Goal: Task Accomplishment & Management: Manage account settings

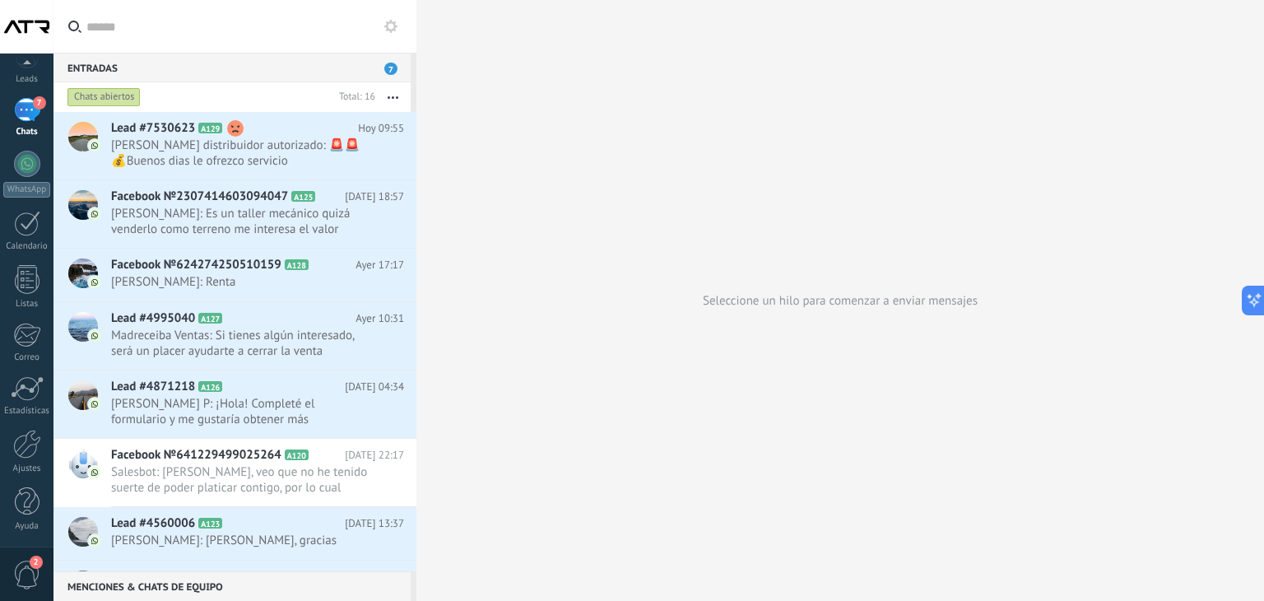
scroll to position [82, 0]
click at [22, 445] on div at bounding box center [27, 444] width 28 height 29
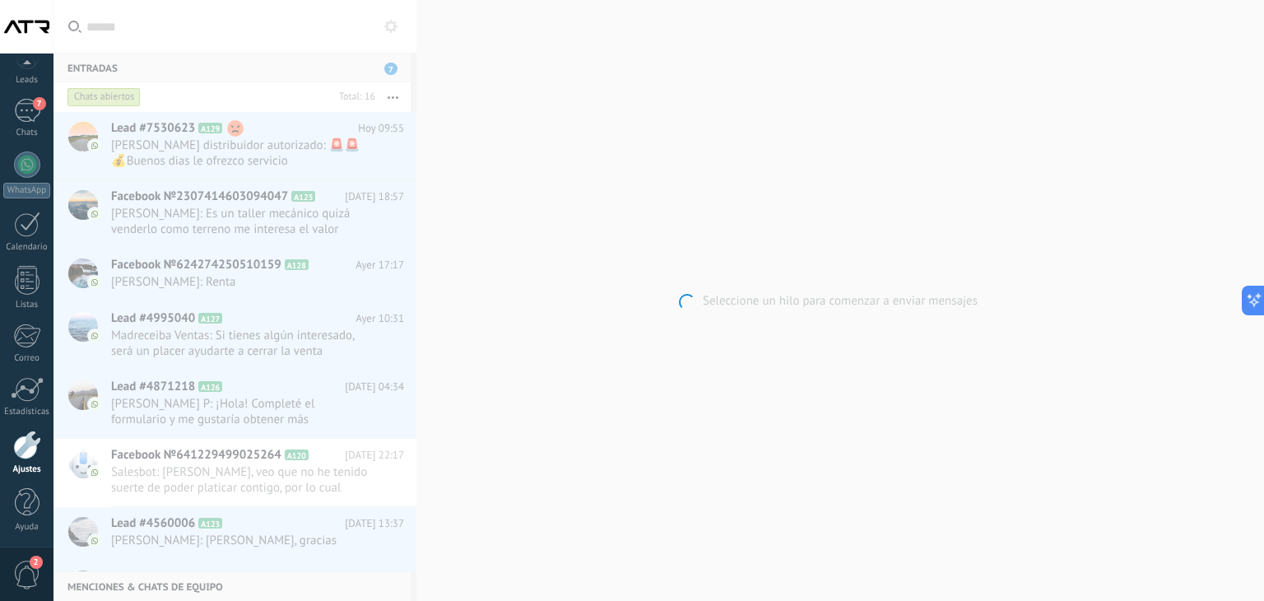
scroll to position [83, 0]
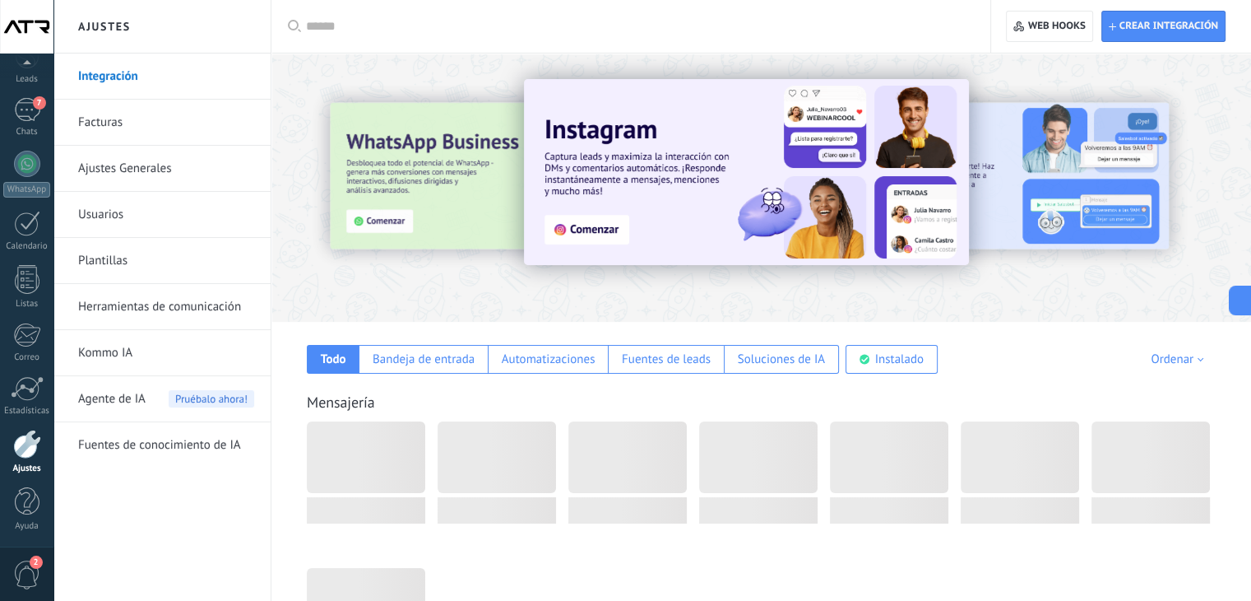
click at [441, 27] on input "text" at bounding box center [636, 26] width 661 height 17
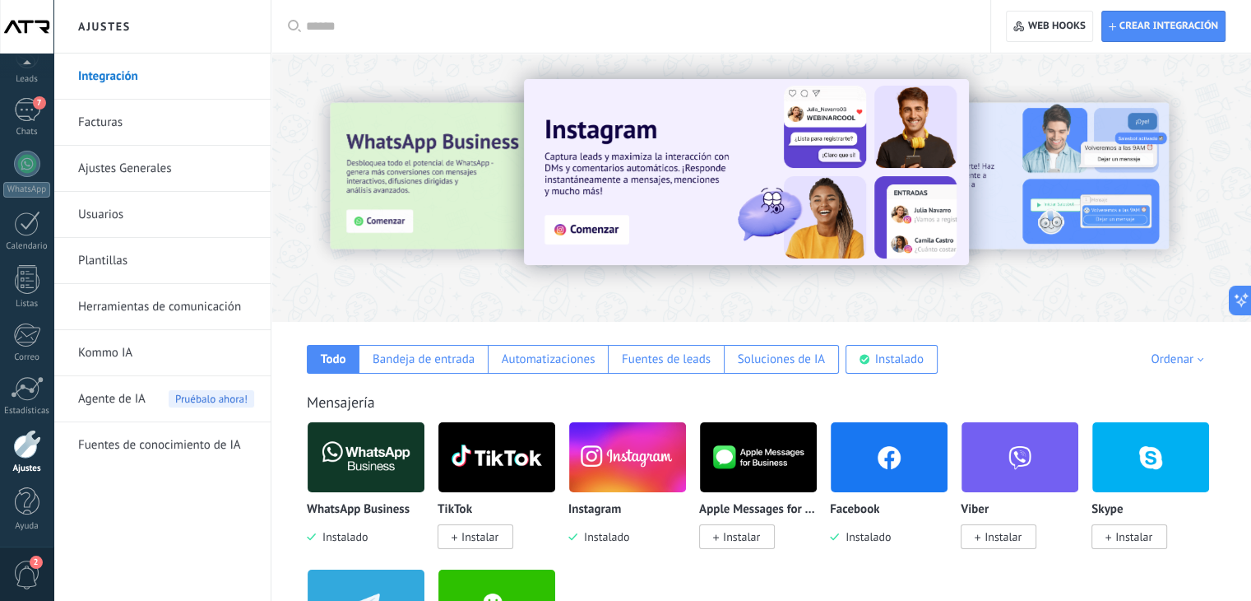
type input "*"
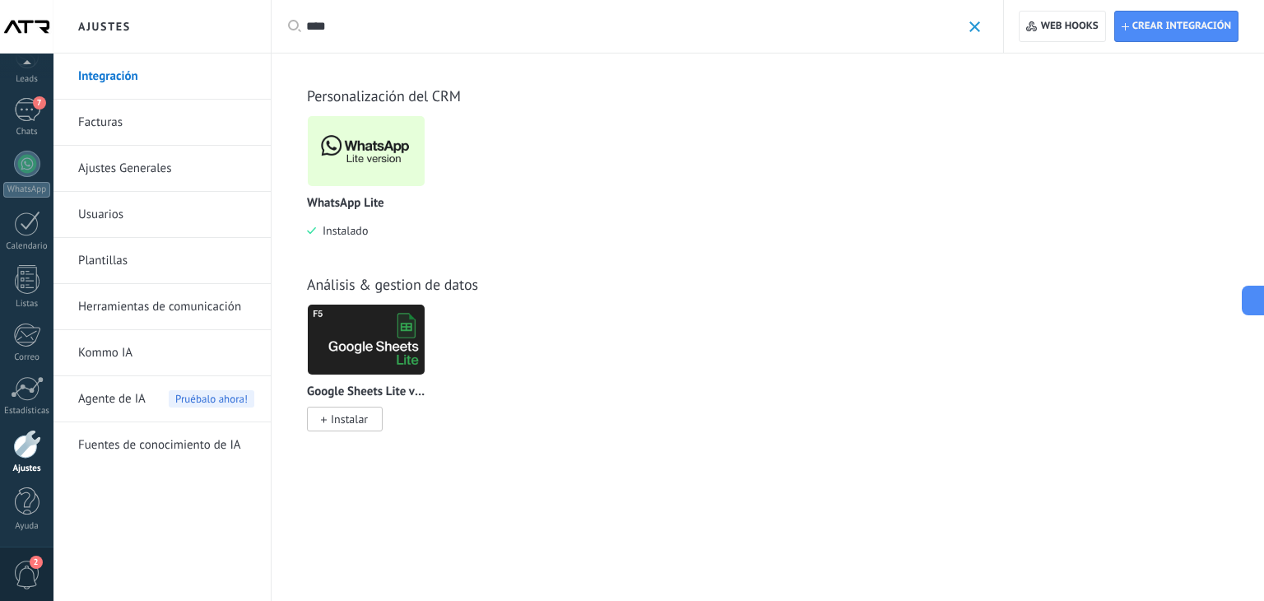
type input "****"
click at [408, 171] on img at bounding box center [366, 151] width 117 height 80
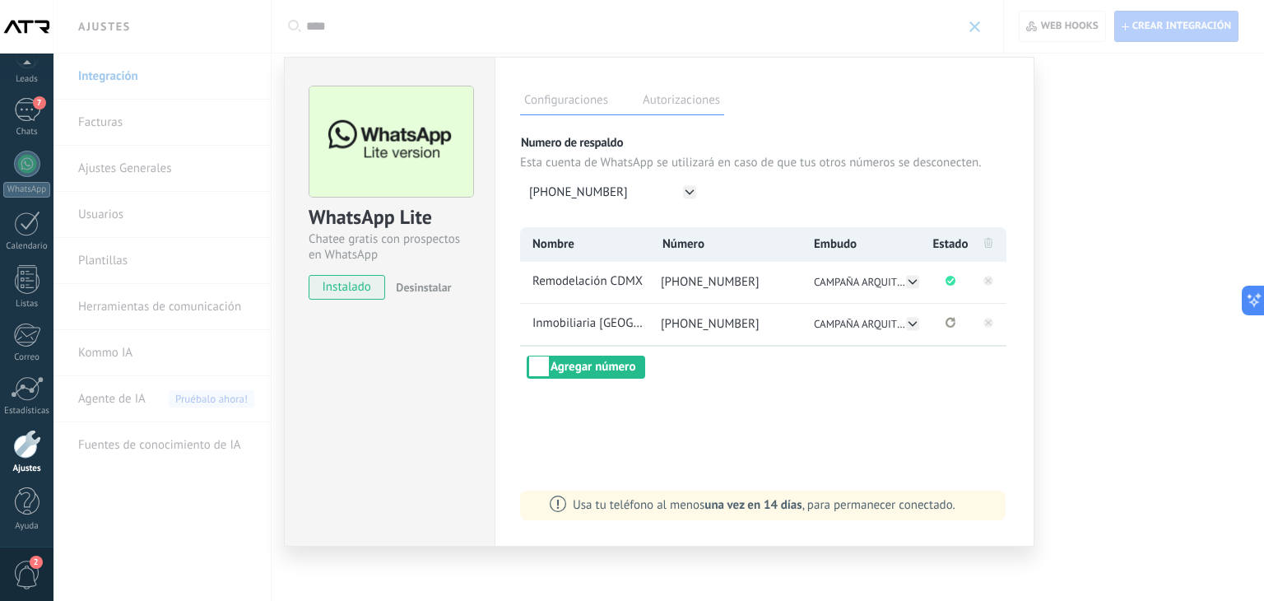
click at [220, 543] on div "WhatsApp Lite Chatee gratis con prospectos en WhatsApp instalado Desinstalar Co…" at bounding box center [658, 300] width 1210 height 601
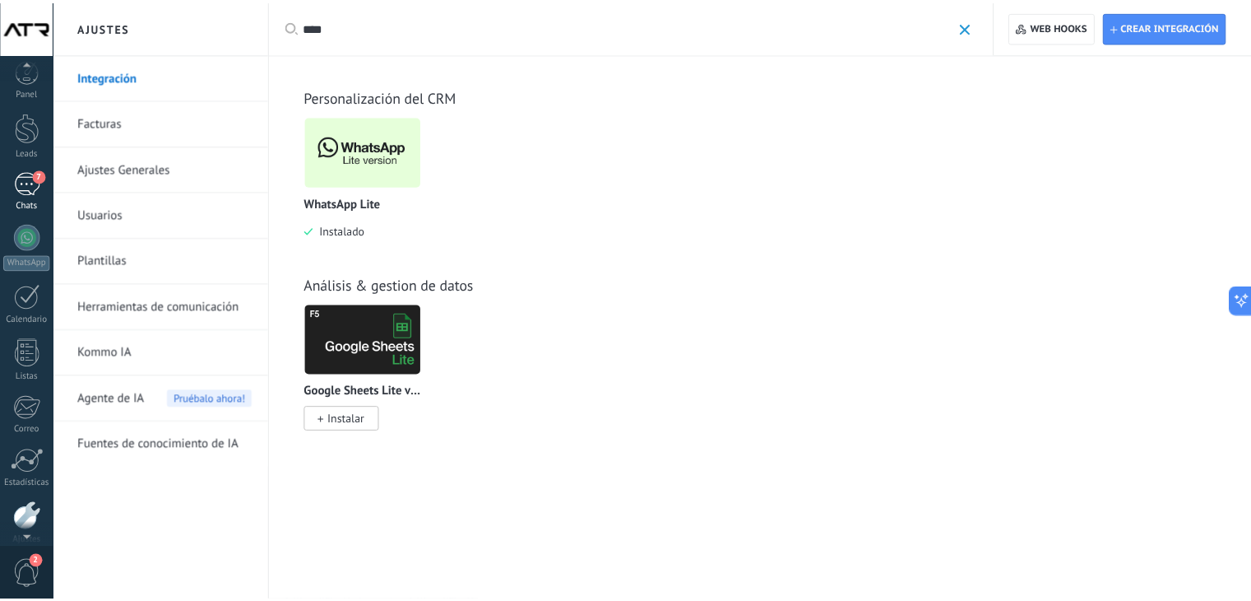
scroll to position [0, 0]
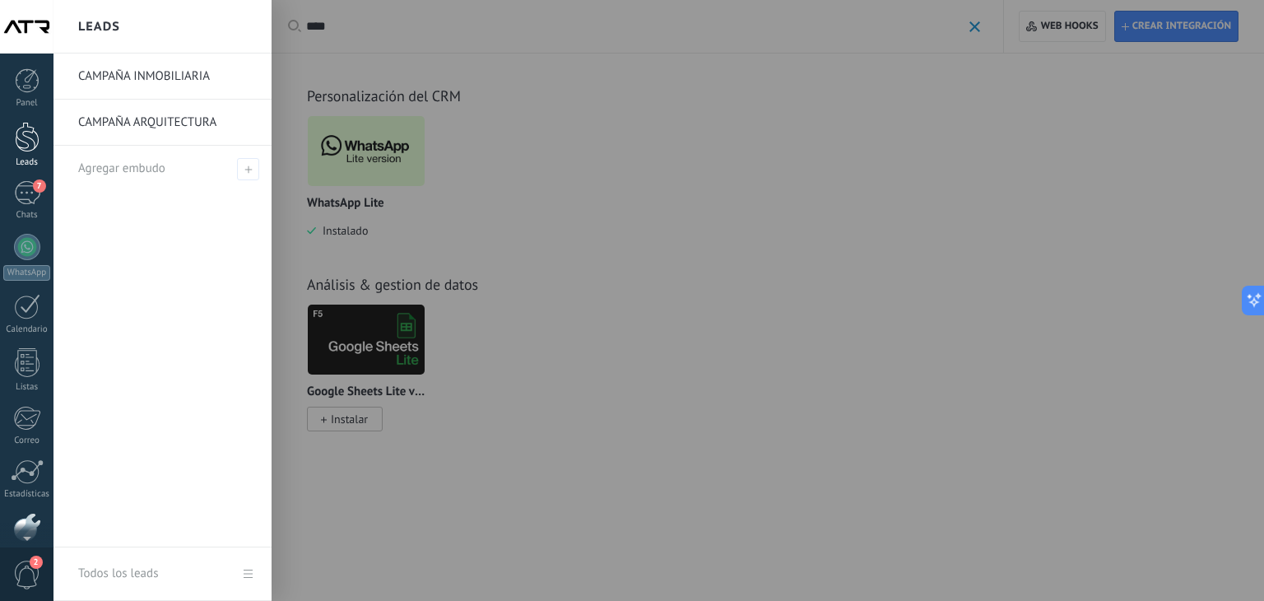
click at [20, 123] on div at bounding box center [27, 137] width 25 height 30
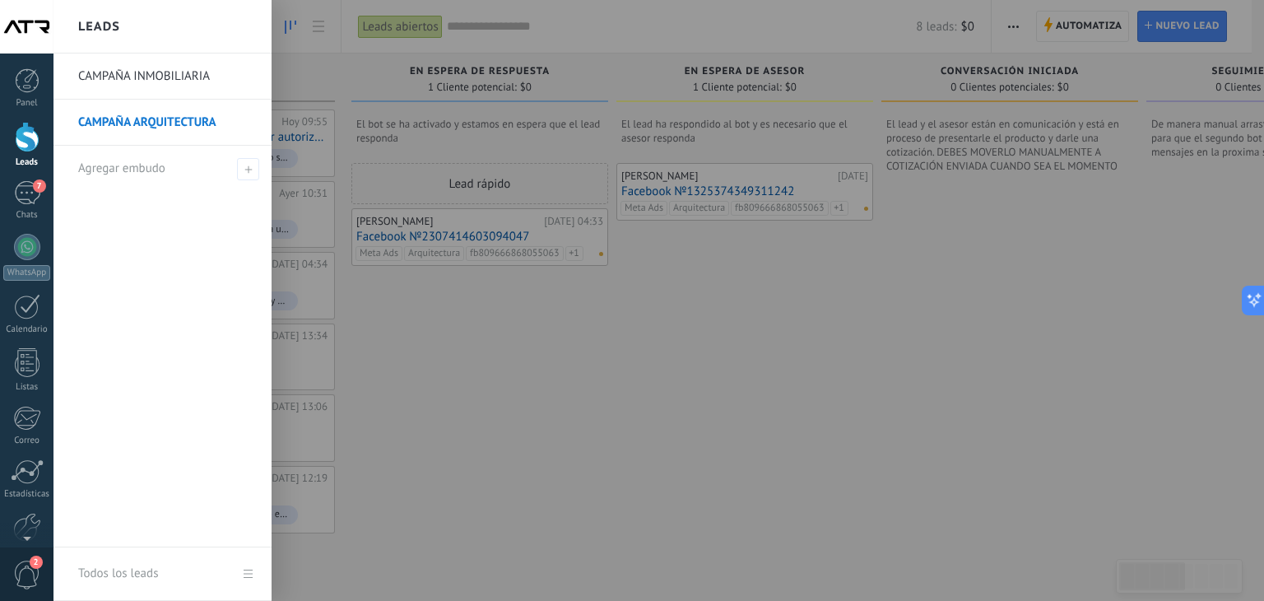
click at [25, 140] on div at bounding box center [27, 137] width 25 height 30
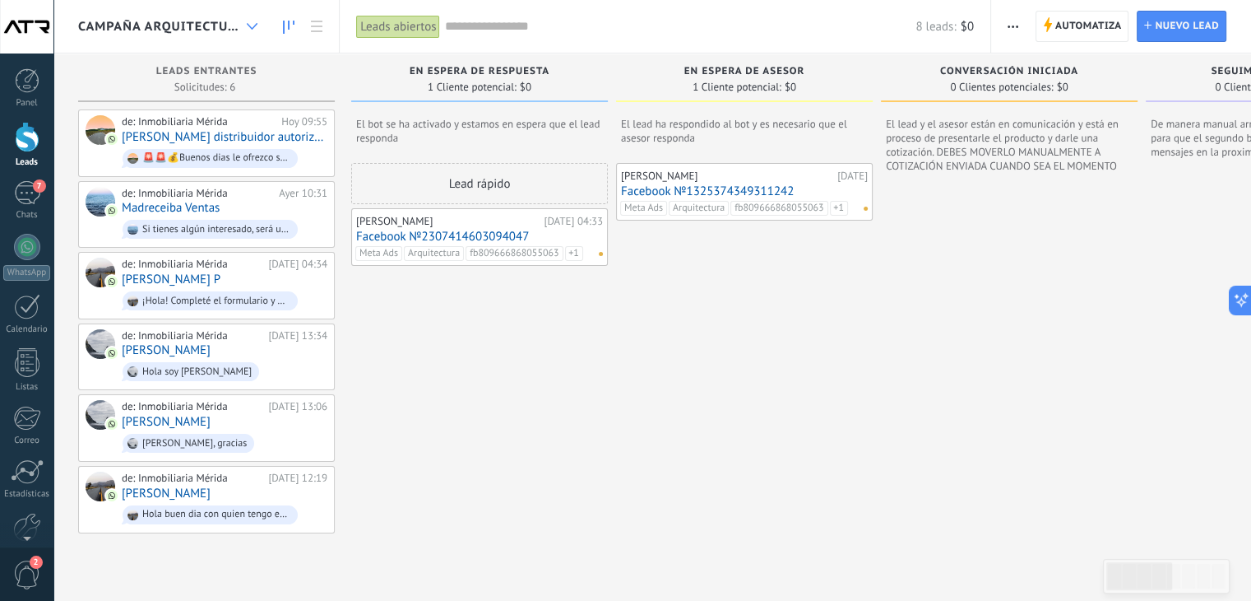
click at [261, 19] on div at bounding box center [252, 27] width 27 height 32
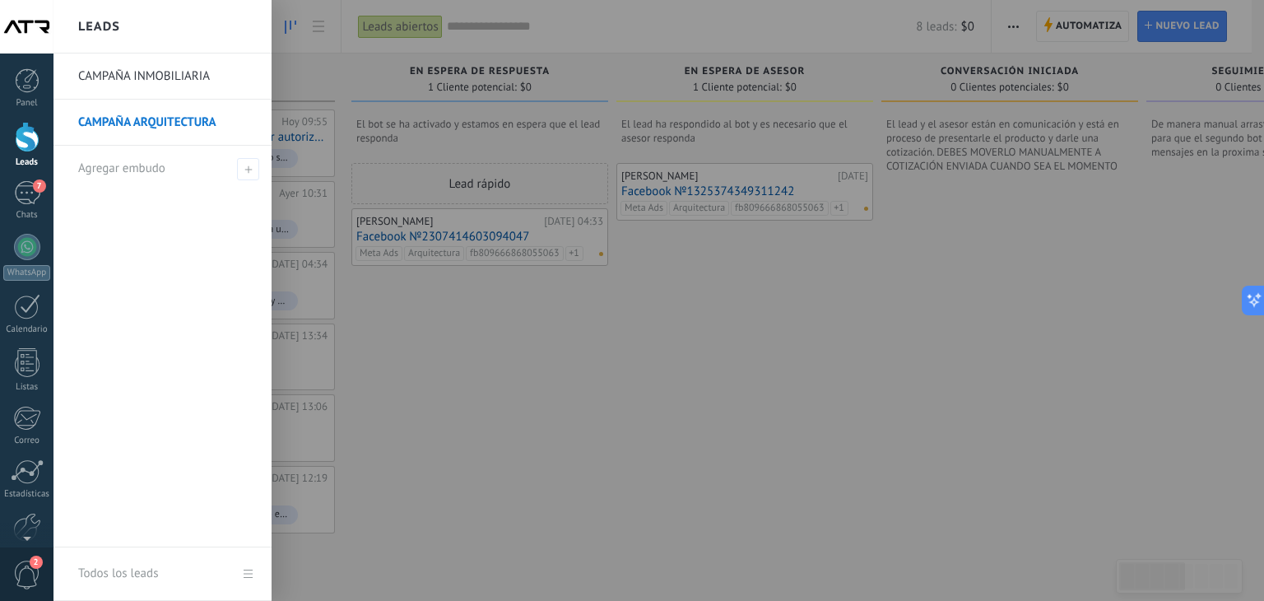
click at [180, 71] on link "CAMPAÑA INMOBILIARIA" at bounding box center [166, 76] width 177 height 46
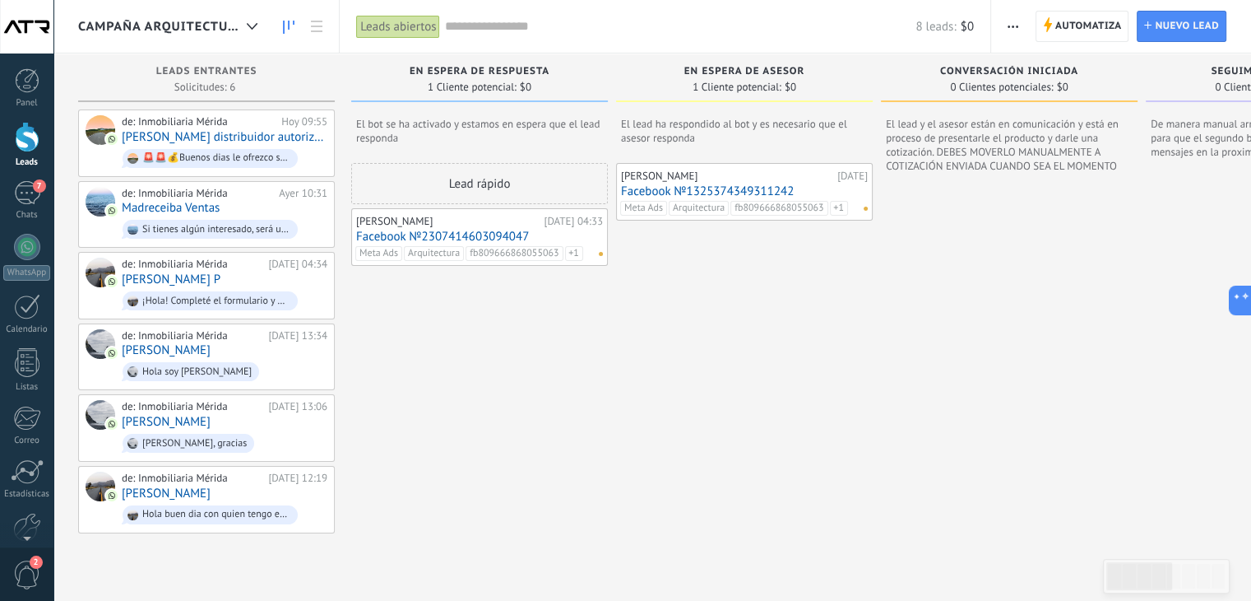
click at [231, 21] on span "CAMPAÑA ARQUITECTURA" at bounding box center [159, 27] width 162 height 16
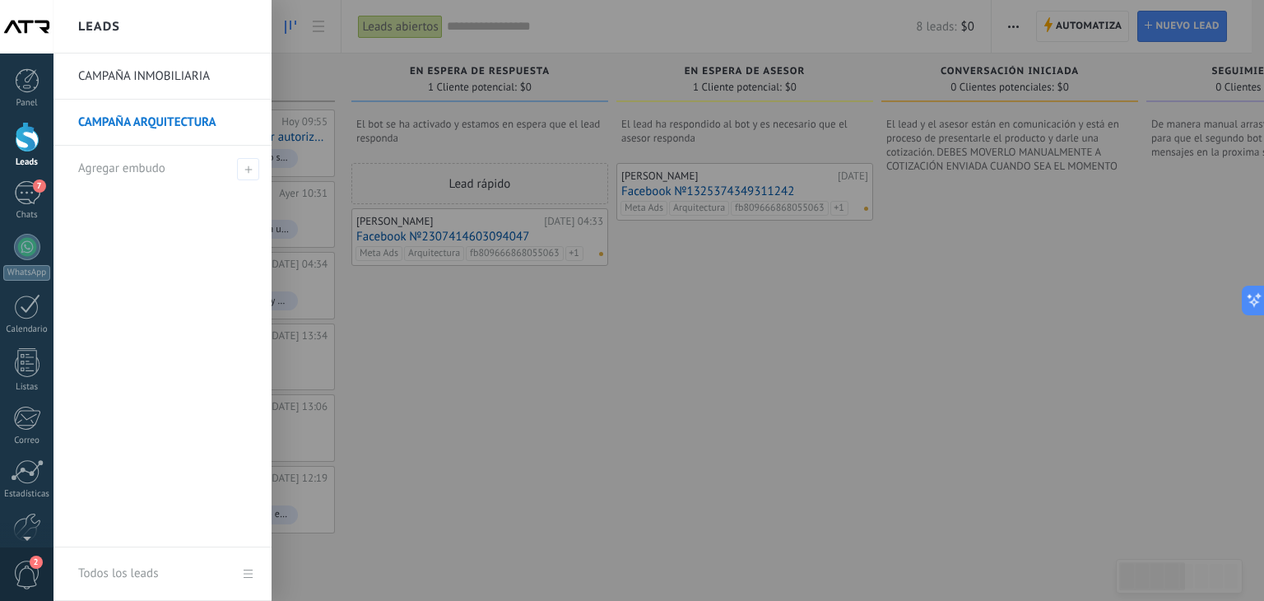
click at [181, 67] on link "CAMPAÑA INMOBILIARIA" at bounding box center [166, 76] width 177 height 46
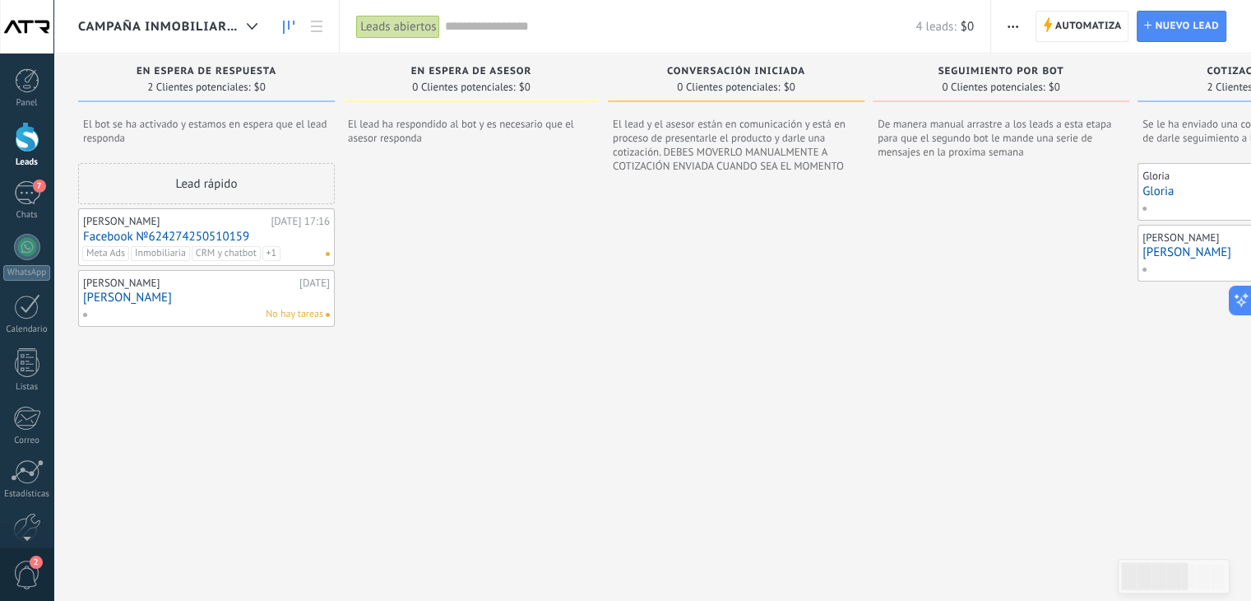
click at [174, 222] on div "[PERSON_NAME]" at bounding box center [174, 221] width 183 height 13
click at [114, 239] on link "Facebook №624274250510159" at bounding box center [206, 237] width 247 height 14
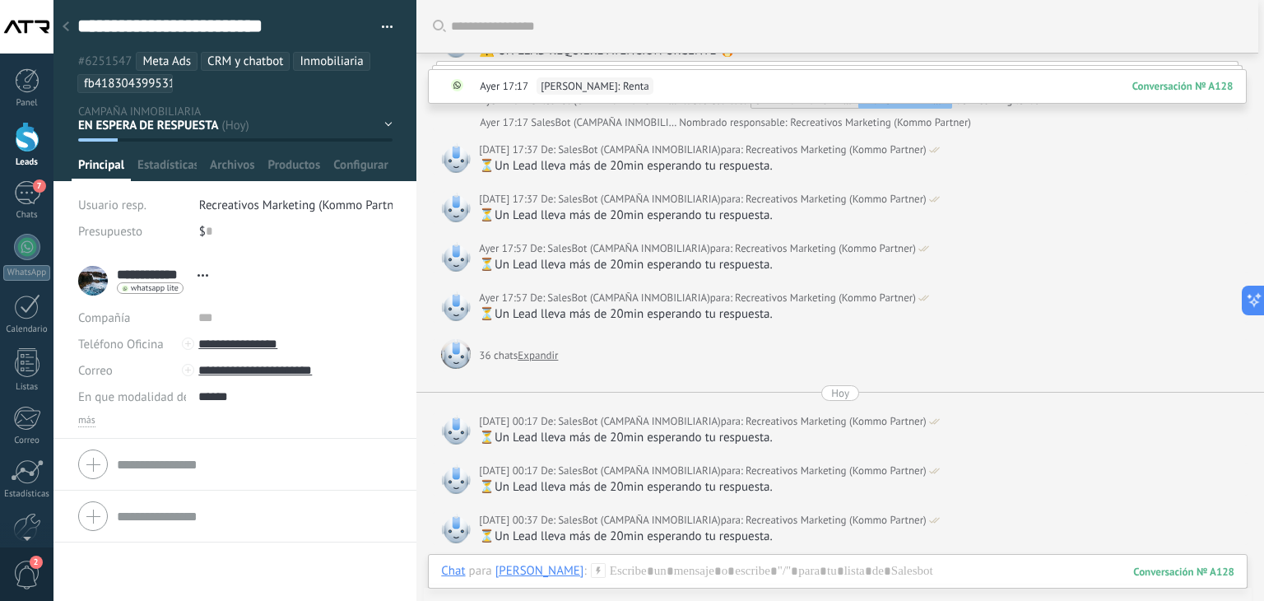
scroll to position [727, 0]
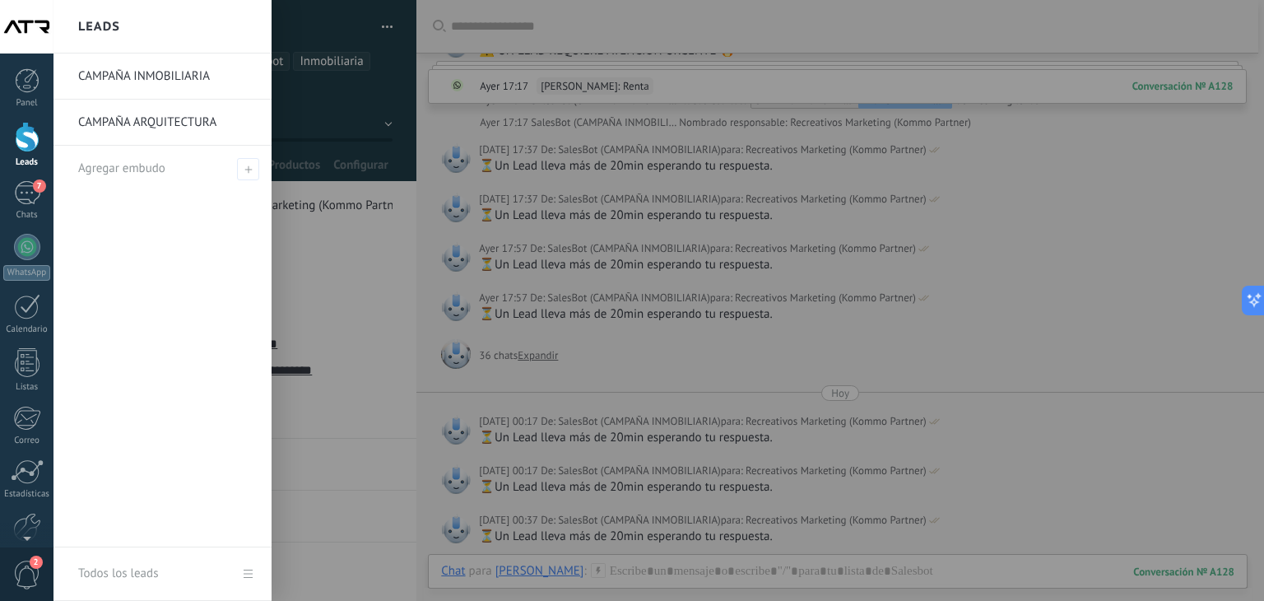
click at [28, 144] on div at bounding box center [27, 137] width 25 height 30
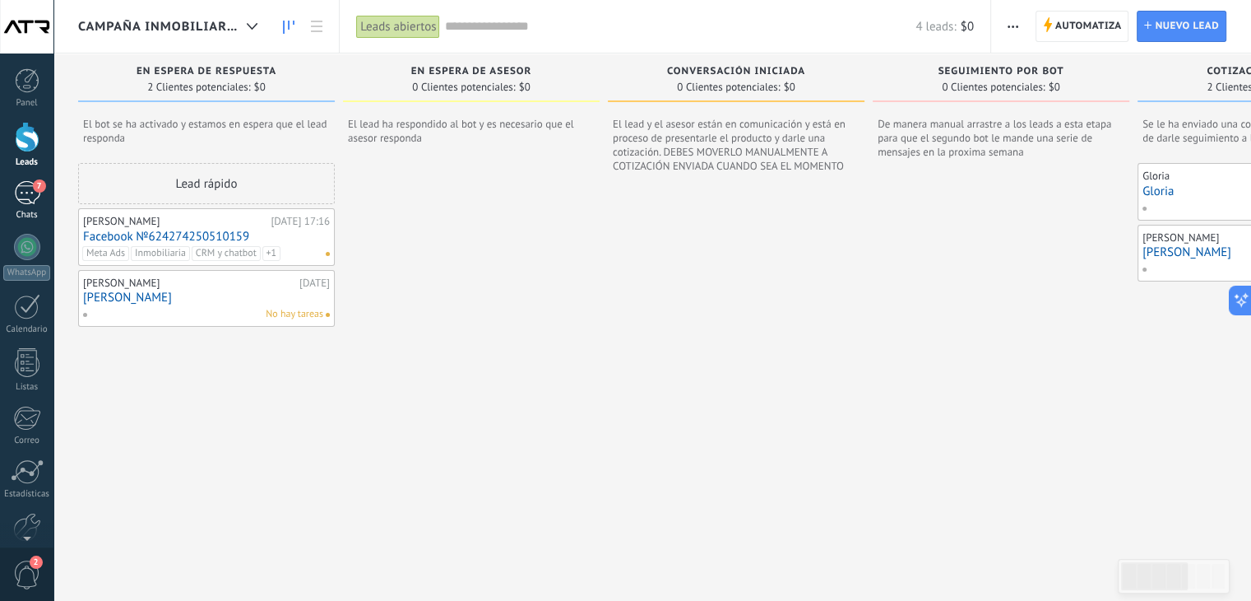
click at [20, 200] on div "7" at bounding box center [27, 193] width 26 height 24
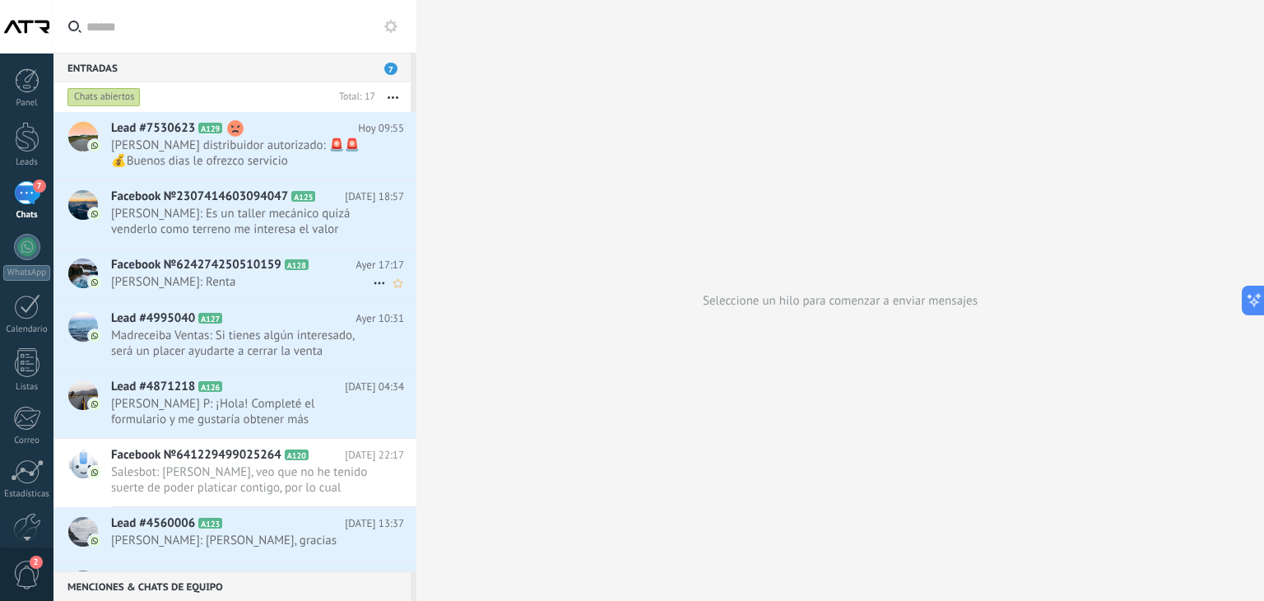
click at [178, 276] on span "Axel Polanco: Renta" at bounding box center [242, 282] width 262 height 16
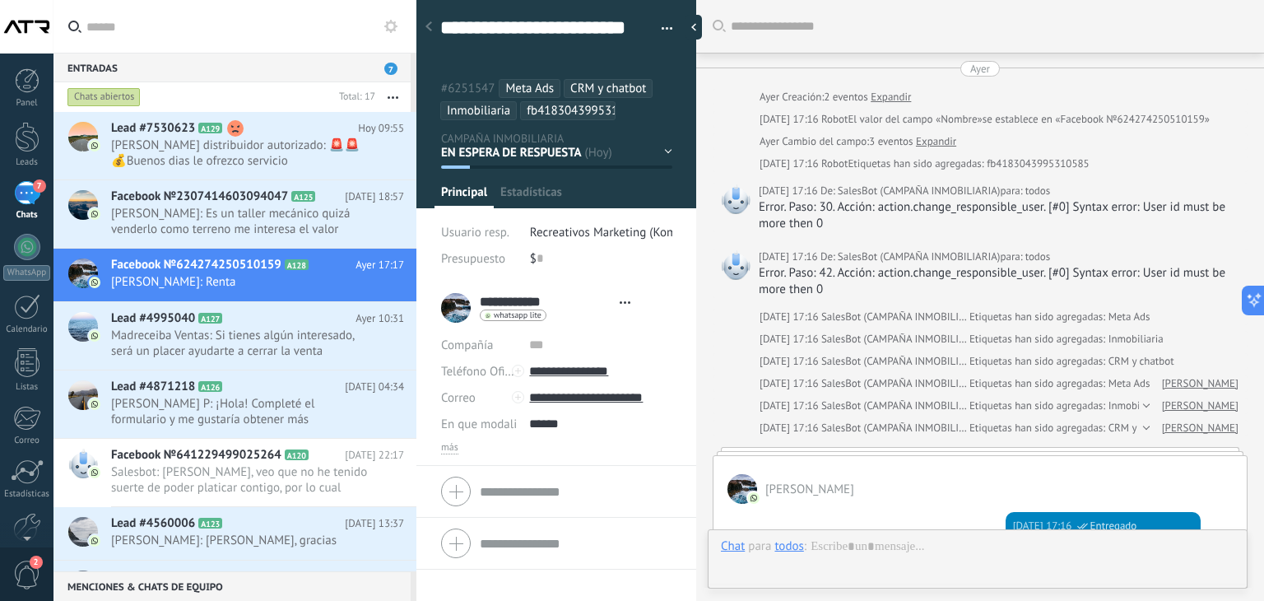
type textarea "**********"
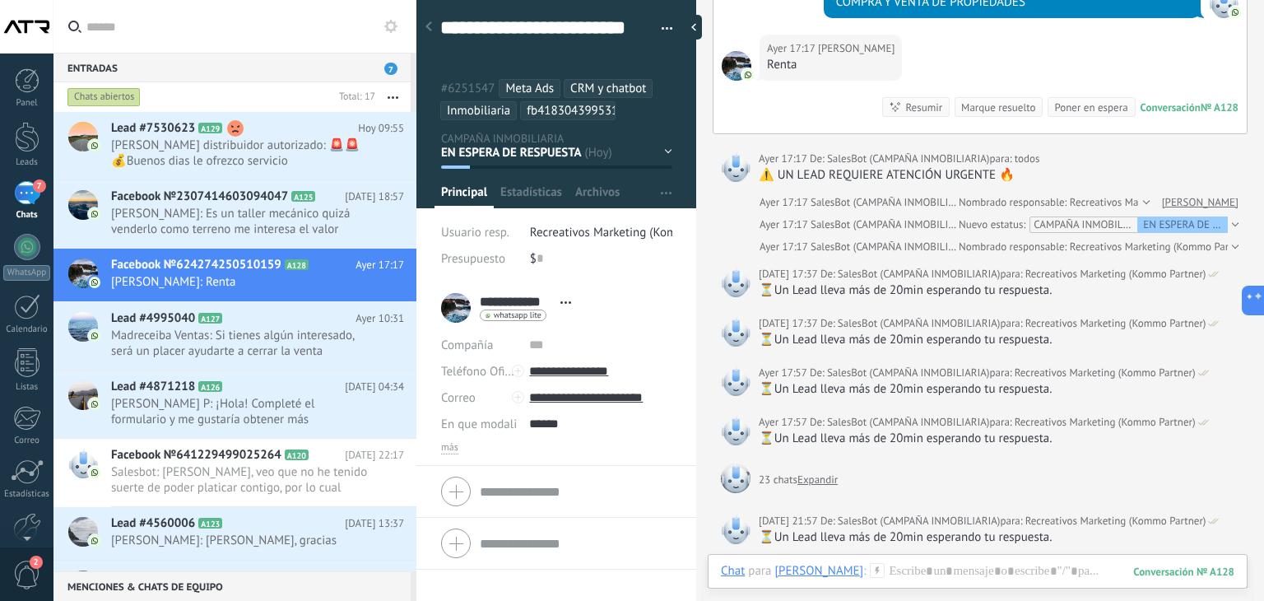
scroll to position [290, 0]
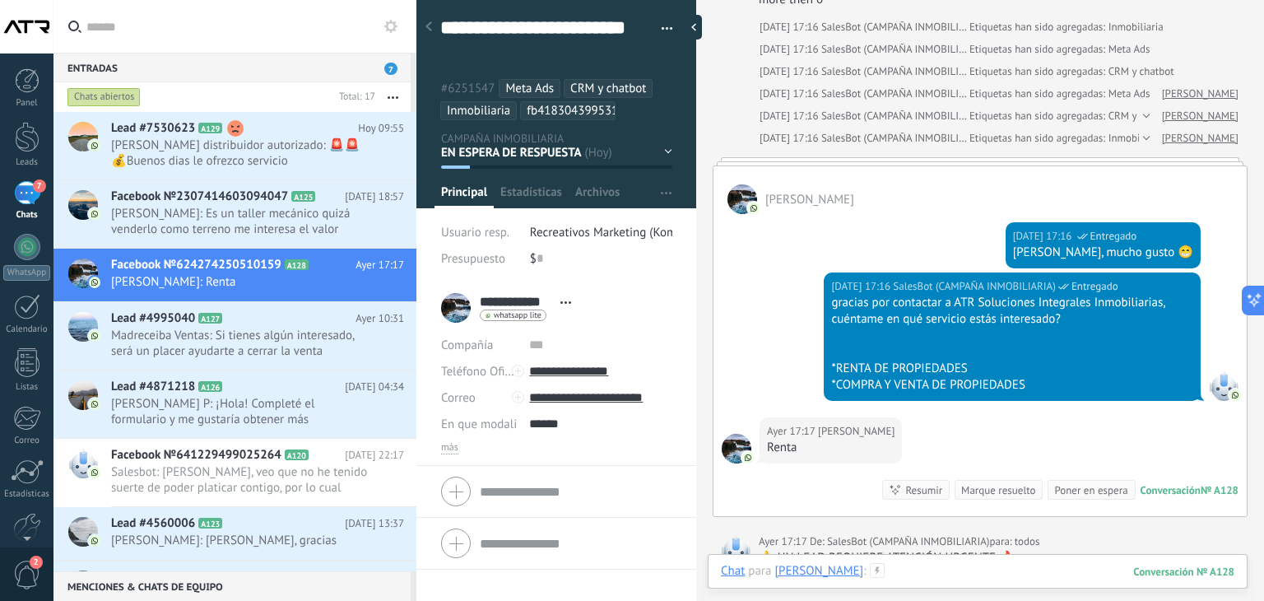
click at [957, 576] on div at bounding box center [977, 587] width 513 height 49
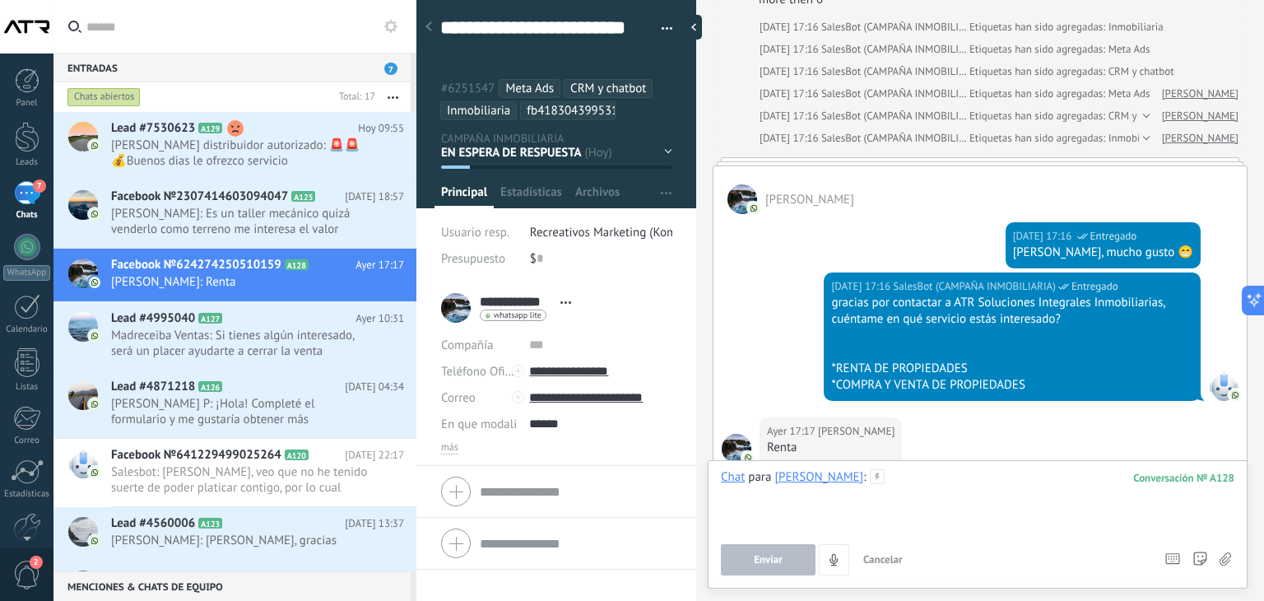
scroll to position [372, 0]
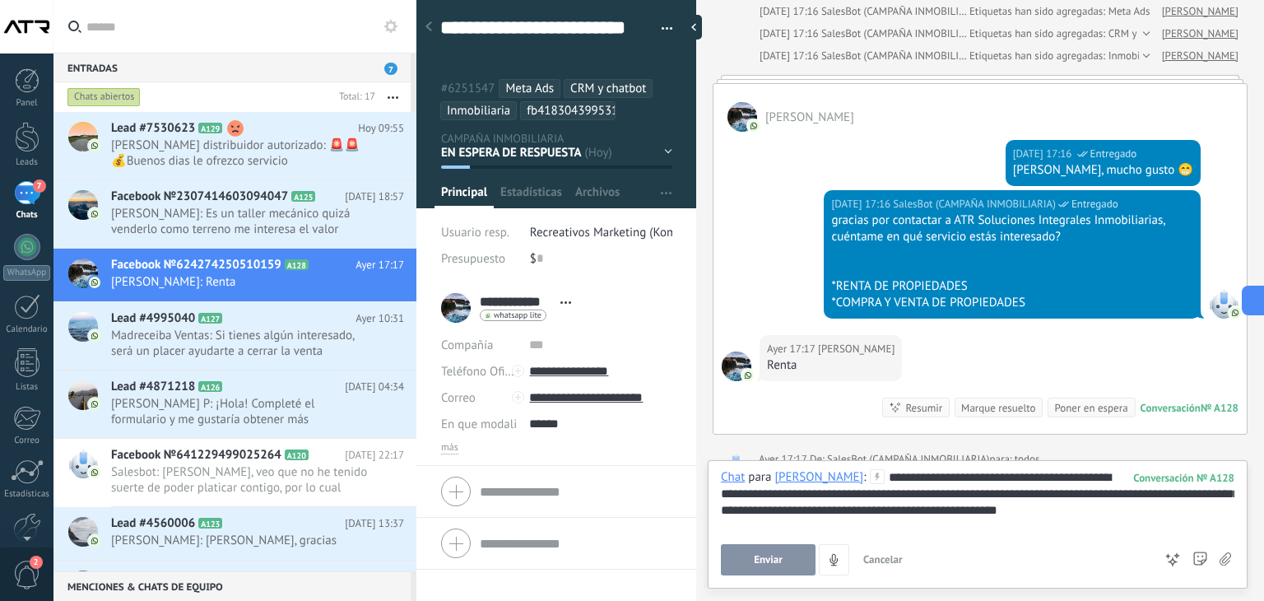
click at [770, 555] on span "Enviar" at bounding box center [768, 560] width 29 height 12
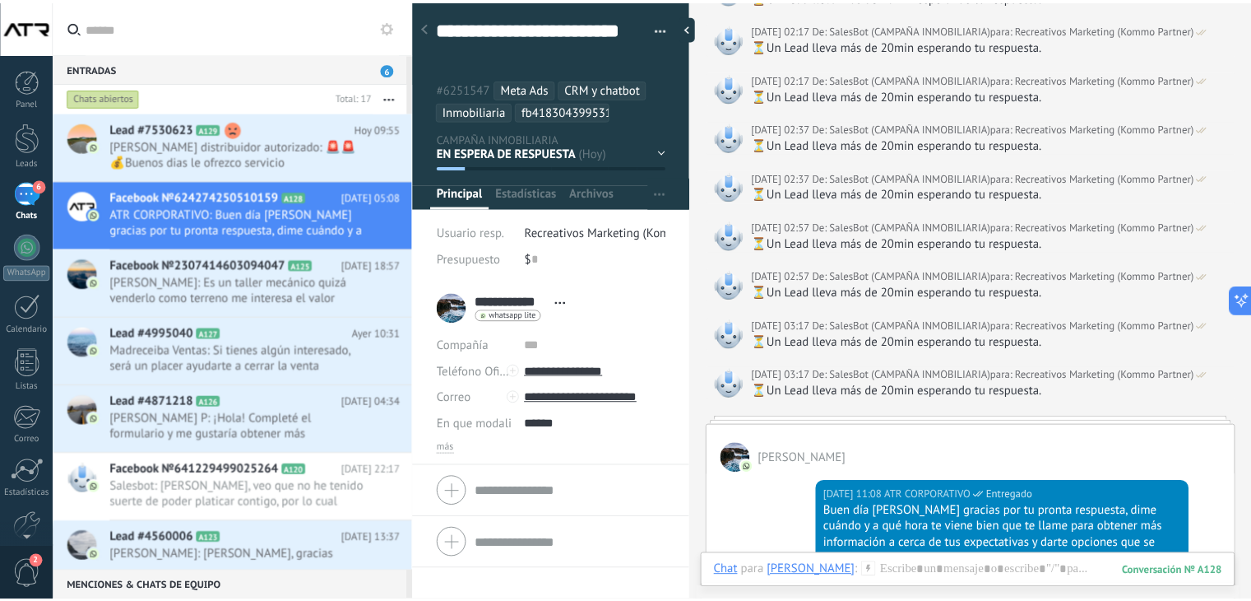
scroll to position [2695, 0]
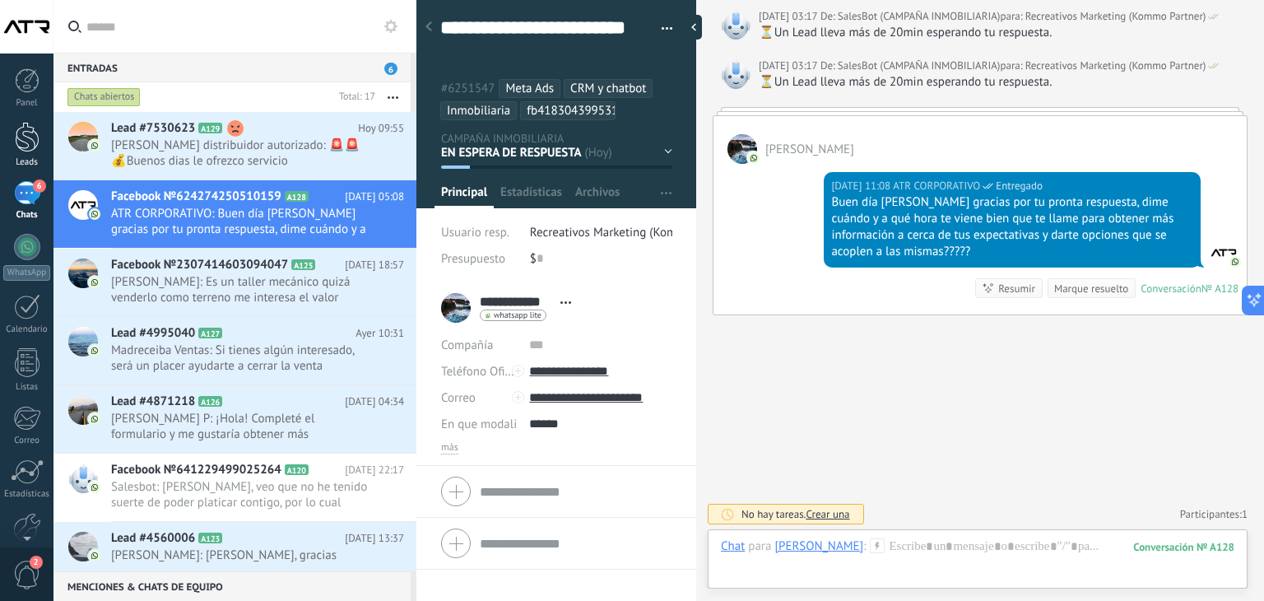
click at [30, 140] on div at bounding box center [27, 137] width 25 height 30
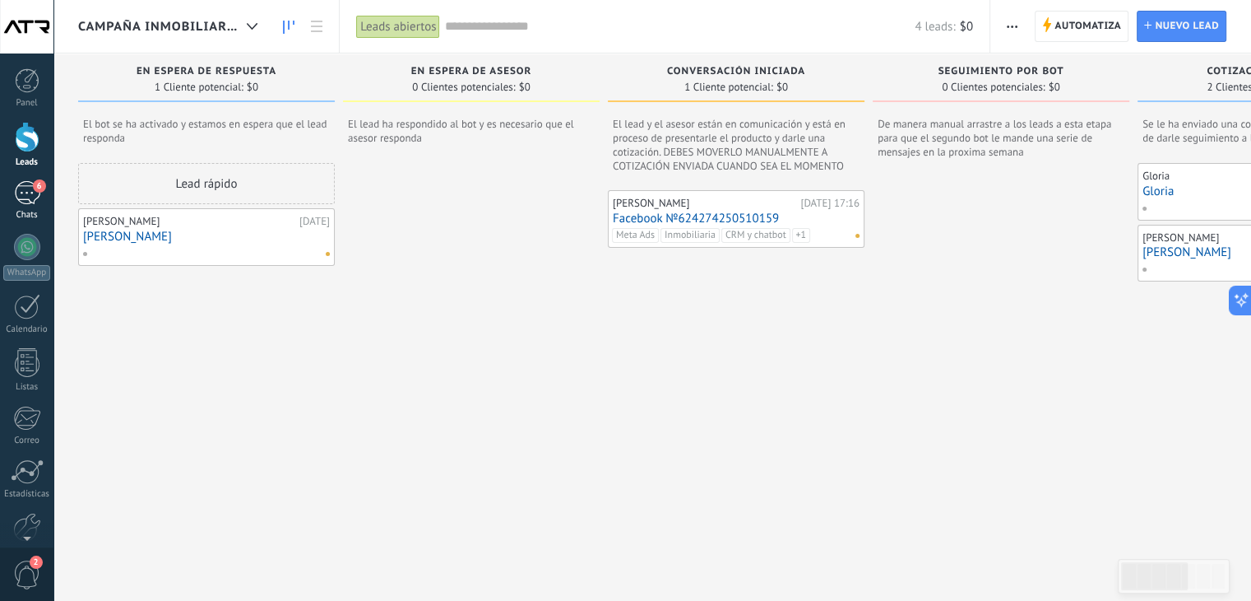
click at [29, 187] on div "6" at bounding box center [27, 193] width 26 height 24
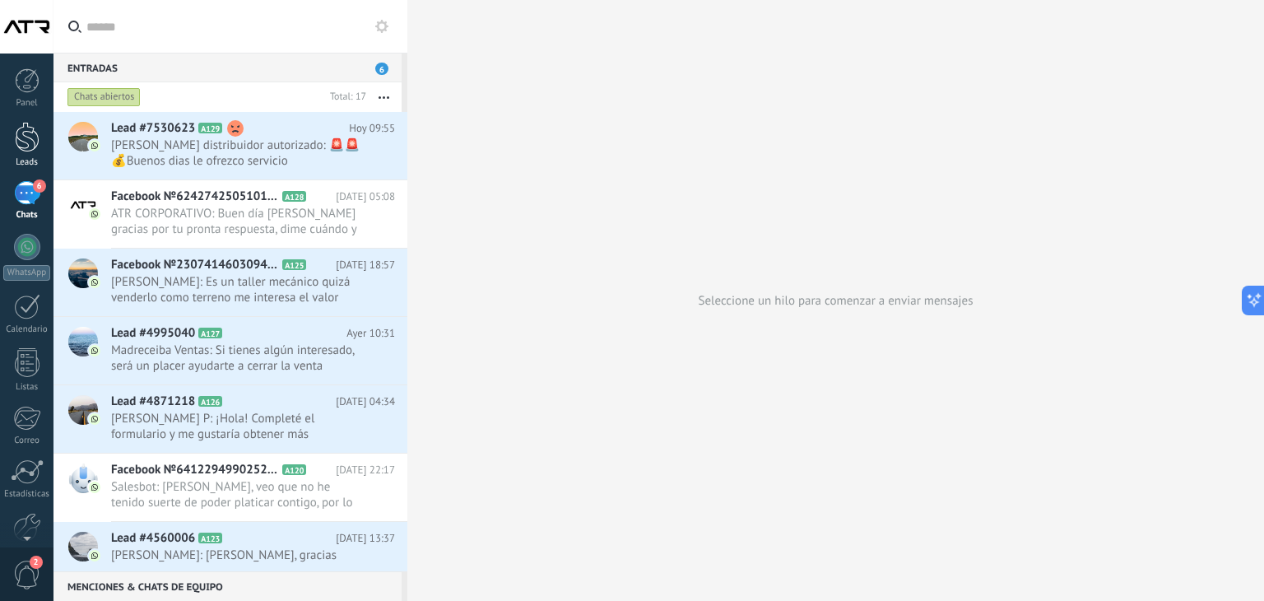
click at [19, 123] on div at bounding box center [27, 137] width 25 height 30
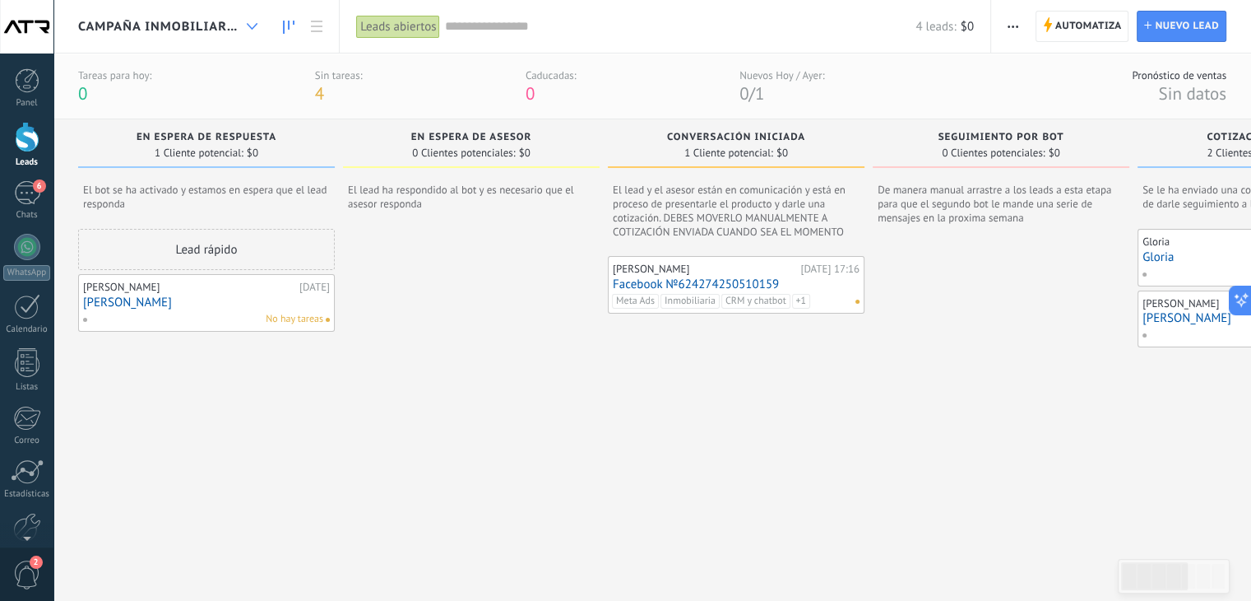
click at [248, 26] on icon at bounding box center [252, 26] width 11 height 7
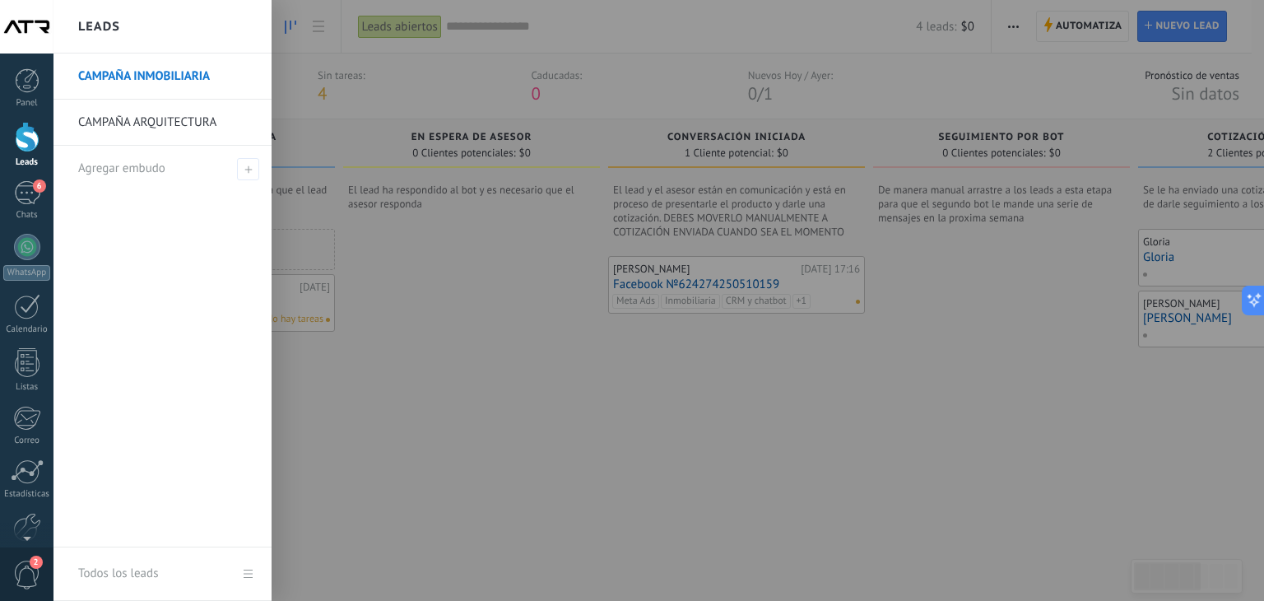
click at [197, 115] on link "CAMPAÑA ARQUITECTURA" at bounding box center [166, 123] width 177 height 46
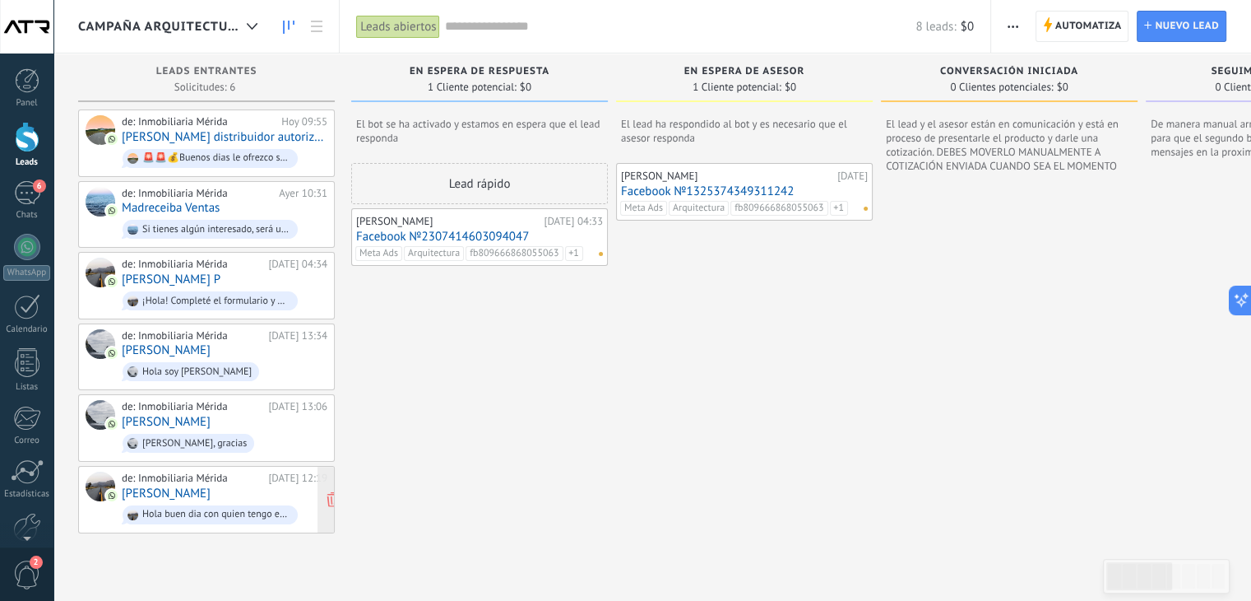
click at [168, 486] on link "[PERSON_NAME]" at bounding box center [166, 493] width 89 height 14
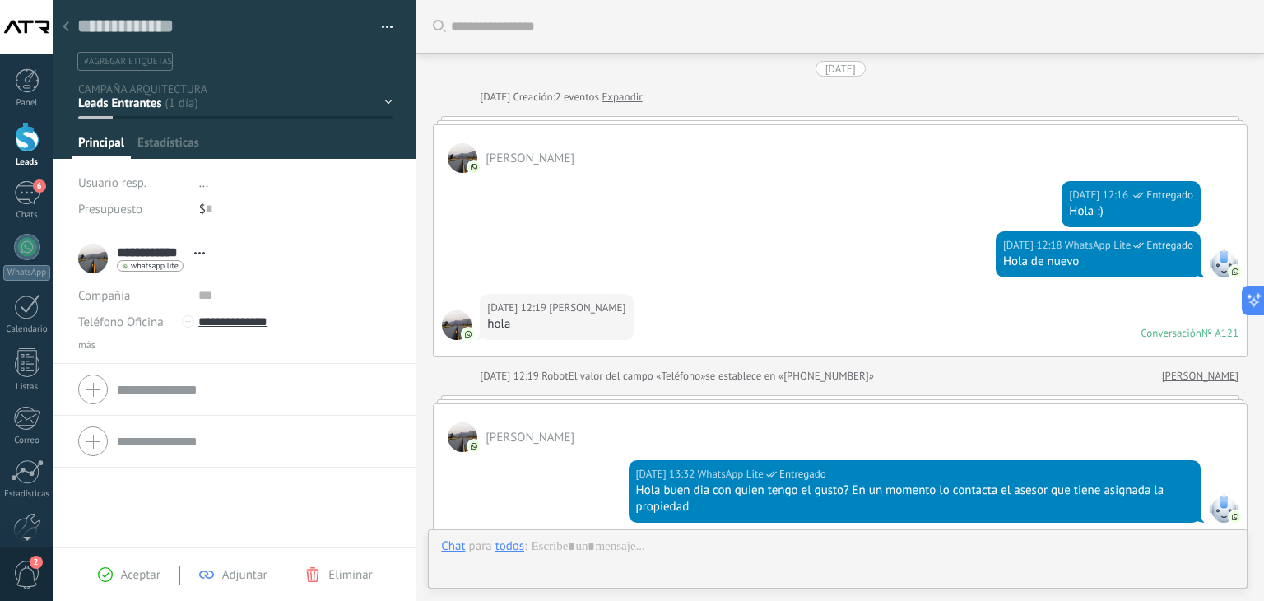
scroll to position [255, 0]
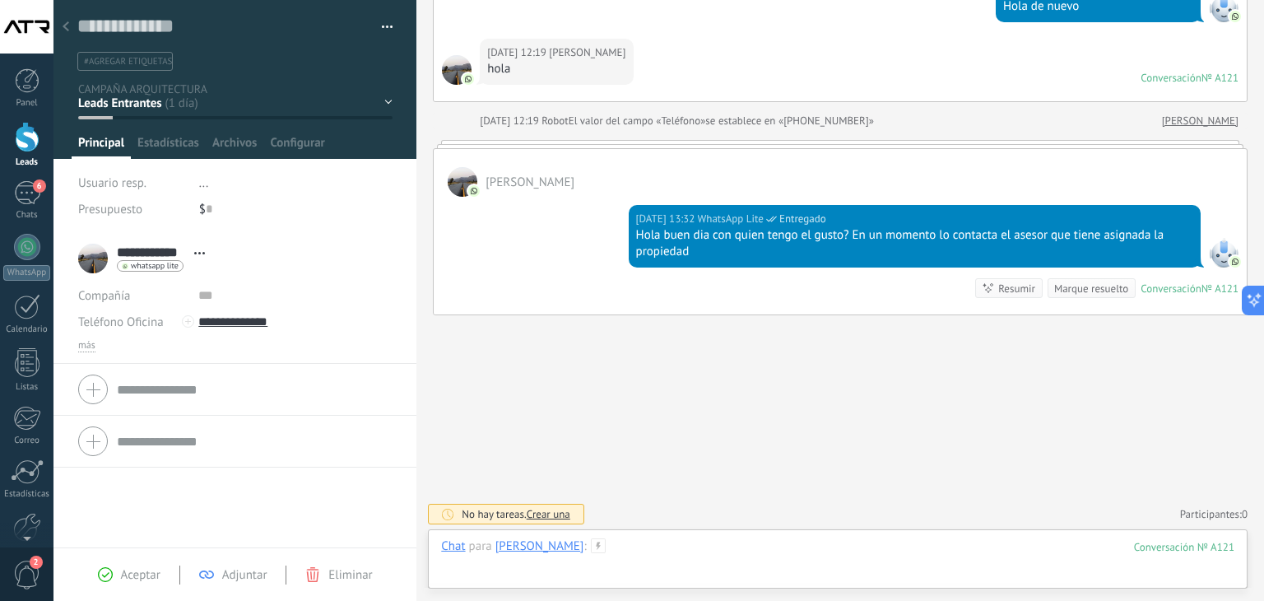
click at [710, 547] on div at bounding box center [837, 562] width 793 height 49
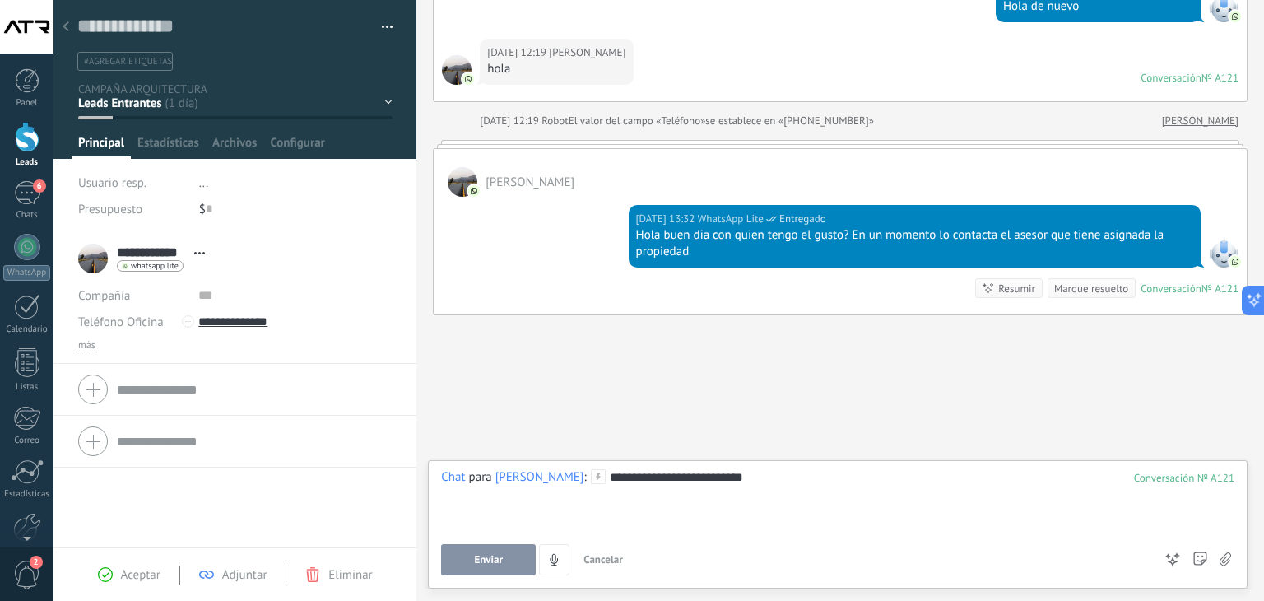
click at [511, 557] on button "Enviar" at bounding box center [488, 559] width 95 height 31
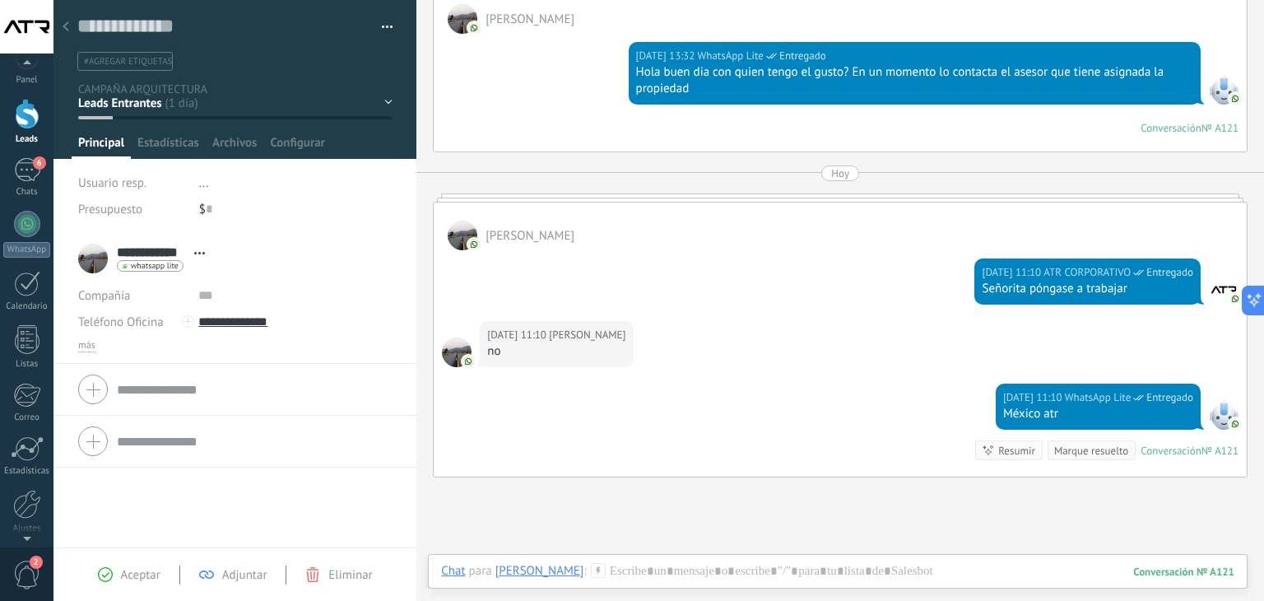
scroll to position [0, 0]
click at [26, 486] on div at bounding box center [27, 477] width 28 height 29
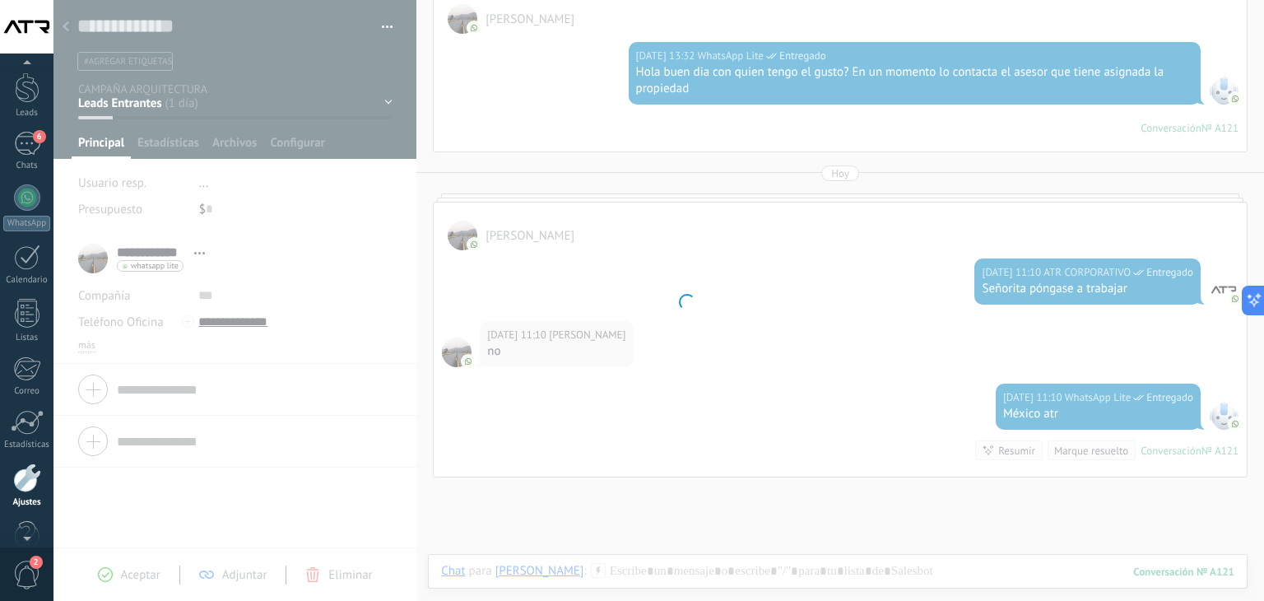
scroll to position [83, 0]
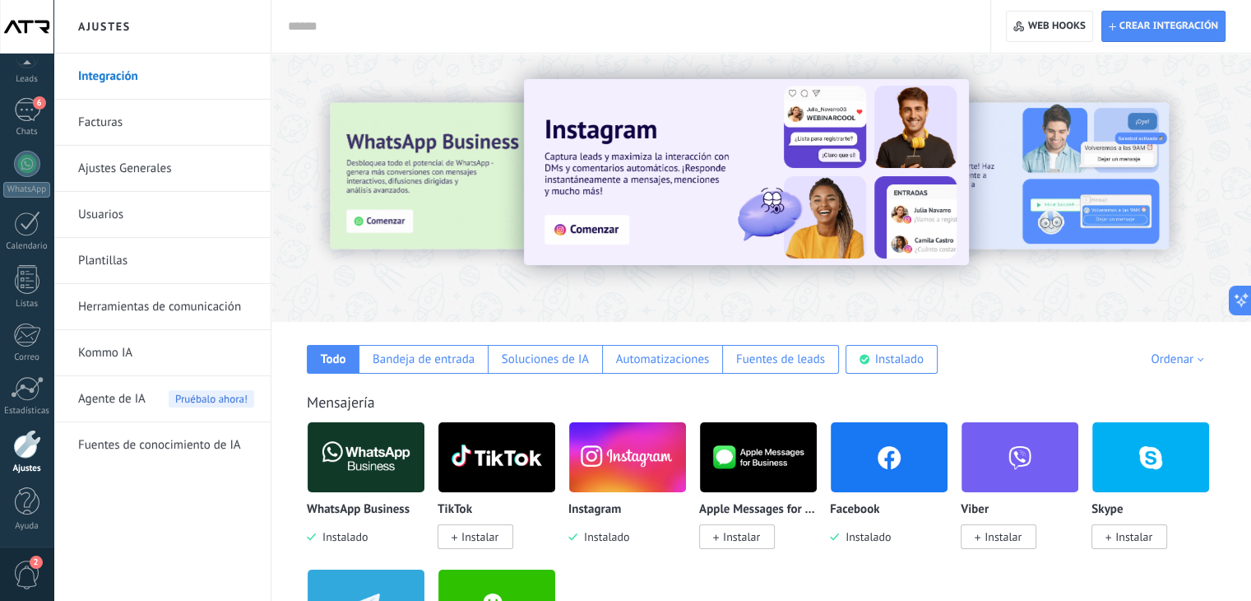
click at [395, 24] on input "text" at bounding box center [628, 26] width 680 height 17
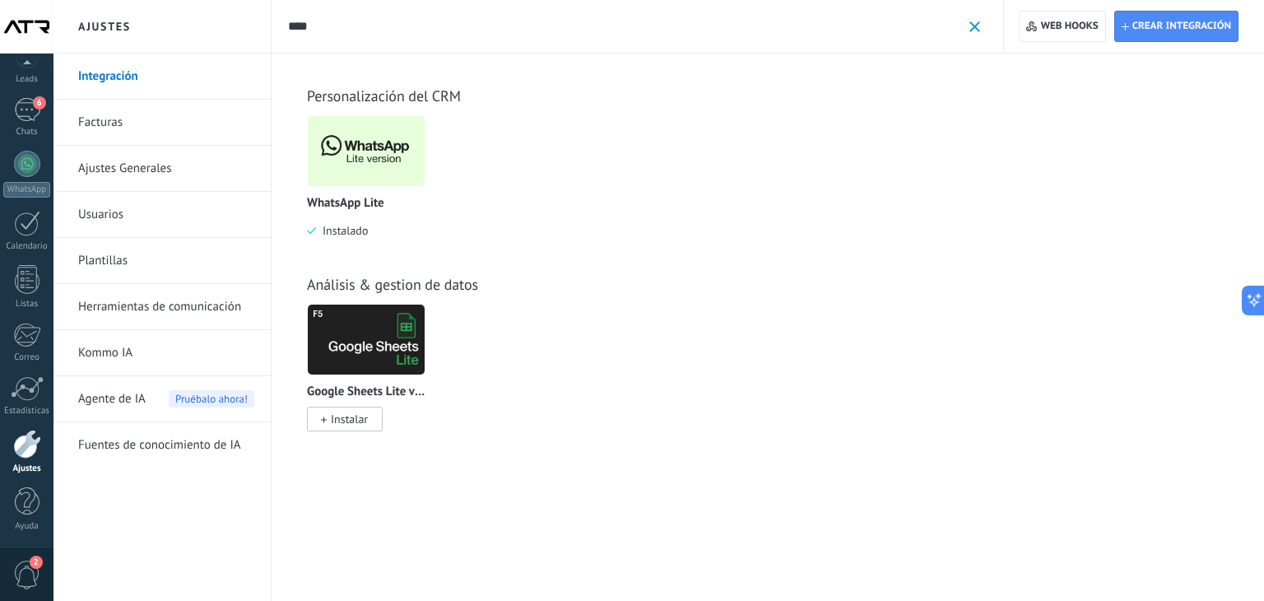
type input "****"
click at [399, 155] on img at bounding box center [366, 151] width 117 height 80
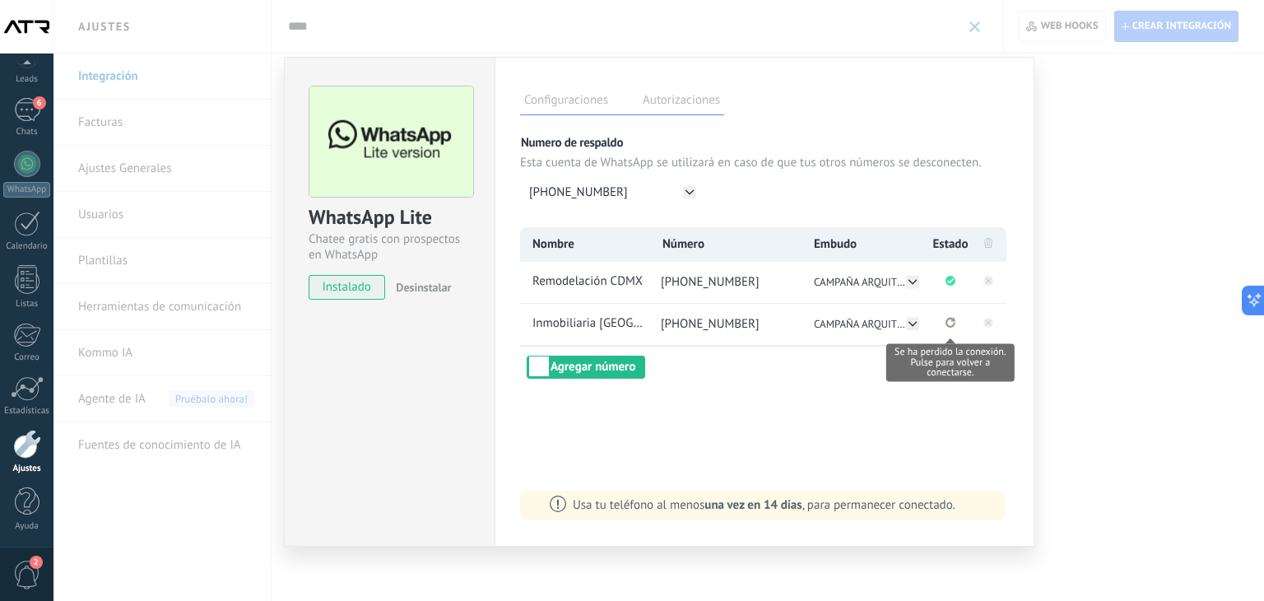
click at [949, 322] on icon "Se ha perdido la conexión. Pulse para volver a conectarse." at bounding box center [950, 322] width 10 height 11
drag, startPoint x: 991, startPoint y: 323, endPoint x: 984, endPoint y: 350, distance: 27.3
click at [984, 350] on div "Nombre Número Embudo Estado Remodelación CDMX +5215516474662 CAMPAÑA ARQUITECTU…" at bounding box center [764, 302] width 489 height 151
click at [992, 323] on rect at bounding box center [988, 323] width 10 height 10
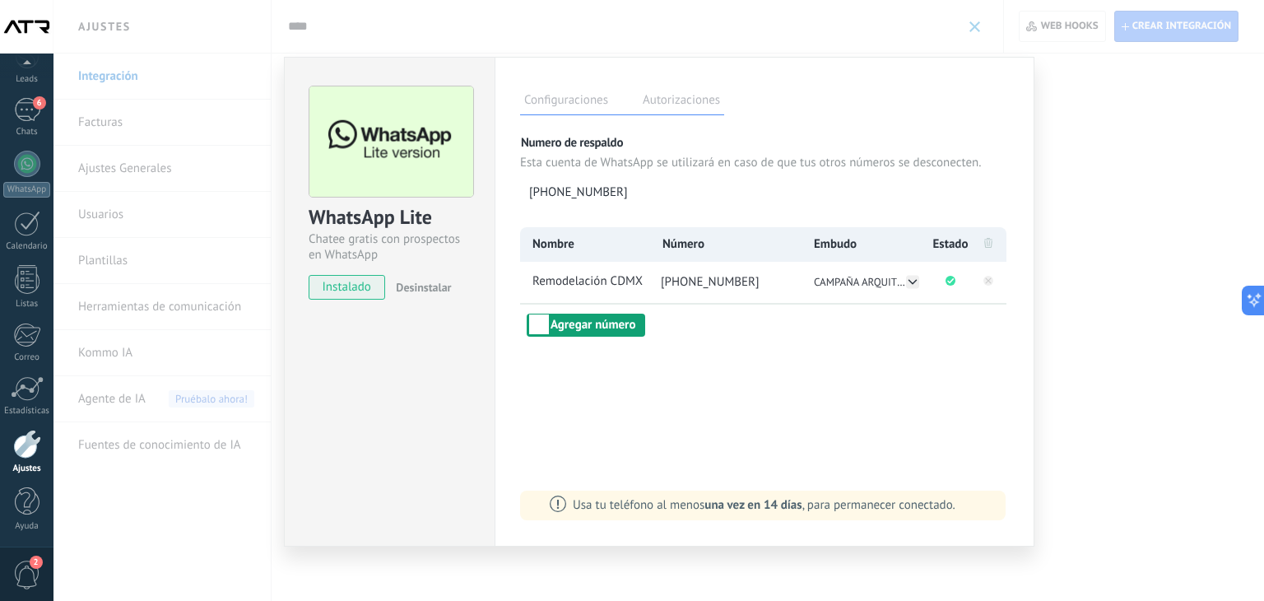
click at [612, 317] on button "Agregar número" at bounding box center [586, 324] width 118 height 23
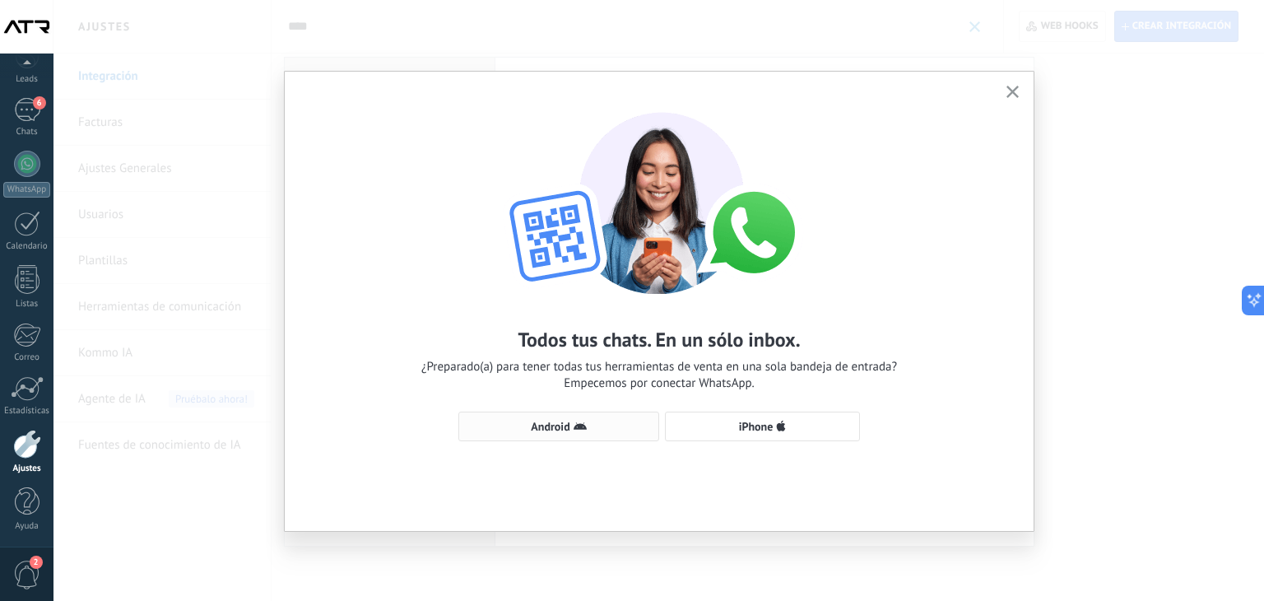
click at [630, 429] on span "Android" at bounding box center [558, 426] width 183 height 13
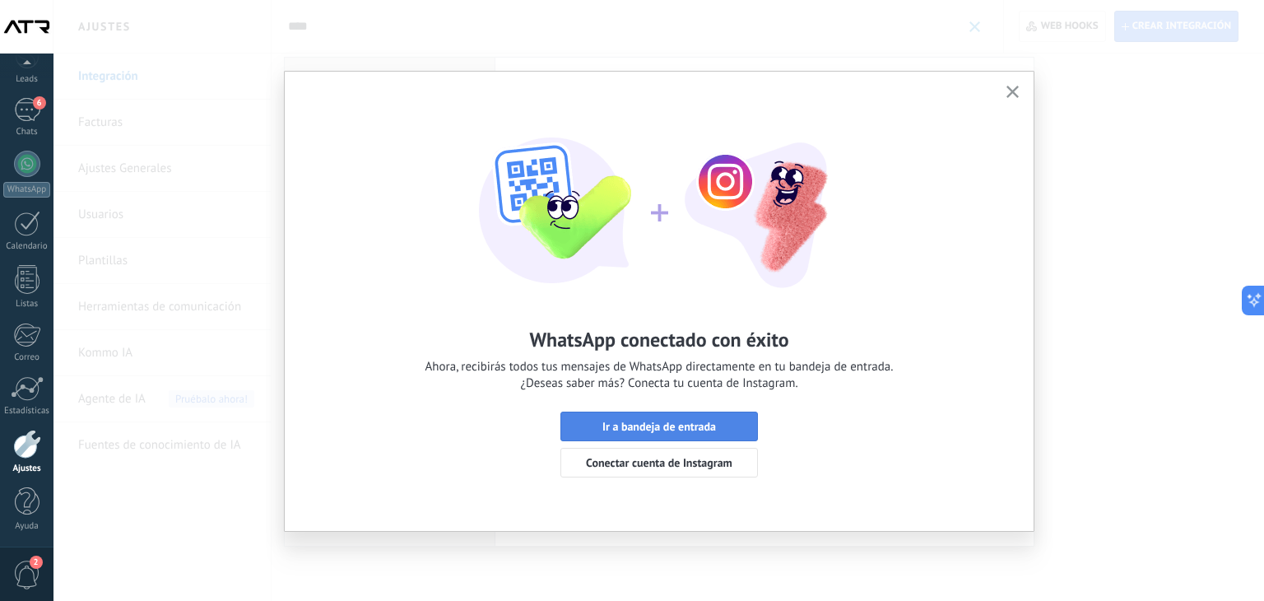
click at [600, 425] on span "Ir a bandeja de entrada" at bounding box center [658, 426] width 179 height 12
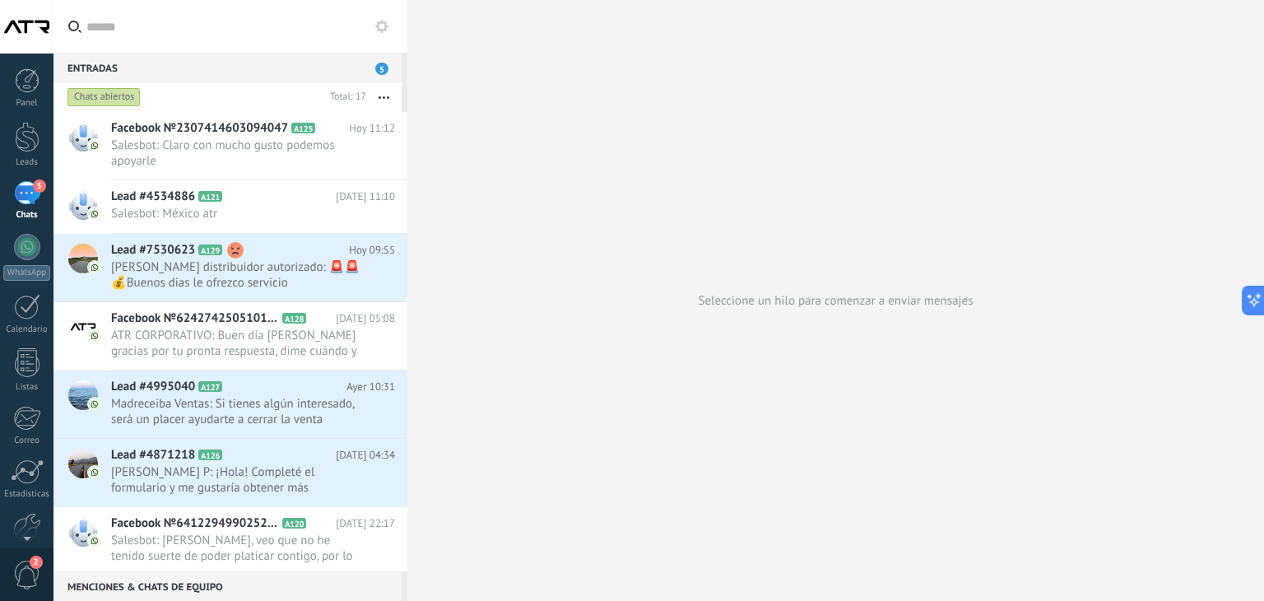
click at [21, 193] on div "5" at bounding box center [27, 193] width 26 height 24
click at [17, 145] on div at bounding box center [27, 137] width 25 height 30
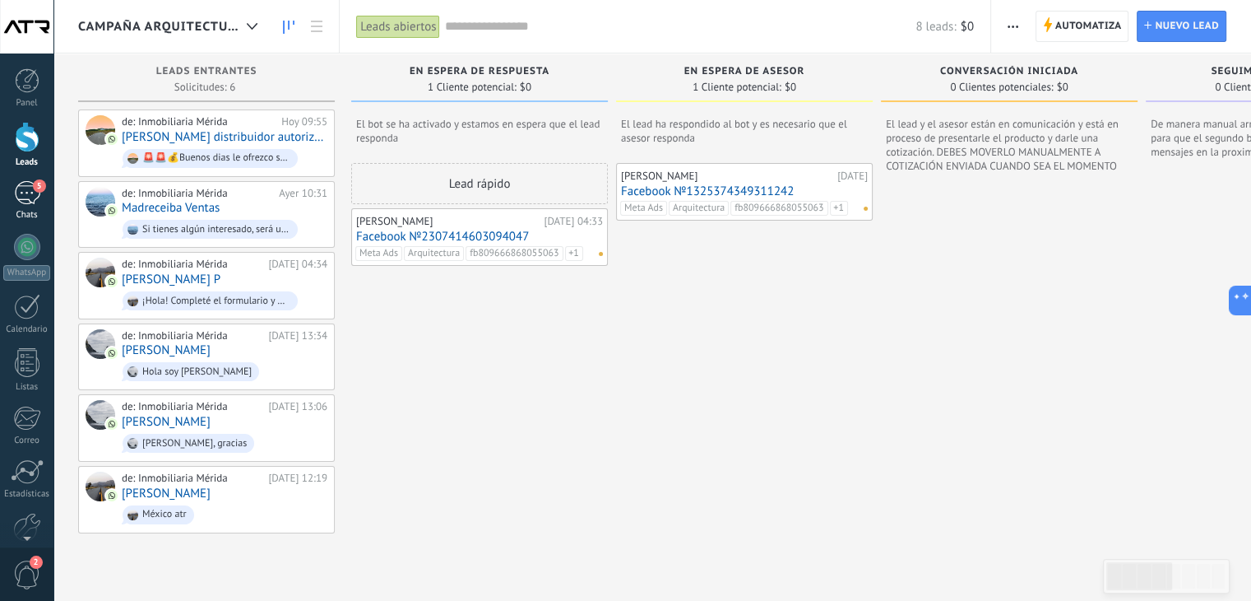
click at [16, 190] on div "5" at bounding box center [27, 193] width 26 height 24
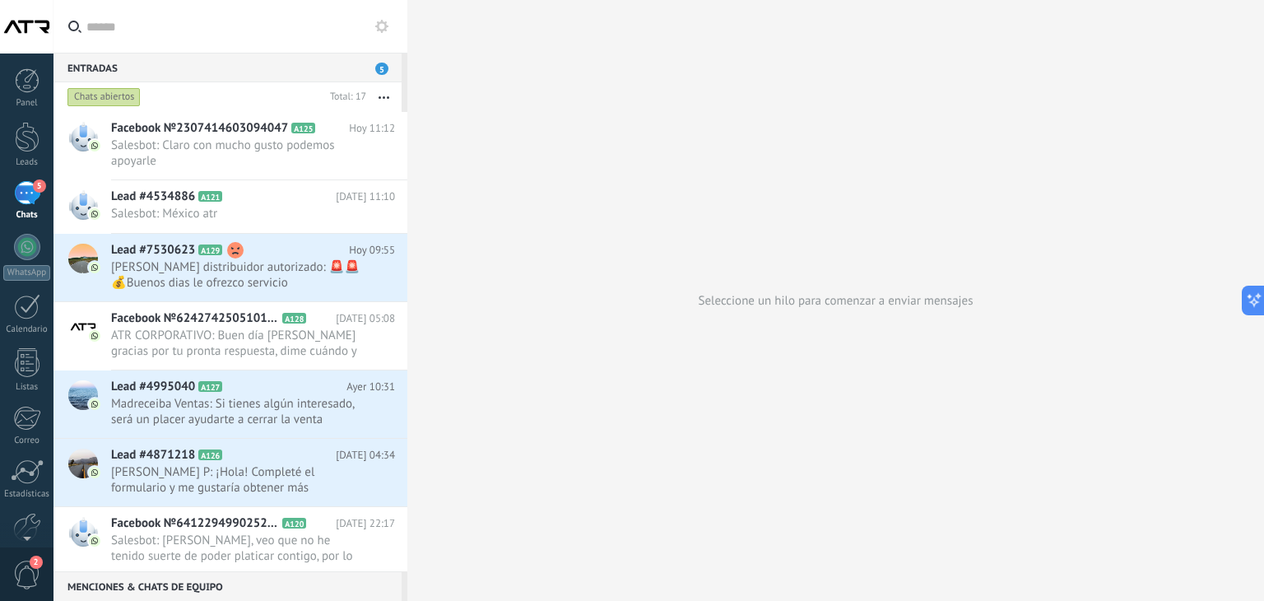
click at [23, 197] on div "5" at bounding box center [27, 193] width 26 height 24
click at [23, 202] on div "5" at bounding box center [27, 193] width 26 height 24
click at [26, 145] on div at bounding box center [27, 137] width 25 height 30
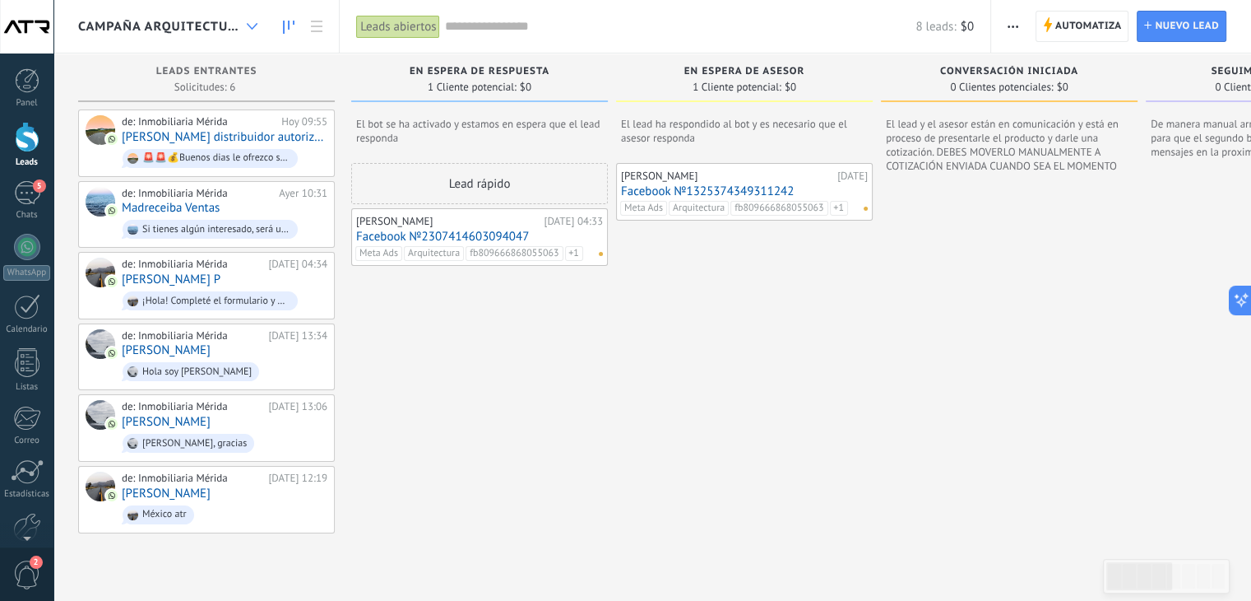
click at [255, 32] on div at bounding box center [252, 27] width 27 height 32
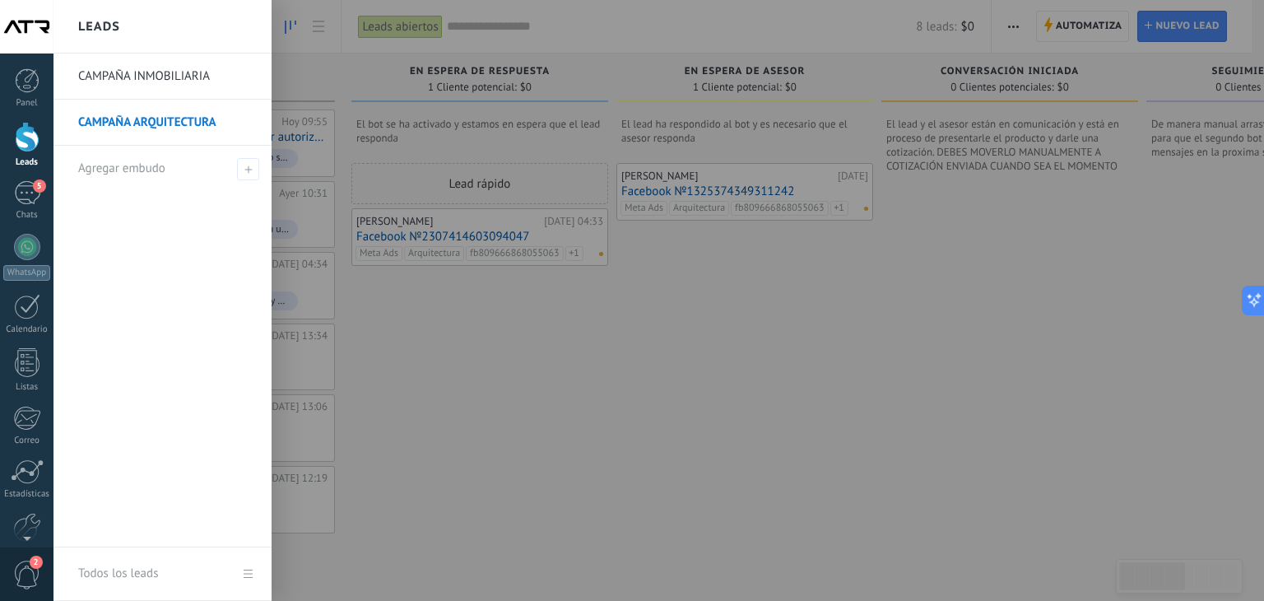
click at [209, 70] on link "CAMPAÑA INMOBILIARIA" at bounding box center [166, 76] width 177 height 46
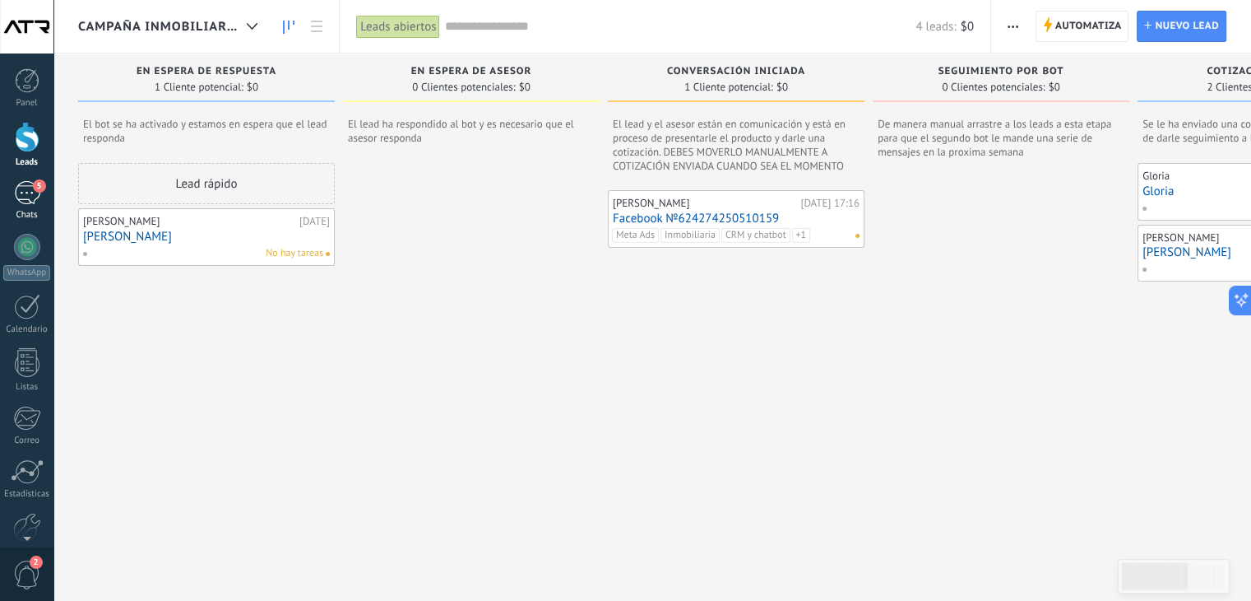
click at [16, 202] on div "5" at bounding box center [27, 193] width 26 height 24
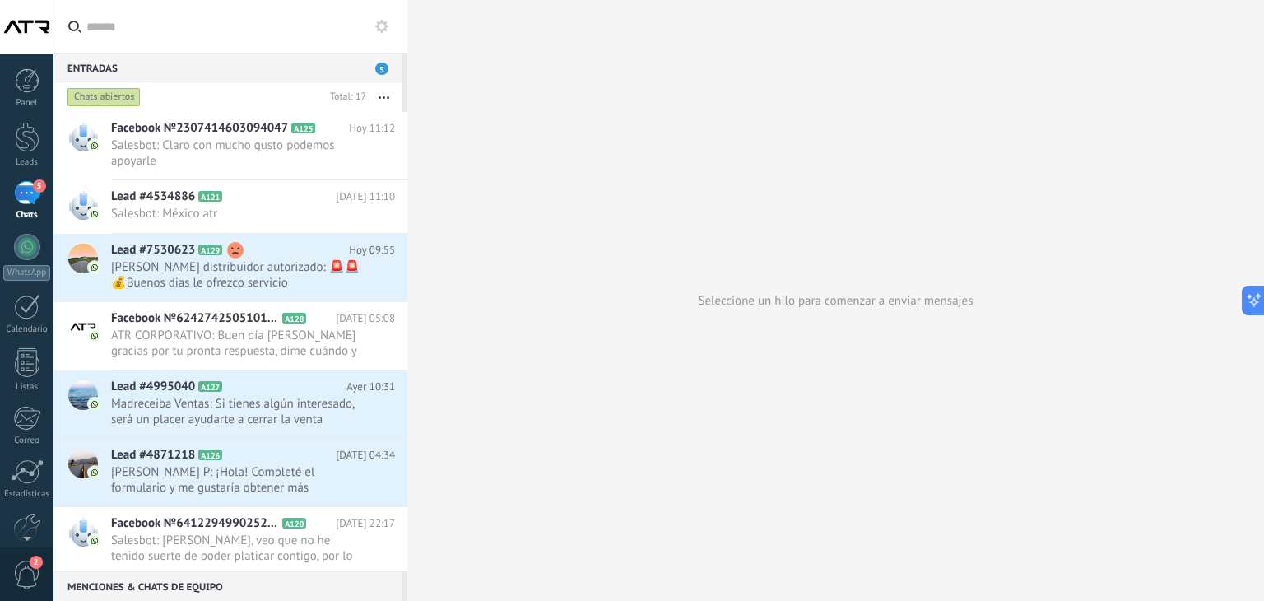
click at [31, 576] on span "2" at bounding box center [27, 574] width 28 height 29
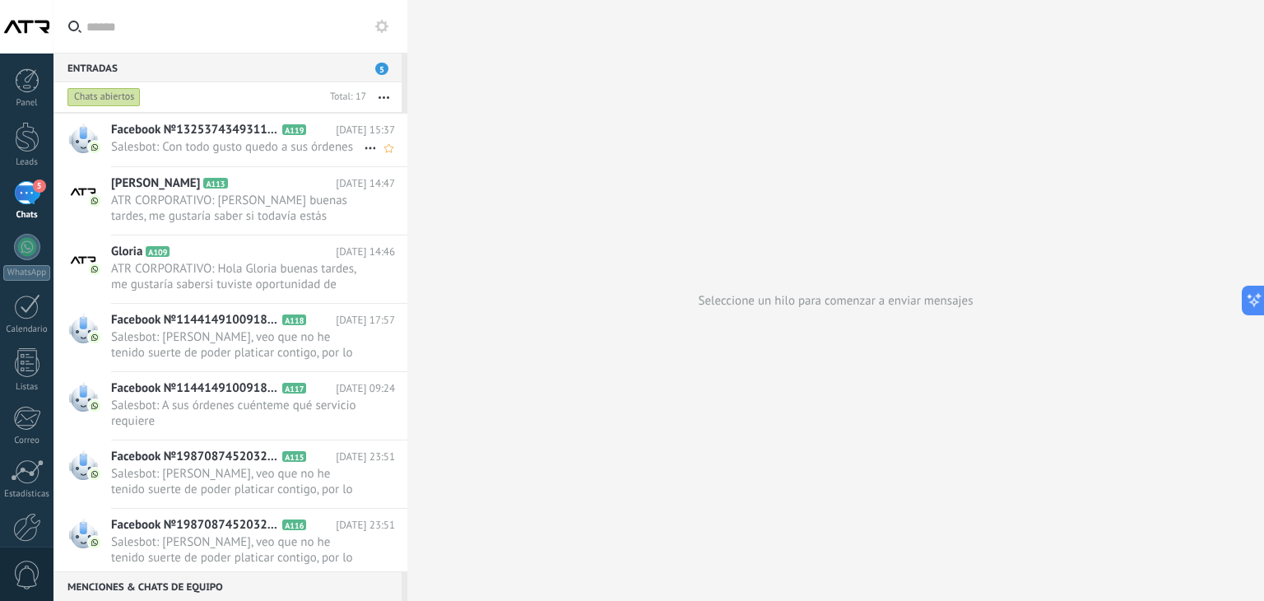
scroll to position [576, 0]
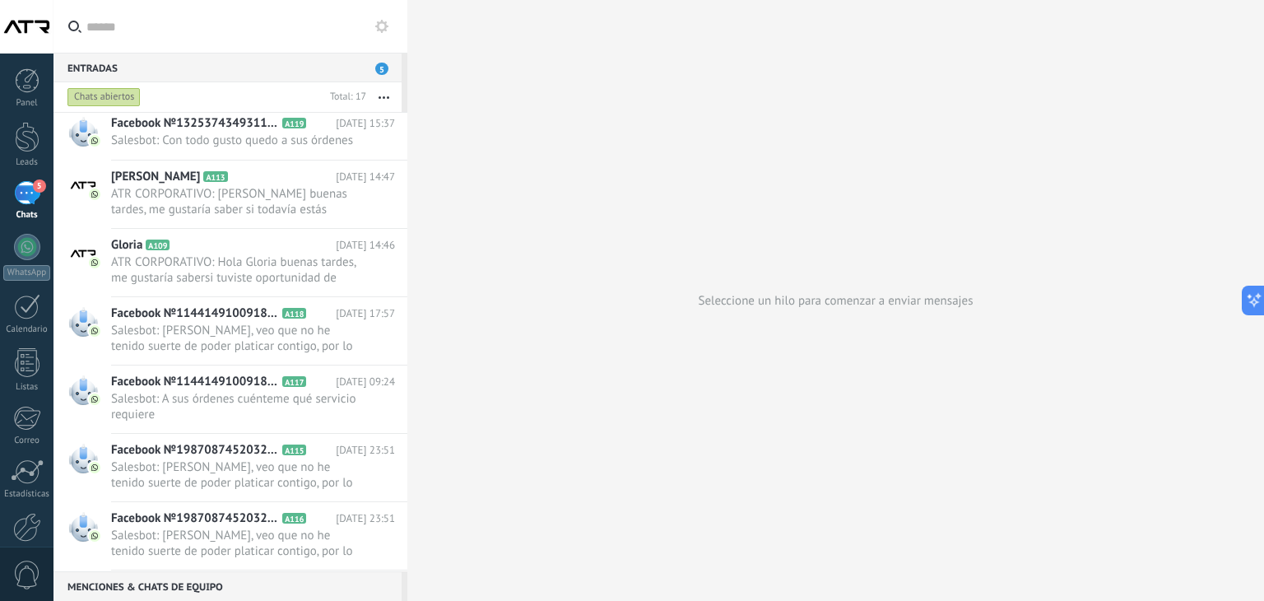
click at [229, 69] on div "Entradas 5" at bounding box center [227, 68] width 348 height 30
click at [386, 69] on span "5" at bounding box center [381, 69] width 13 height 12
click at [121, 96] on div "Chats abiertos" at bounding box center [103, 97] width 73 height 20
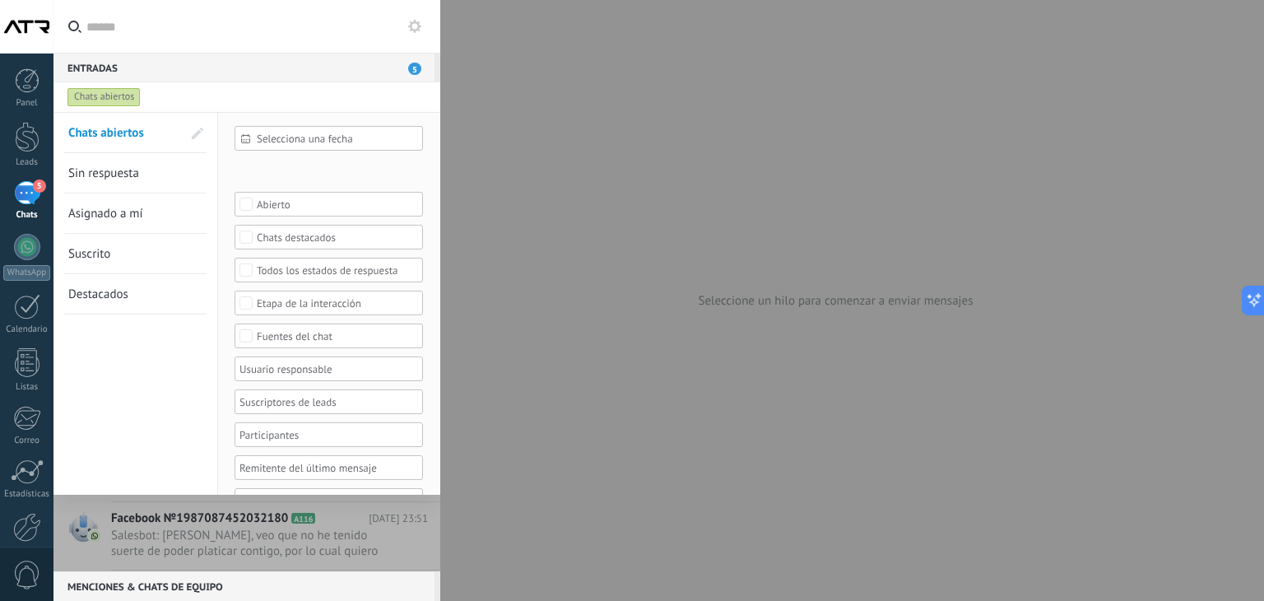
click at [121, 96] on div "Chats abiertos" at bounding box center [103, 97] width 73 height 20
click at [30, 86] on div at bounding box center [27, 80] width 25 height 25
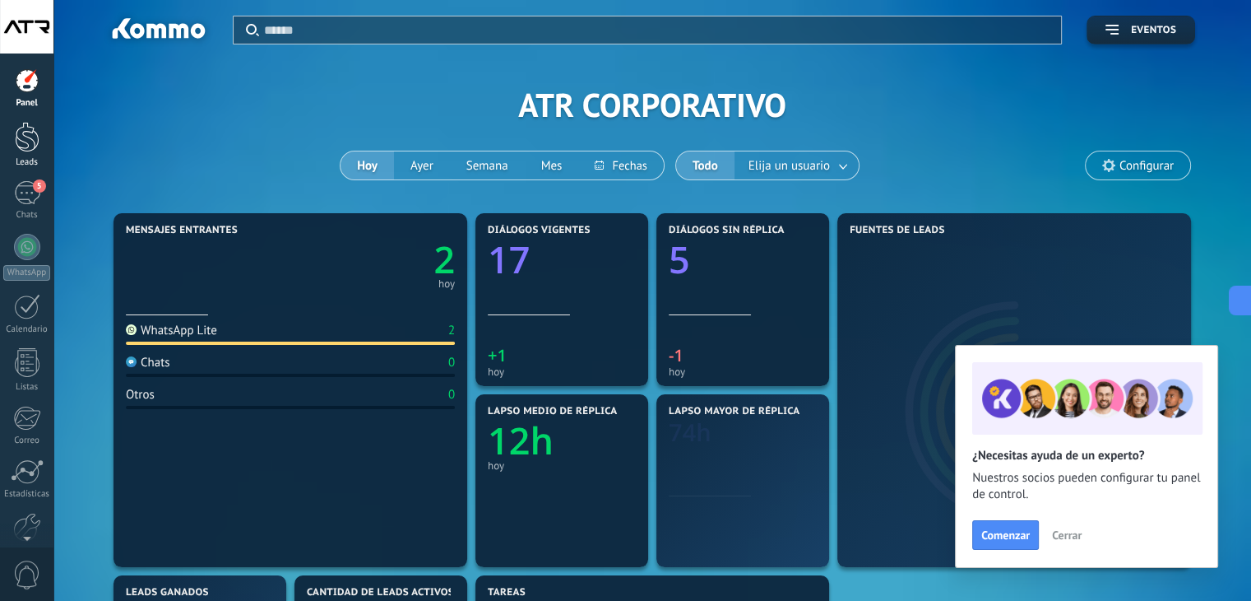
click at [35, 132] on div at bounding box center [27, 137] width 25 height 30
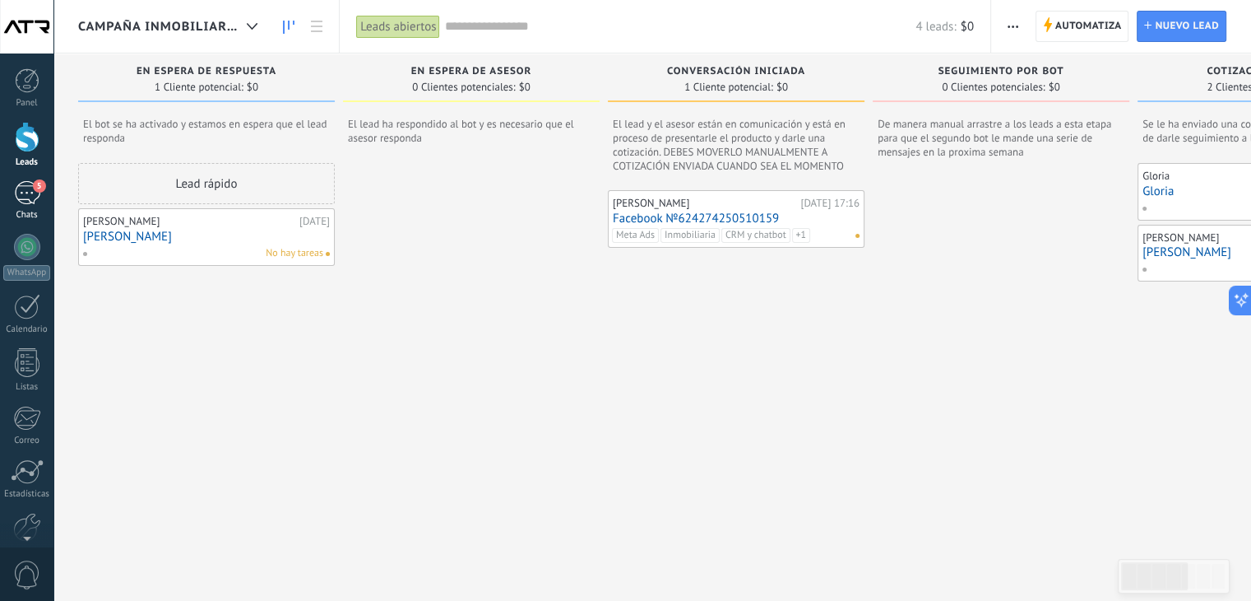
click at [26, 202] on div "5" at bounding box center [27, 193] width 26 height 24
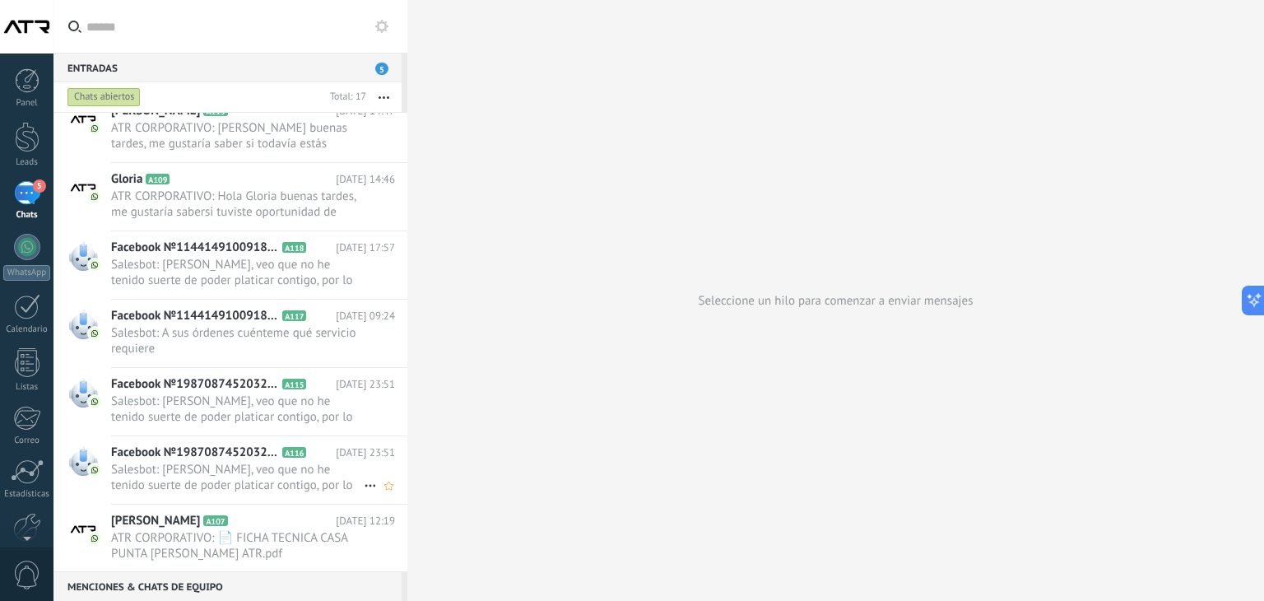
scroll to position [643, 0]
click at [180, 541] on span "ATR CORPORATIVO: 📄 FICHA TECNICA CASA PUNTA LOMAS ATR.pdf" at bounding box center [237, 543] width 253 height 31
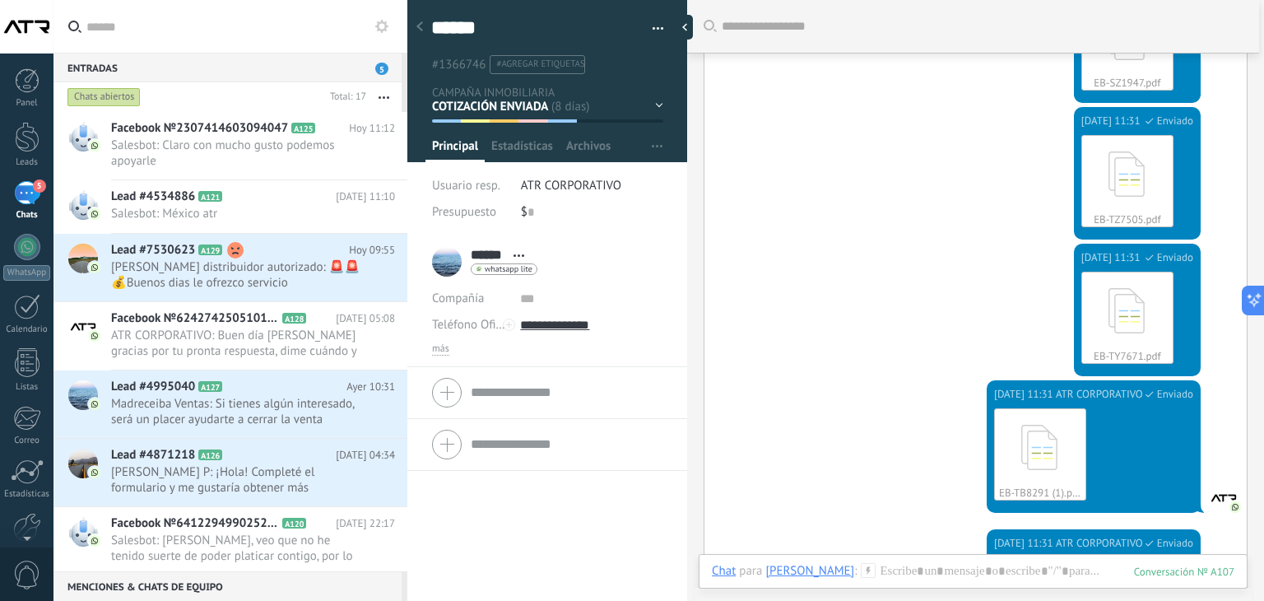
click at [320, 37] on input "text" at bounding box center [240, 26] width 308 height 53
click at [741, 277] on div "26.08.2025 11:31 ATR CORPORATIVO Enviado EB-TY7671.pdf Descargar" at bounding box center [975, 312] width 542 height 137
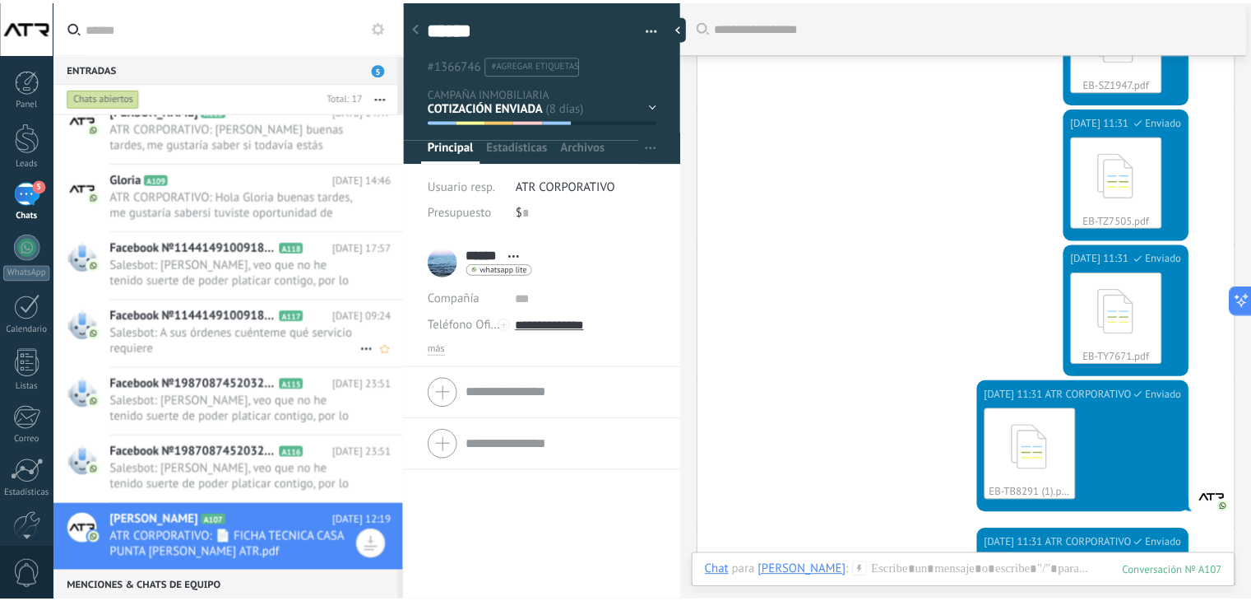
scroll to position [643, 0]
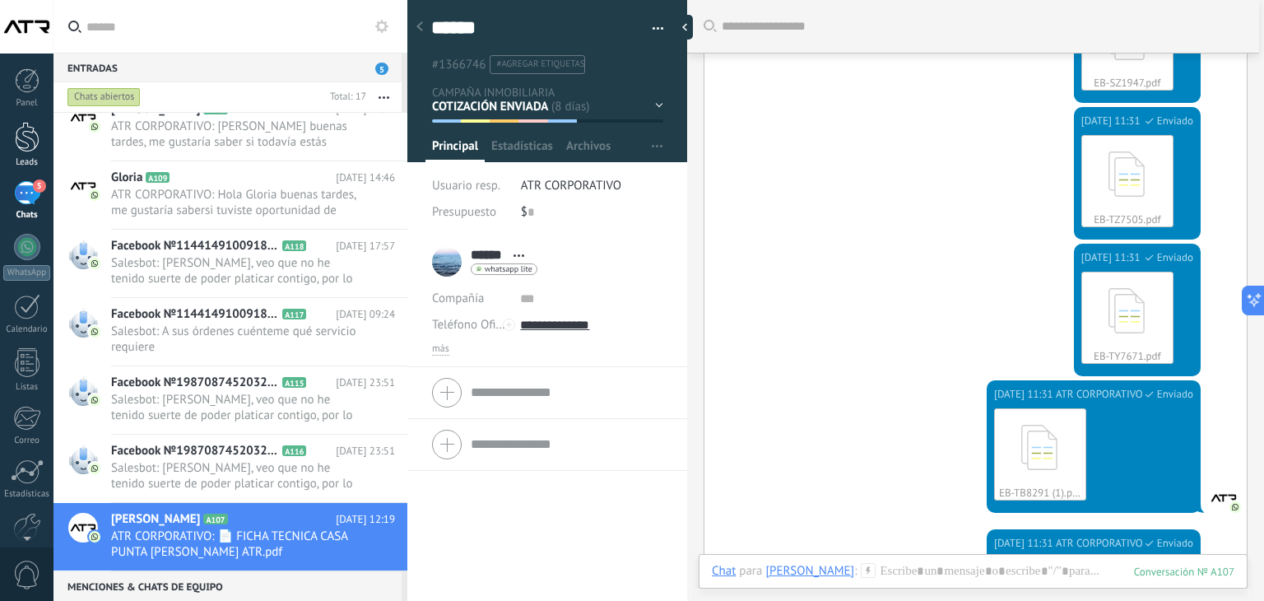
click at [31, 151] on div at bounding box center [27, 137] width 25 height 30
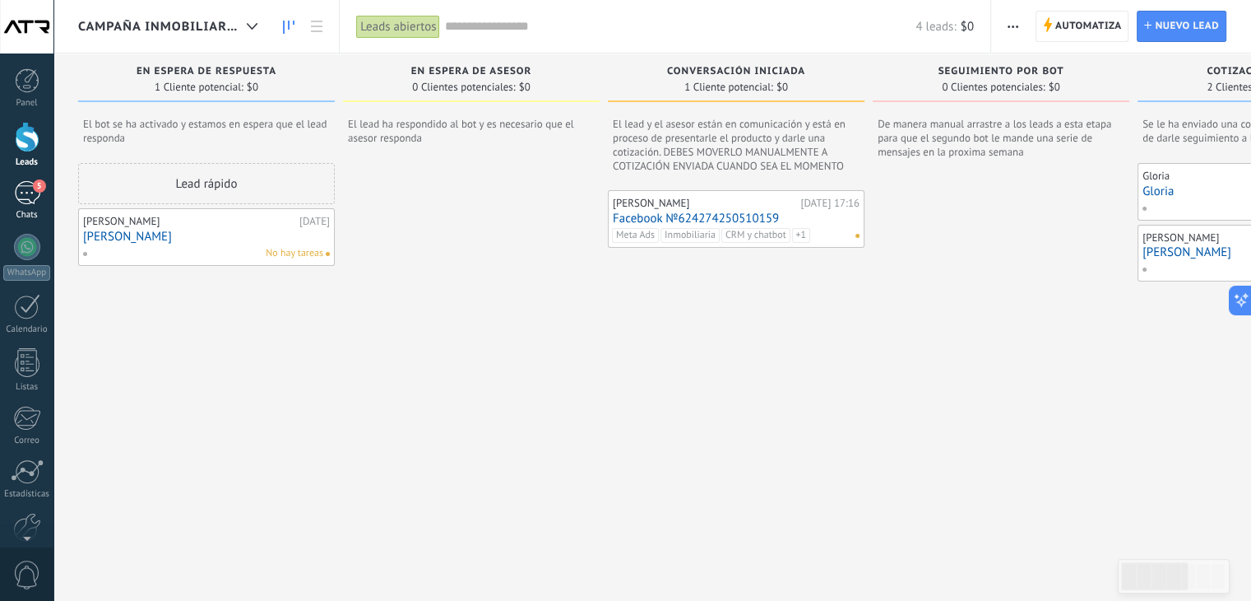
click at [16, 210] on div "Chats" at bounding box center [27, 215] width 48 height 11
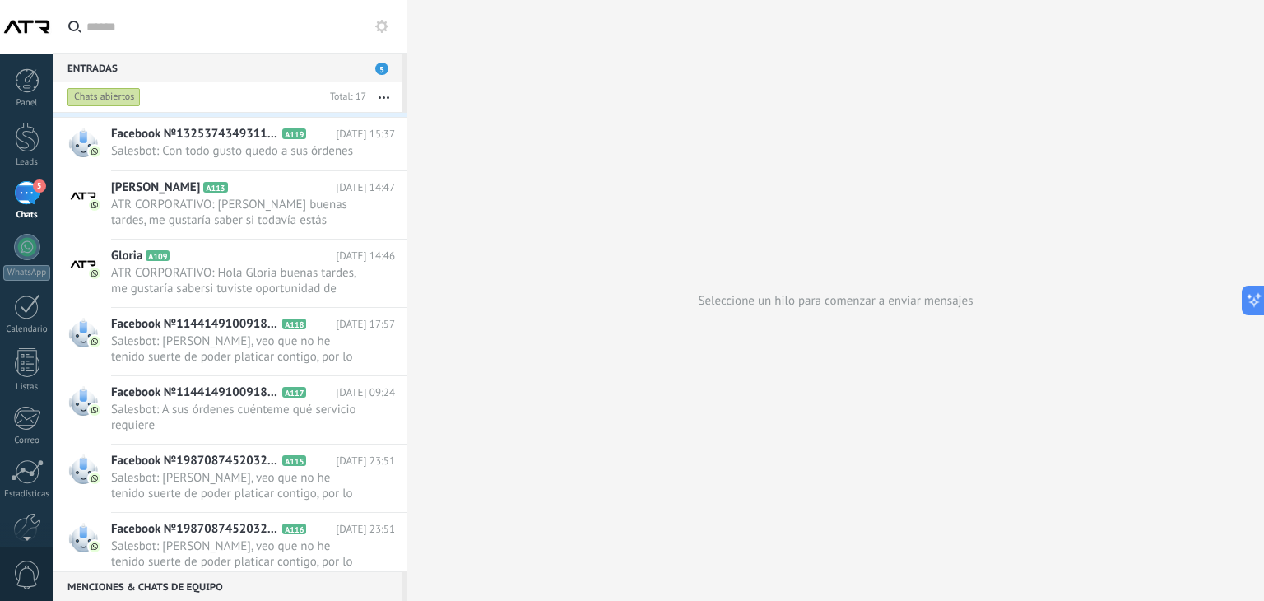
scroll to position [643, 0]
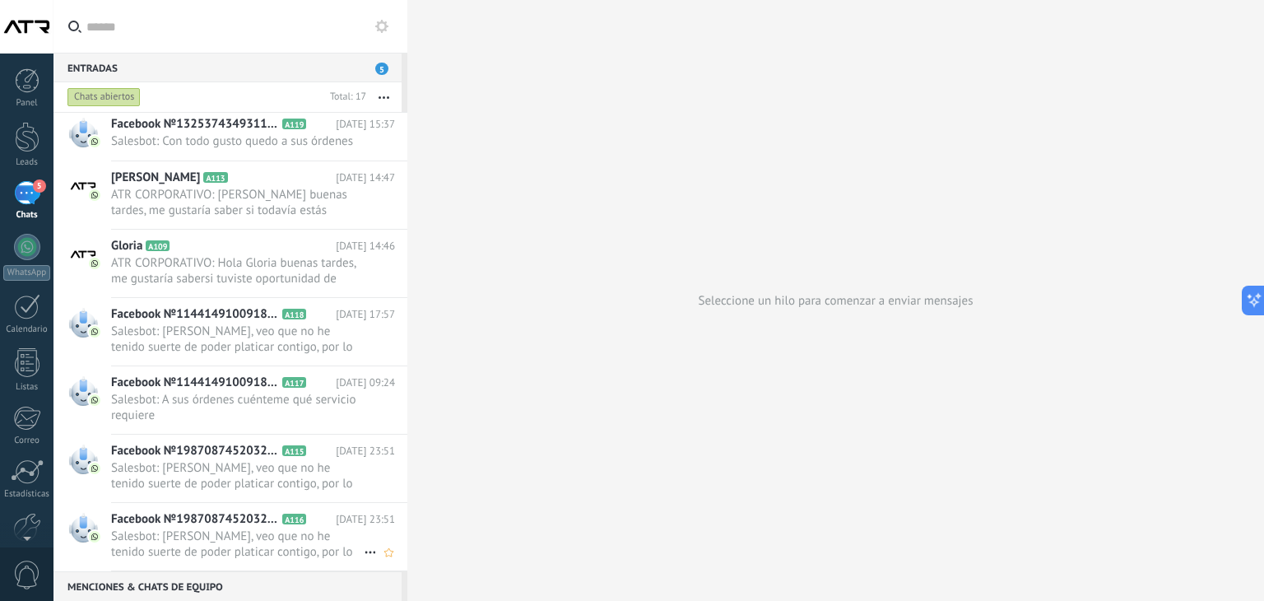
click at [167, 528] on span "Salesbot: Hola Soledad, veo que no he tenido suerte de poder platicar contigo, …" at bounding box center [237, 543] width 253 height 31
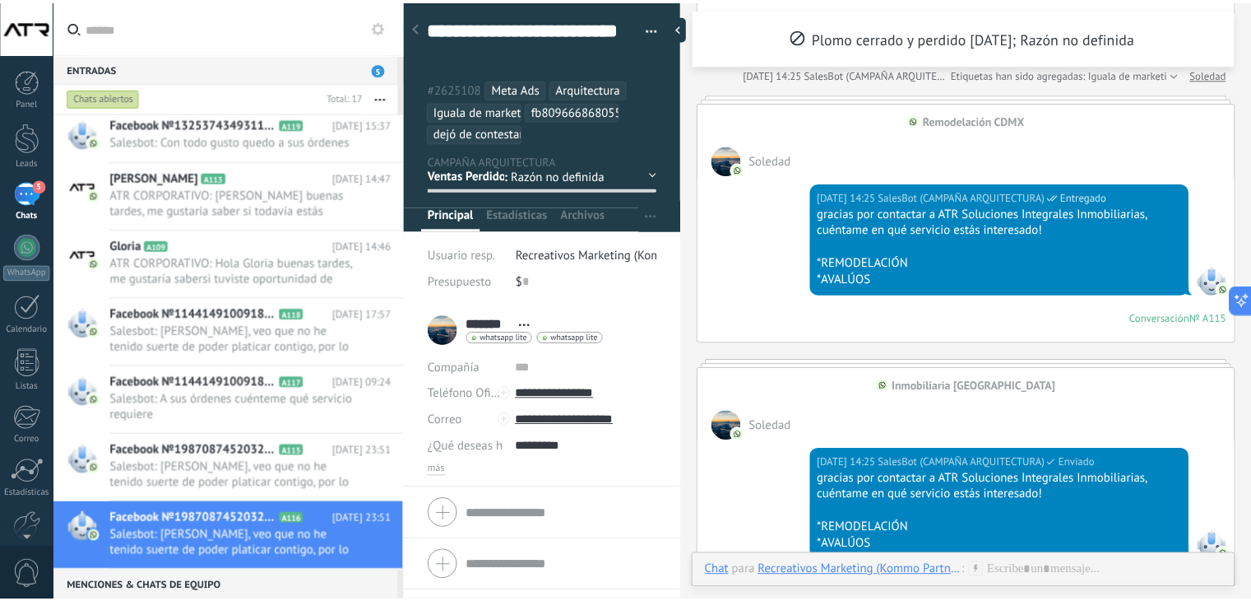
scroll to position [823, 0]
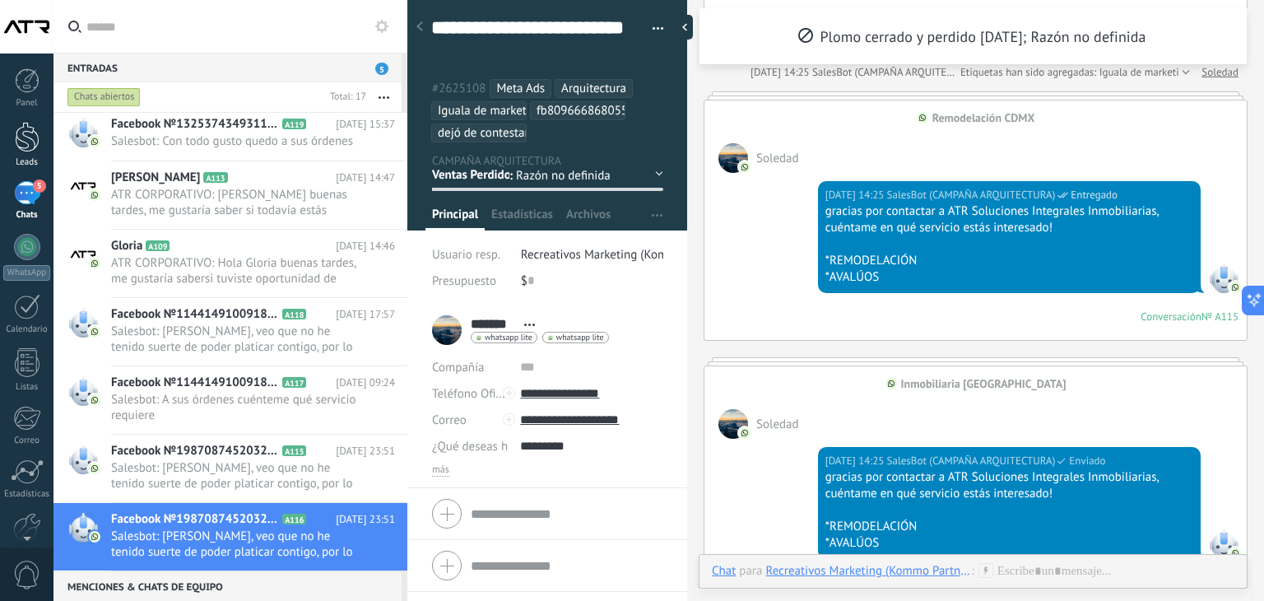
click at [20, 150] on div at bounding box center [27, 137] width 25 height 30
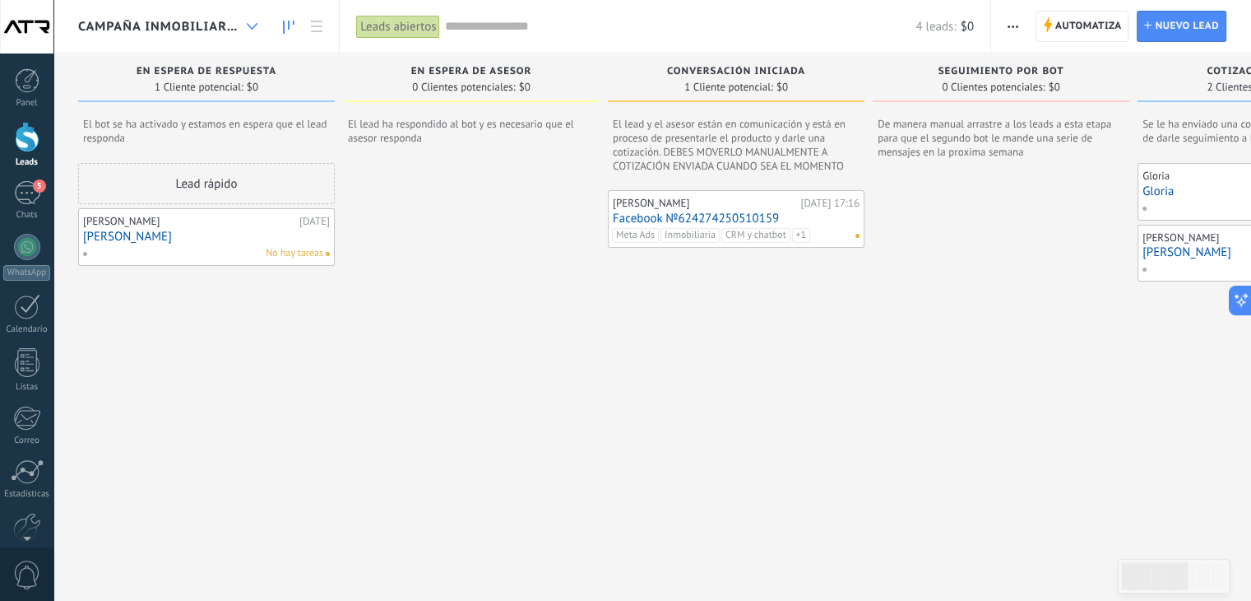
click at [244, 27] on div at bounding box center [252, 27] width 27 height 32
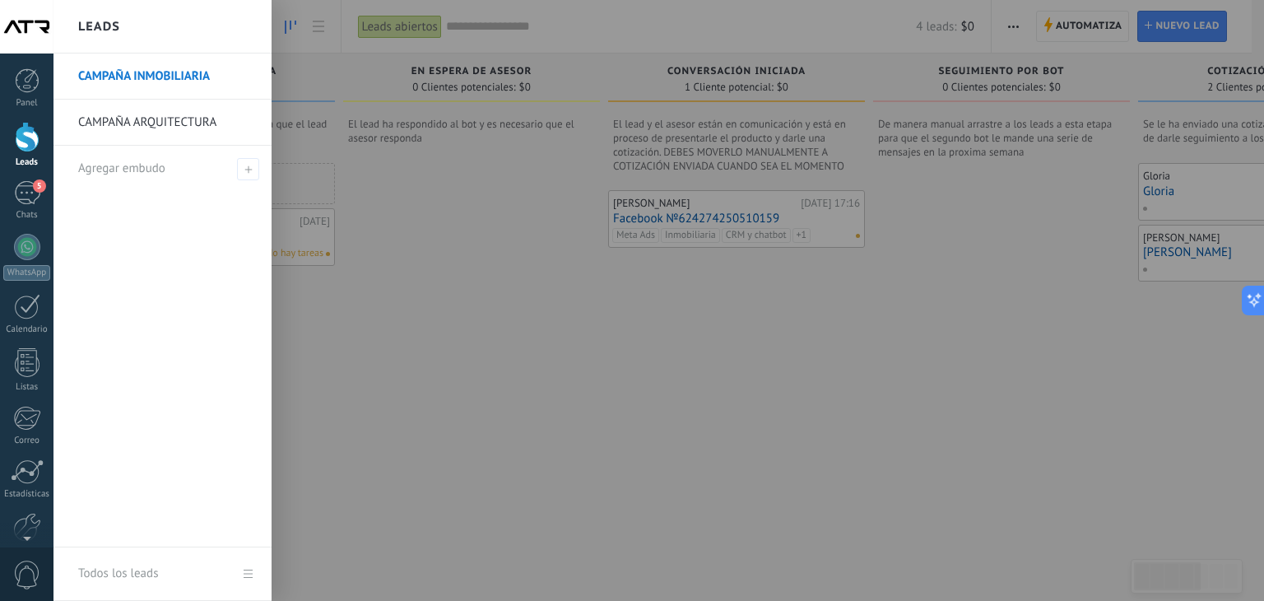
click at [174, 144] on link "CAMPAÑA ARQUITECTURA" at bounding box center [166, 123] width 177 height 46
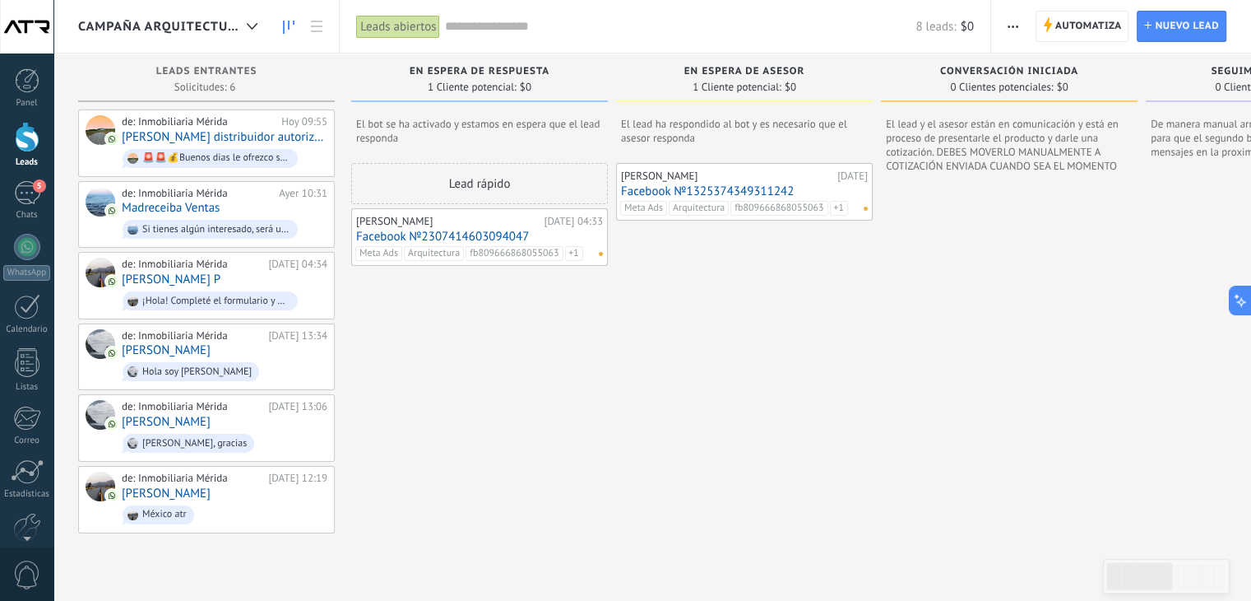
click at [168, 19] on span "CAMPAÑA ARQUITECTURA" at bounding box center [159, 27] width 162 height 16
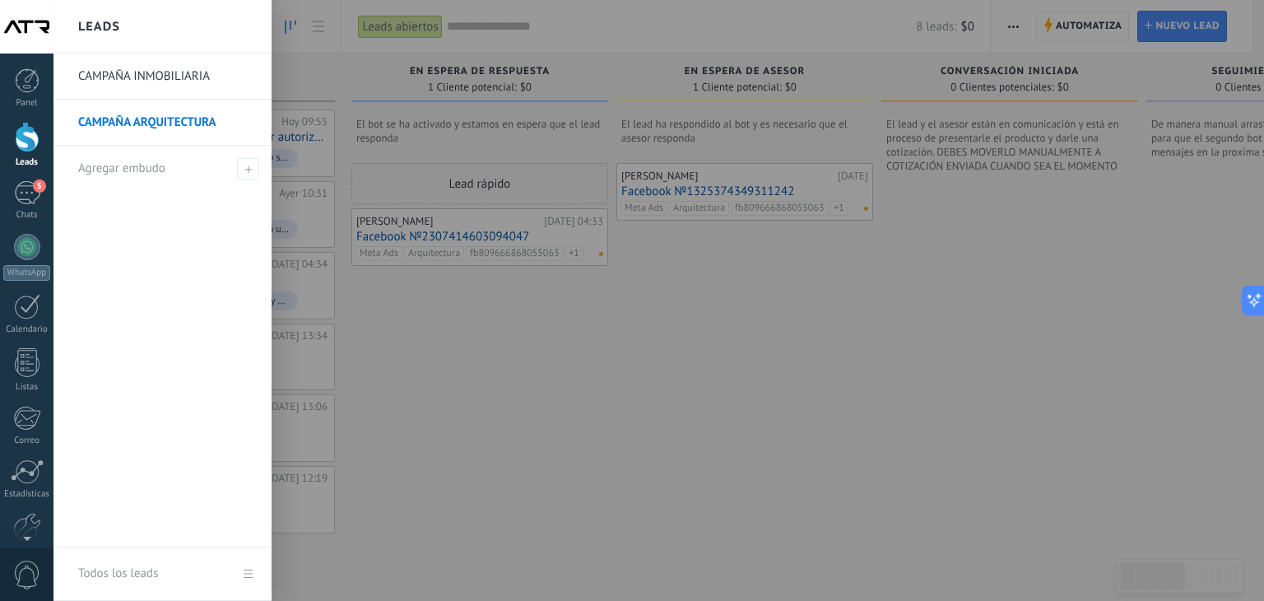
click at [157, 77] on link "CAMPAÑA INMOBILIARIA" at bounding box center [166, 76] width 177 height 46
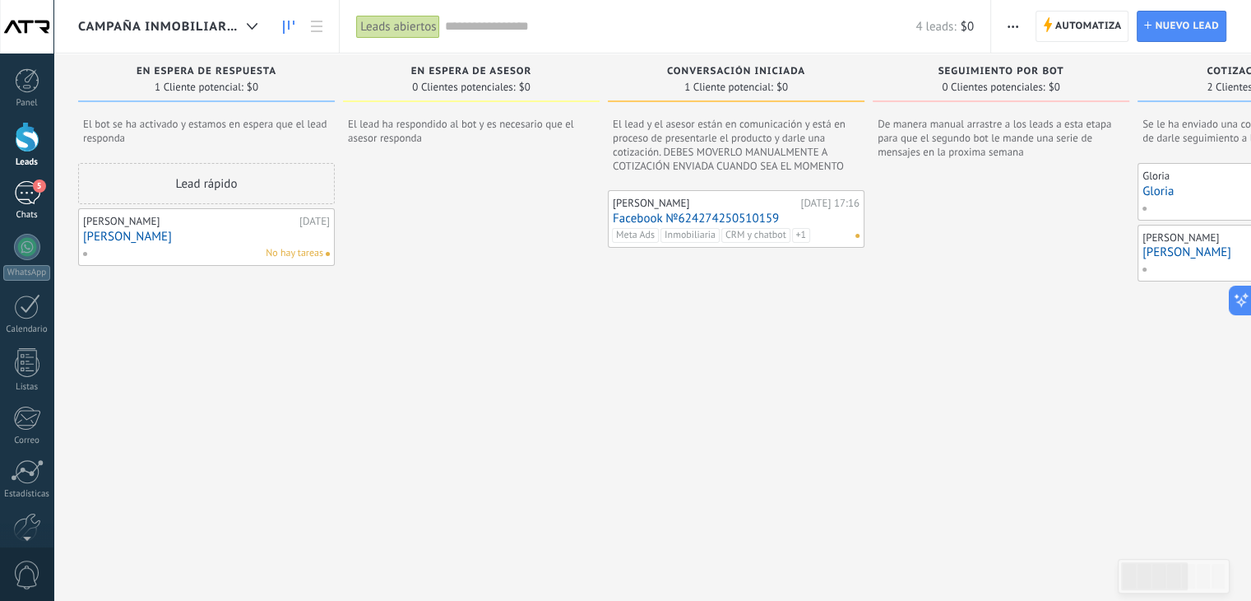
click at [20, 203] on div "5" at bounding box center [27, 193] width 26 height 24
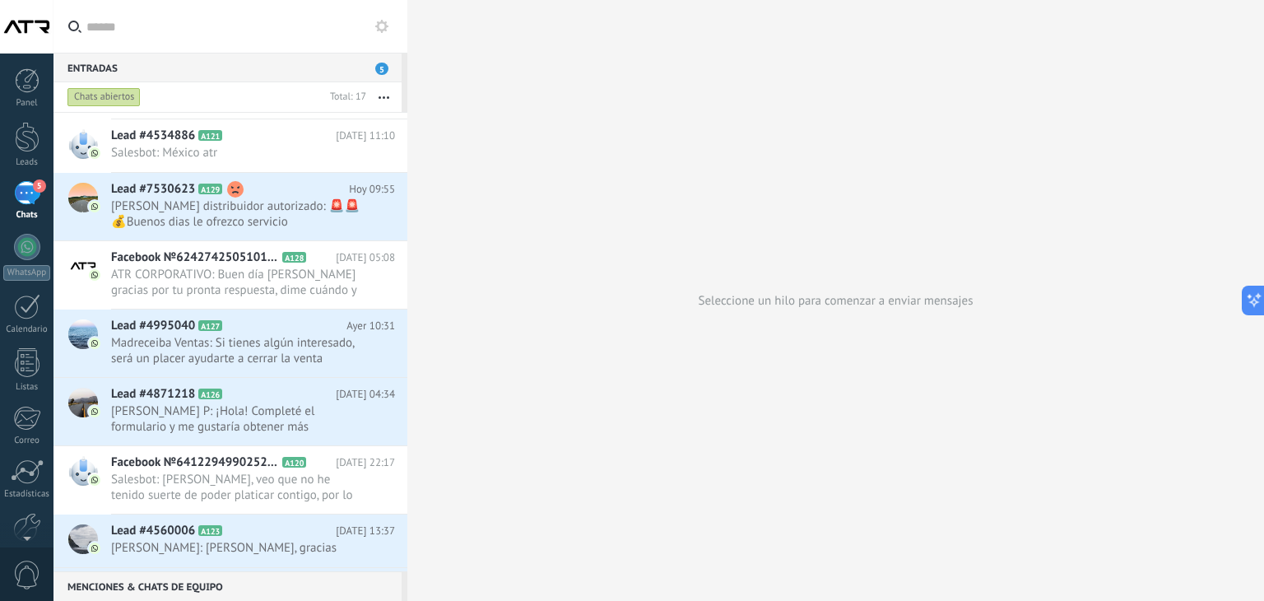
scroll to position [565, 0]
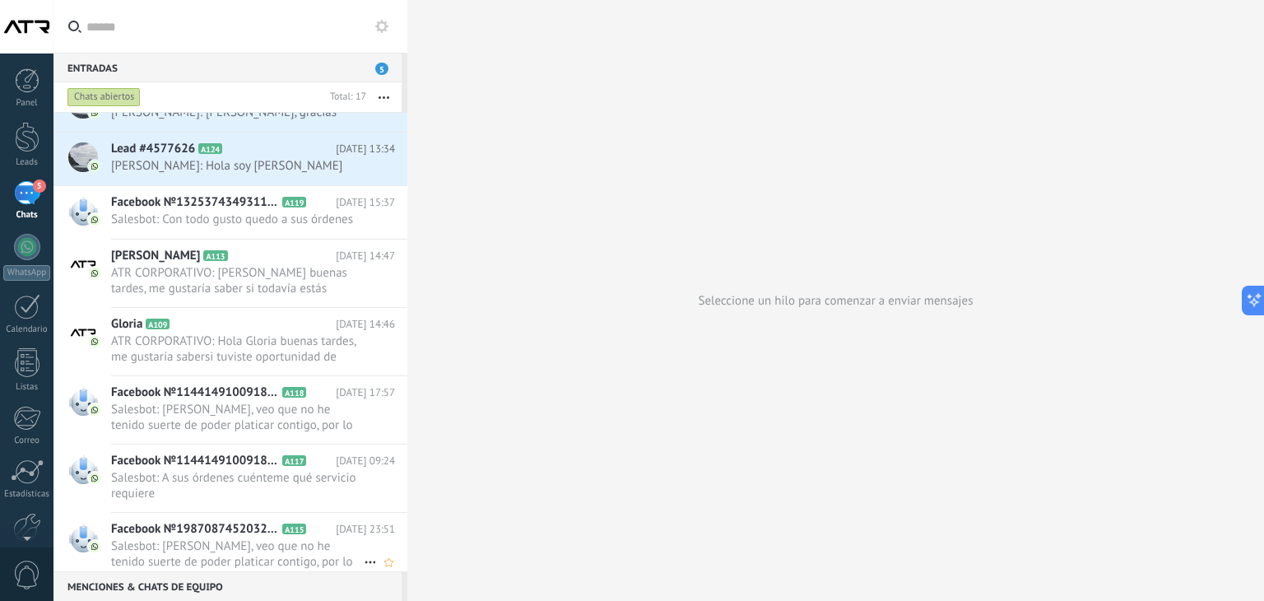
click at [211, 532] on span "Facebook №1987087452032180" at bounding box center [195, 529] width 168 height 16
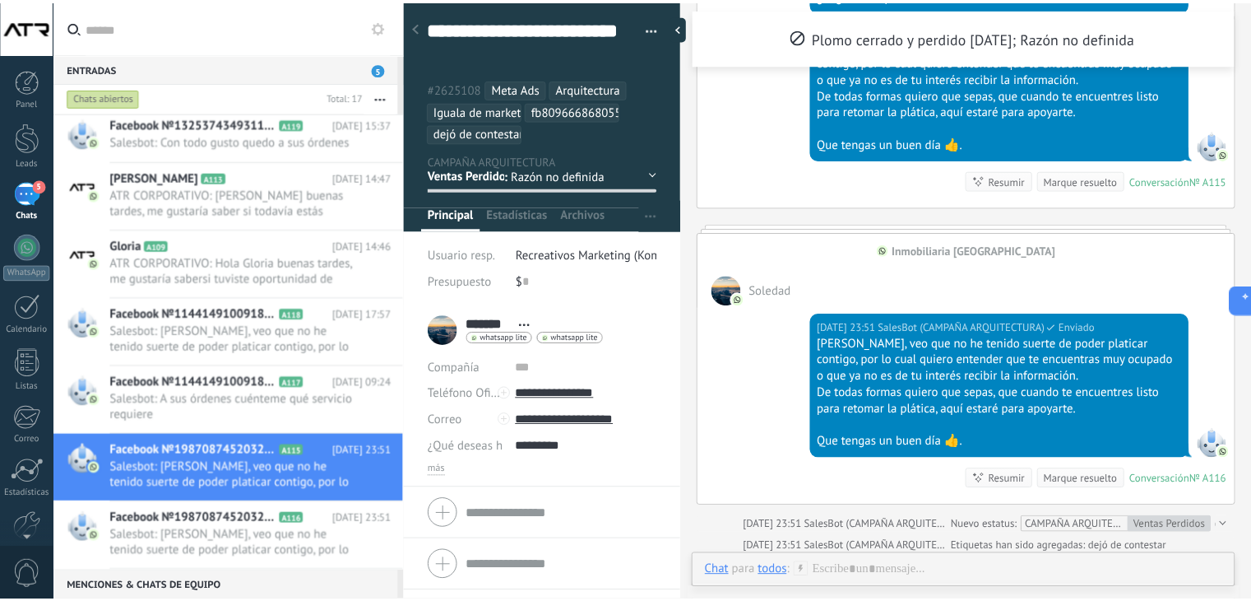
scroll to position [3403, 0]
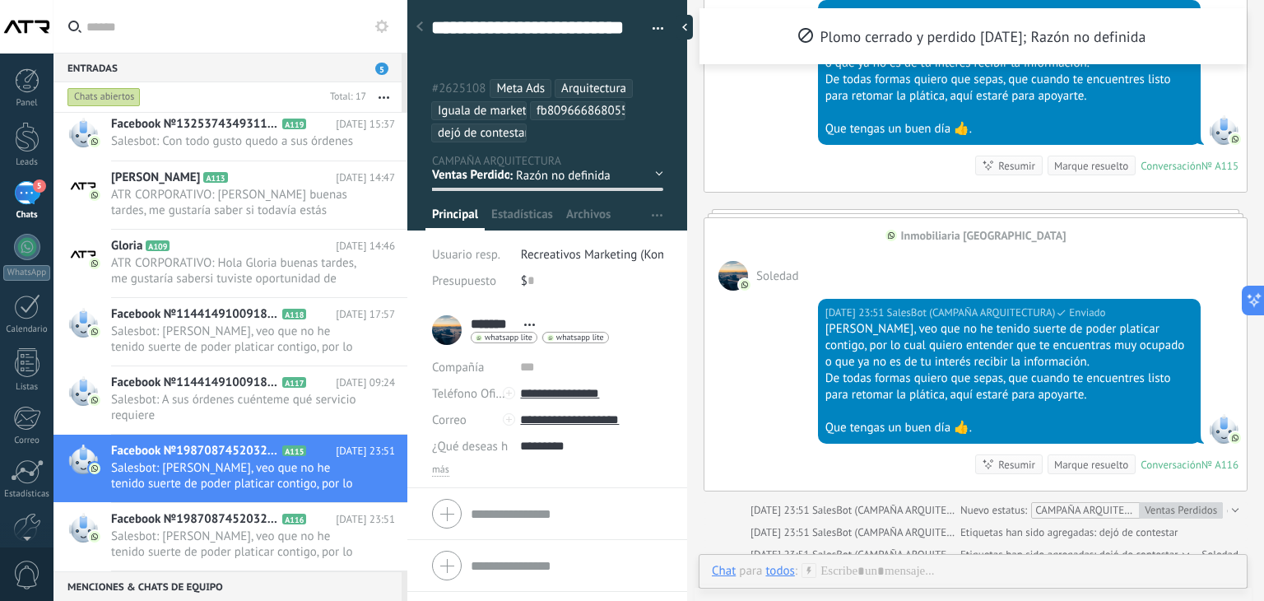
click at [1074, 244] on div "Soledad" at bounding box center [975, 267] width 542 height 48
click at [1145, 35] on span "Plomo cerrado y perdido 28.08.2025; Razón no definida" at bounding box center [973, 36] width 346 height 19
click at [32, 136] on div at bounding box center [27, 137] width 25 height 30
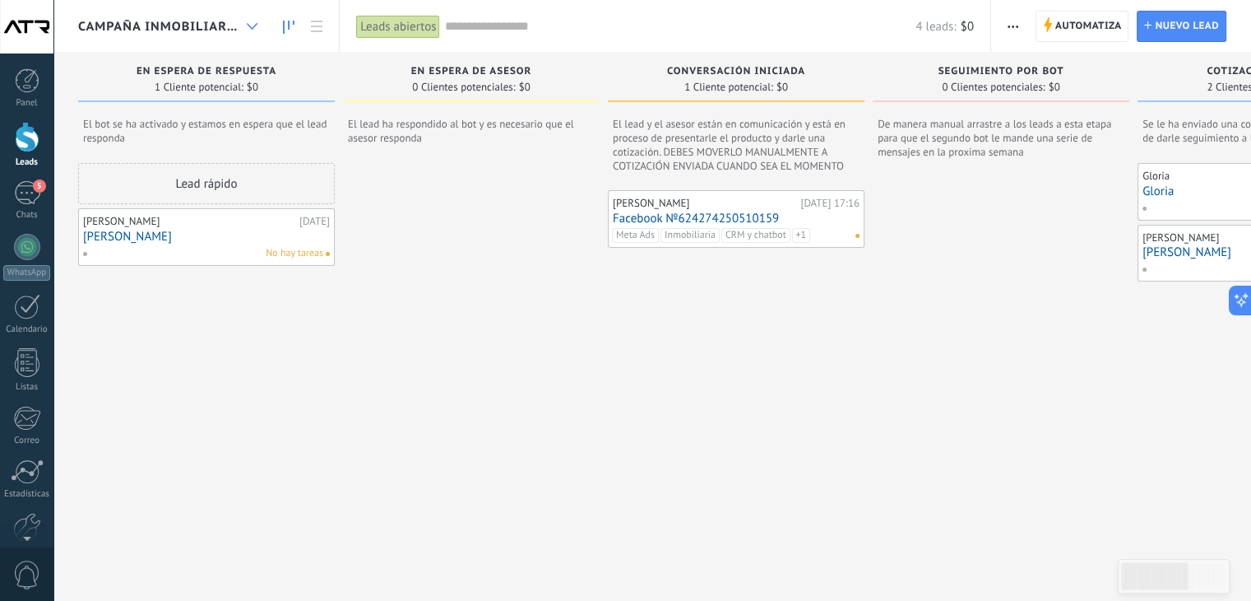
click at [257, 29] on icon at bounding box center [252, 26] width 11 height 7
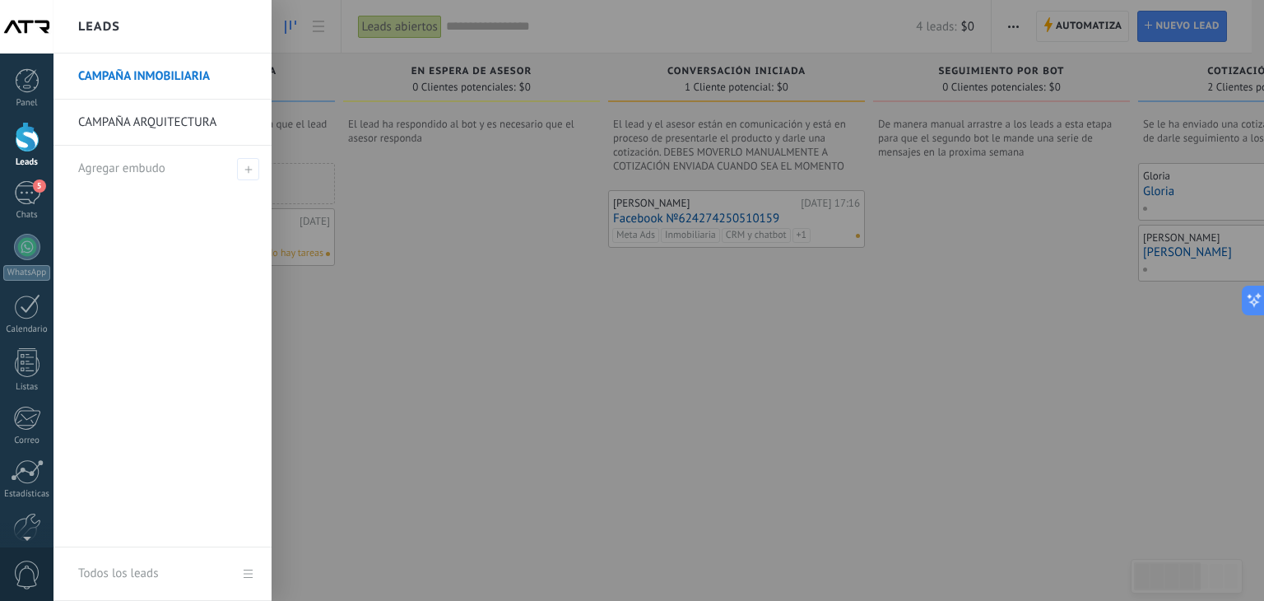
click at [188, 123] on link "CAMPAÑA ARQUITECTURA" at bounding box center [166, 123] width 177 height 46
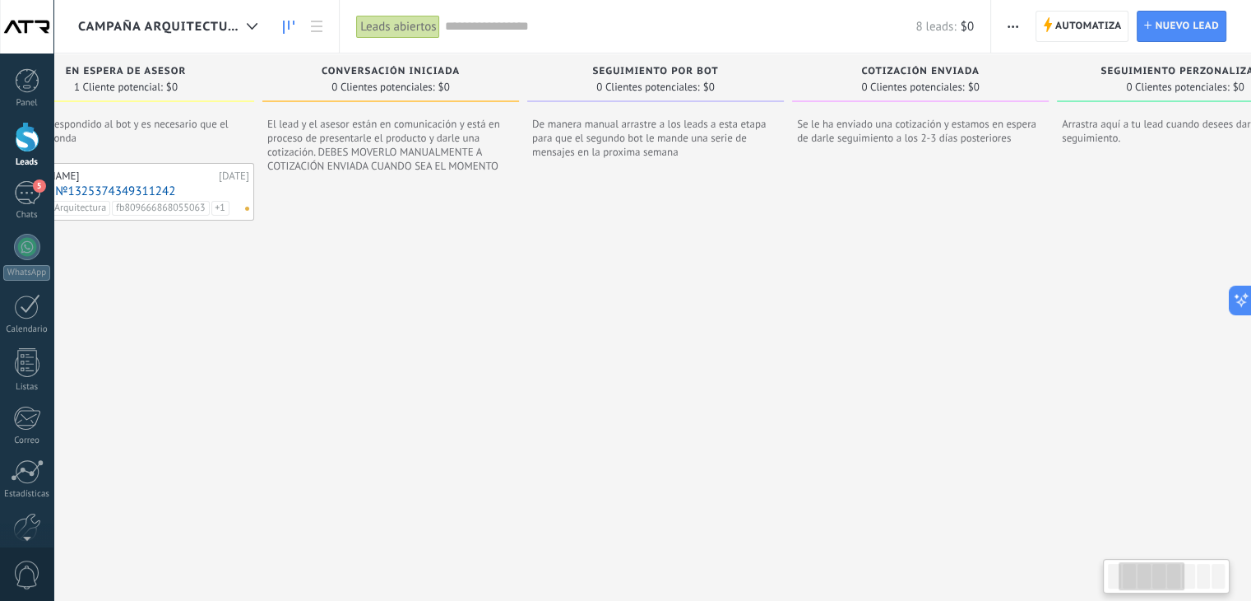
scroll to position [0, 971]
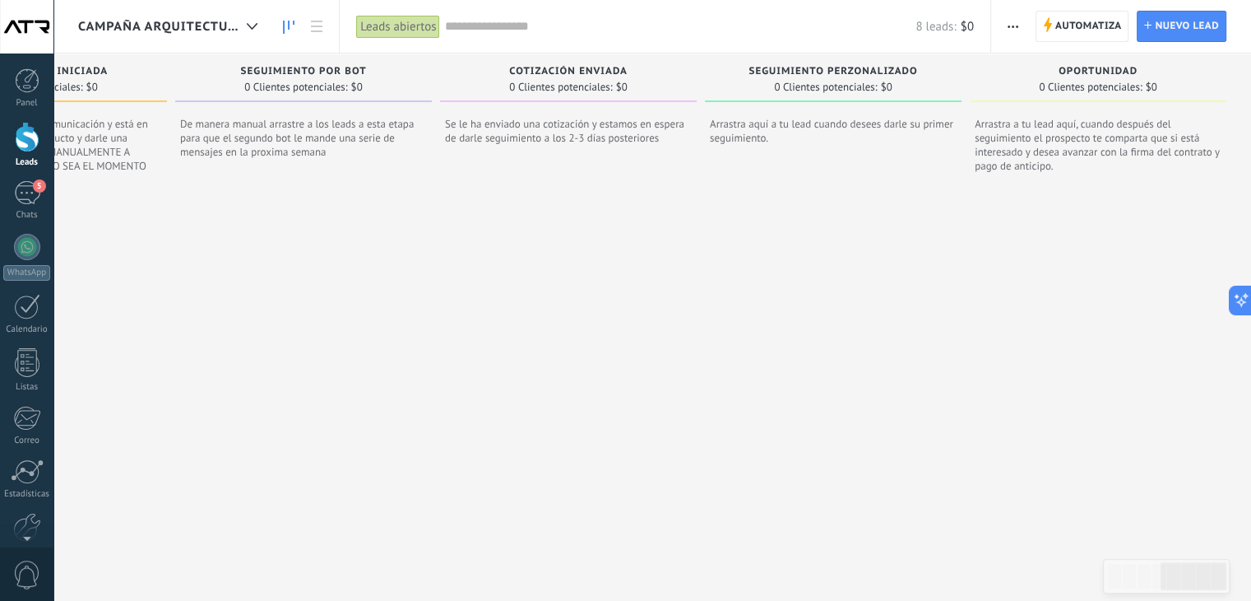
click at [1083, 73] on span "OPORTUNIDAD" at bounding box center [1098, 72] width 79 height 12
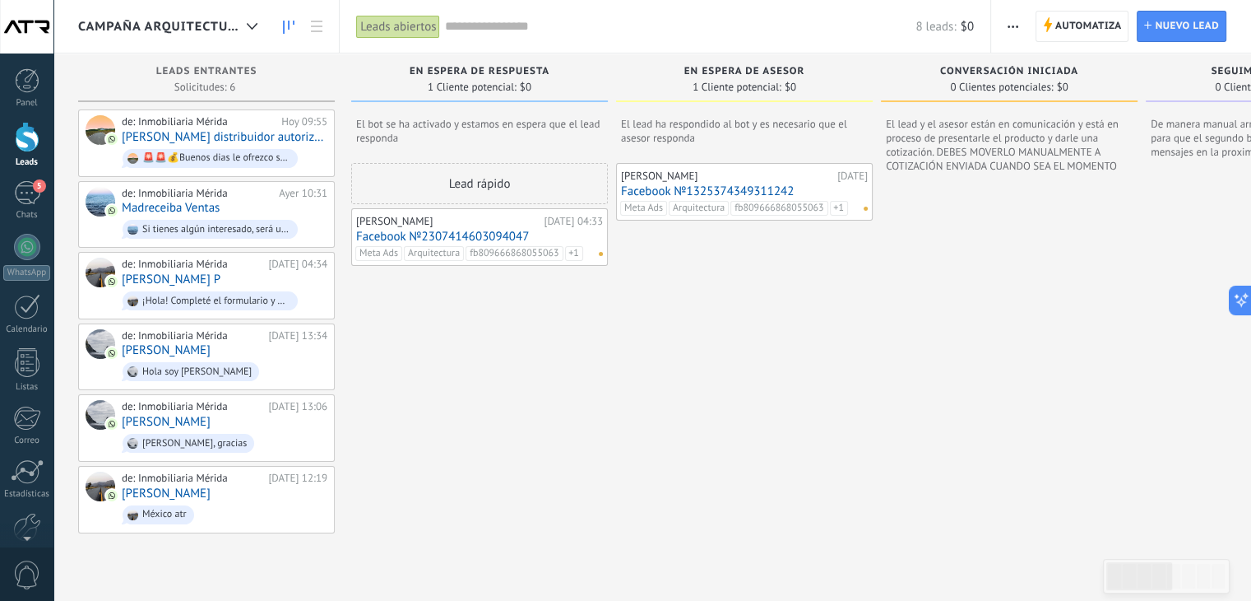
scroll to position [0, 0]
click at [322, 30] on icon at bounding box center [317, 27] width 12 height 12
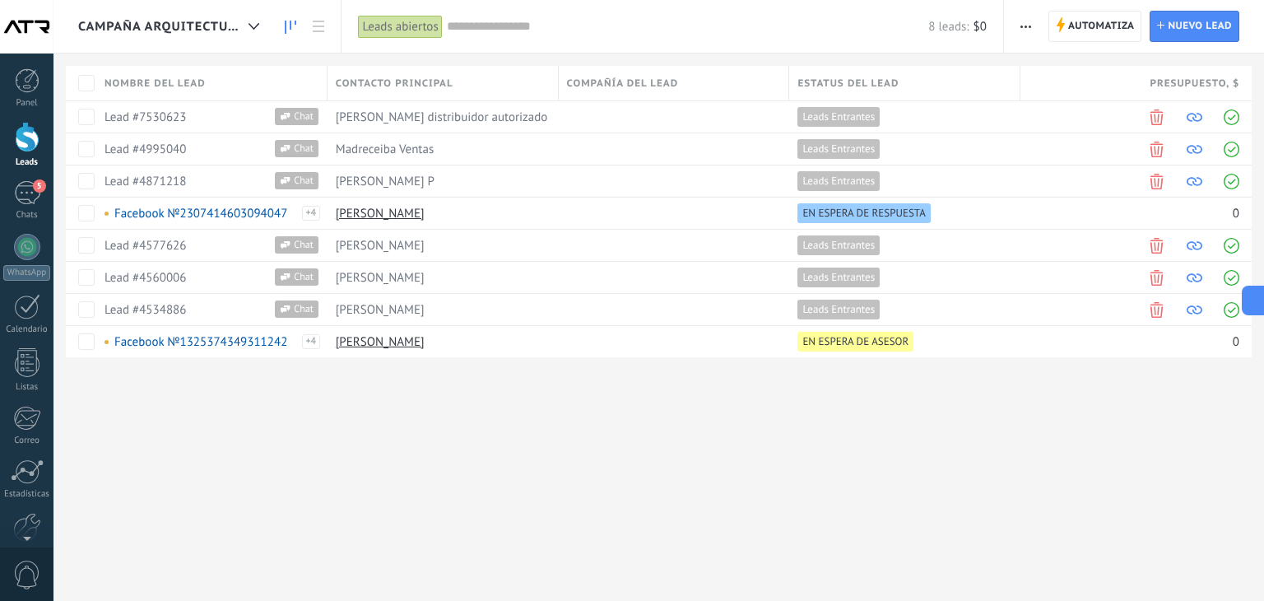
click at [290, 29] on use at bounding box center [291, 27] width 12 height 13
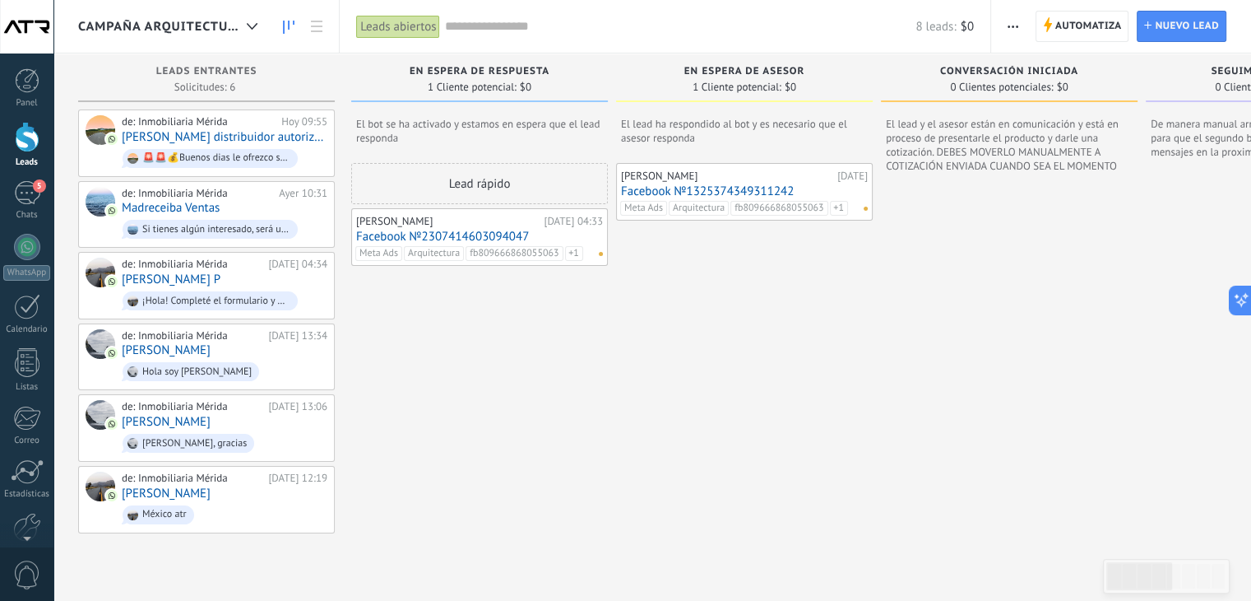
click at [1015, 18] on span "button" at bounding box center [1013, 26] width 11 height 31
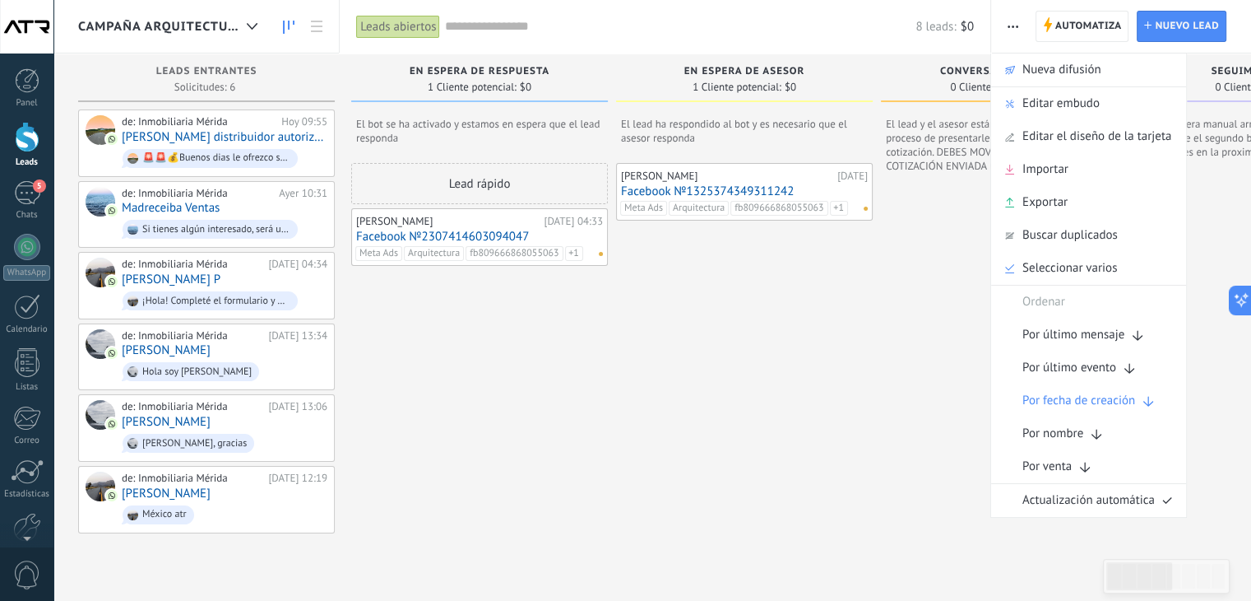
click at [813, 396] on div "Nashelly 31.08.2025 Facebook №1325374349311242 Meta Ads Arquitectura fb80966686…" at bounding box center [744, 369] width 257 height 413
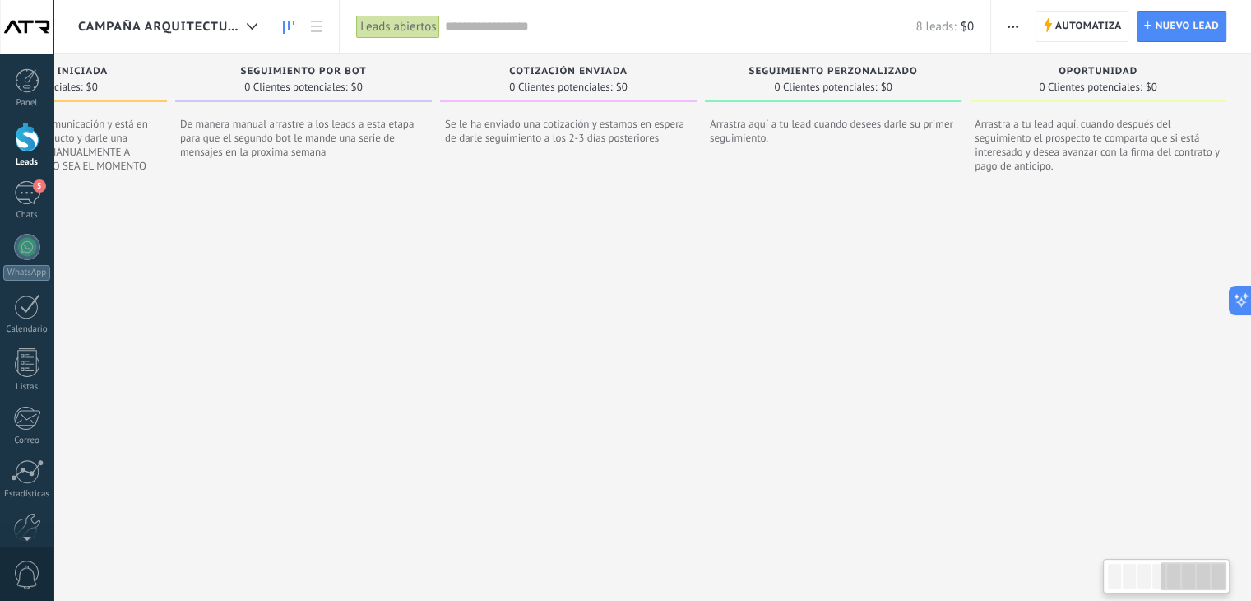
scroll to position [0, 971]
click at [1232, 298] on icon at bounding box center [1235, 300] width 17 height 17
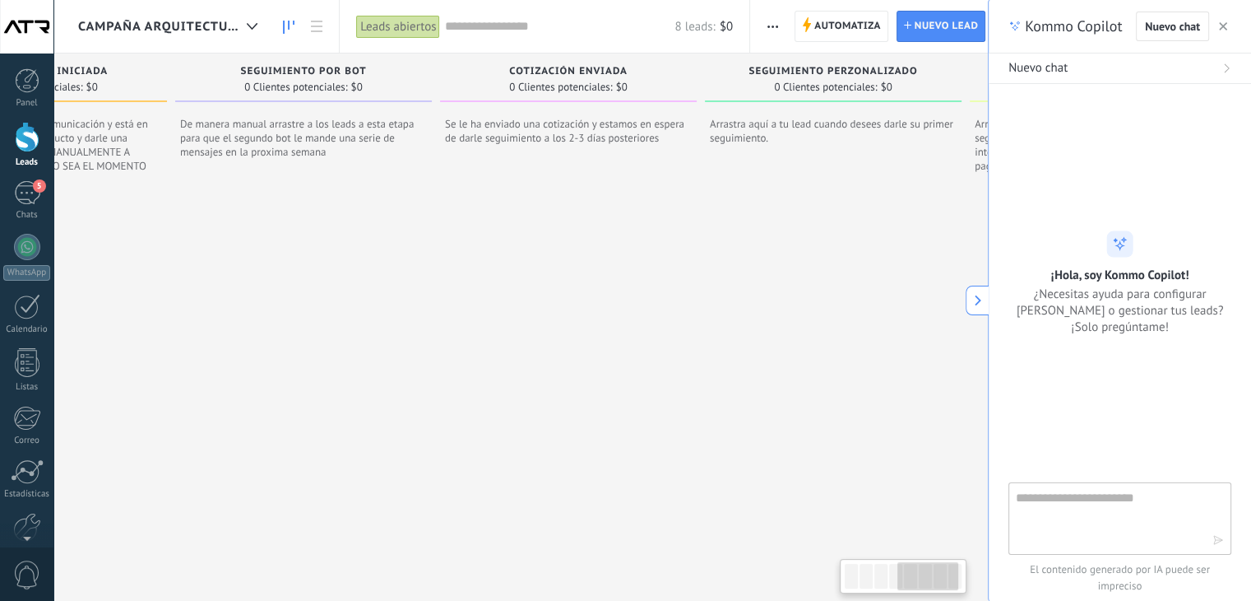
scroll to position [16, 0]
click at [971, 299] on button at bounding box center [977, 300] width 23 height 30
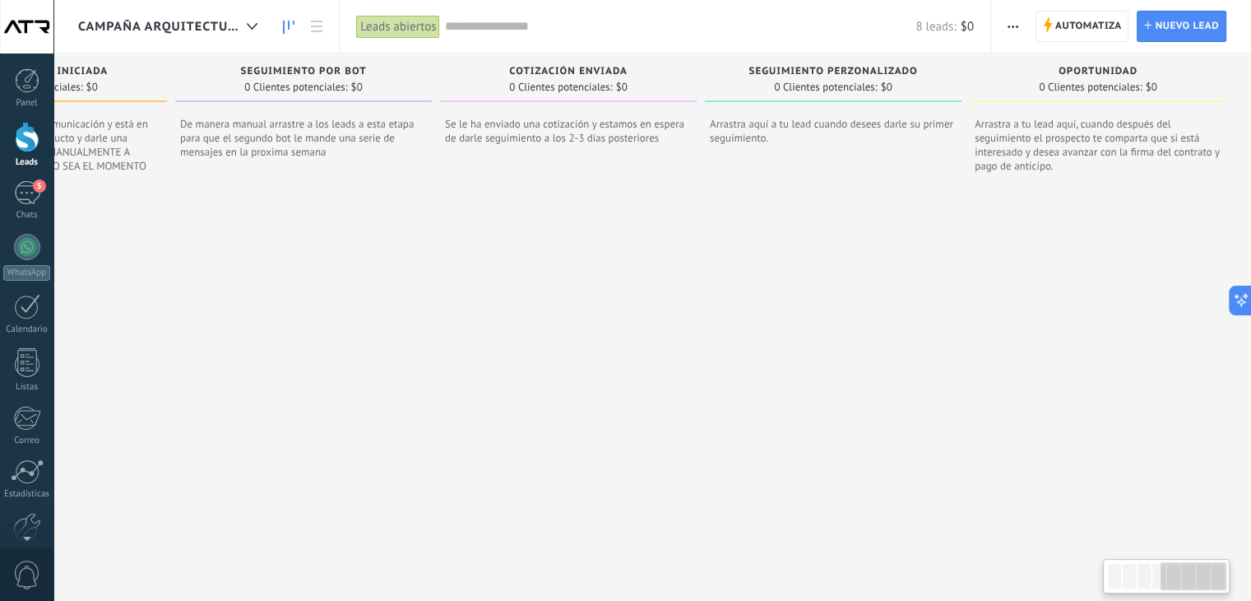
click at [1135, 576] on div at bounding box center [1129, 576] width 13 height 25
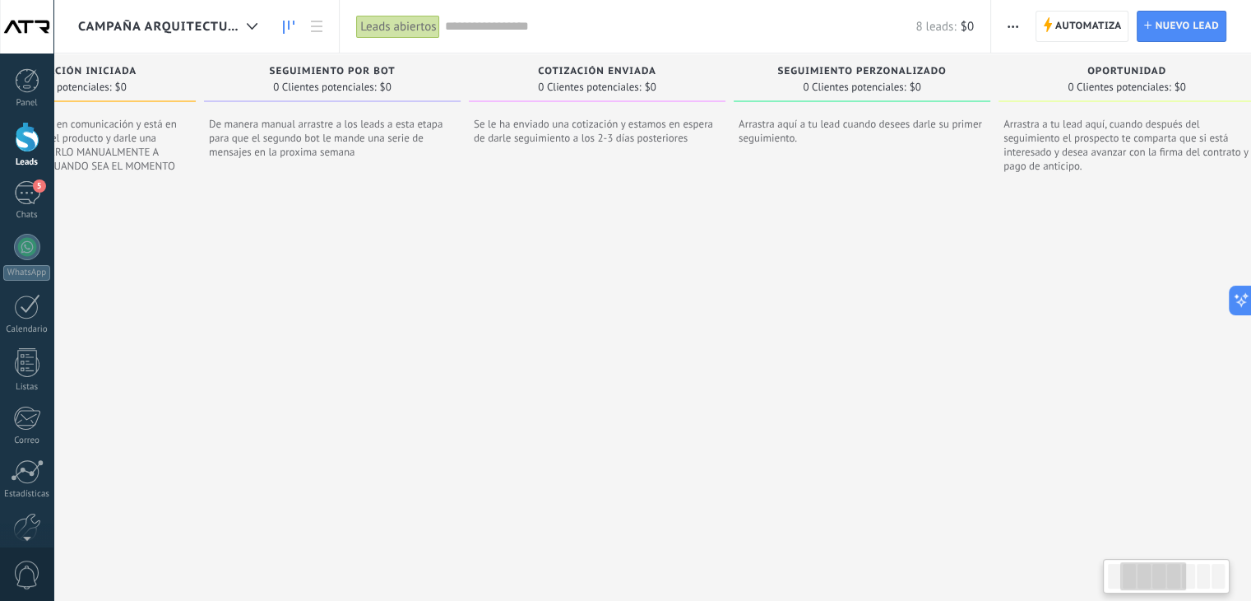
scroll to position [0, 971]
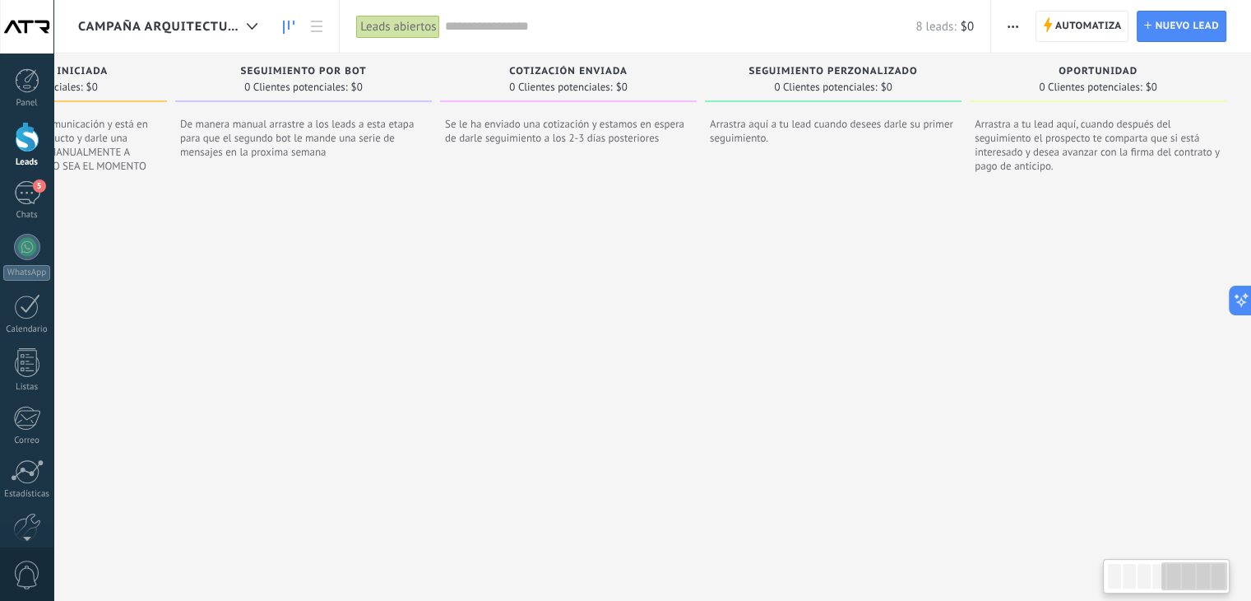
drag, startPoint x: 1186, startPoint y: 575, endPoint x: 1208, endPoint y: 575, distance: 21.4
click at [1208, 575] on div at bounding box center [1195, 576] width 66 height 28
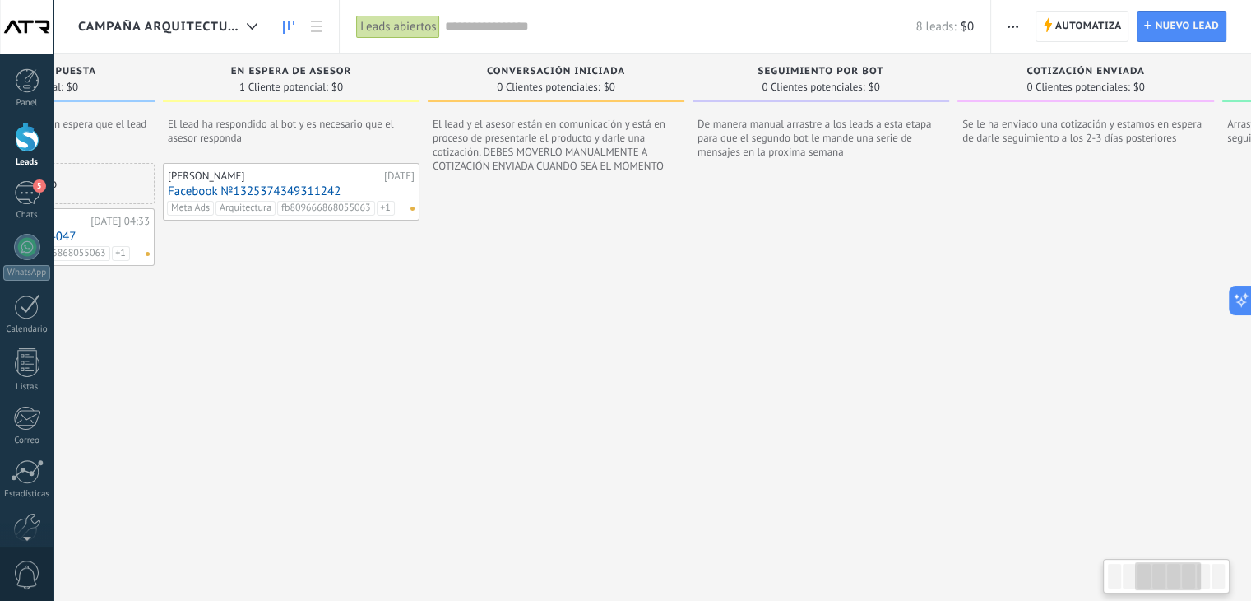
scroll to position [0, 328]
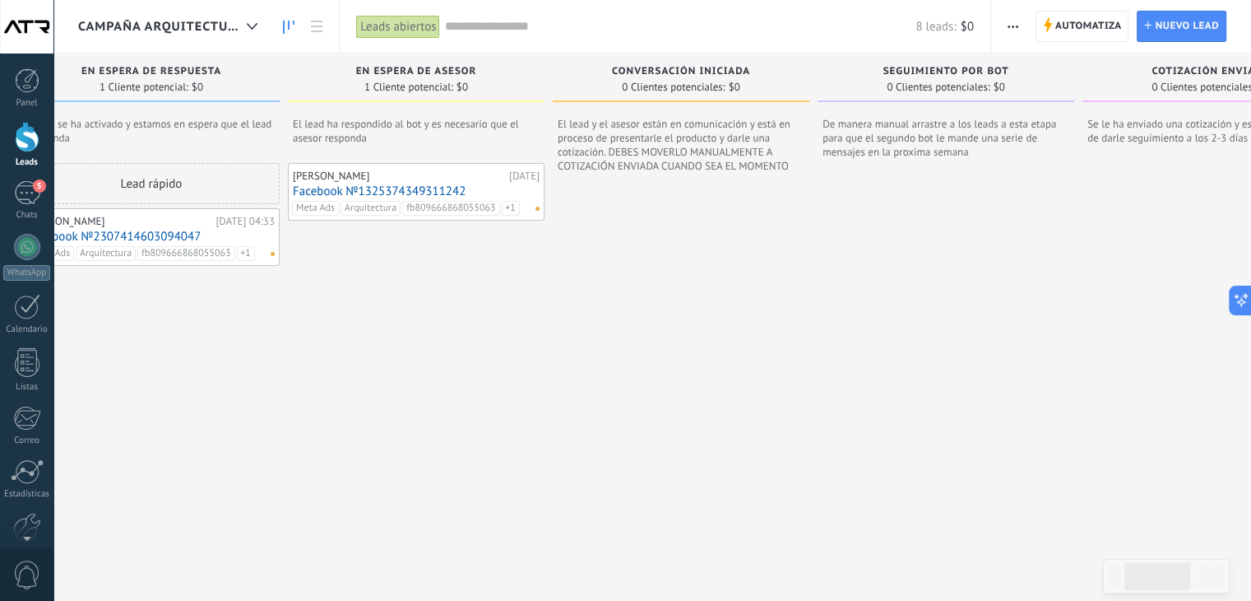
click at [423, 25] on div "Leads abiertos" at bounding box center [398, 27] width 84 height 24
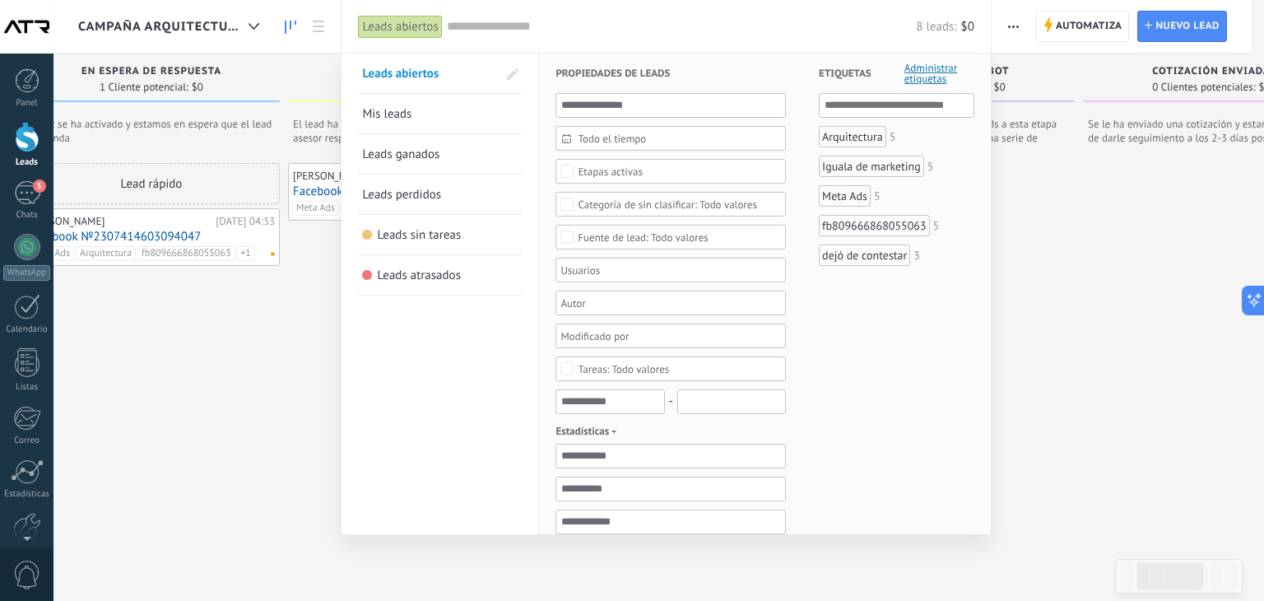
click at [399, 115] on span "Mis leads" at bounding box center [386, 114] width 49 height 16
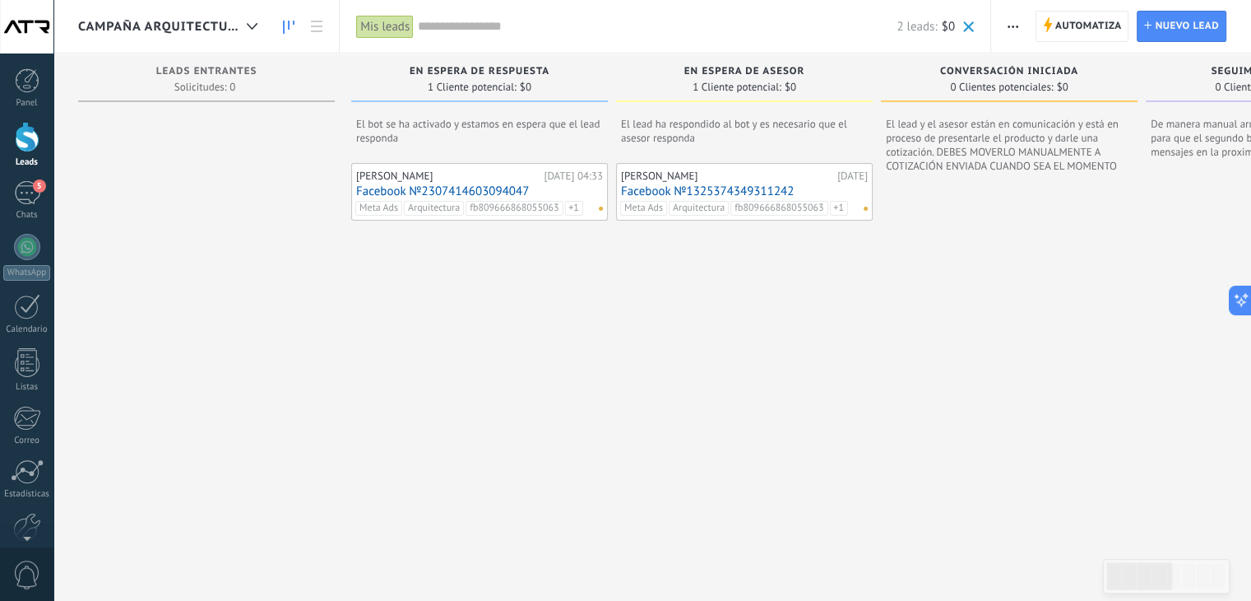
click at [384, 24] on div "Mis leads" at bounding box center [385, 27] width 58 height 24
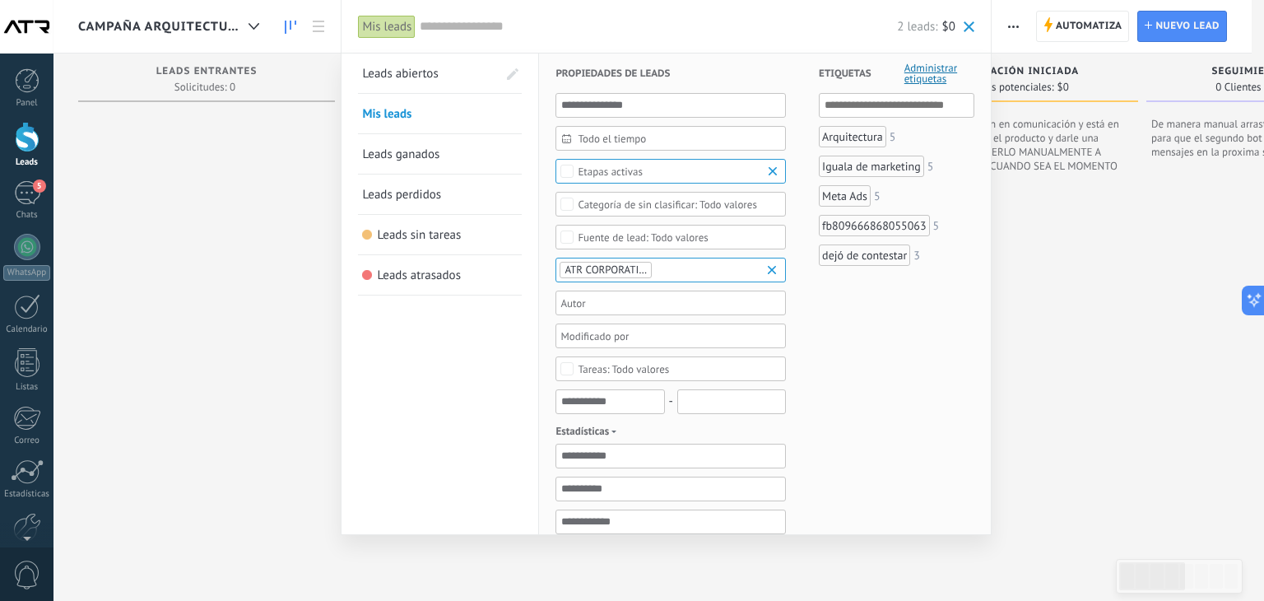
click at [418, 197] on span "Leads perdidos" at bounding box center [401, 195] width 79 height 16
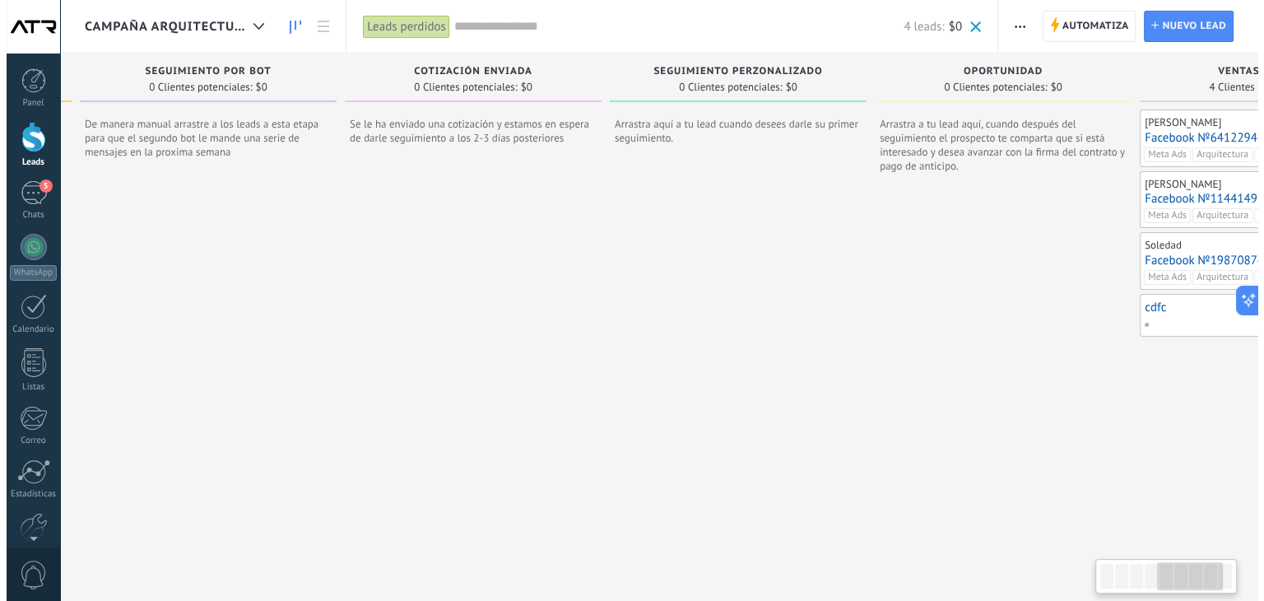
scroll to position [0, 1236]
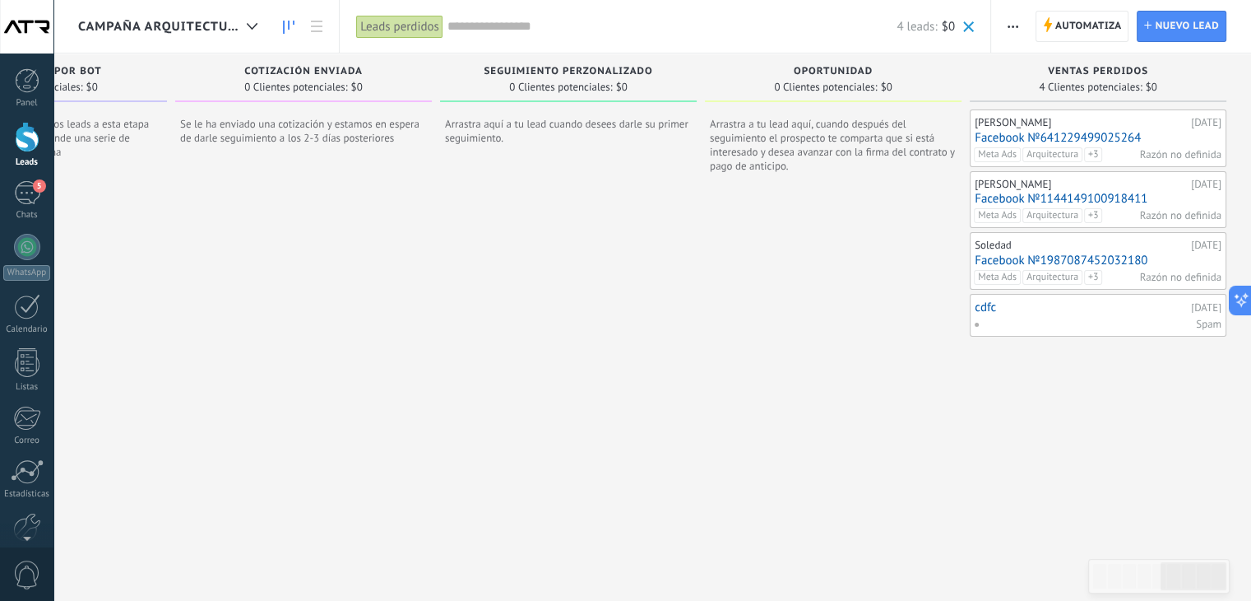
click at [1037, 193] on link "Facebook №1144149100918411" at bounding box center [1098, 199] width 247 height 14
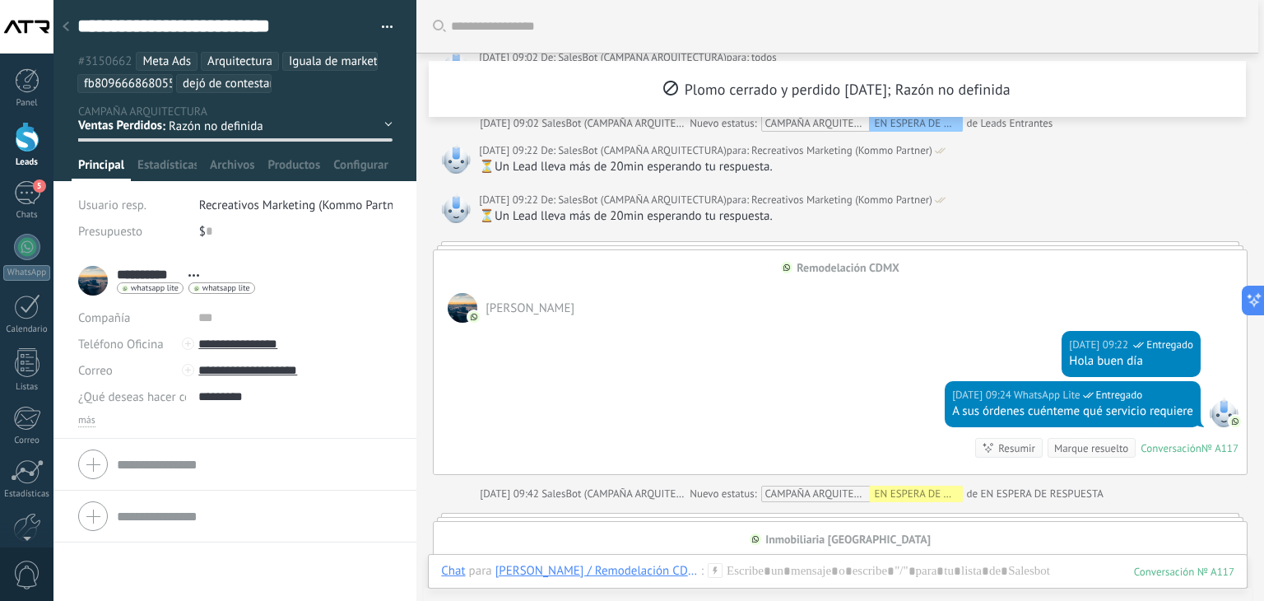
scroll to position [1887, 0]
click at [685, 360] on div "29.08.2025 09:22 WhatsApp Lite Entregado Hola buen día" at bounding box center [840, 350] width 813 height 58
click at [977, 279] on div "Pia Madero" at bounding box center [840, 297] width 813 height 48
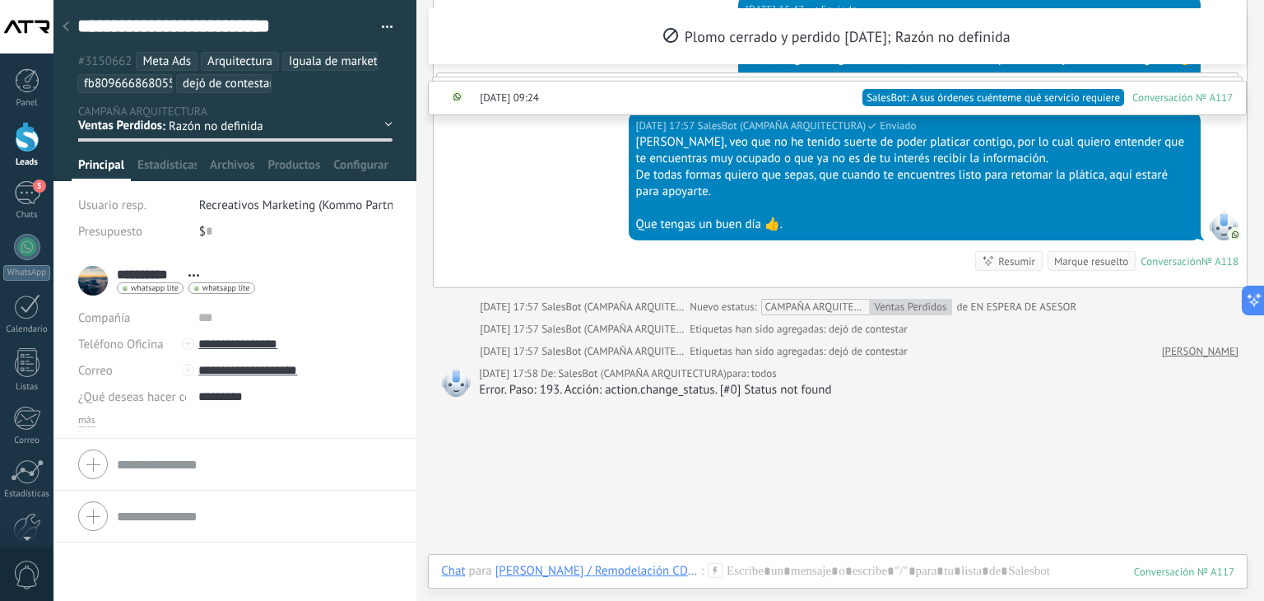
scroll to position [2874, 0]
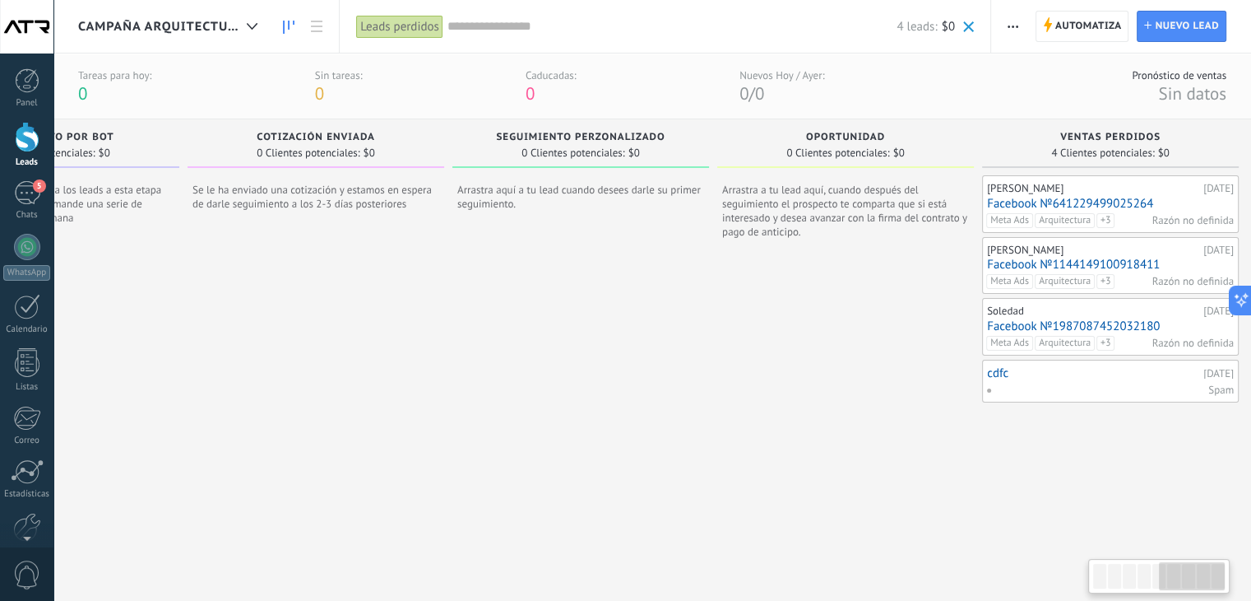
click at [1058, 202] on link "Facebook №641229499025264" at bounding box center [1110, 204] width 247 height 14
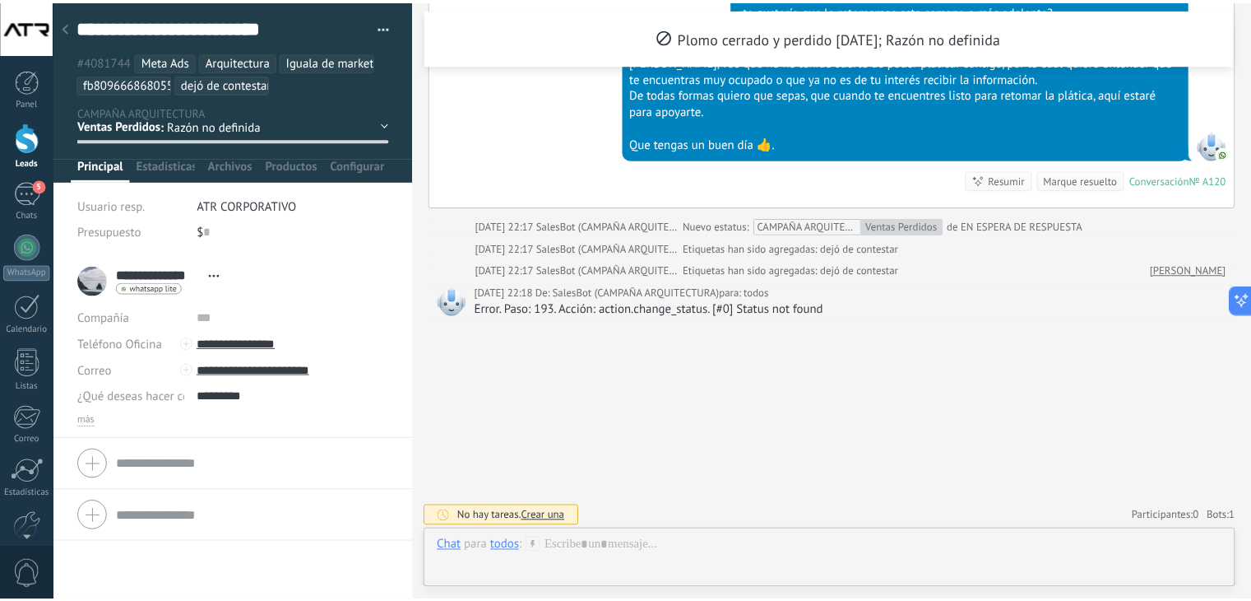
scroll to position [1306, 0]
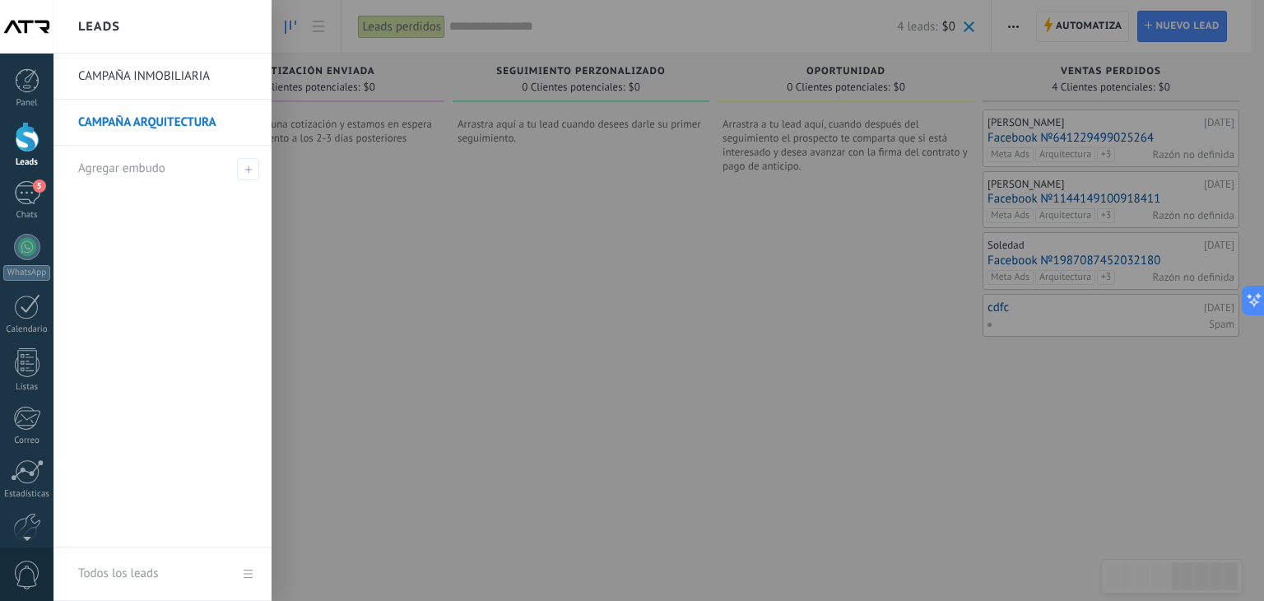
click at [122, 80] on link "CAMPAÑA INMOBILIARIA" at bounding box center [166, 76] width 177 height 46
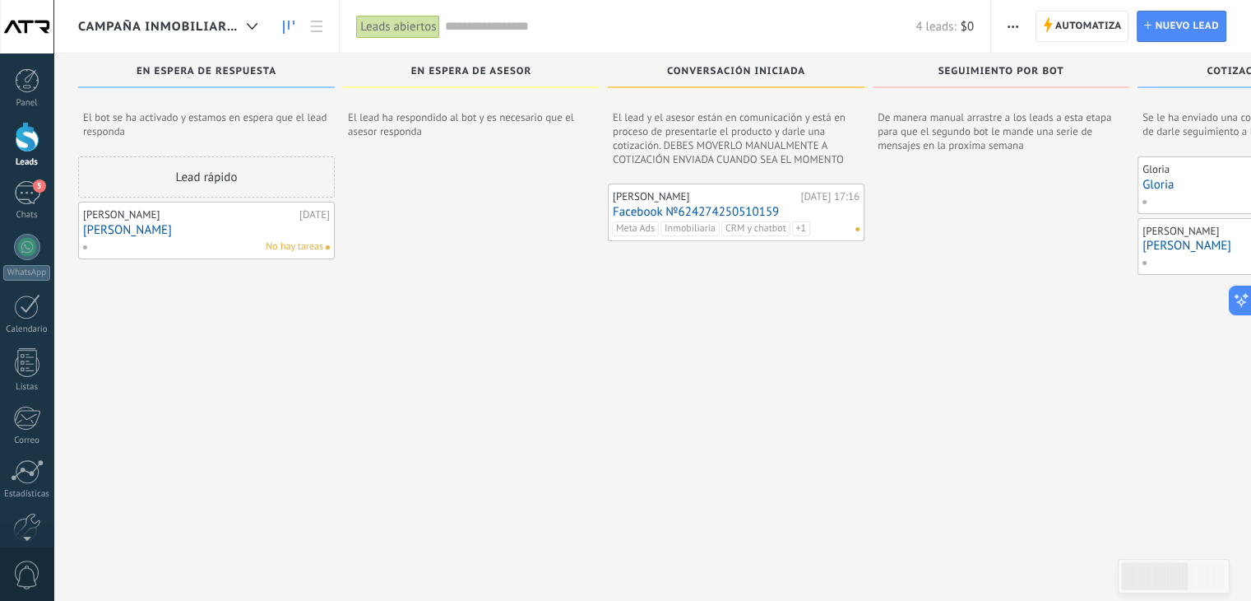
click at [397, 27] on div "Leads abiertos" at bounding box center [398, 27] width 84 height 24
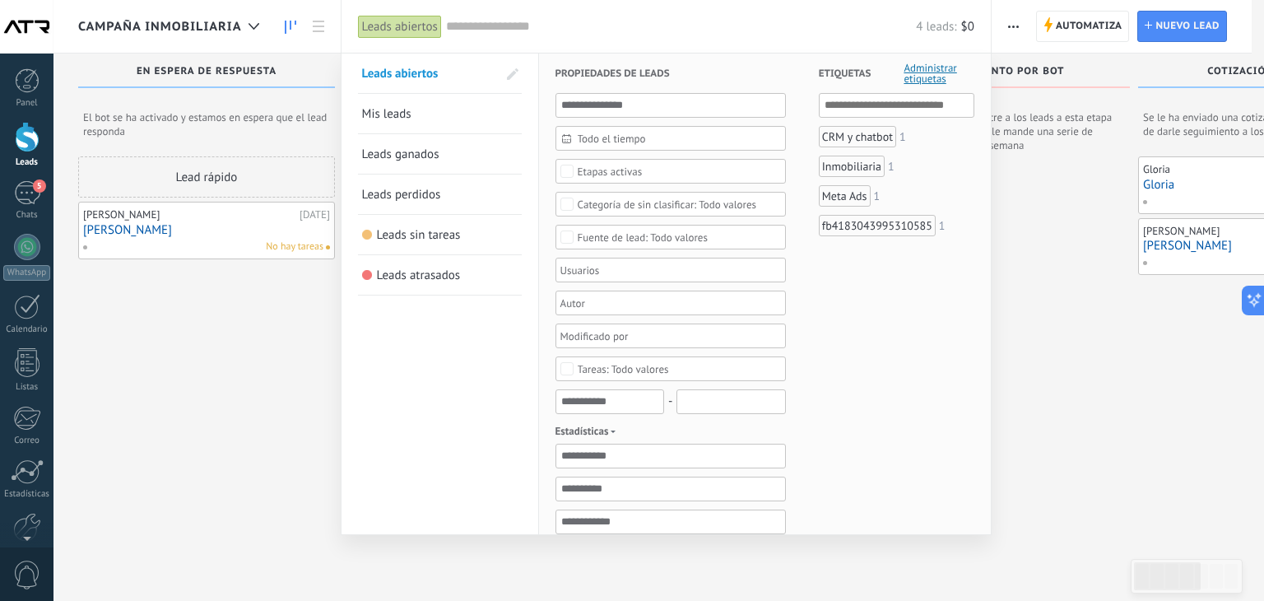
click at [421, 195] on span "Leads perdidos" at bounding box center [401, 195] width 79 height 16
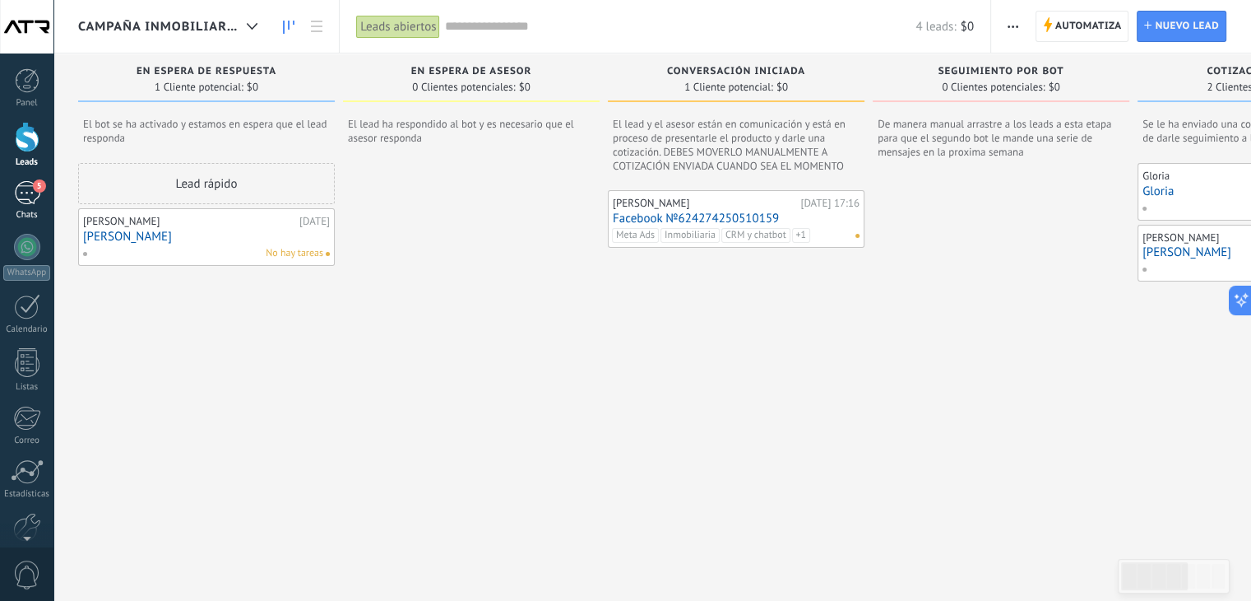
click at [29, 199] on div "5" at bounding box center [27, 193] width 26 height 24
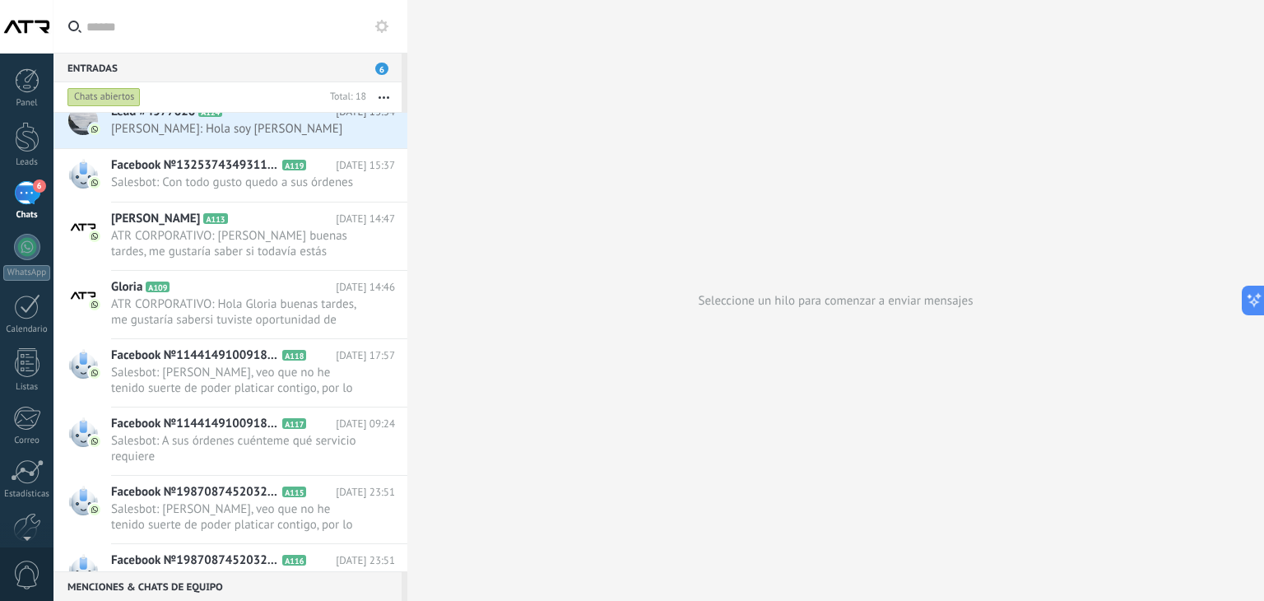
scroll to position [696, 0]
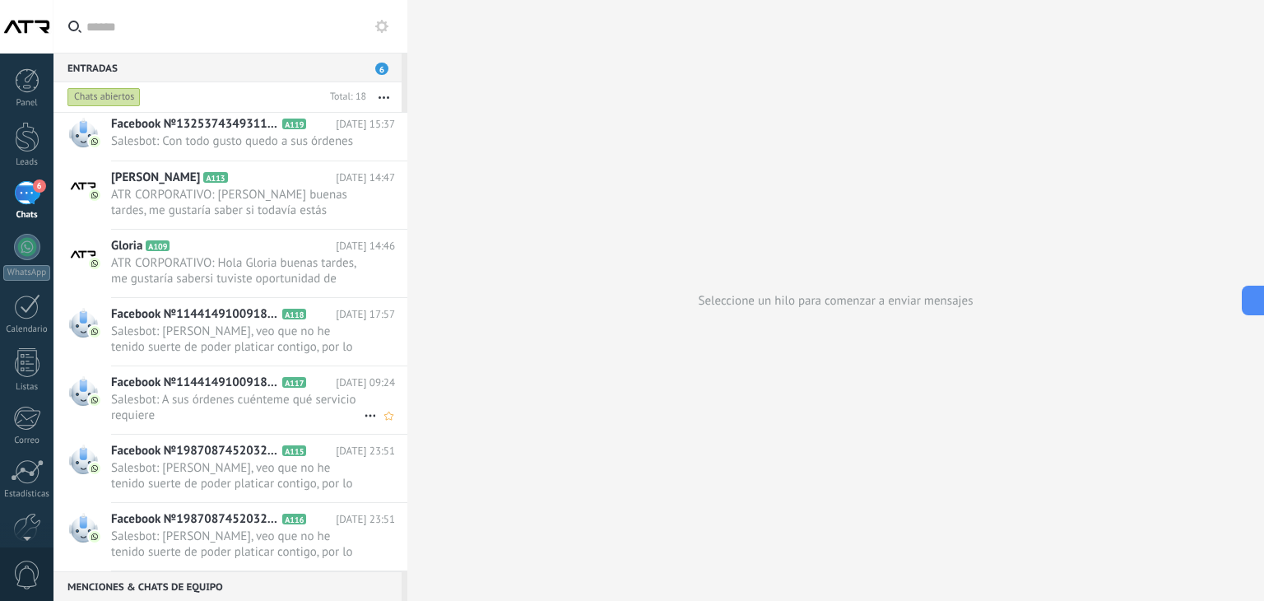
click at [322, 407] on span "Salesbot: A sus órdenes cuénteme qué servicio requiere" at bounding box center [237, 407] width 253 height 31
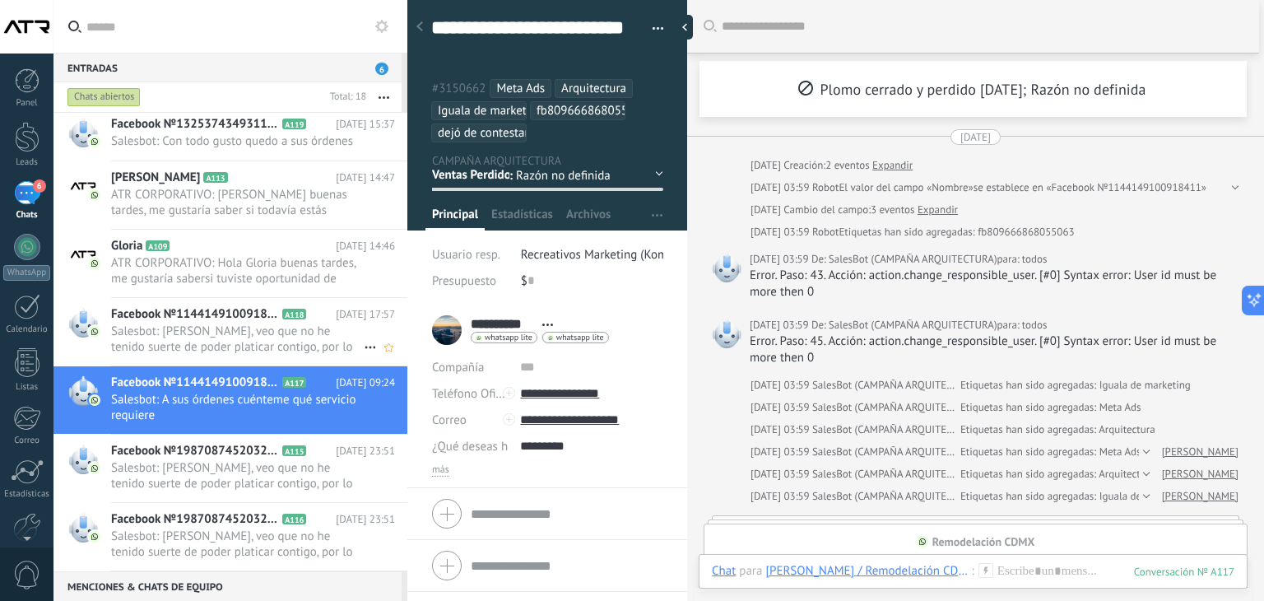
click at [171, 330] on span "Salesbot: Hola Pia, veo que no he tenido suerte de poder platicar contigo, por …" at bounding box center [237, 338] width 253 height 31
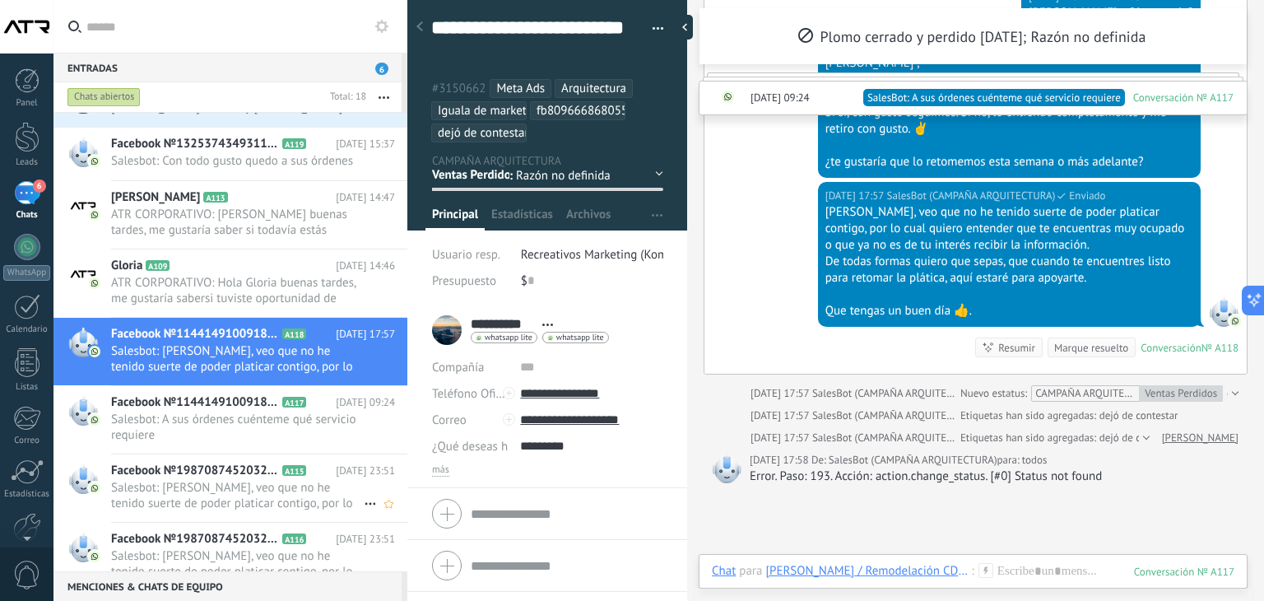
scroll to position [696, 0]
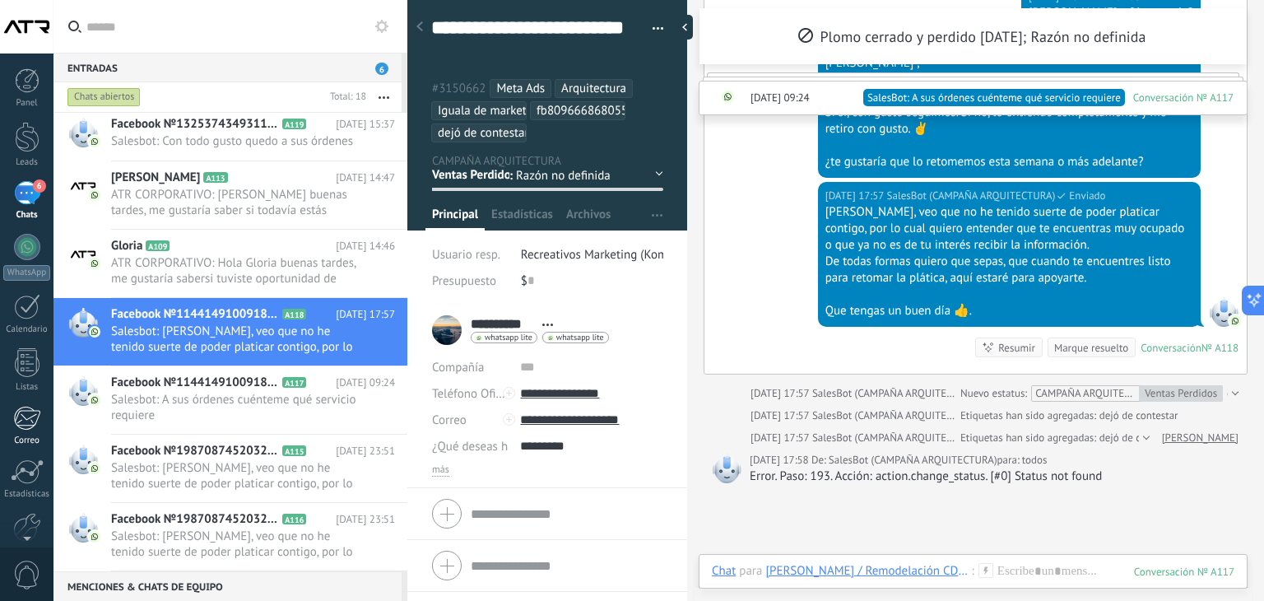
click at [34, 426] on div at bounding box center [26, 418] width 27 height 25
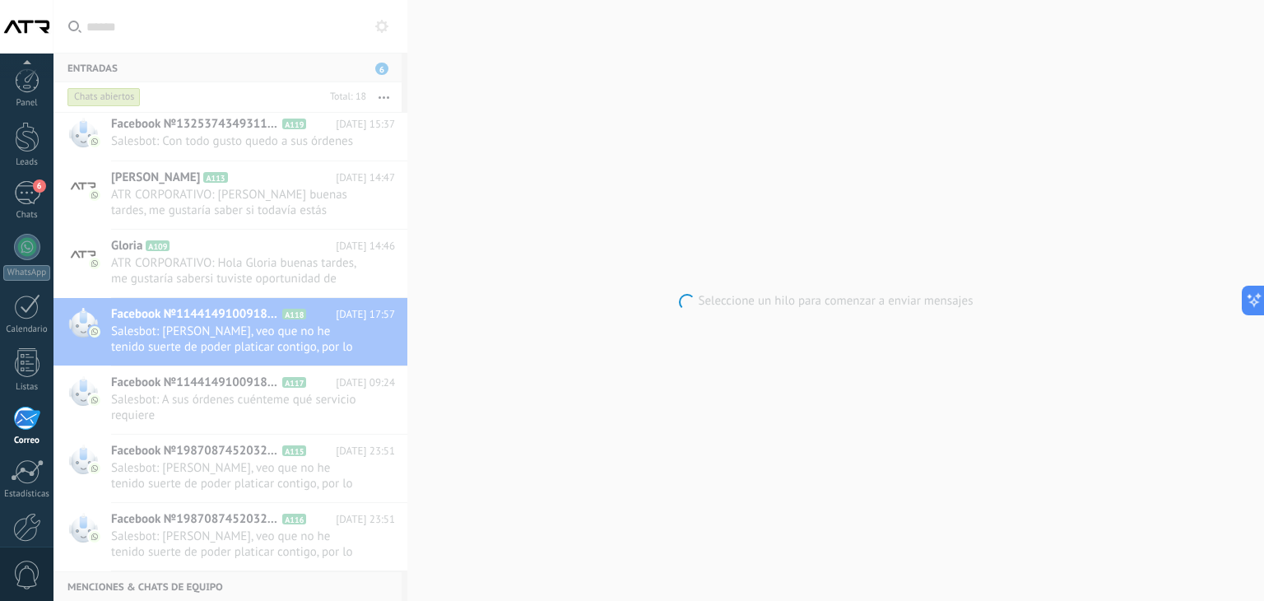
scroll to position [83, 0]
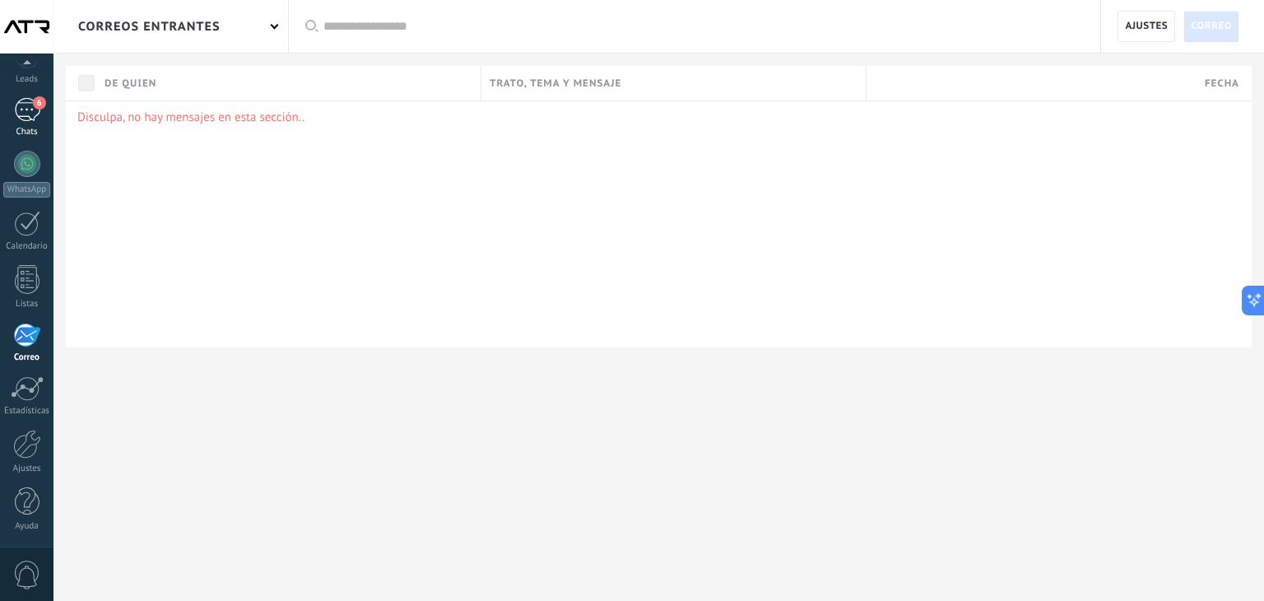
click at [25, 119] on div "6" at bounding box center [27, 110] width 26 height 24
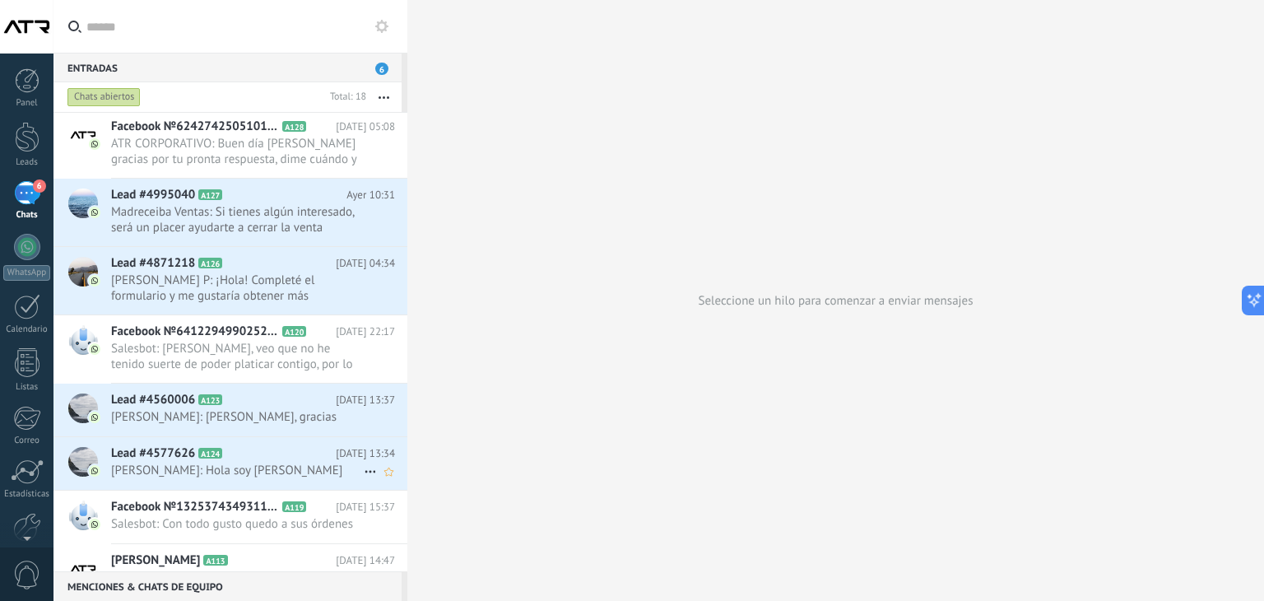
scroll to position [712, 0]
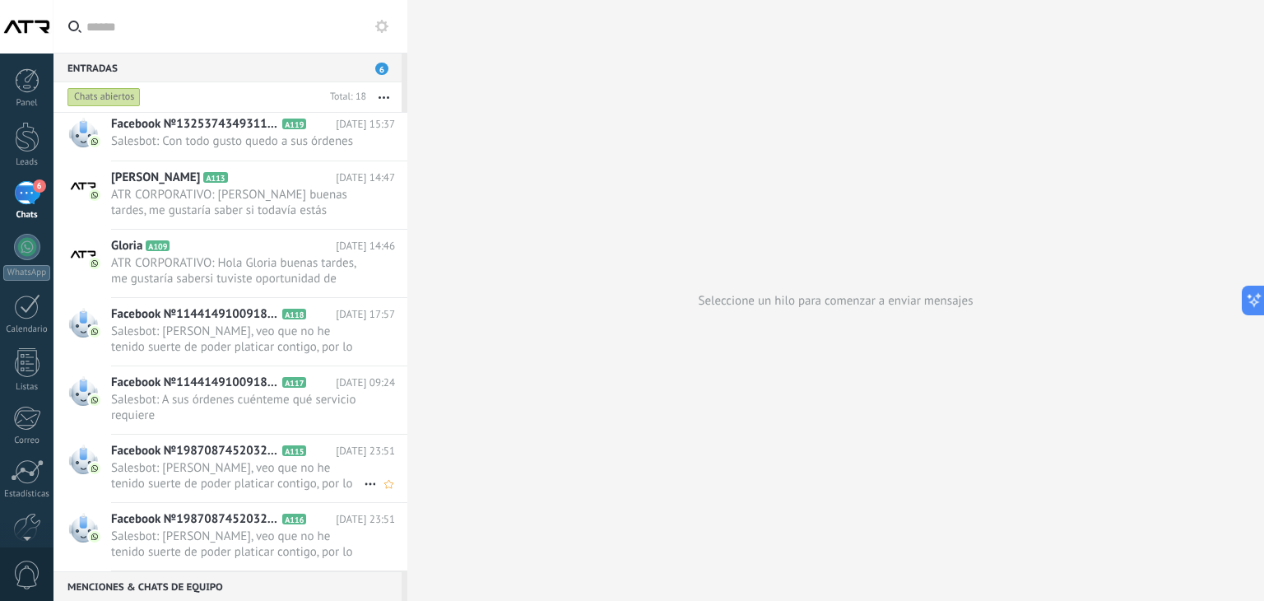
click at [197, 480] on span "Salesbot: Hola Soledad, veo que no he tenido suerte de poder platicar contigo, …" at bounding box center [237, 475] width 253 height 31
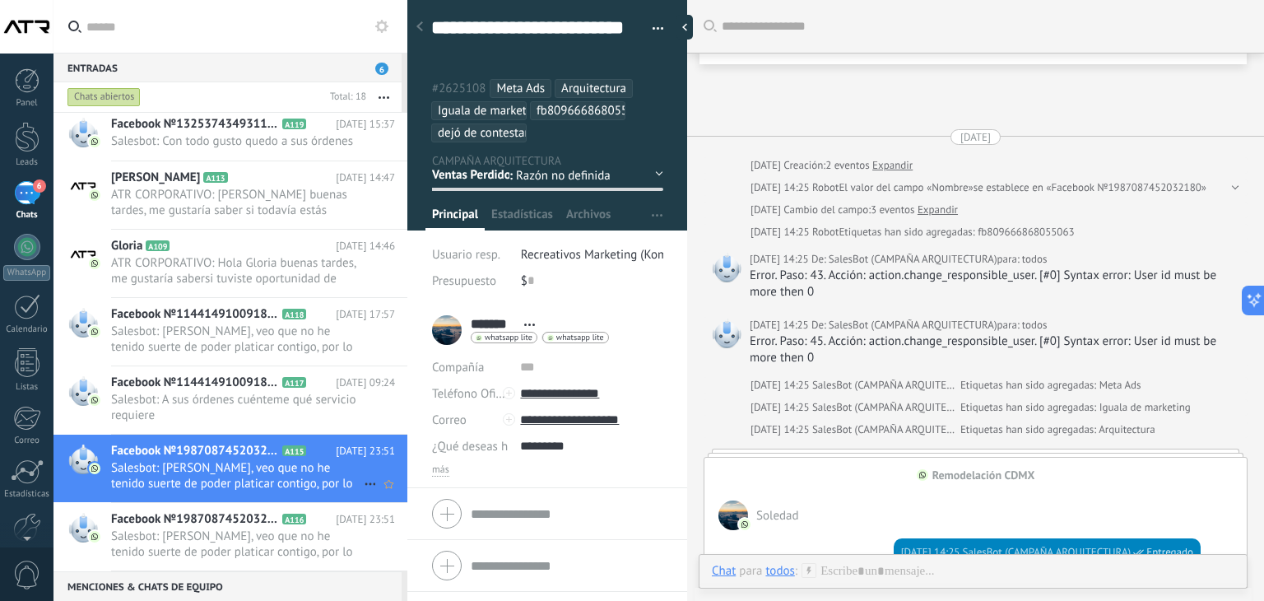
scroll to position [3488, 0]
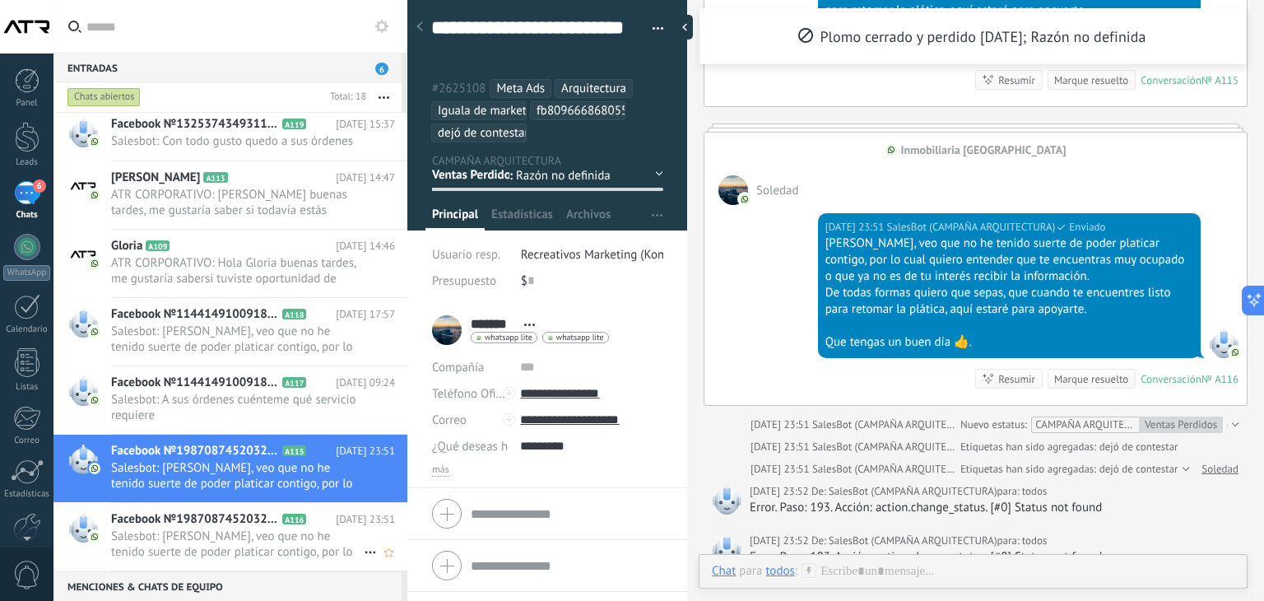
click at [133, 528] on span "Salesbot: Hola Soledad, veo que no he tenido suerte de poder platicar contigo, …" at bounding box center [237, 543] width 253 height 31
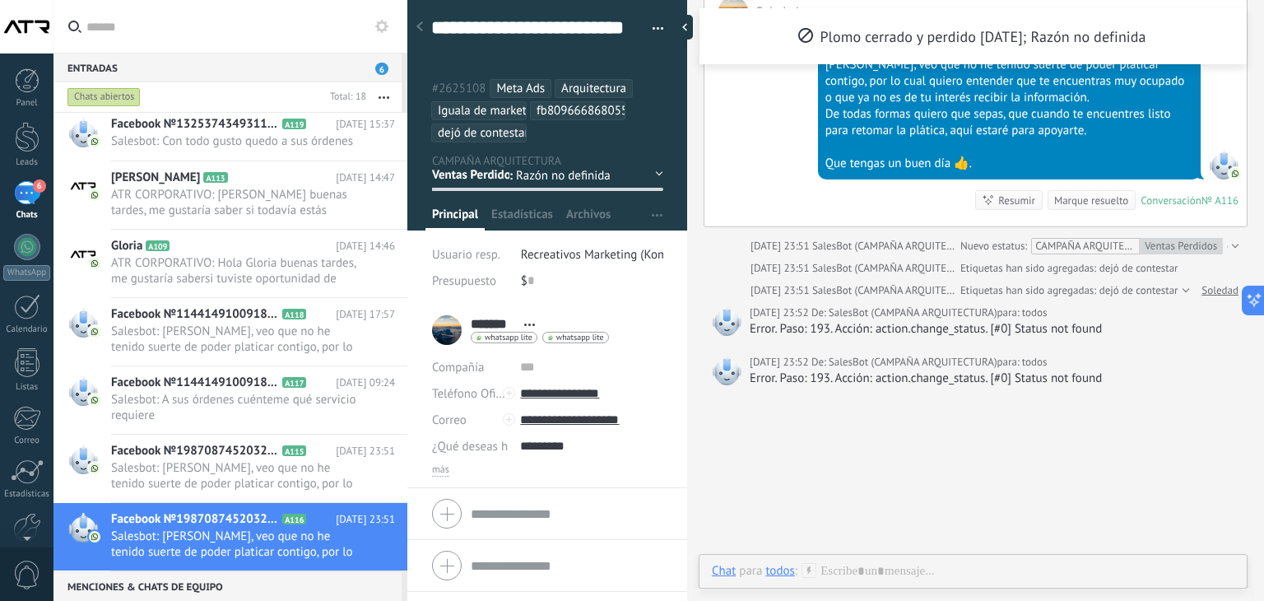
scroll to position [3666, 0]
click at [275, 471] on span "Salesbot: Hola Soledad, veo que no he tenido suerte de poder platicar contigo, …" at bounding box center [237, 475] width 253 height 31
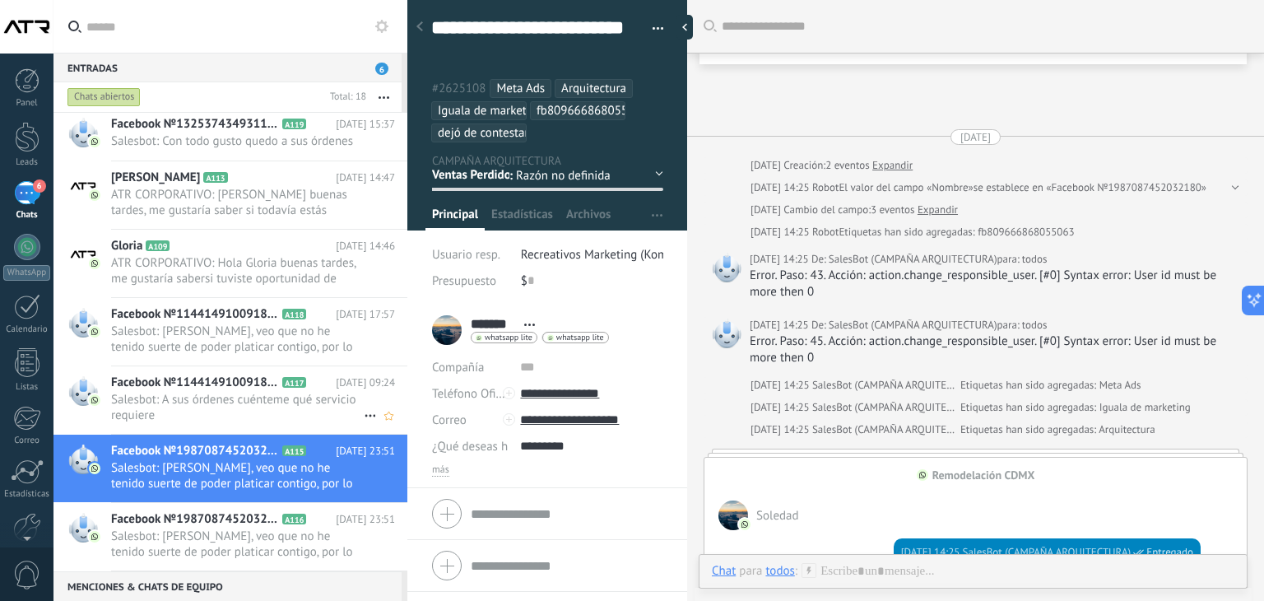
scroll to position [3488, 0]
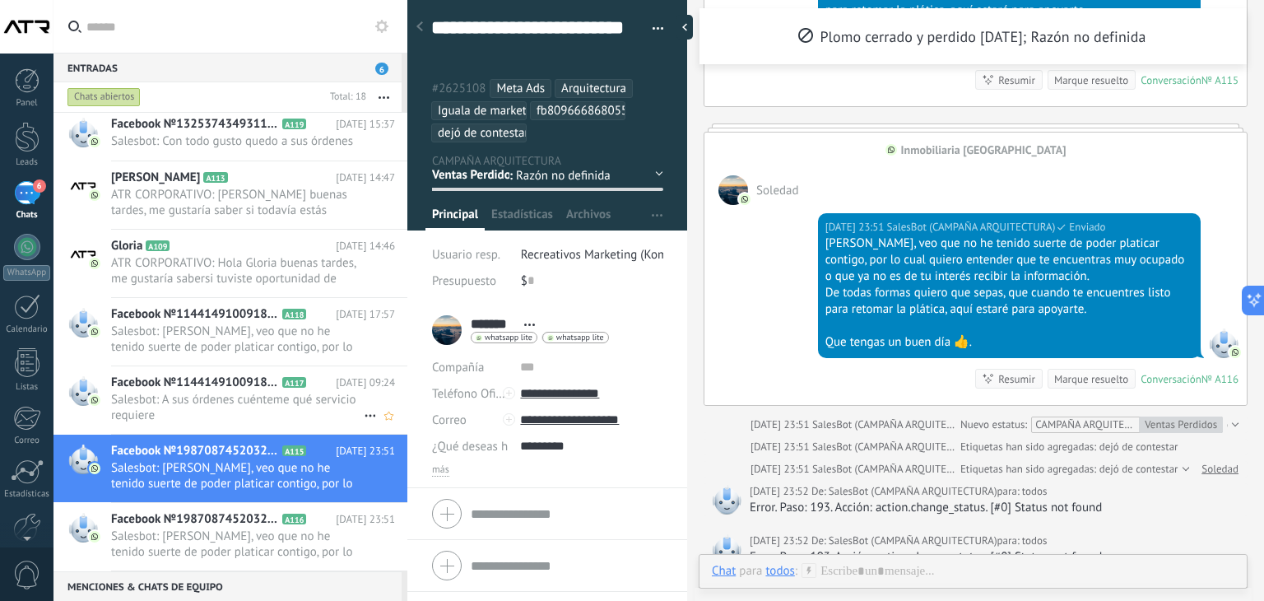
click at [205, 399] on span "Salesbot: A sus órdenes cuénteme qué servicio requiere" at bounding box center [237, 407] width 253 height 31
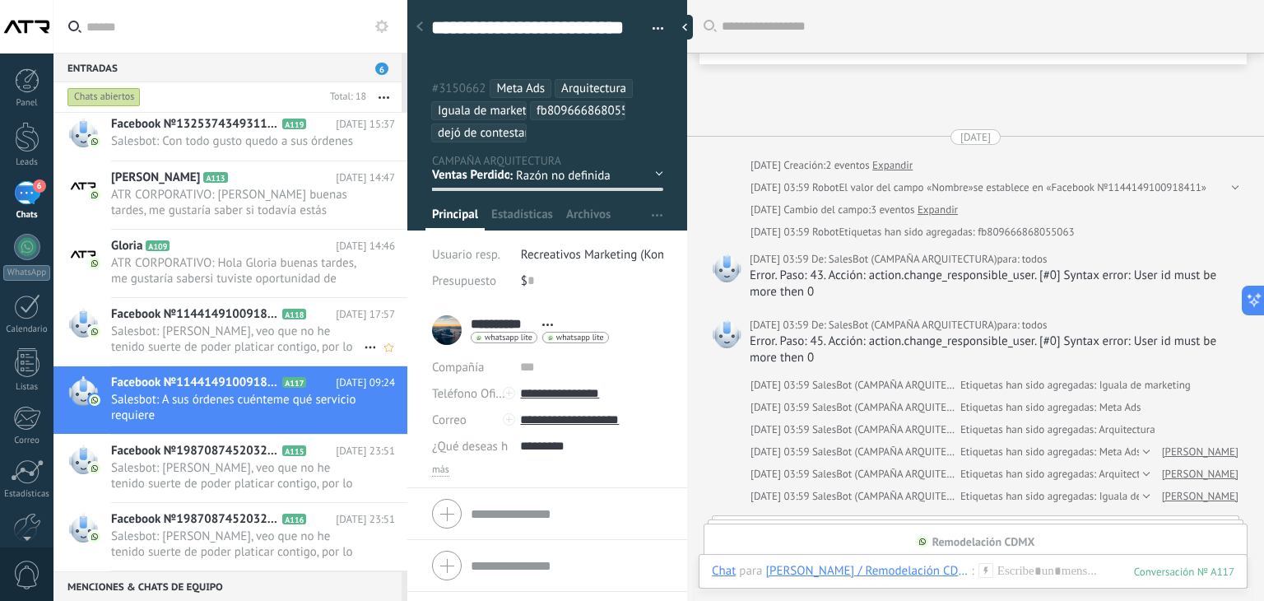
scroll to position [2040, 0]
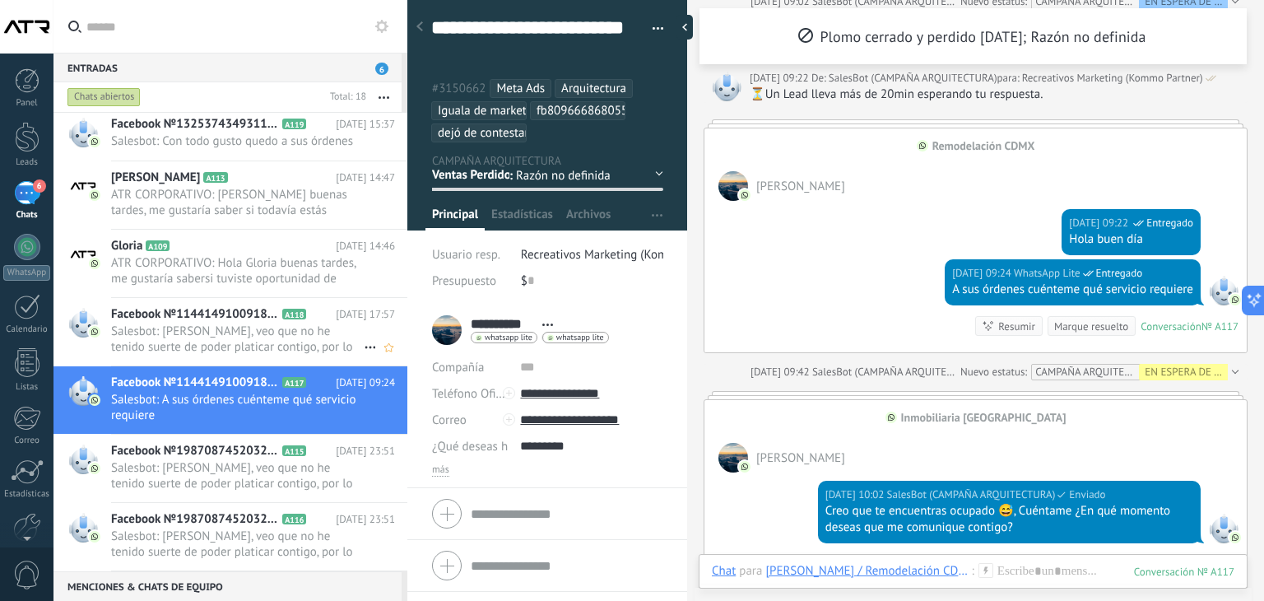
click at [240, 333] on span "Salesbot: Hola Pia, veo que no he tenido suerte de poder platicar contigo, por …" at bounding box center [237, 338] width 253 height 31
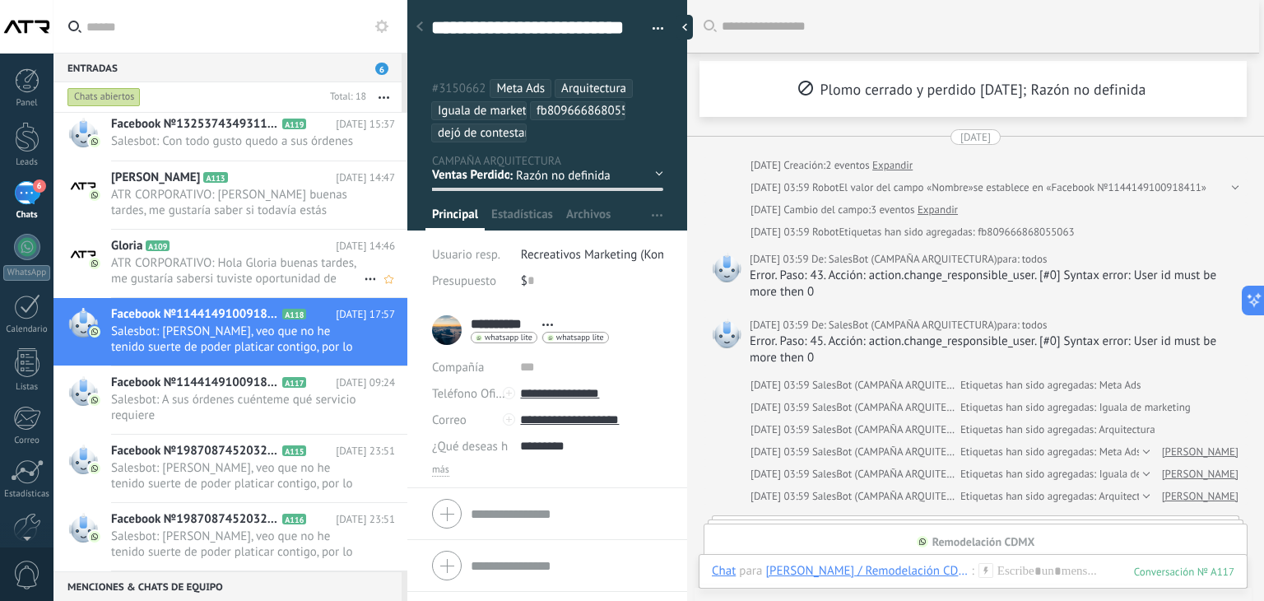
click at [206, 266] on span "ATR CORPORATIVO: Hola Gloria buenas tardes, me gustaría sabersi tuviste oportun…" at bounding box center [237, 270] width 253 height 31
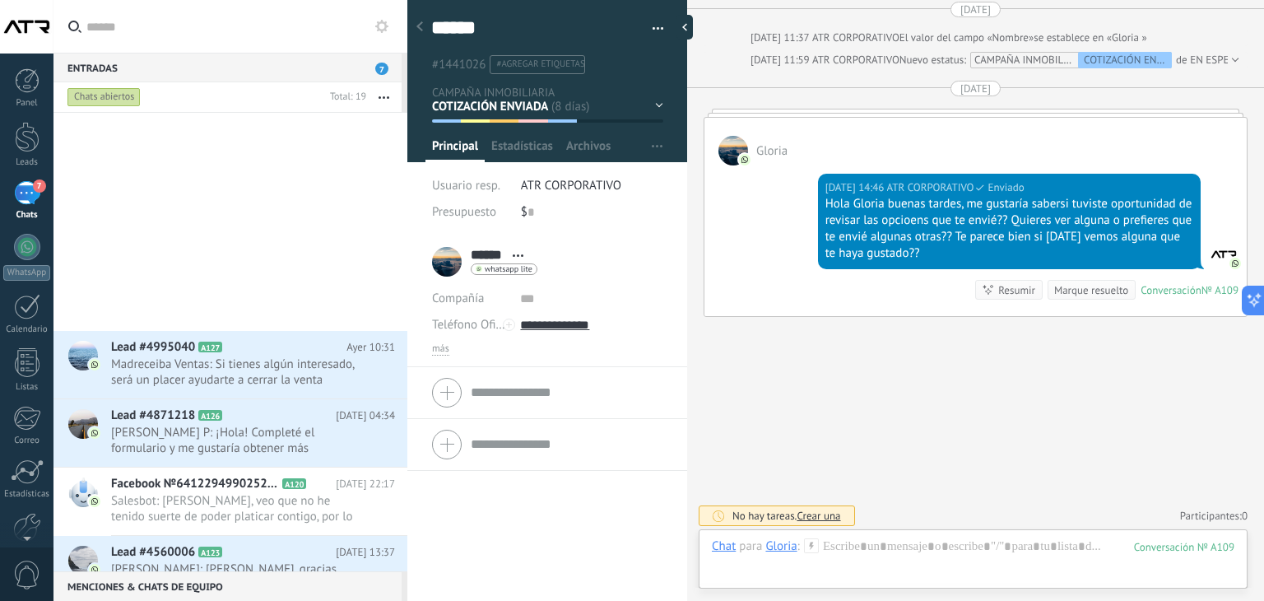
scroll to position [765, 0]
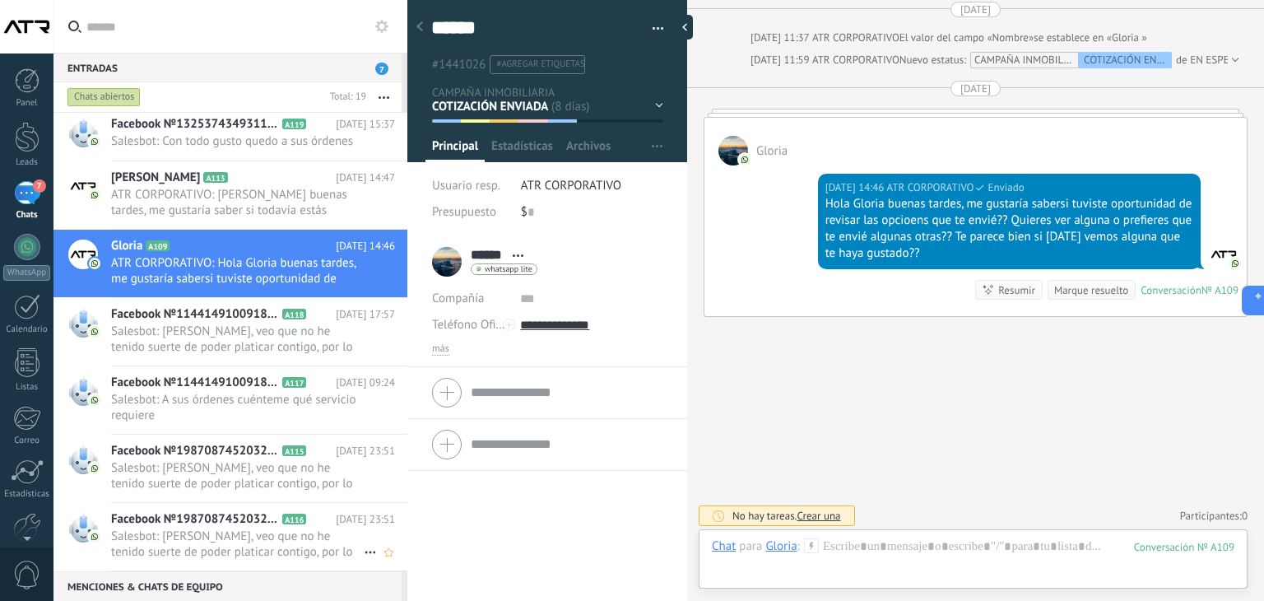
click at [376, 508] on div "Facebook №1987087452032180 A116 28.08.2025 23:51 Salesbot: Hola Soledad, veo qu…" at bounding box center [259, 536] width 296 height 67
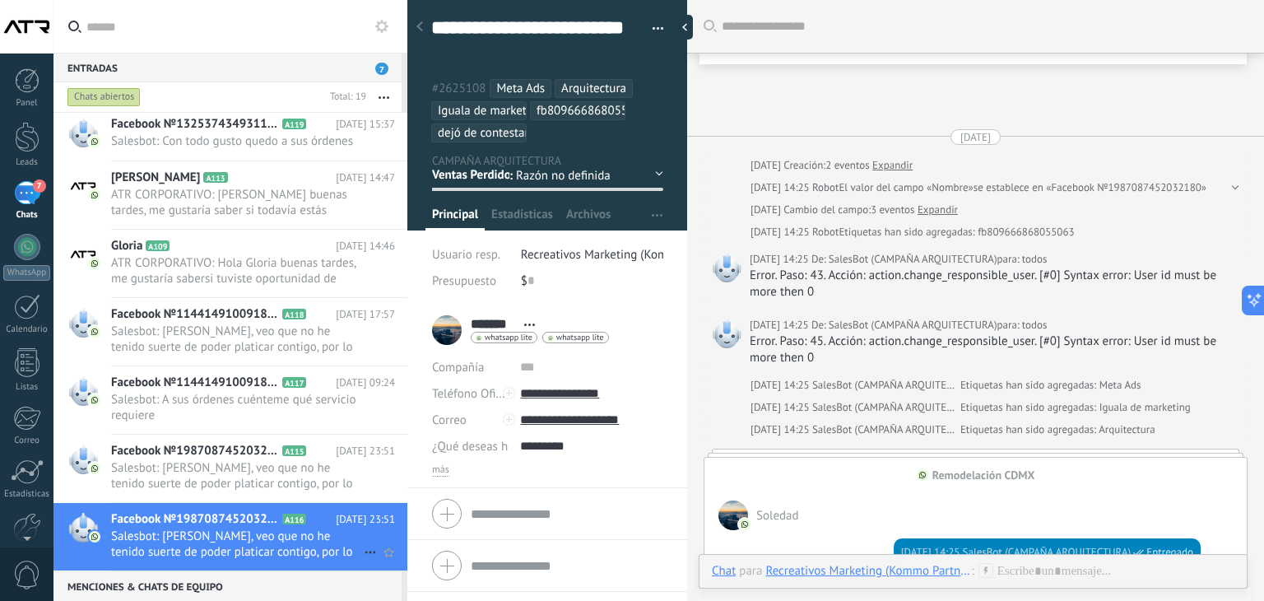
scroll to position [2998, 0]
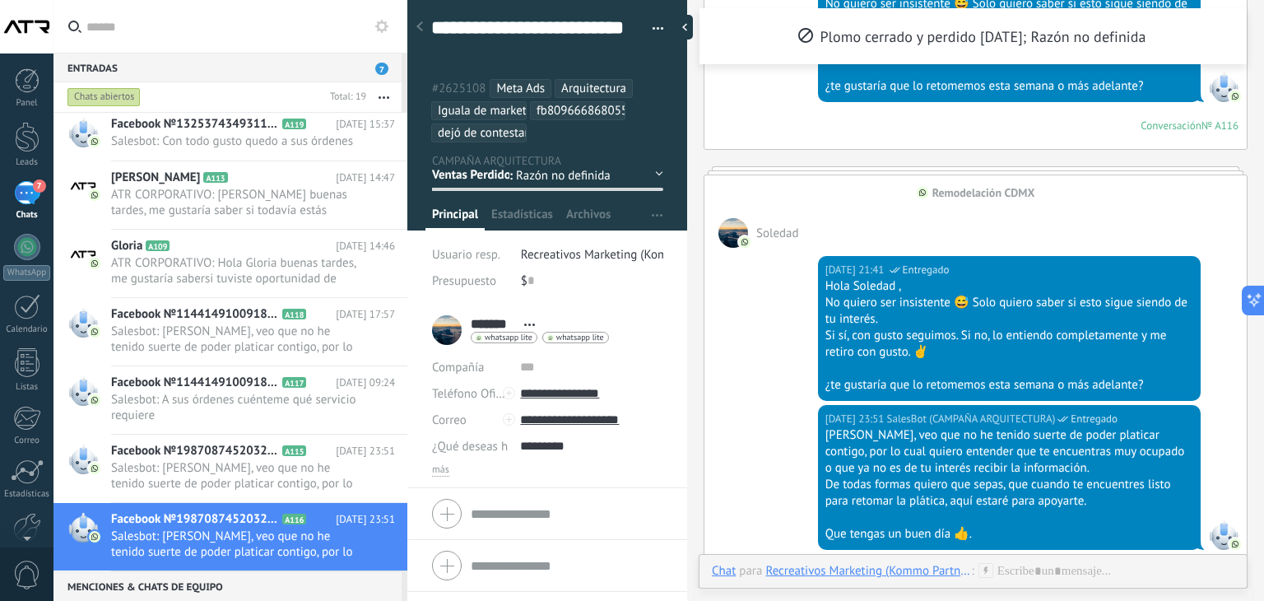
click at [649, 36] on button "button" at bounding box center [652, 28] width 24 height 25
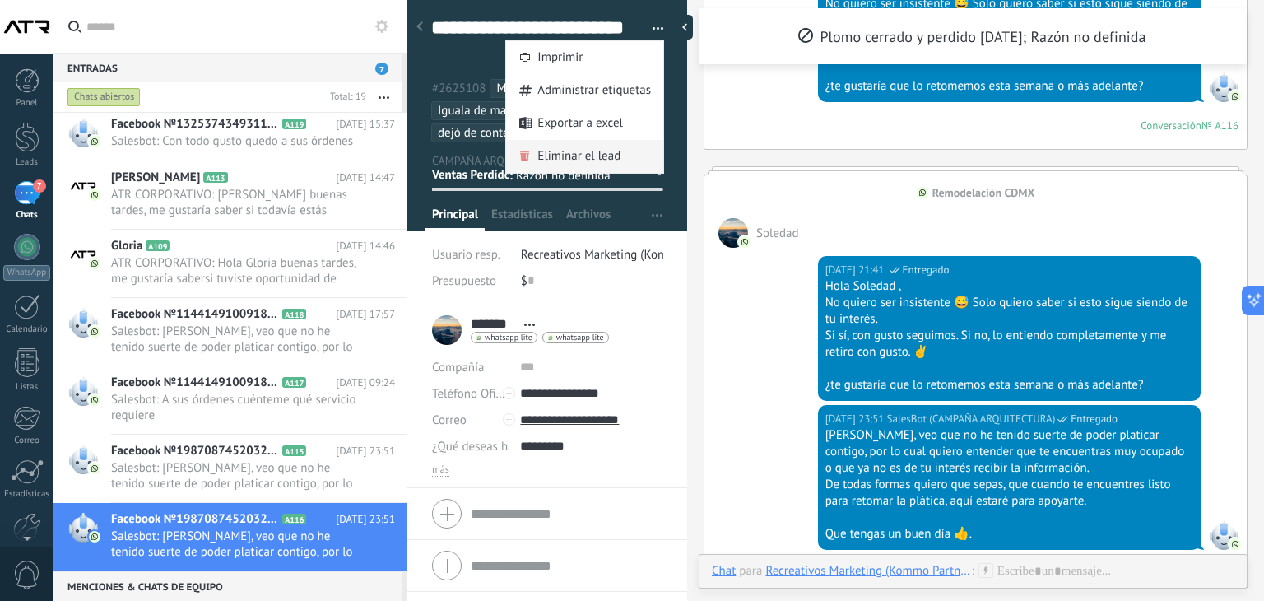
click at [554, 155] on span "Eliminar el lead" at bounding box center [578, 156] width 83 height 33
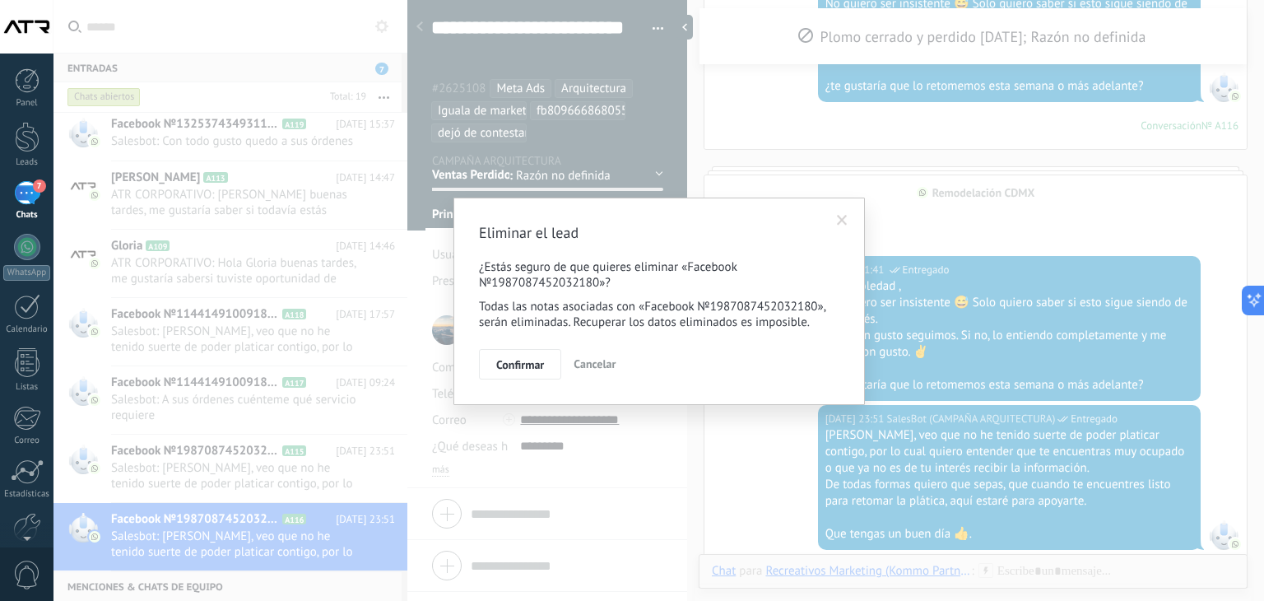
click at [596, 361] on span "Cancelar" at bounding box center [594, 363] width 42 height 15
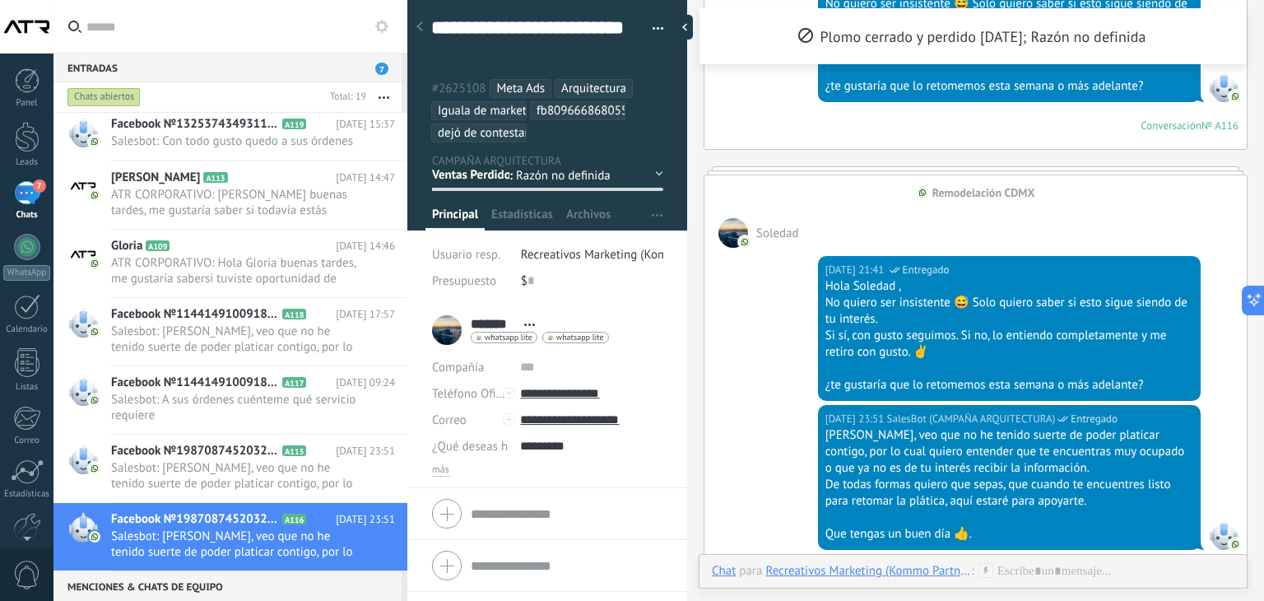
click at [383, 22] on use at bounding box center [381, 26] width 13 height 13
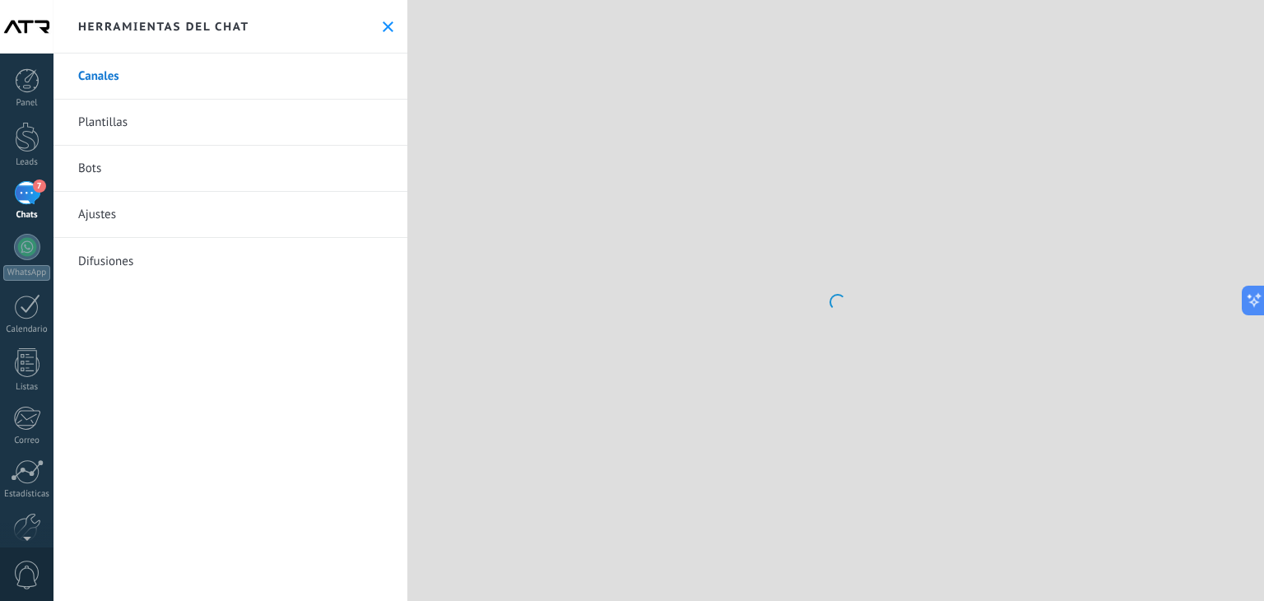
click at [303, 39] on div "Herramientas del chat" at bounding box center [230, 26] width 354 height 53
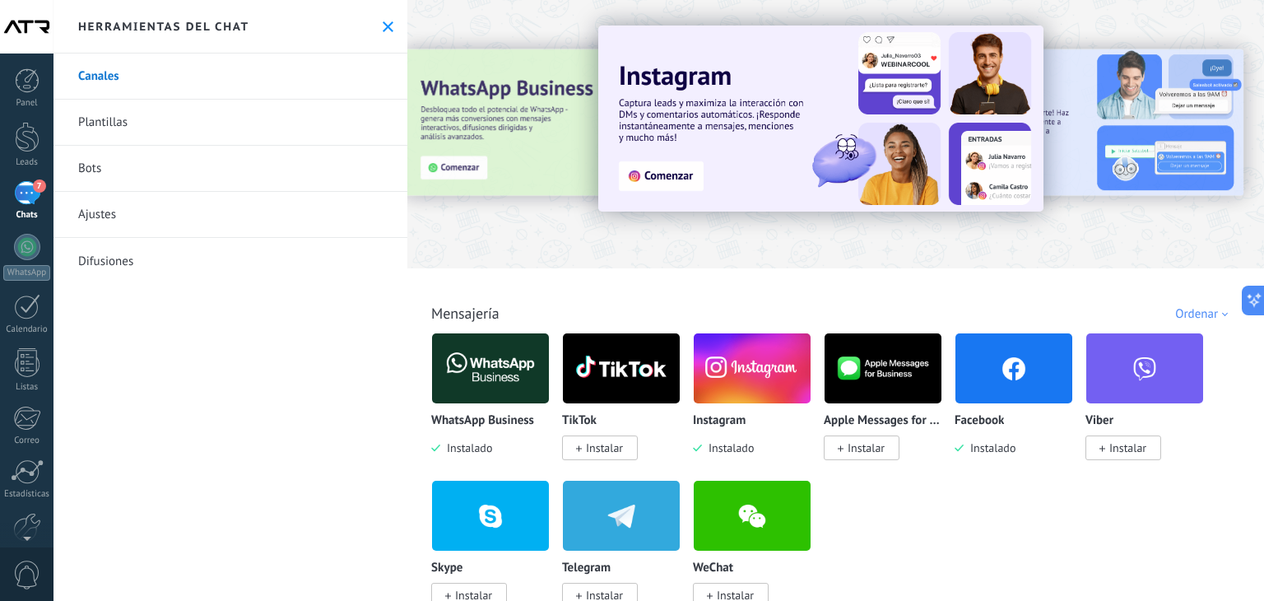
click at [173, 366] on div "Canales Plantillas Bots Ajustes Difusiones" at bounding box center [230, 326] width 354 height 547
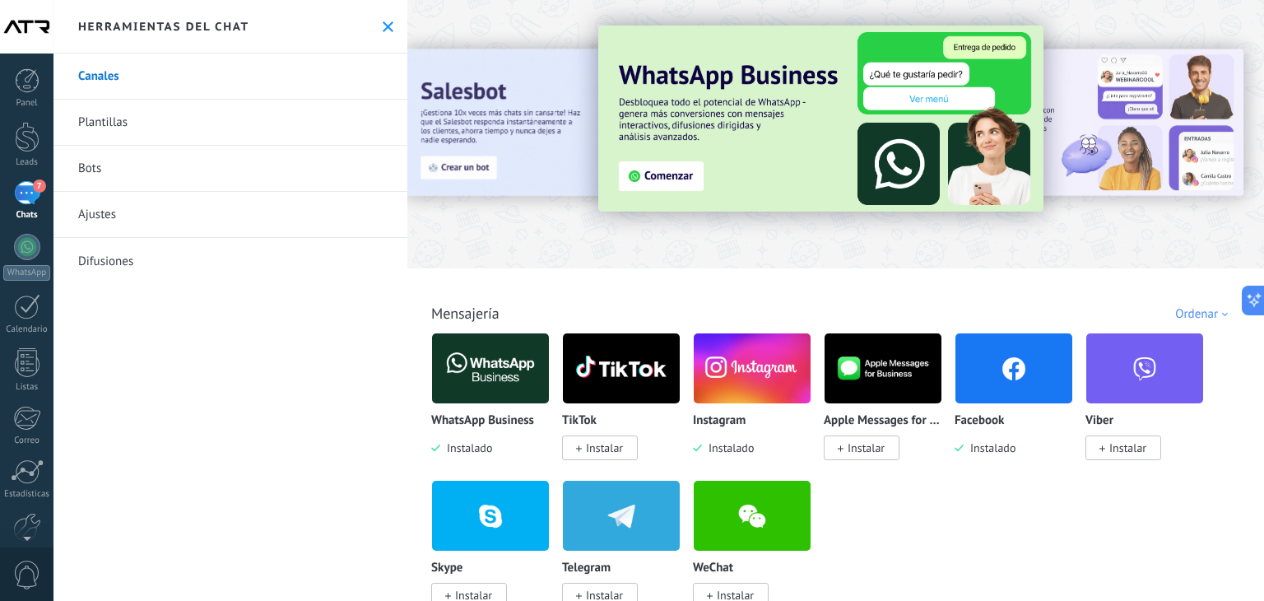
click at [383, 27] on use at bounding box center [388, 26] width 11 height 11
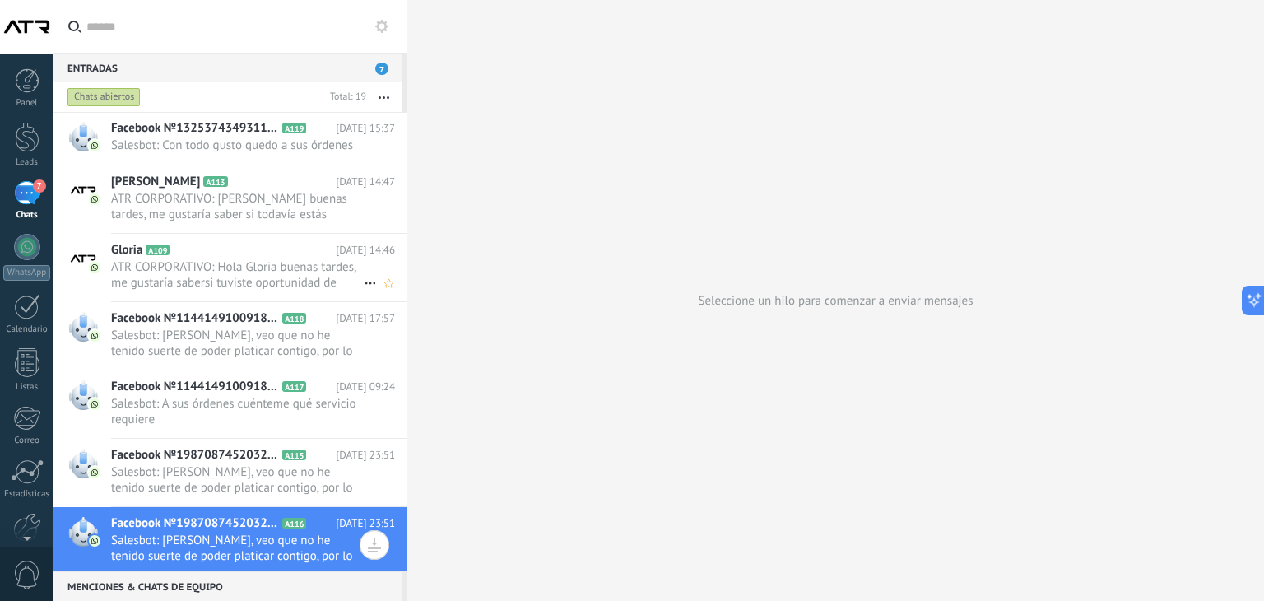
scroll to position [765, 0]
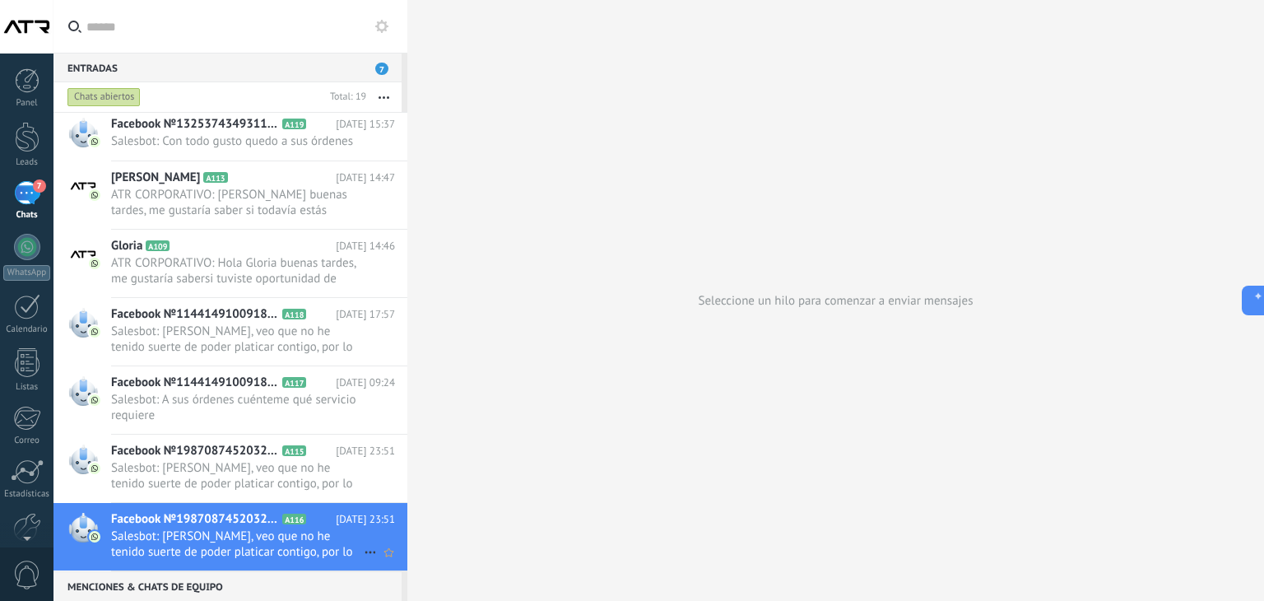
click at [365, 551] on use at bounding box center [369, 552] width 11 height 2
click at [462, 559] on span "Conversación cerrada" at bounding box center [443, 558] width 112 height 33
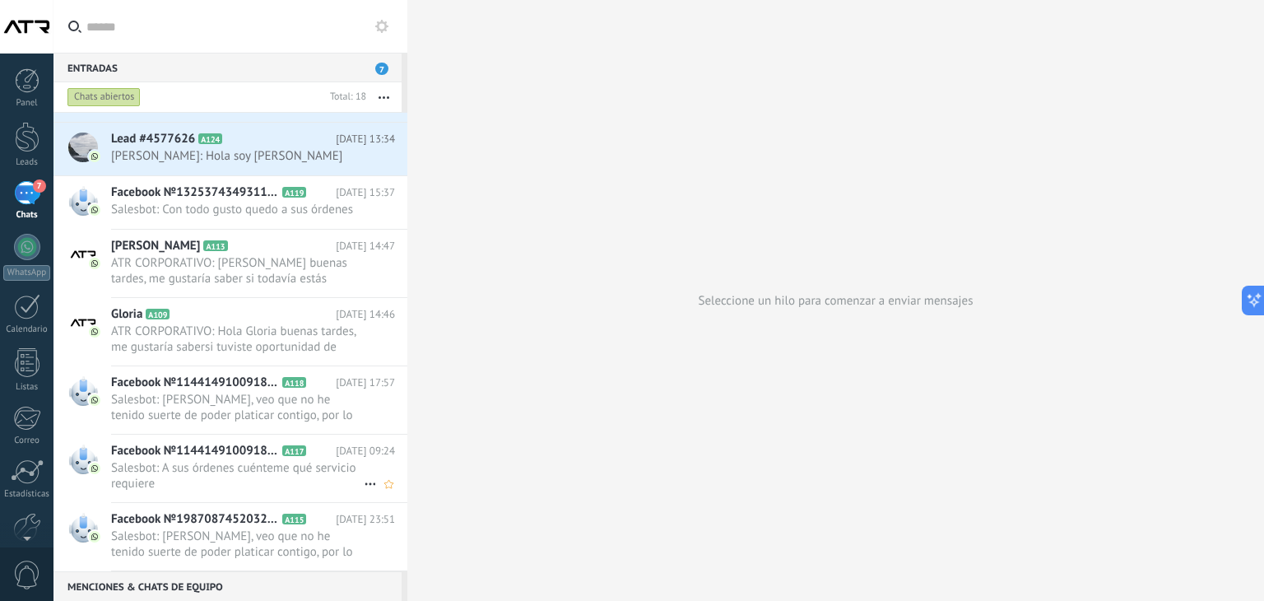
scroll to position [697, 0]
click at [363, 549] on icon at bounding box center [370, 552] width 20 height 20
click at [434, 560] on span "Conversación cerrada" at bounding box center [443, 558] width 112 height 33
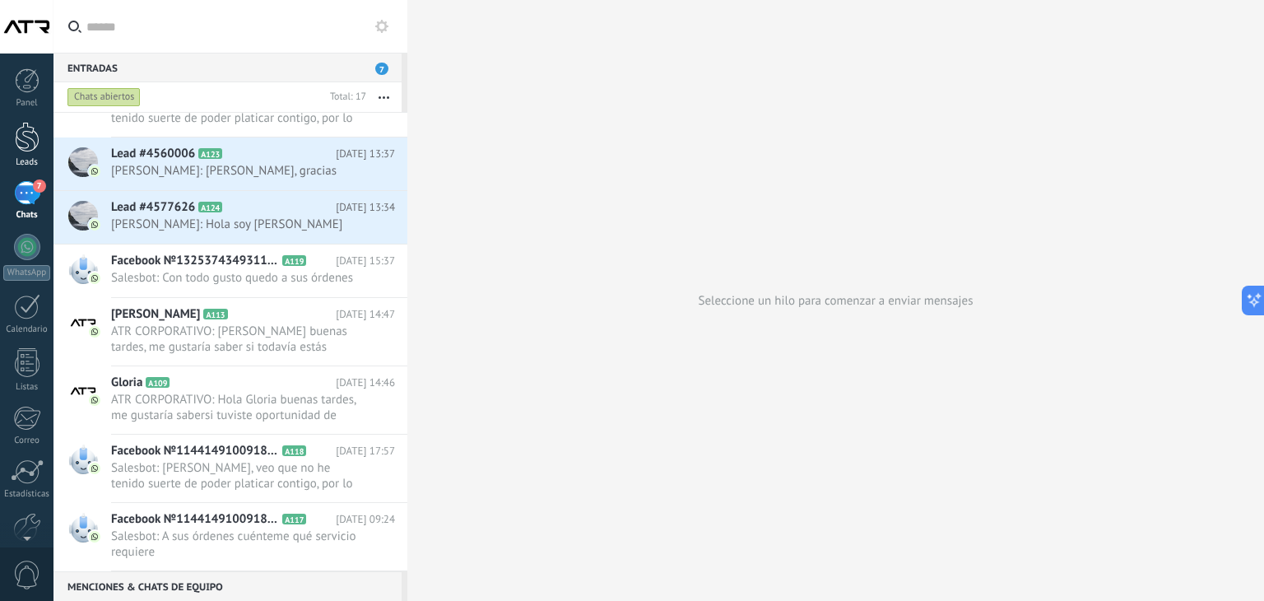
click at [26, 142] on div at bounding box center [27, 137] width 25 height 30
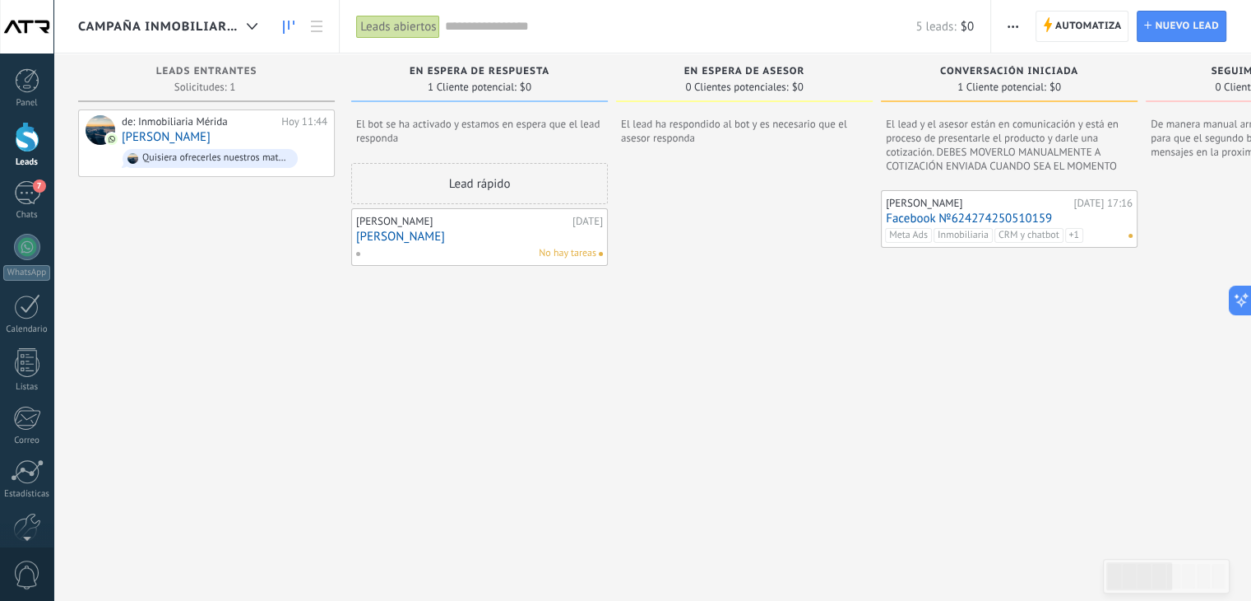
click at [230, 268] on div "de: Inmobiliaria Mérida Hoy 11:44 Nayeli V. Quisiera ofrecerles nuestros materi…" at bounding box center [206, 342] width 257 height 466
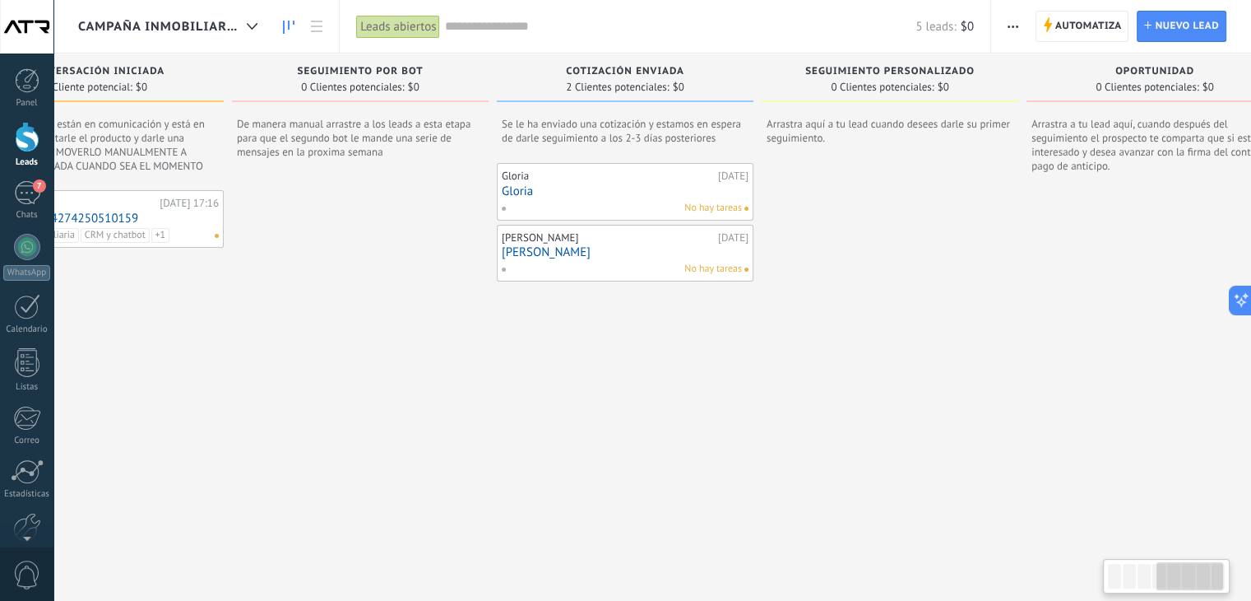
scroll to position [0, 915]
click at [224, 30] on span "CAMPAÑA INMOBILIARIA" at bounding box center [159, 27] width 162 height 16
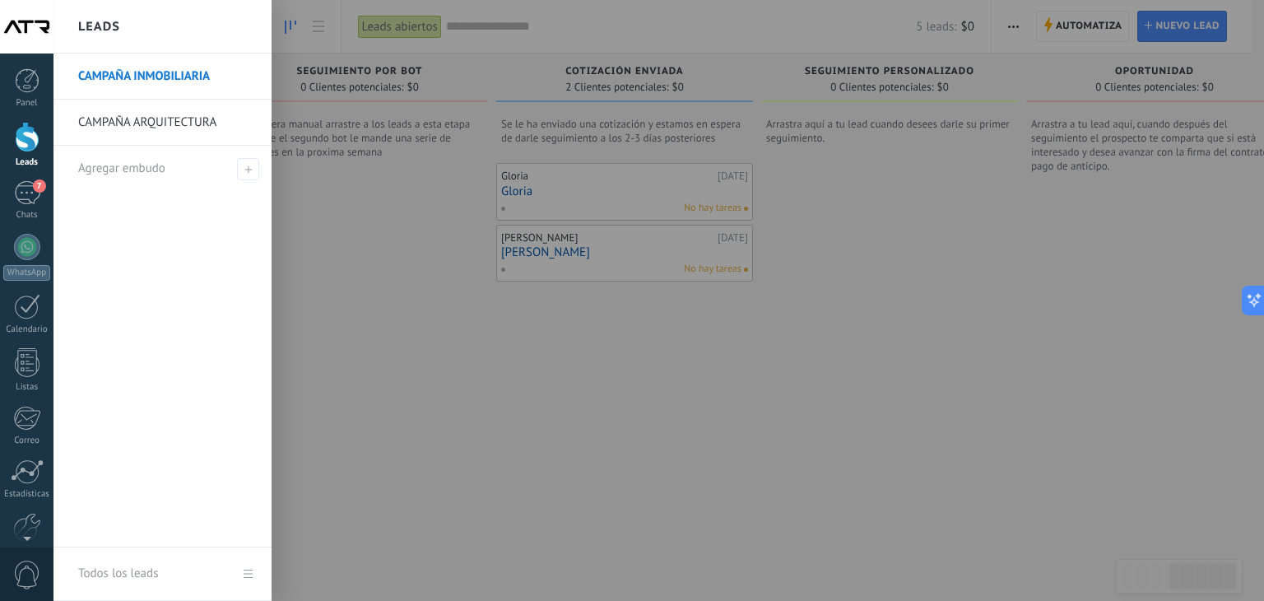
click at [169, 127] on link "CAMPAÑA ARQUITECTURA" at bounding box center [166, 123] width 177 height 46
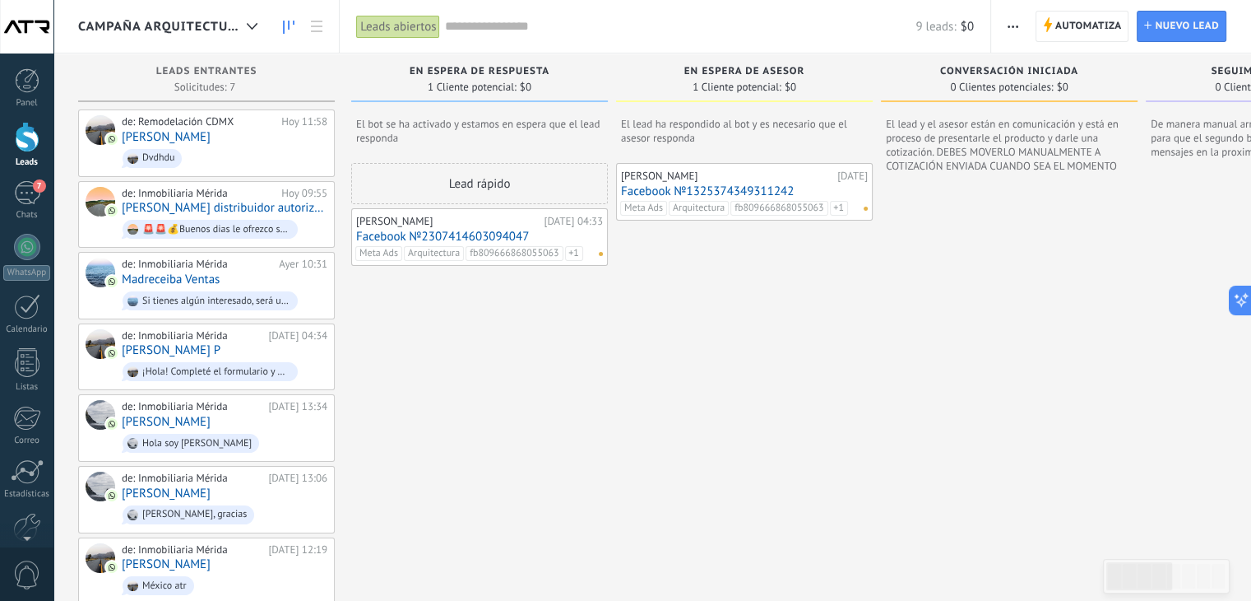
click at [409, 20] on div "Leads abiertos" at bounding box center [398, 27] width 84 height 24
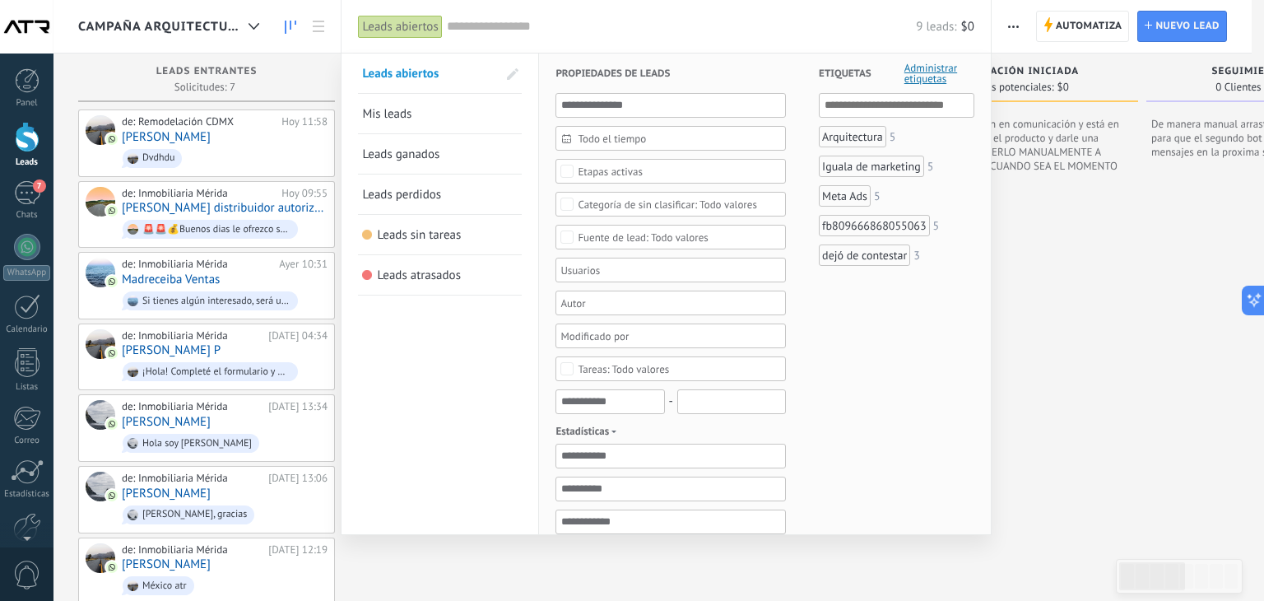
click at [398, 188] on span "Leads perdidos" at bounding box center [401, 195] width 79 height 16
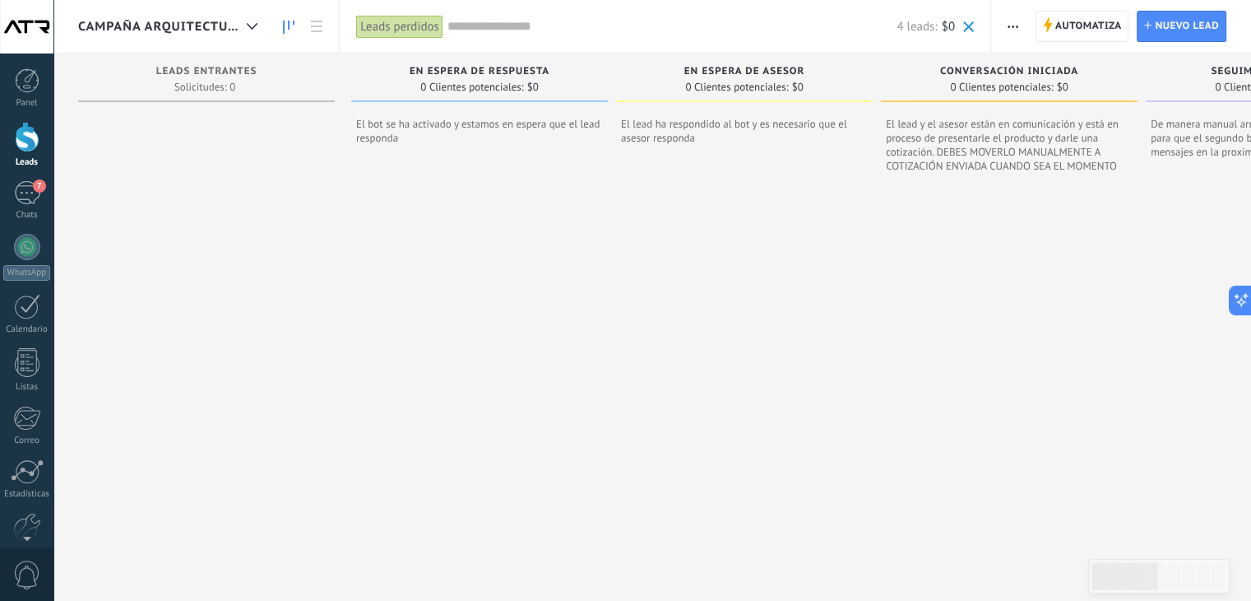
click at [388, 24] on div "Leads perdidos" at bounding box center [399, 27] width 87 height 24
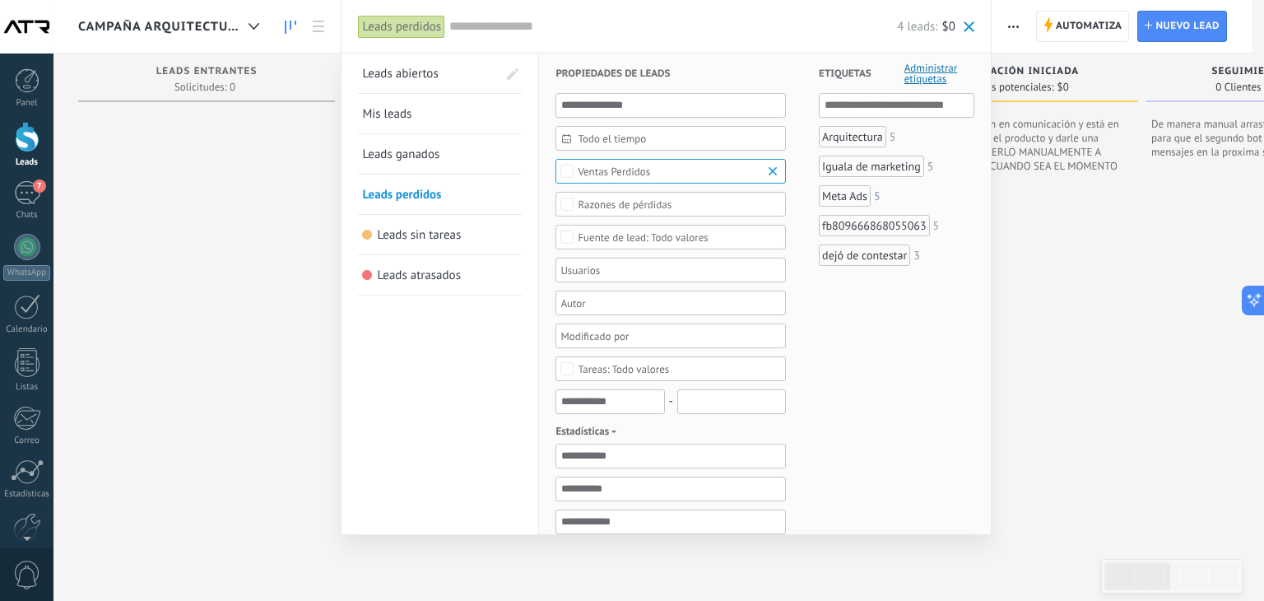
click at [400, 79] on span "Leads abiertos" at bounding box center [400, 74] width 76 height 16
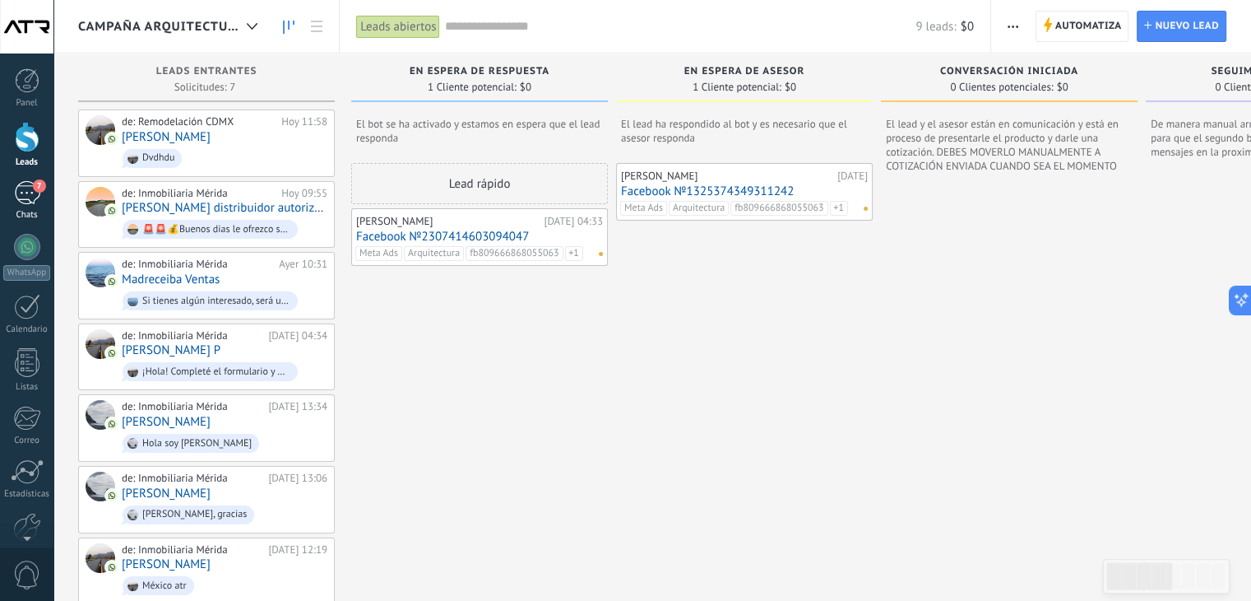
click at [21, 200] on div "7" at bounding box center [27, 193] width 26 height 24
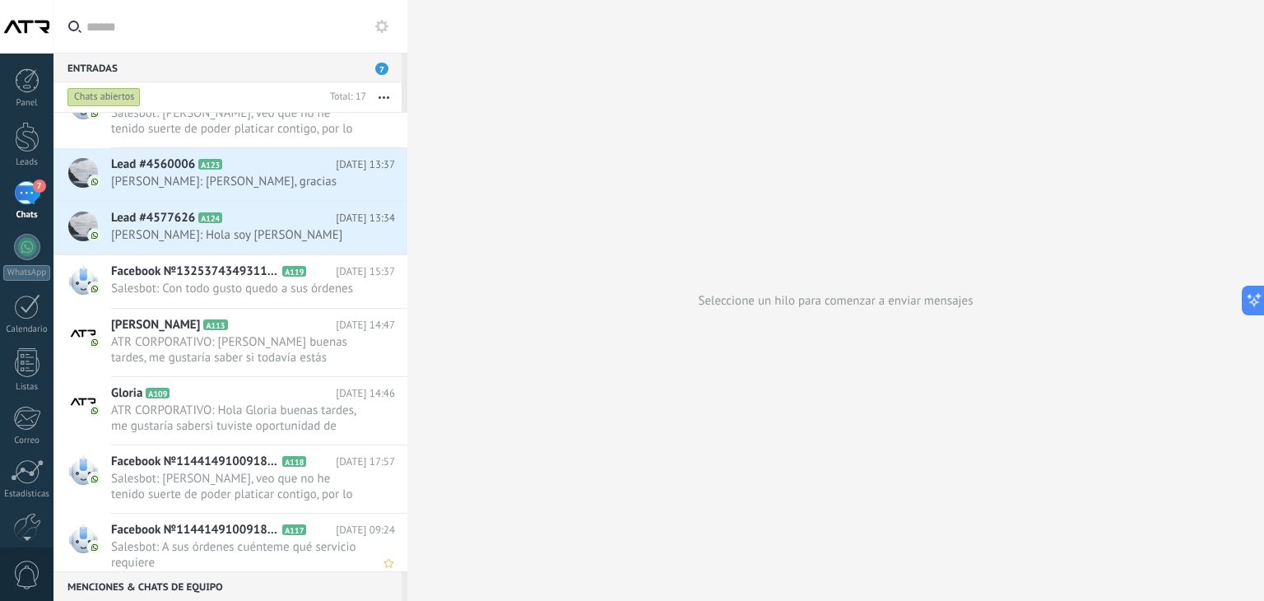
scroll to position [581, 0]
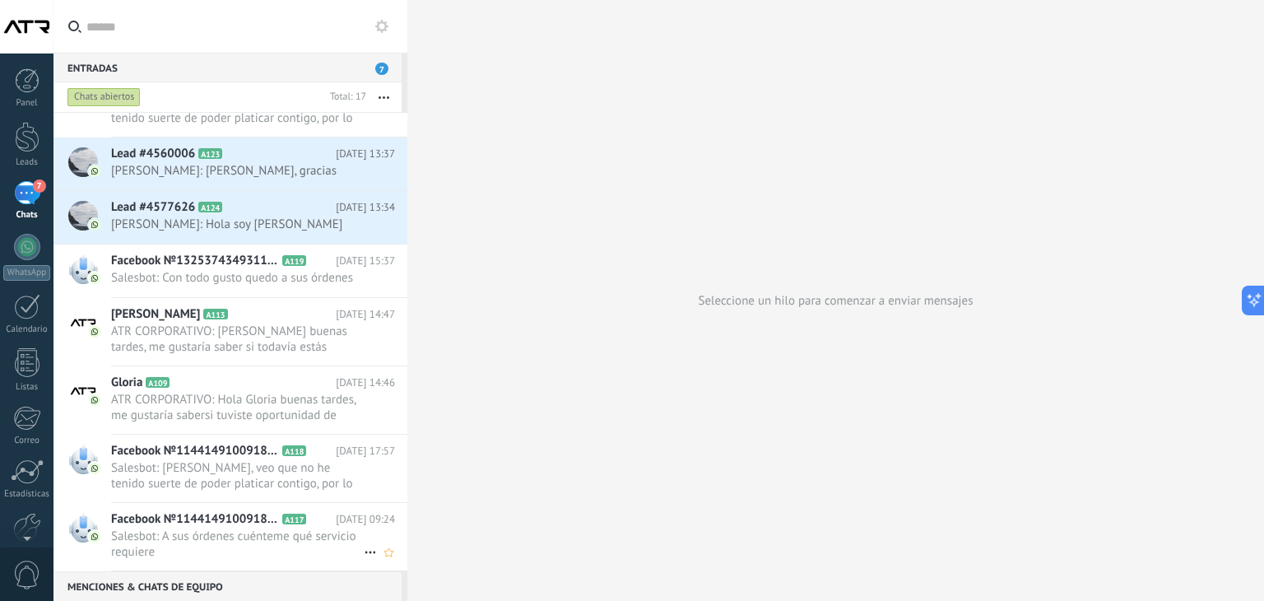
click at [364, 551] on use at bounding box center [369, 552] width 11 height 2
click at [432, 558] on span "Conversación cerrada" at bounding box center [443, 557] width 112 height 33
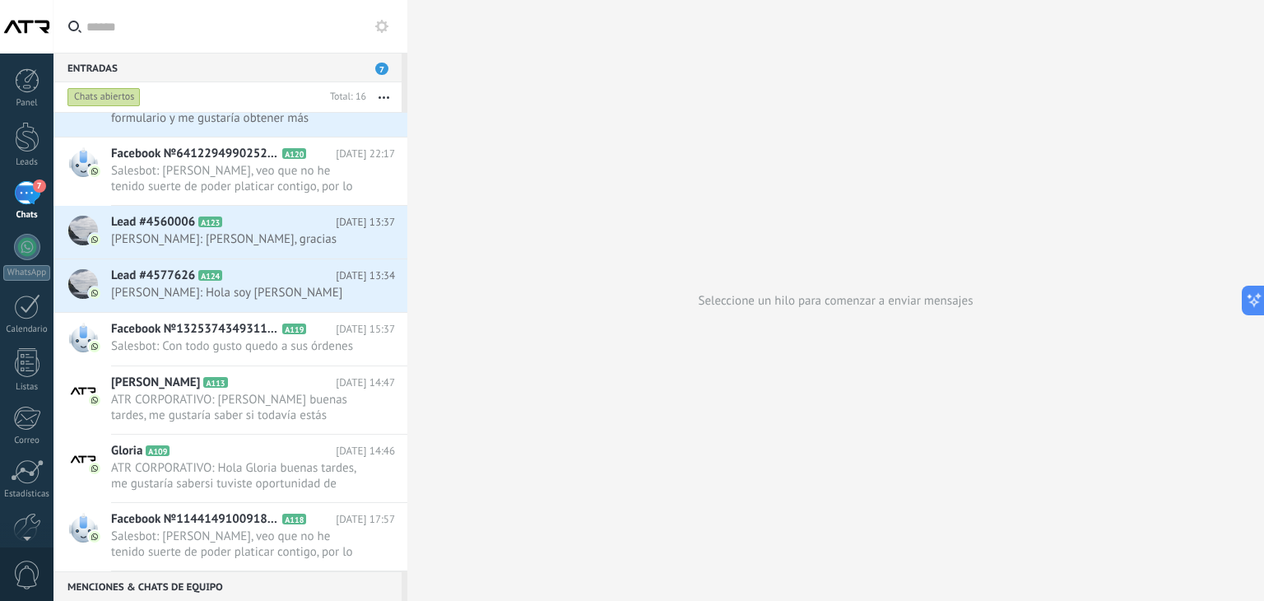
scroll to position [513, 0]
click at [362, 485] on icon at bounding box center [370, 484] width 20 height 20
click at [362, 549] on icon at bounding box center [370, 552] width 20 height 20
click at [449, 554] on span "Conversación cerrada" at bounding box center [443, 558] width 112 height 33
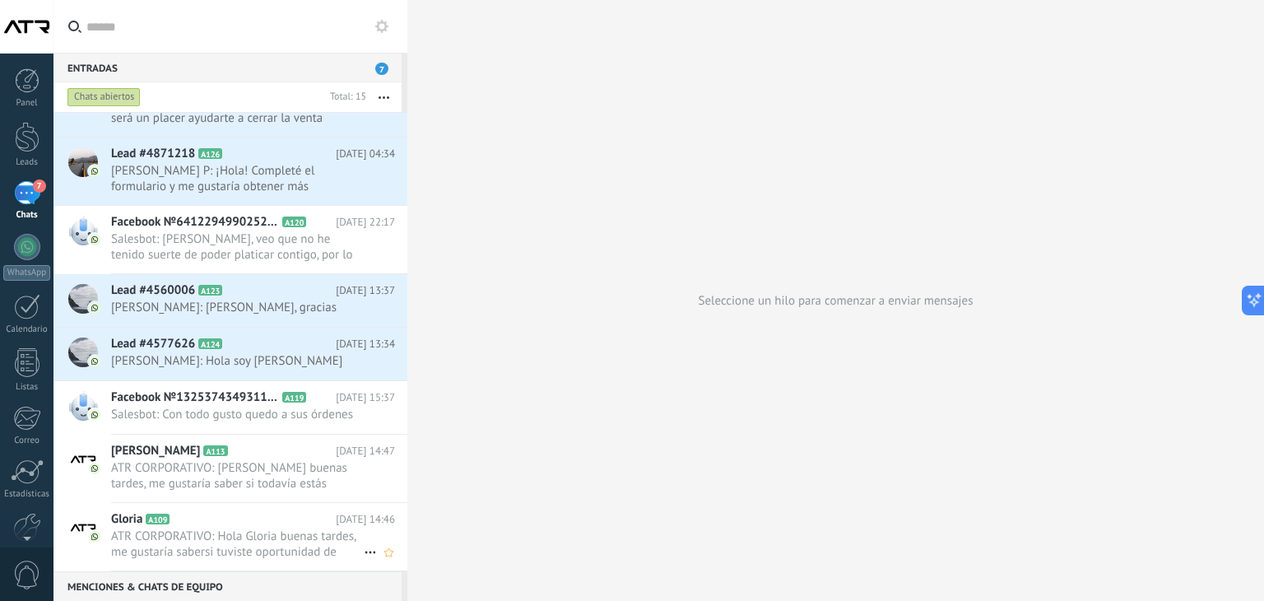
scroll to position [444, 0]
click at [304, 528] on span "ATR CORPORATIVO: Hola Gloria buenas tardes, me gustaría sabersi tuviste oportun…" at bounding box center [237, 543] width 253 height 31
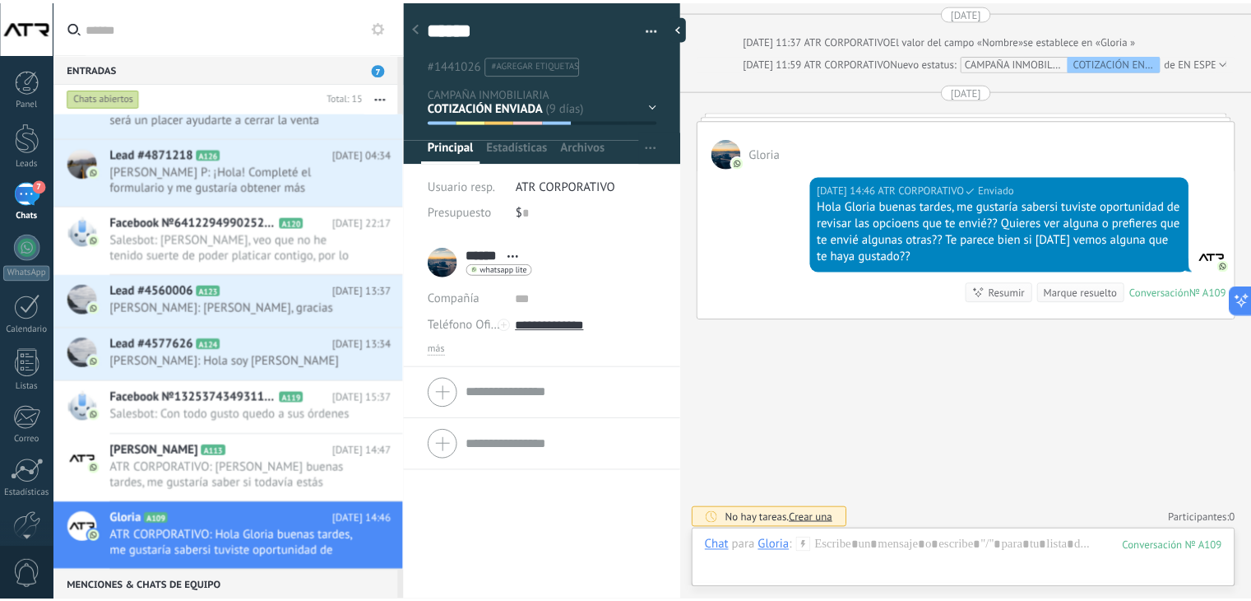
scroll to position [1040, 0]
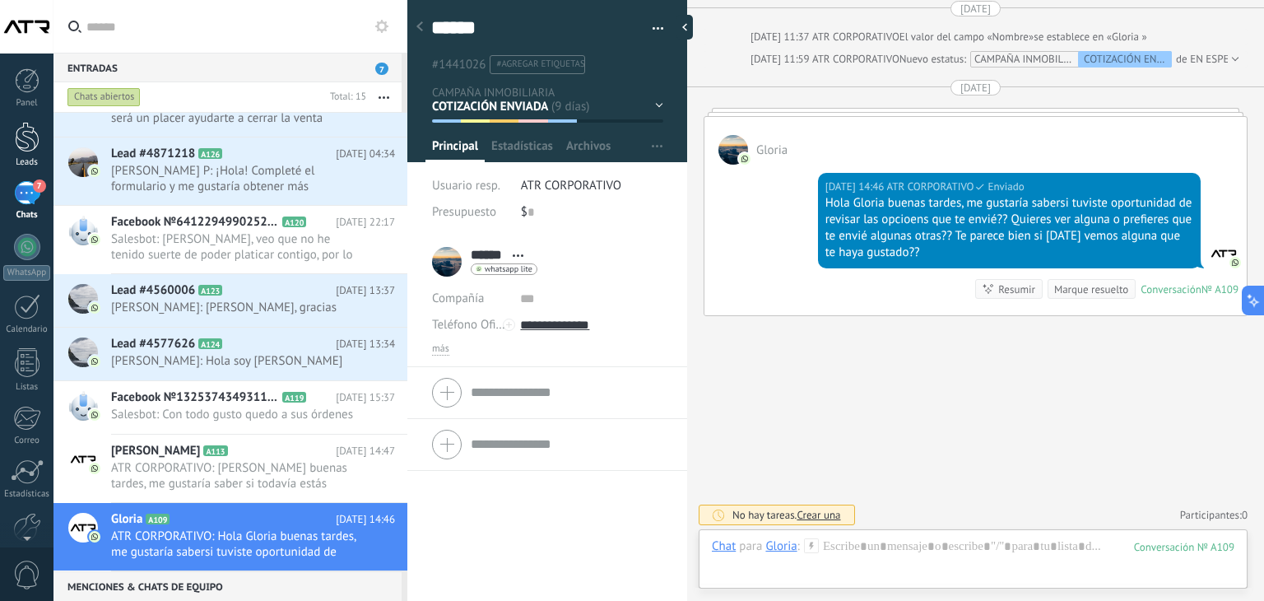
click at [30, 132] on div at bounding box center [27, 137] width 25 height 30
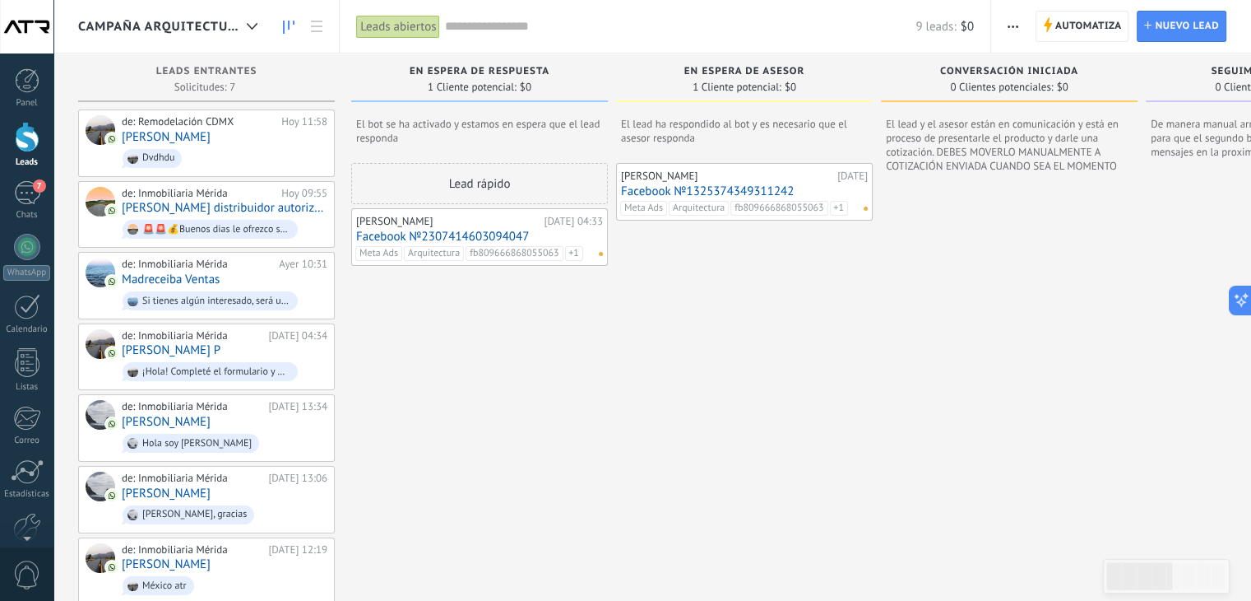
click at [206, 32] on span "CAMPAÑA ARQUITECTURA" at bounding box center [159, 27] width 162 height 16
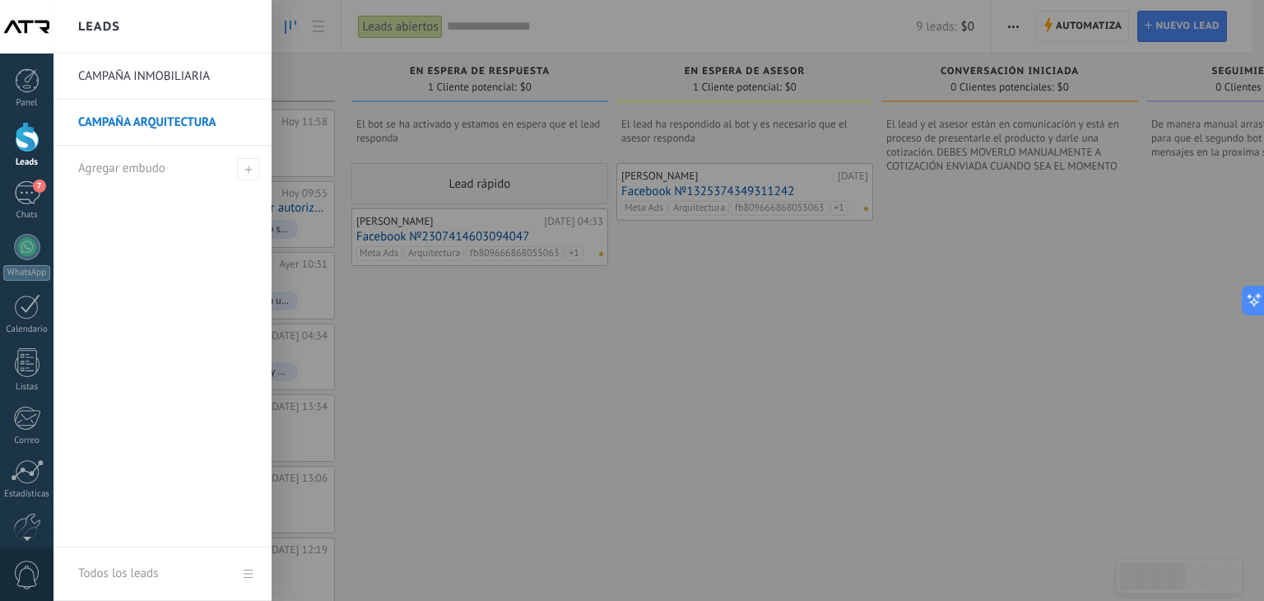
click at [194, 71] on link "CAMPAÑA INMOBILIARIA" at bounding box center [166, 76] width 177 height 46
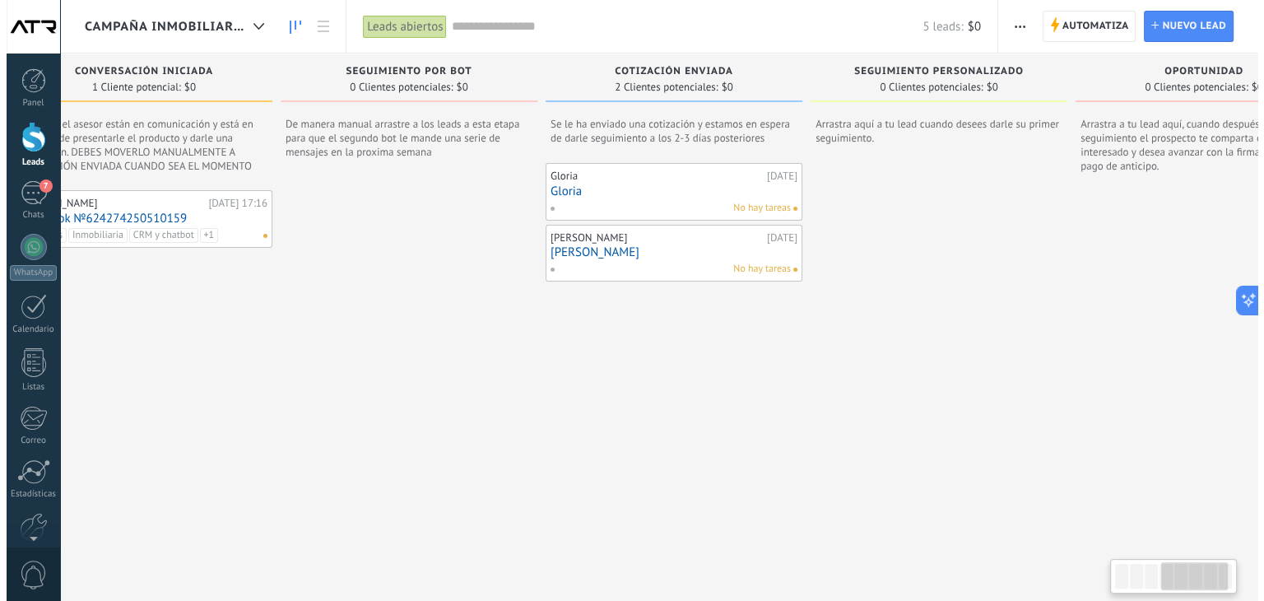
scroll to position [0, 878]
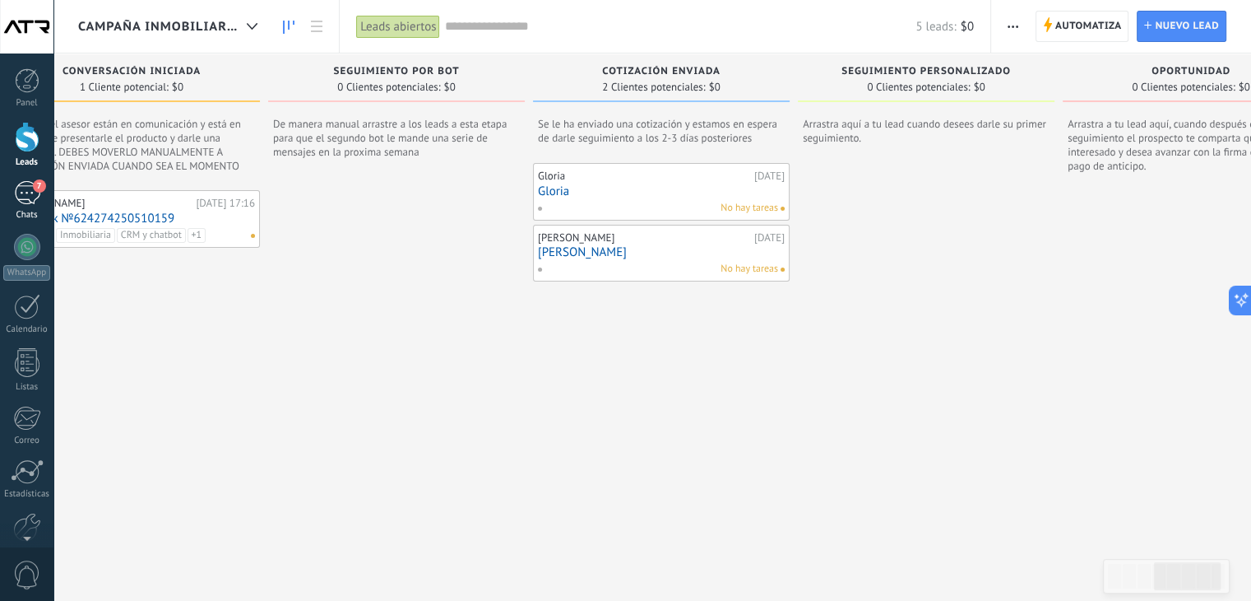
click at [26, 211] on div "Chats" at bounding box center [27, 215] width 48 height 11
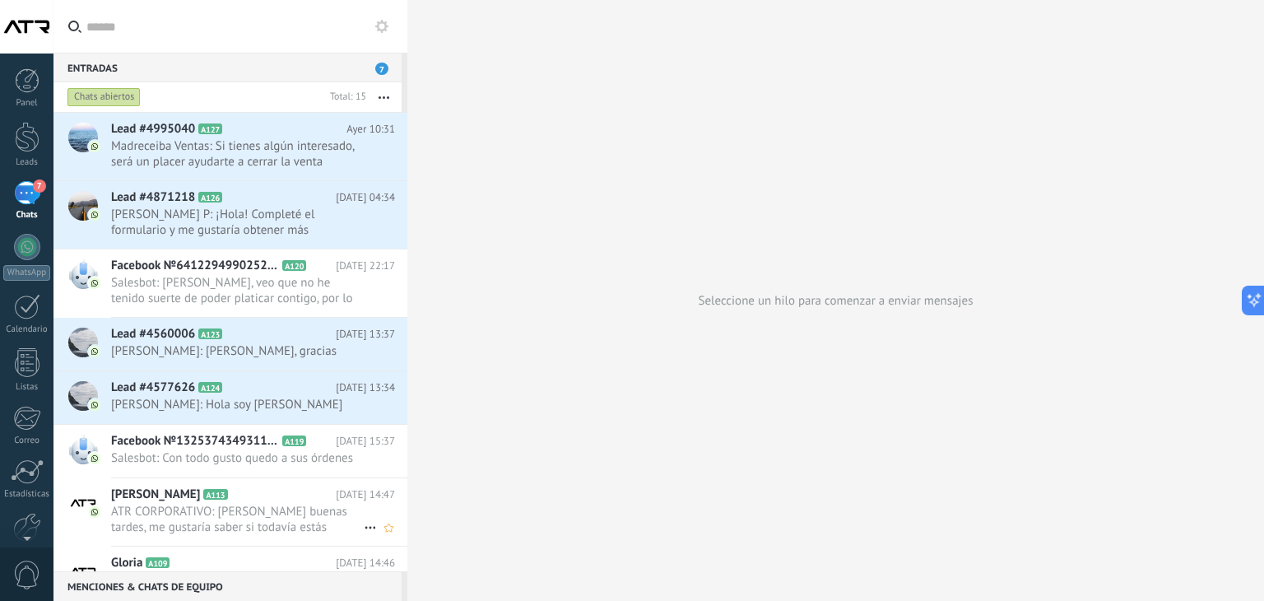
scroll to position [460, 0]
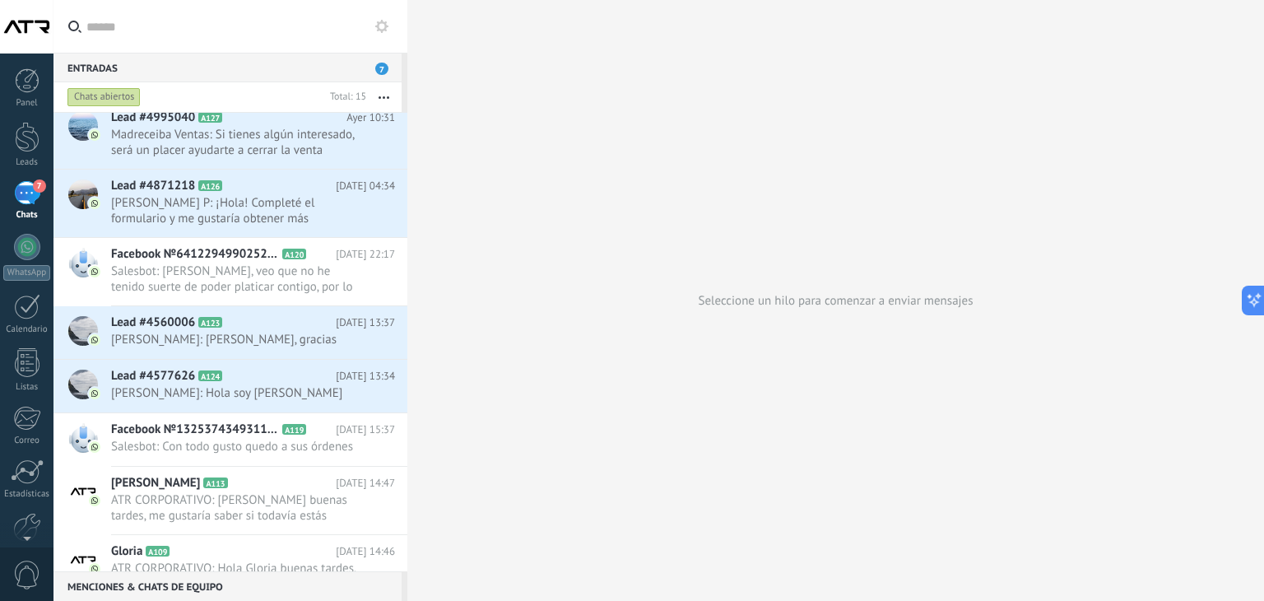
click at [220, 549] on h2 "Gloria A109" at bounding box center [223, 551] width 225 height 16
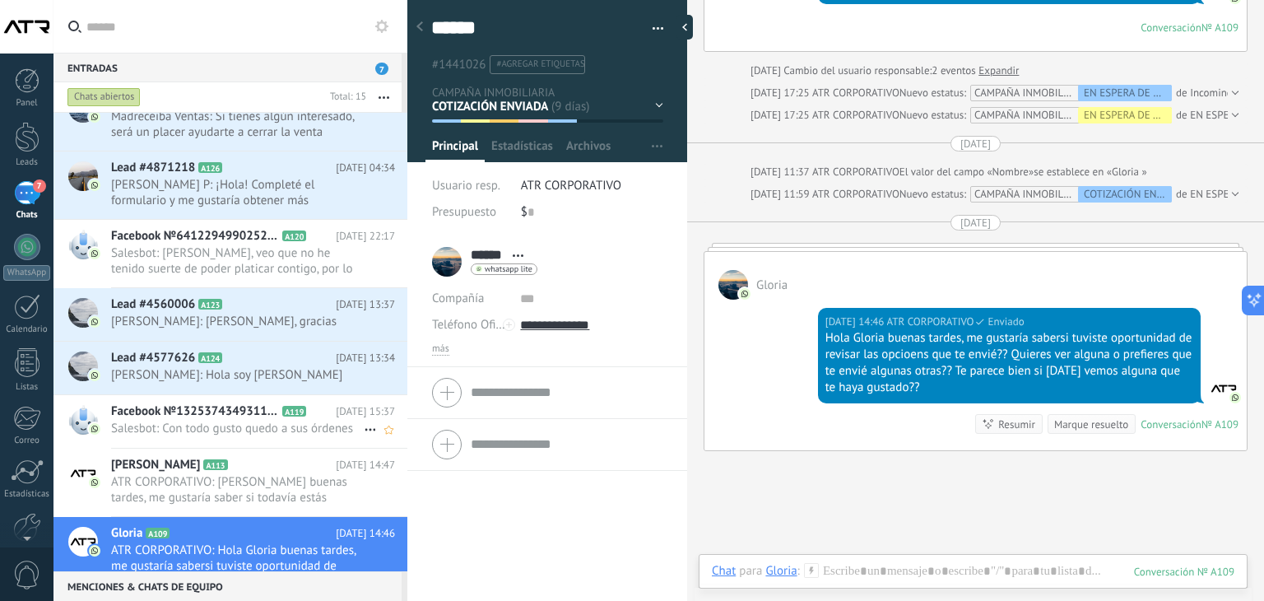
scroll to position [492, 0]
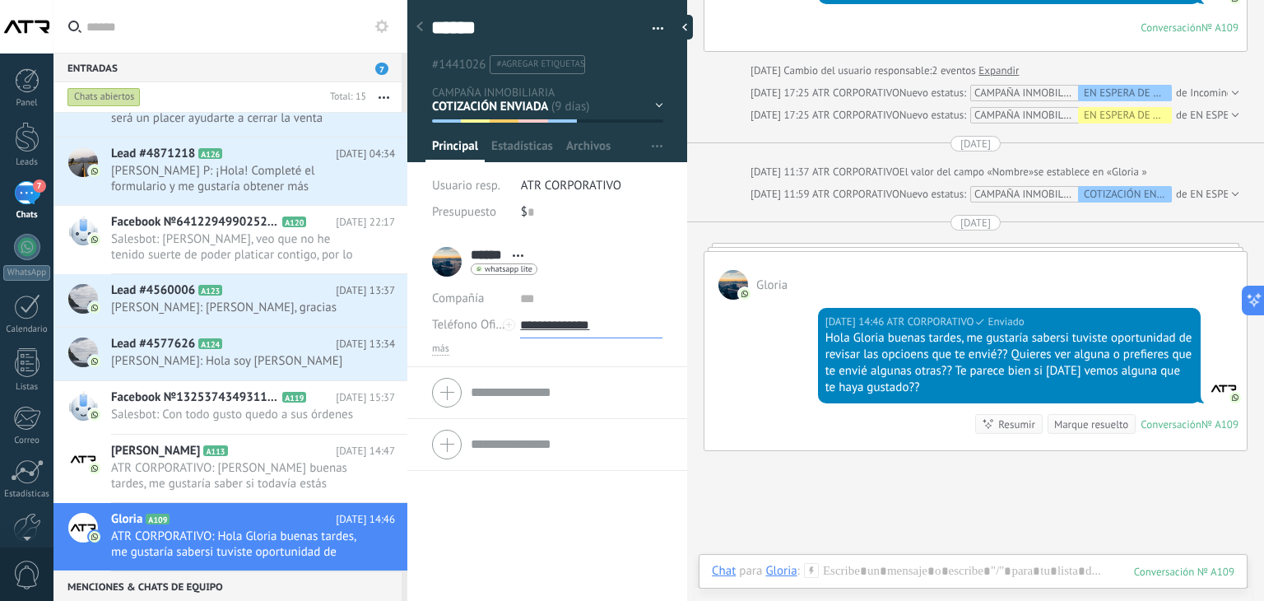
drag, startPoint x: 625, startPoint y: 322, endPoint x: 546, endPoint y: 322, distance: 79.0
click at [546, 322] on input "**********" at bounding box center [591, 325] width 142 height 26
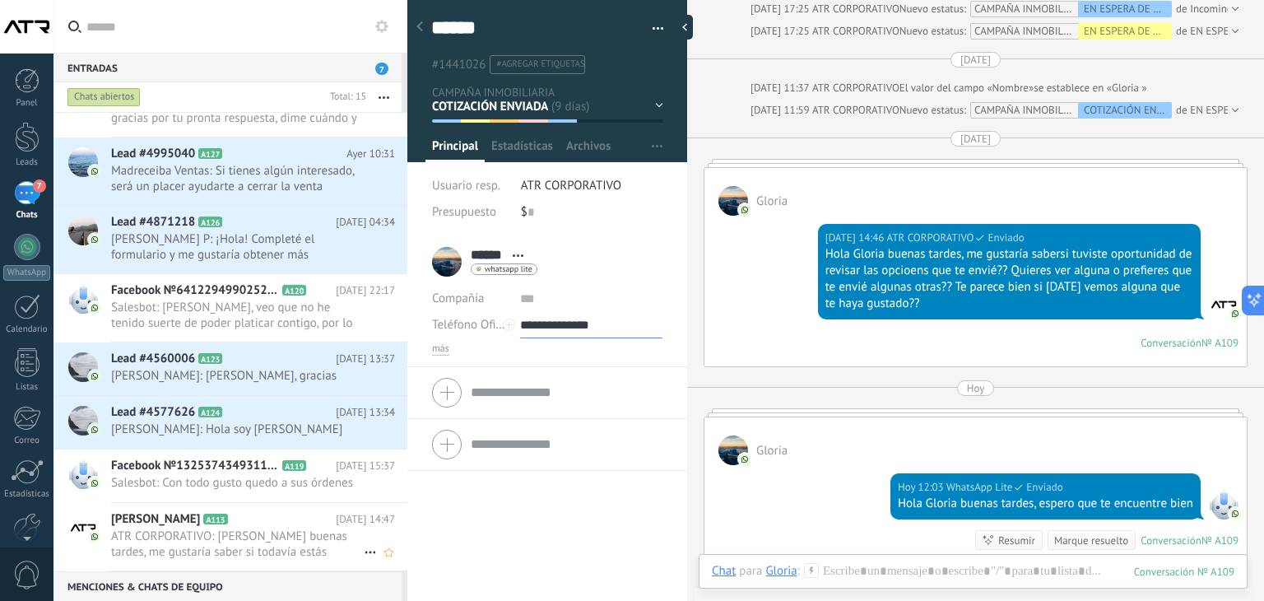
scroll to position [990, 0]
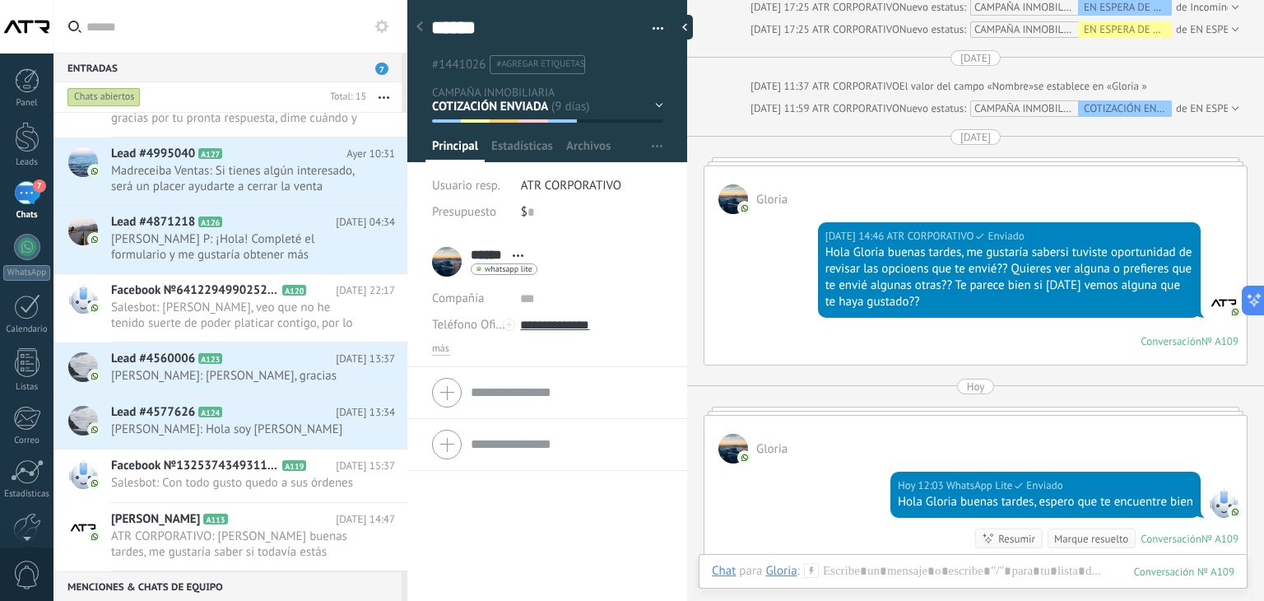
click at [494, 547] on div "****** Gloria ****** Gloria Apellido Abrir detalle Copie el nombre" at bounding box center [547, 418] width 280 height 365
click at [270, 547] on span "ATR CORPORATIVO: Hola Roberto buenas tardes, me gustaría saber si todavía estás…" at bounding box center [237, 543] width 253 height 31
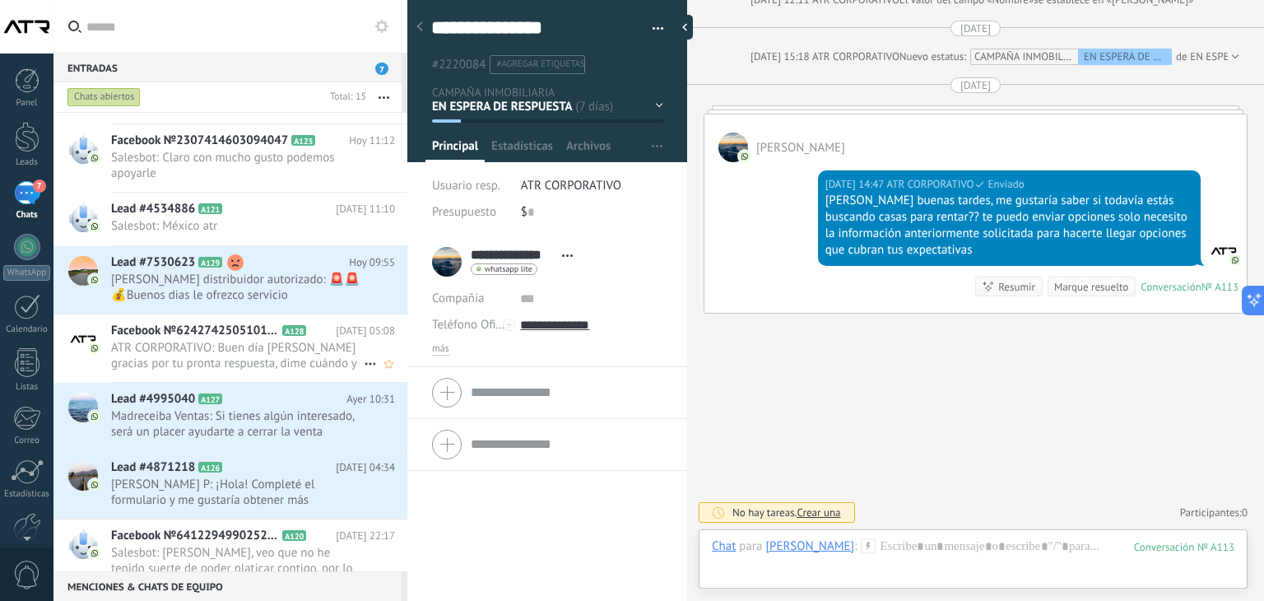
scroll to position [245, 0]
click at [16, 195] on div "7" at bounding box center [27, 193] width 26 height 24
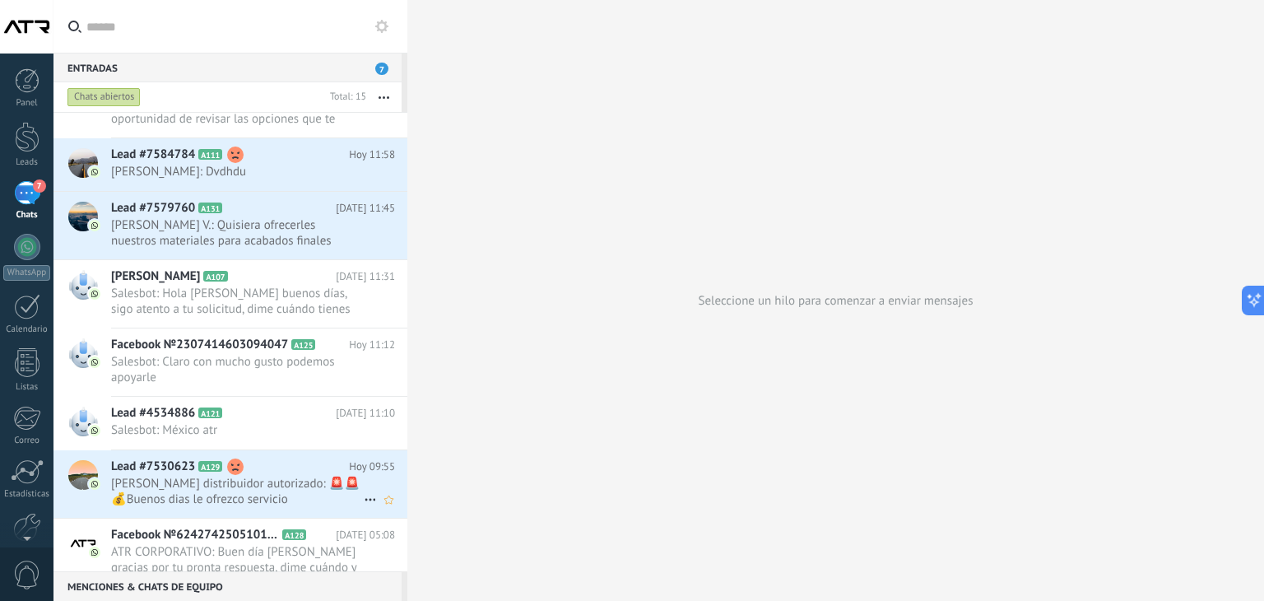
scroll to position [492, 0]
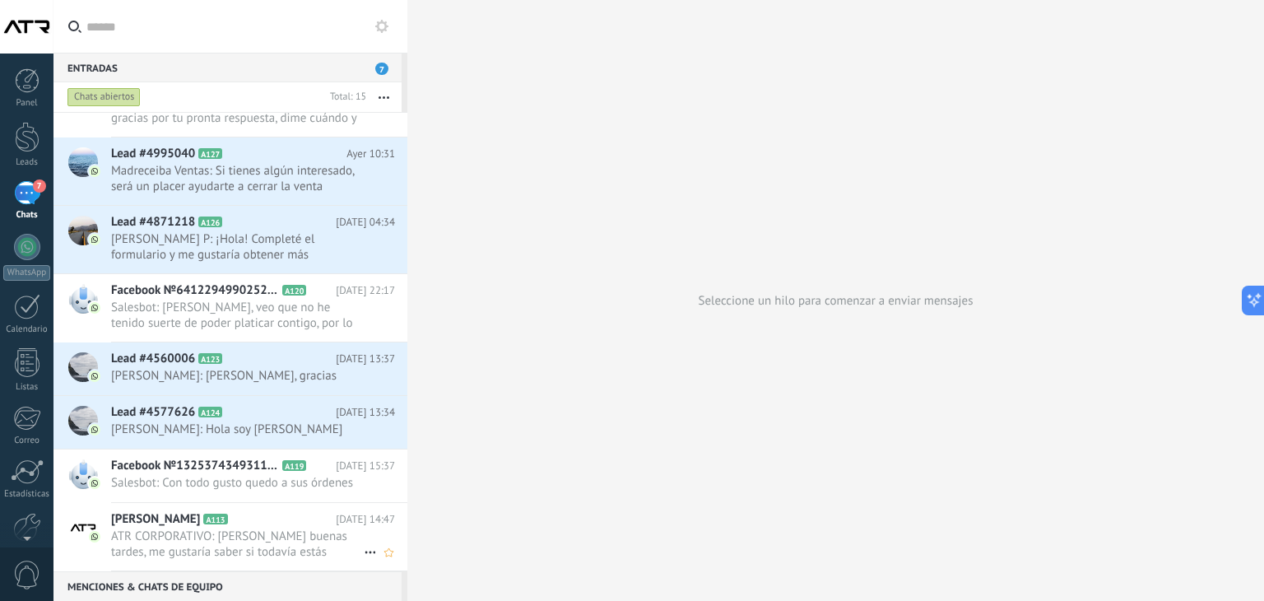
click at [247, 537] on span "ATR CORPORATIVO: Hola Roberto buenas tardes, me gustaría saber si todavía estás…" at bounding box center [237, 543] width 253 height 31
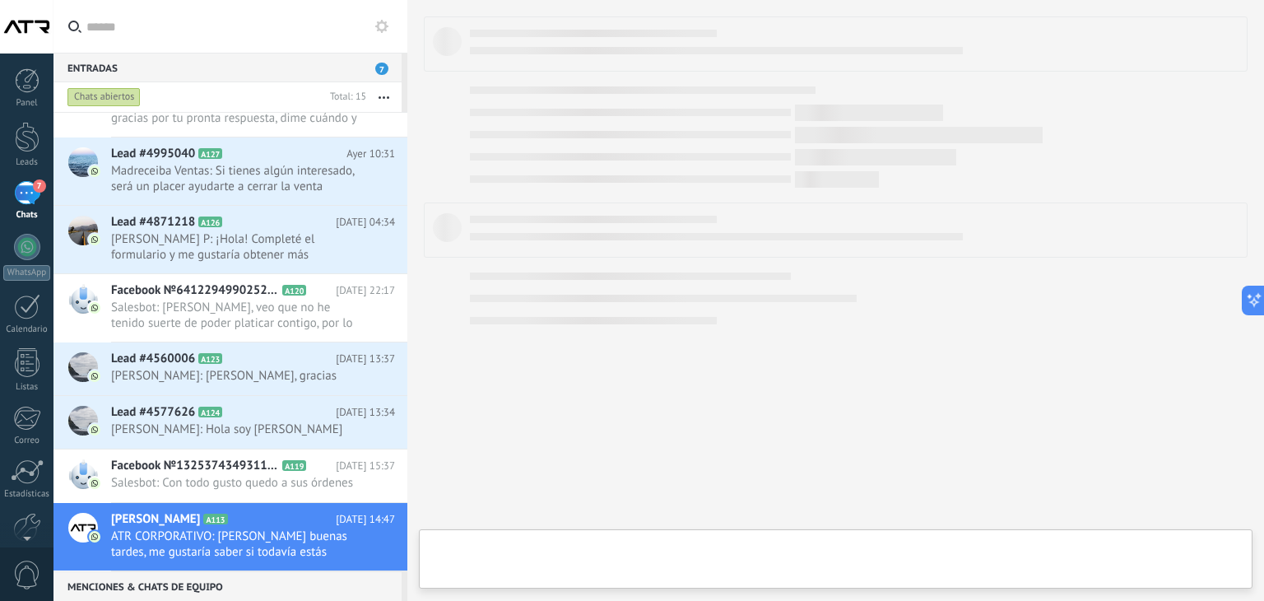
type textarea "**********"
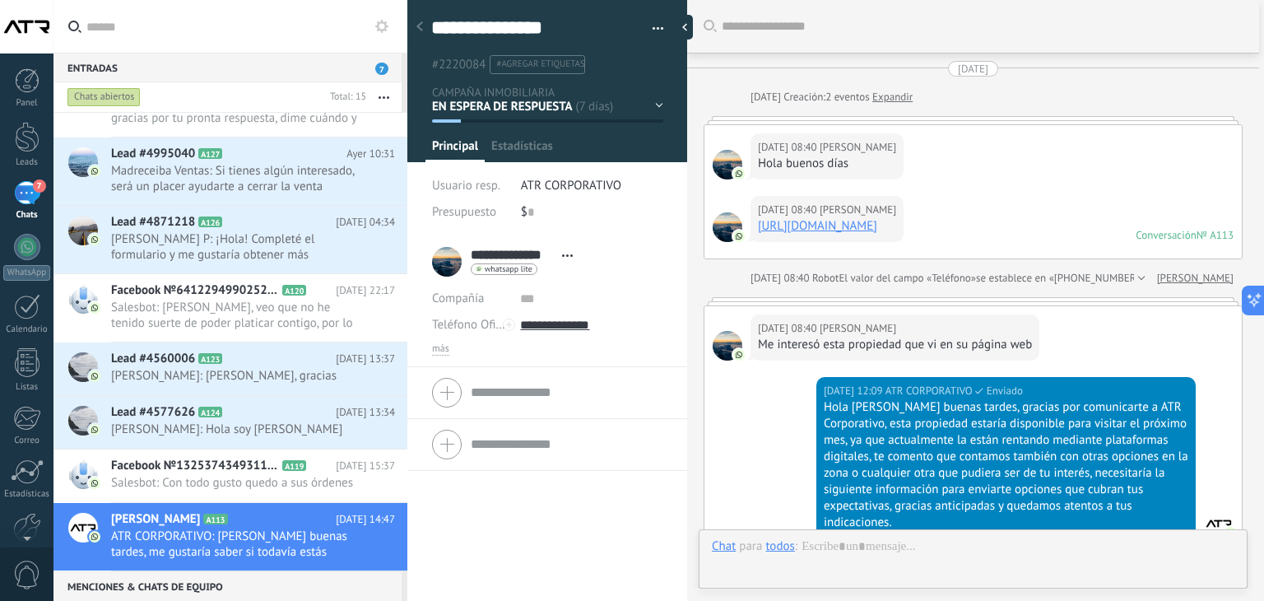
scroll to position [1021, 0]
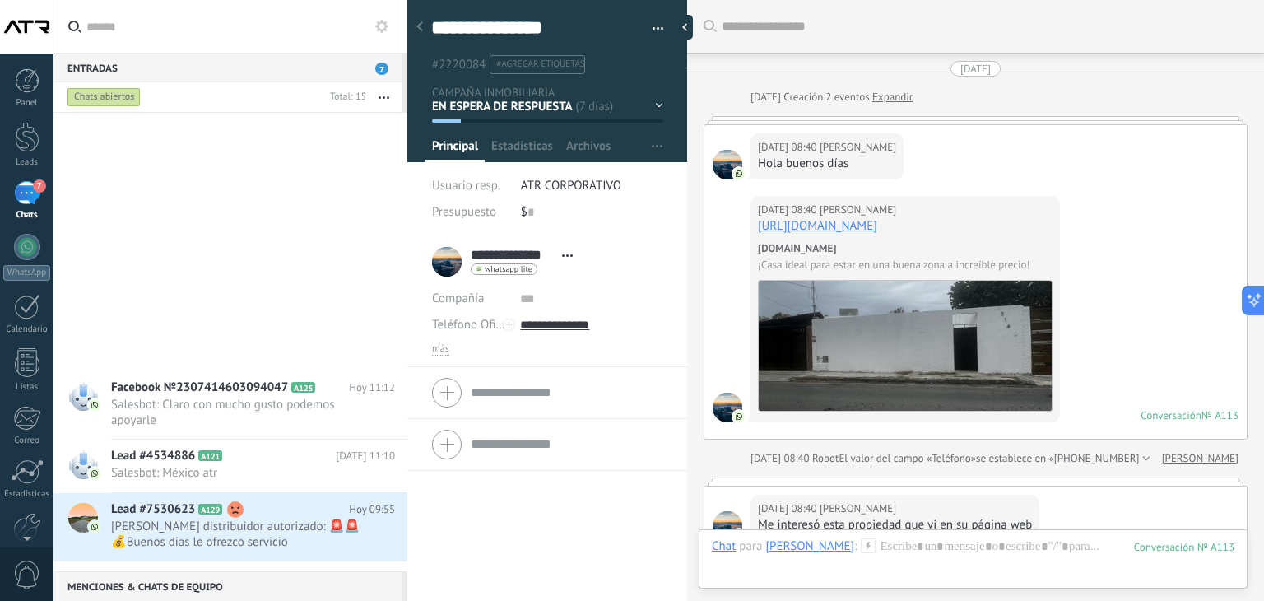
scroll to position [24, 0]
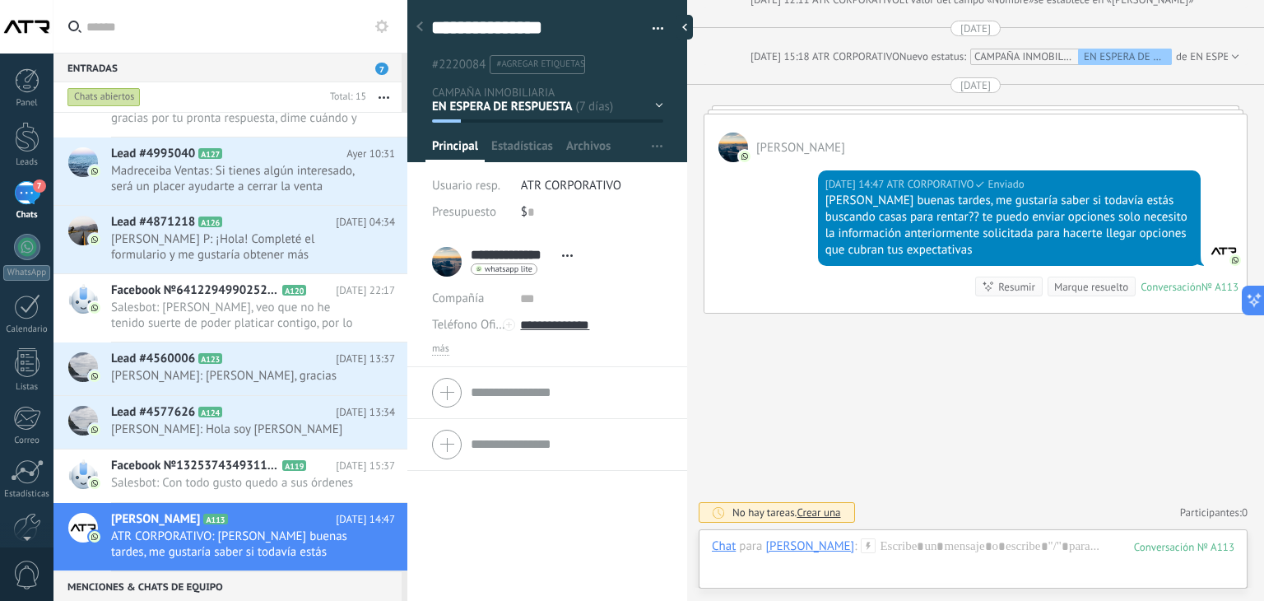
click at [542, 325] on input "**********" at bounding box center [591, 325] width 142 height 26
drag, startPoint x: 629, startPoint y: 322, endPoint x: 547, endPoint y: 327, distance: 81.6
click at [547, 327] on input "**********" at bounding box center [591, 325] width 142 height 26
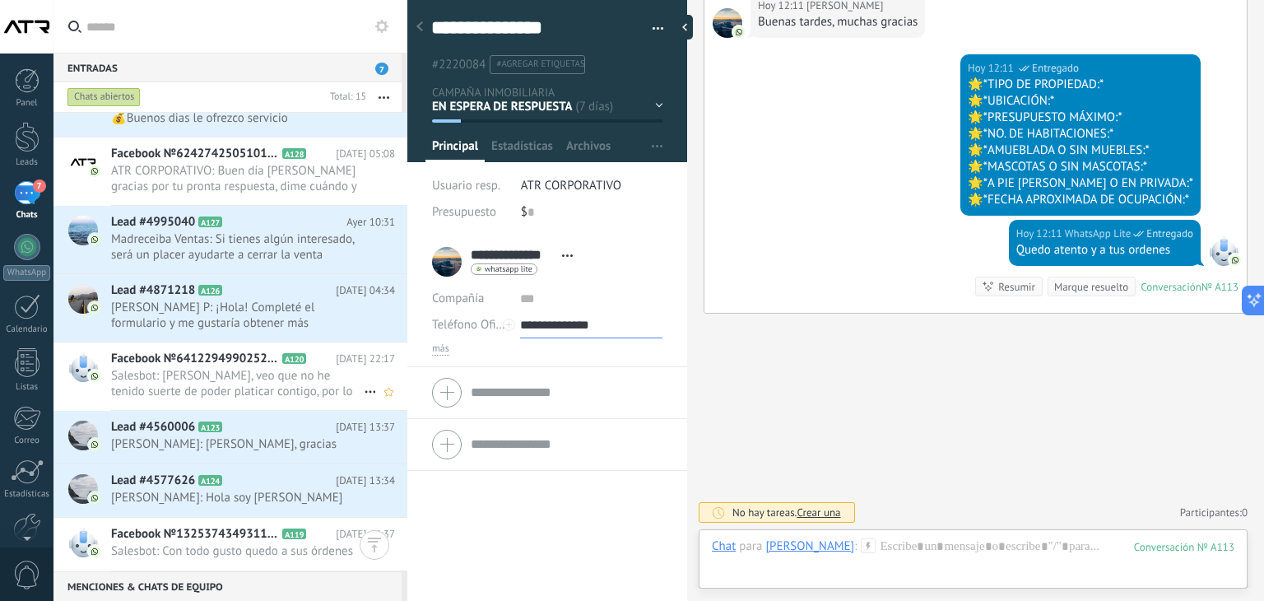
scroll to position [0, 0]
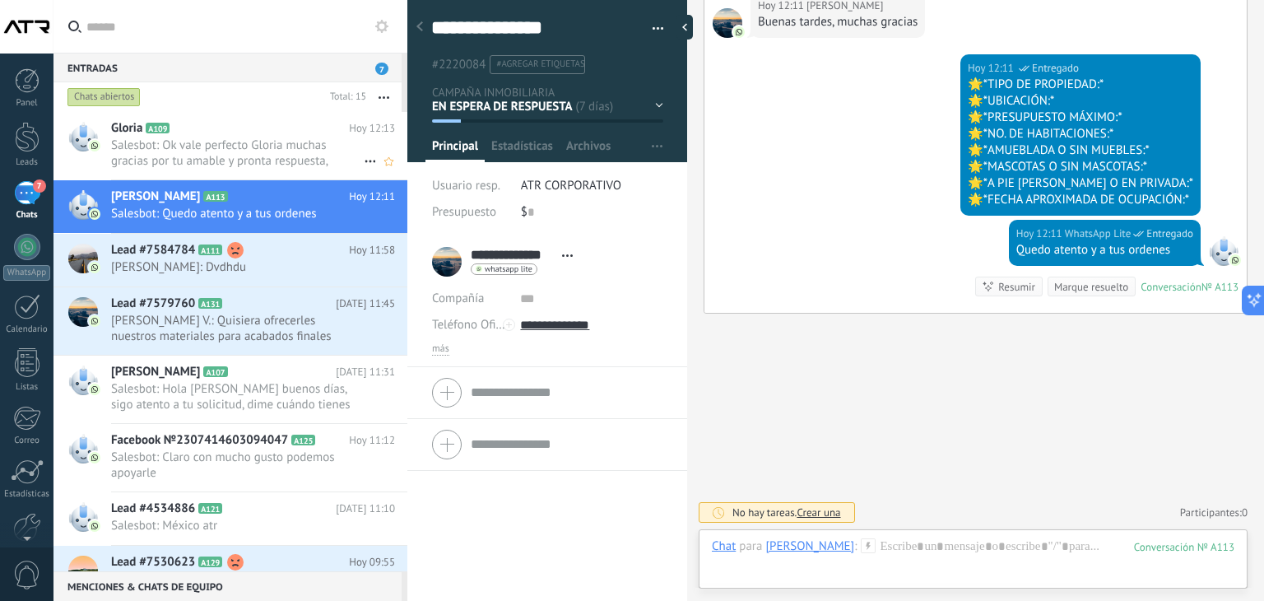
click at [240, 123] on h2 "Gloria A109" at bounding box center [230, 128] width 238 height 16
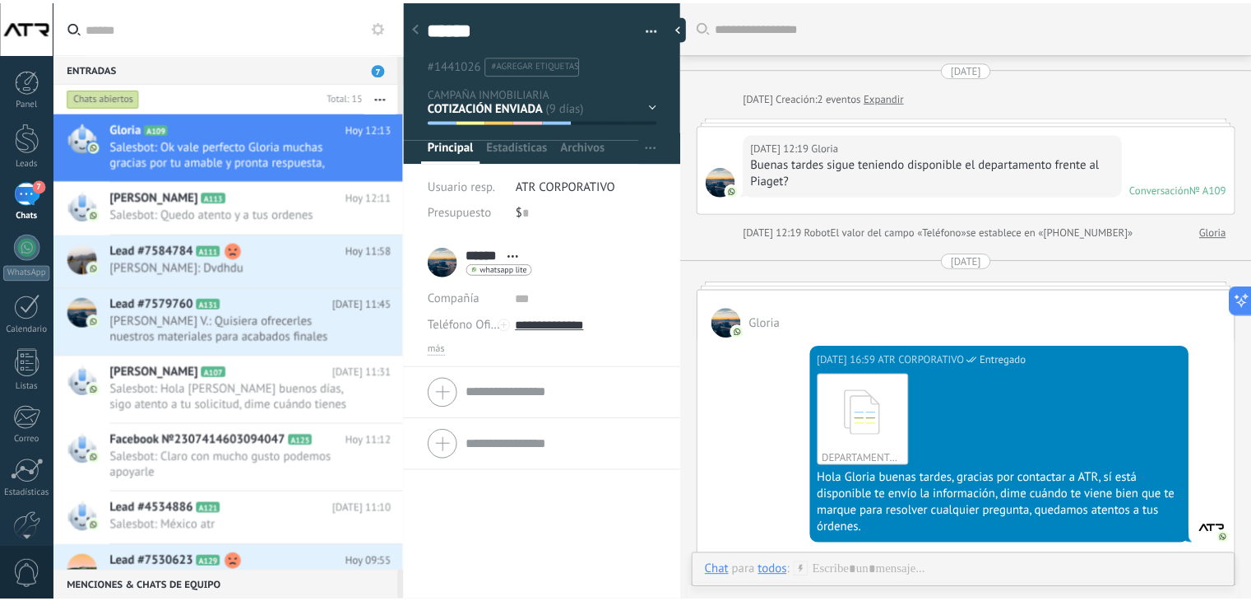
scroll to position [1520, 0]
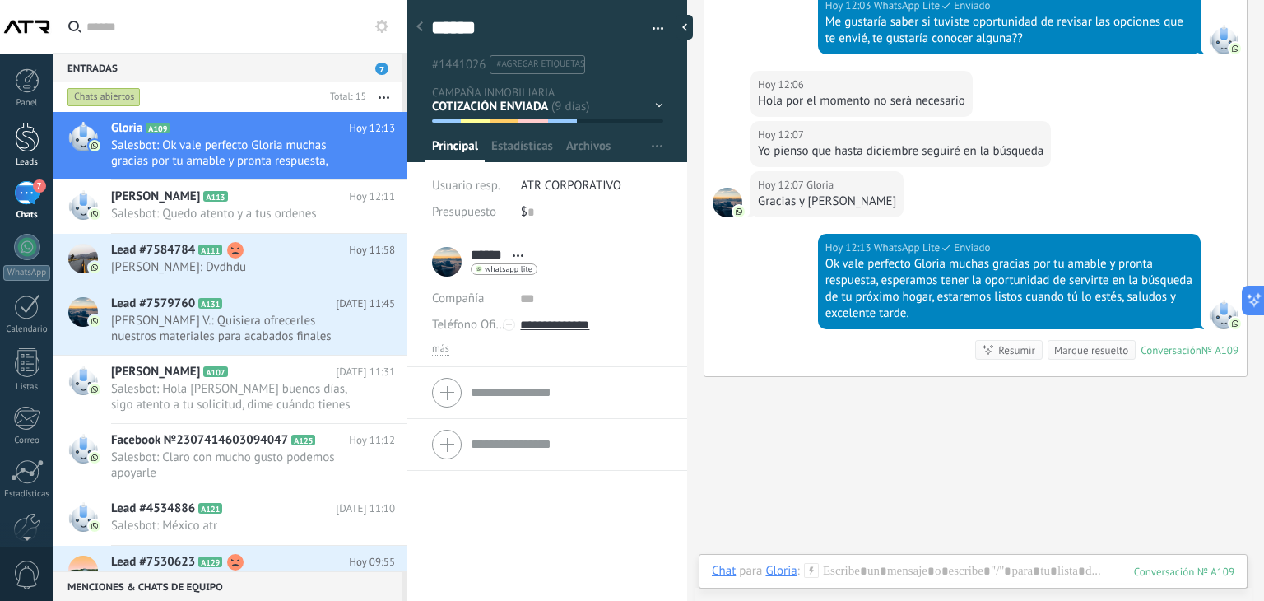
click at [17, 131] on div at bounding box center [27, 137] width 25 height 30
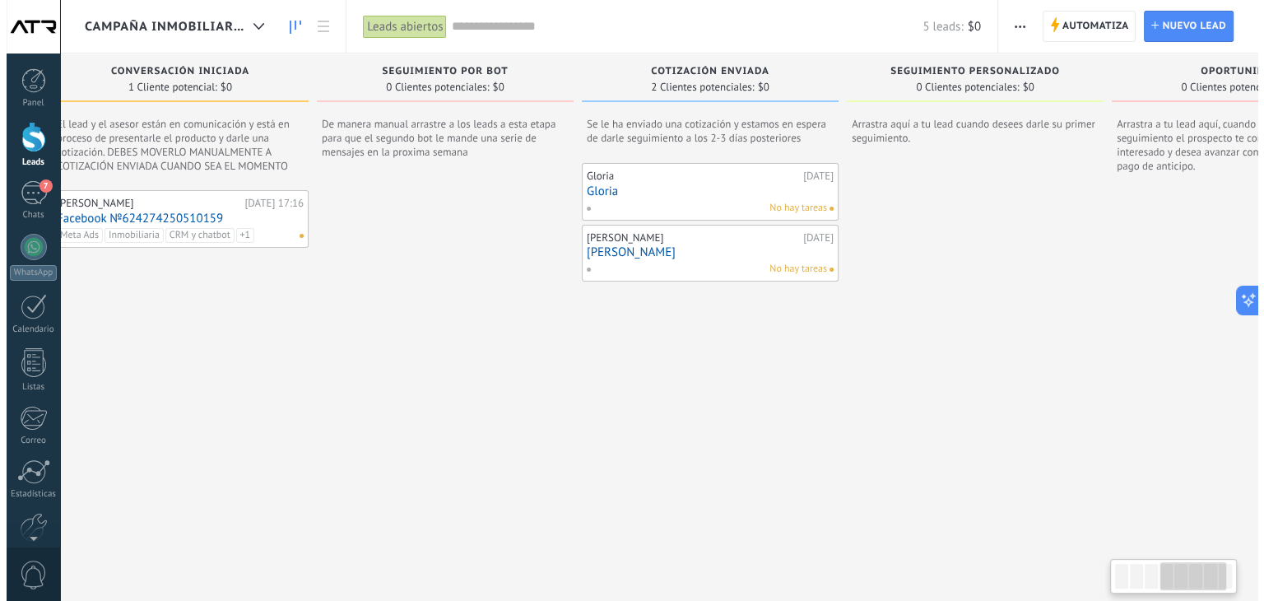
scroll to position [0, 971]
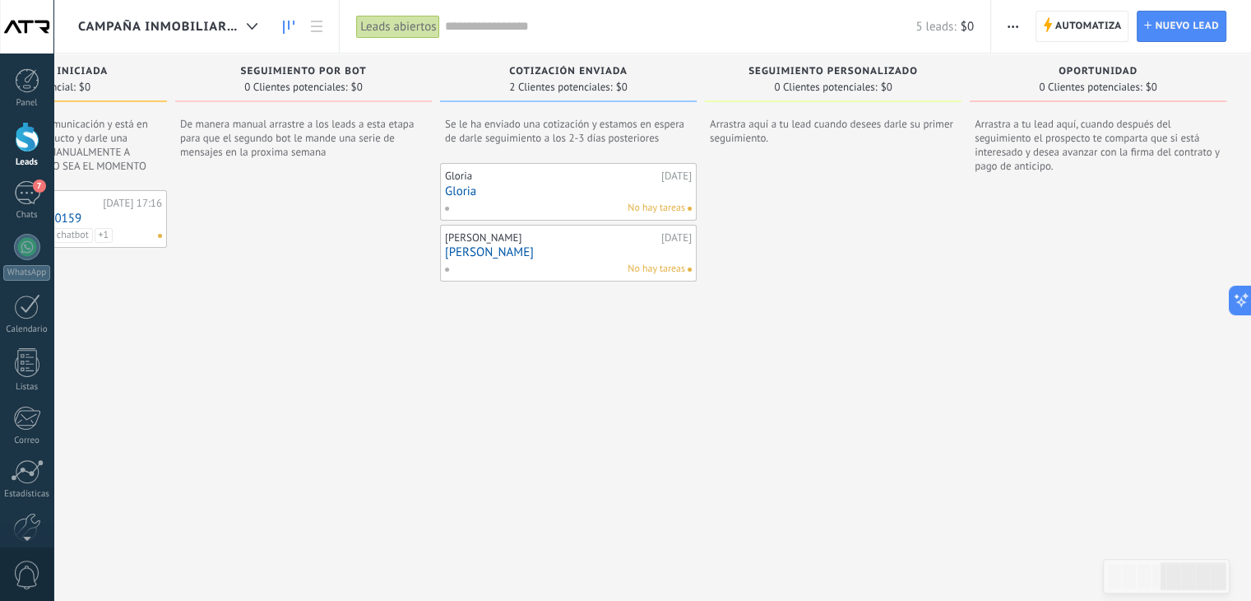
click at [619, 190] on link "Gloria" at bounding box center [568, 191] width 247 height 14
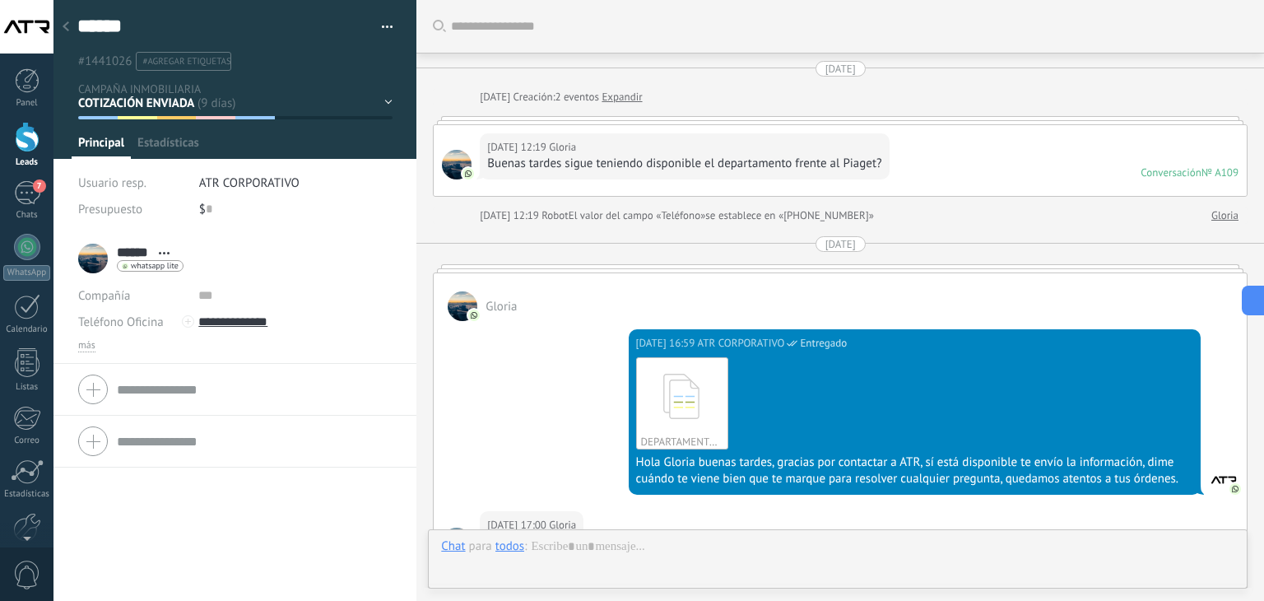
scroll to position [1464, 0]
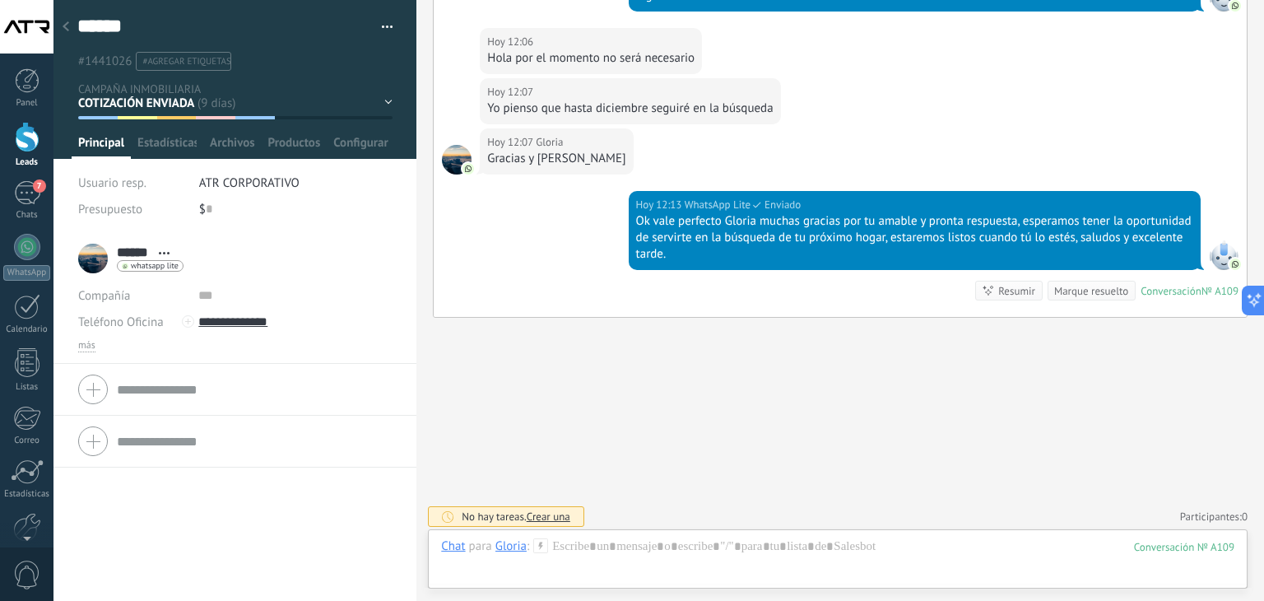
click at [378, 27] on button "button" at bounding box center [381, 27] width 24 height 25
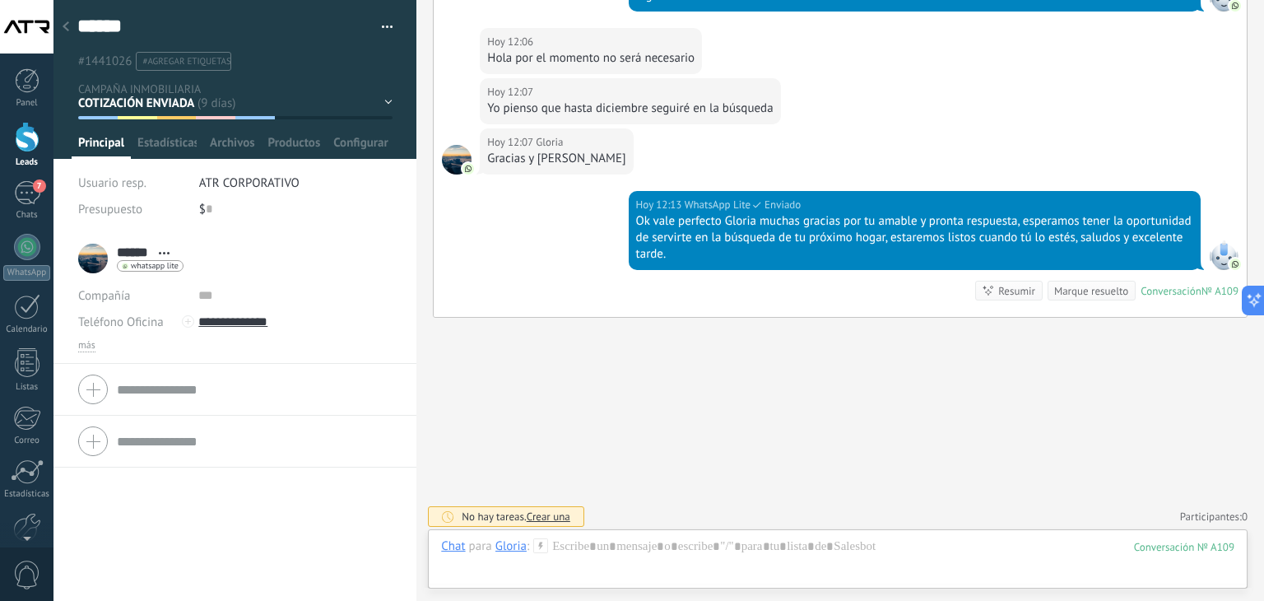
click at [0, 0] on div "EN ESPERA DE RESPUESTA EN ESPERA DE ASESOR CONVERSACIÓN INICIADA SEGUIMIENTO PO…" at bounding box center [0, 0] width 0 height 0
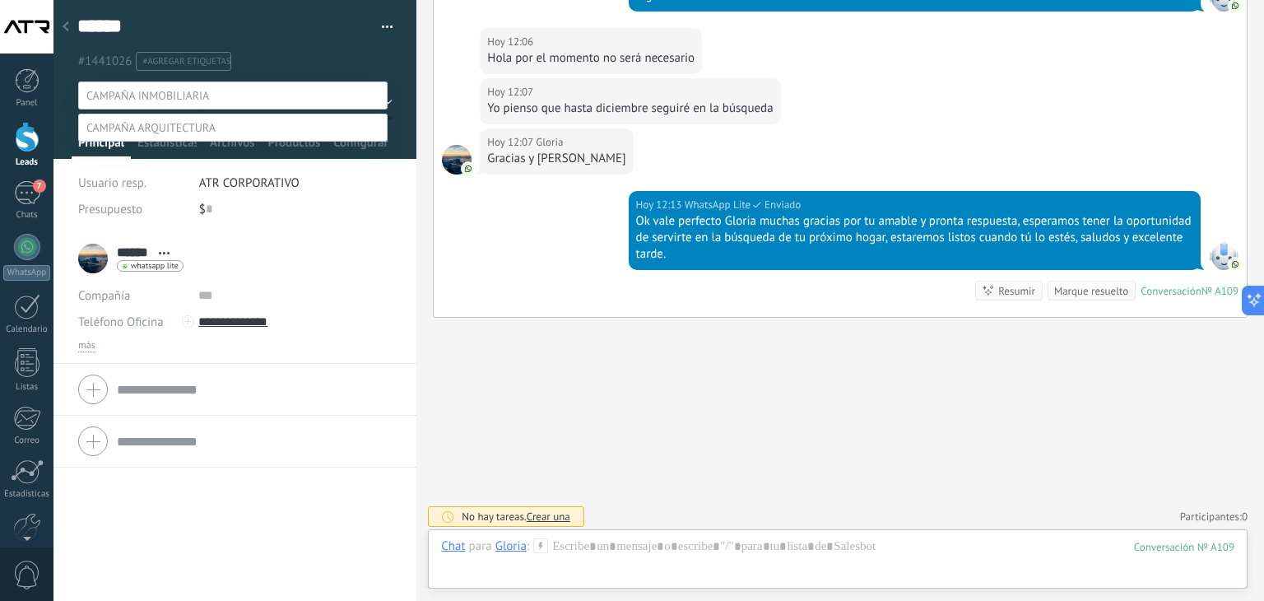
click at [0, 0] on label "Venta Perdido" at bounding box center [0, 0] width 0 height 0
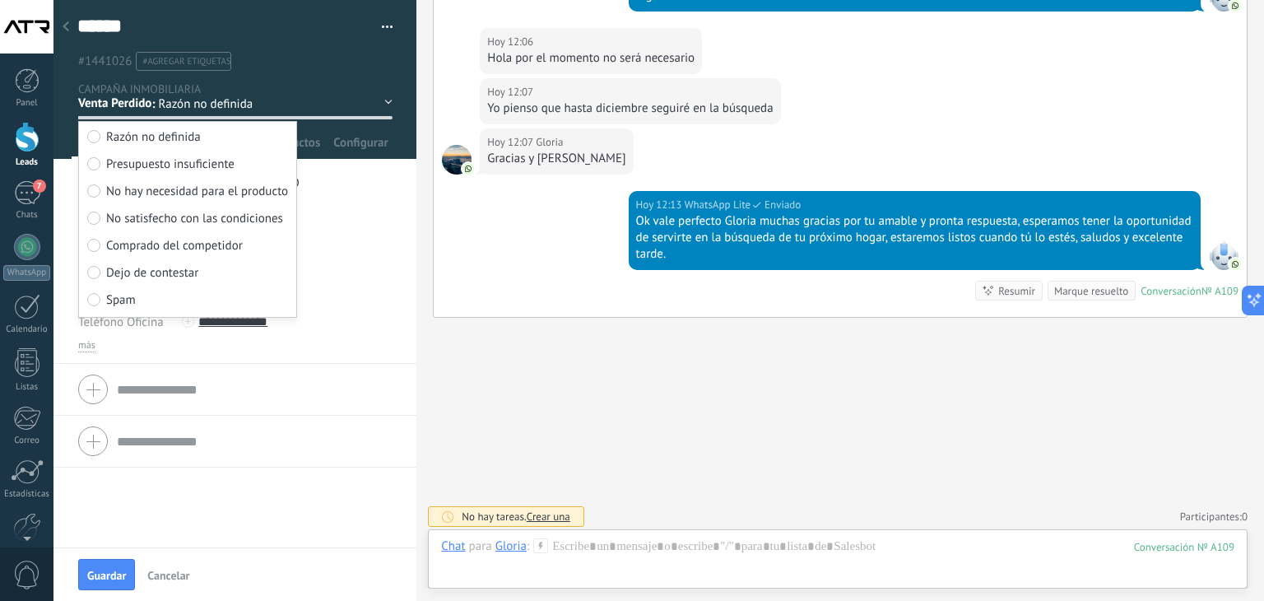
scroll to position [0, 0]
click at [136, 134] on span "Razón no definida" at bounding box center [153, 137] width 95 height 16
click at [158, 188] on span "No hay necesidad para el producto" at bounding box center [197, 191] width 182 height 16
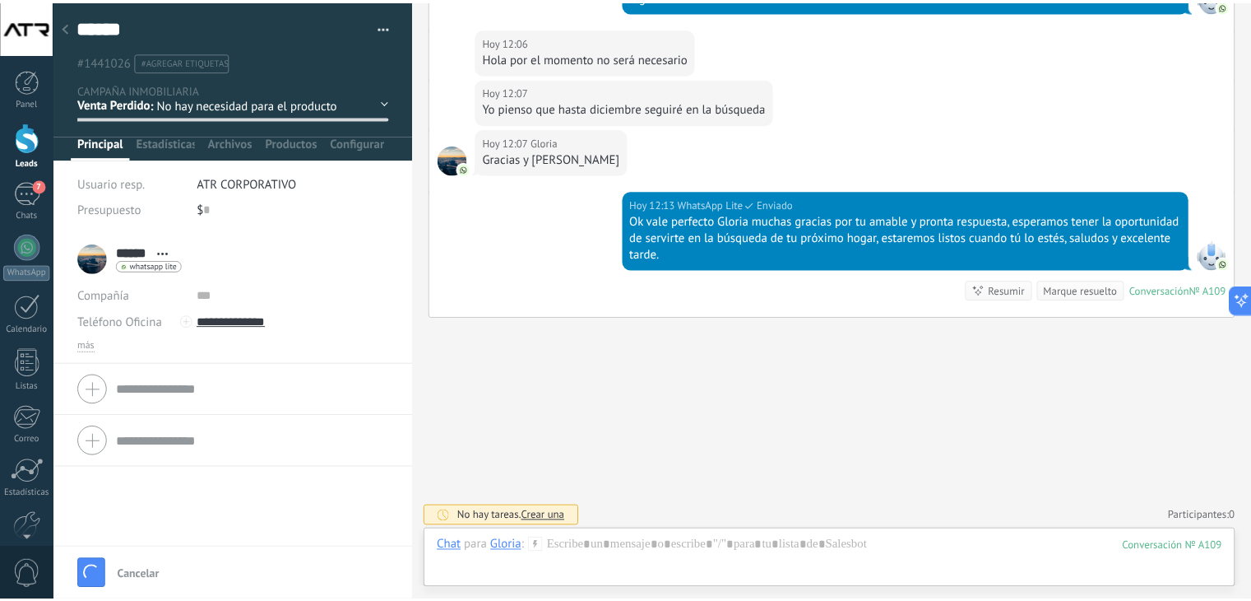
scroll to position [1560, 0]
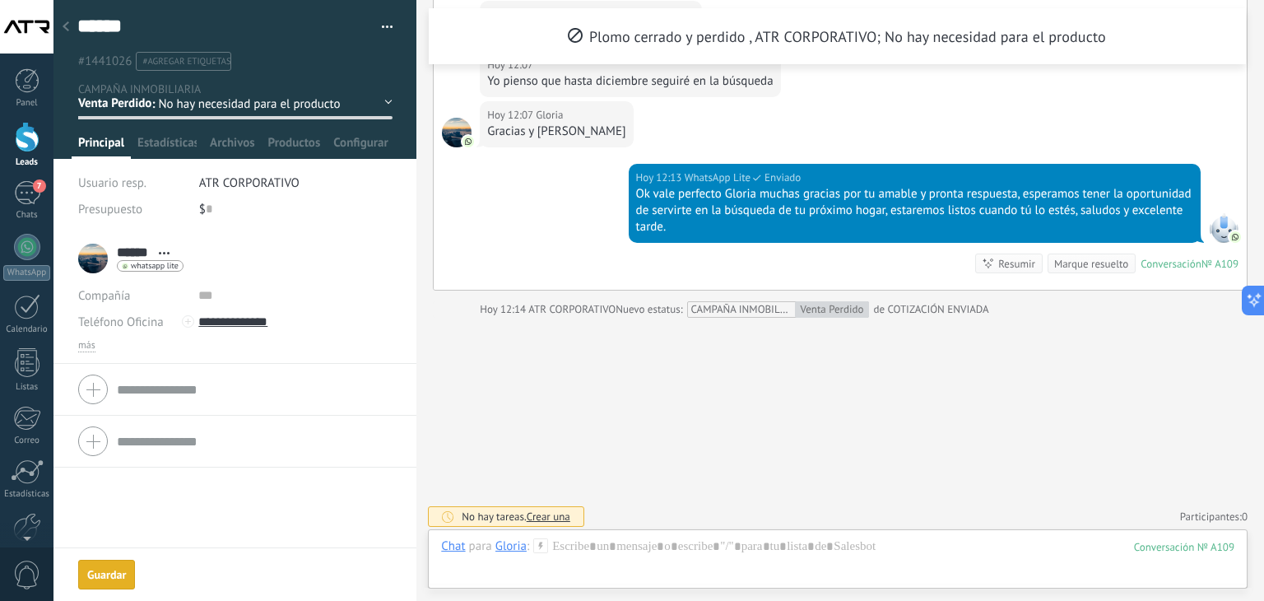
click at [240, 100] on span "No hay necesidad para el producto" at bounding box center [249, 104] width 182 height 16
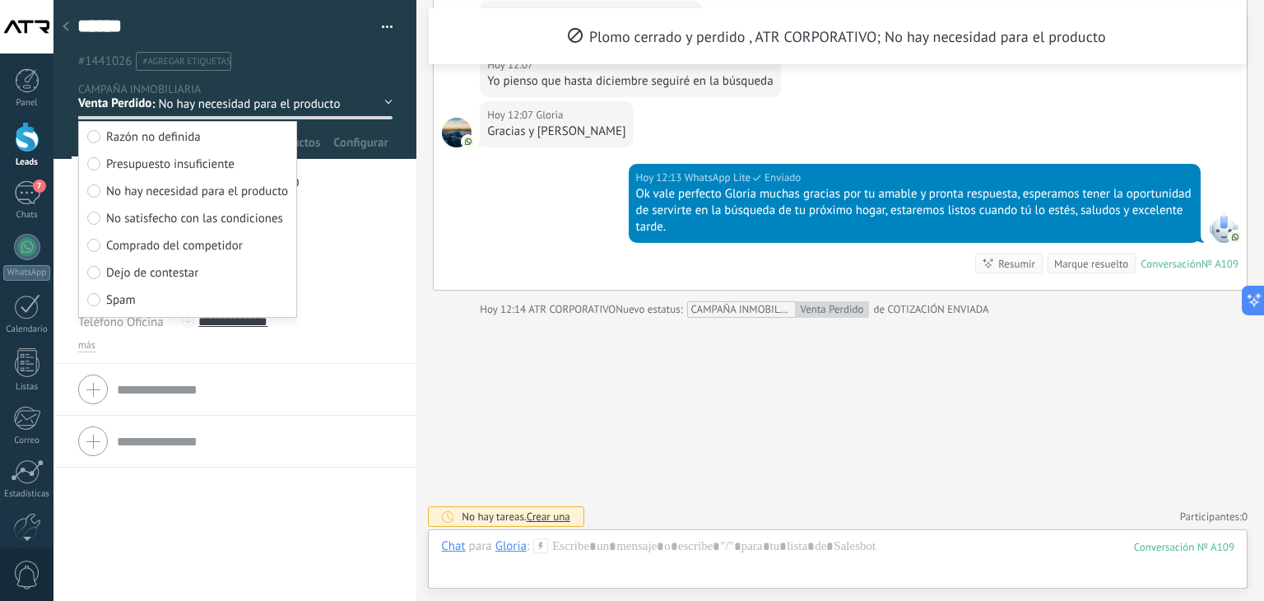
click at [177, 137] on span "Razón no definida" at bounding box center [153, 137] width 95 height 16
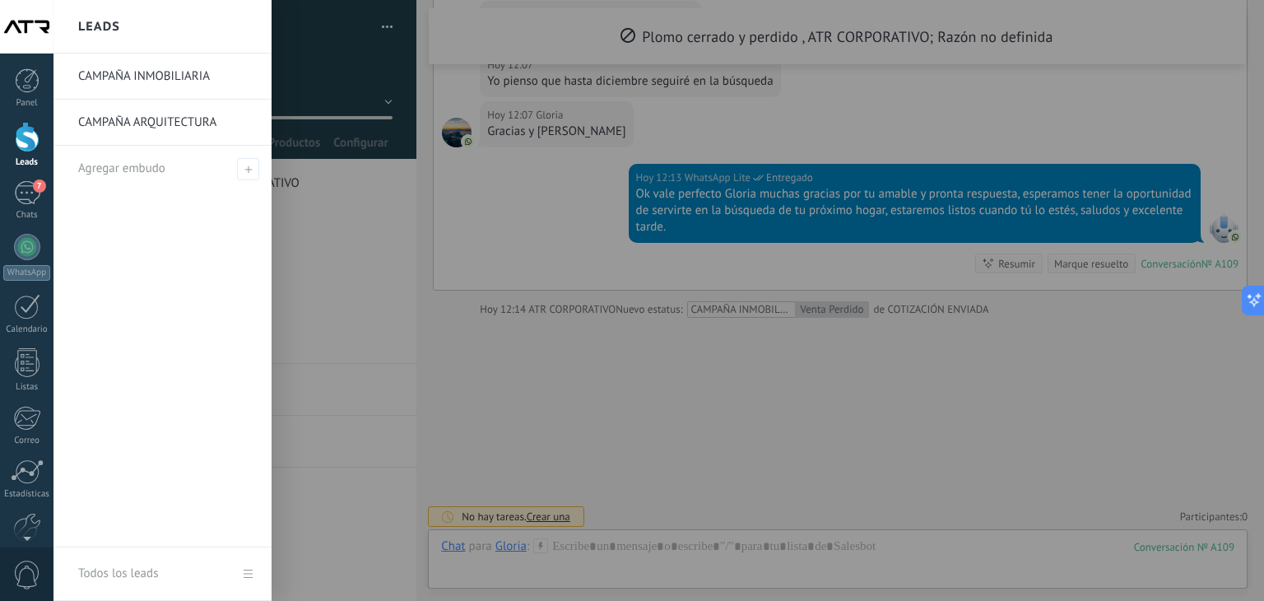
click at [33, 135] on div at bounding box center [27, 137] width 25 height 30
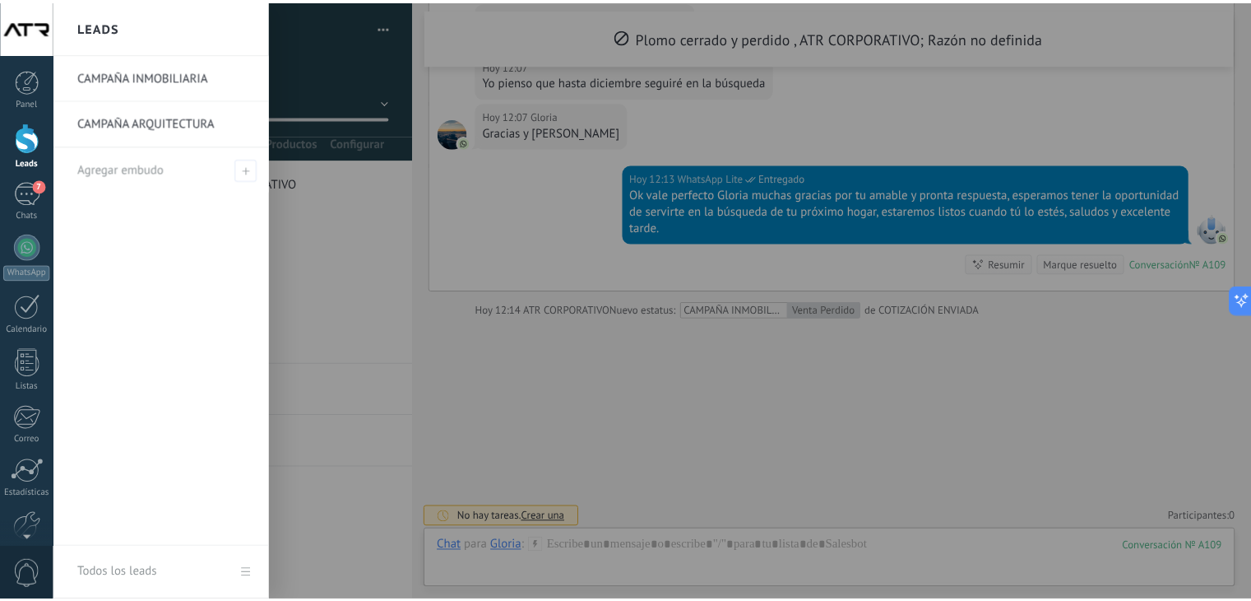
scroll to position [0, 958]
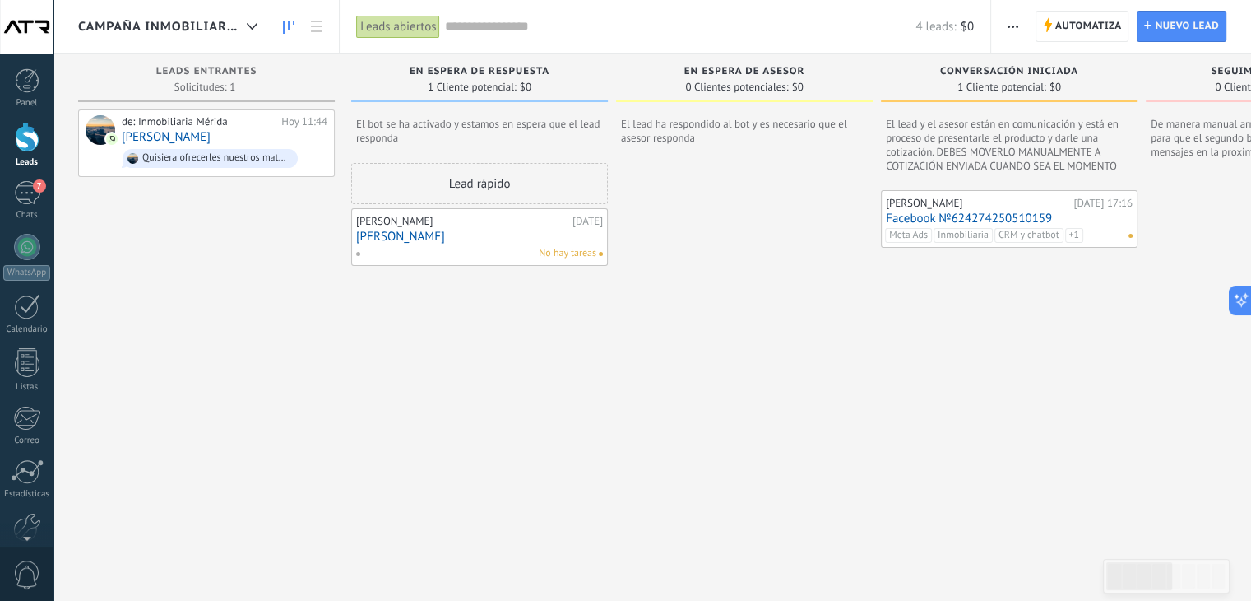
click at [387, 28] on div "Leads abiertos" at bounding box center [398, 27] width 84 height 24
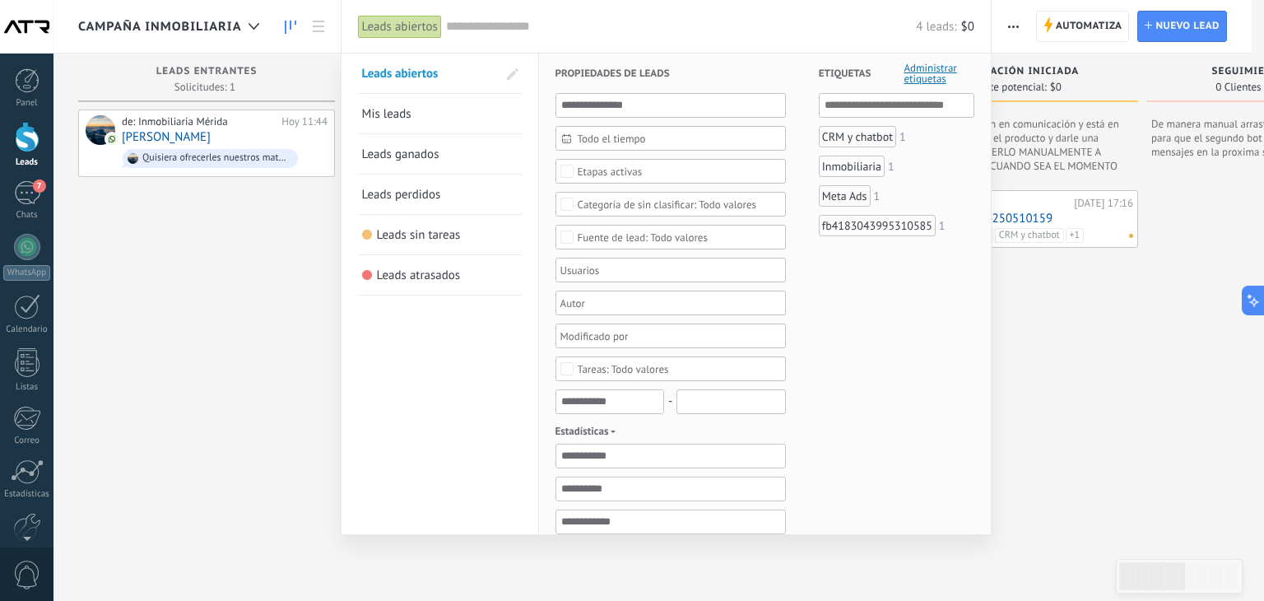
click at [413, 195] on span "Leads perdidos" at bounding box center [401, 195] width 79 height 16
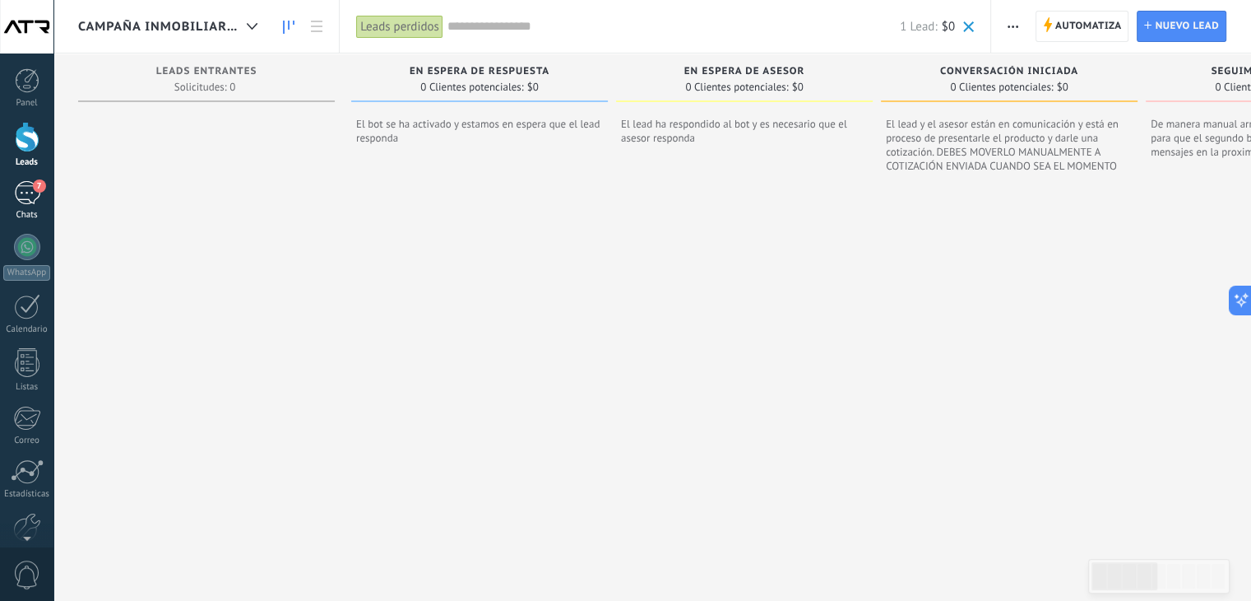
click at [23, 197] on div "7" at bounding box center [27, 193] width 26 height 24
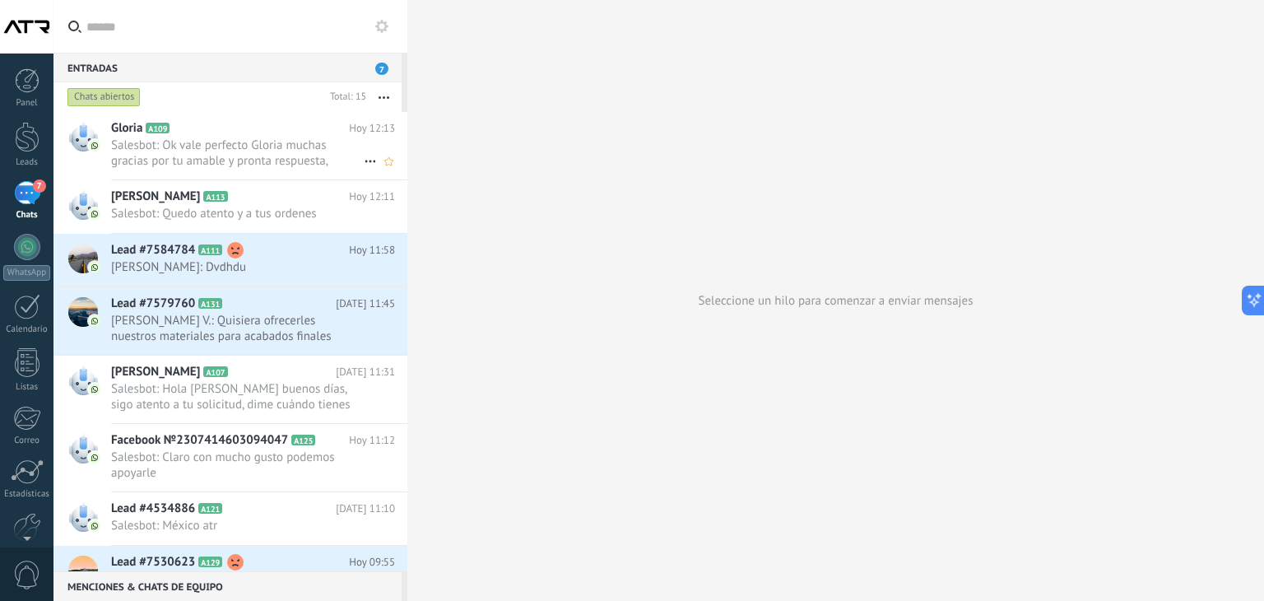
click at [367, 163] on icon at bounding box center [370, 161] width 20 height 20
click at [466, 169] on span "Conversación cerrada" at bounding box center [443, 169] width 112 height 33
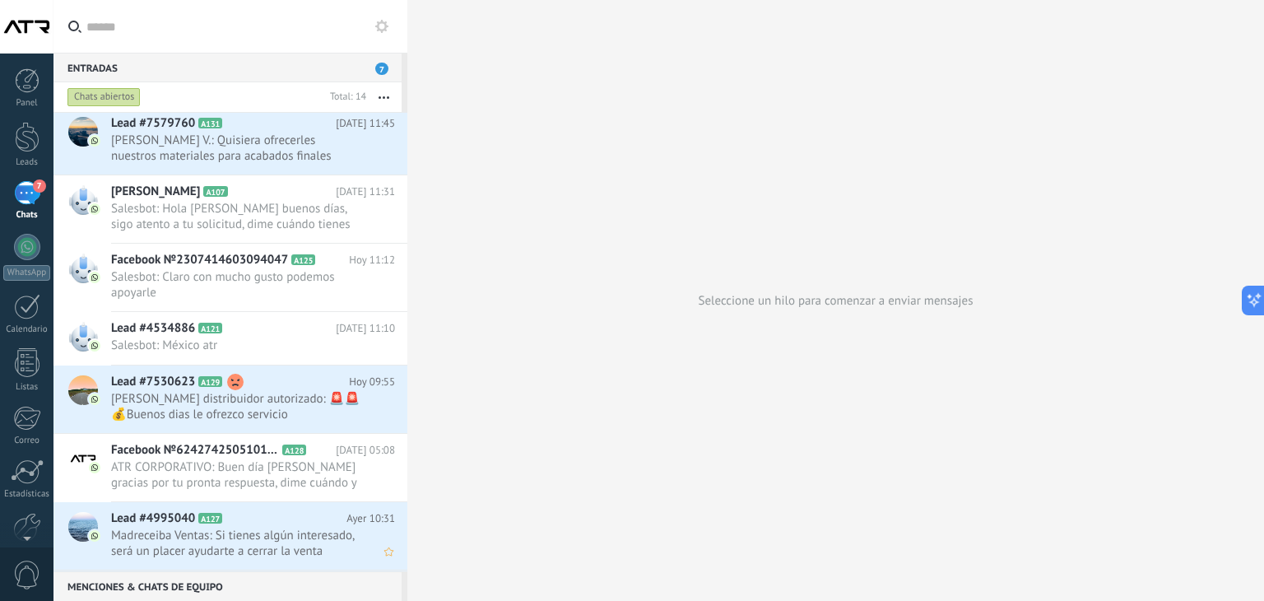
scroll to position [406, 0]
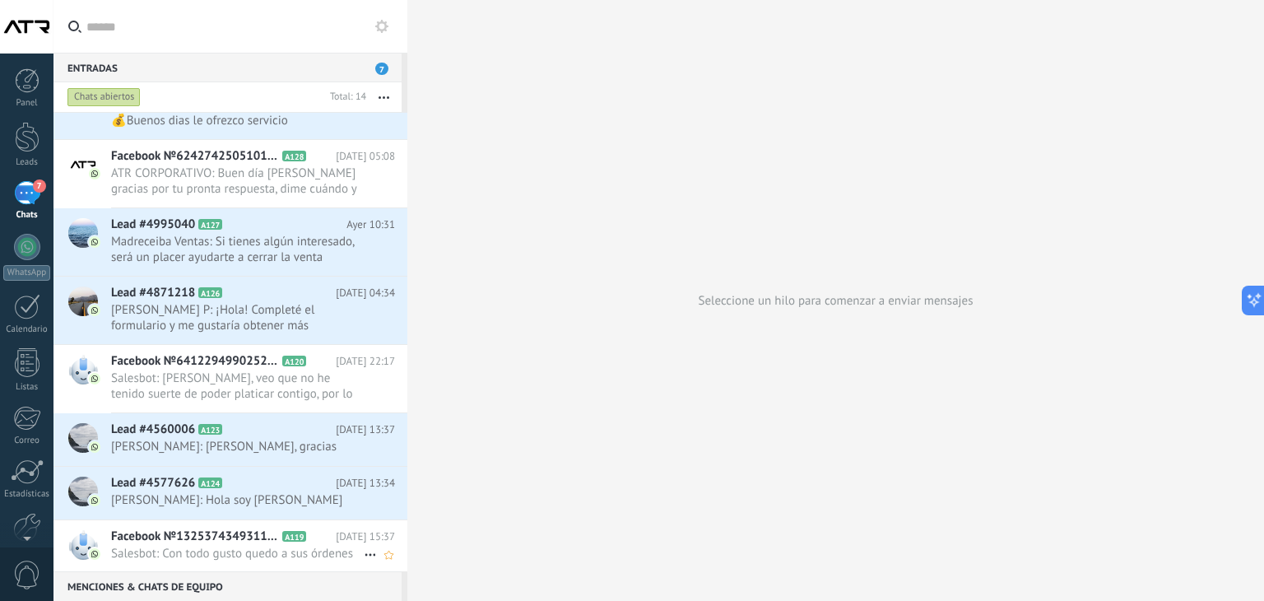
click at [197, 538] on span "Facebook №1325374349311242" at bounding box center [195, 536] width 168 height 16
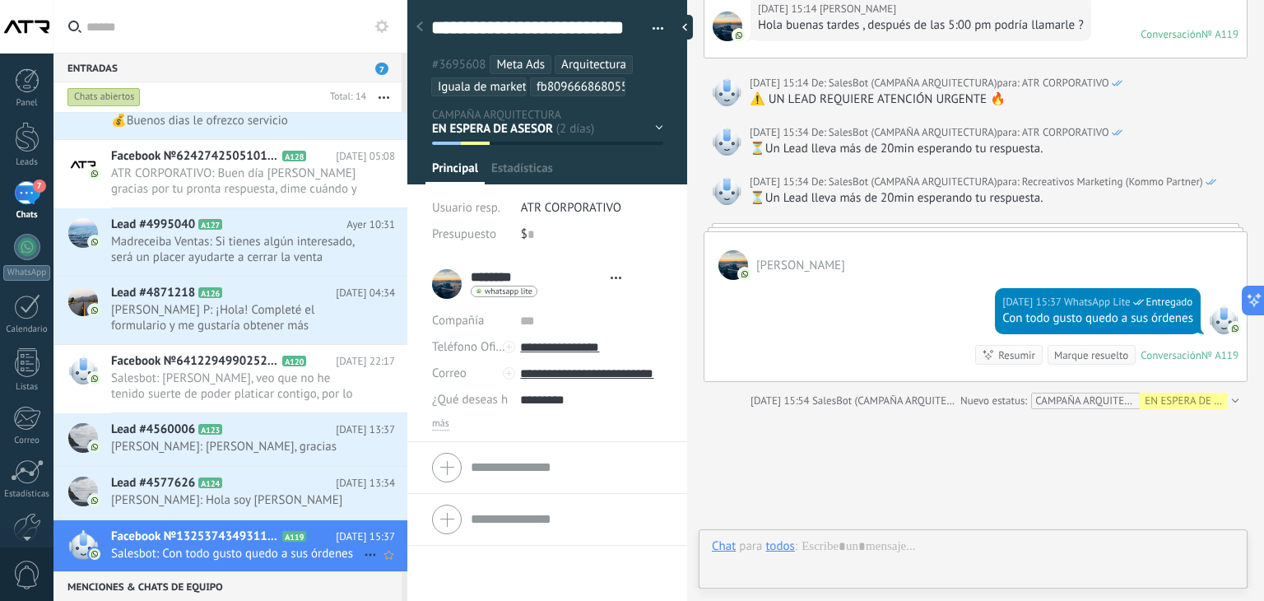
scroll to position [49, 0]
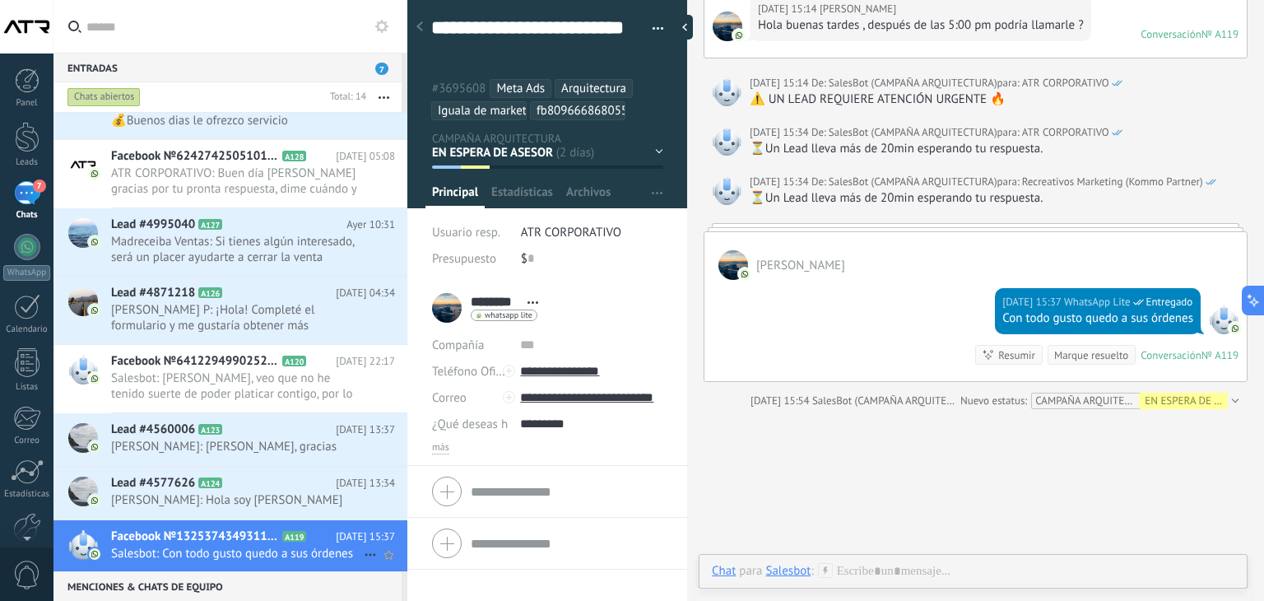
click at [360, 550] on icon at bounding box center [370, 555] width 20 height 20
click at [435, 558] on span "Conversación cerrada" at bounding box center [443, 560] width 112 height 33
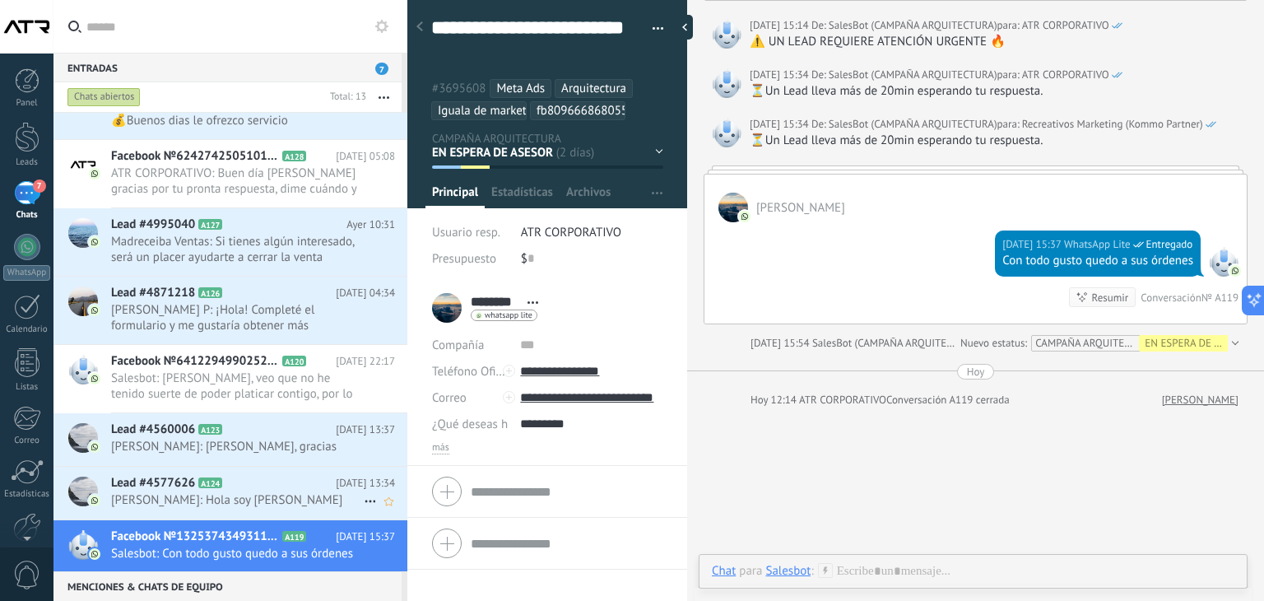
scroll to position [355, 0]
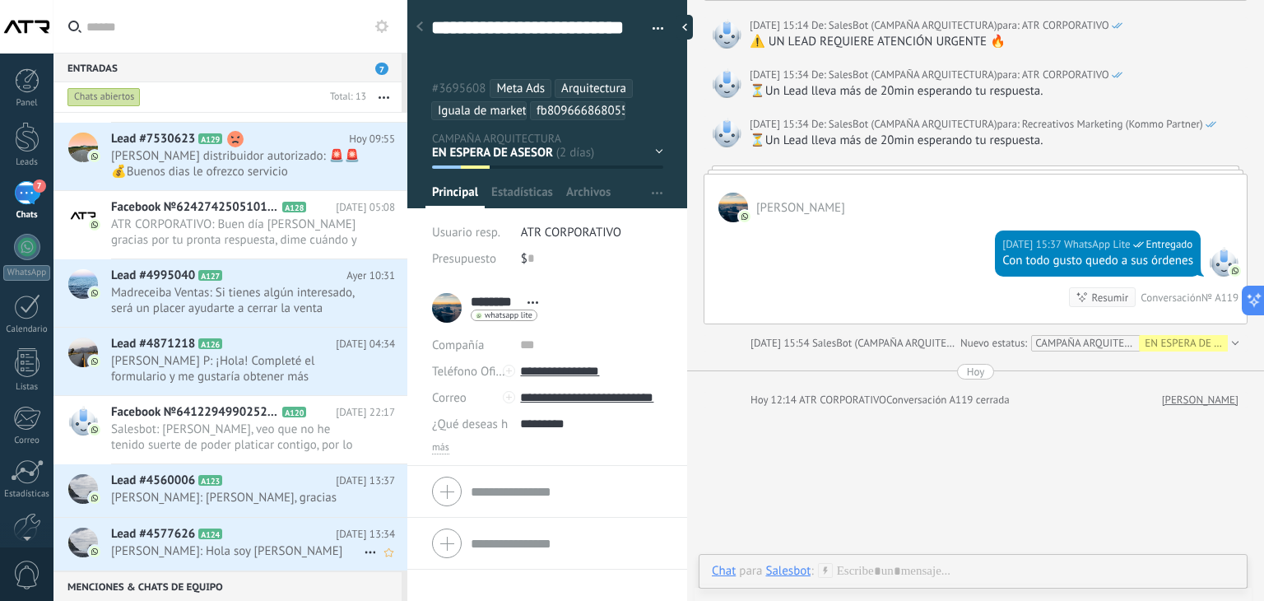
click at [250, 545] on span "Denisse: Hola soy Denisse" at bounding box center [237, 551] width 253 height 16
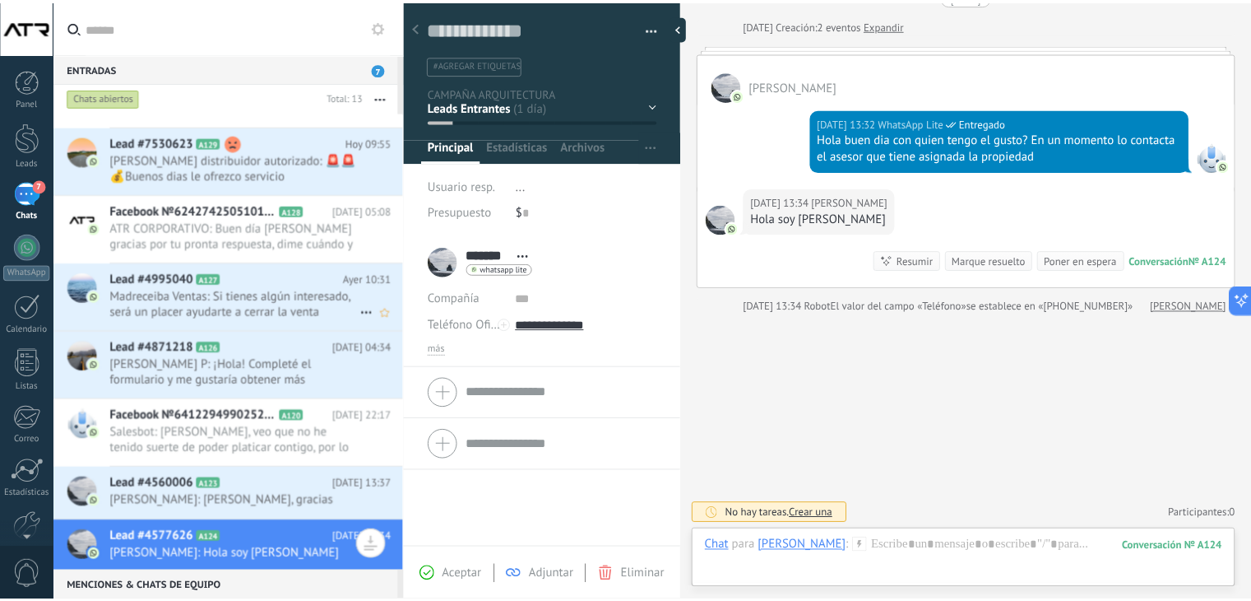
scroll to position [355, 0]
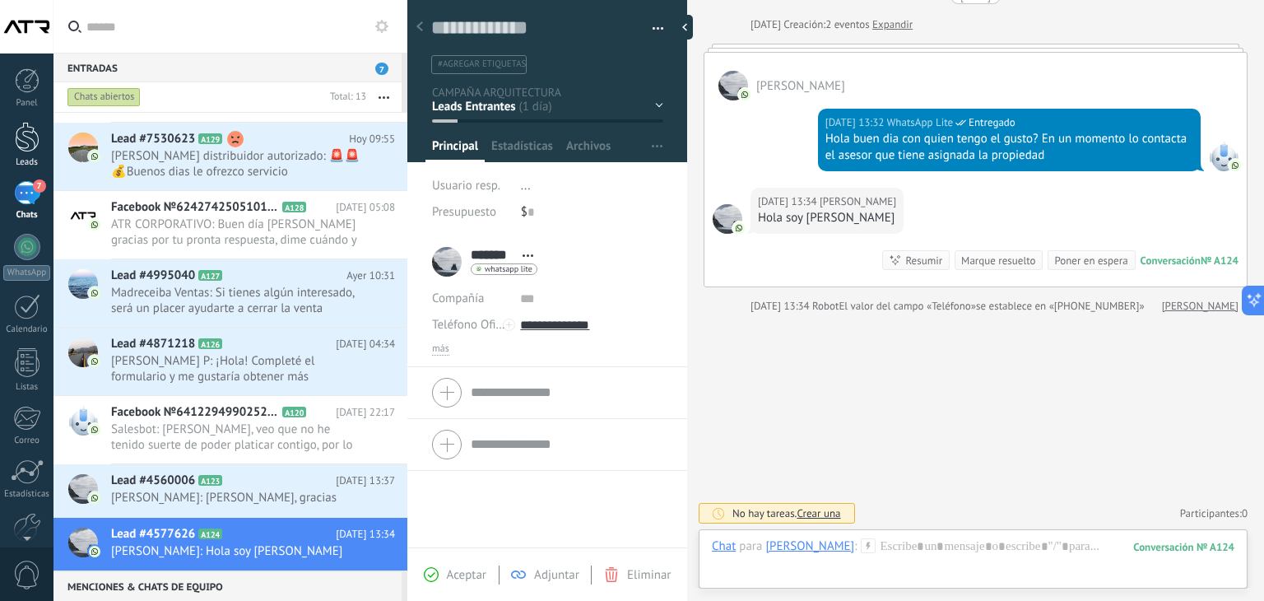
click at [21, 139] on div at bounding box center [27, 137] width 25 height 30
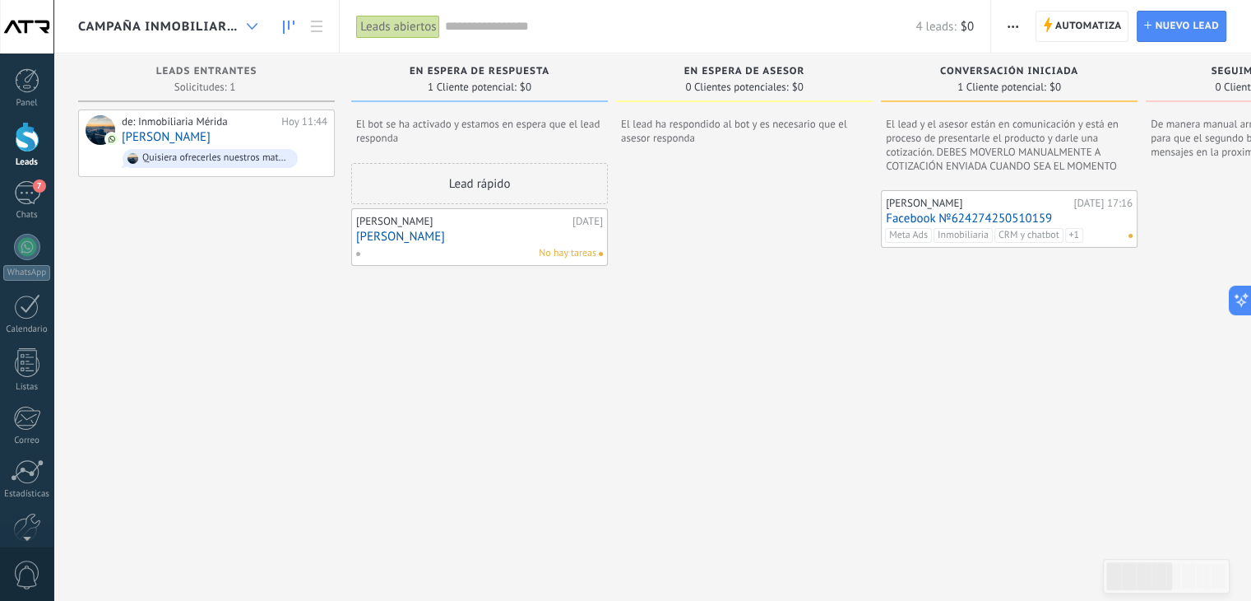
click at [240, 34] on div at bounding box center [252, 27] width 27 height 32
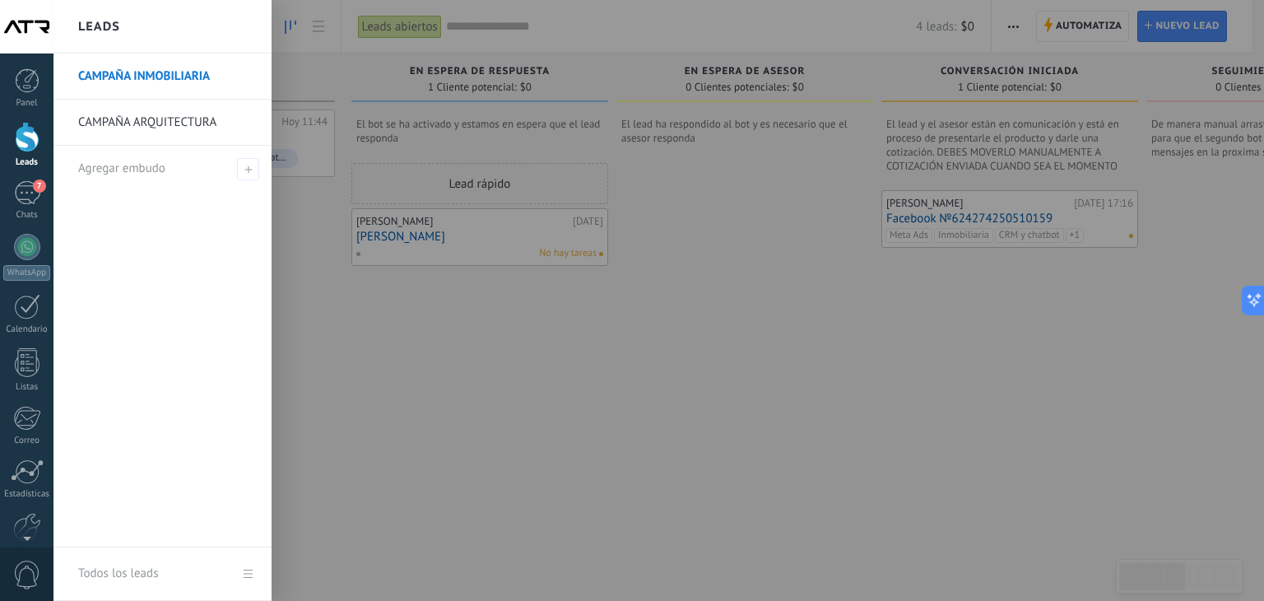
click at [171, 132] on link "CAMPAÑA ARQUITECTURA" at bounding box center [166, 123] width 177 height 46
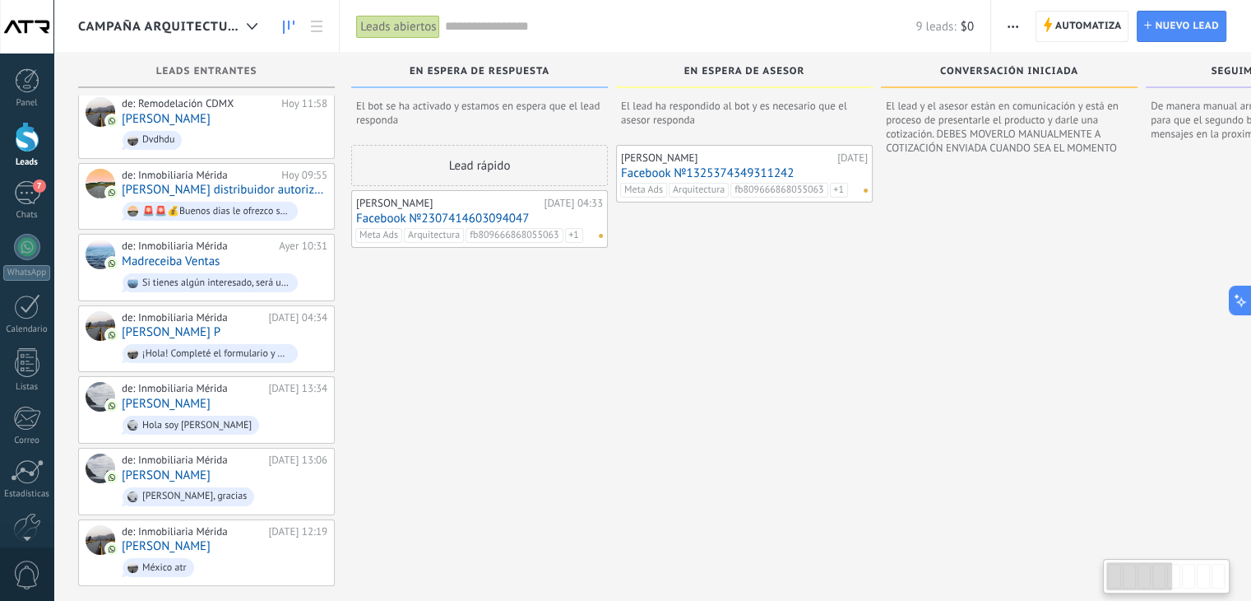
scroll to position [36, 0]
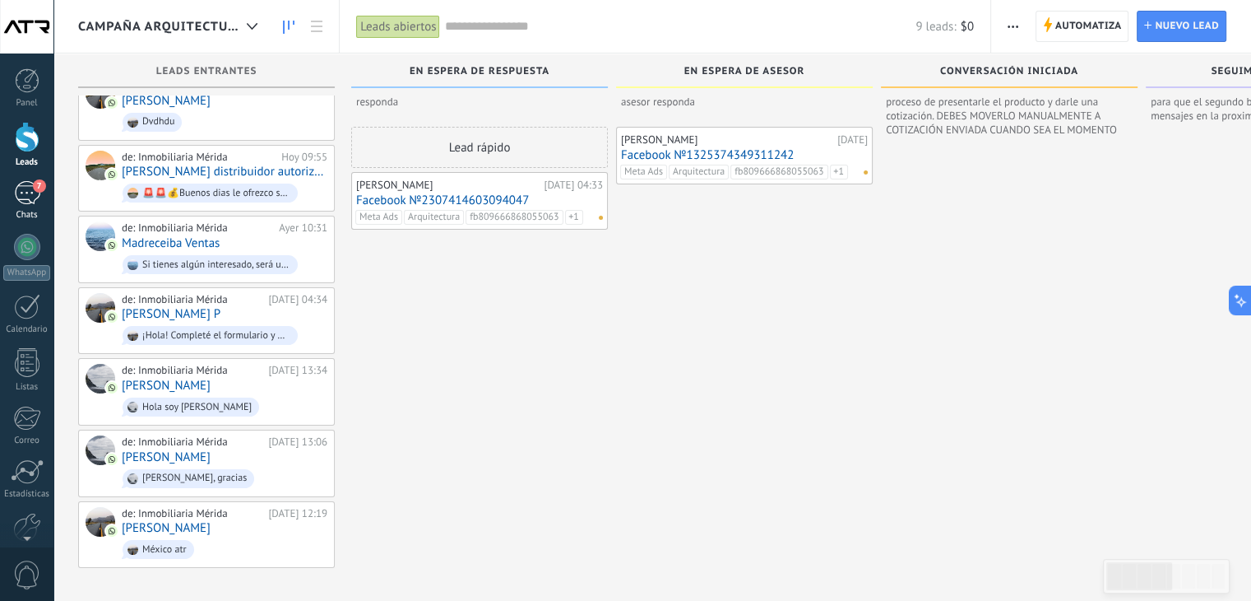
click at [16, 191] on div "7" at bounding box center [27, 193] width 26 height 24
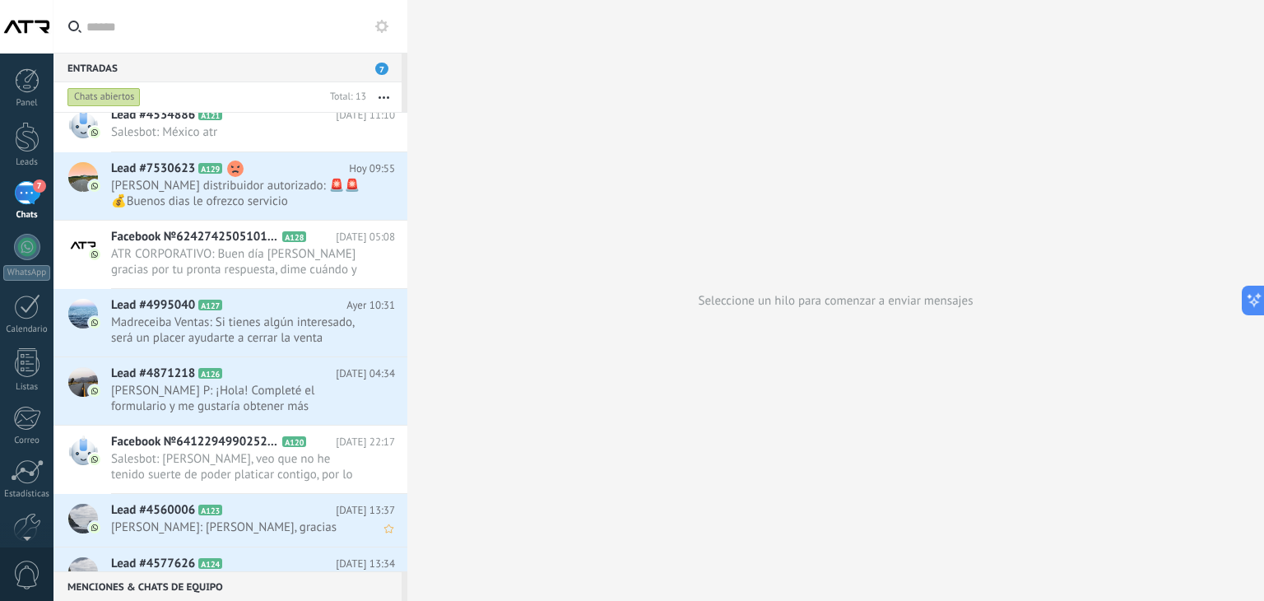
scroll to position [355, 0]
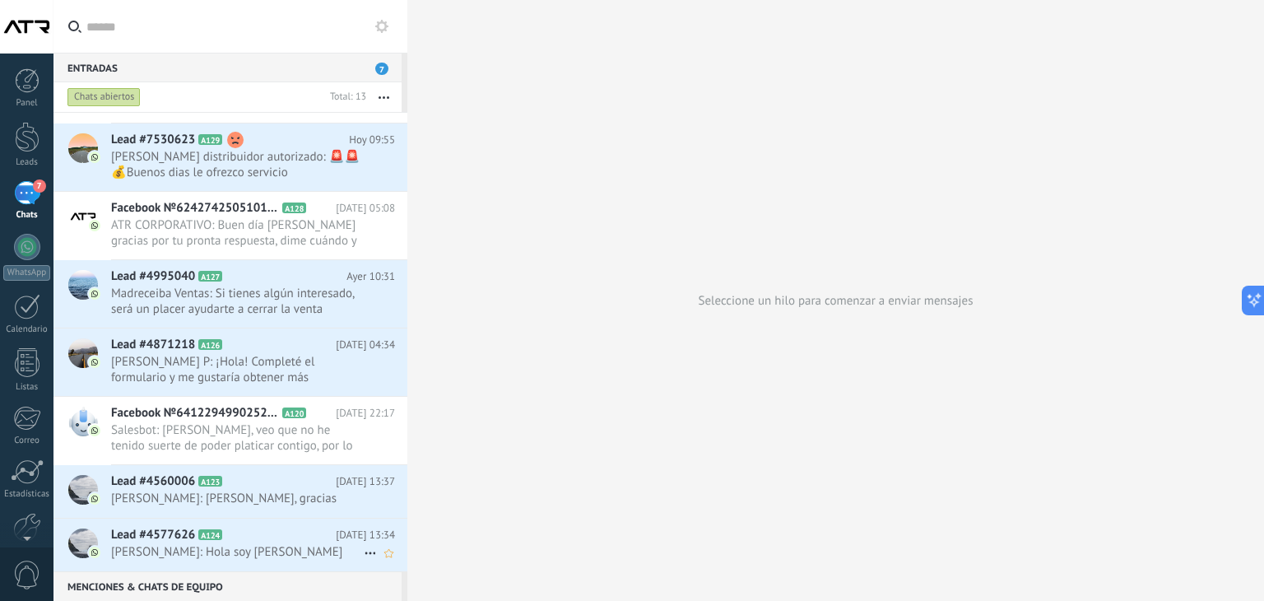
click at [239, 550] on span "Denisse: Hola soy Denisse" at bounding box center [237, 552] width 253 height 16
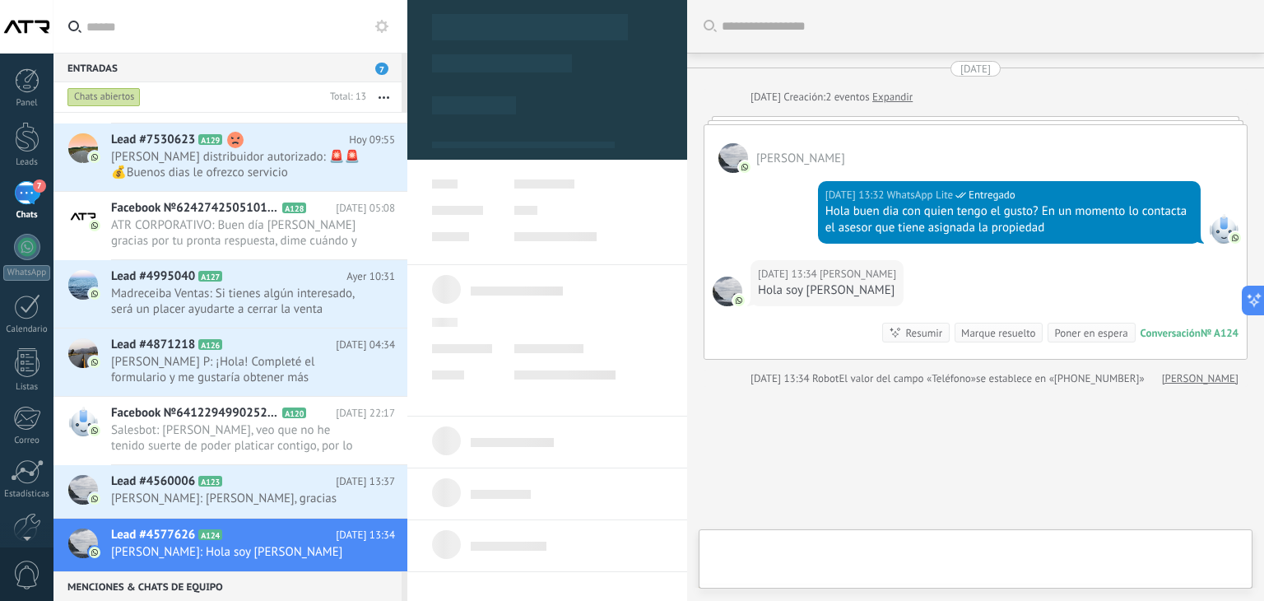
type textarea "**********"
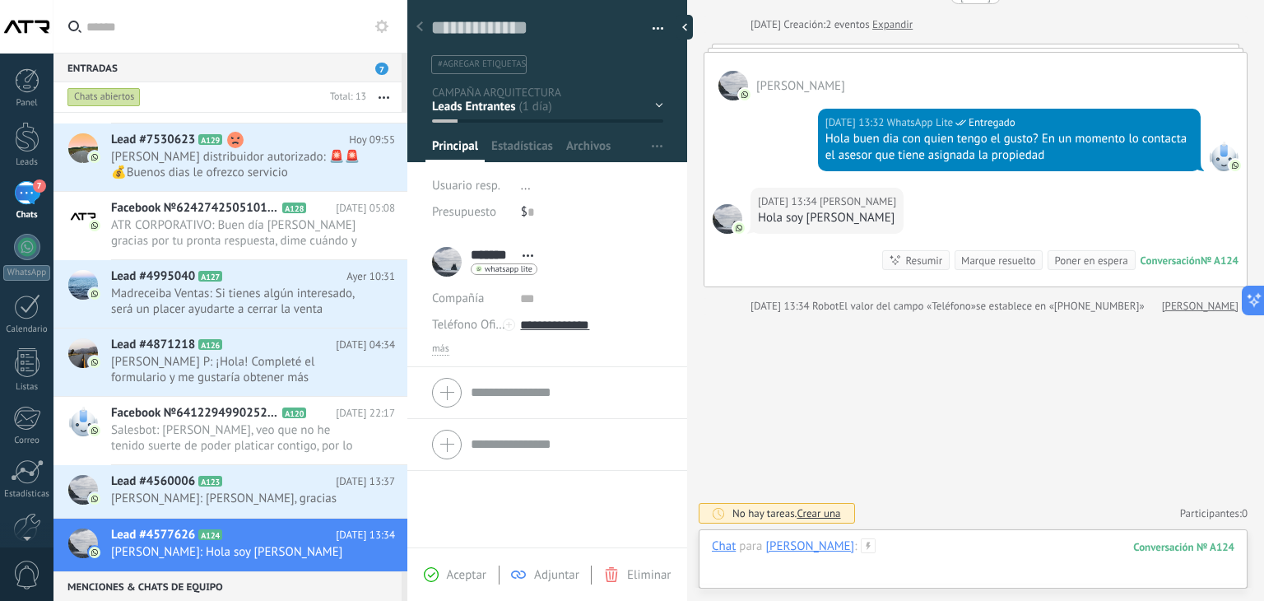
click at [902, 545] on div at bounding box center [973, 562] width 522 height 49
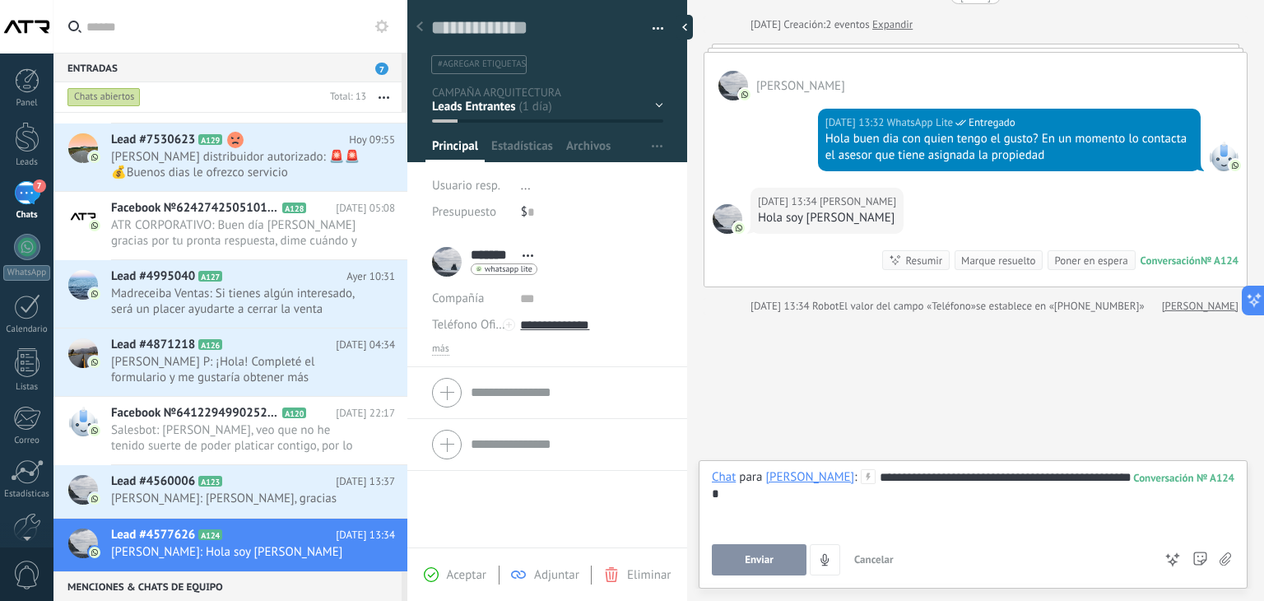
click at [981, 477] on div "**********" at bounding box center [973, 500] width 522 height 63
click at [1128, 476] on div "**********" at bounding box center [973, 500] width 522 height 63
click at [777, 555] on button "Enviar" at bounding box center [759, 559] width 95 height 31
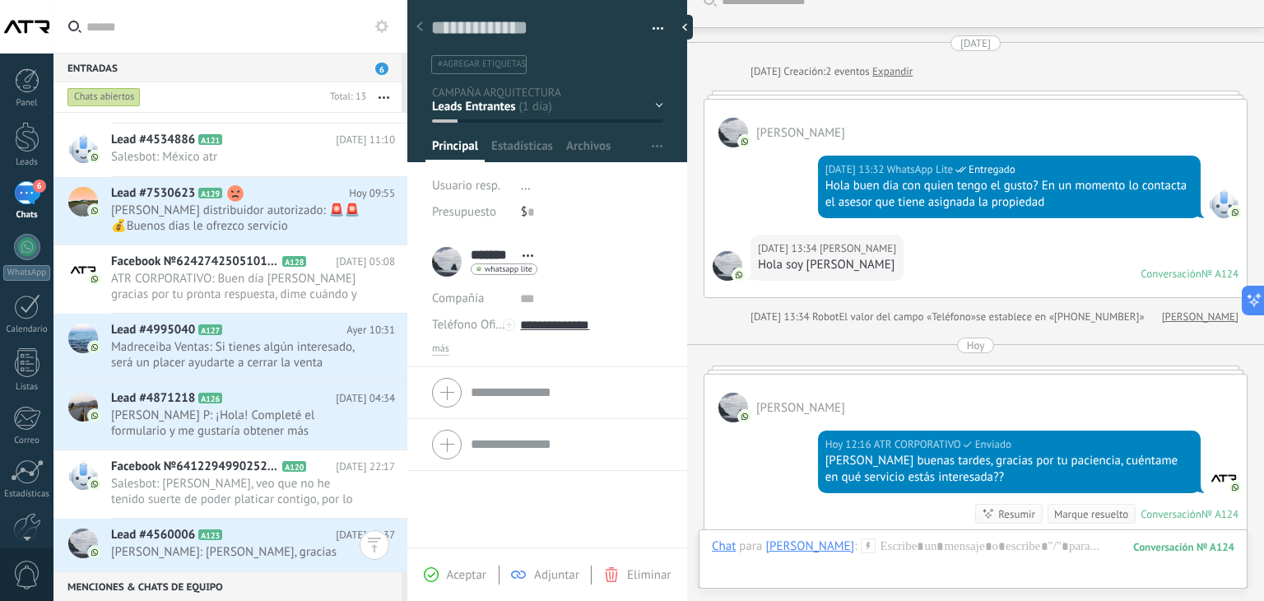
scroll to position [340, 0]
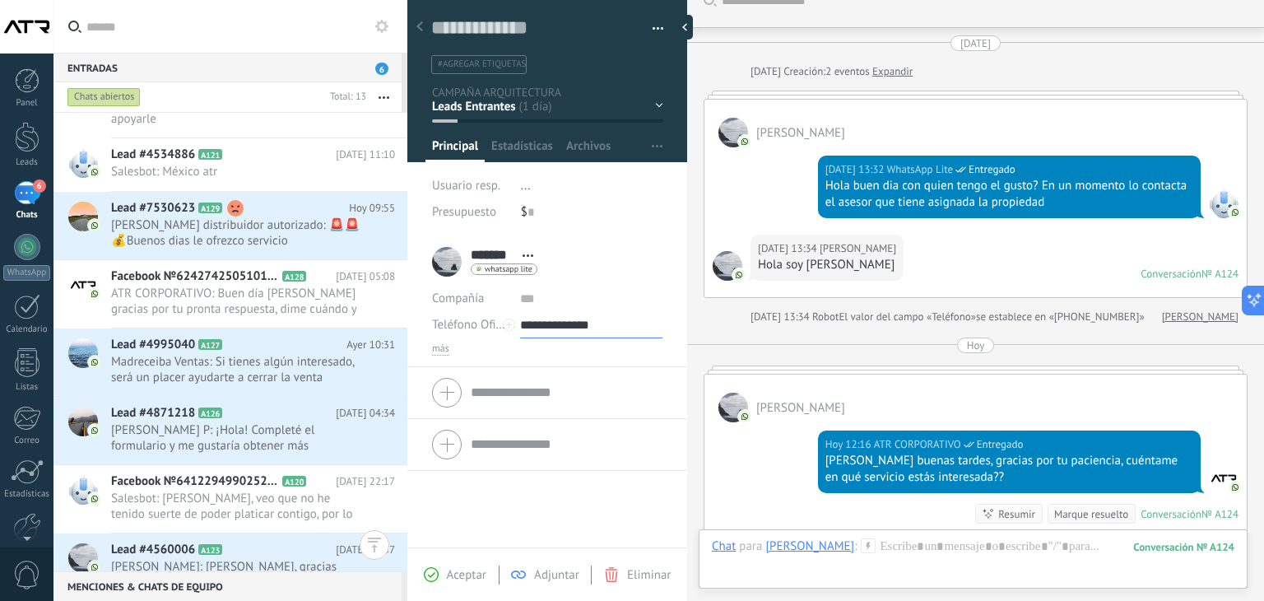
click at [685, 227] on div "Guardar y crear Imprimir Administrar etiquetas" at bounding box center [835, 300] width 856 height 601
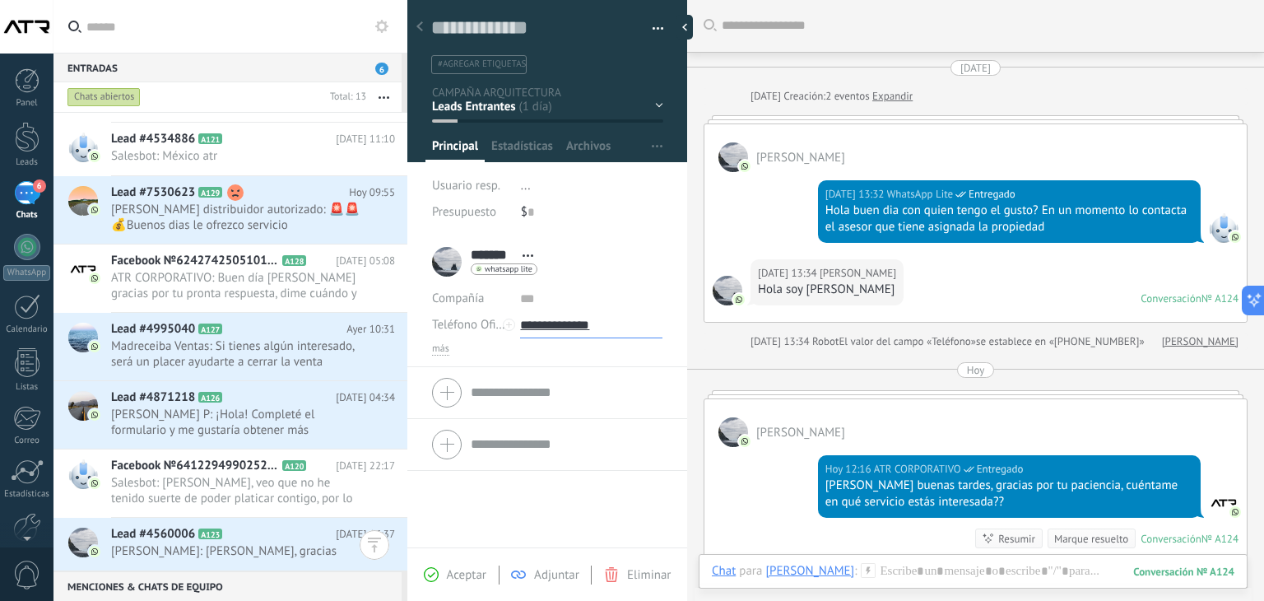
scroll to position [0, 0]
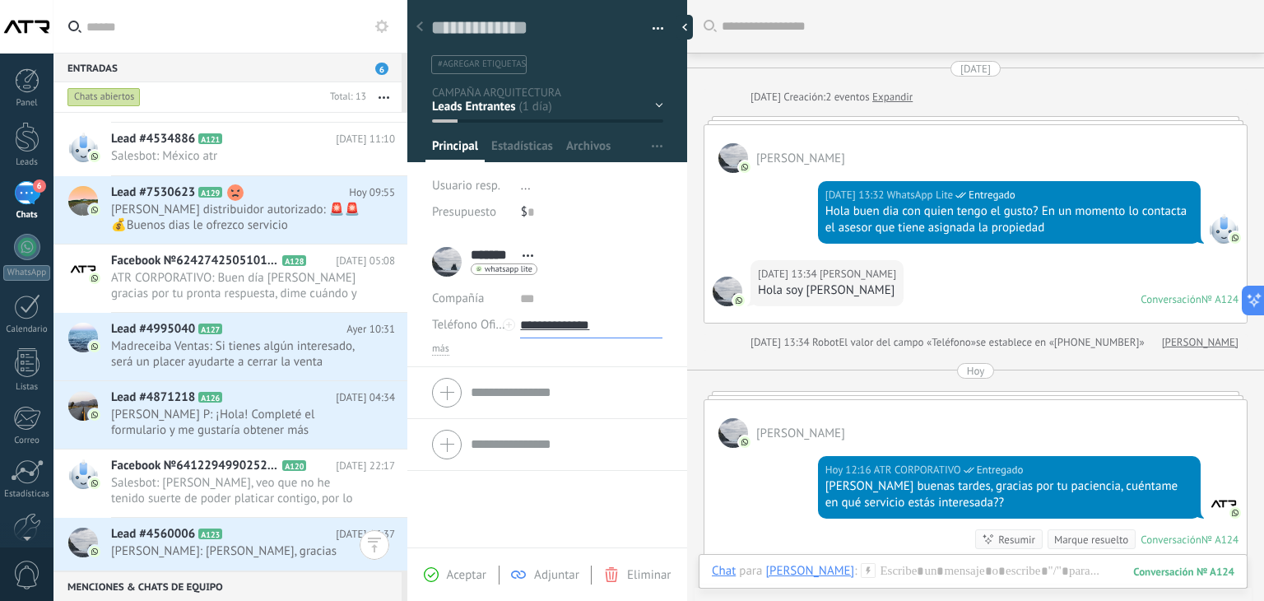
click at [654, 322] on input "**********" at bounding box center [591, 325] width 142 height 26
click at [655, 237] on li "******* Denisse ******* Denisse Apellido Abrir detalle Copie el nombre" at bounding box center [547, 301] width 280 height 131
drag, startPoint x: 629, startPoint y: 323, endPoint x: 543, endPoint y: 322, distance: 85.6
click at [543, 322] on input "**********" at bounding box center [591, 325] width 142 height 26
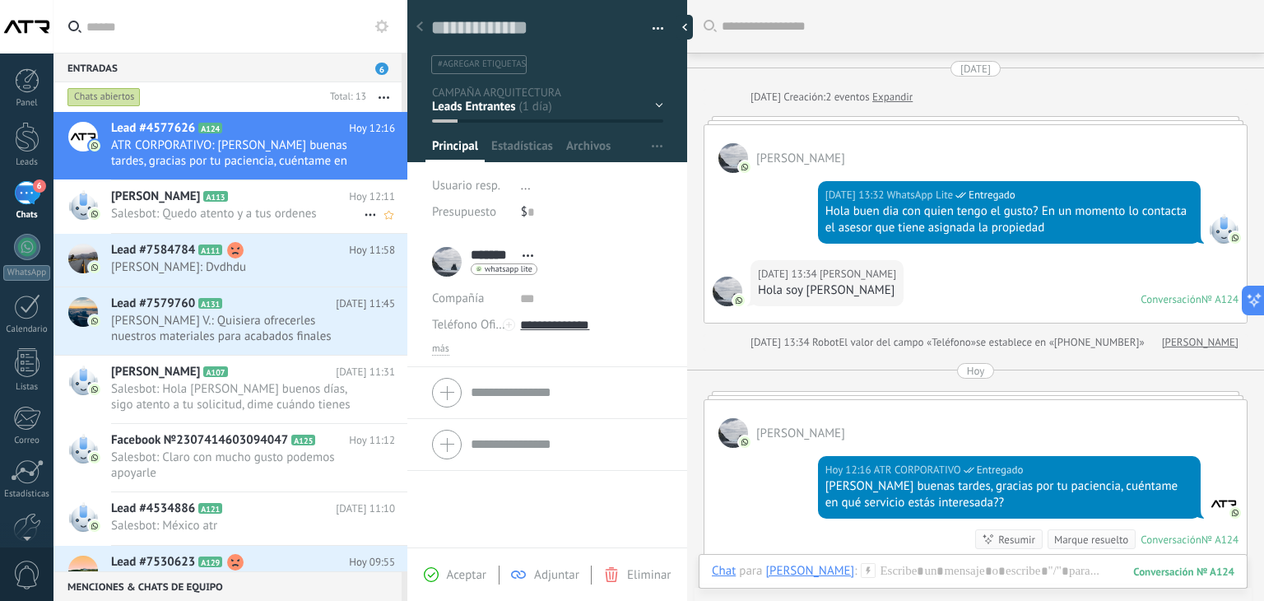
click at [234, 204] on icon at bounding box center [241, 196] width 16 height 16
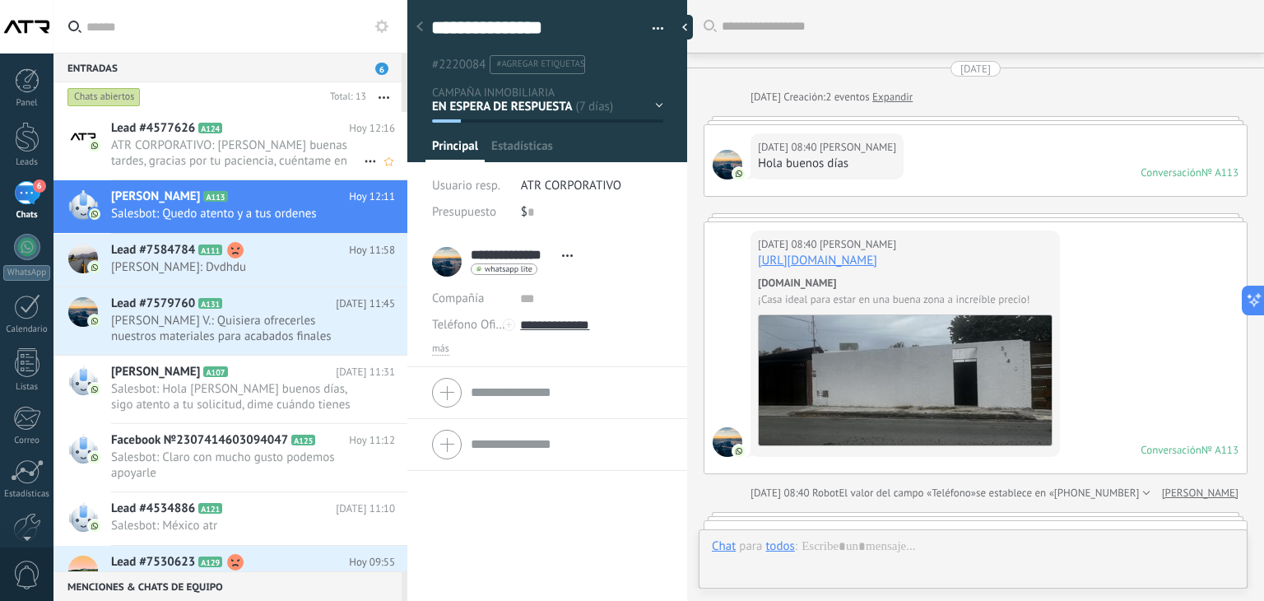
scroll to position [1694, 0]
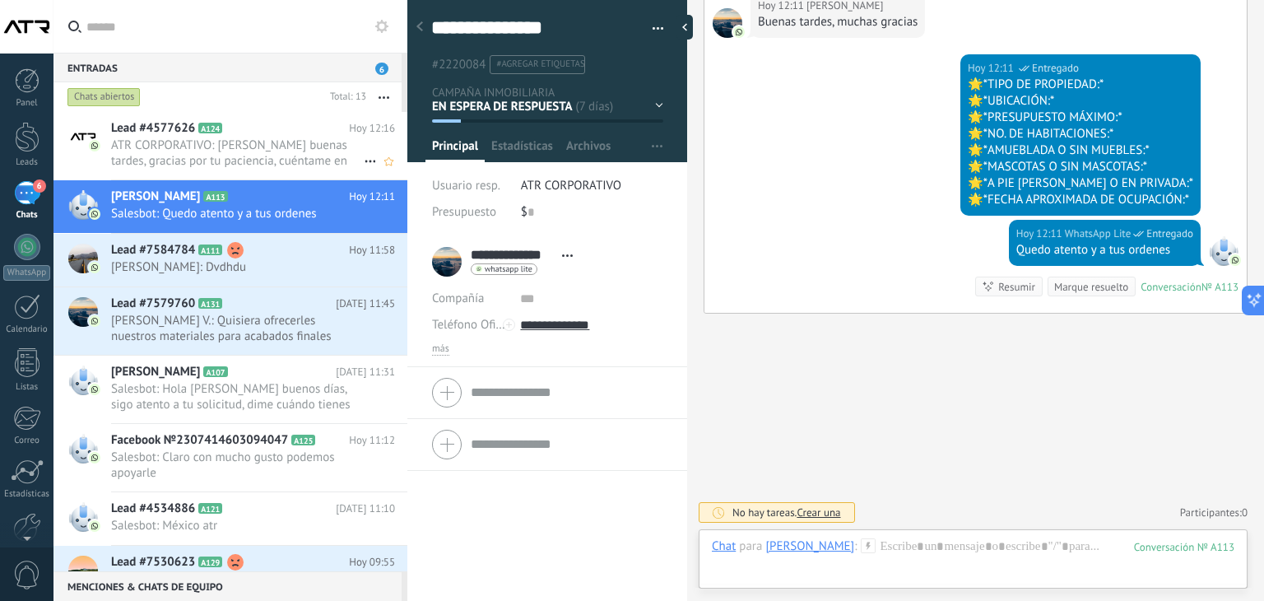
click at [231, 164] on span "ATR CORPORATIVO: Hola Denisse buenas tardes, gracias por tu paciencia, cuéntame…" at bounding box center [237, 152] width 253 height 31
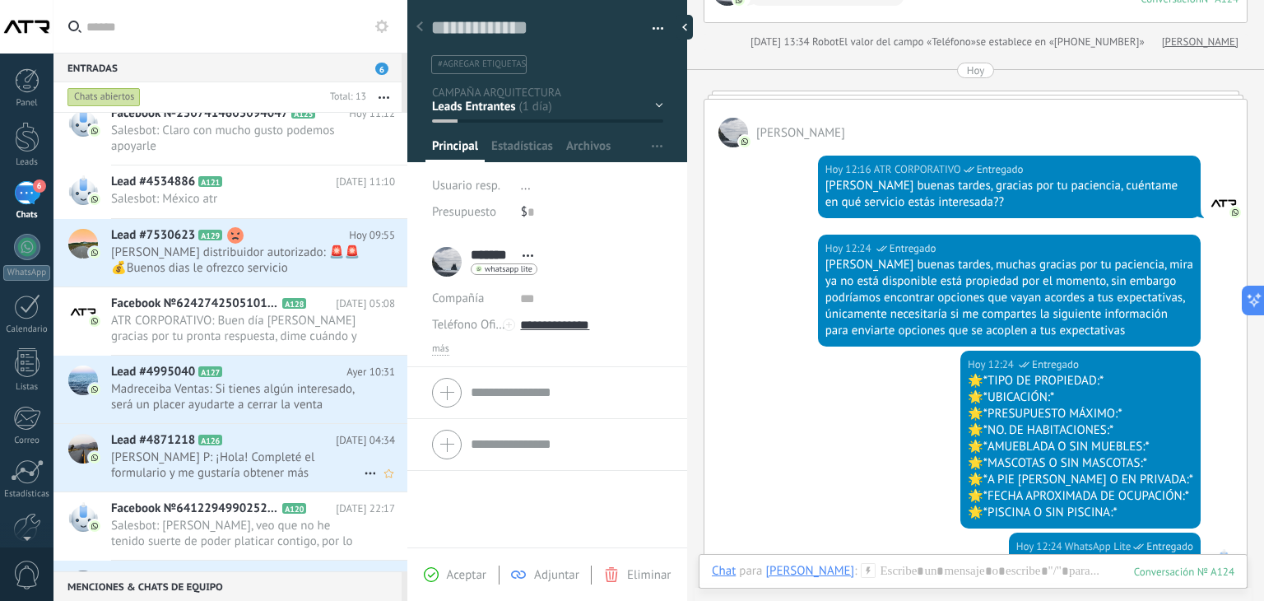
scroll to position [355, 0]
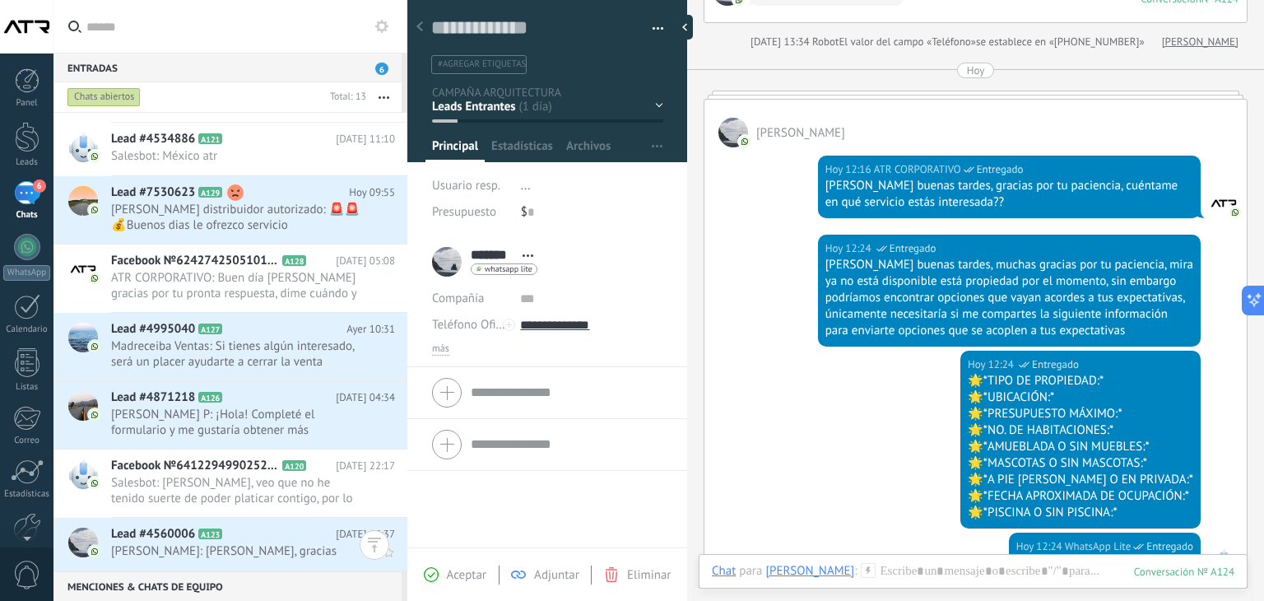
click at [276, 544] on span "Pamela España: Pamela, gracias" at bounding box center [237, 551] width 253 height 16
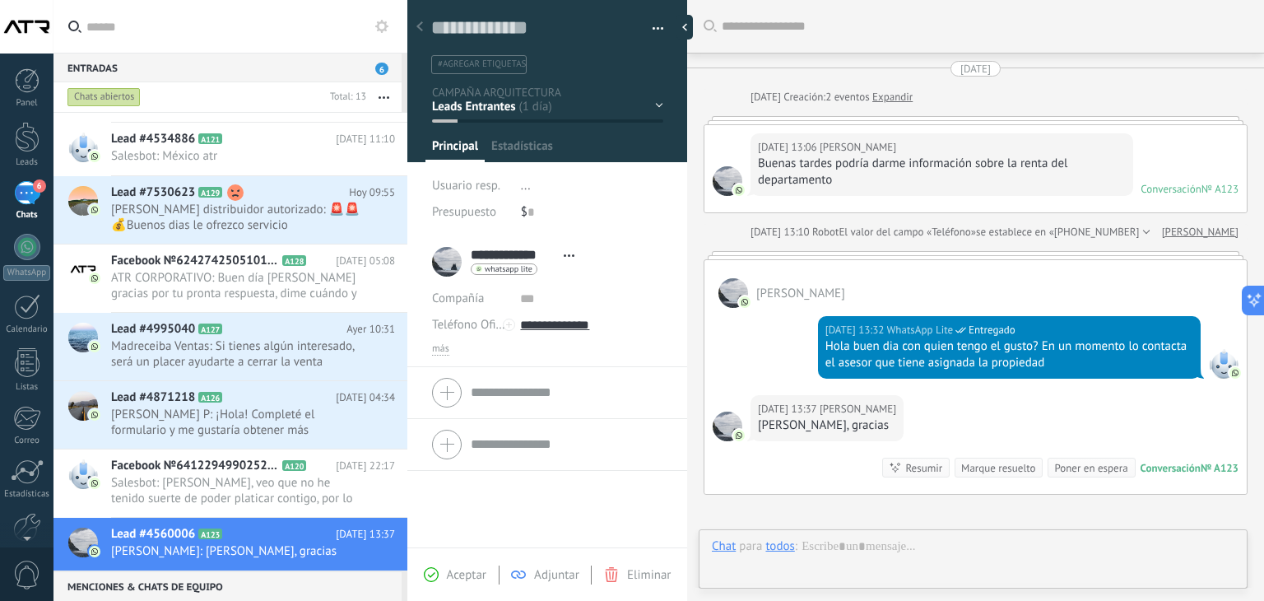
scroll to position [179, 0]
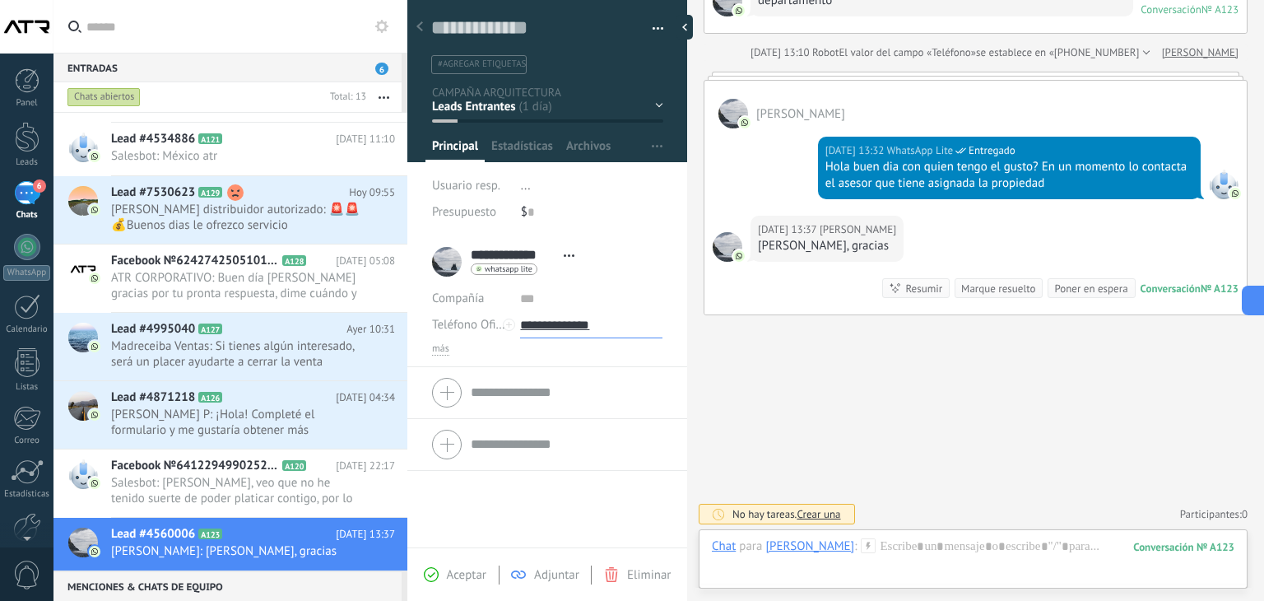
drag, startPoint x: 624, startPoint y: 327, endPoint x: 547, endPoint y: 330, distance: 76.6
click at [547, 330] on input "**********" at bounding box center [591, 325] width 142 height 26
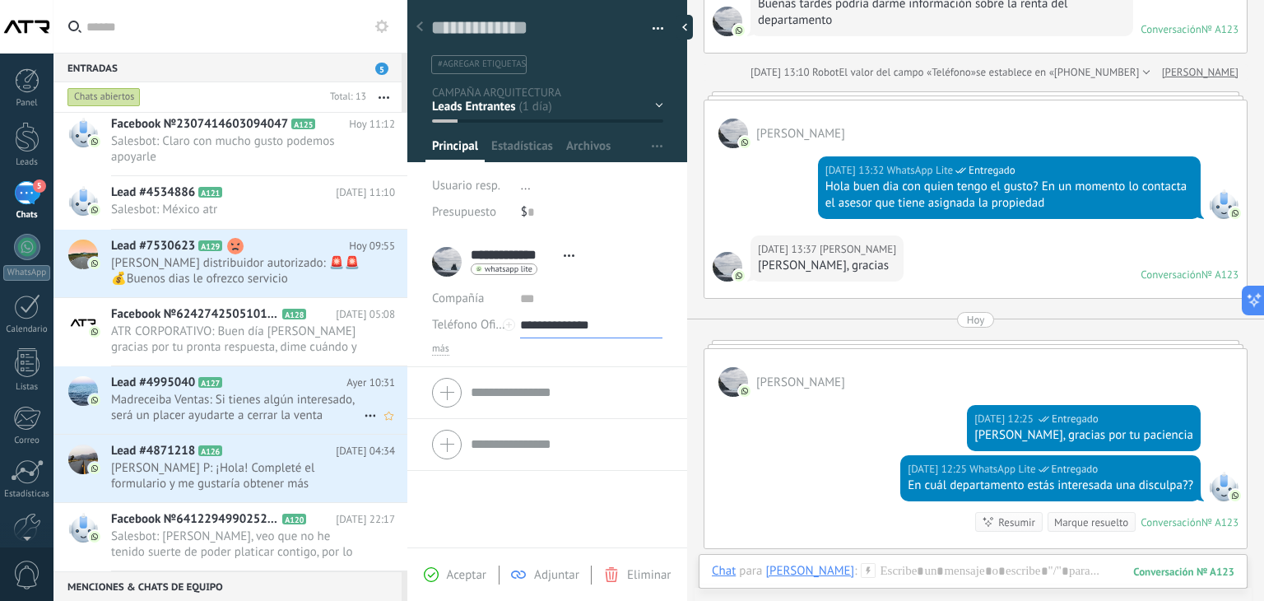
scroll to position [165, 0]
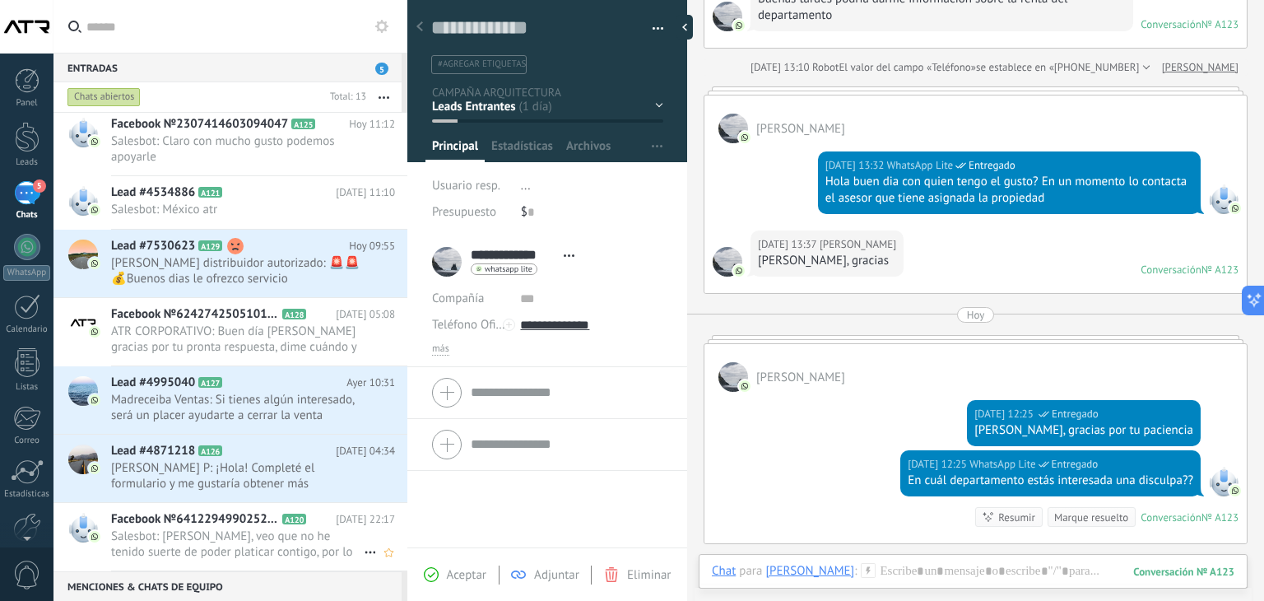
click at [175, 528] on span "Salesbot: [PERSON_NAME], veo que no he tenido suerte de poder platicar contigo,…" at bounding box center [237, 543] width 253 height 31
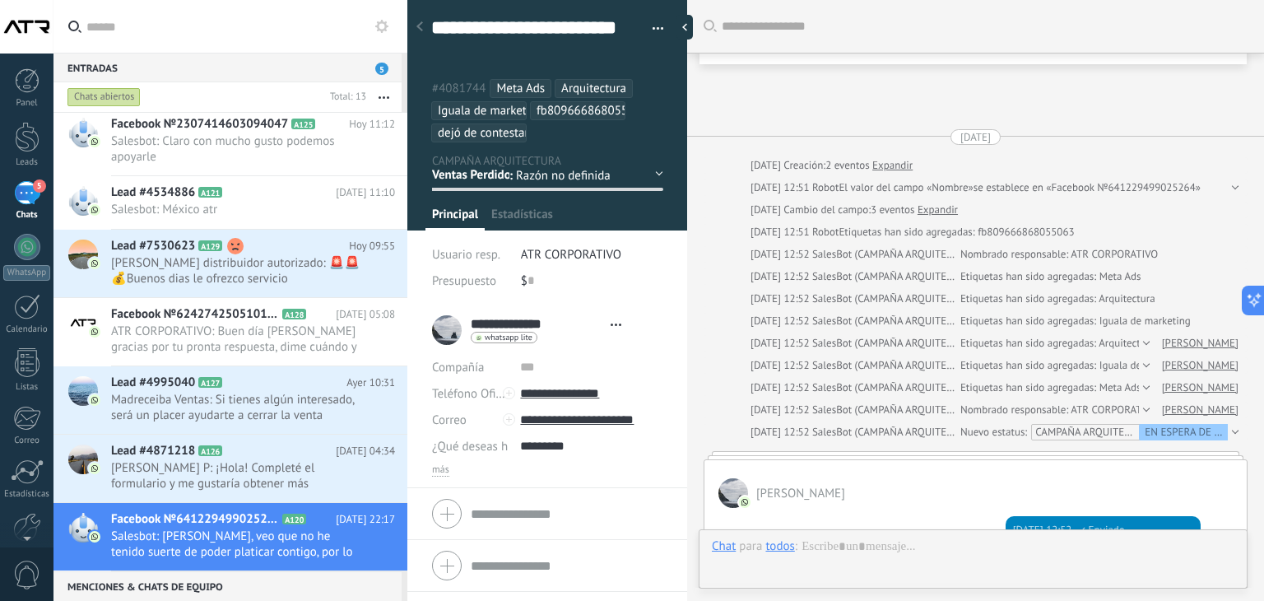
type textarea "**********"
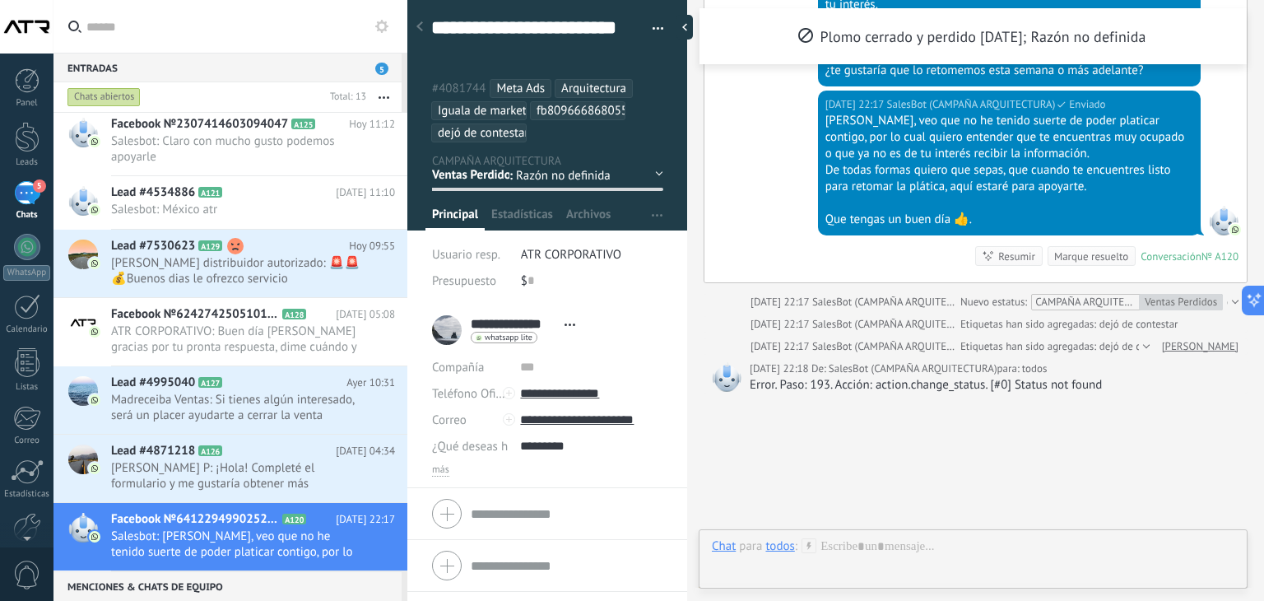
scroll to position [1389, 0]
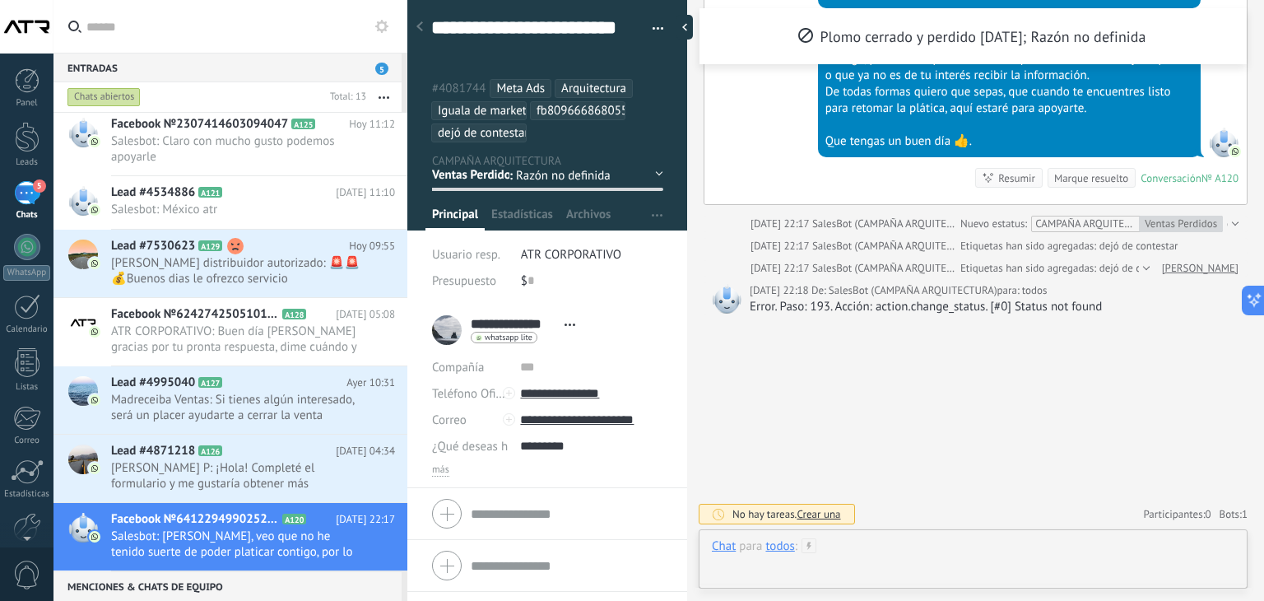
click at [938, 551] on div at bounding box center [973, 562] width 522 height 49
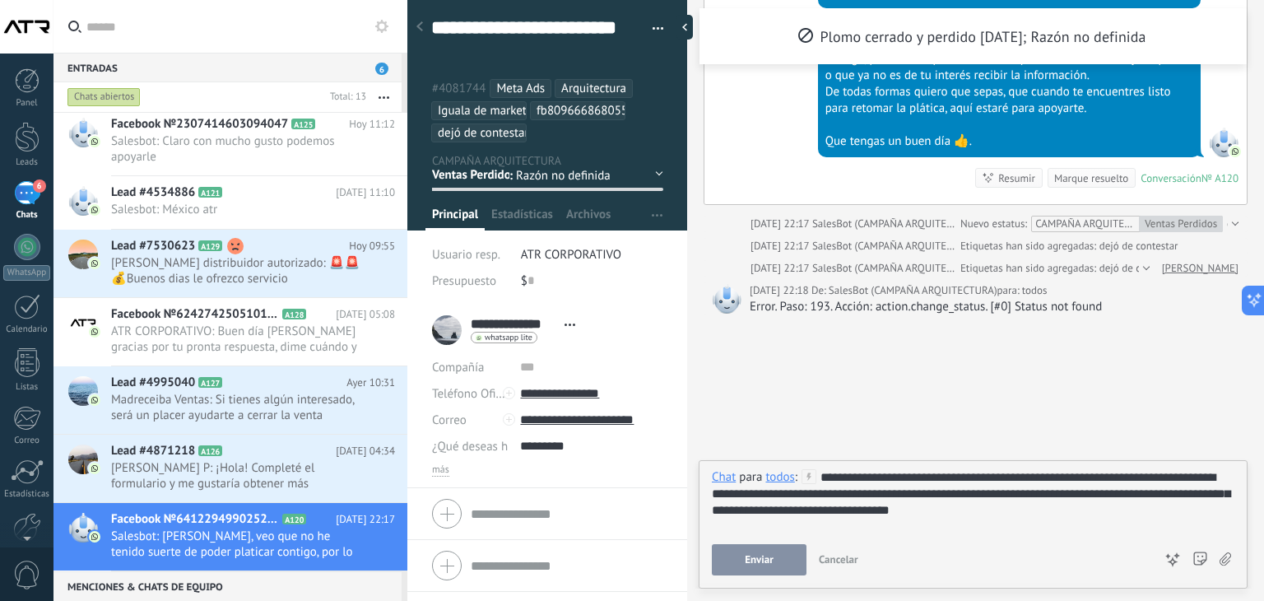
click at [772, 562] on span "Enviar" at bounding box center [759, 560] width 29 height 12
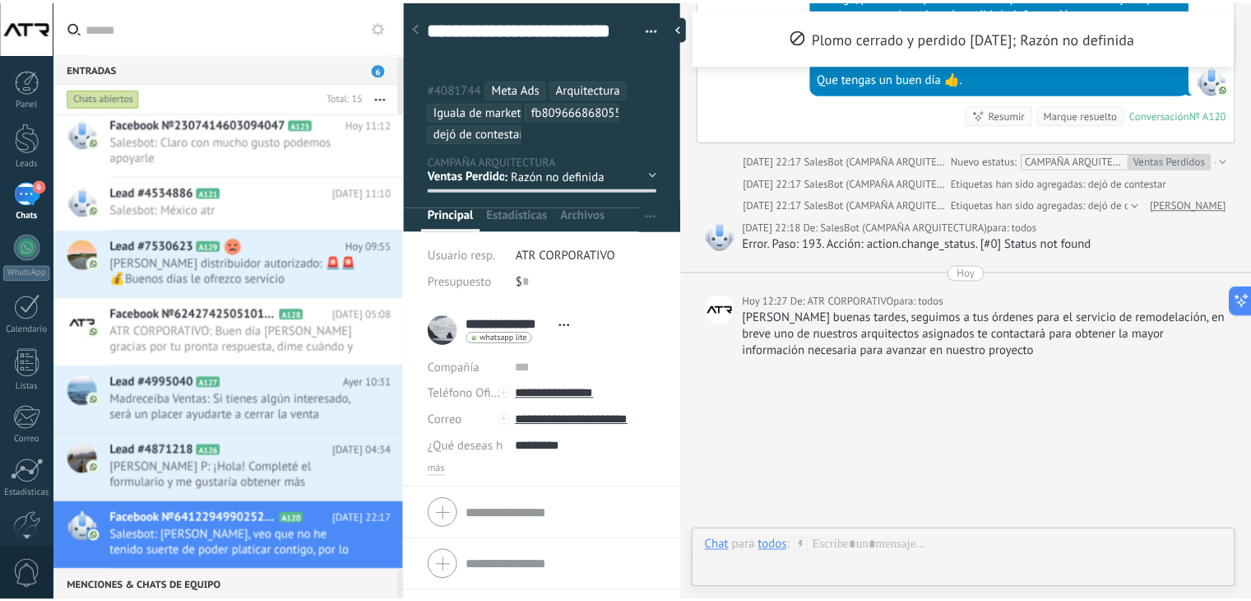
scroll to position [1495, 0]
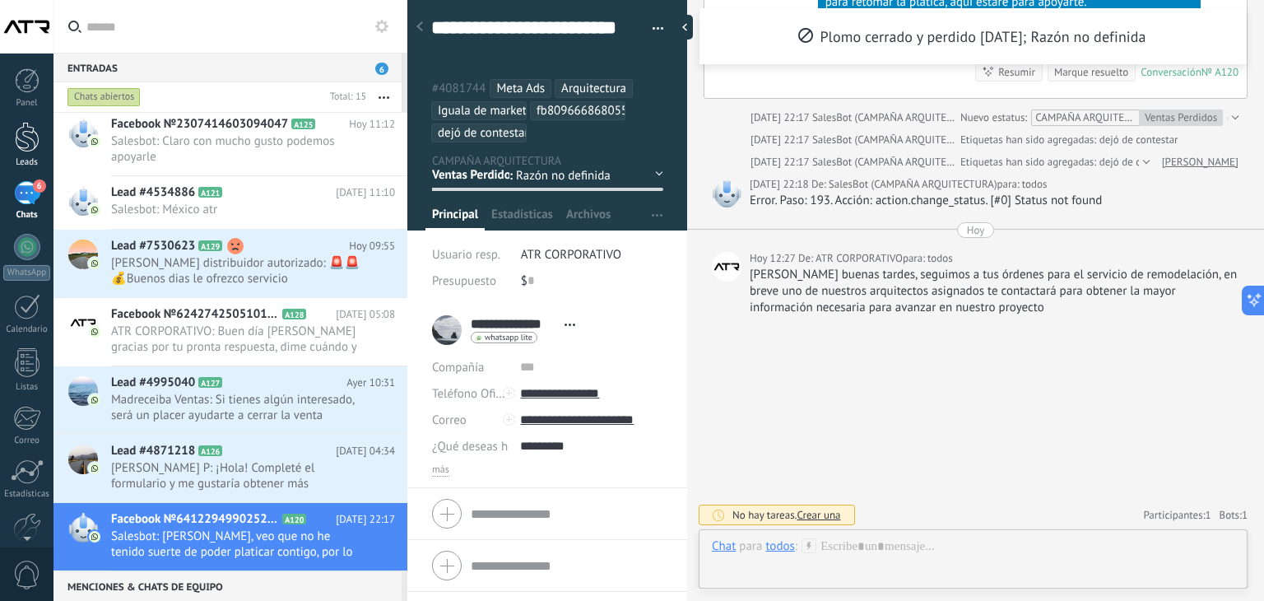
click at [33, 133] on div at bounding box center [27, 137] width 25 height 30
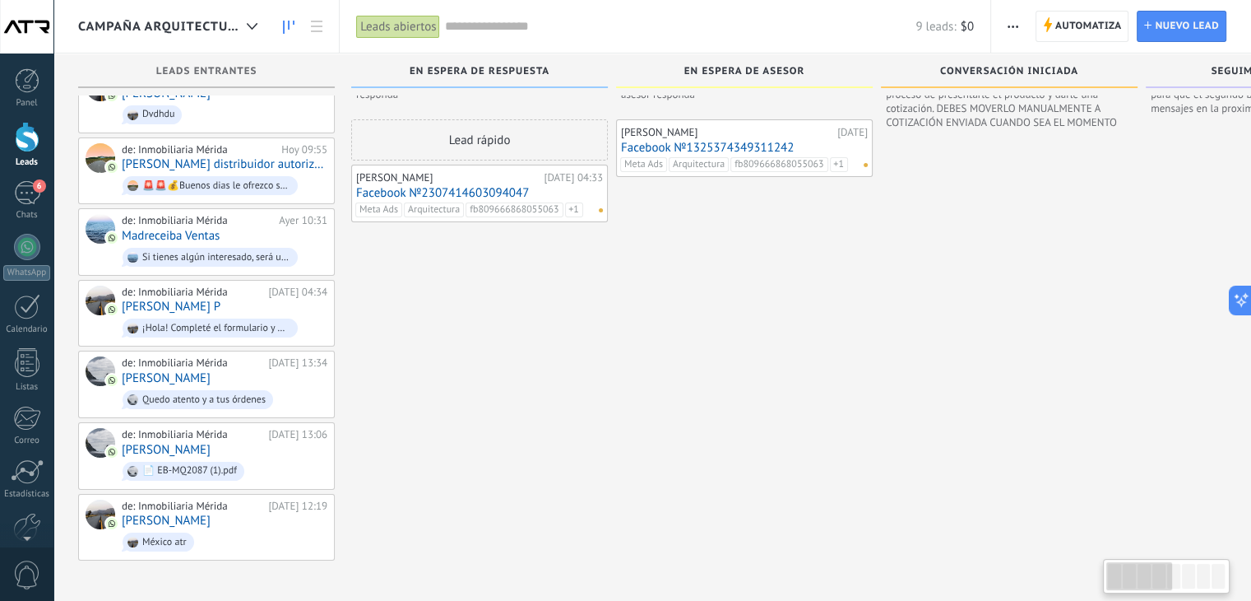
scroll to position [23, 0]
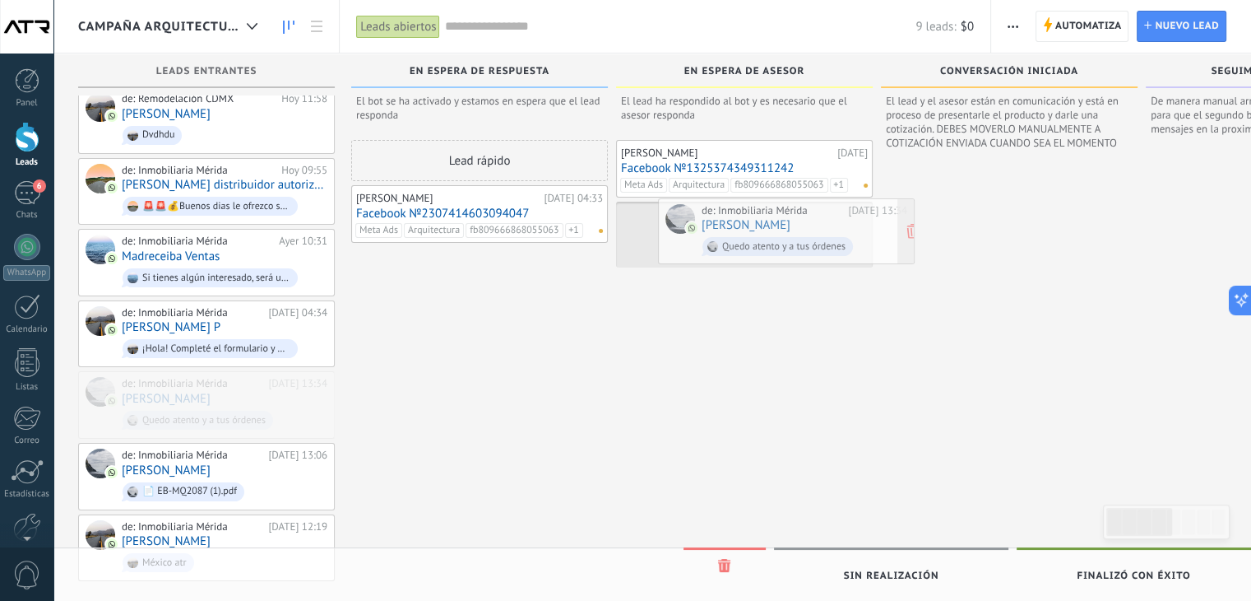
drag, startPoint x: 197, startPoint y: 393, endPoint x: 777, endPoint y: 225, distance: 604.0
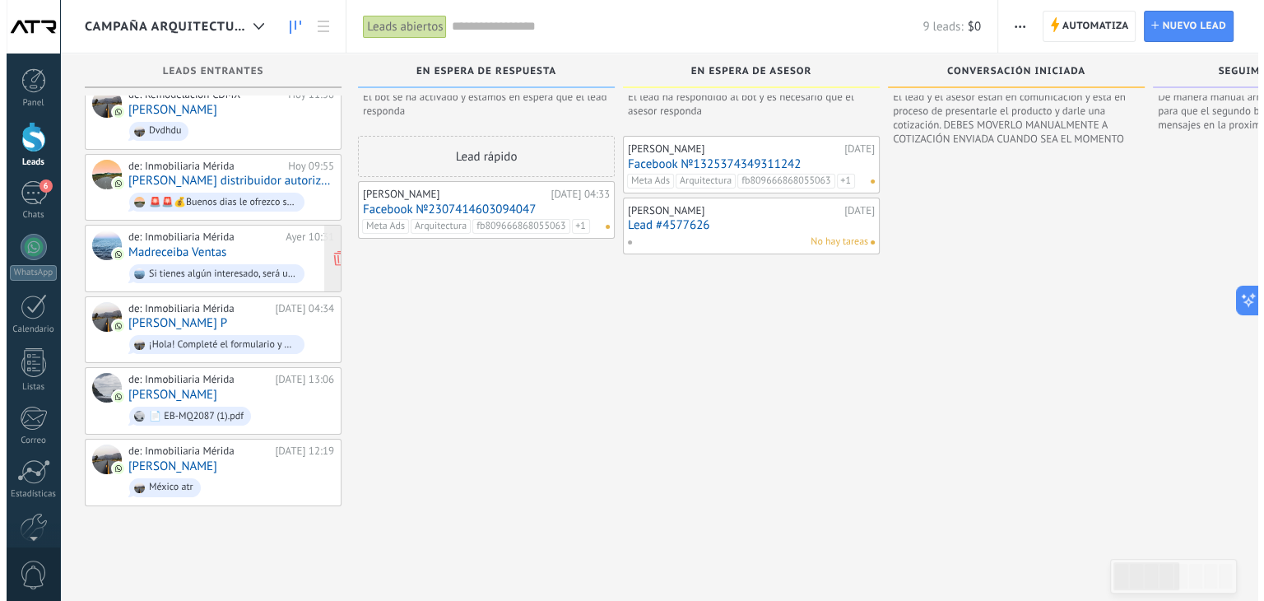
scroll to position [0, 0]
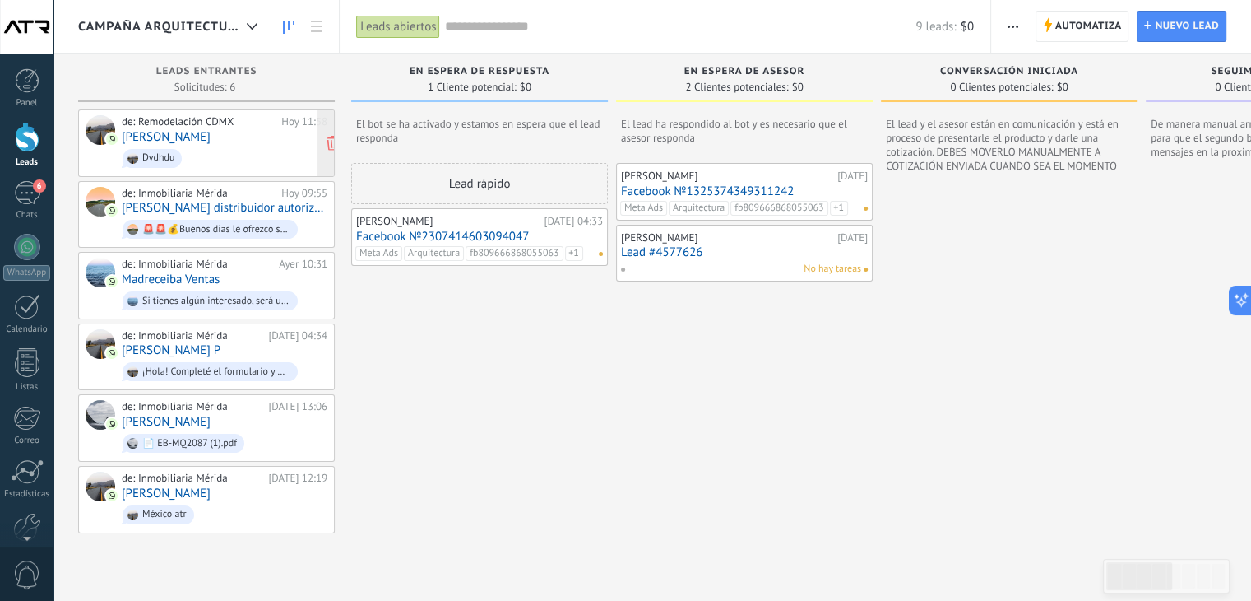
click at [188, 128] on div "de: Remodelación CDMX Hoy 11:58 JONATHAN RIVERA Dvdhdu" at bounding box center [225, 143] width 206 height 56
click at [211, 131] on link "JONATHAN RIVERA" at bounding box center [166, 137] width 89 height 14
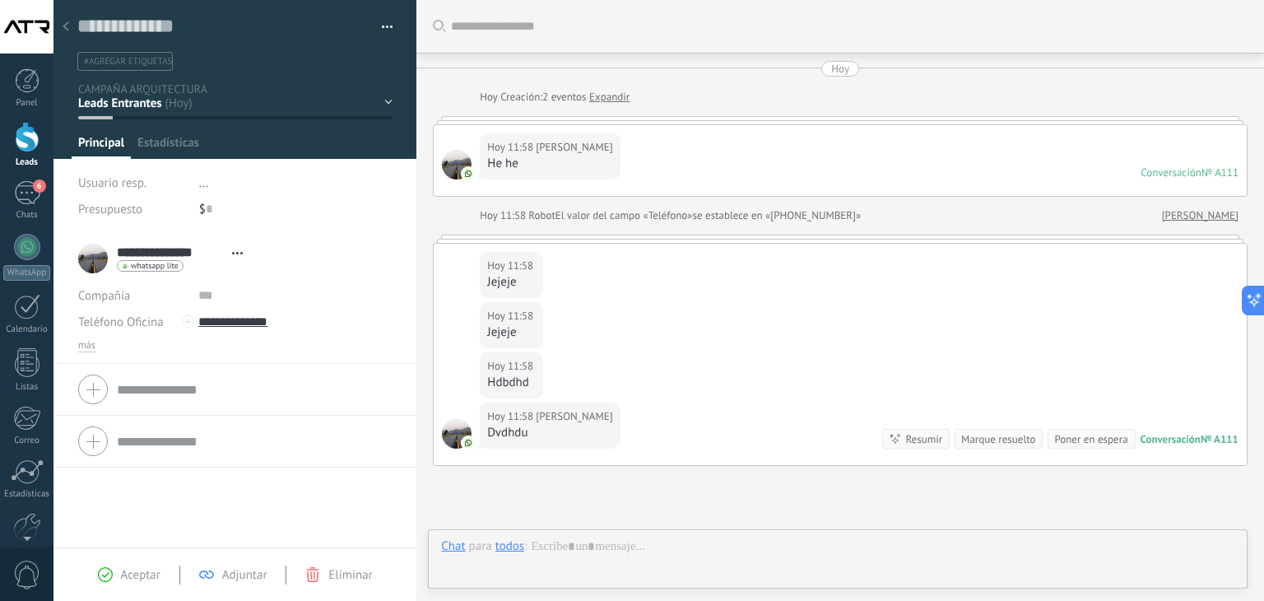
scroll to position [151, 0]
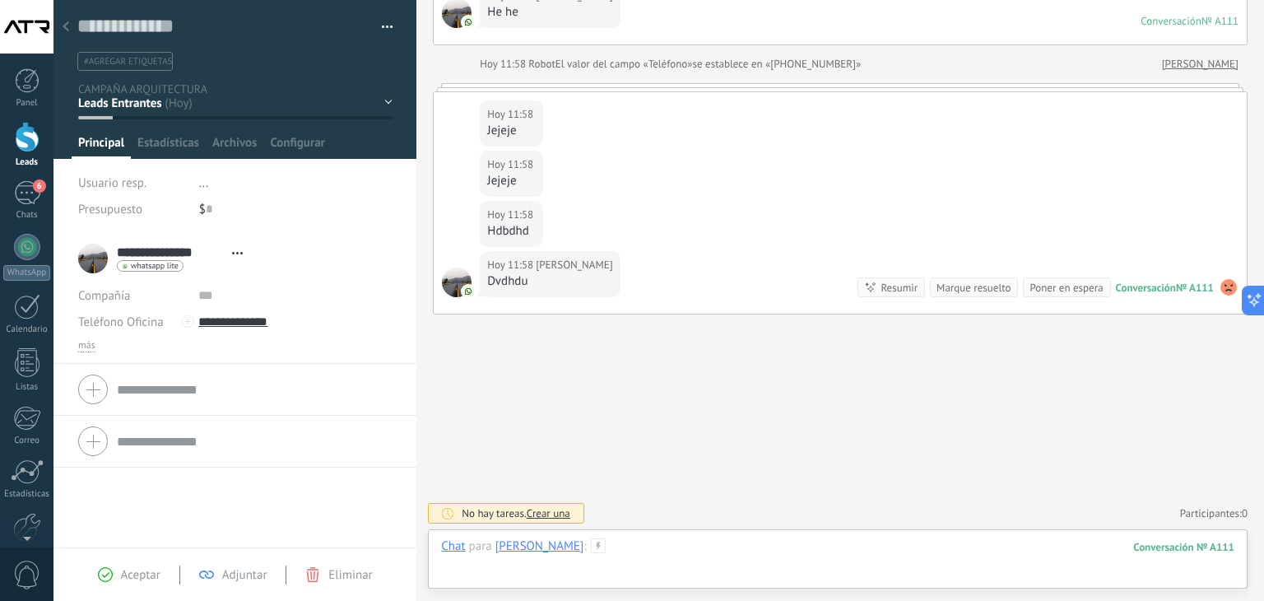
click at [744, 550] on div at bounding box center [837, 562] width 793 height 49
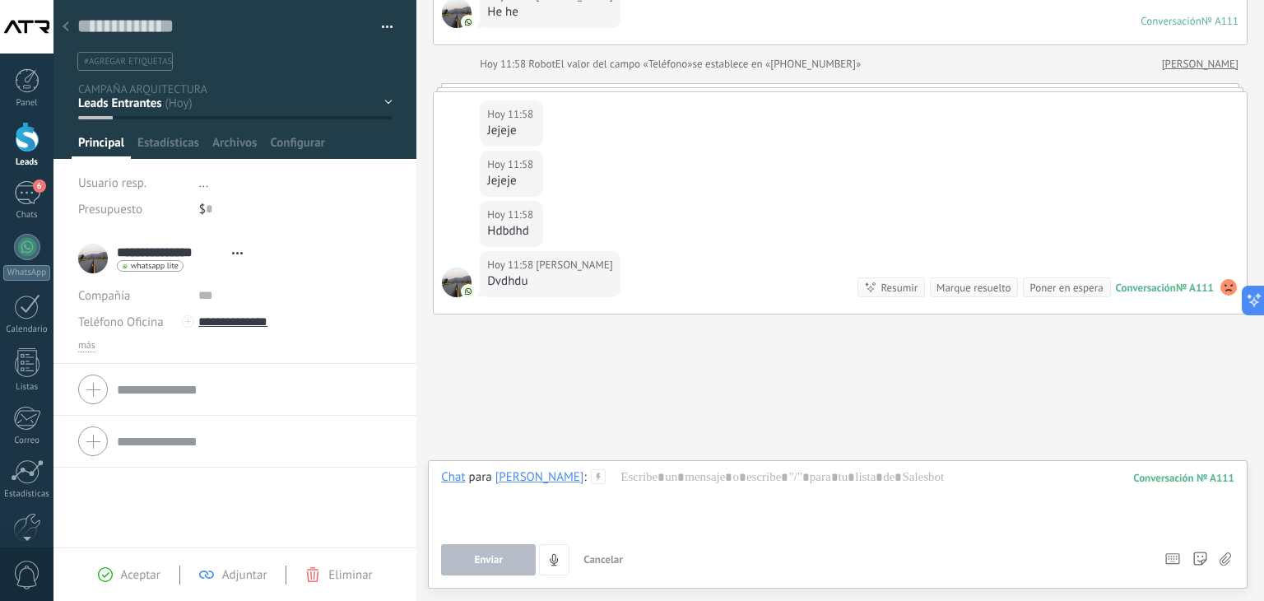
click at [67, 28] on icon at bounding box center [66, 26] width 7 height 10
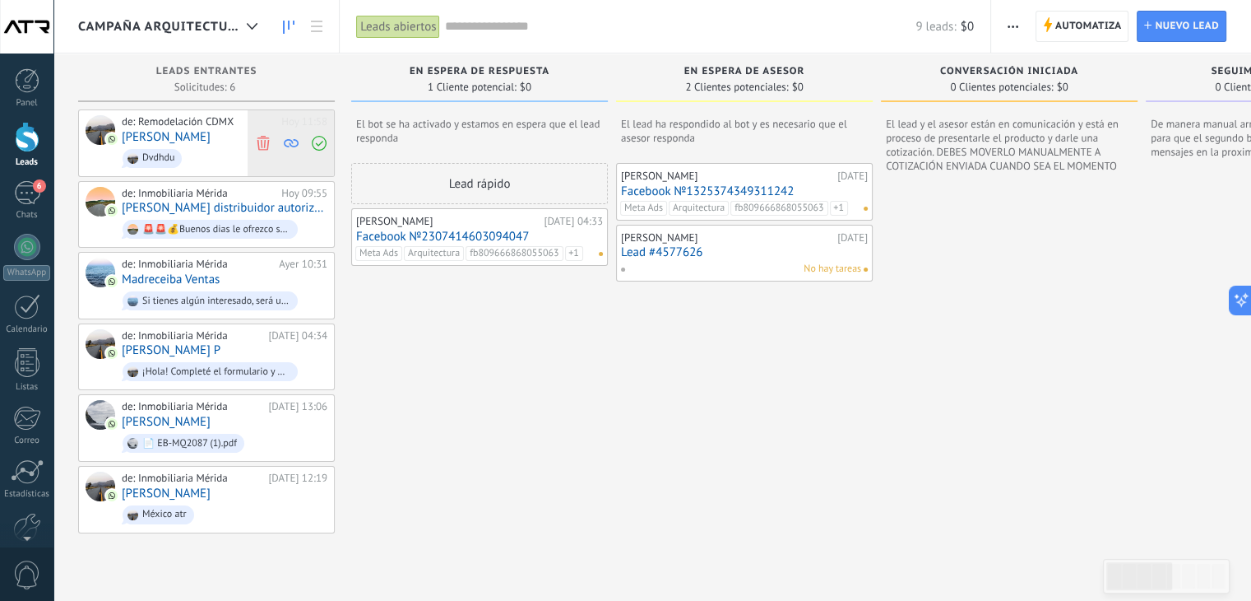
click at [265, 146] on icon at bounding box center [263, 142] width 15 height 15
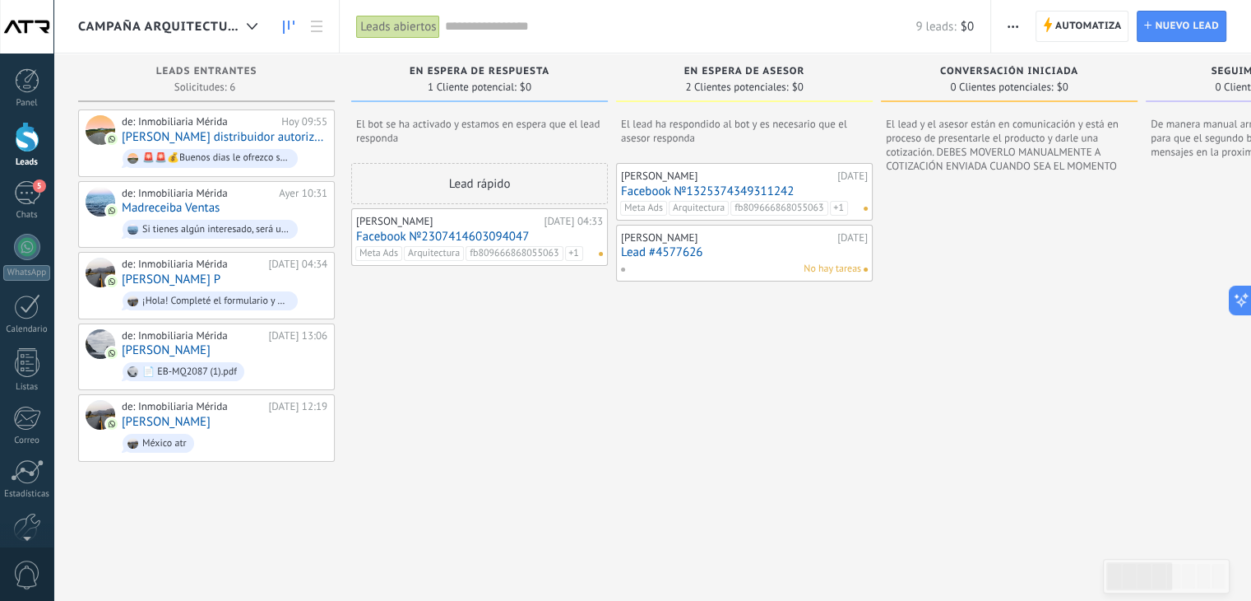
click at [428, 231] on link "Facebook №2307414603094047" at bounding box center [479, 237] width 247 height 14
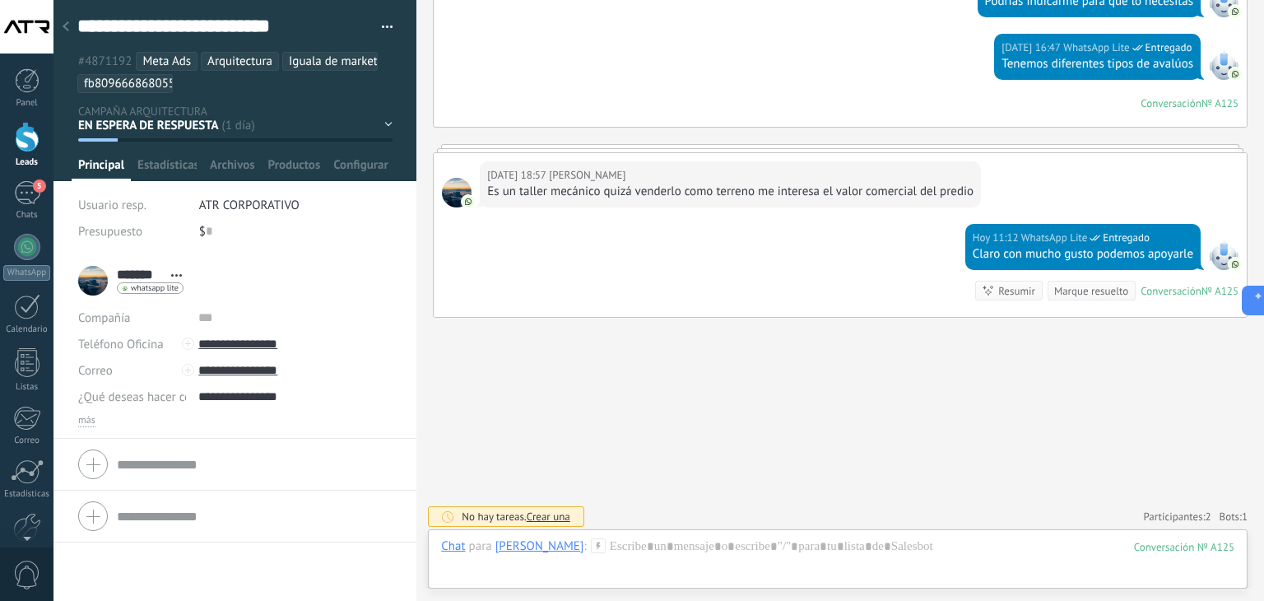
scroll to position [1099, 0]
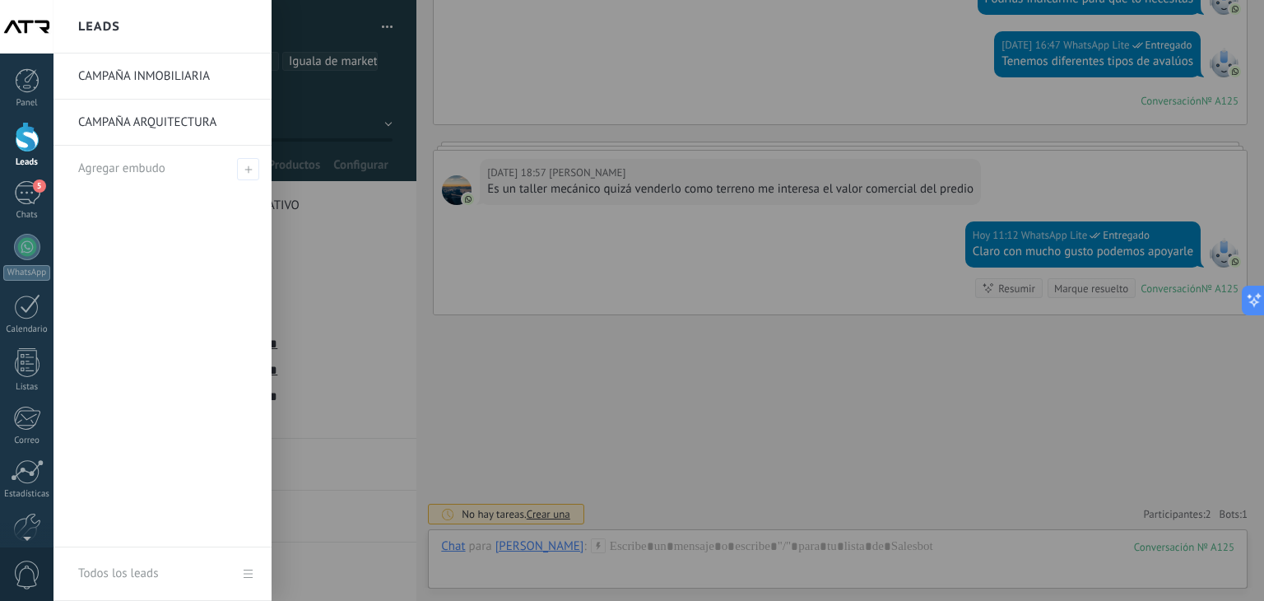
click at [171, 77] on link "CAMPAÑA INMOBILIARIA" at bounding box center [166, 76] width 177 height 46
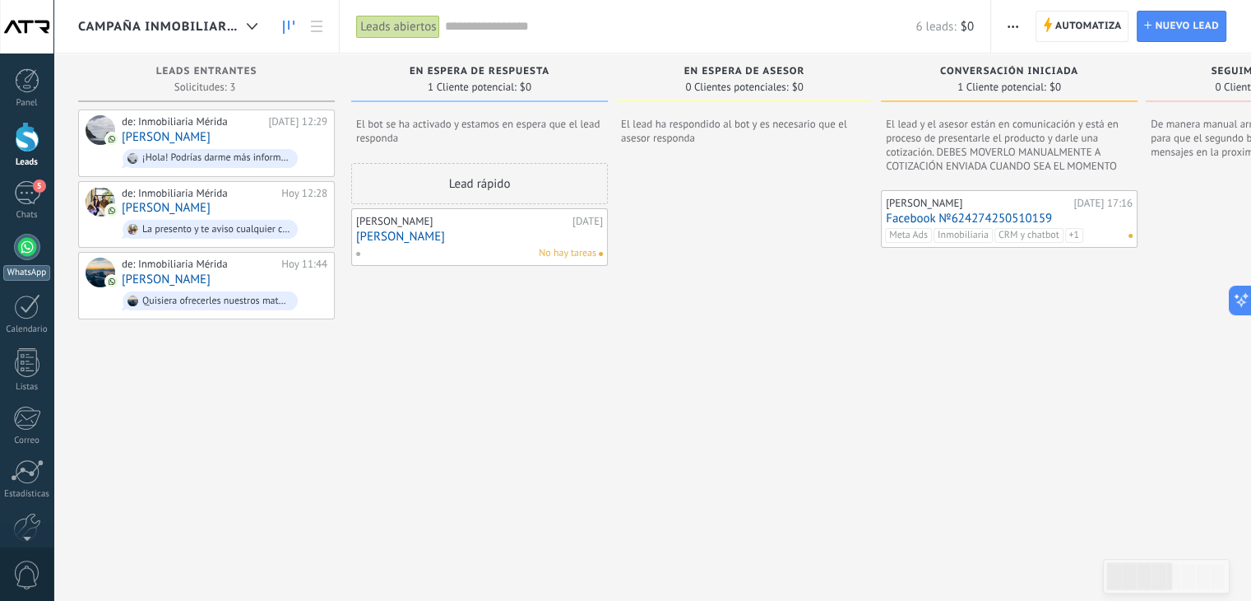
click at [30, 244] on div at bounding box center [27, 247] width 26 height 26
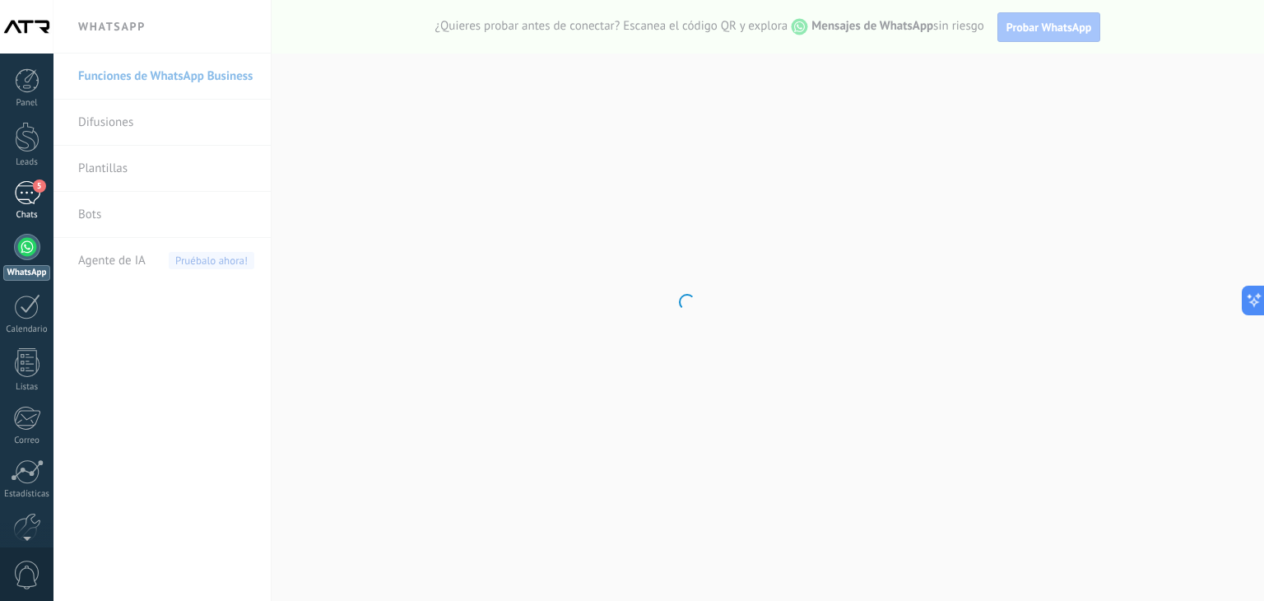
click at [30, 196] on div "5" at bounding box center [27, 193] width 26 height 24
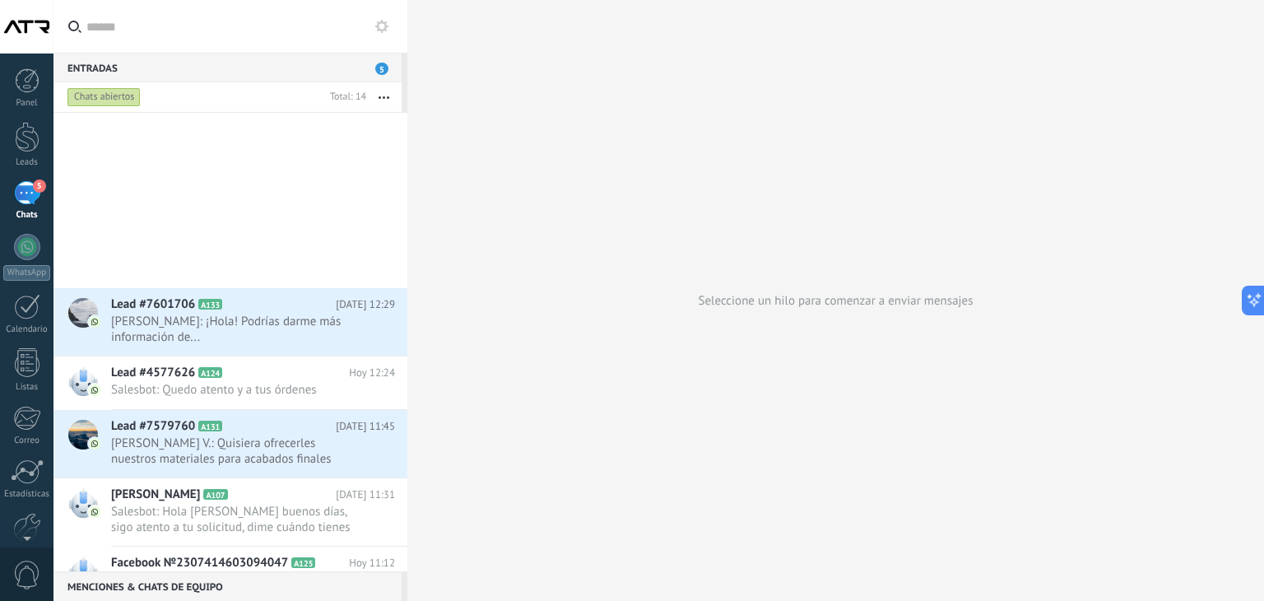
scroll to position [407, 0]
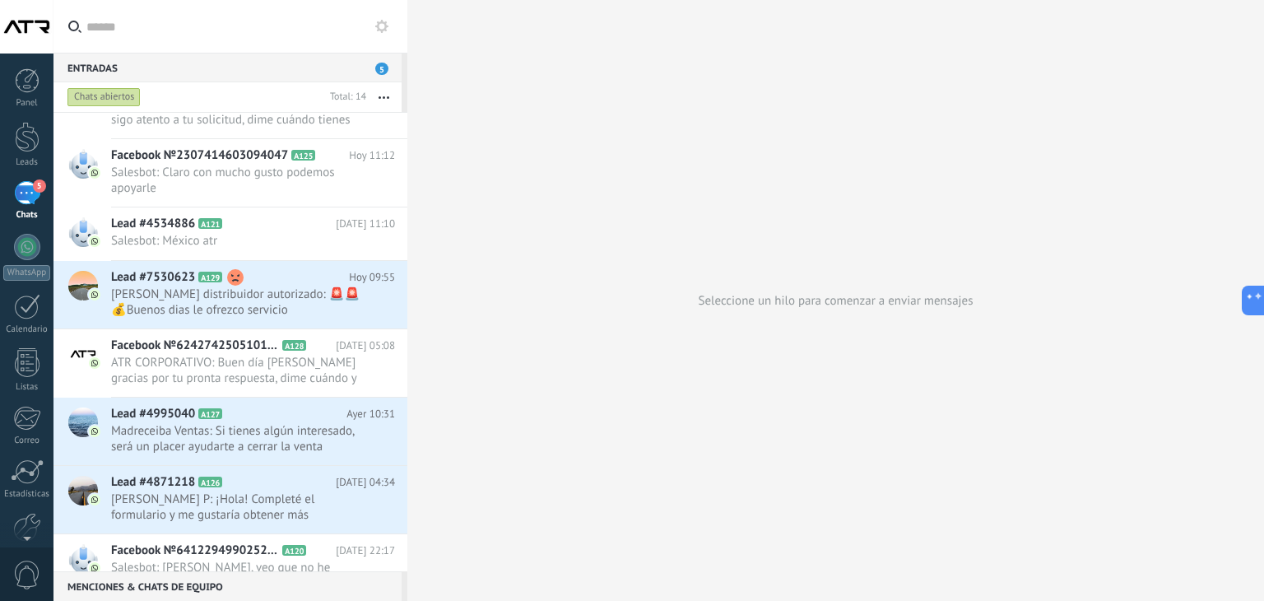
click at [197, 560] on span "Salesbot: [PERSON_NAME], veo que no he tenido suerte de poder platicar contigo,…" at bounding box center [237, 574] width 253 height 31
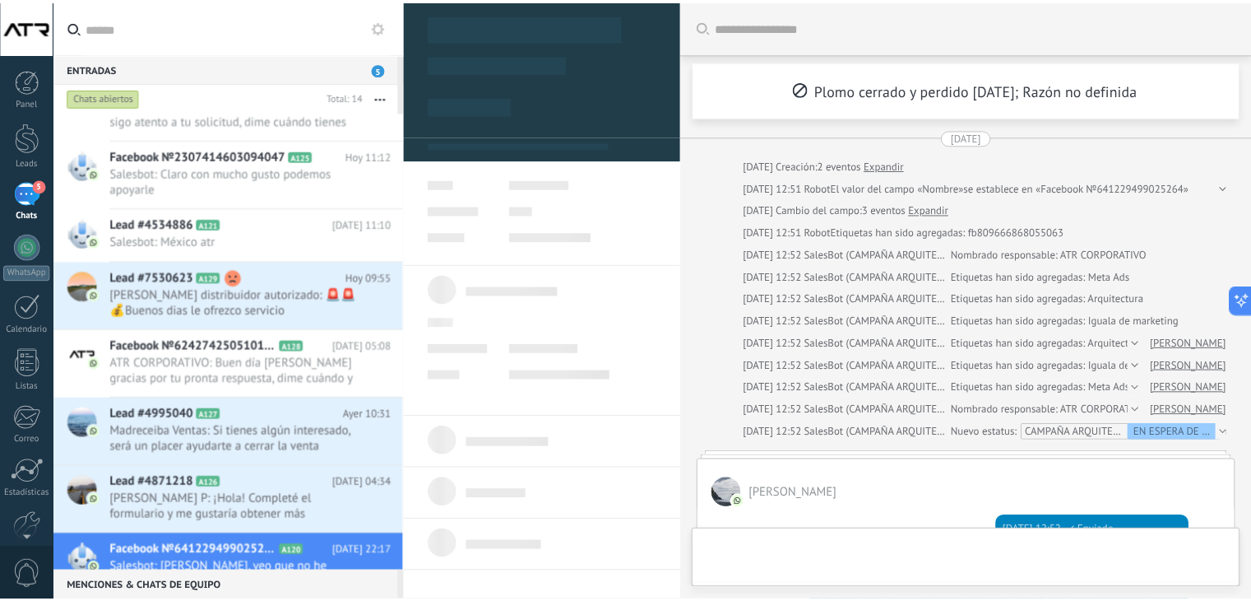
scroll to position [49, 0]
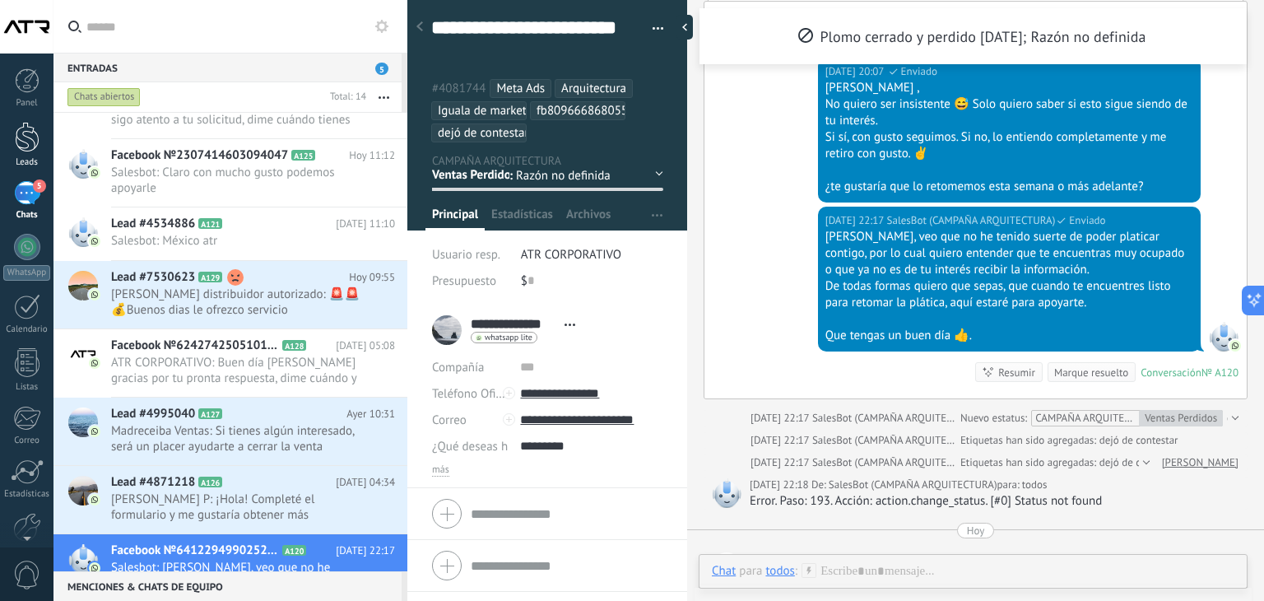
click at [18, 127] on div at bounding box center [27, 137] width 25 height 30
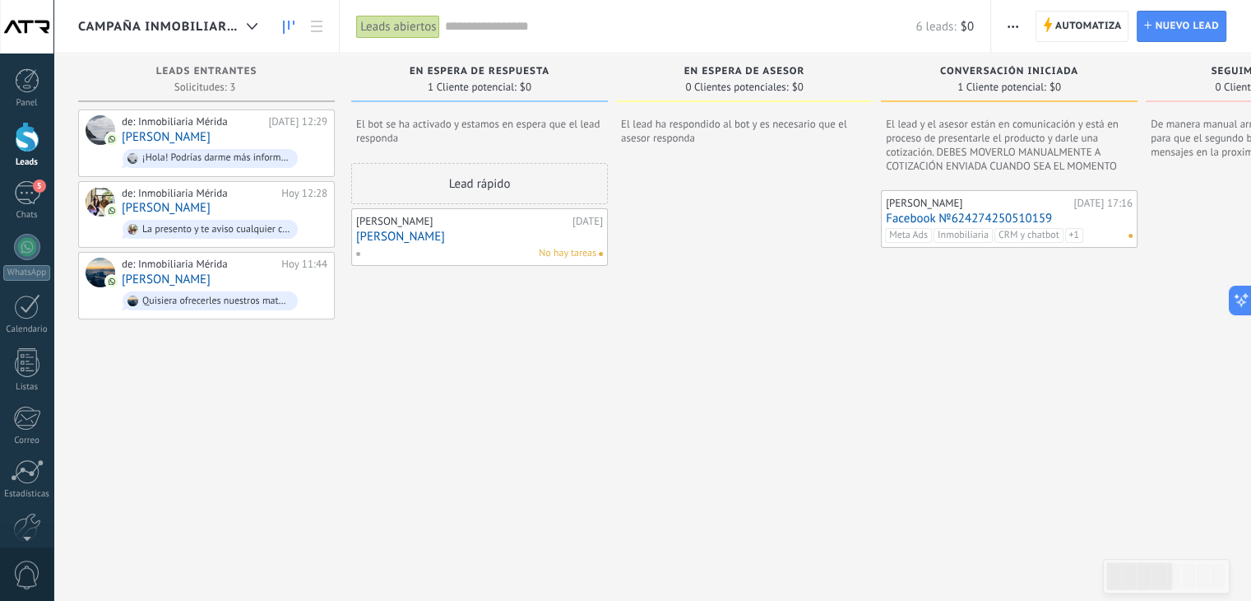
click at [215, 23] on span "CAMPAÑA INMOBILIARIA" at bounding box center [159, 27] width 162 height 16
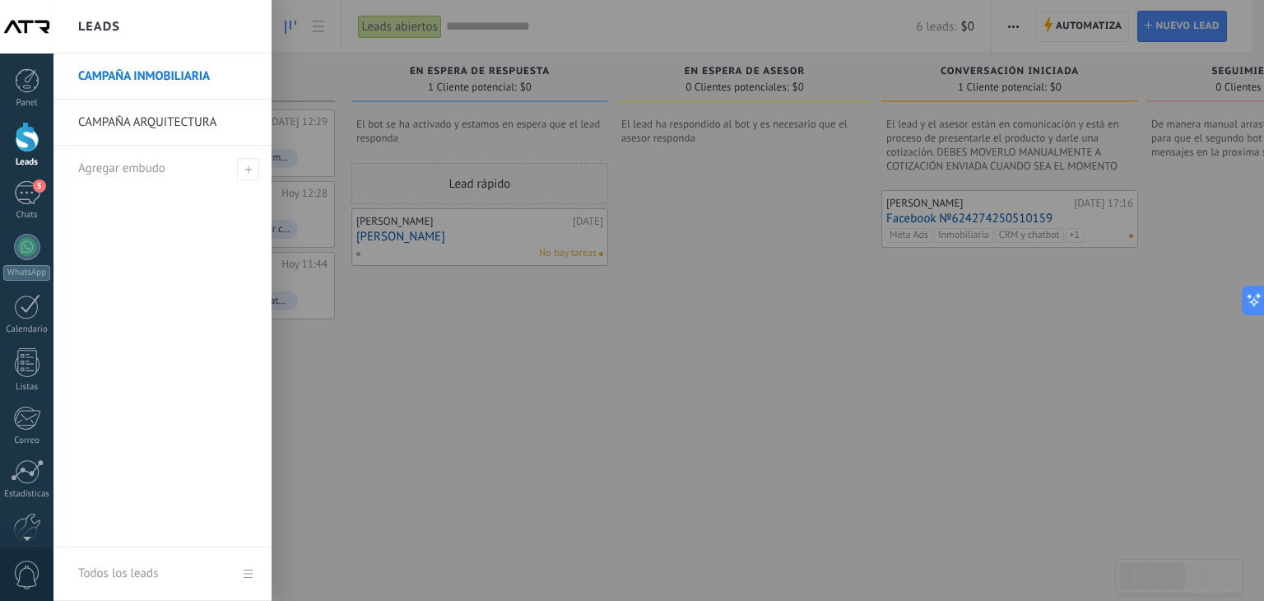
click at [113, 132] on link "CAMPAÑA ARQUITECTURA" at bounding box center [166, 123] width 177 height 46
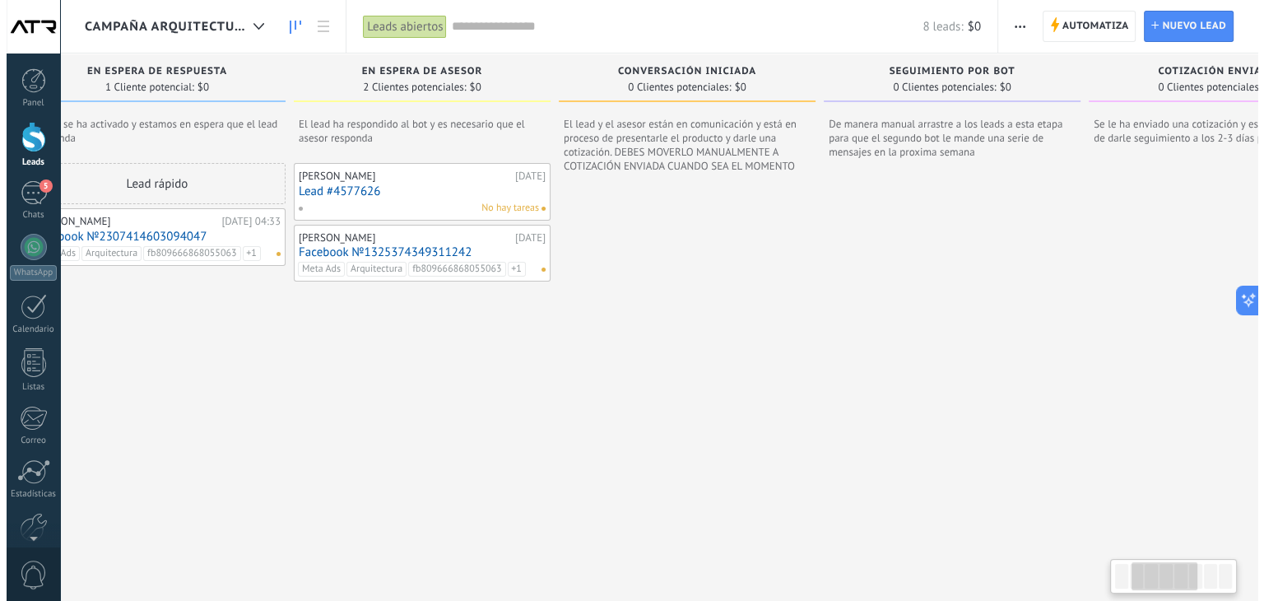
scroll to position [0, 329]
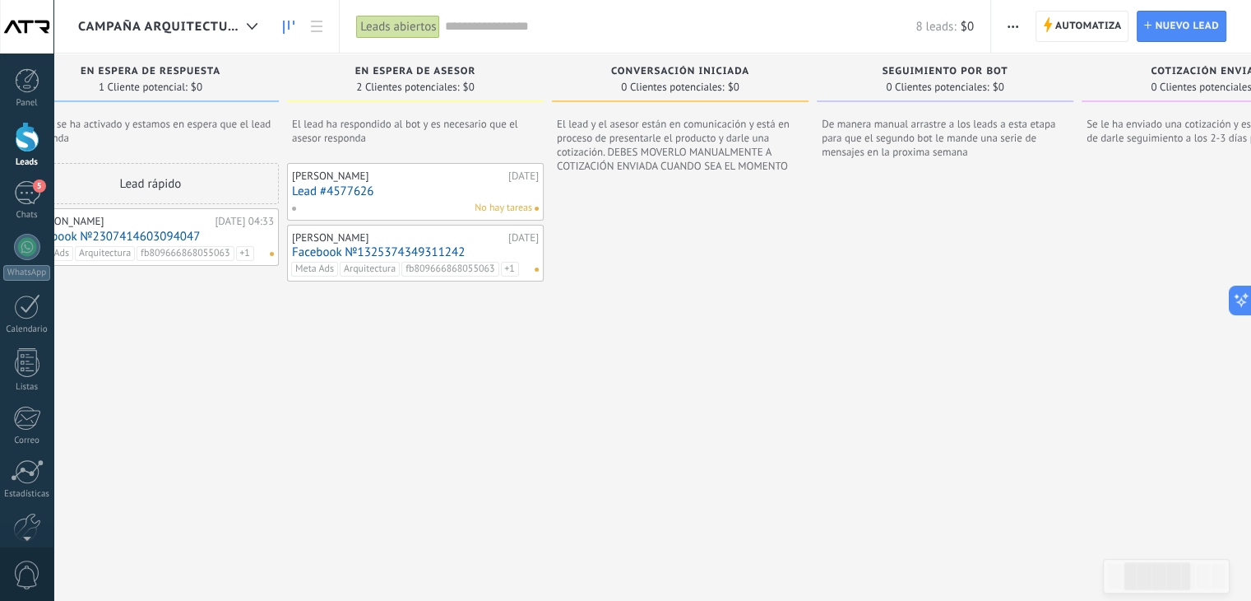
click at [413, 248] on link "Facebook №1325374349311242" at bounding box center [415, 252] width 247 height 14
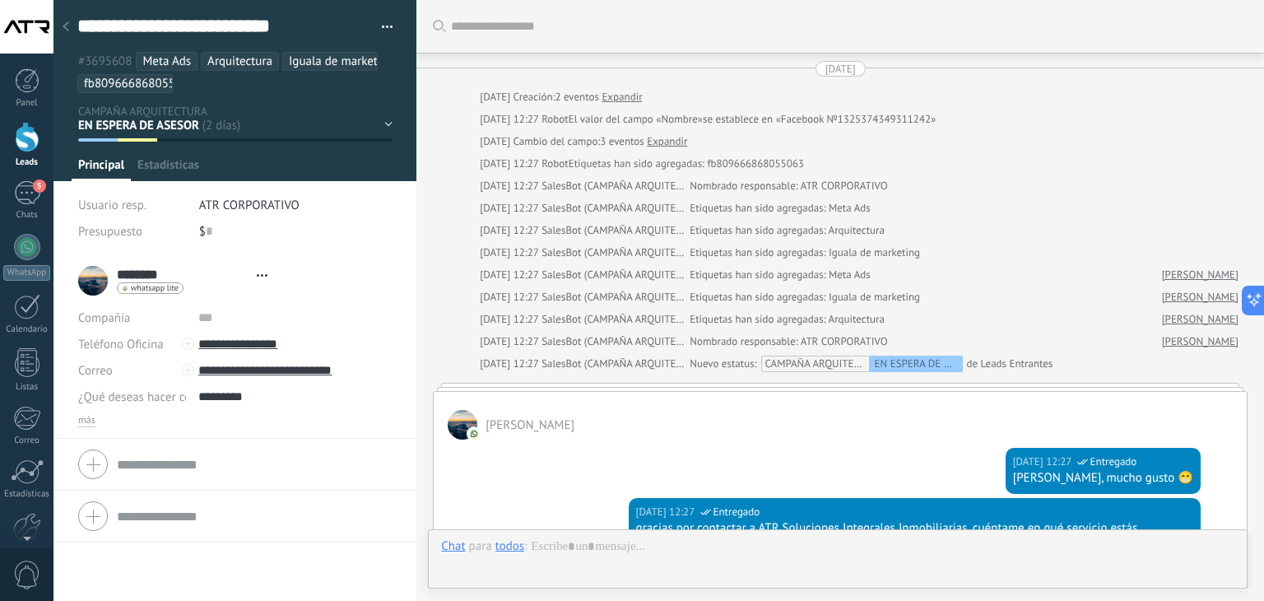
scroll to position [1083, 0]
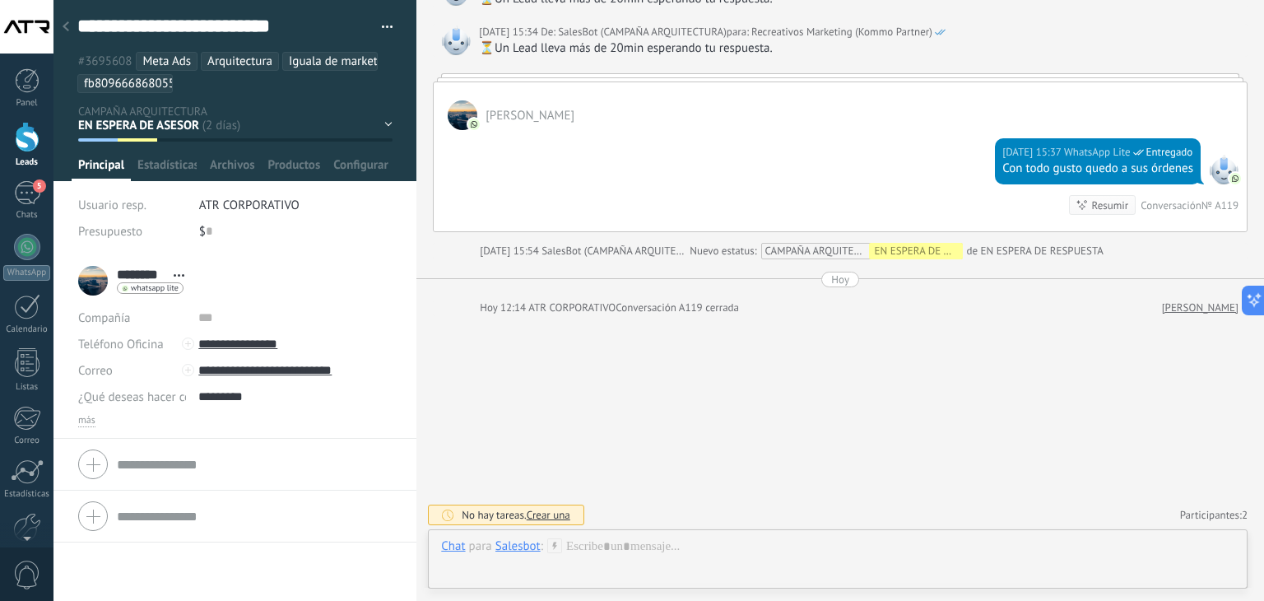
click at [69, 26] on div at bounding box center [65, 28] width 23 height 32
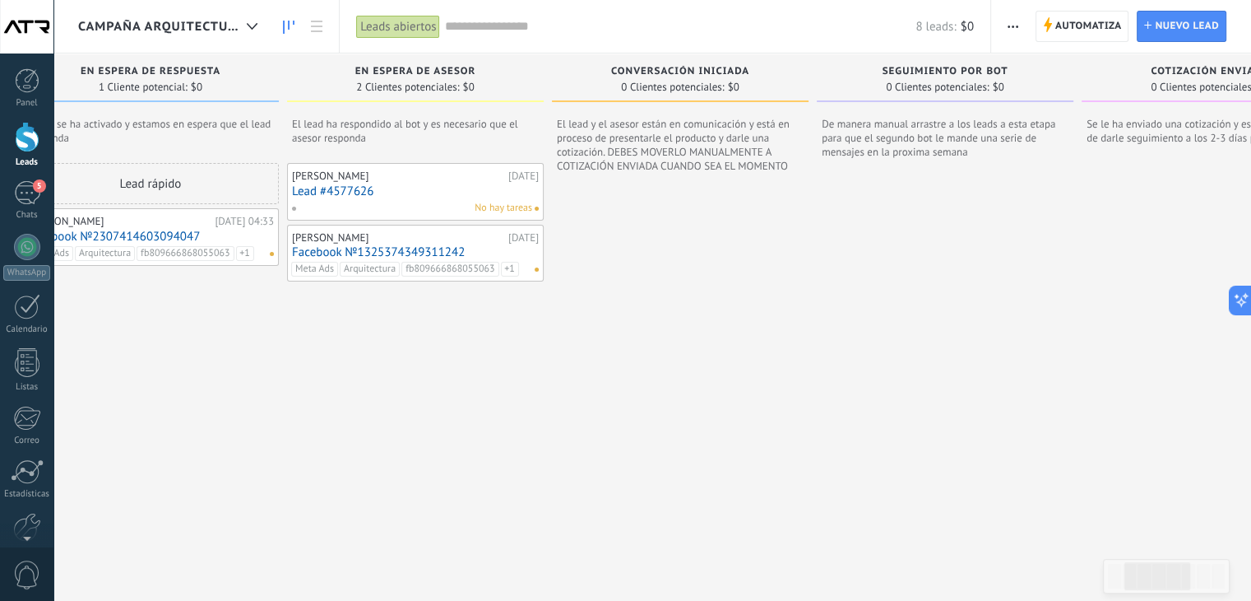
click at [402, 194] on link "Lead #4577626" at bounding box center [415, 191] width 247 height 14
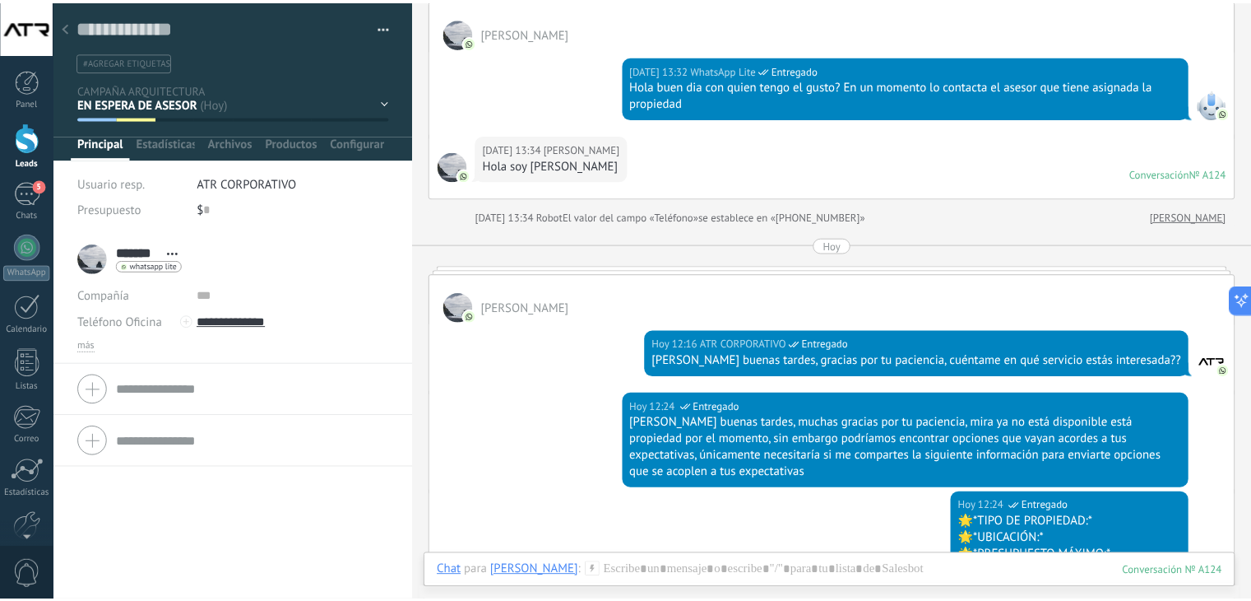
scroll to position [165, 0]
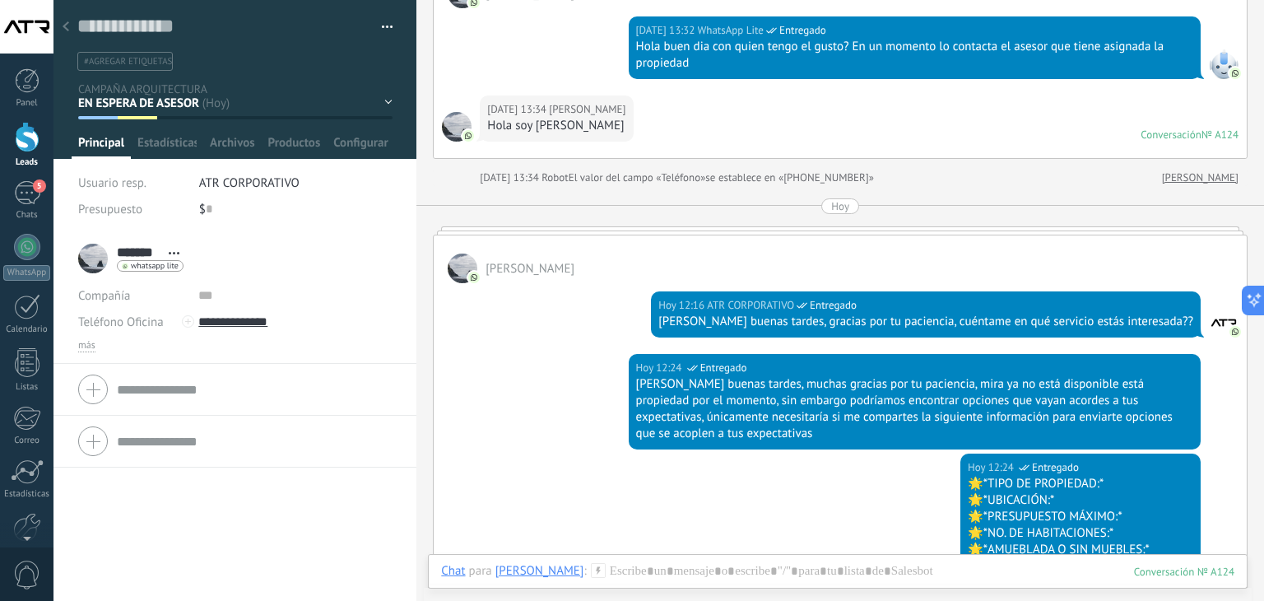
click at [61, 30] on div at bounding box center [65, 28] width 23 height 32
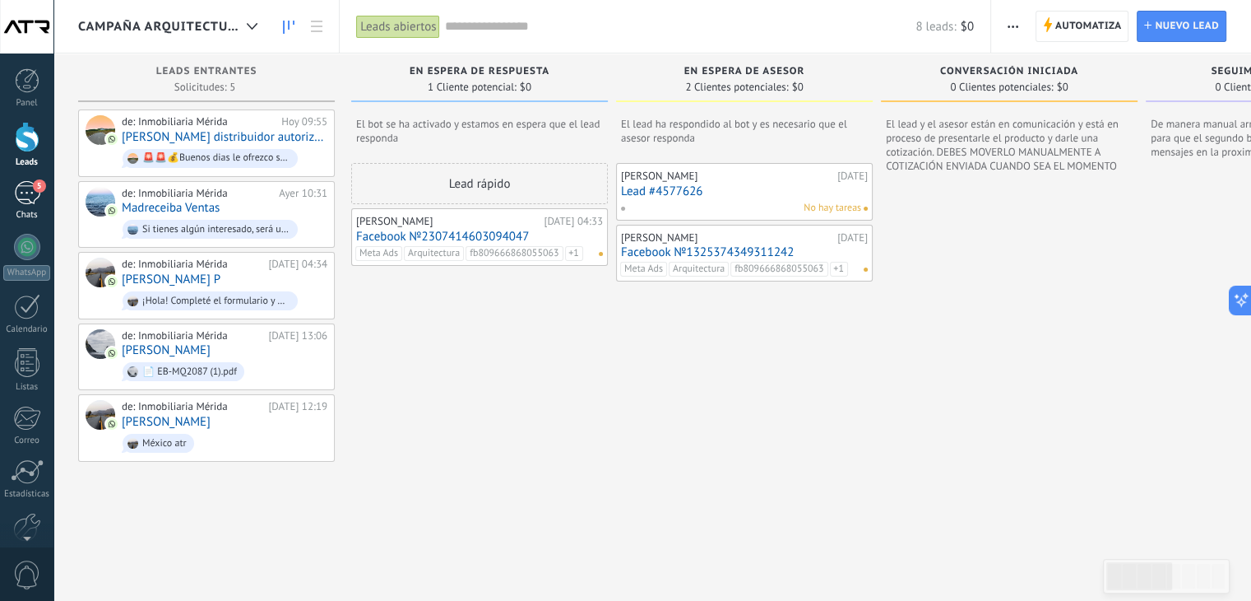
click at [18, 186] on div "5" at bounding box center [27, 193] width 26 height 24
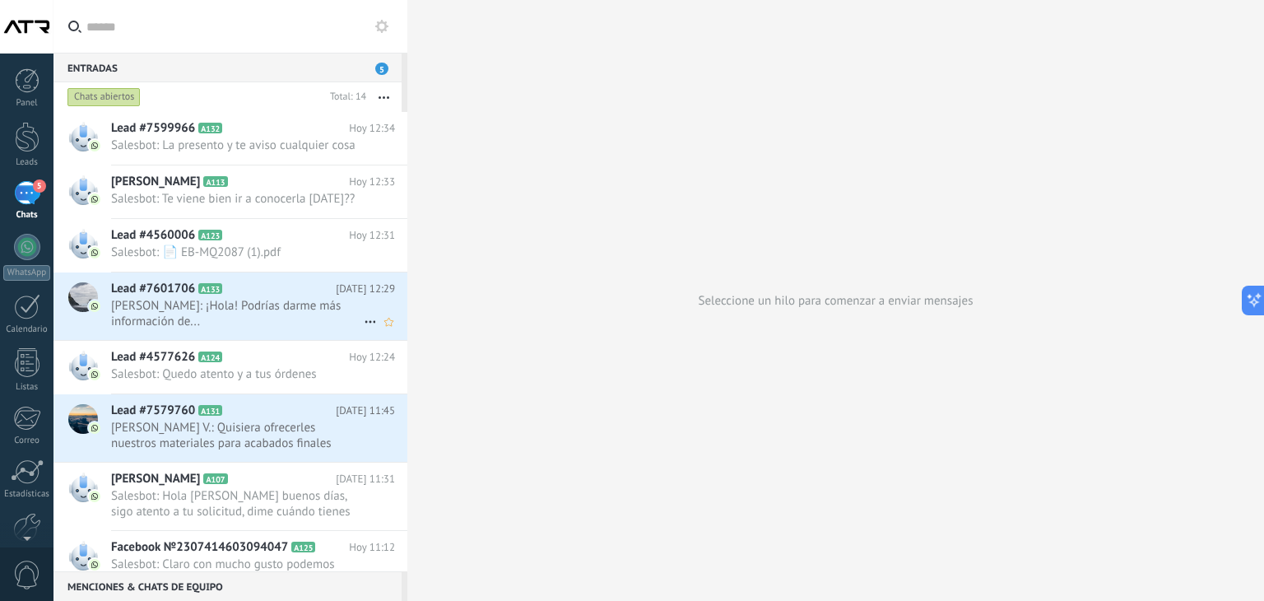
click at [306, 313] on span "JONATHAN RIVERA: ¡Hola! Podrías darme más información de..." at bounding box center [237, 313] width 253 height 31
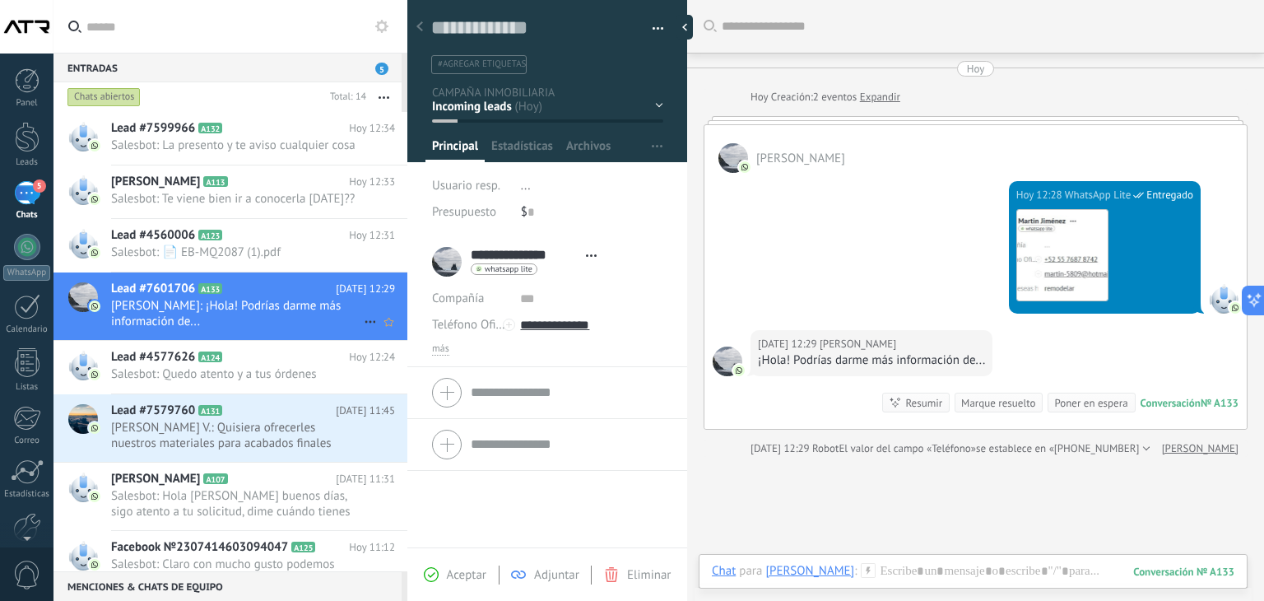
click at [360, 332] on icon at bounding box center [370, 322] width 20 height 20
click at [430, 380] on span "Conversación cerrada" at bounding box center [443, 376] width 112 height 33
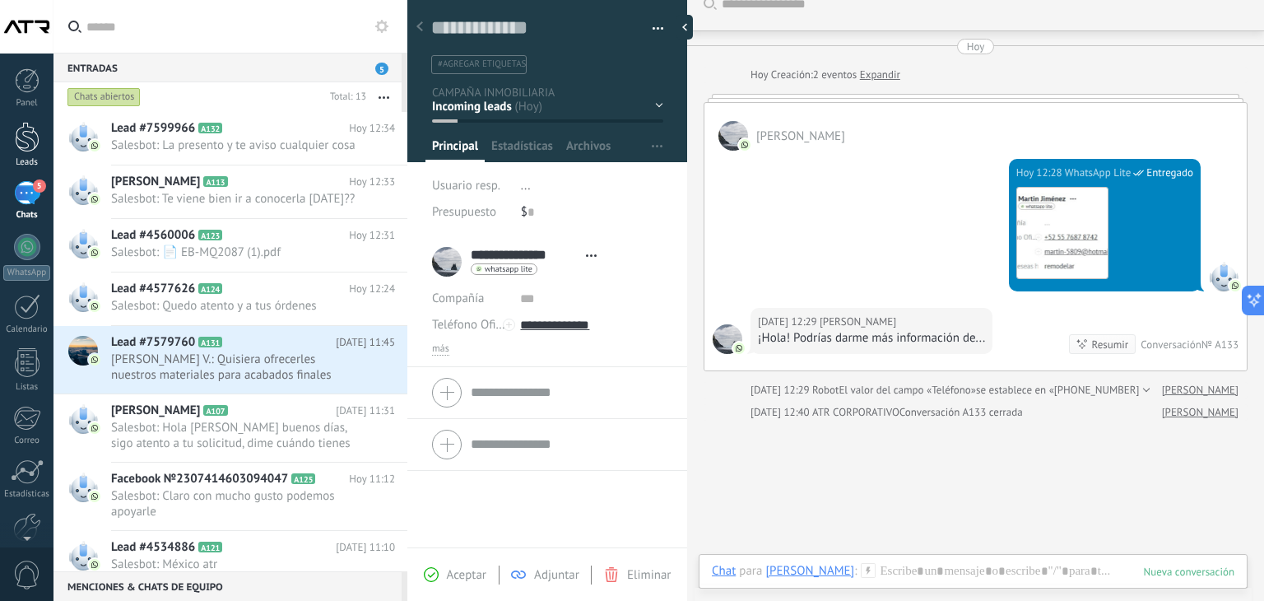
click at [21, 146] on div at bounding box center [27, 137] width 25 height 30
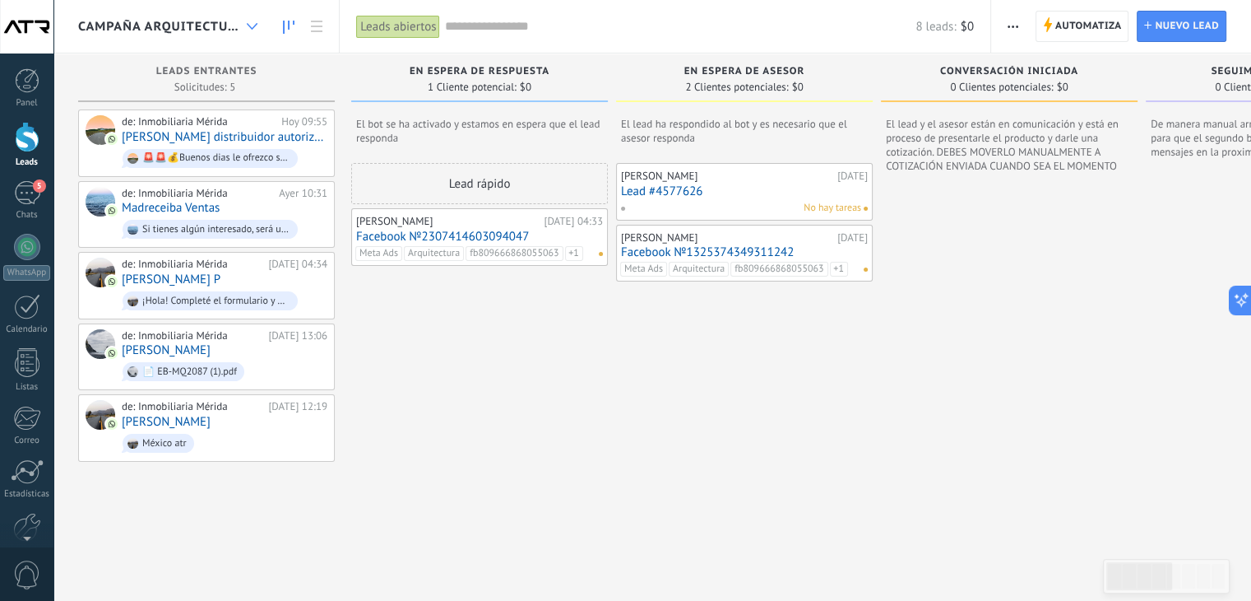
click at [248, 28] on div at bounding box center [252, 27] width 27 height 32
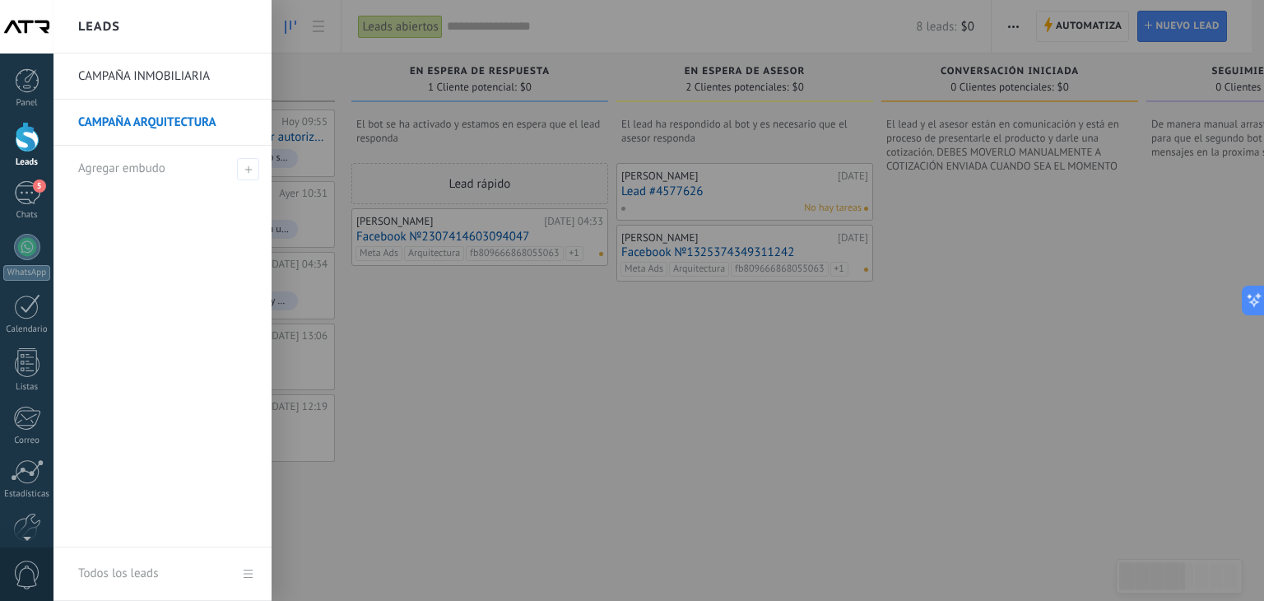
click at [194, 80] on link "CAMPAÑA INMOBILIARIA" at bounding box center [166, 76] width 177 height 46
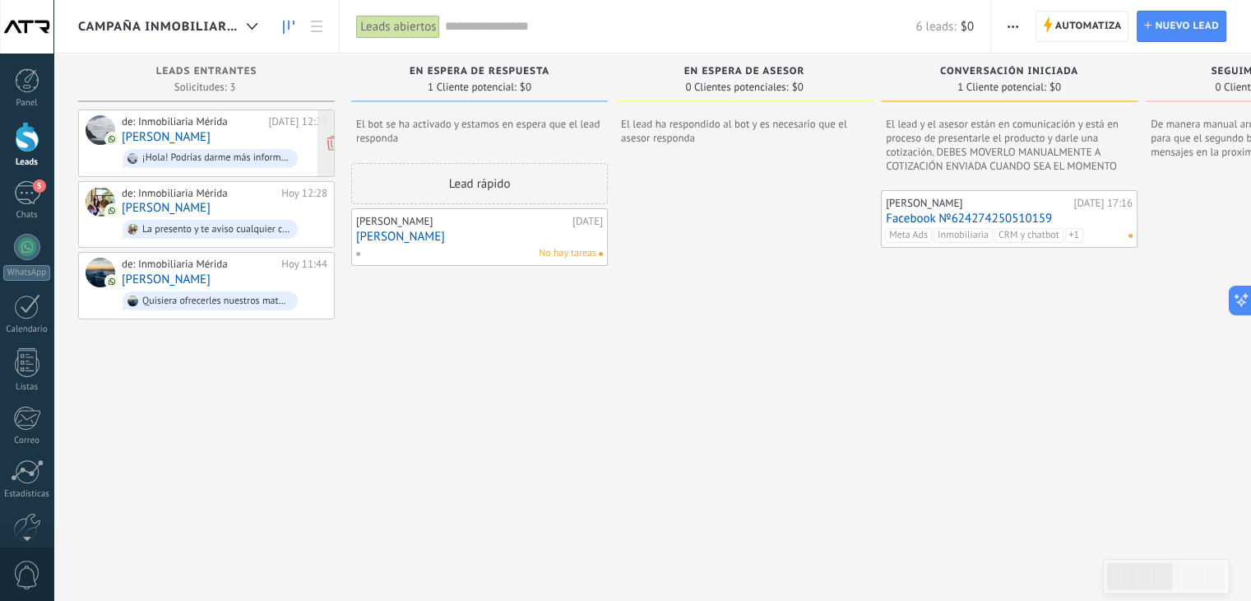
click at [184, 132] on link "JONATHAN RIVERA" at bounding box center [166, 137] width 89 height 14
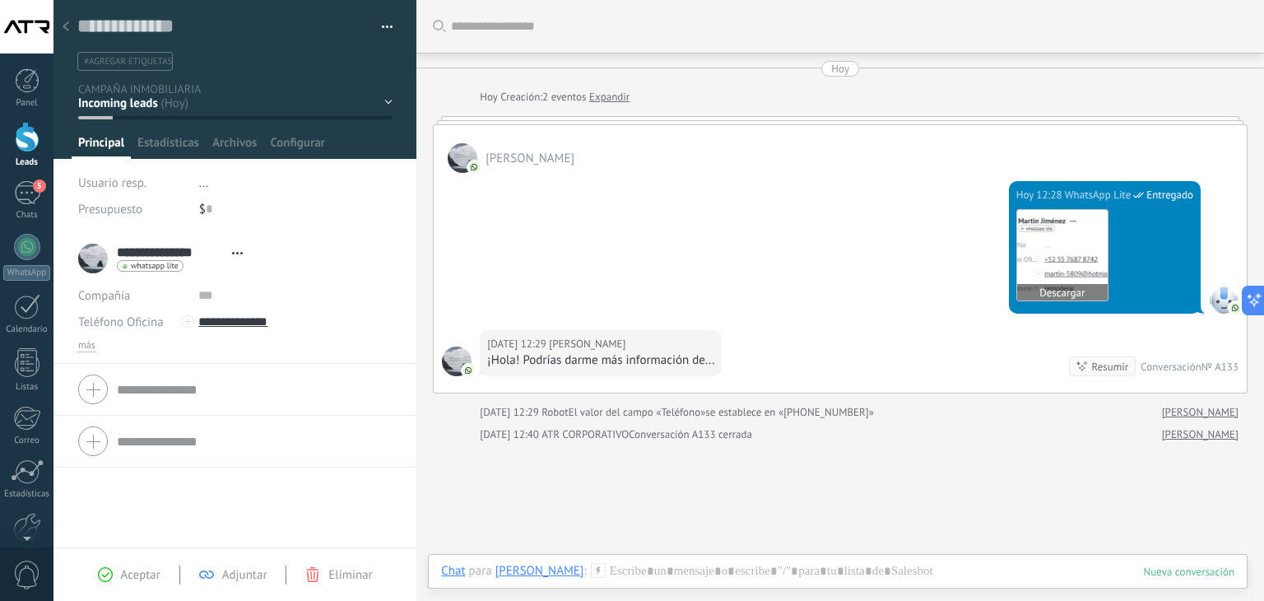
click at [1067, 255] on img at bounding box center [1062, 255] width 90 height 90
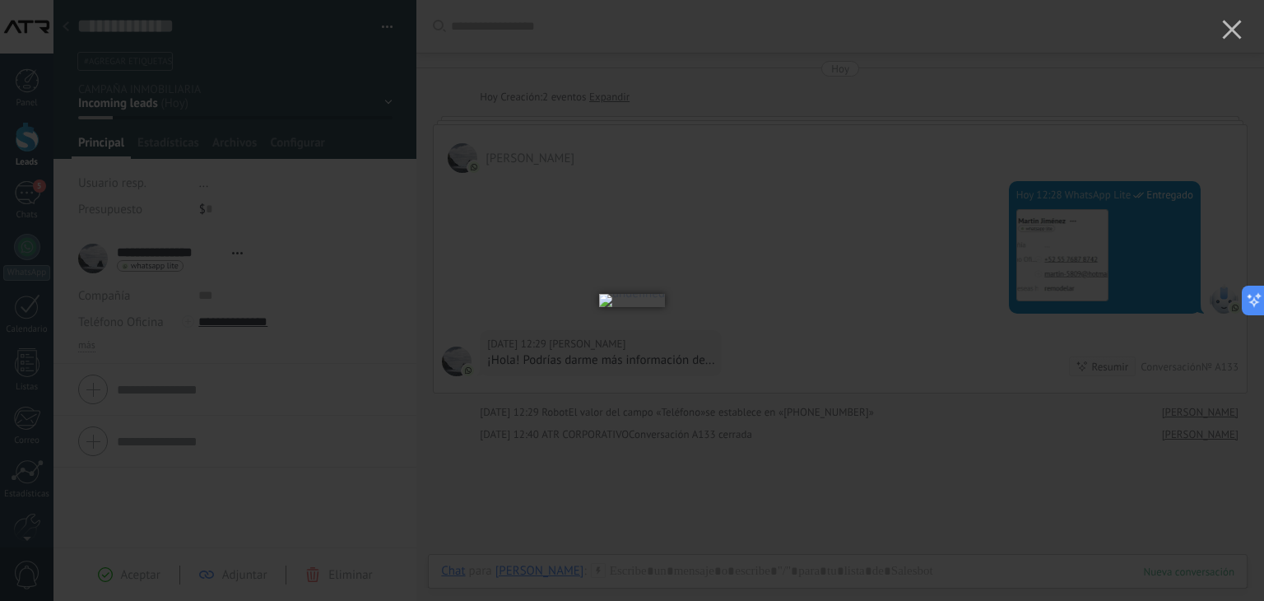
click at [1106, 481] on div at bounding box center [632, 300] width 1264 height 601
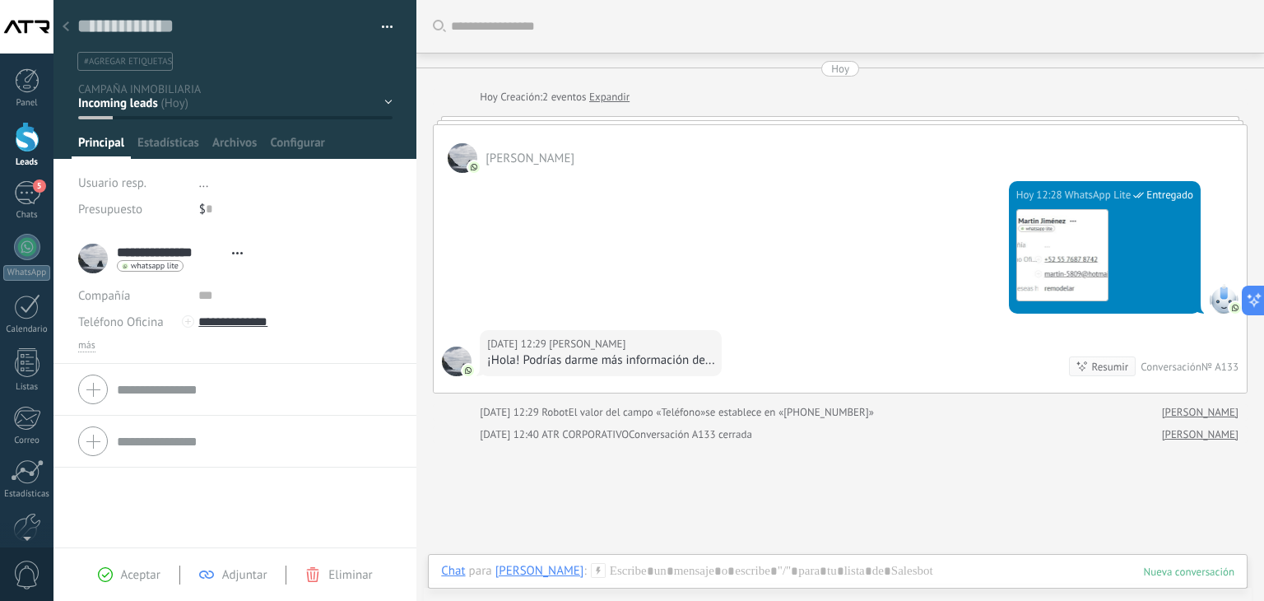
click at [390, 25] on div "Guardar y crear Imprimir Administrar etiquetas Exportar a excel" at bounding box center [235, 35] width 364 height 71
click at [388, 25] on div "Guardar y crear Imprimir Administrar etiquetas Exportar a excel" at bounding box center [235, 35] width 364 height 71
click at [385, 25] on button "button" at bounding box center [381, 27] width 24 height 25
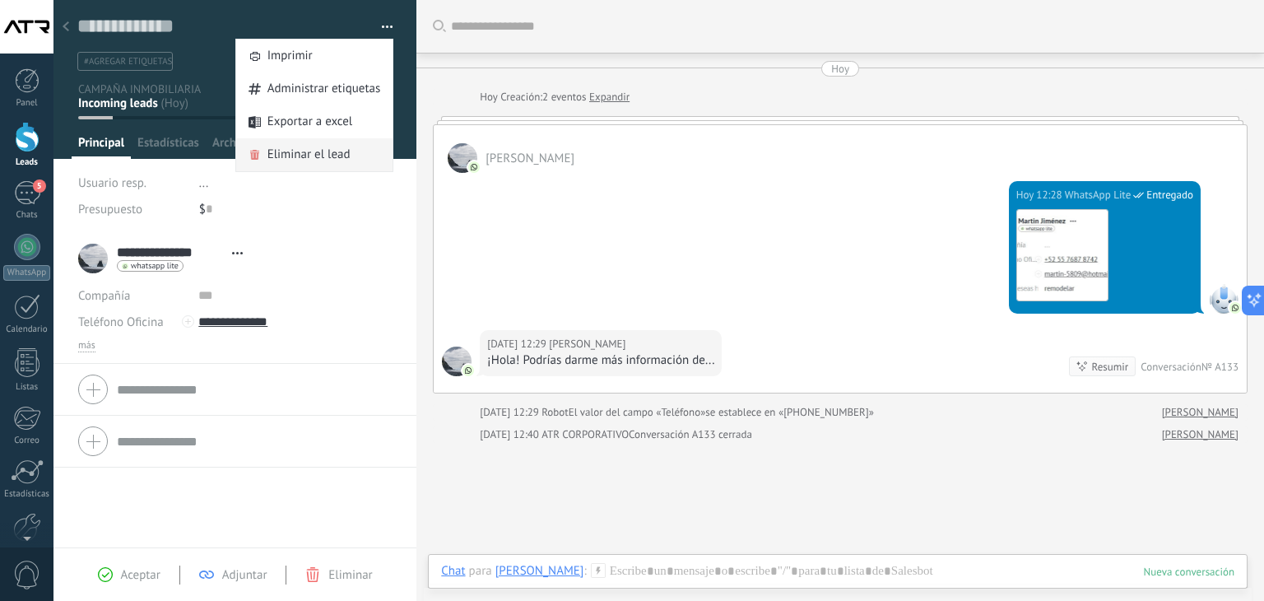
click at [290, 155] on span "Eliminar el lead" at bounding box center [308, 154] width 83 height 33
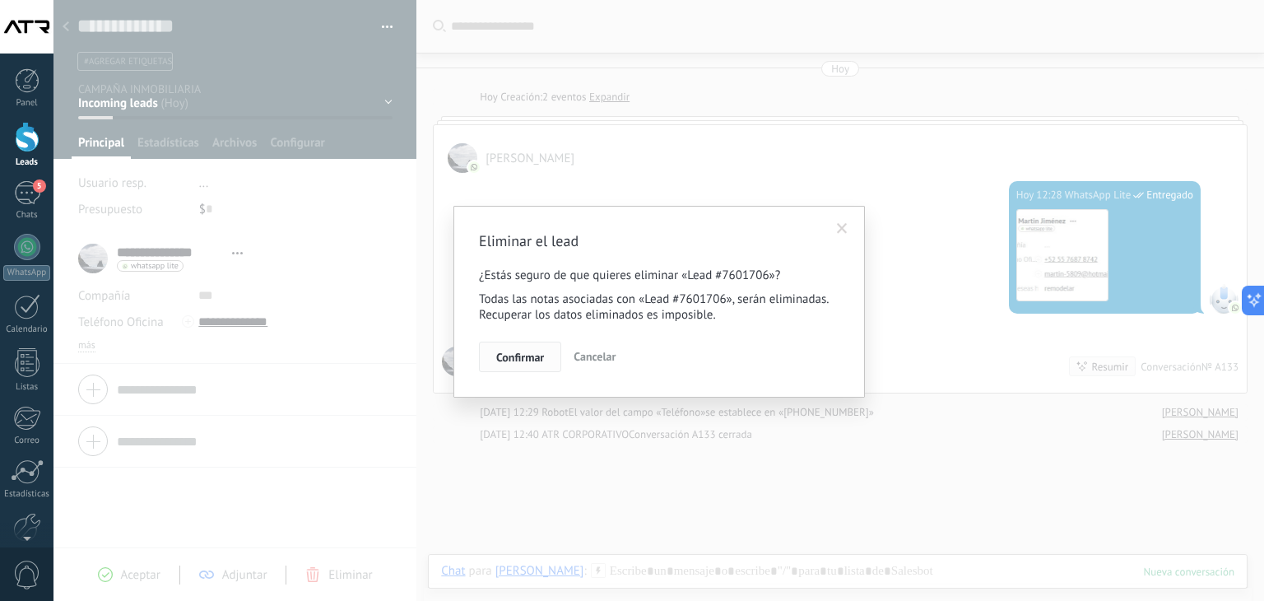
click at [531, 355] on span "Confirmar" at bounding box center [520, 357] width 48 height 12
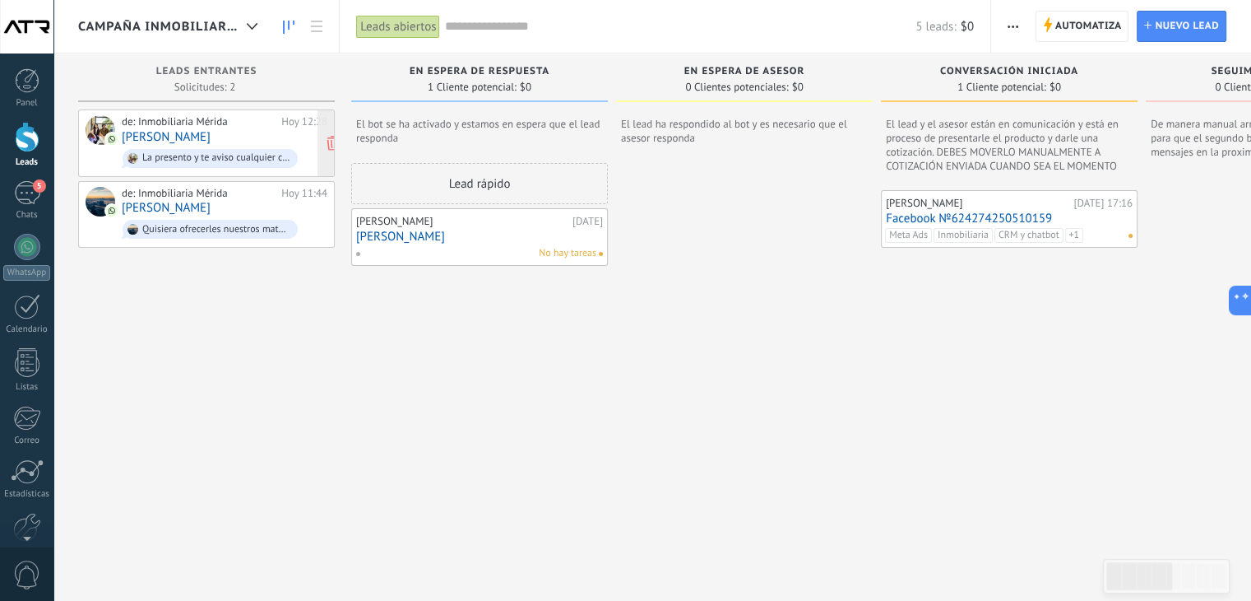
click at [179, 133] on link "Wadii Achach" at bounding box center [166, 137] width 89 height 14
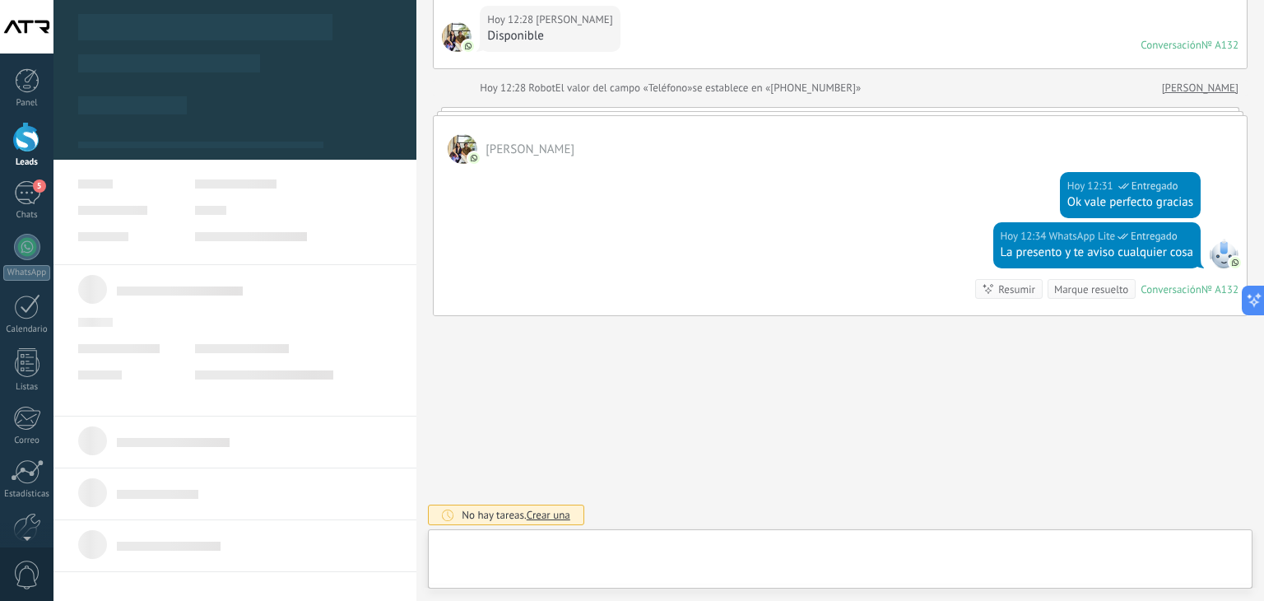
scroll to position [24, 0]
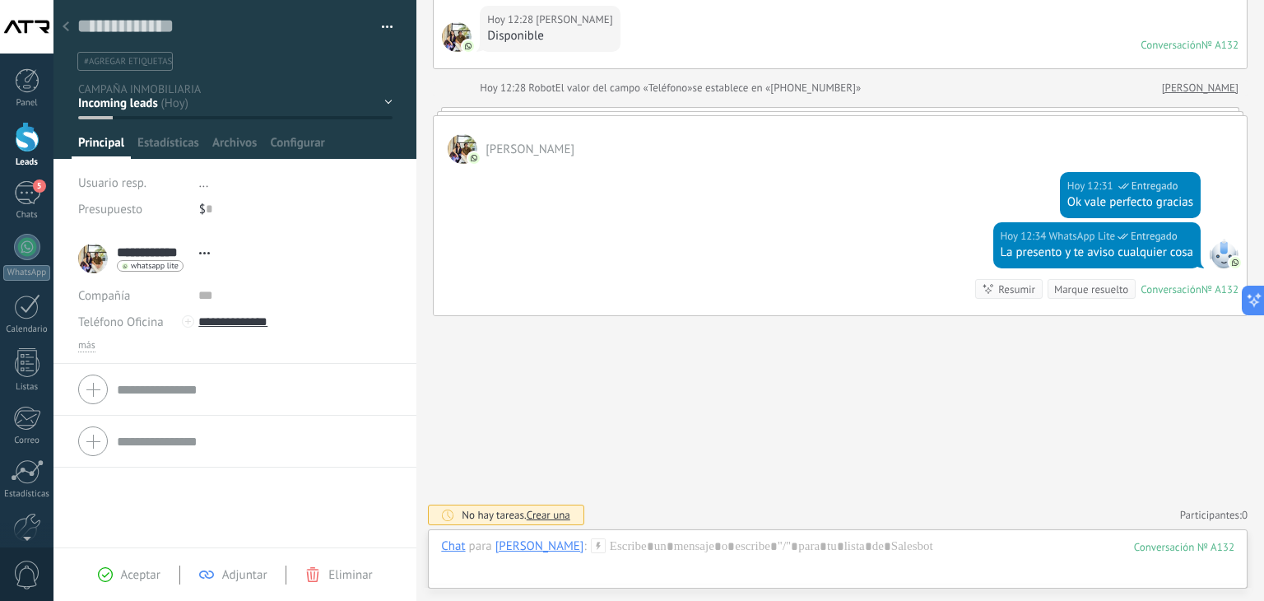
click at [378, 27] on button "button" at bounding box center [381, 27] width 24 height 25
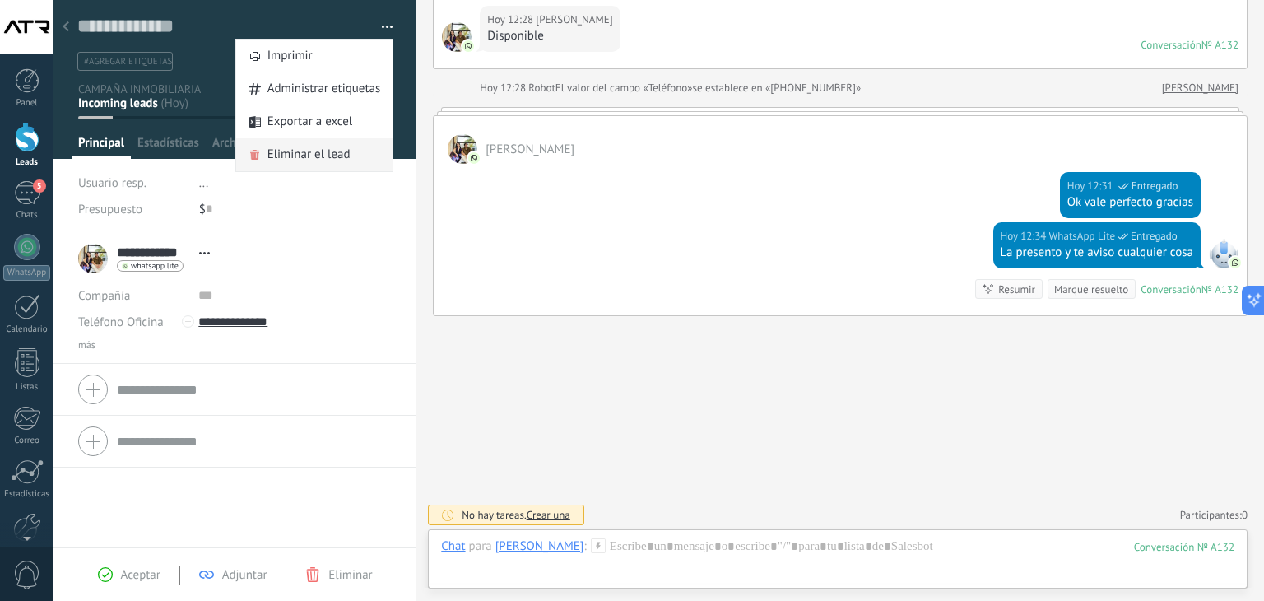
click at [318, 145] on span "Eliminar el lead" at bounding box center [308, 154] width 83 height 33
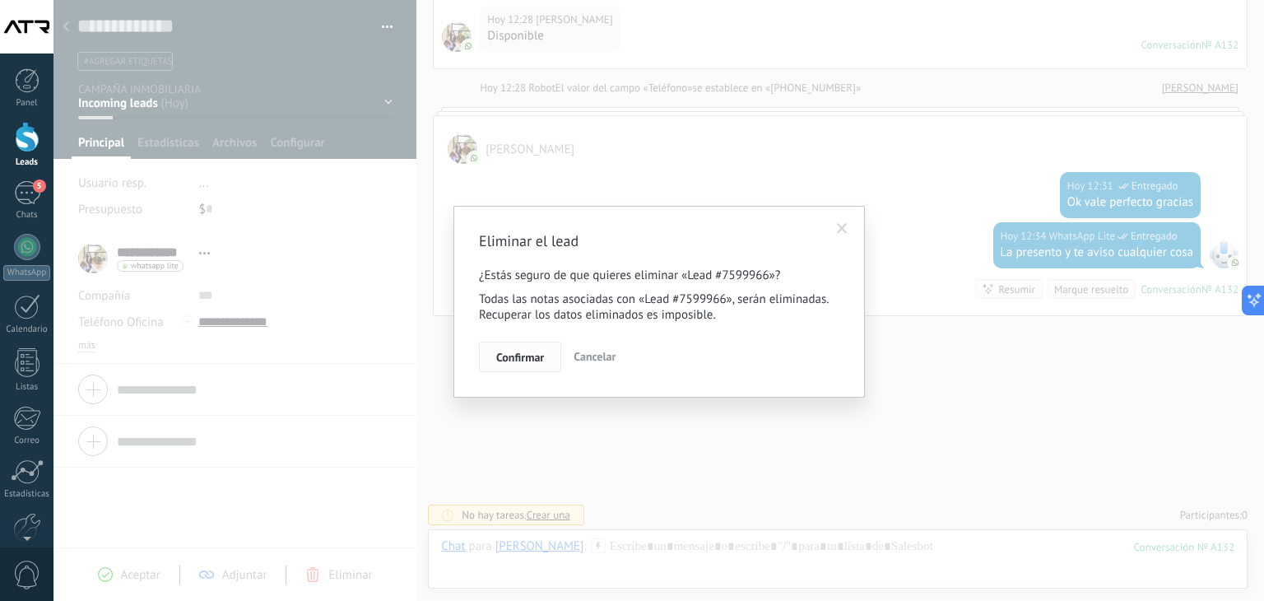
click at [522, 346] on button "Confirmar" at bounding box center [520, 356] width 82 height 31
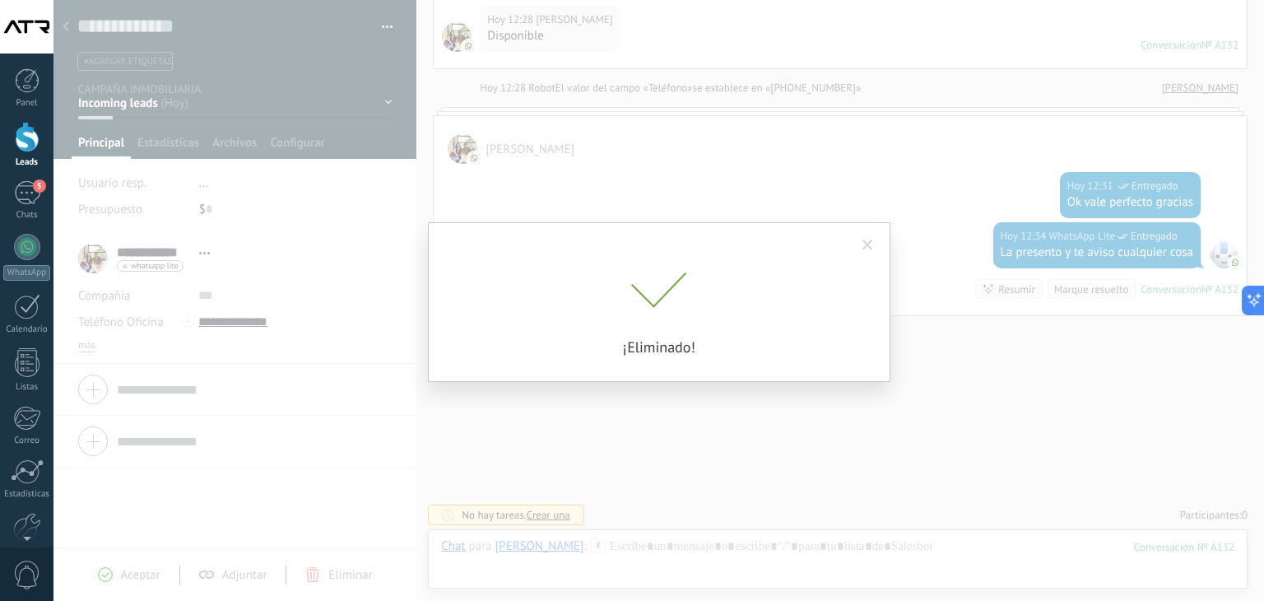
scroll to position [549, 0]
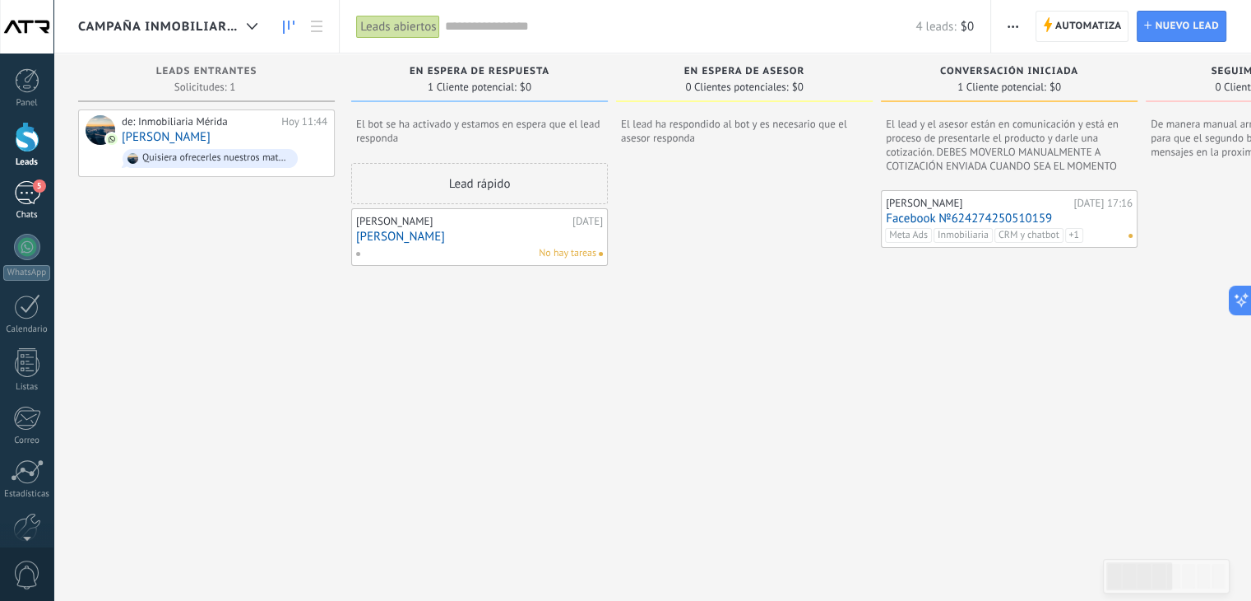
click at [15, 195] on div "5" at bounding box center [27, 193] width 26 height 24
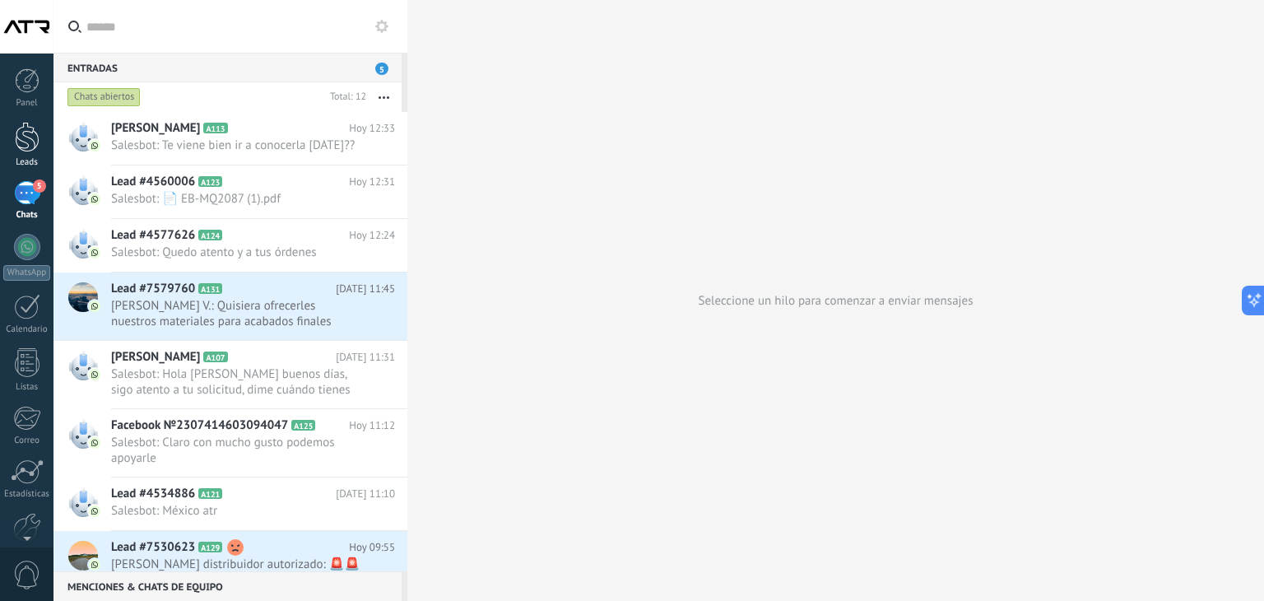
click at [16, 129] on div at bounding box center [27, 137] width 25 height 30
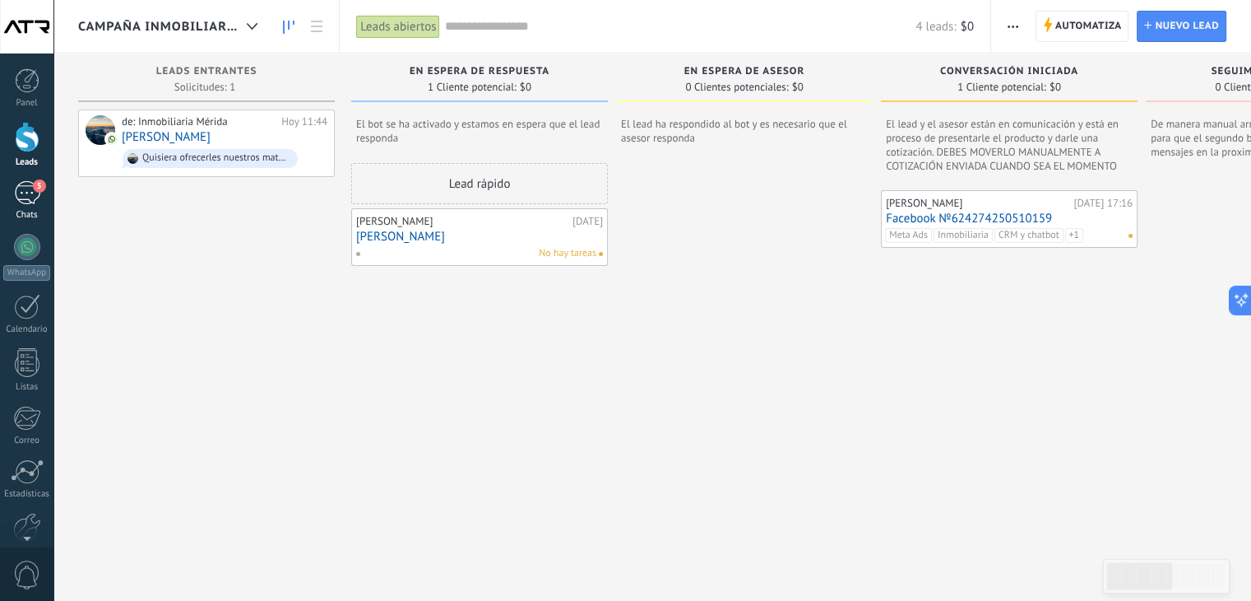
click at [28, 200] on div "5" at bounding box center [27, 193] width 26 height 24
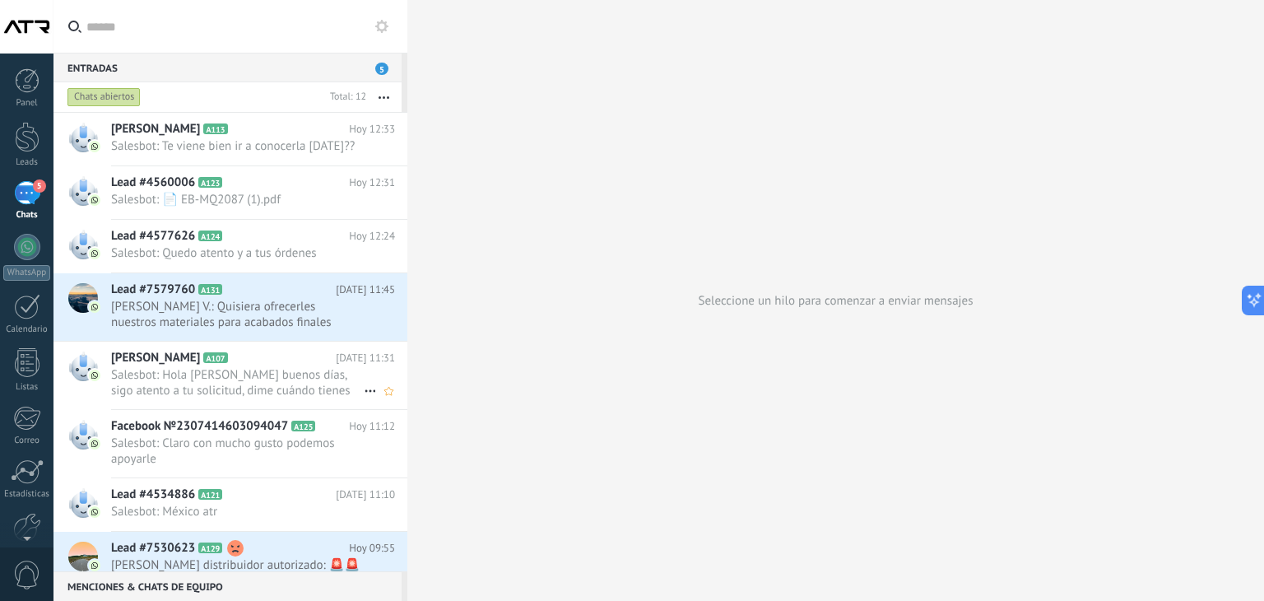
scroll to position [174, 0]
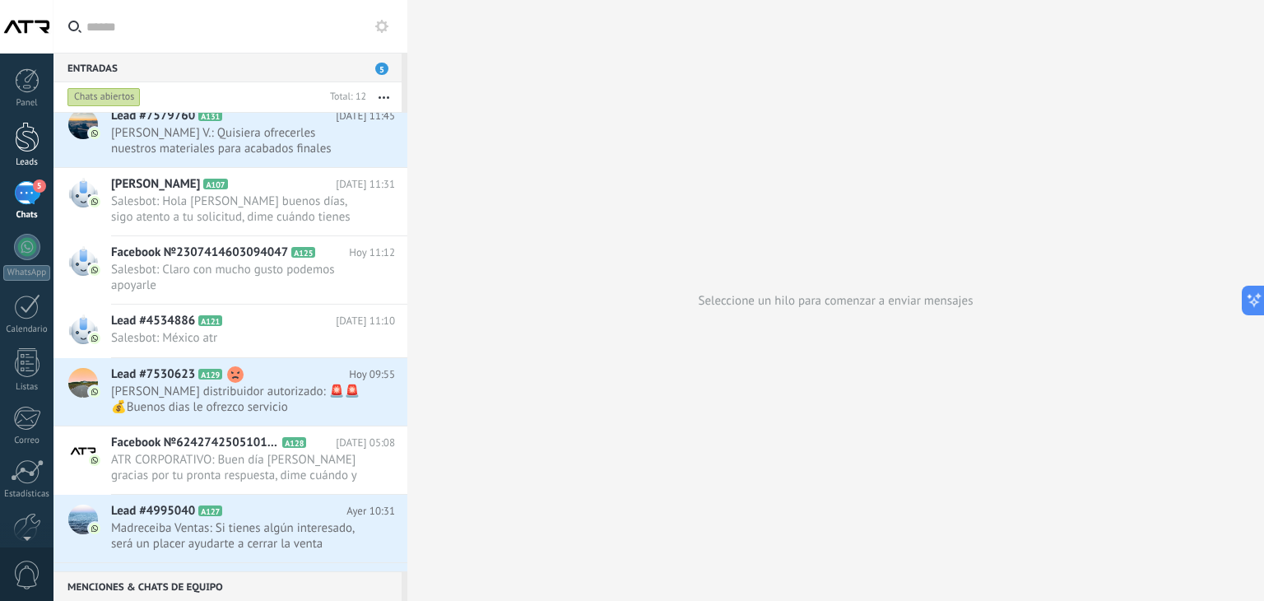
click at [26, 132] on div at bounding box center [27, 137] width 25 height 30
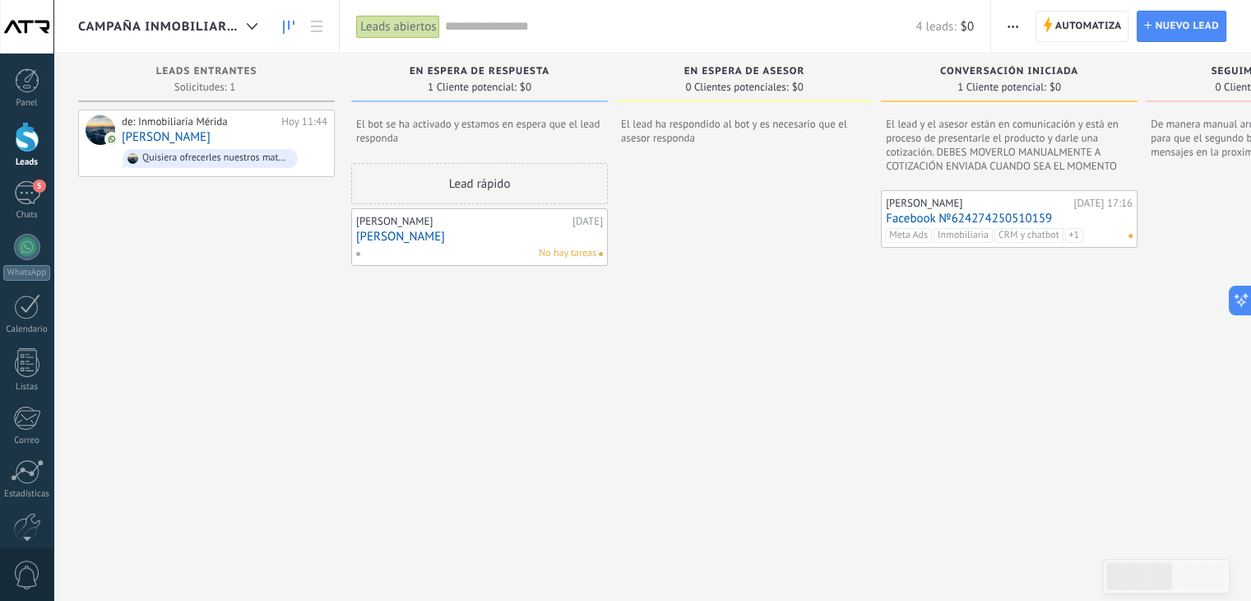
click at [171, 17] on div "CAMPAÑA INMOBILIARIA" at bounding box center [172, 26] width 188 height 53
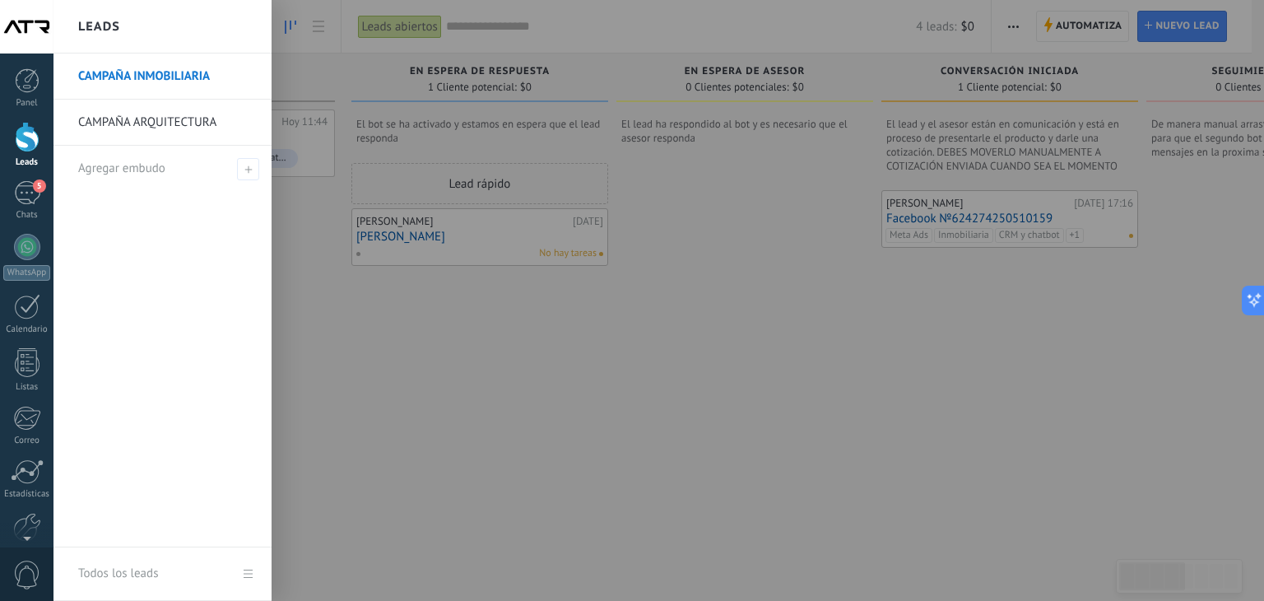
click at [18, 142] on div at bounding box center [27, 137] width 25 height 30
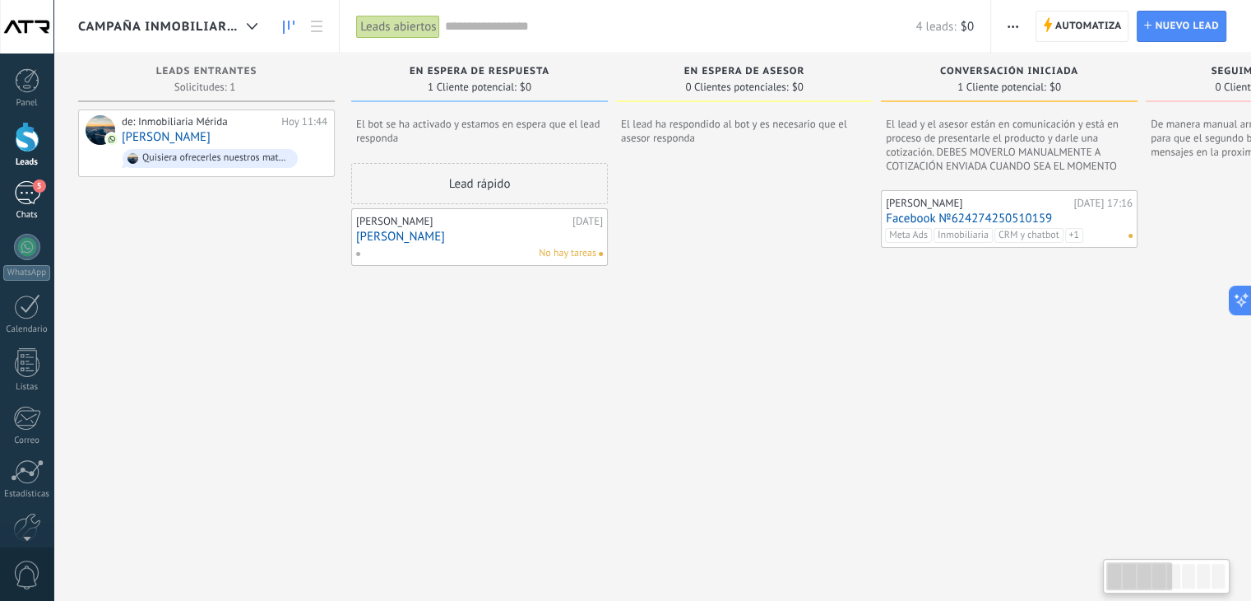
click at [26, 188] on div "5" at bounding box center [27, 193] width 26 height 24
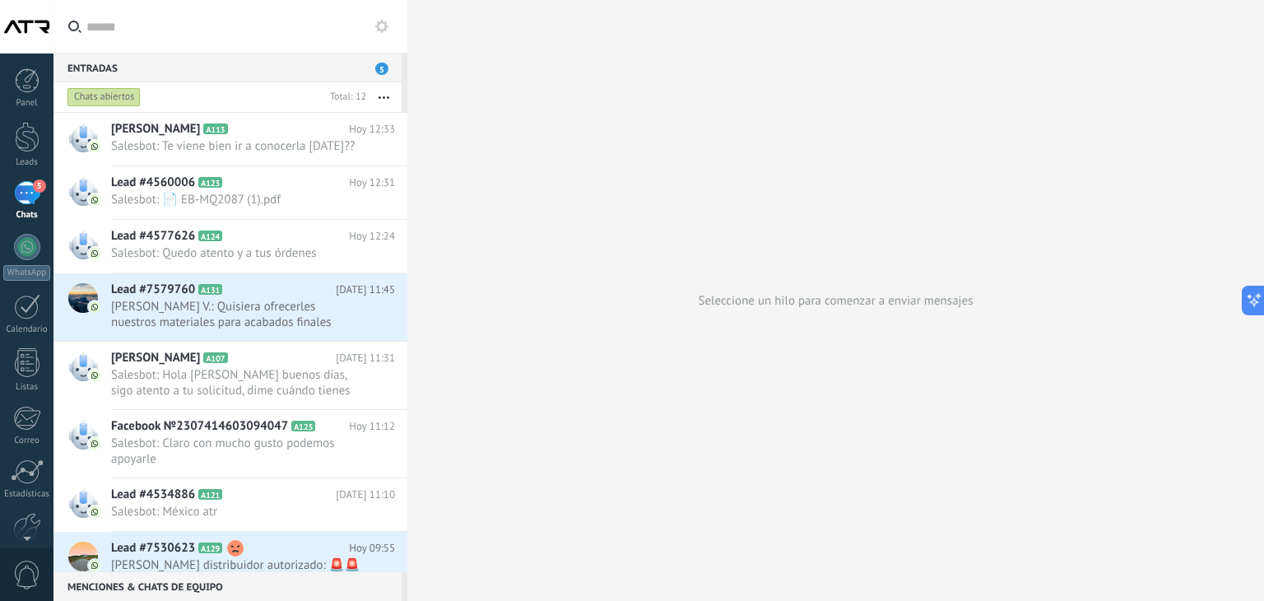
scroll to position [174, 0]
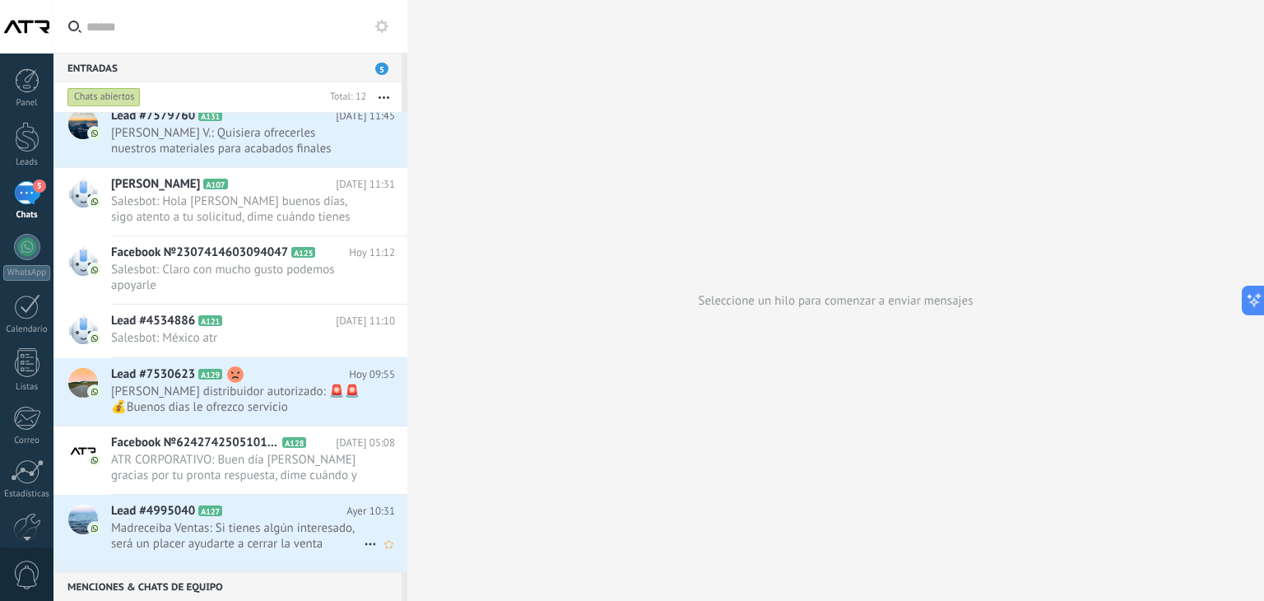
click at [294, 541] on span "Madreceiba Ventas: Si tienes algún interesado, será un placer ayudarte a cerrar…" at bounding box center [237, 535] width 253 height 31
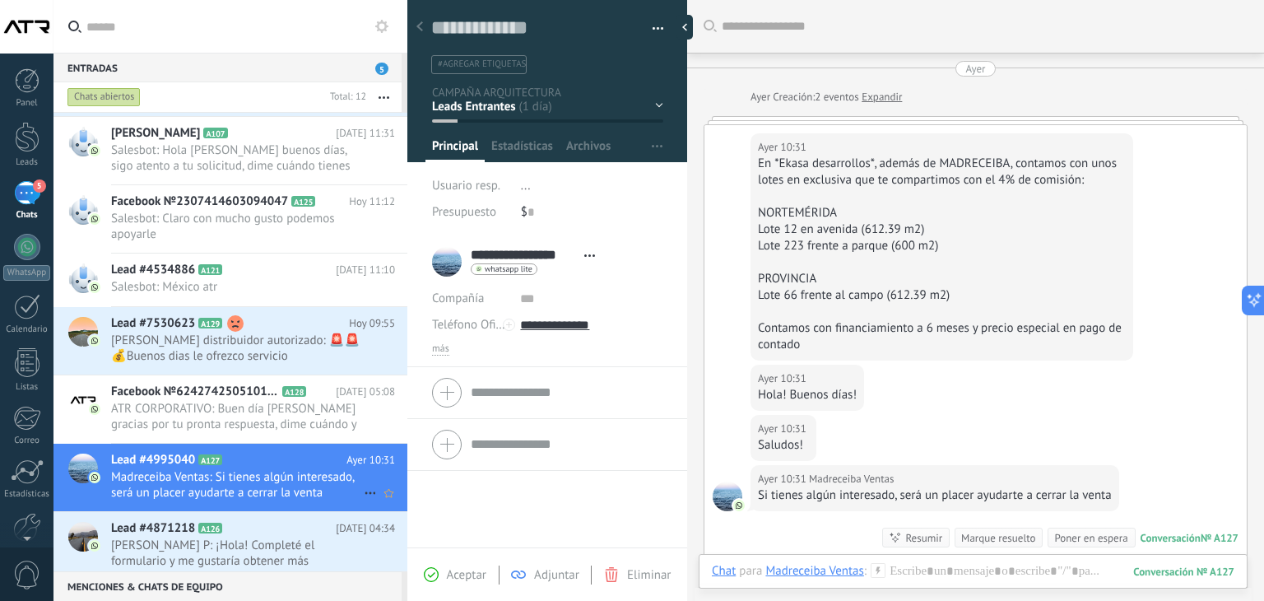
scroll to position [317, 0]
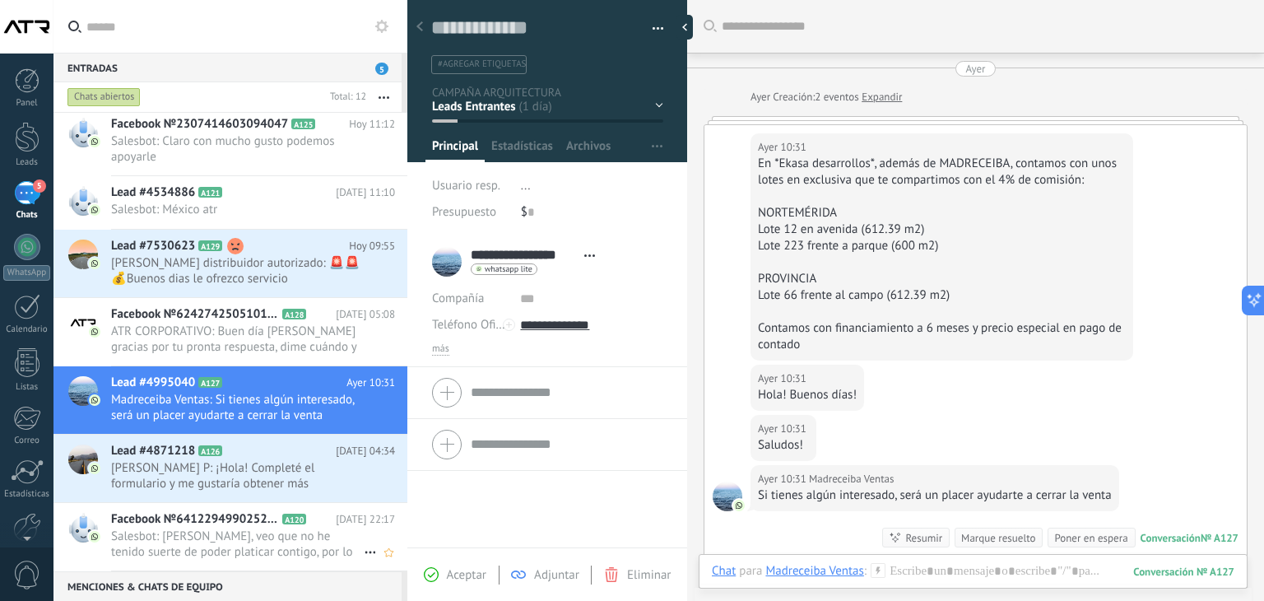
click at [217, 528] on span "Salesbot: [PERSON_NAME], veo que no he tenido suerte de poder platicar contigo,…" at bounding box center [237, 543] width 253 height 31
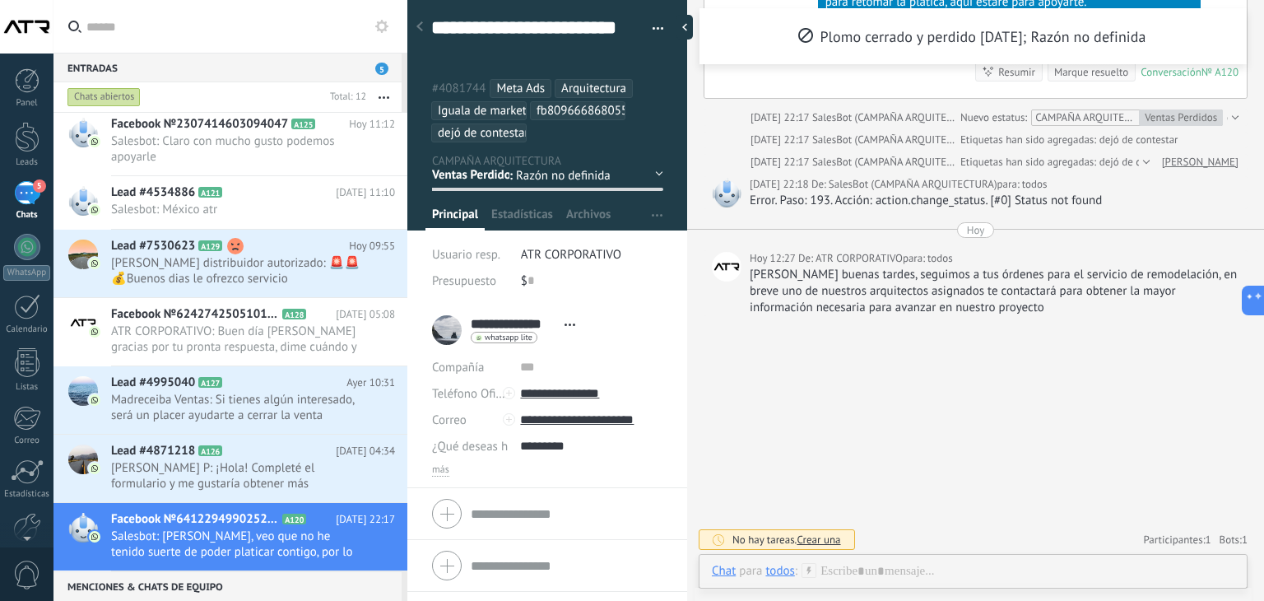
scroll to position [1413, 0]
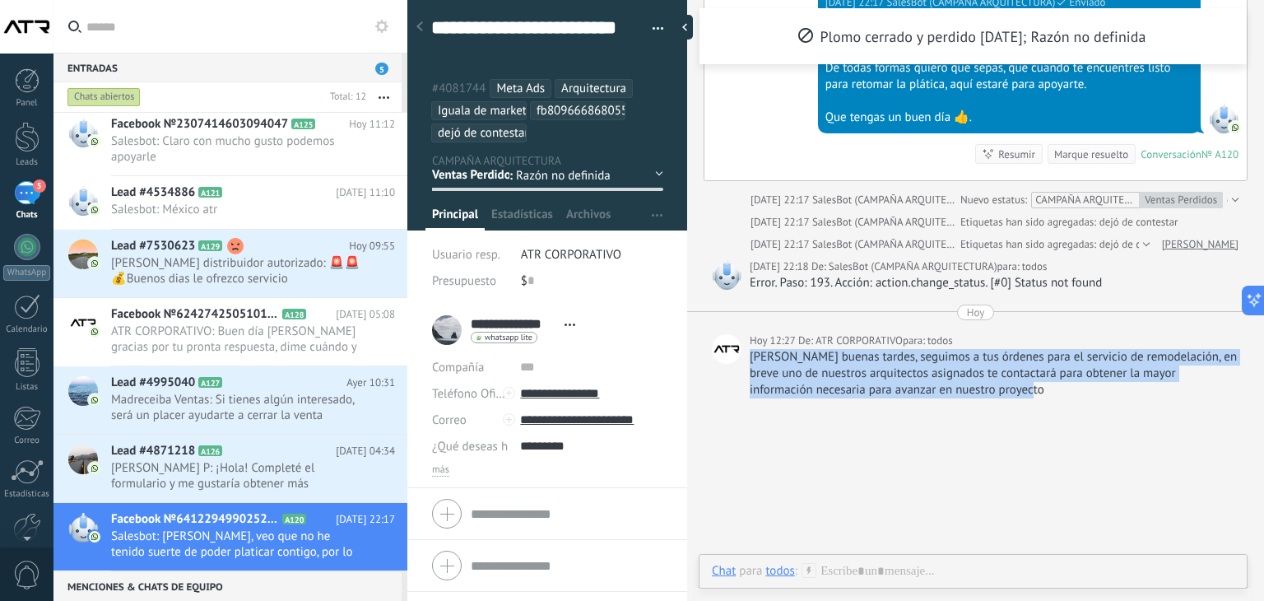
drag, startPoint x: 1050, startPoint y: 390, endPoint x: 750, endPoint y: 358, distance: 301.2
click at [750, 358] on div "[PERSON_NAME] buenas tardes, seguimos a tus órdenes para el servicio de remodel…" at bounding box center [993, 373] width 489 height 49
copy div "[PERSON_NAME] buenas tardes, seguimos a tus órdenes para el servicio de remodel…"
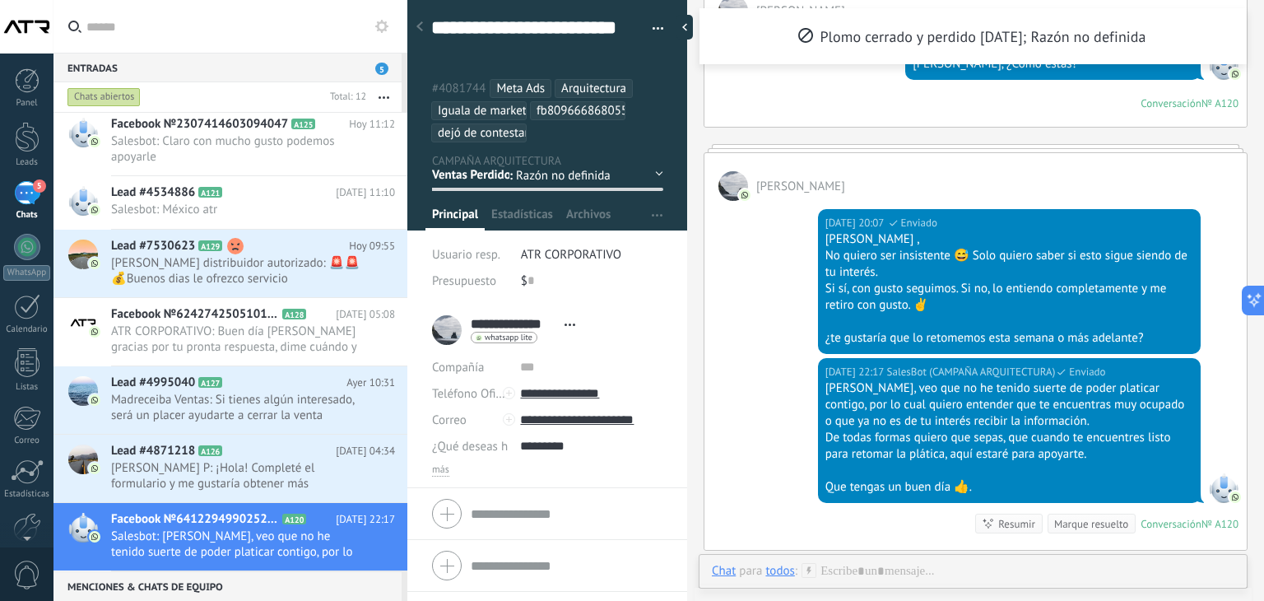
scroll to position [1083, 0]
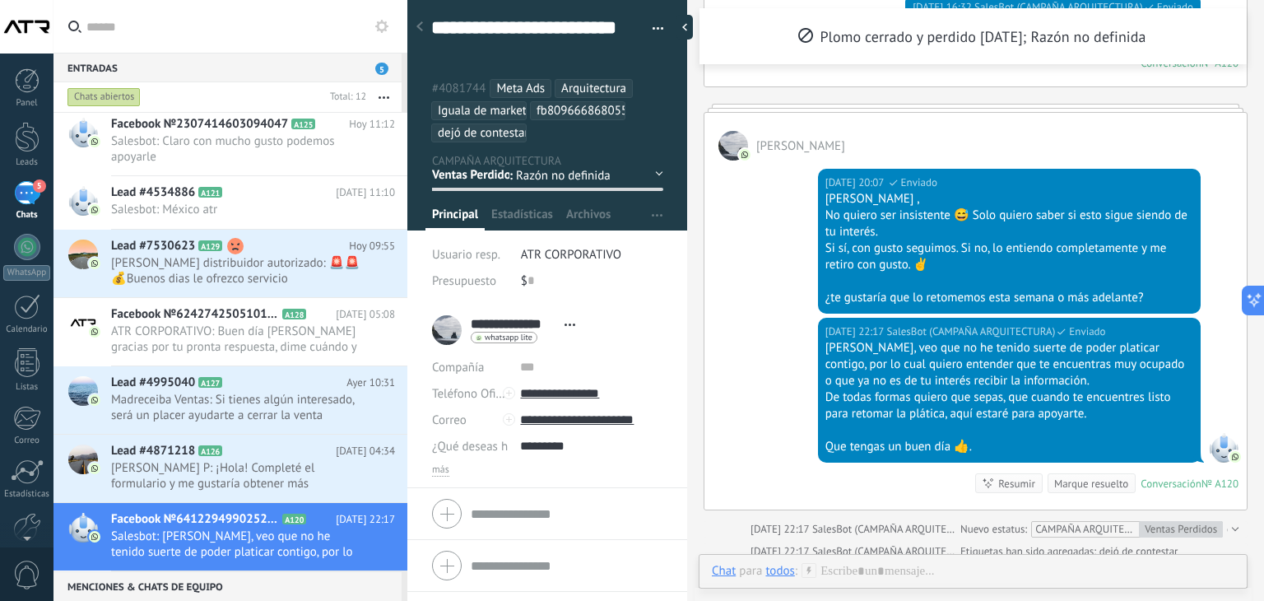
click at [791, 568] on div "todos" at bounding box center [779, 570] width 29 height 15
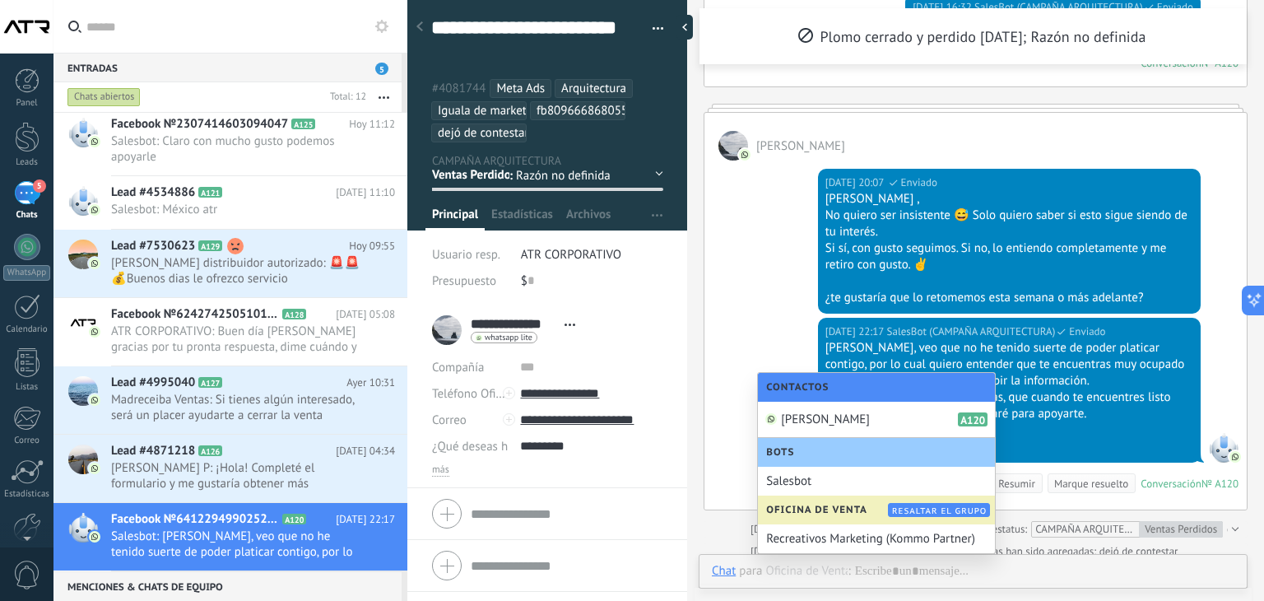
click at [735, 478] on div "02.09.2025 22:17 SalesBot (CAMPAÑA ARQUITECTURA) Enviado Hola Martin, veo que n…" at bounding box center [975, 414] width 542 height 192
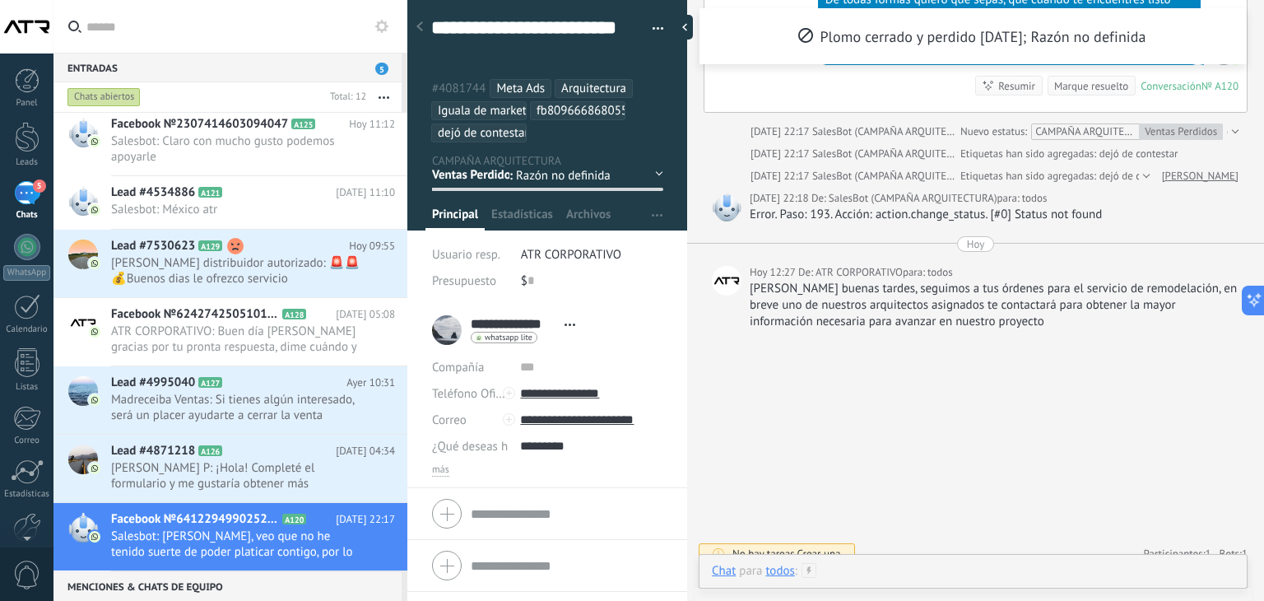
scroll to position [1495, 0]
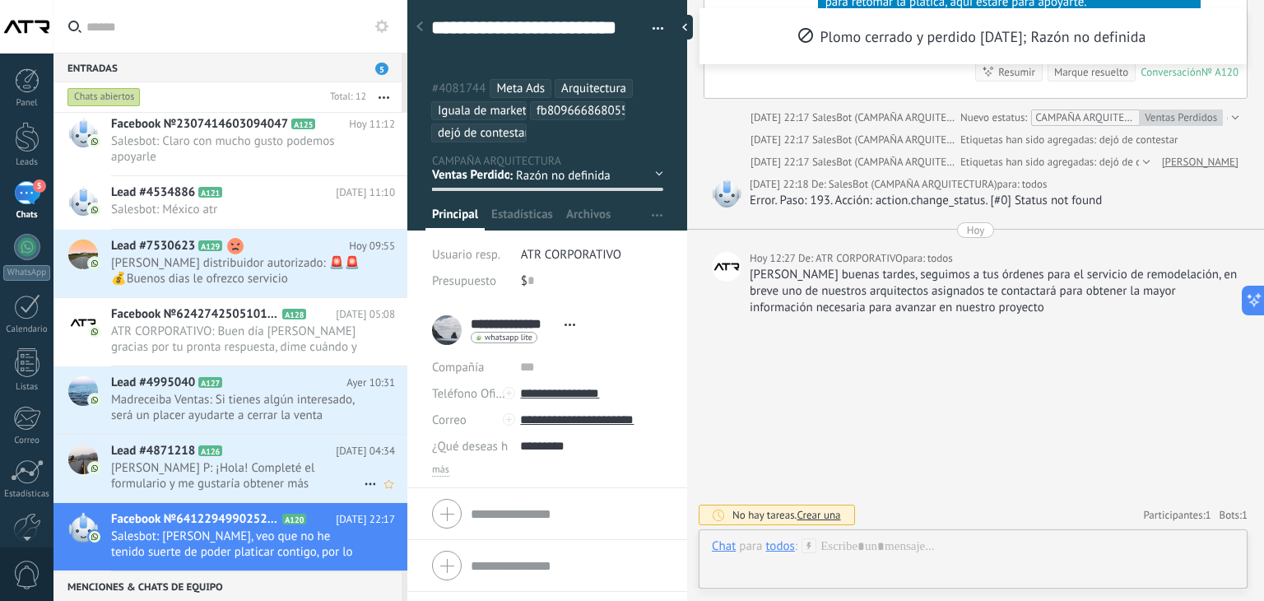
click at [171, 485] on span "Eduardo Hammeken P: ¡Hola! Completé el formulario y me gustaría obtener más inf…" at bounding box center [237, 475] width 253 height 31
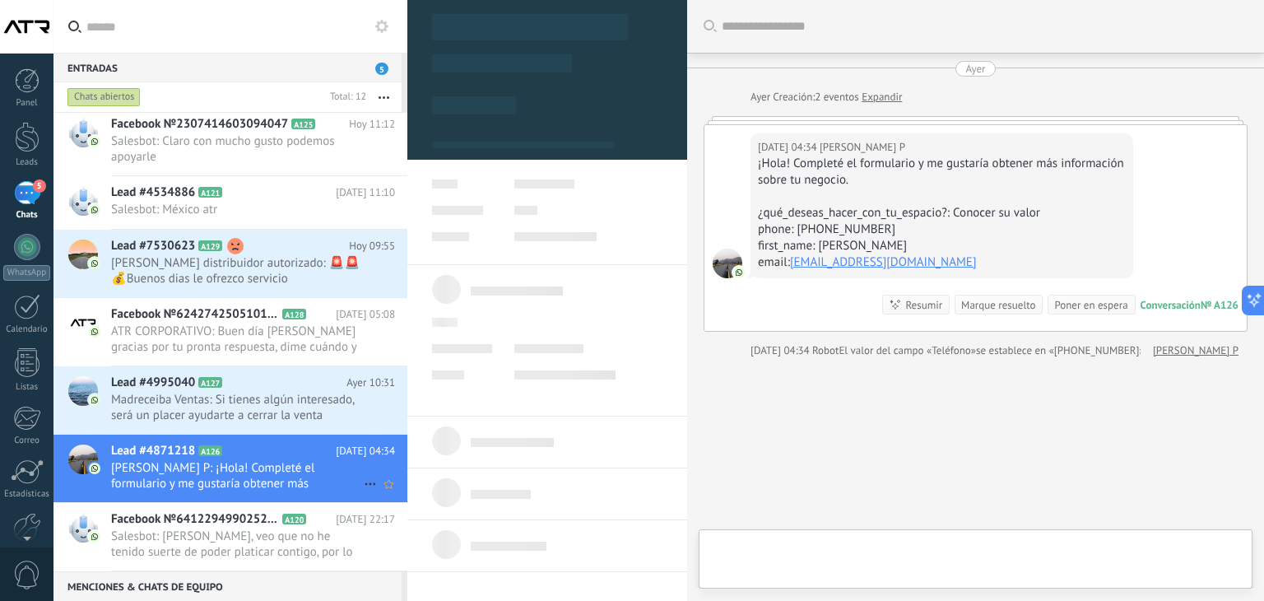
type textarea "**********"
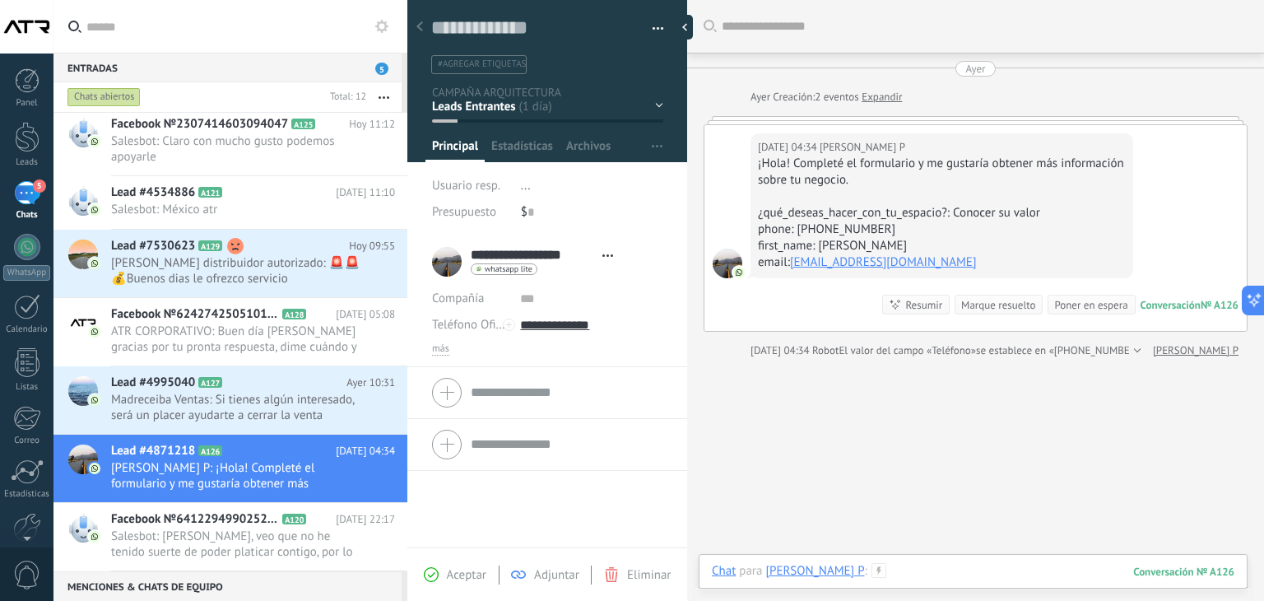
click at [941, 568] on div at bounding box center [973, 587] width 522 height 49
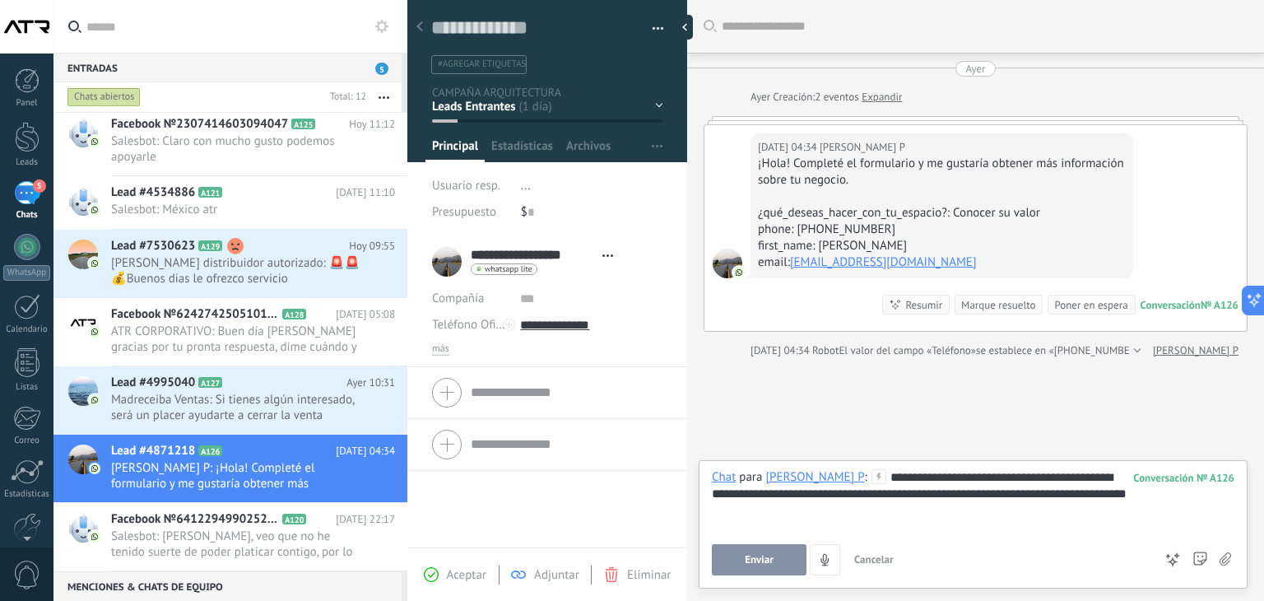
click at [768, 554] on span "Enviar" at bounding box center [759, 560] width 29 height 12
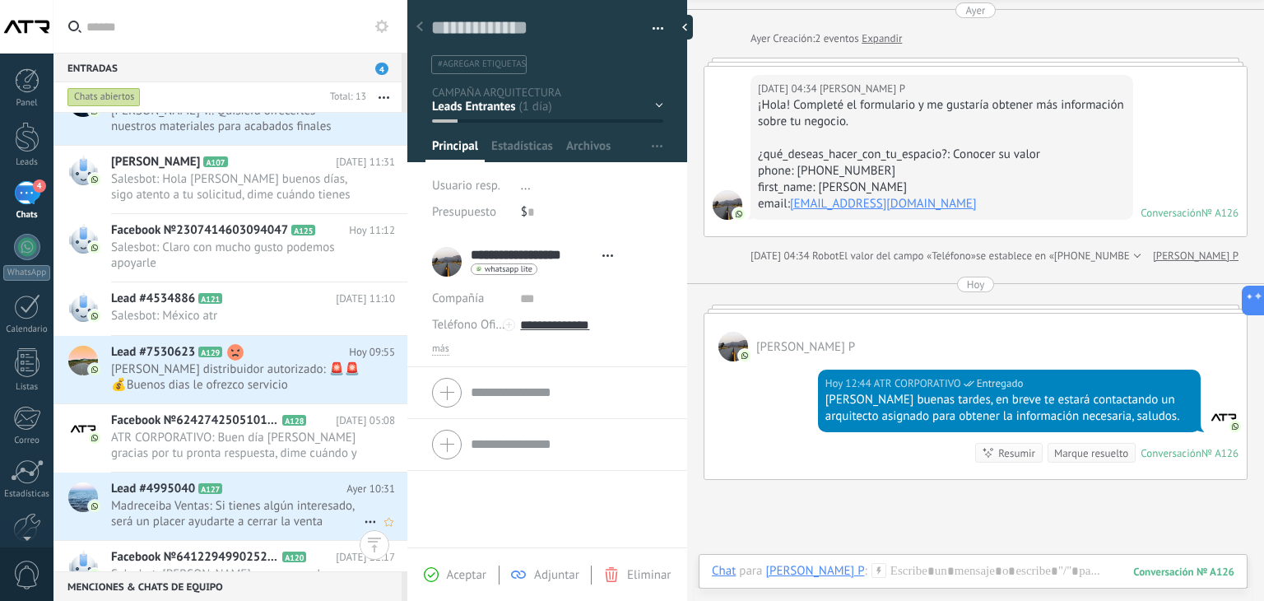
scroll to position [369, 0]
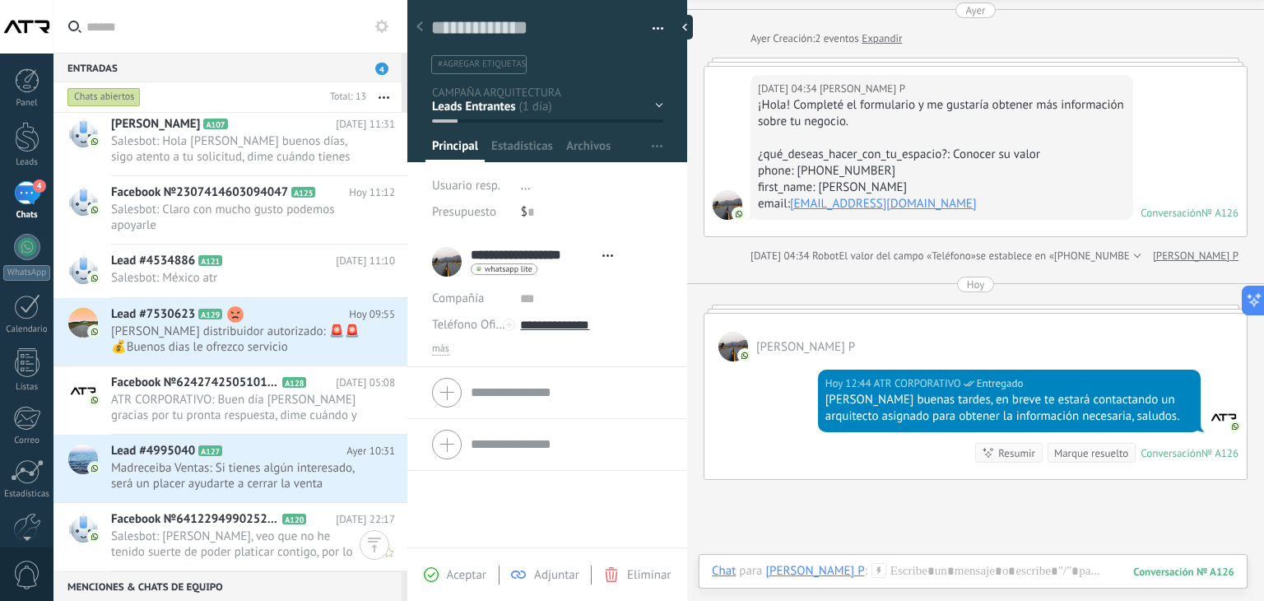
click at [205, 531] on span "Salesbot: [PERSON_NAME], veo que no he tenido suerte de poder platicar contigo,…" at bounding box center [237, 543] width 253 height 31
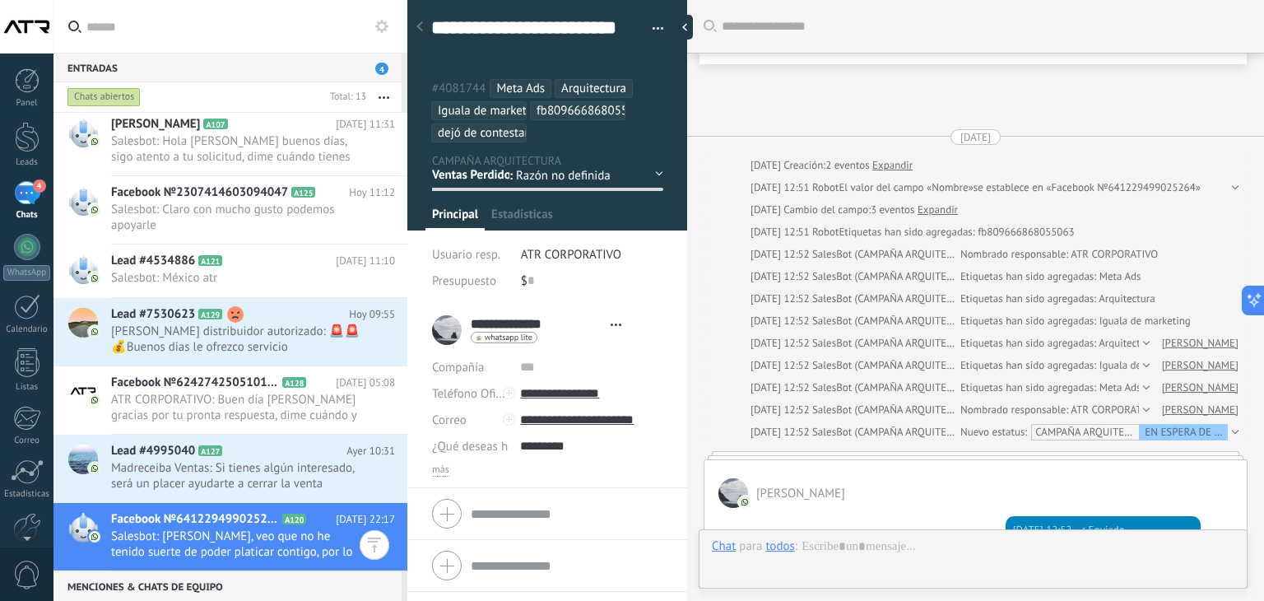
scroll to position [1195, 0]
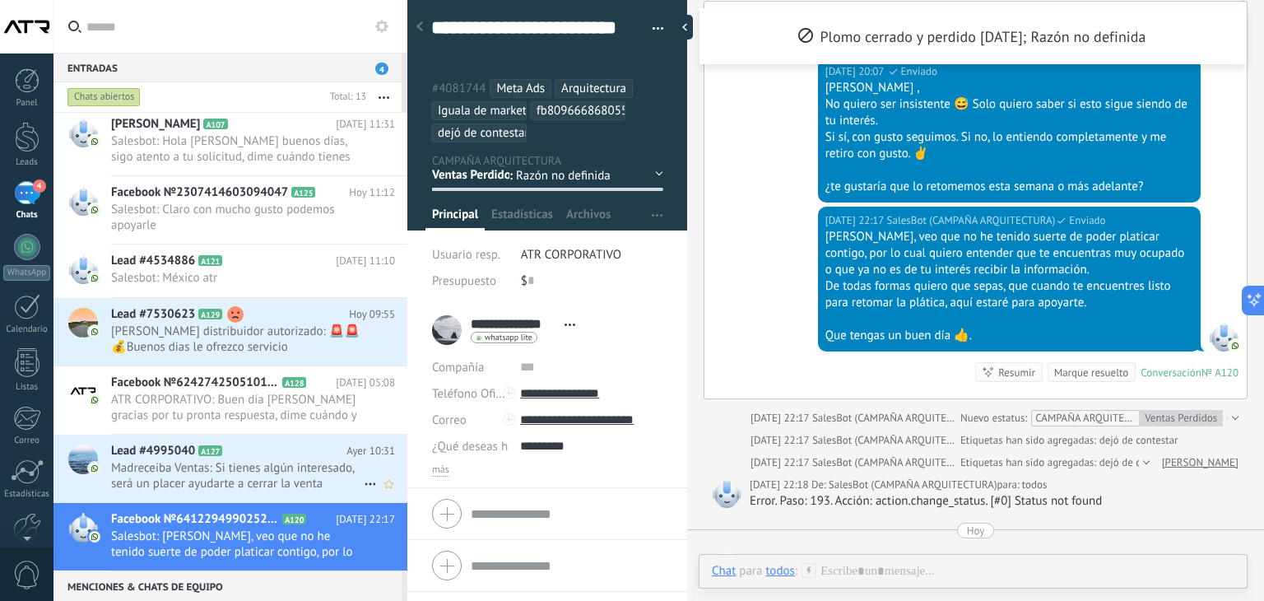
click at [170, 476] on span "Madreceiba Ventas: Si tienes algún interesado, será un placer ayudarte a cerrar…" at bounding box center [237, 475] width 253 height 31
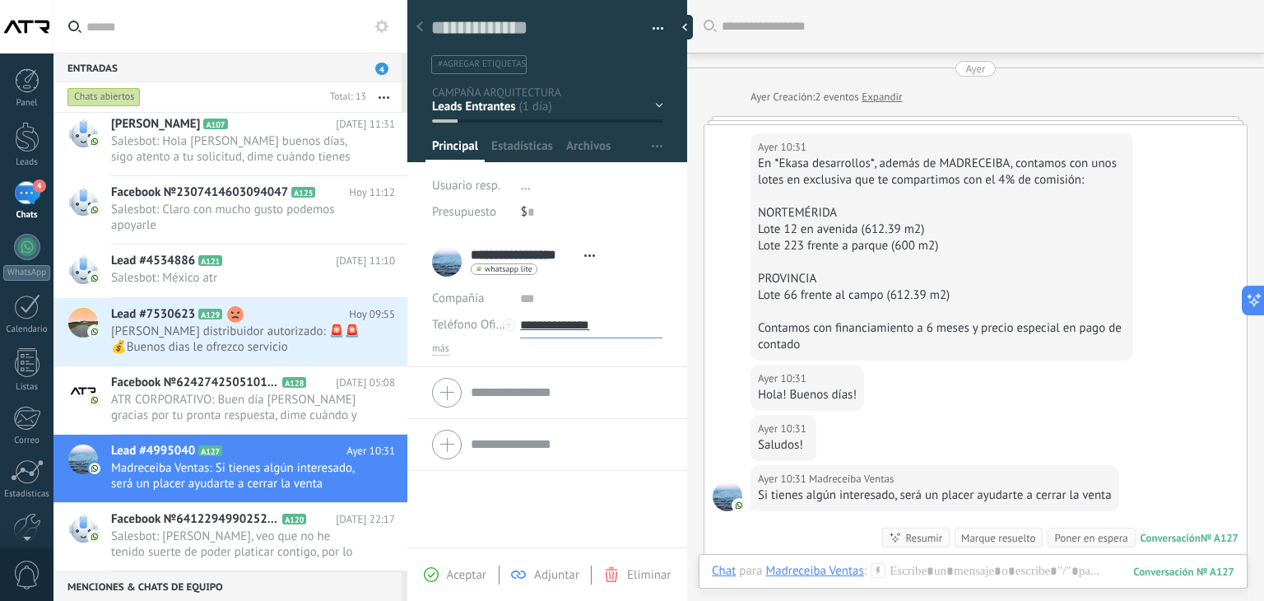
drag, startPoint x: 629, startPoint y: 322, endPoint x: 543, endPoint y: 322, distance: 85.6
click at [543, 322] on input "**********" at bounding box center [591, 325] width 142 height 26
click at [368, 483] on use at bounding box center [369, 484] width 11 height 2
click at [296, 455] on div at bounding box center [632, 300] width 1264 height 601
click at [652, 30] on span "button" at bounding box center [658, 31] width 12 height 3
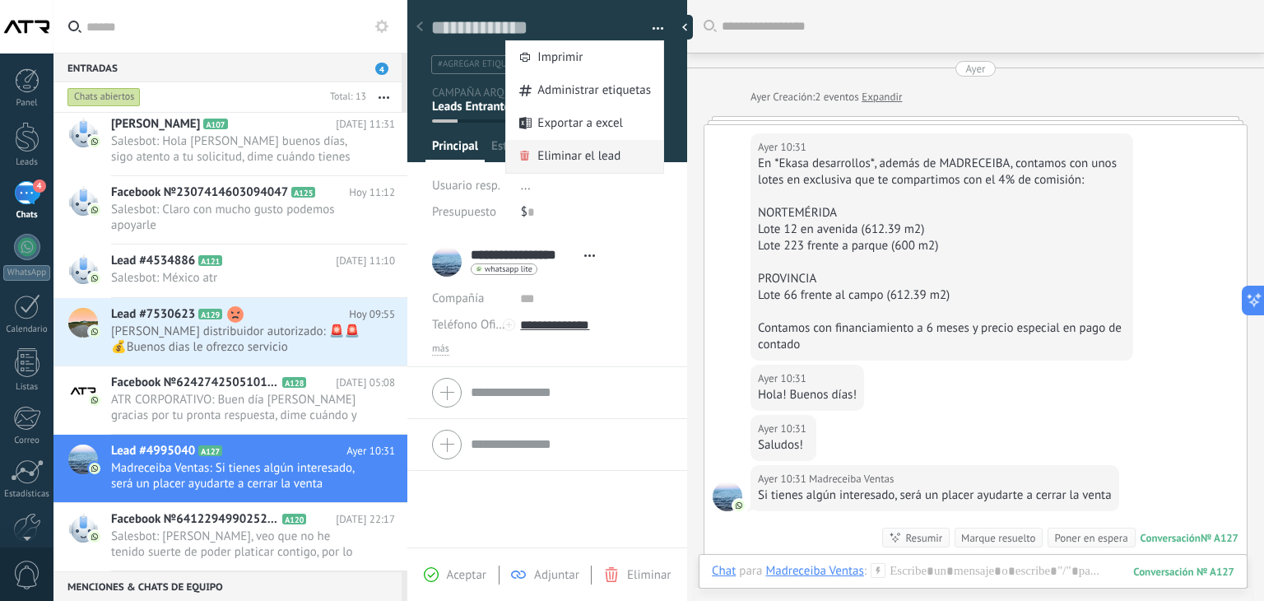
click at [550, 159] on span "Eliminar el lead" at bounding box center [578, 156] width 83 height 33
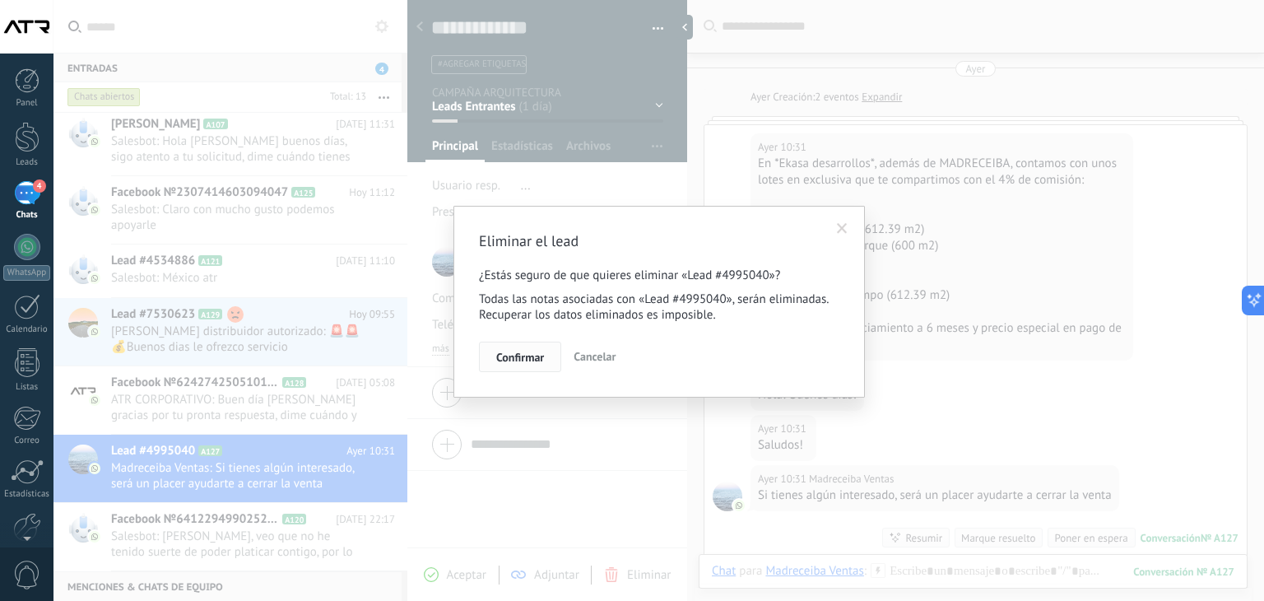
click at [517, 360] on span "Confirmar" at bounding box center [520, 357] width 48 height 12
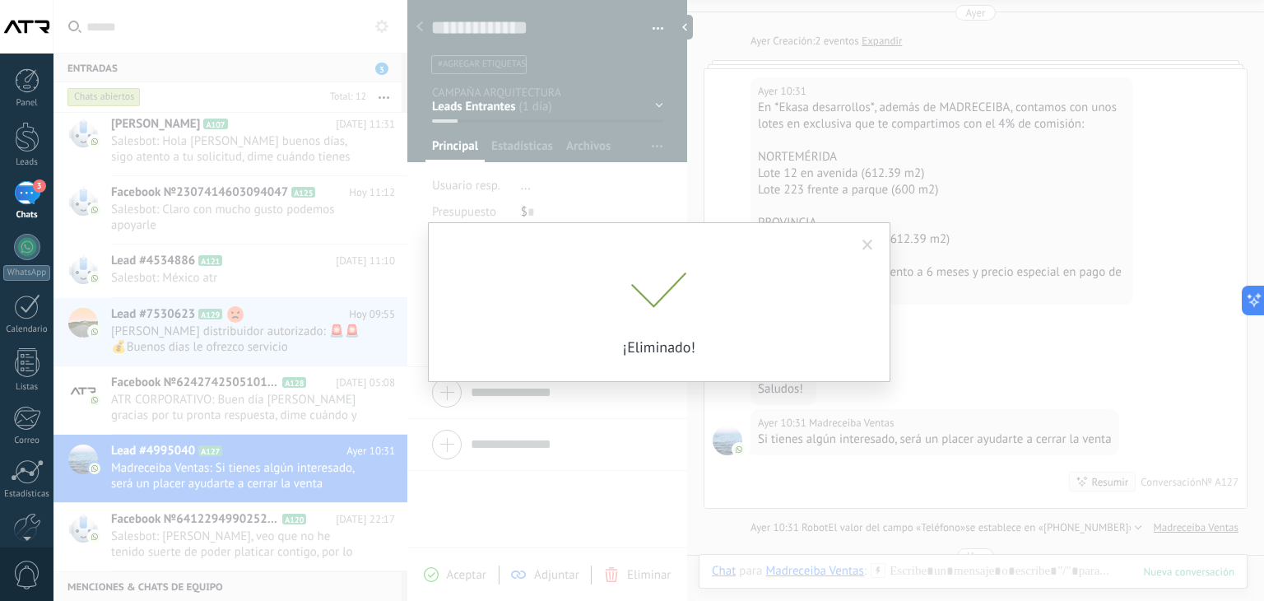
scroll to position [301, 0]
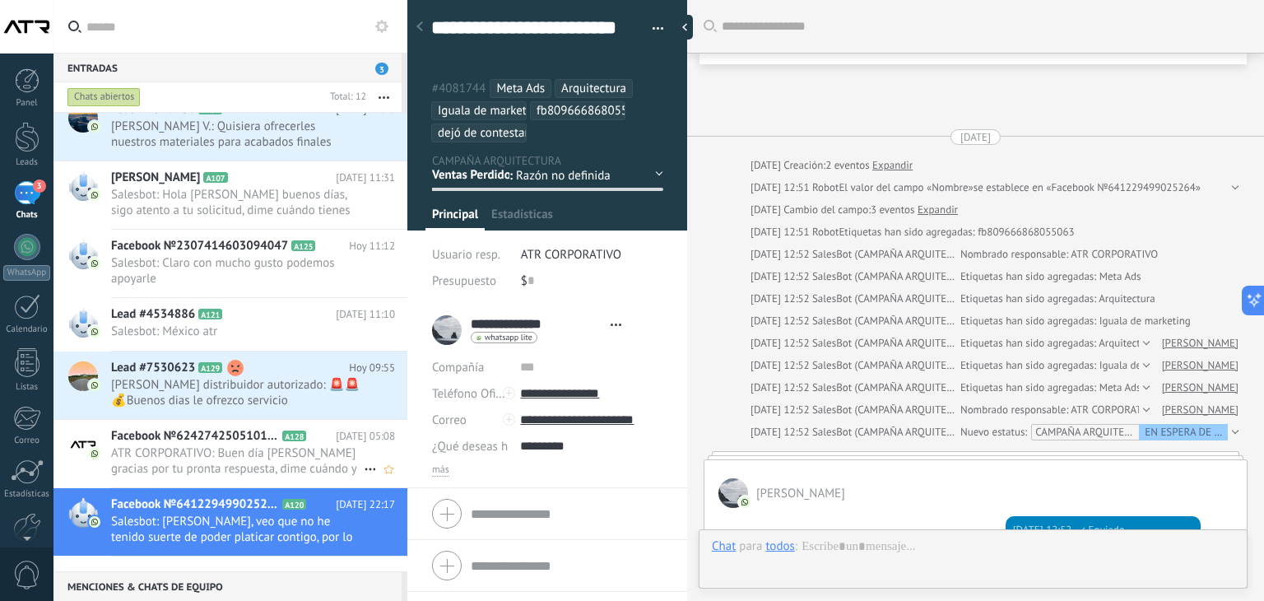
scroll to position [1195, 0]
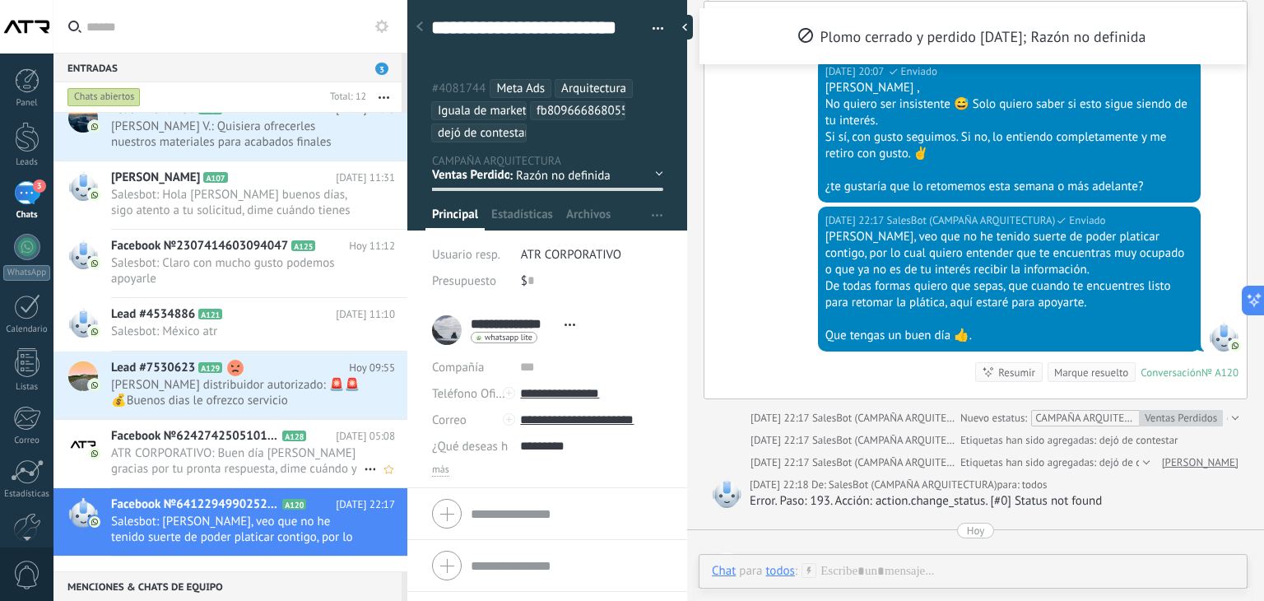
click at [220, 444] on span "Facebook №624274250510159" at bounding box center [195, 436] width 168 height 16
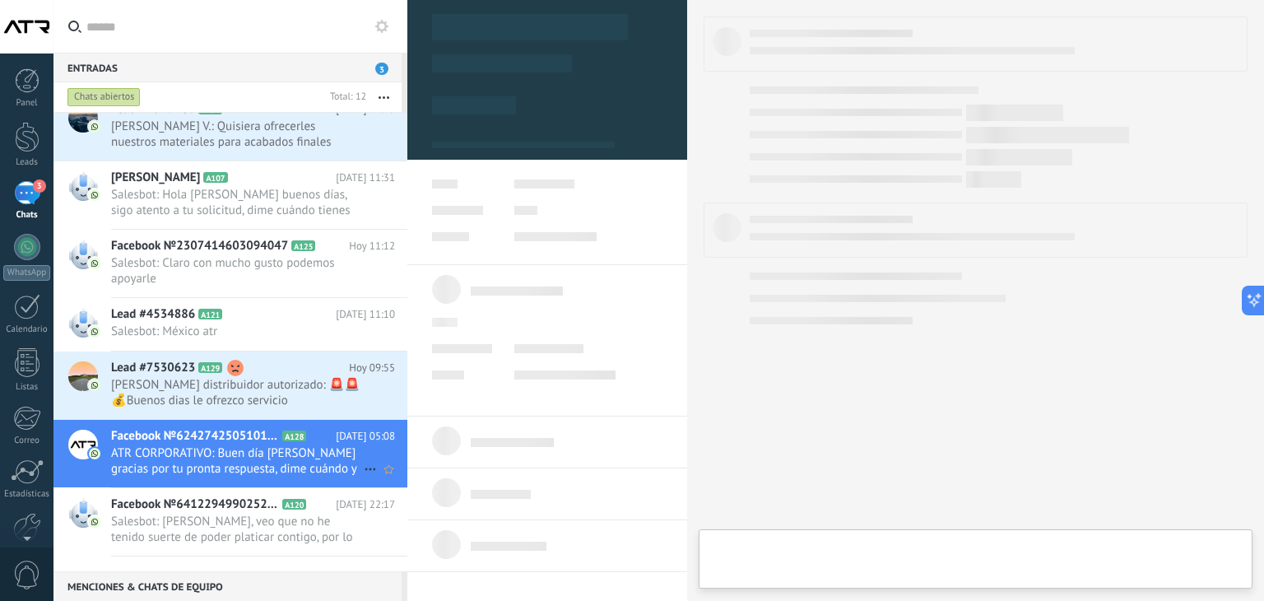
type textarea "**********"
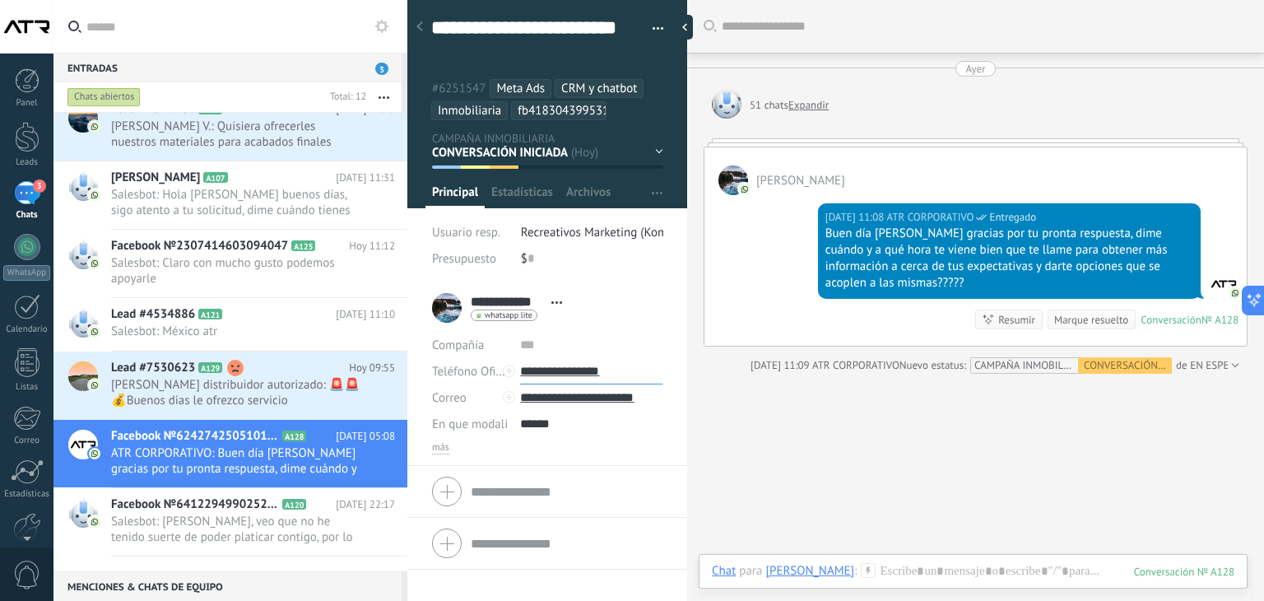
drag, startPoint x: 634, startPoint y: 373, endPoint x: 543, endPoint y: 373, distance: 91.3
click at [543, 373] on input "**********" at bounding box center [591, 371] width 142 height 26
click at [905, 571] on div at bounding box center [973, 587] width 522 height 49
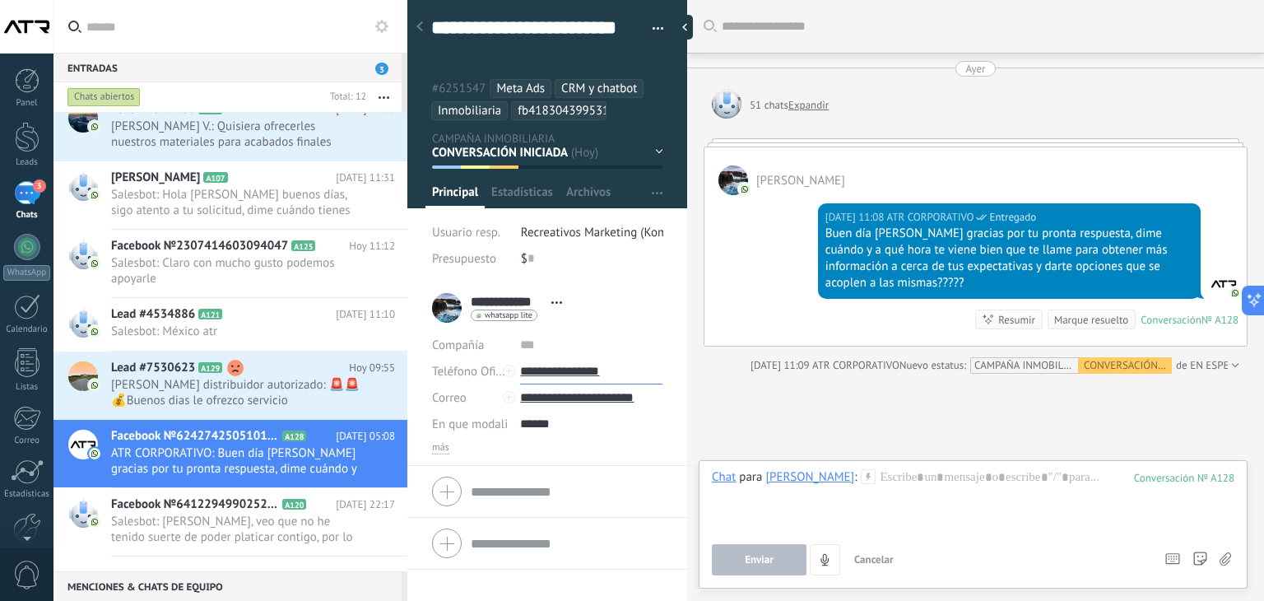
drag, startPoint x: 633, startPoint y: 373, endPoint x: 540, endPoint y: 371, distance: 93.8
click at [540, 371] on input "**********" at bounding box center [591, 371] width 142 height 26
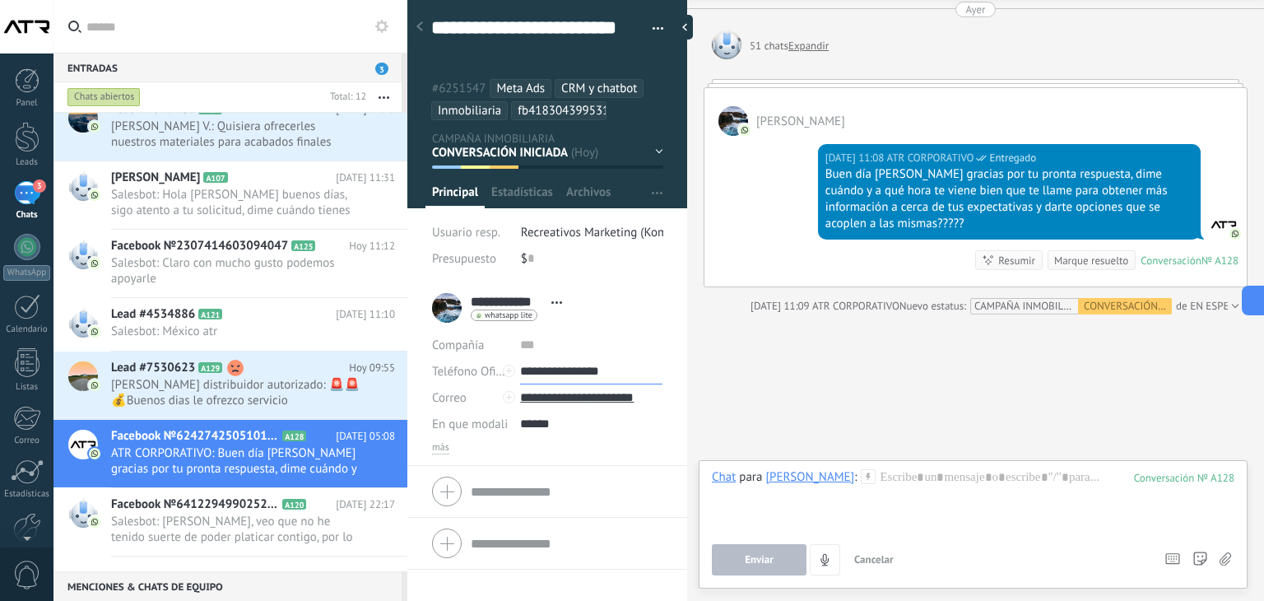
scroll to position [59, 0]
type input "**********"
click at [941, 482] on div at bounding box center [973, 500] width 522 height 63
click at [778, 554] on button "Enviar" at bounding box center [759, 559] width 95 height 31
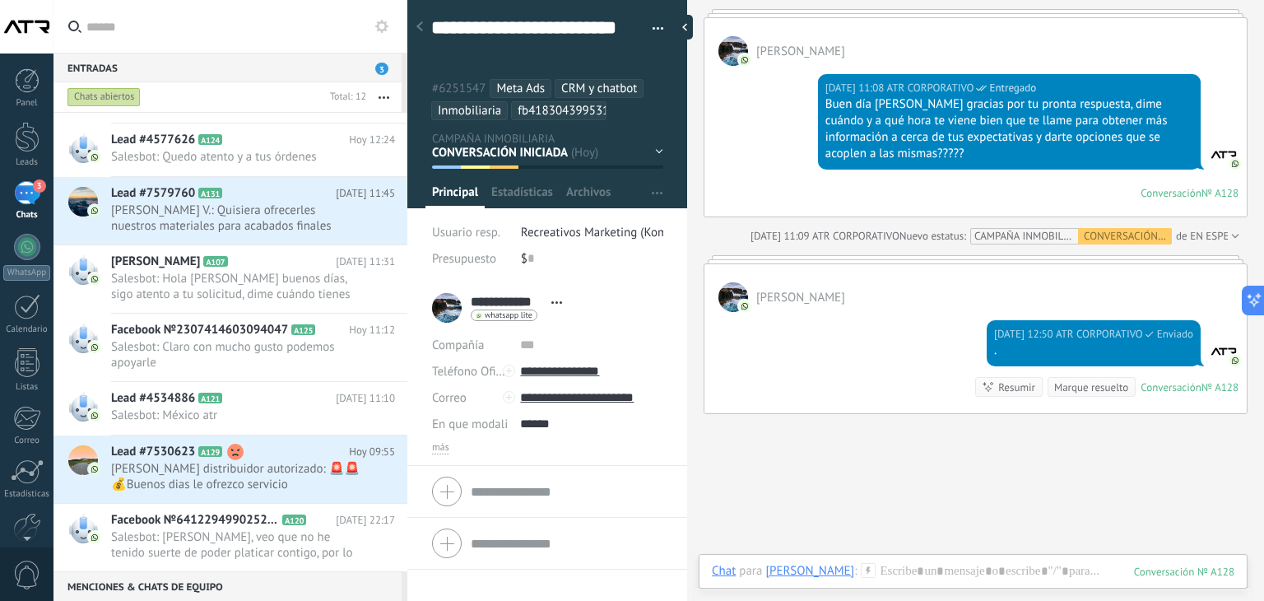
scroll to position [131, 0]
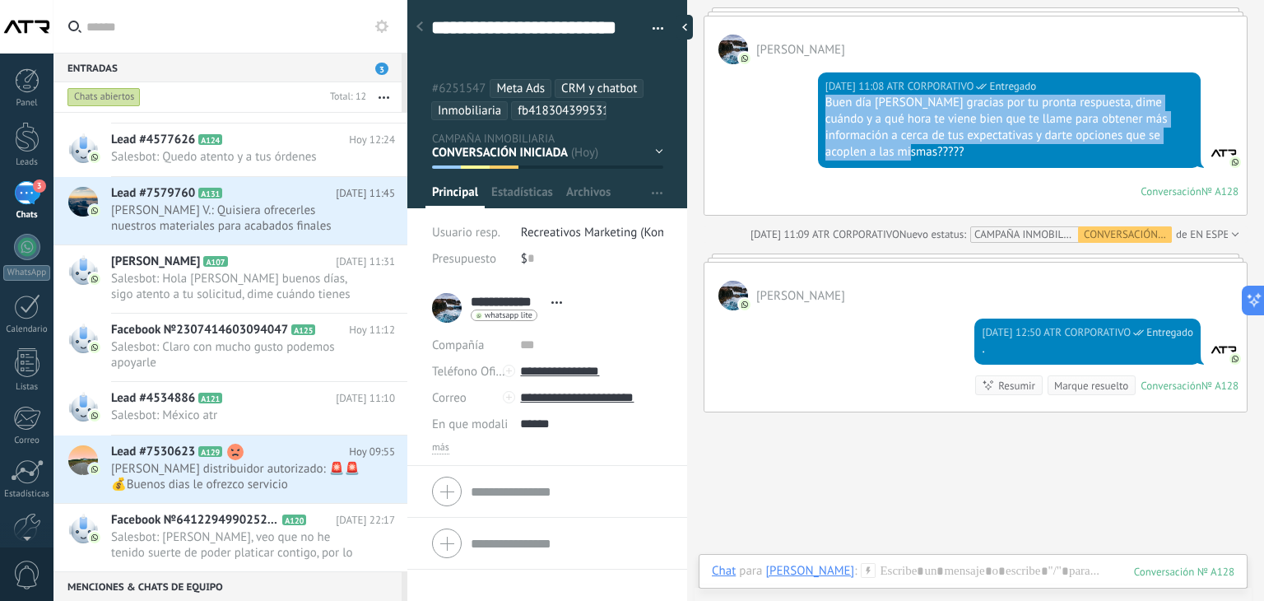
drag, startPoint x: 903, startPoint y: 152, endPoint x: 820, endPoint y: 109, distance: 93.8
click at [820, 109] on div "Hoy 11:08 ATR CORPORATIVO Entregado Buen día Axel gracias por tu pronta respues…" at bounding box center [1009, 119] width 383 height 95
copy div "Buen día [PERSON_NAME] gracias por tu pronta respuesta, dime cuándo y a qué hor…"
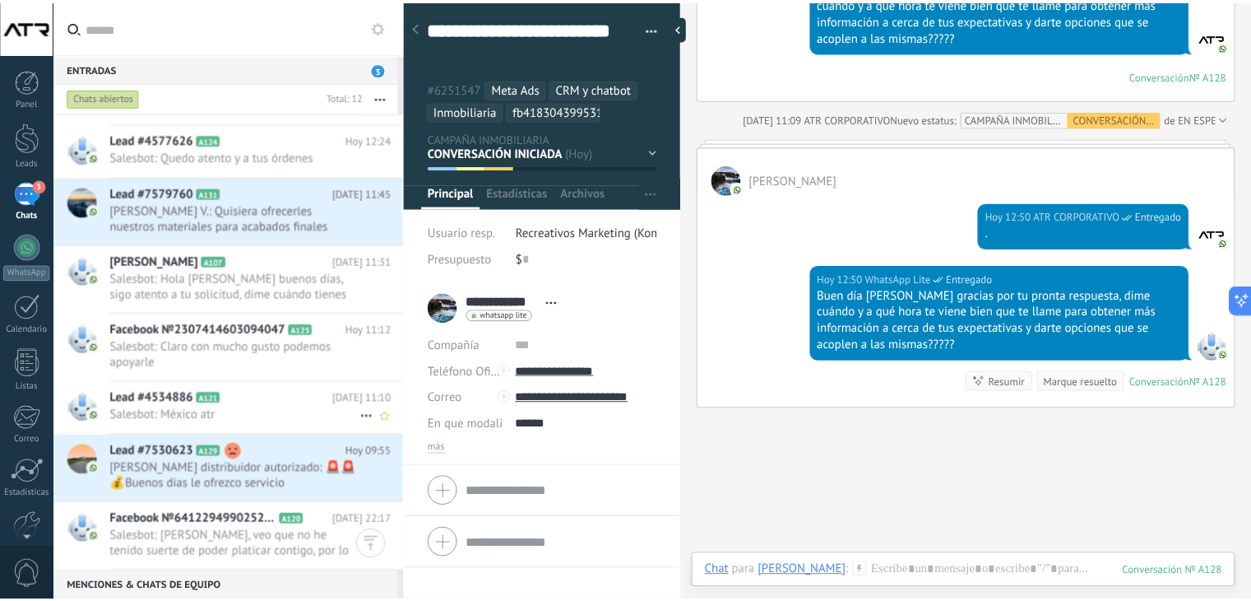
scroll to position [317, 0]
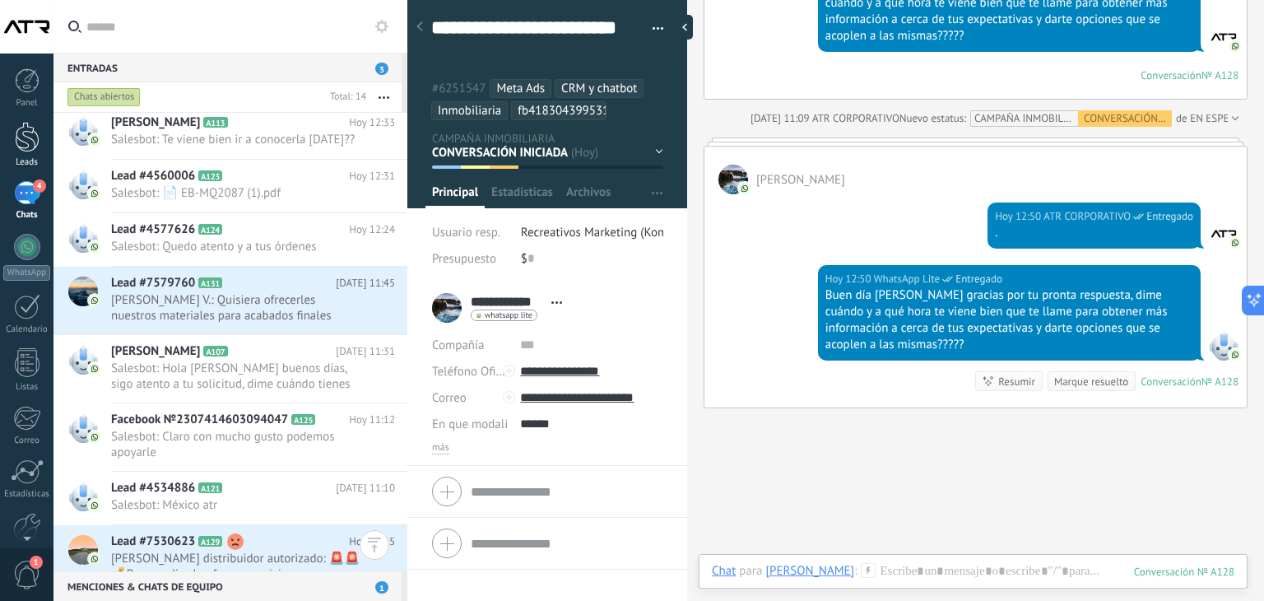
click at [15, 143] on div at bounding box center [27, 137] width 25 height 30
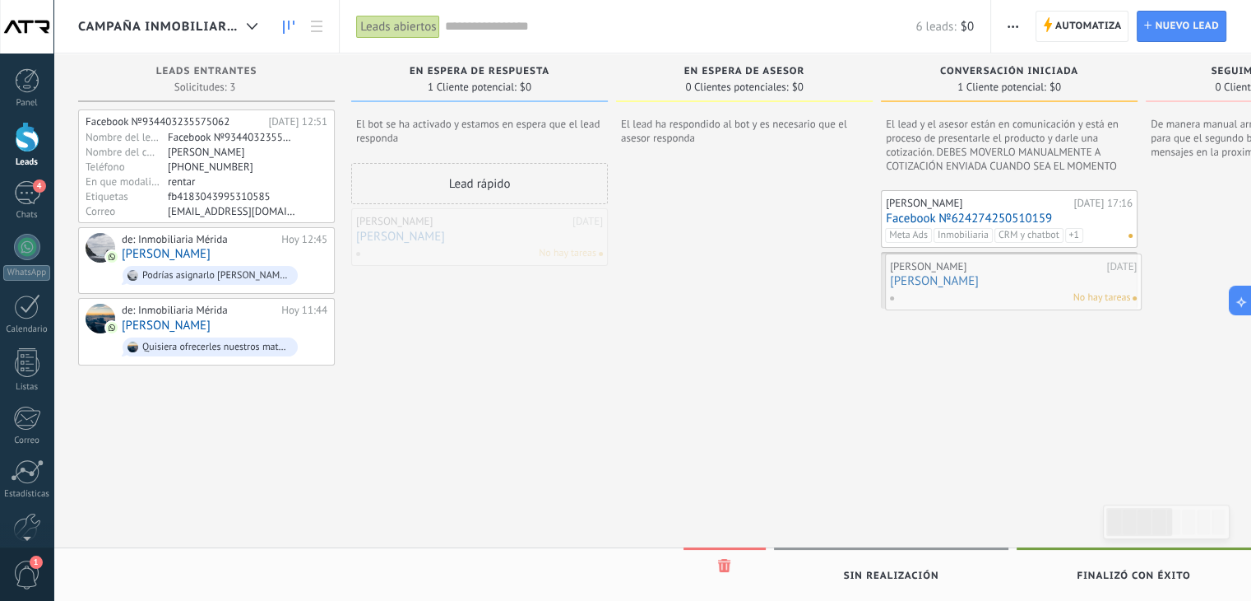
scroll to position [0, 34]
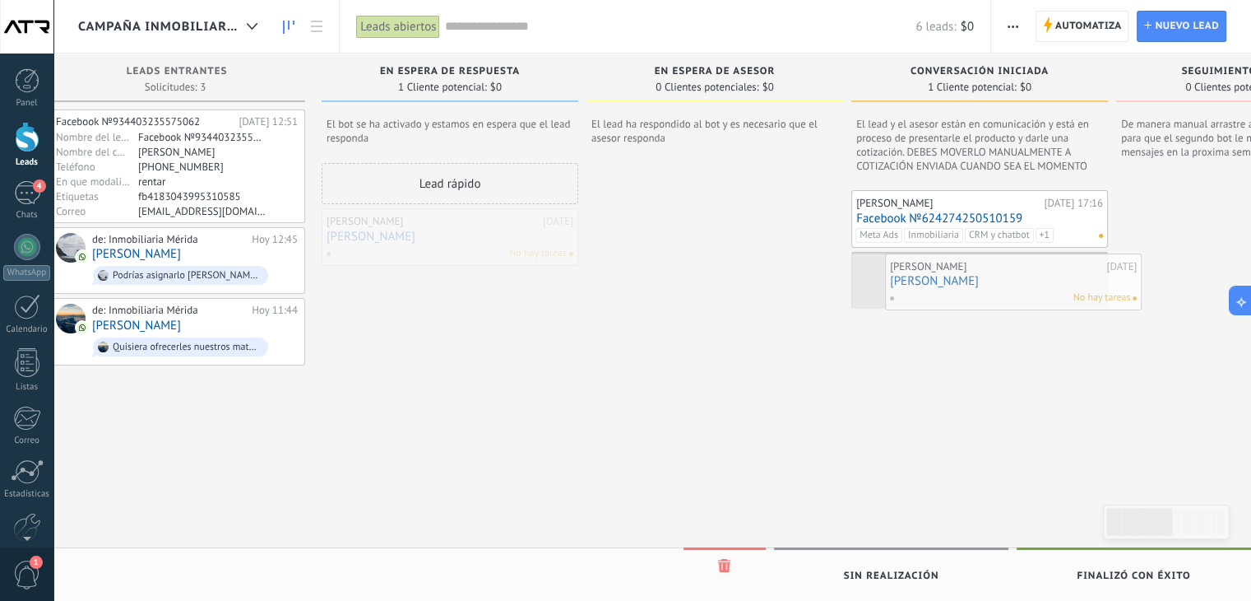
drag, startPoint x: 468, startPoint y: 239, endPoint x: 1005, endPoint y: 285, distance: 539.2
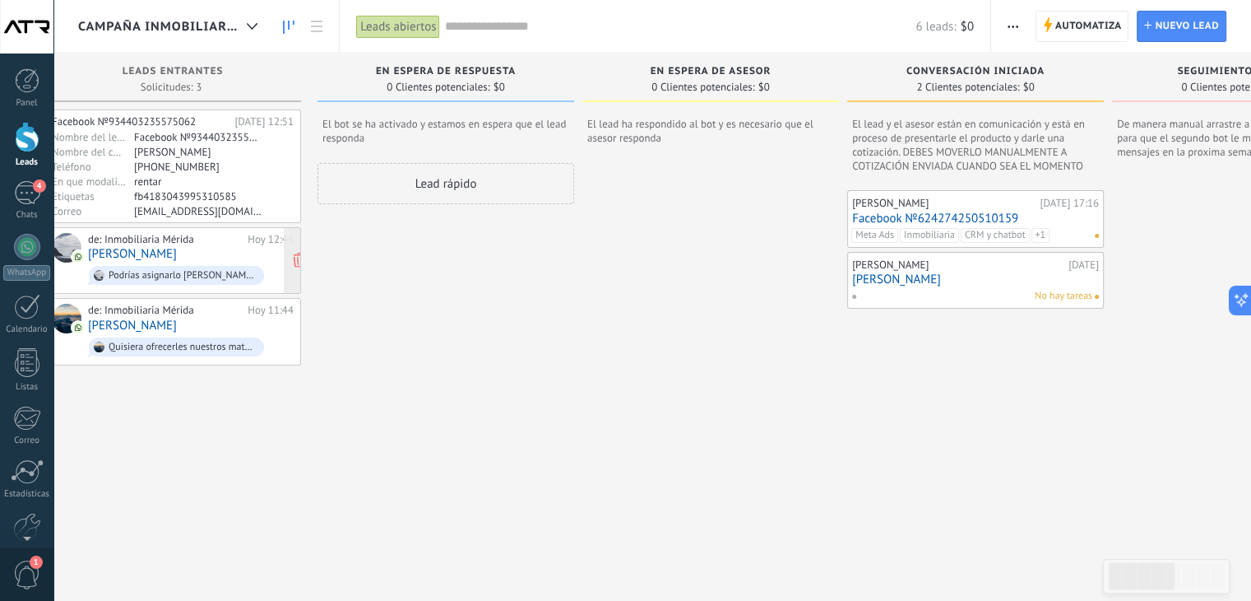
click at [217, 244] on div "de: Inmobiliaria [PERSON_NAME][DATE] 12:45 [PERSON_NAME] Podrías asignarlo [PER…" at bounding box center [191, 261] width 206 height 56
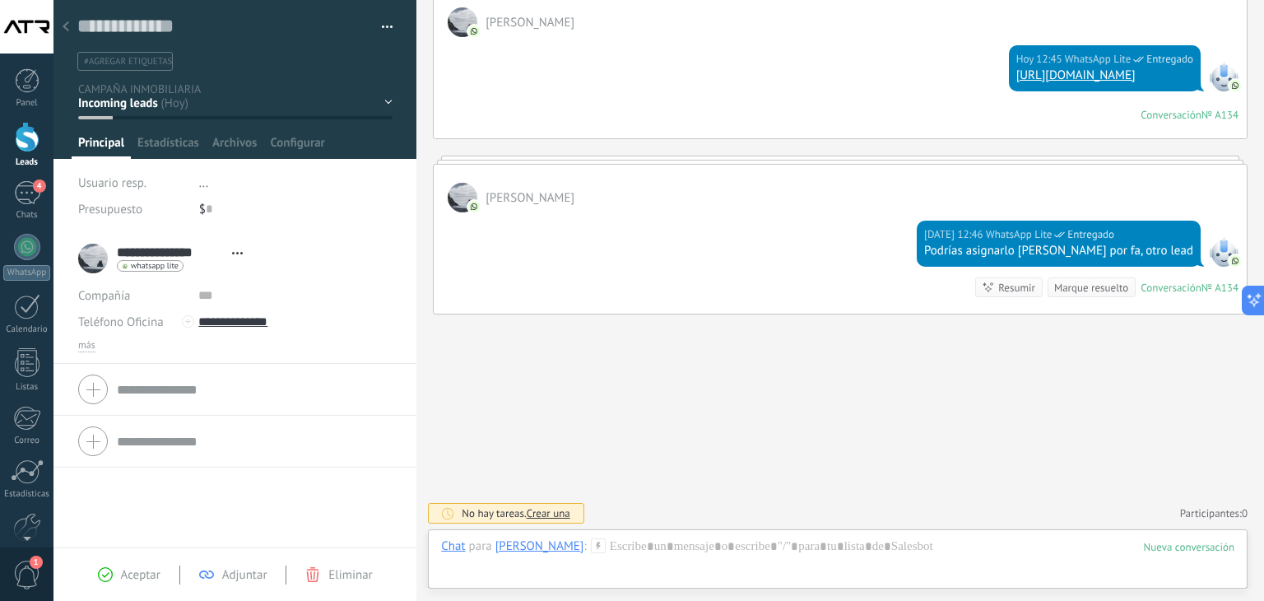
scroll to position [493, 0]
click at [378, 25] on button "button" at bounding box center [381, 27] width 24 height 25
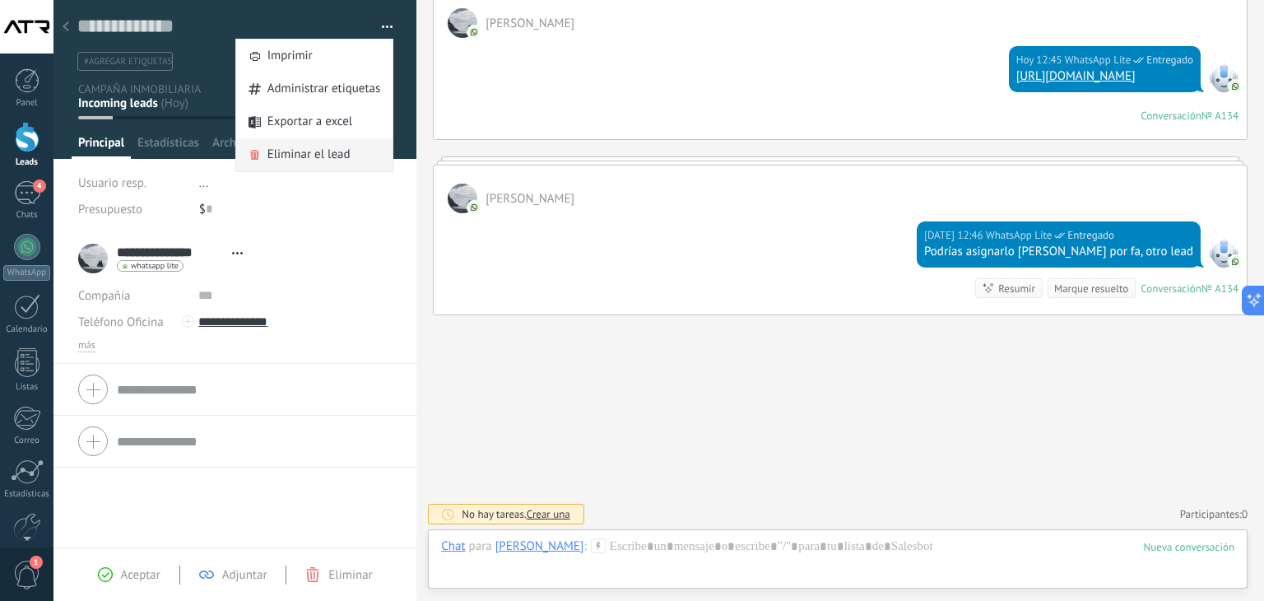
click at [303, 152] on span "Eliminar el lead" at bounding box center [308, 154] width 83 height 33
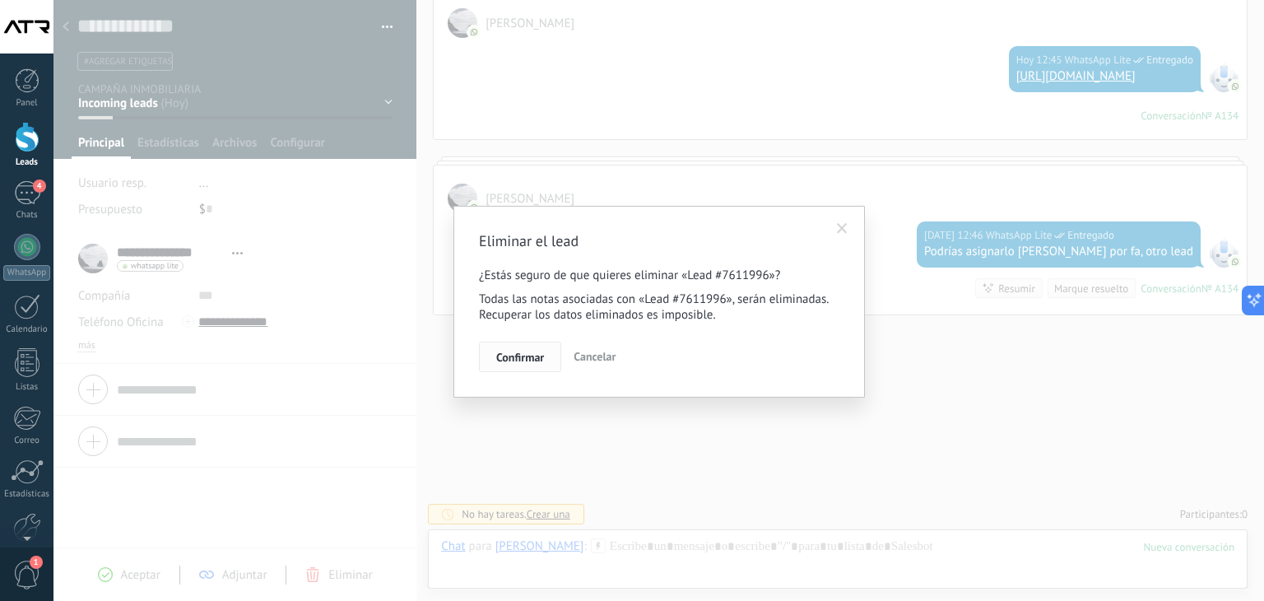
click at [503, 359] on span "Confirmar" at bounding box center [520, 357] width 48 height 12
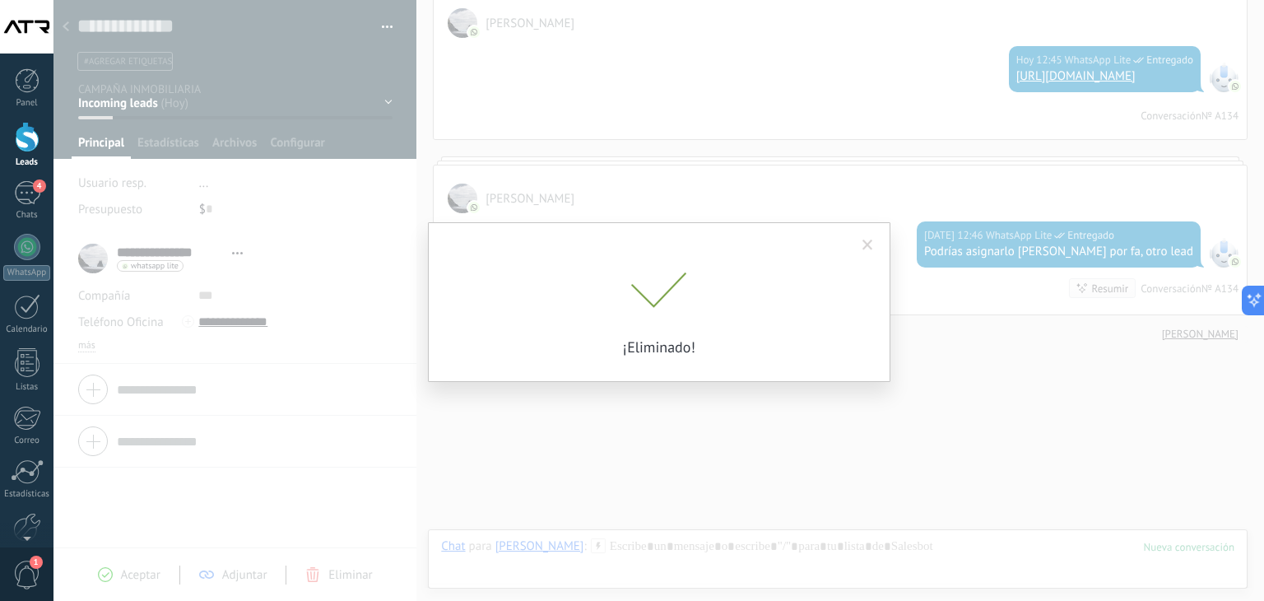
scroll to position [520, 0]
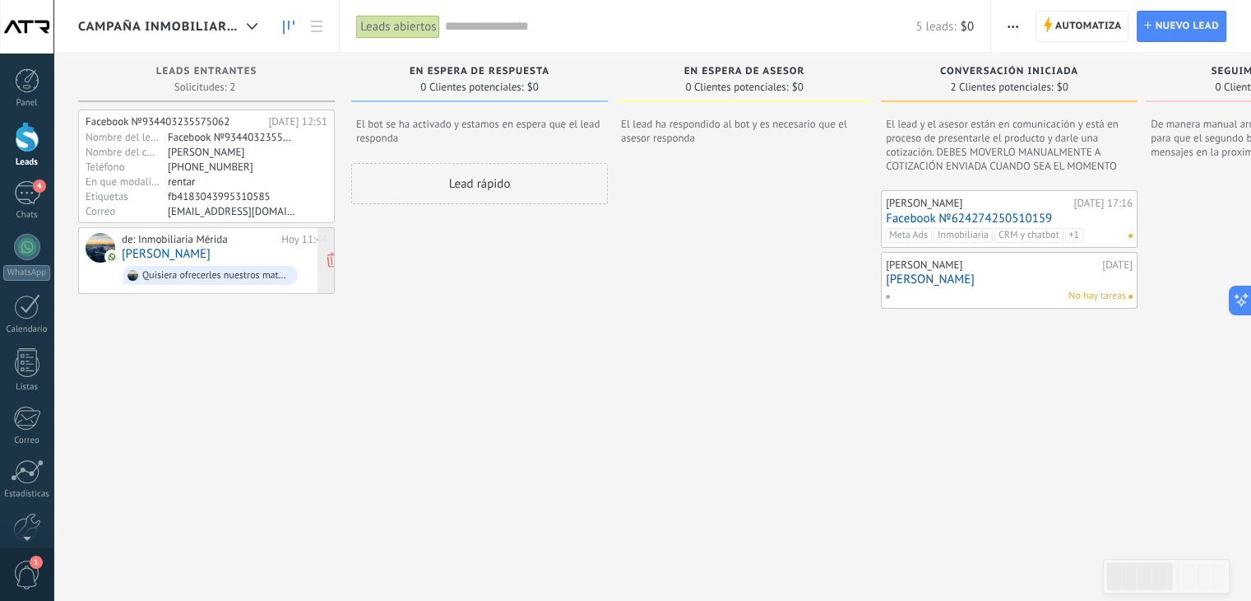
click at [150, 254] on link "[PERSON_NAME]" at bounding box center [166, 254] width 89 height 14
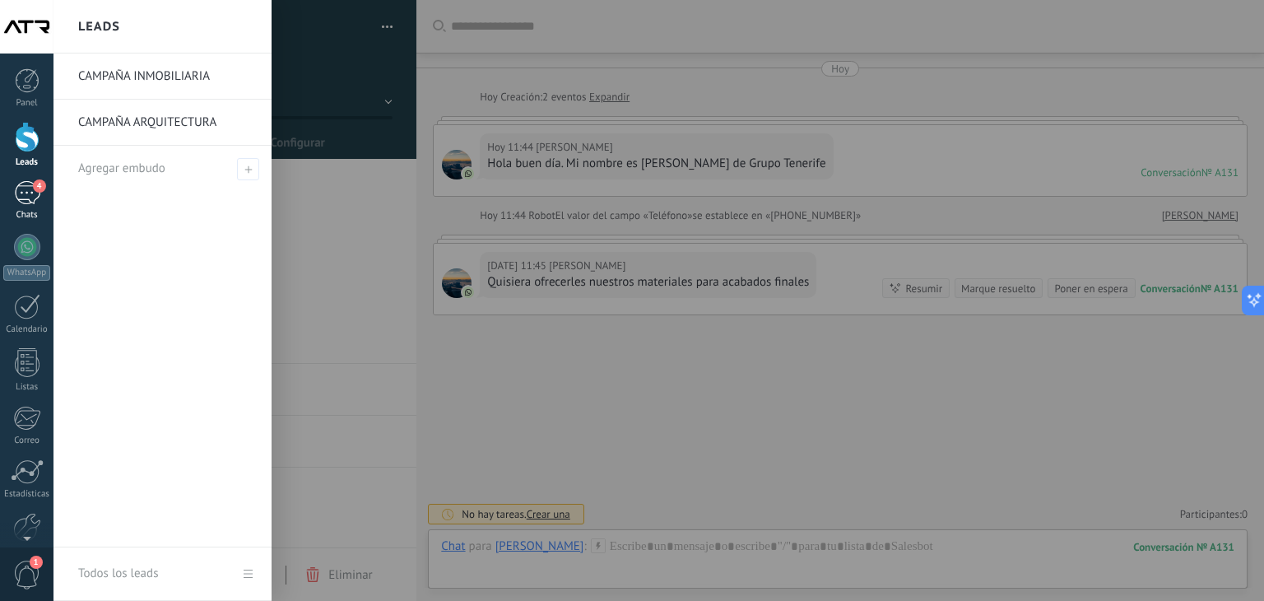
click at [12, 193] on link "4 Chats" at bounding box center [26, 200] width 53 height 39
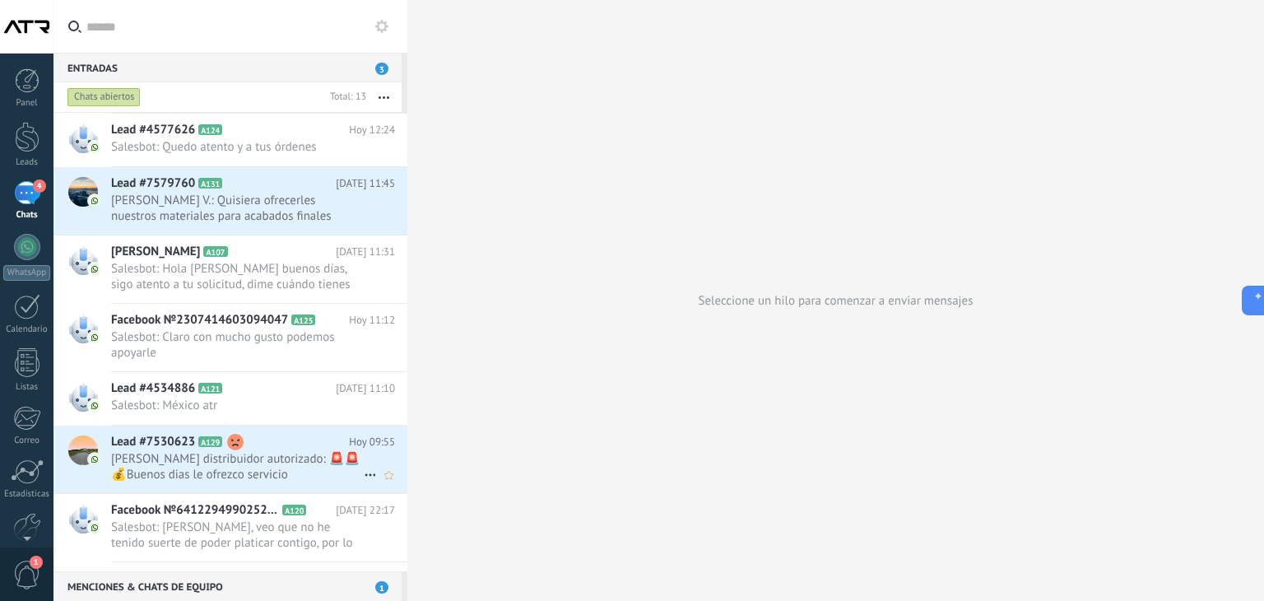
scroll to position [385, 0]
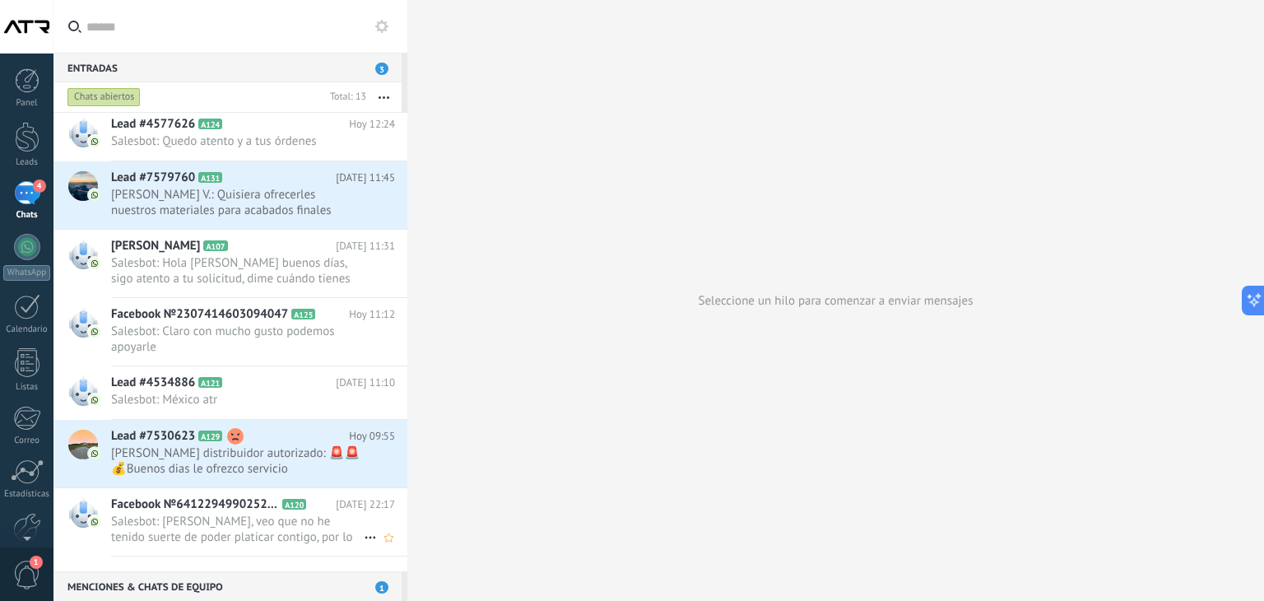
click at [211, 513] on span "Facebook №641229499025264" at bounding box center [195, 504] width 168 height 16
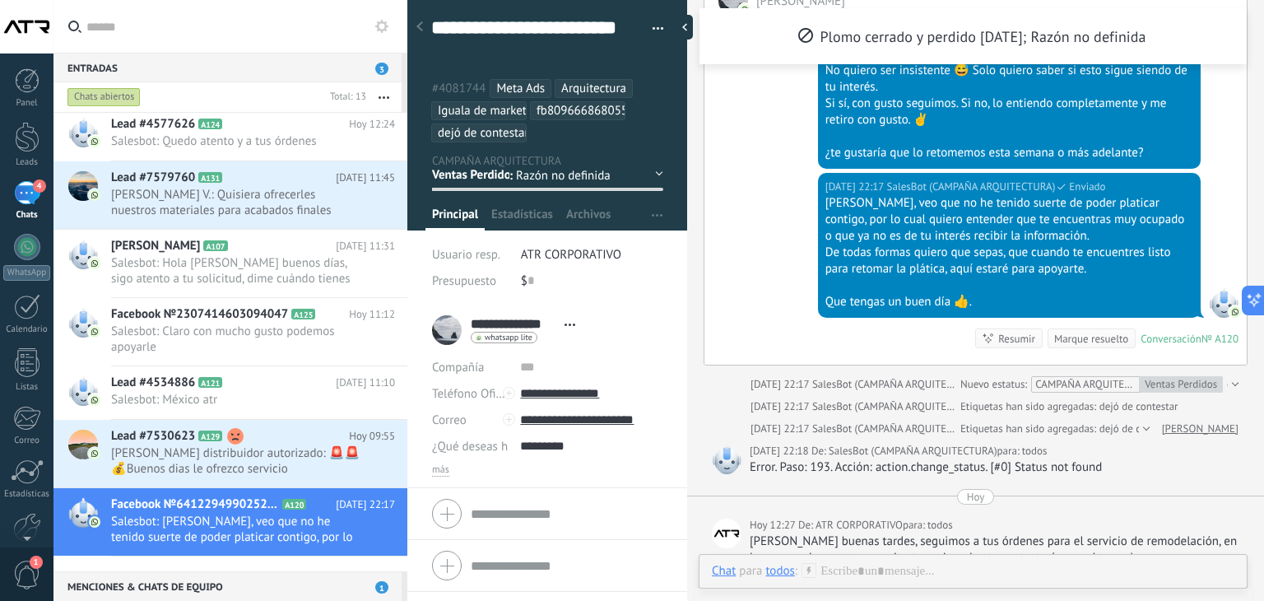
scroll to position [1495, 0]
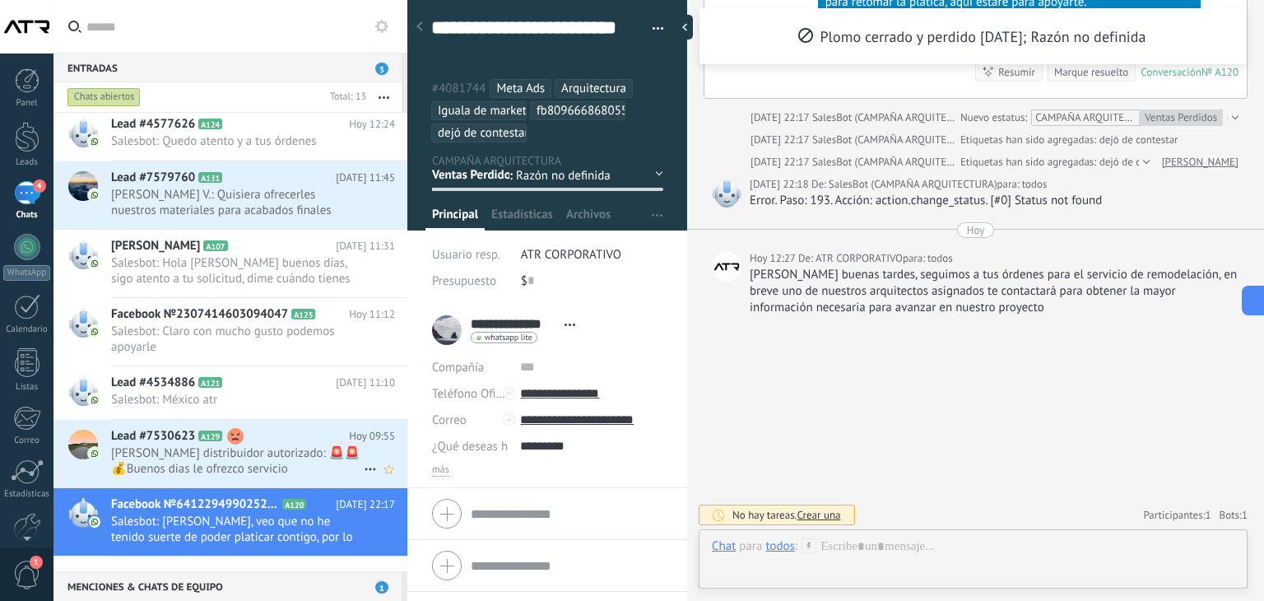
click at [141, 476] on span "[PERSON_NAME] distribuidor autorizado: 🚨🚨💰Buenos dias le ofrezco servicio [PERS…" at bounding box center [237, 460] width 253 height 31
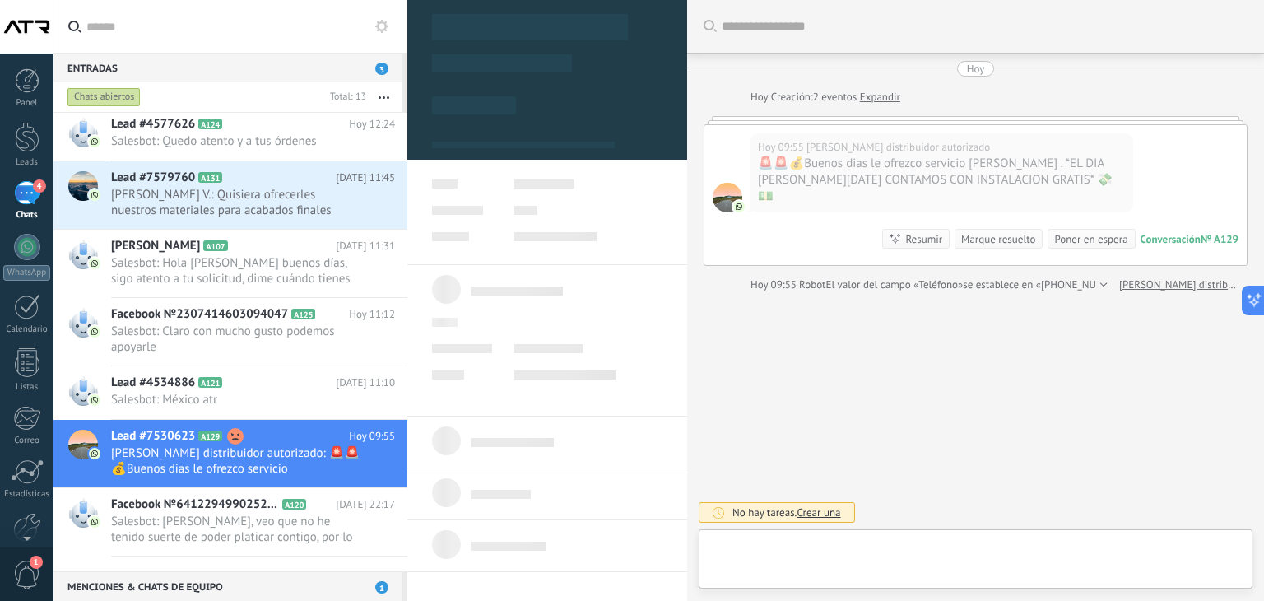
scroll to position [24, 0]
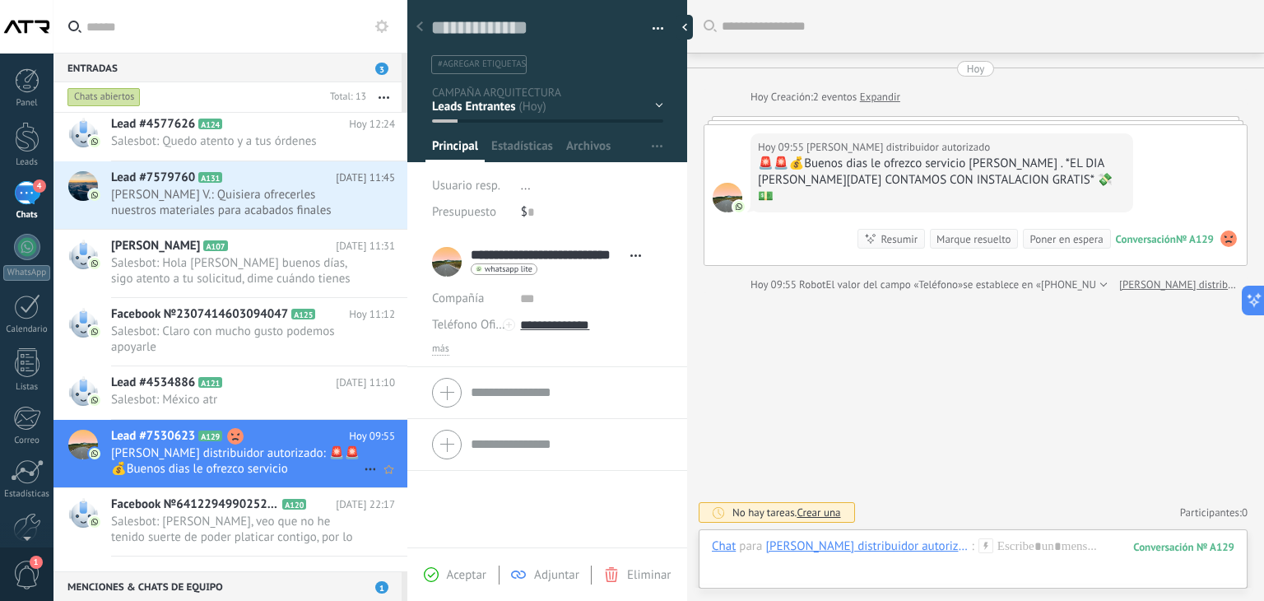
click at [368, 471] on use at bounding box center [369, 469] width 11 height 2
click at [849, 415] on div at bounding box center [632, 300] width 1264 height 601
click at [629, 583] on div "Aceptar Adjuntar Eliminar" at bounding box center [547, 573] width 280 height 53
click at [629, 575] on span "Eliminar" at bounding box center [649, 575] width 44 height 16
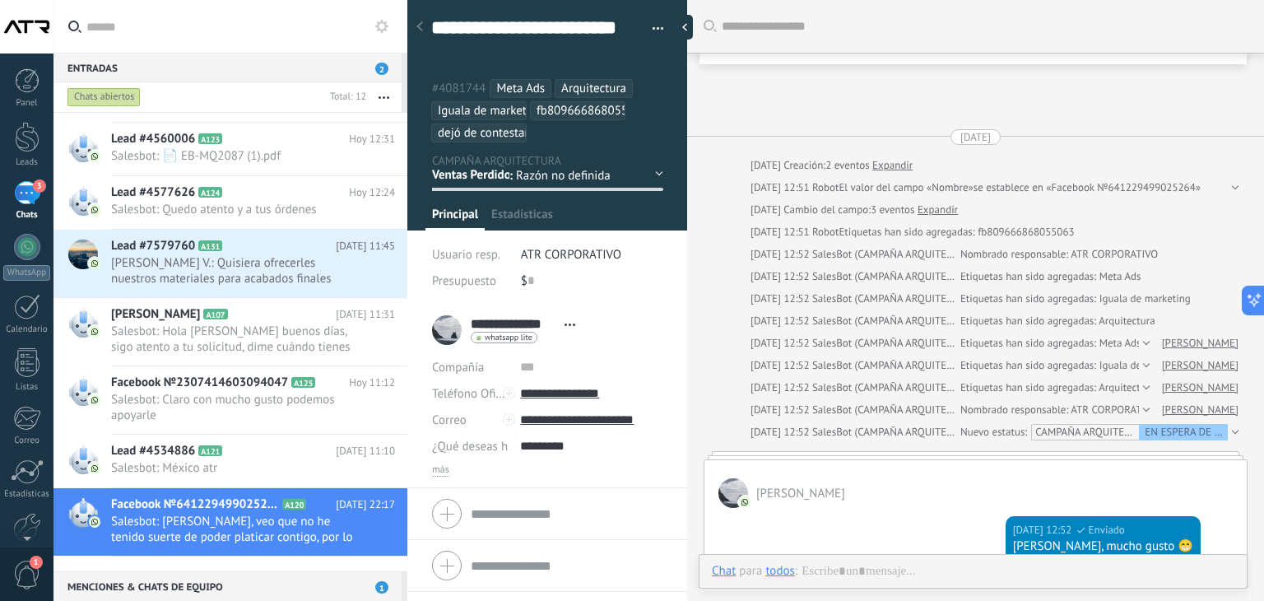
scroll to position [1195, 0]
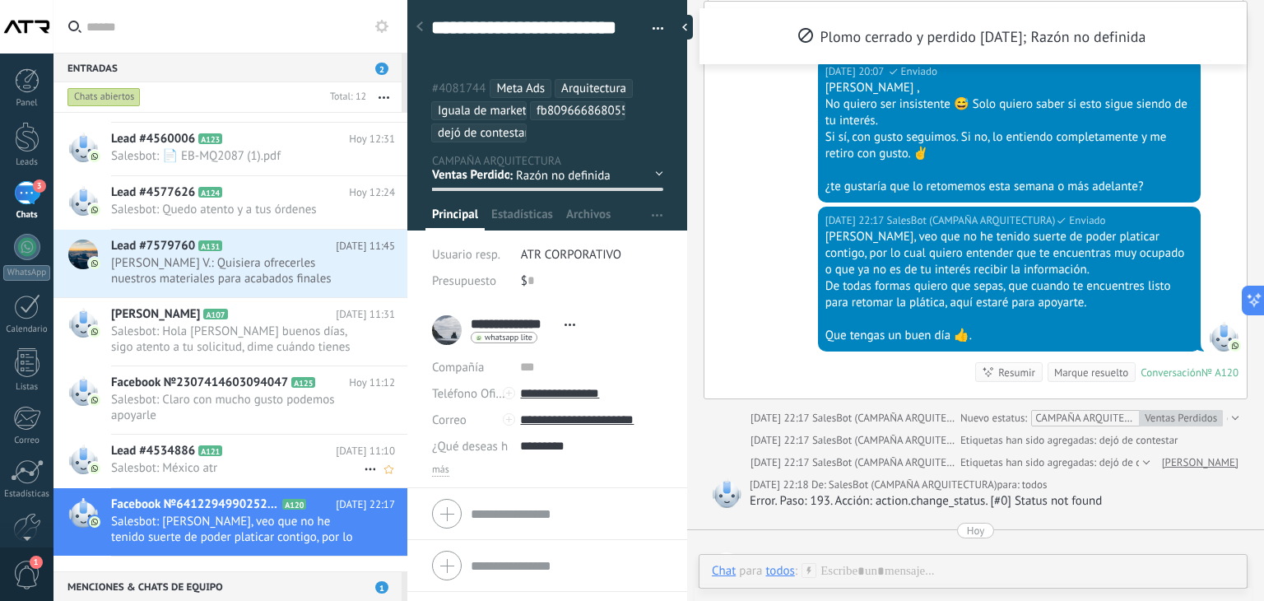
click at [273, 472] on span "Salesbot: México atr" at bounding box center [237, 468] width 253 height 16
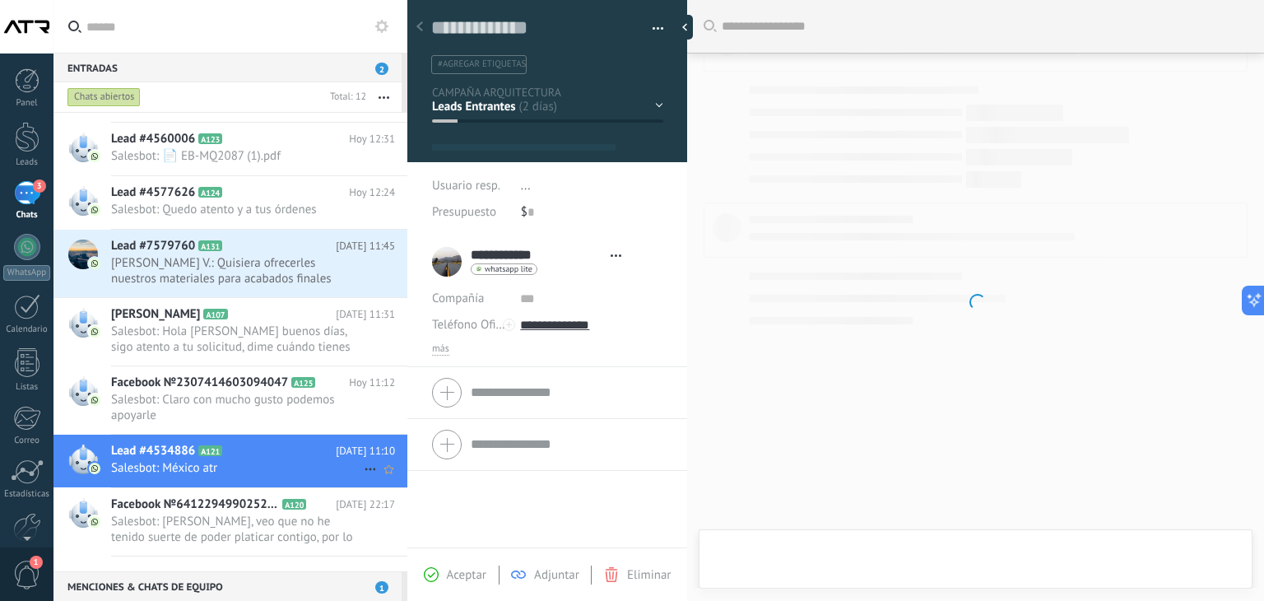
scroll to position [24, 0]
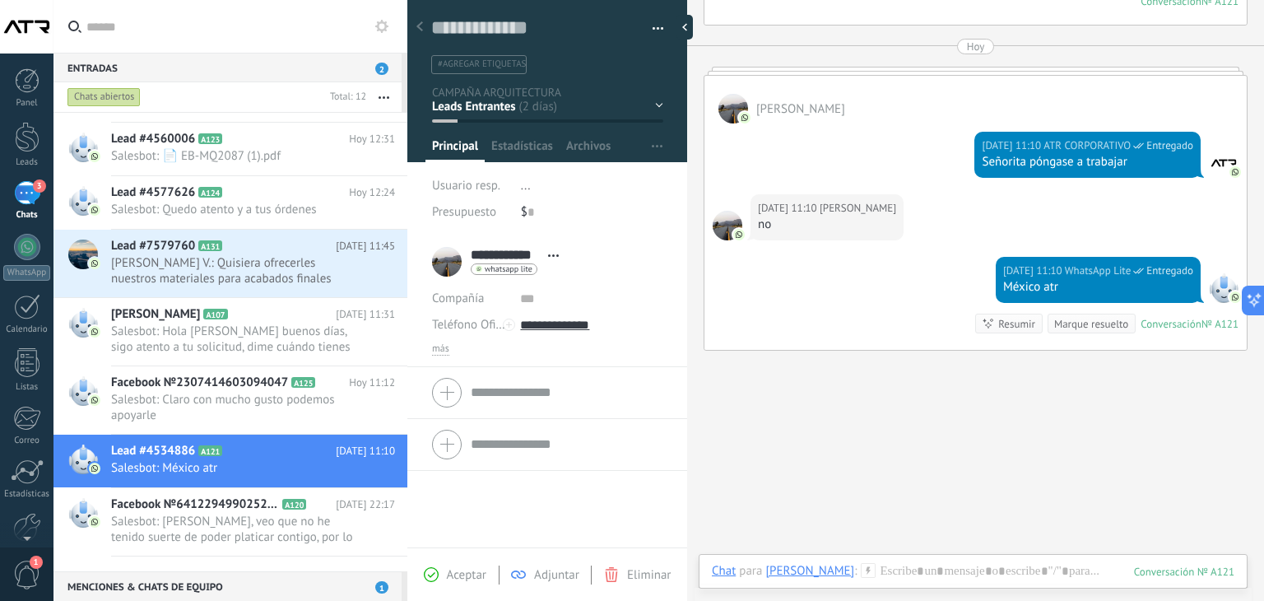
click at [637, 577] on span "Eliminar" at bounding box center [649, 575] width 44 height 16
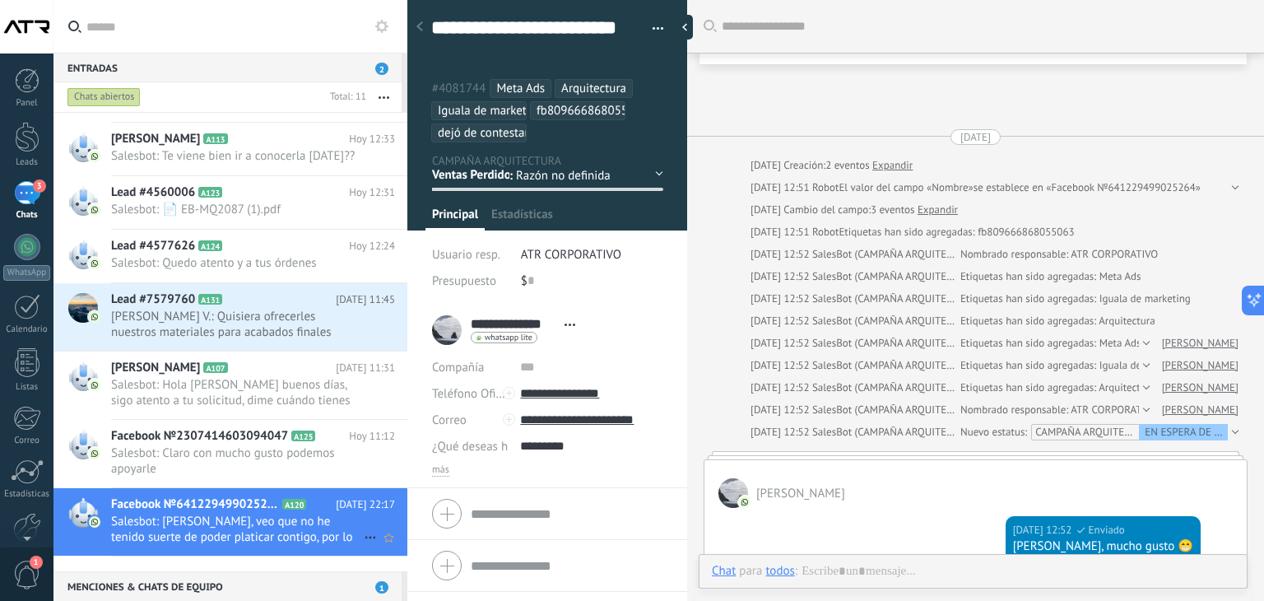
scroll to position [1195, 0]
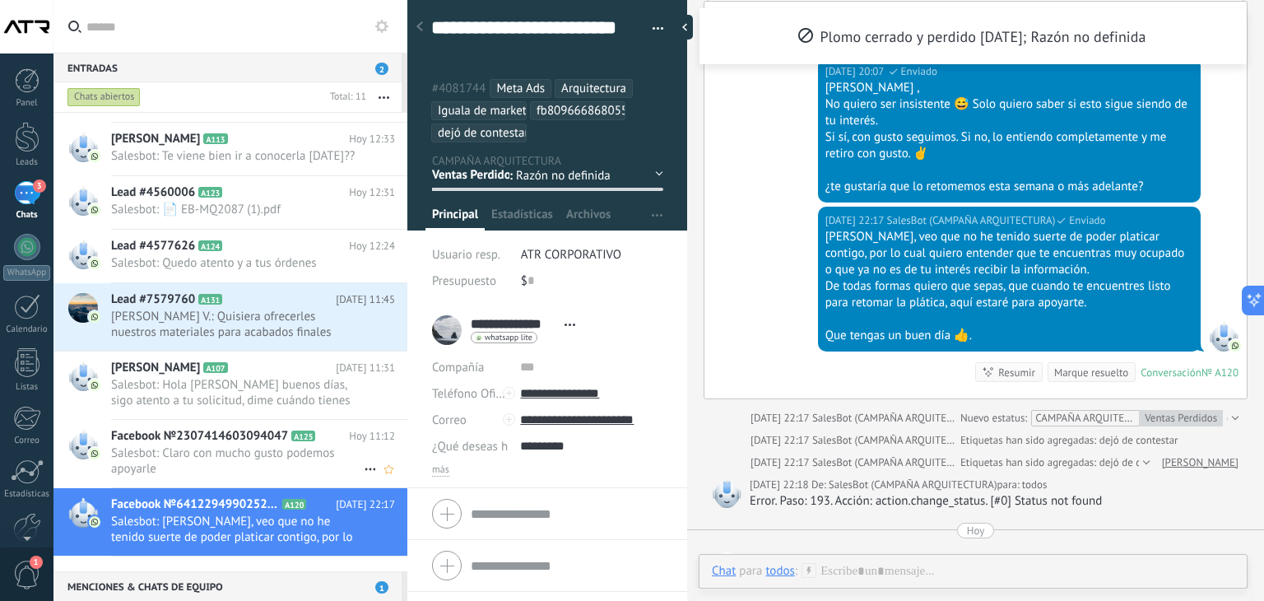
click at [258, 471] on span "Salesbot: Claro con mucho gusto podemos apoyarle" at bounding box center [237, 460] width 253 height 31
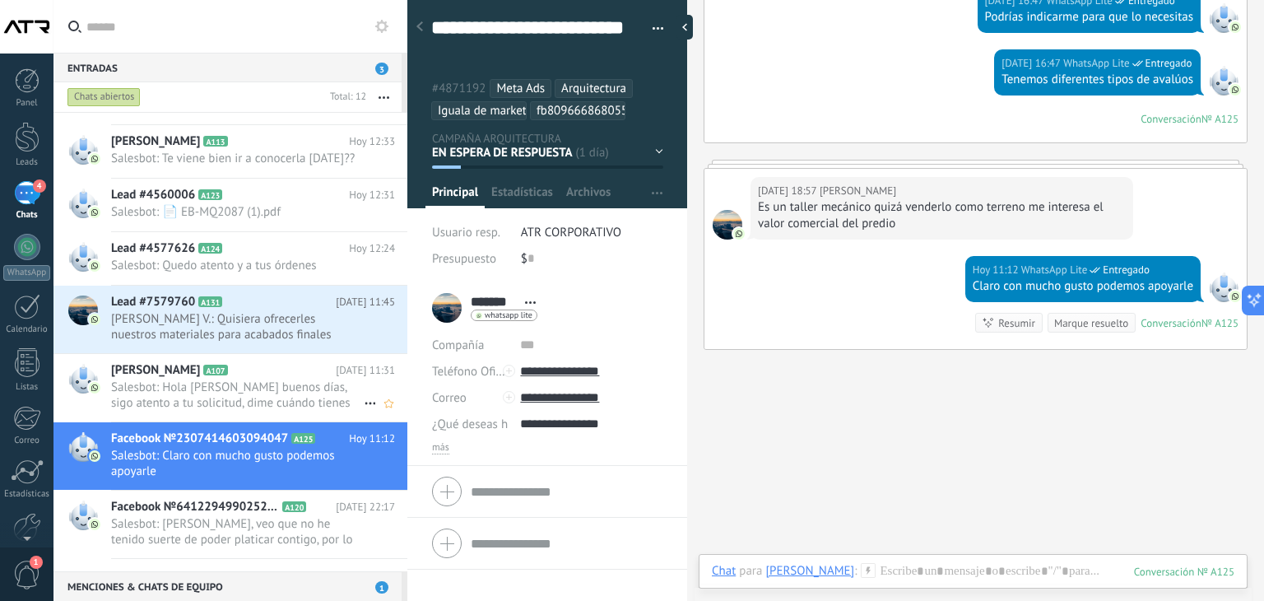
scroll to position [316, 0]
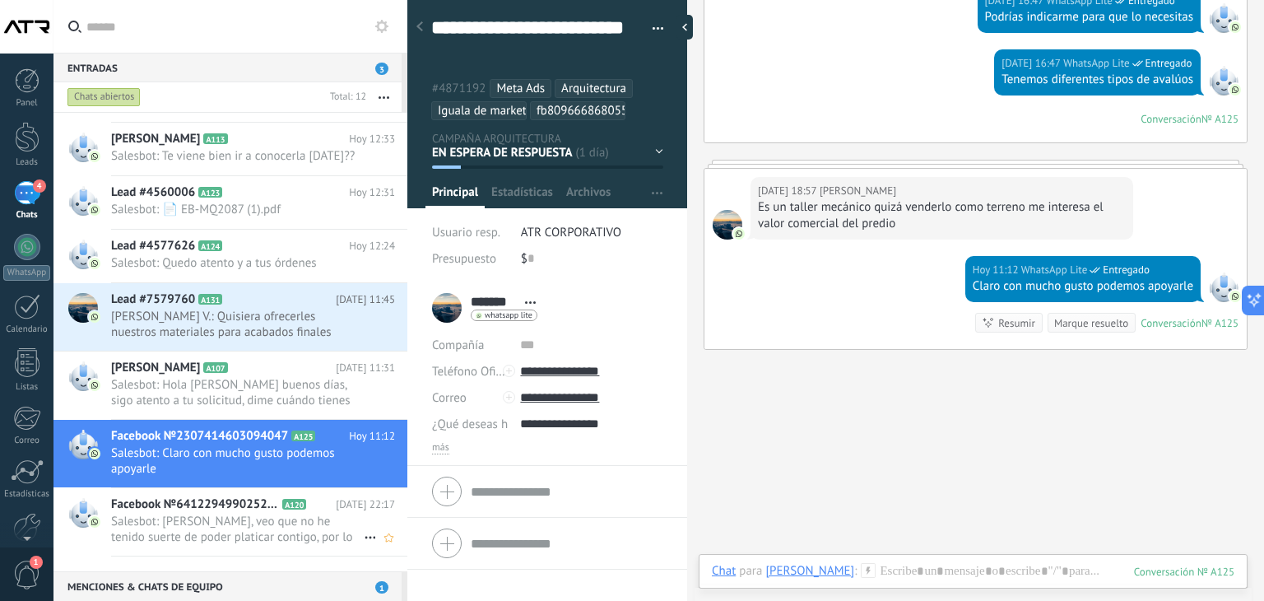
click at [183, 545] on span "Salesbot: [PERSON_NAME], veo que no he tenido suerte de poder platicar contigo,…" at bounding box center [237, 528] width 253 height 31
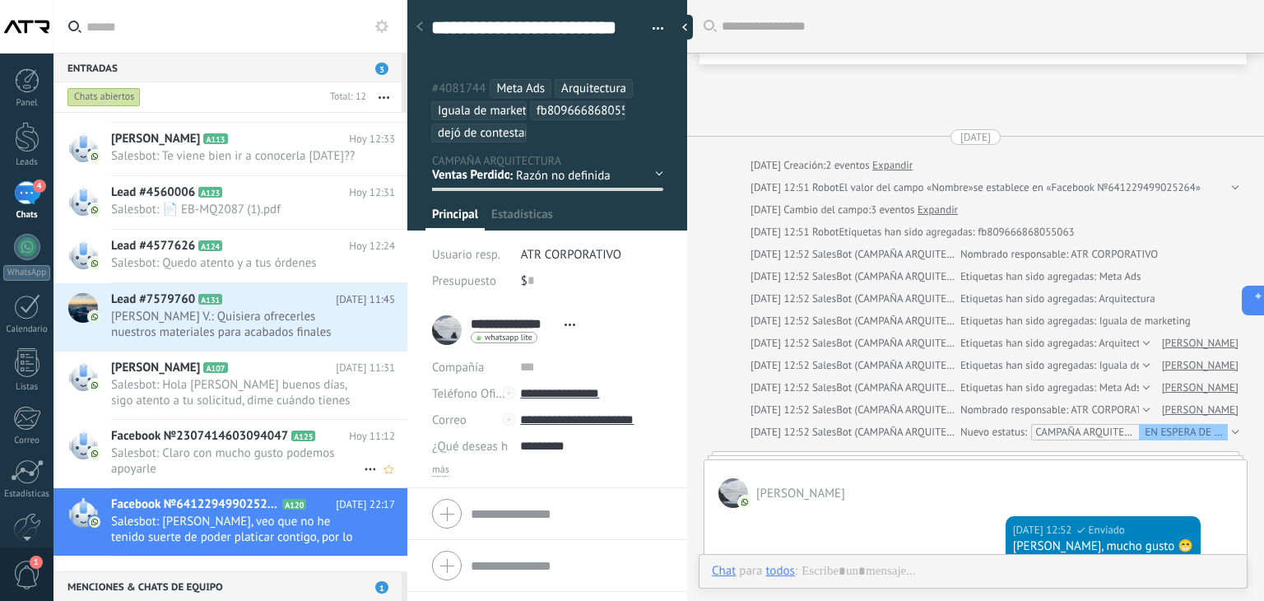
scroll to position [49, 0]
click at [217, 444] on span "Facebook №2307414603094047" at bounding box center [199, 436] width 177 height 16
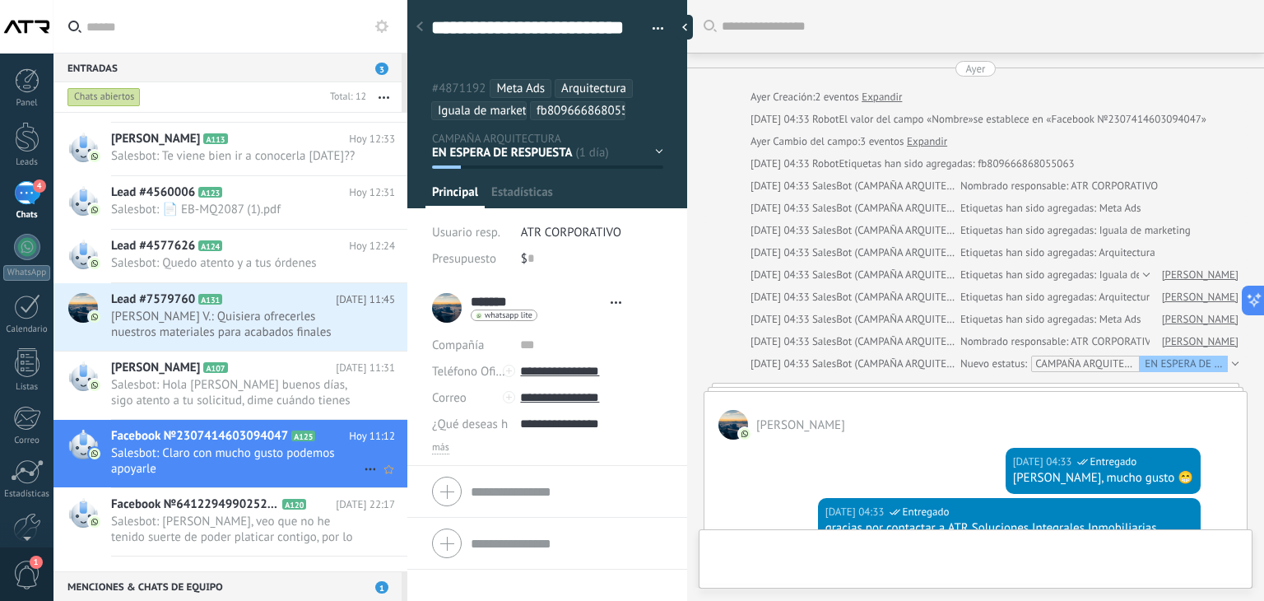
type textarea "**********"
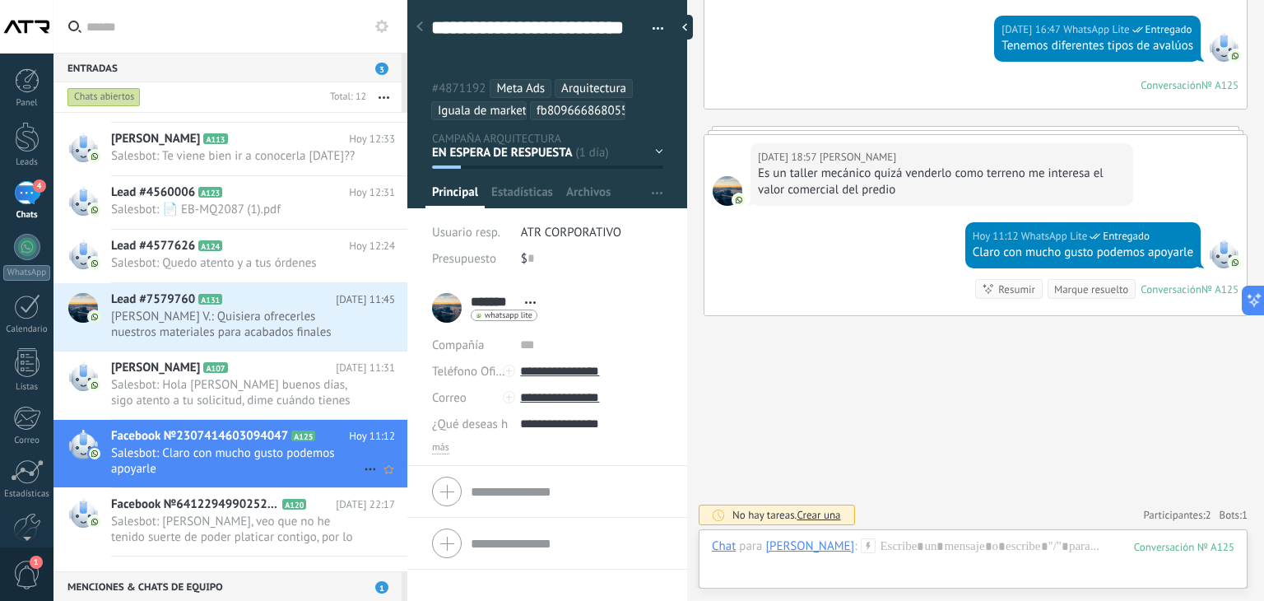
click at [290, 472] on span "Salesbot: Claro con mucho gusto podemos apoyarle" at bounding box center [237, 460] width 253 height 31
click at [931, 547] on div at bounding box center [973, 562] width 522 height 49
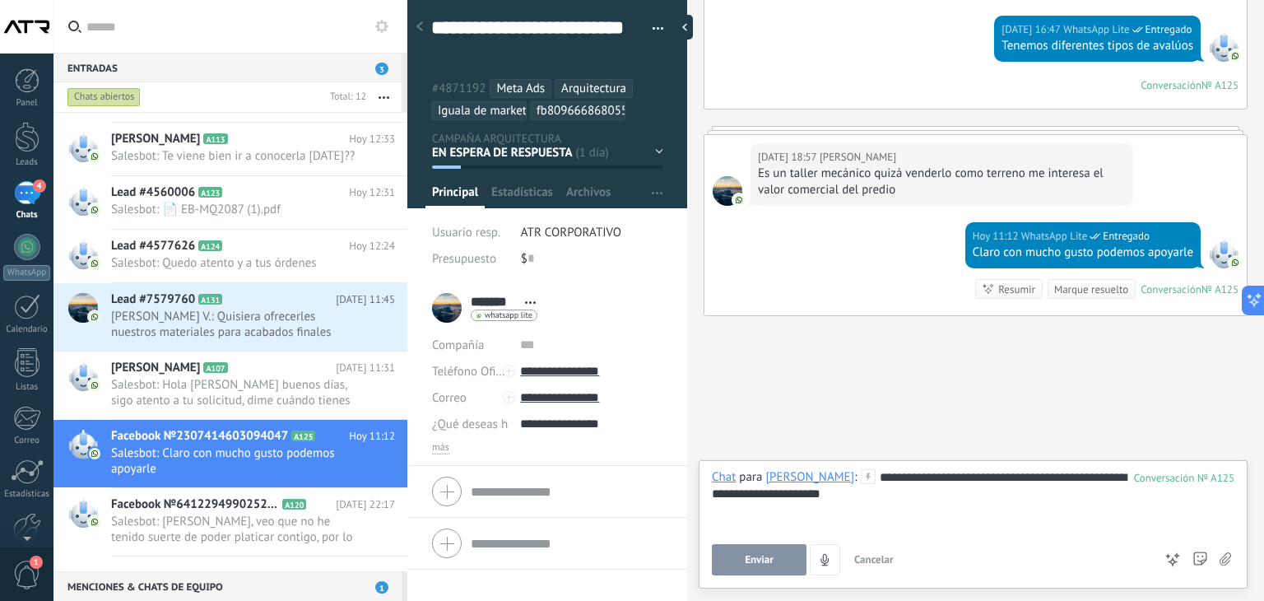
click at [749, 564] on span "Enviar" at bounding box center [759, 560] width 29 height 12
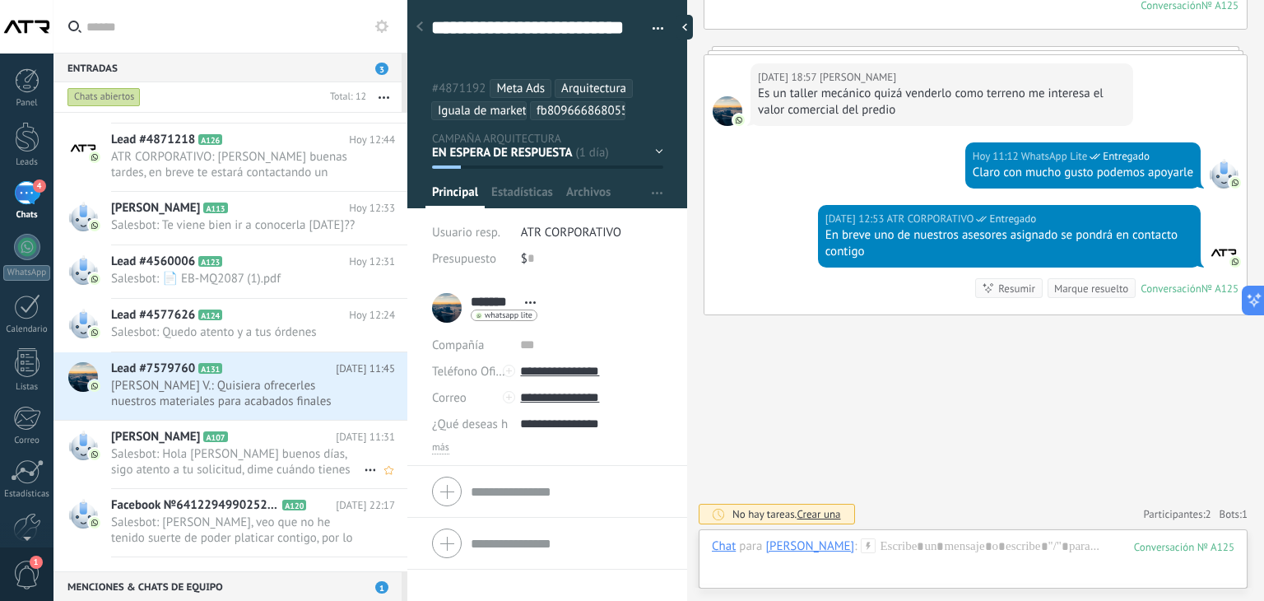
scroll to position [317, 0]
click at [244, 458] on span "Salesbot: Hola [PERSON_NAME] buenos días, sigo atento a tu solicitud, dime cuán…" at bounding box center [237, 460] width 253 height 31
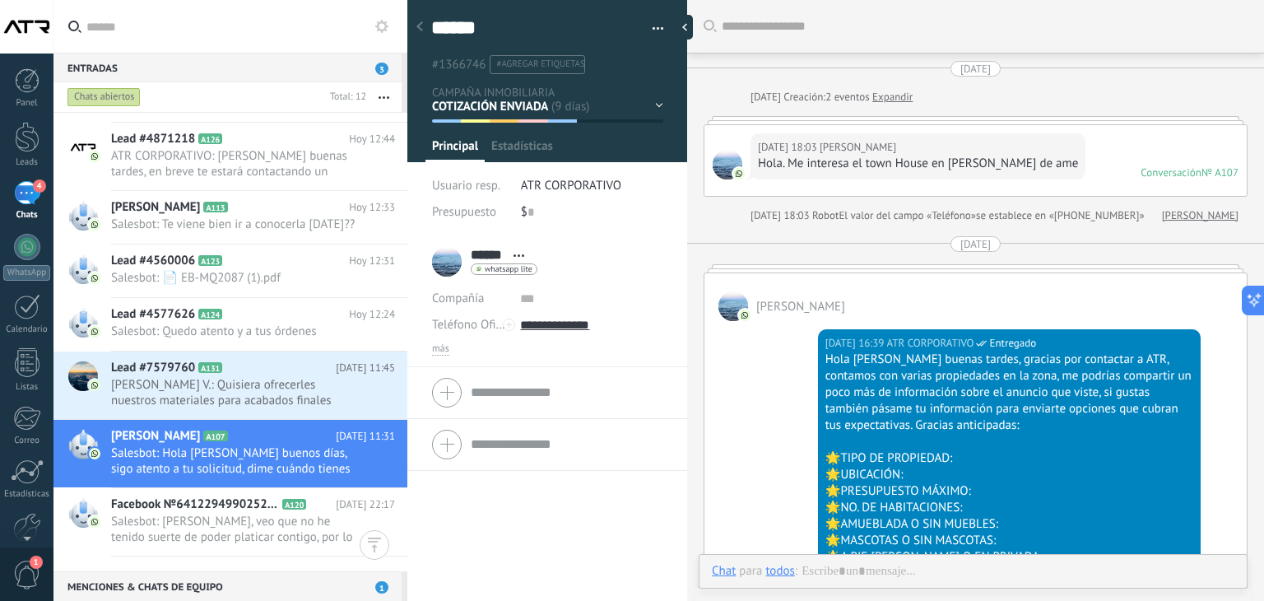
scroll to position [24, 0]
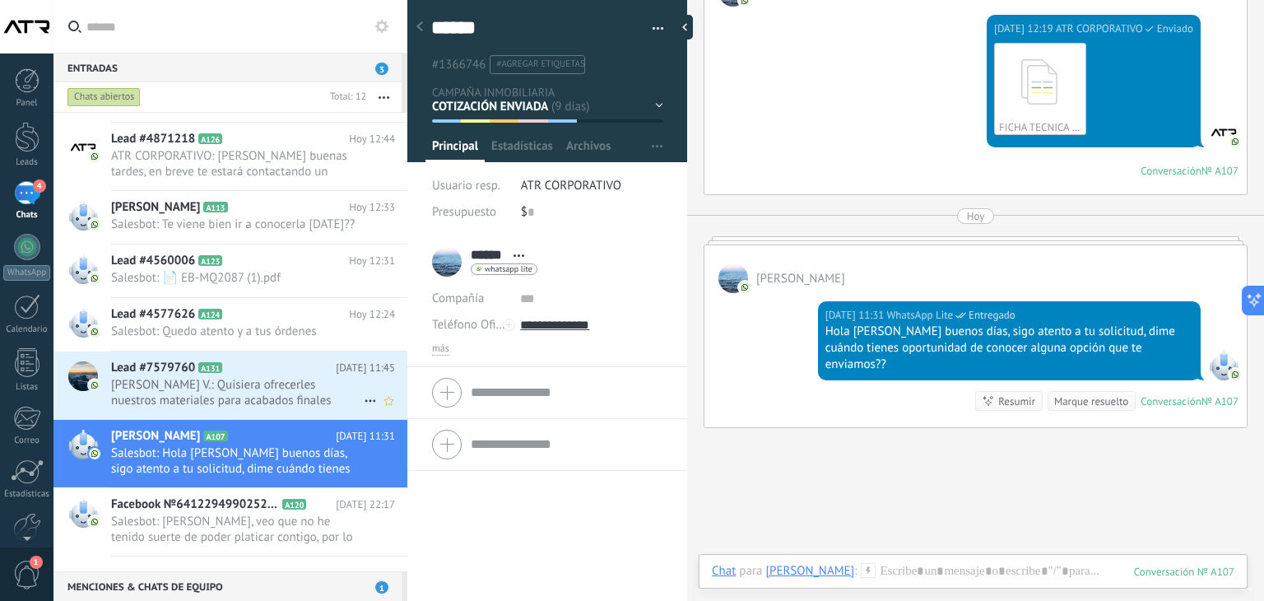
click at [259, 373] on h2 "Lead #7579760 A131" at bounding box center [223, 368] width 225 height 16
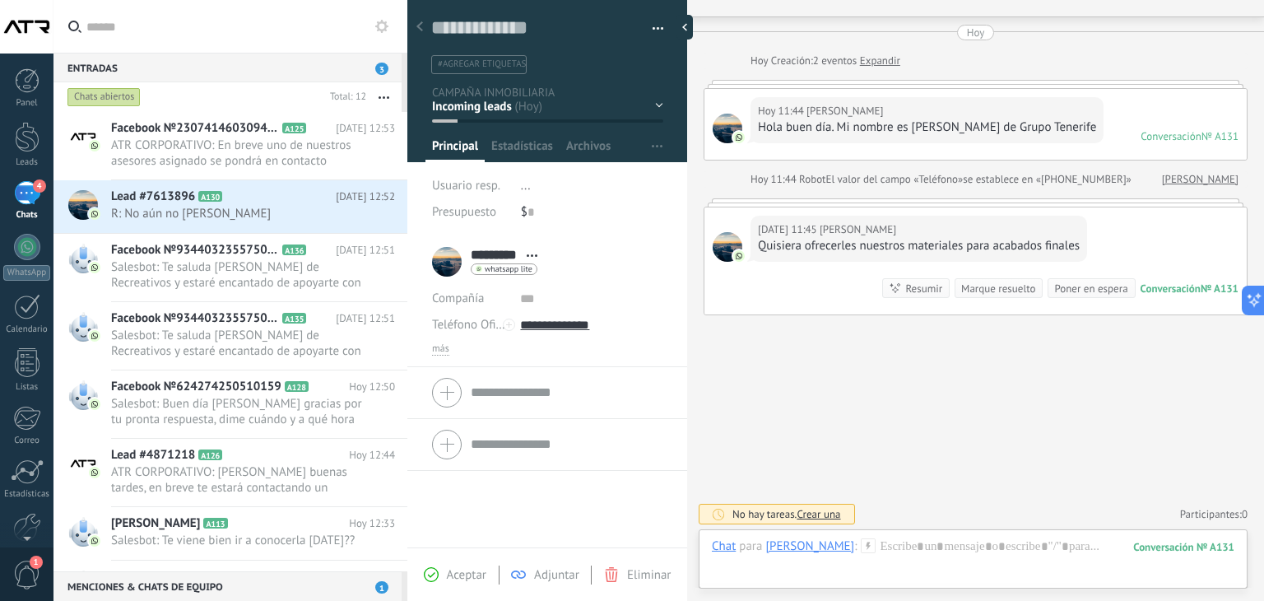
scroll to position [317, 0]
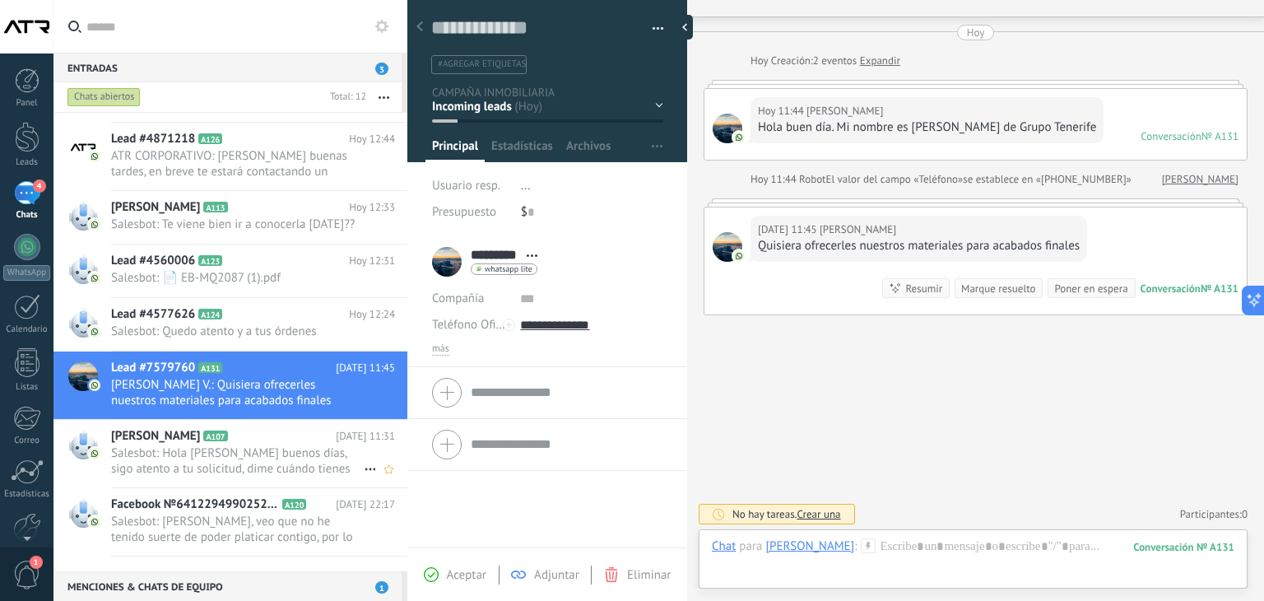
click at [219, 466] on span "Salesbot: Hola [PERSON_NAME] buenos días, sigo atento a tu solicitud, dime cuán…" at bounding box center [237, 460] width 253 height 31
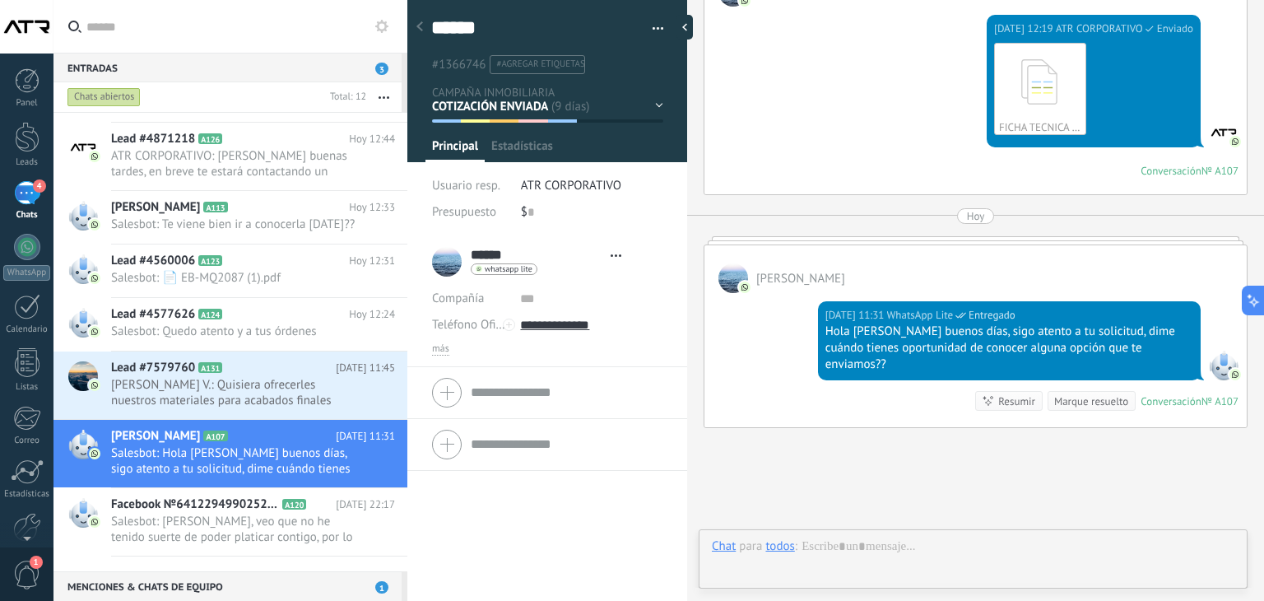
scroll to position [24, 0]
click at [217, 401] on span "Nayeli V.: Quisiera ofrecerles nuestros materiales para acabados finales" at bounding box center [237, 392] width 253 height 31
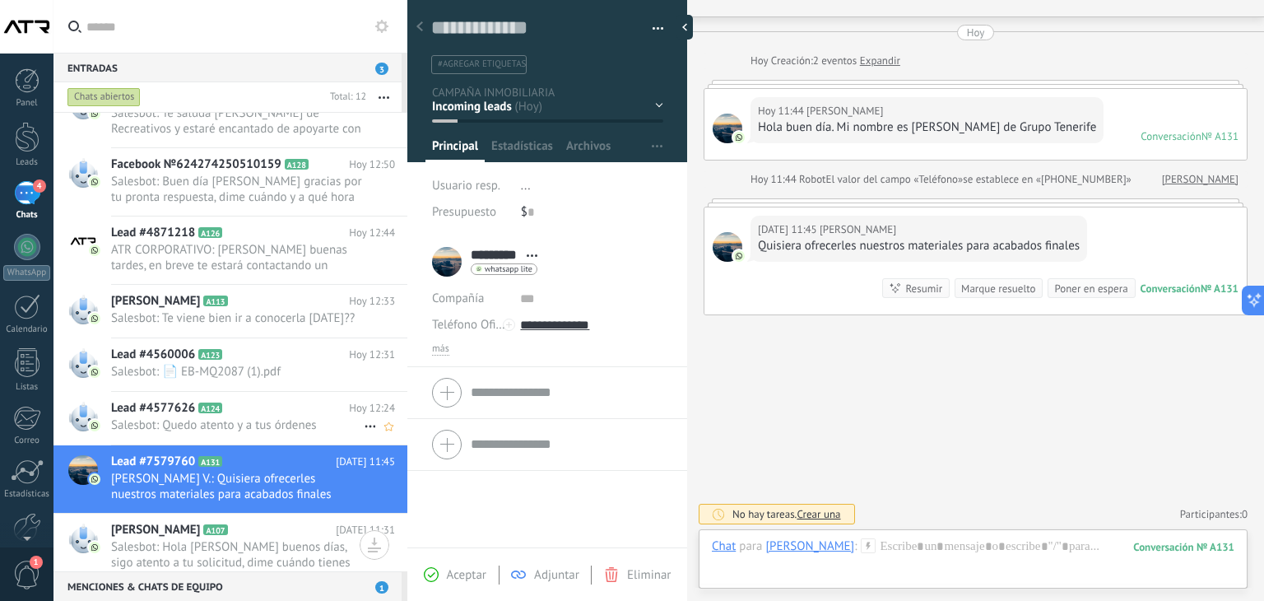
scroll to position [317, 0]
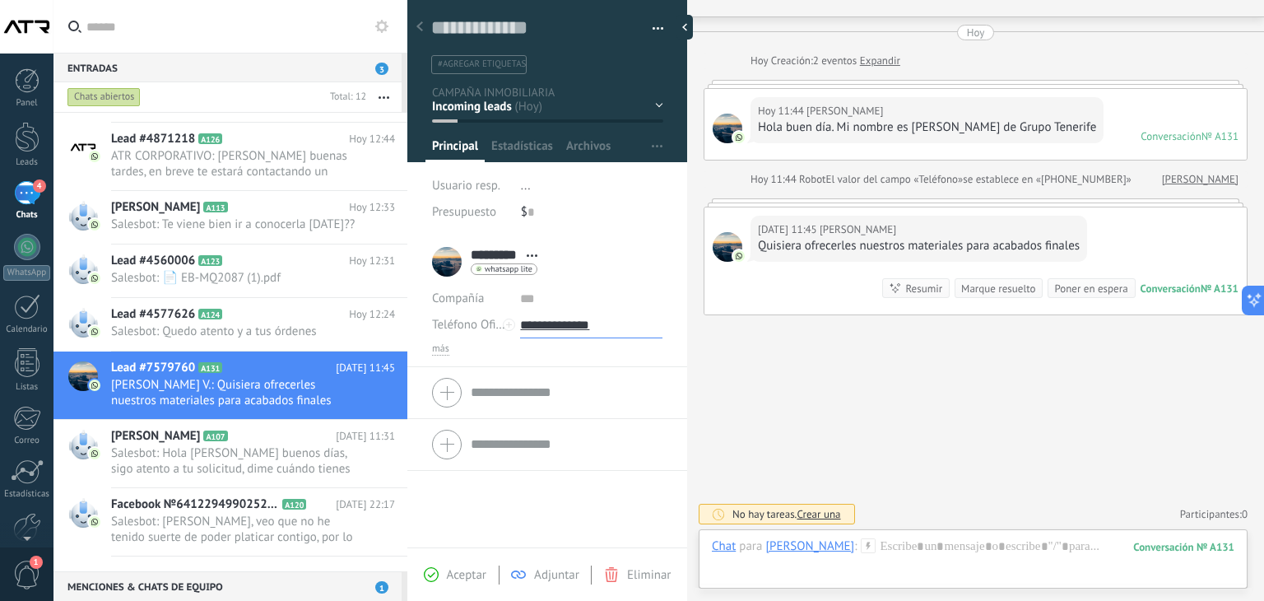
drag, startPoint x: 625, startPoint y: 320, endPoint x: 543, endPoint y: 321, distance: 82.3
click at [543, 321] on input "**********" at bounding box center [591, 325] width 142 height 26
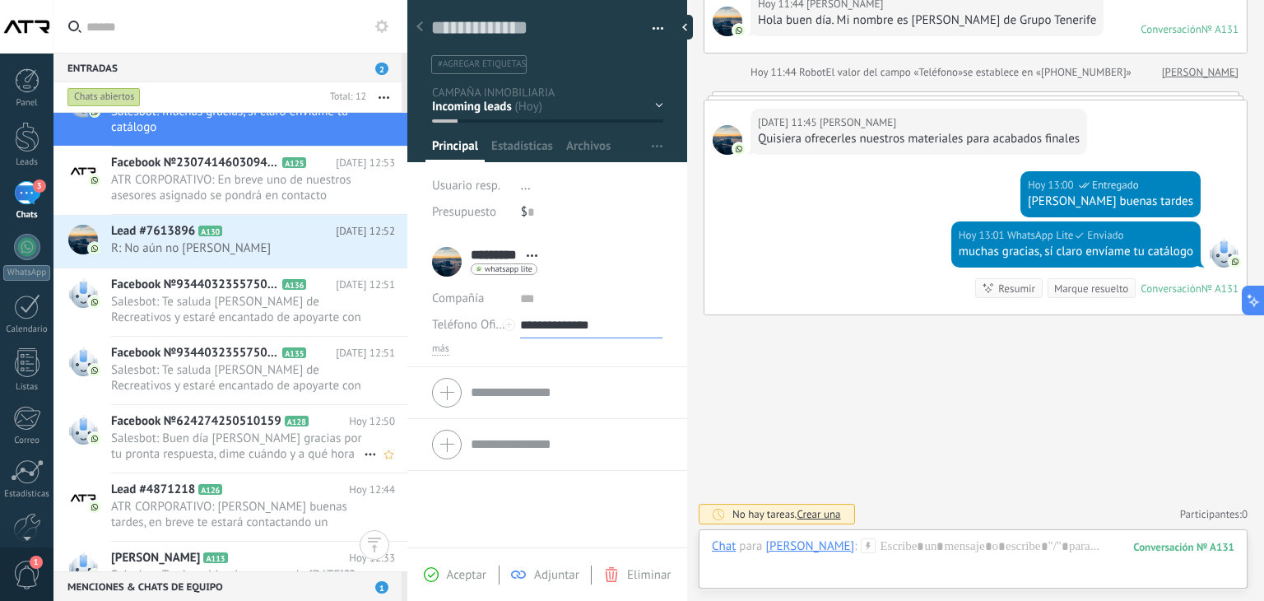
scroll to position [0, 0]
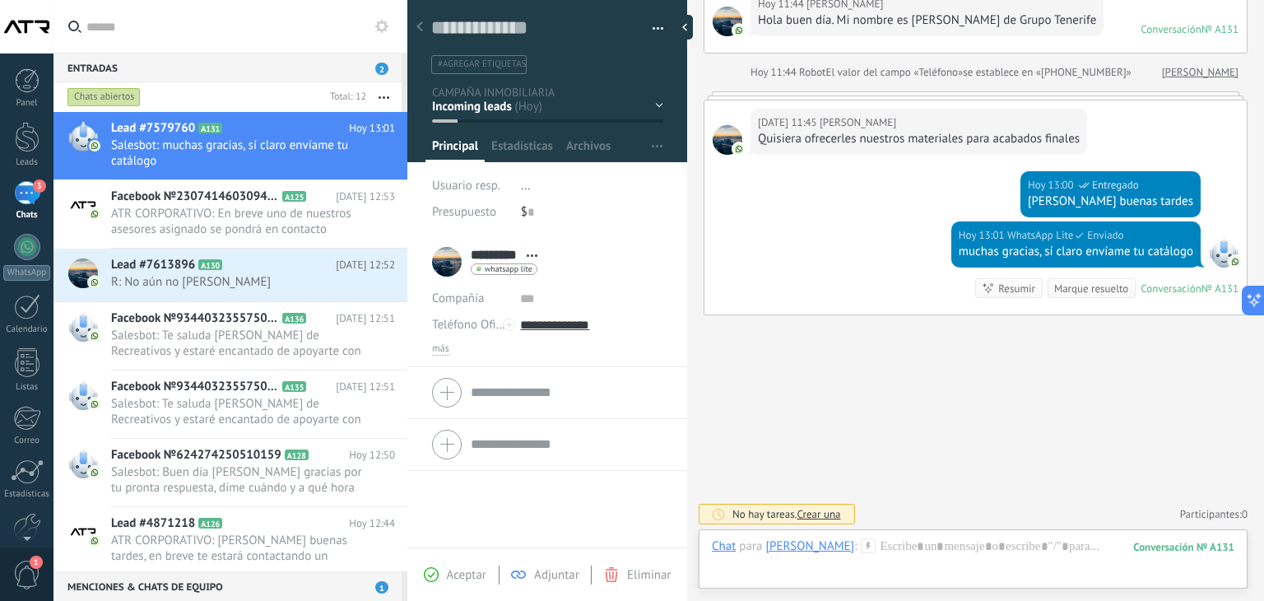
click at [652, 565] on div "Aceptar Adjuntar Eliminar" at bounding box center [546, 574] width 271 height 19
drag, startPoint x: 897, startPoint y: 419, endPoint x: 860, endPoint y: 395, distance: 44.0
click at [895, 417] on div "Buscar Carga más Hoy Hoy Creación: 2 eventos Expandir Hoy 11:44 Nayeli V. Hola …" at bounding box center [975, 229] width 577 height 745
click at [240, 225] on span "ATR CORPORATIVO: En breve uno de nuestros asesores asignado se pondrá en contac…" at bounding box center [237, 221] width 253 height 31
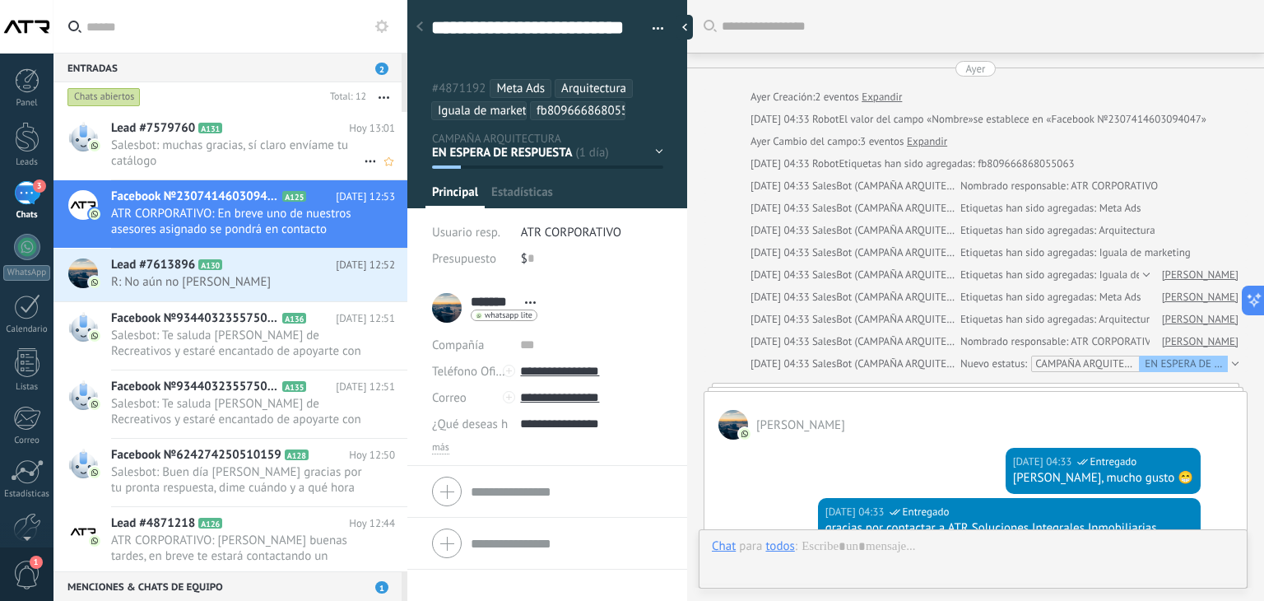
scroll to position [1194, 0]
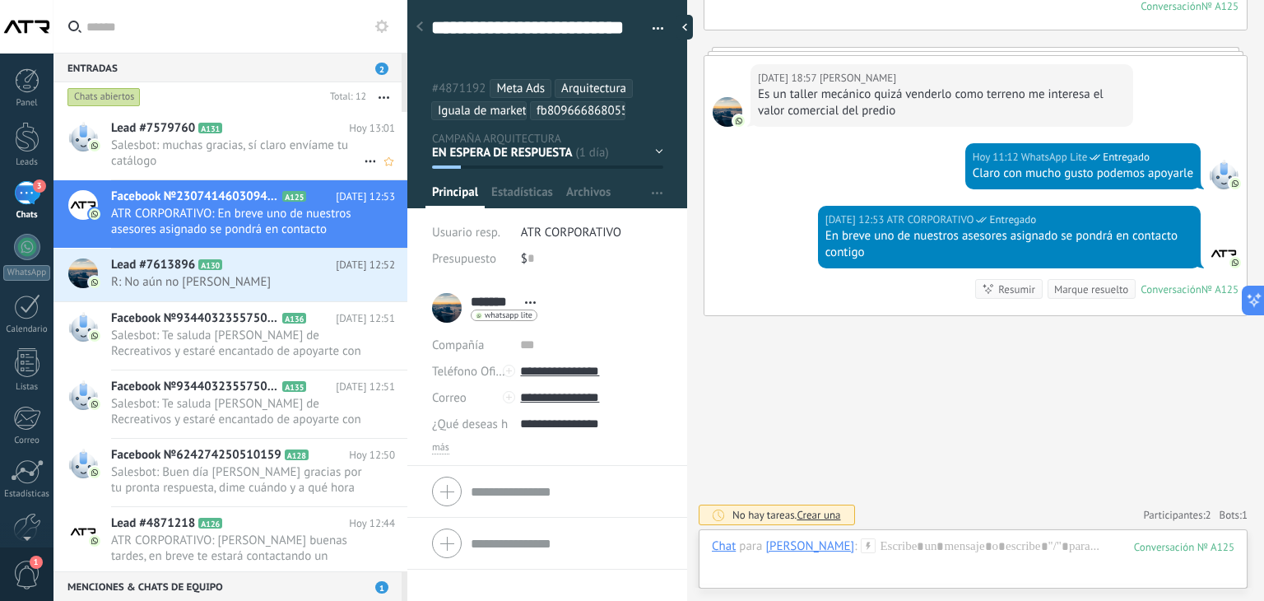
click at [238, 155] on span "Salesbot: muchas gracias, sí claro envíame tu catálogo" at bounding box center [237, 152] width 253 height 31
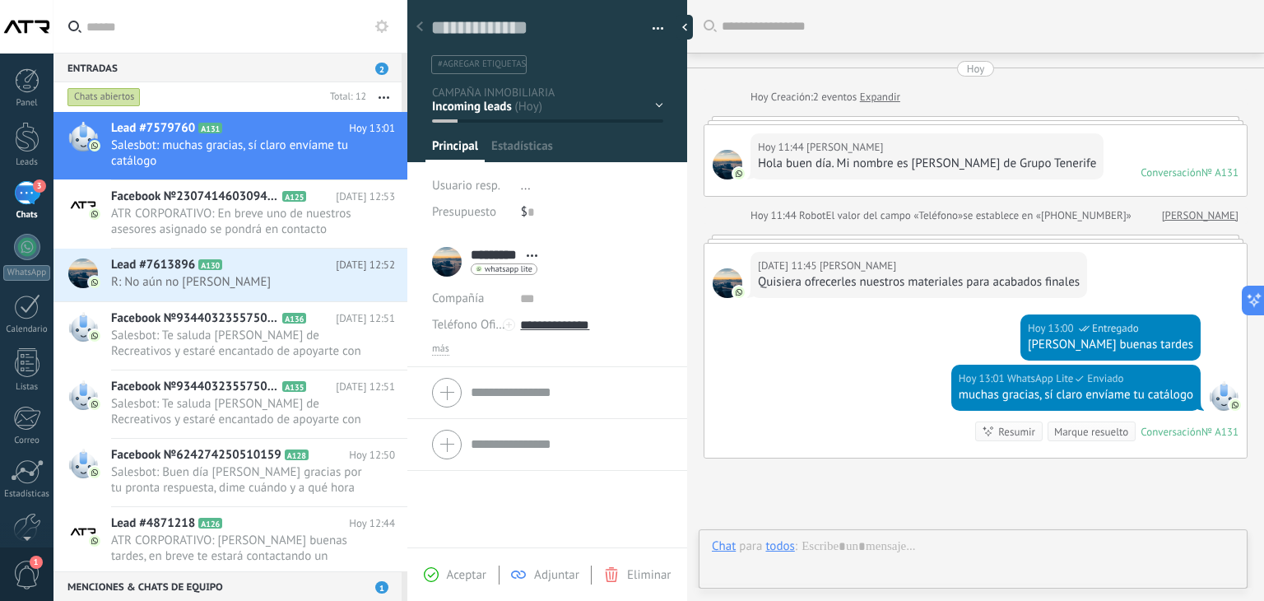
scroll to position [143, 0]
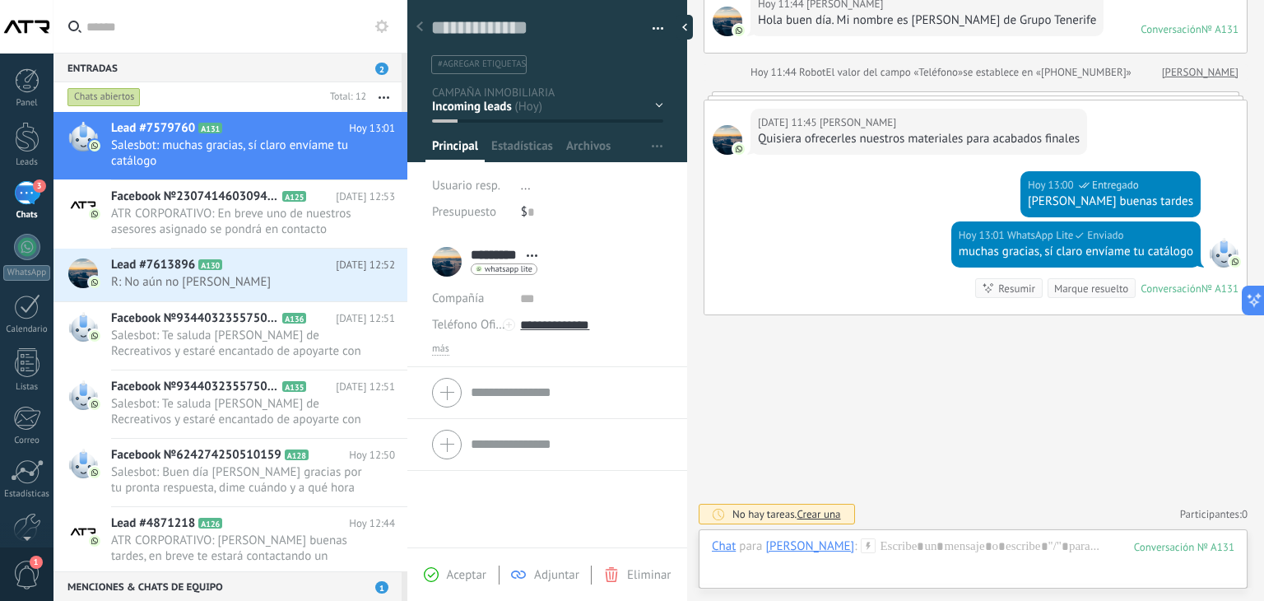
click at [624, 575] on div "Eliminar" at bounding box center [637, 574] width 67 height 15
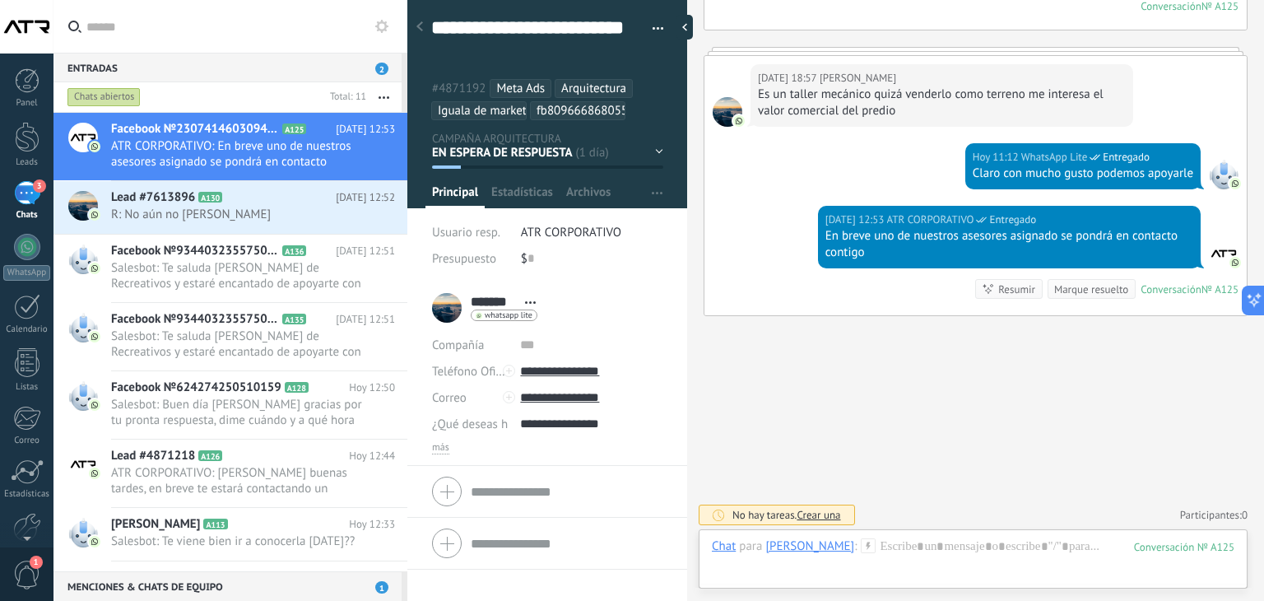
scroll to position [248, 0]
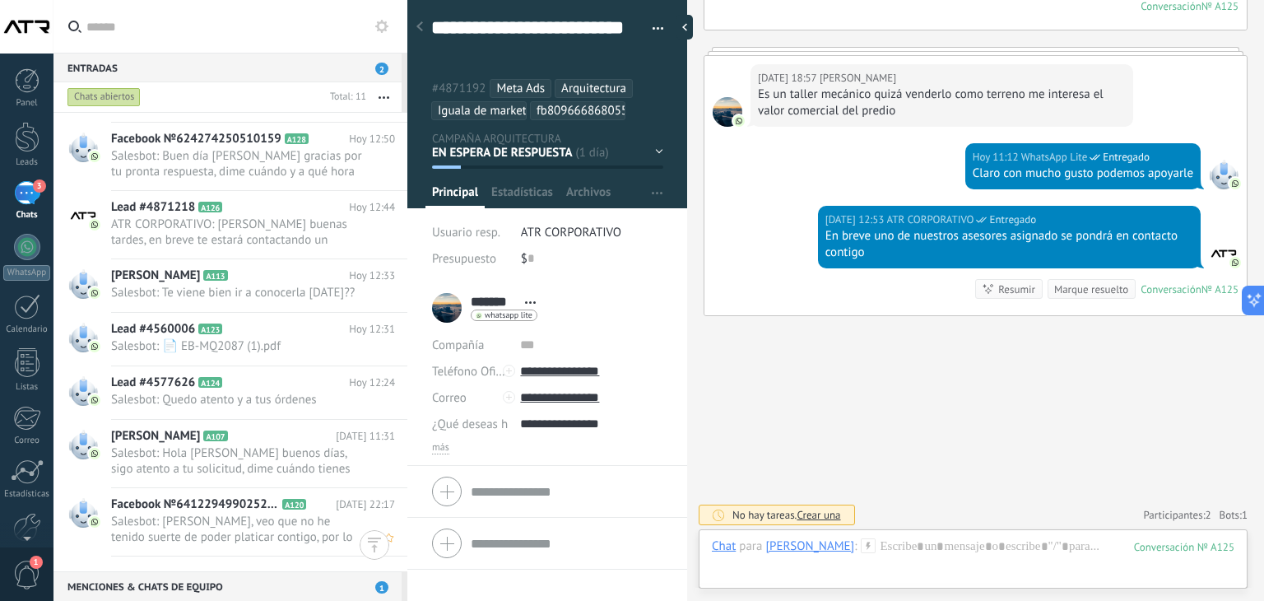
click at [204, 531] on span "Salesbot: [PERSON_NAME], veo que no he tenido suerte de poder platicar contigo,…" at bounding box center [237, 528] width 253 height 31
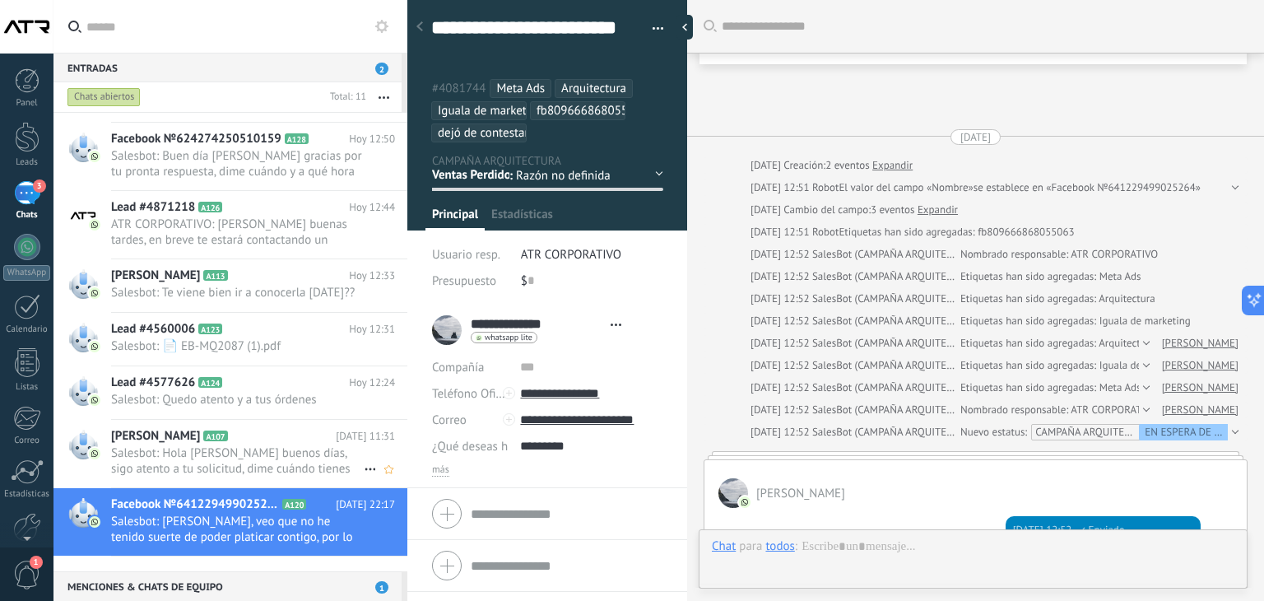
scroll to position [1195, 0]
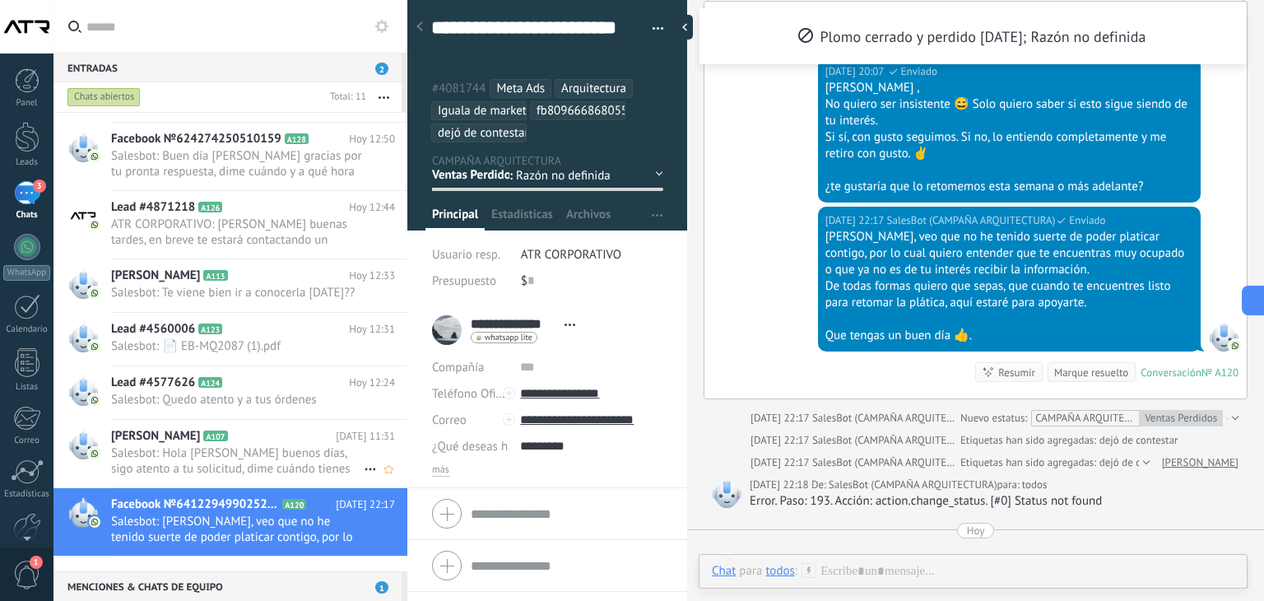
click at [197, 444] on h2 "Carlos A107" at bounding box center [223, 436] width 225 height 16
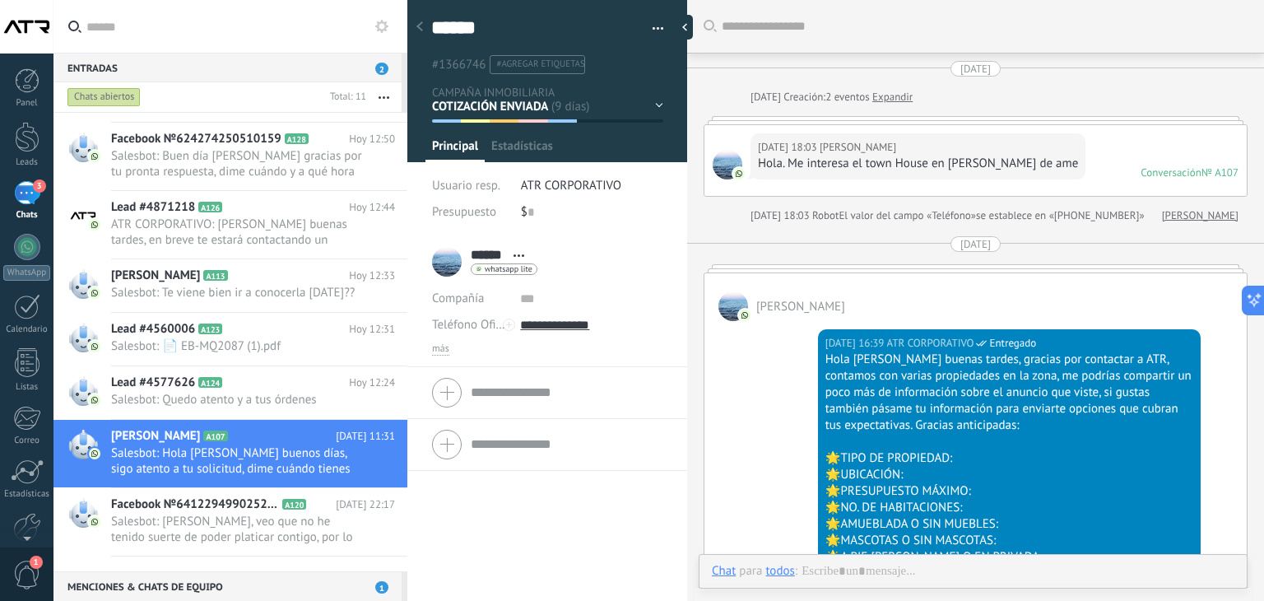
scroll to position [2484, 0]
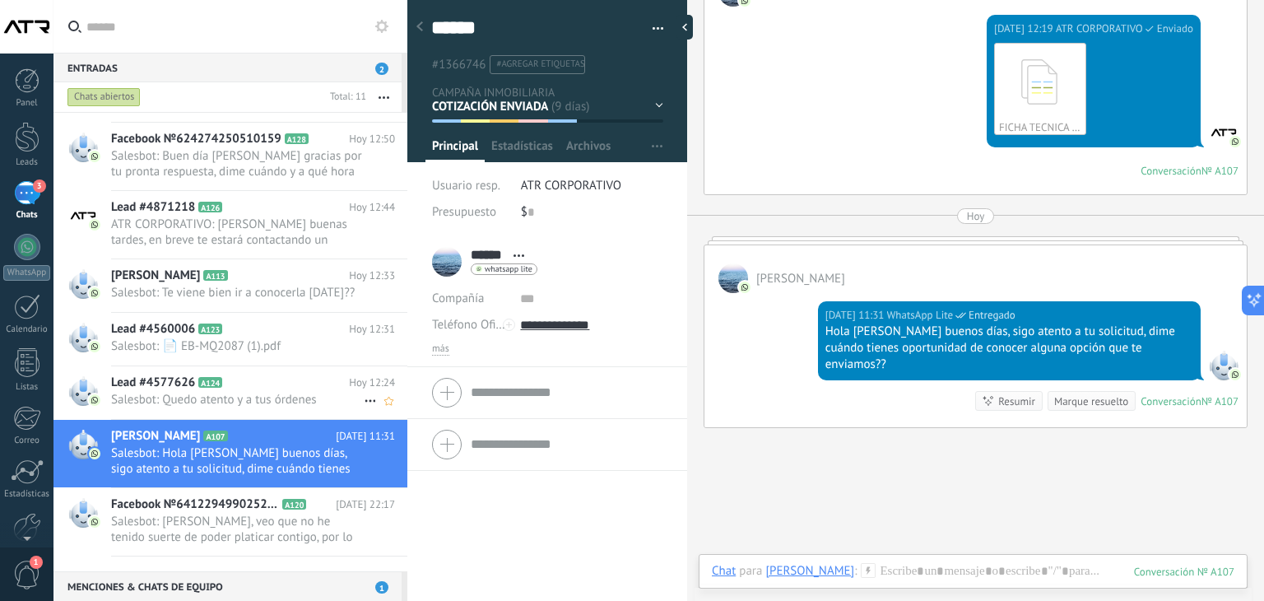
click at [253, 391] on h2 "Lead #4577626 A124" at bounding box center [230, 382] width 238 height 16
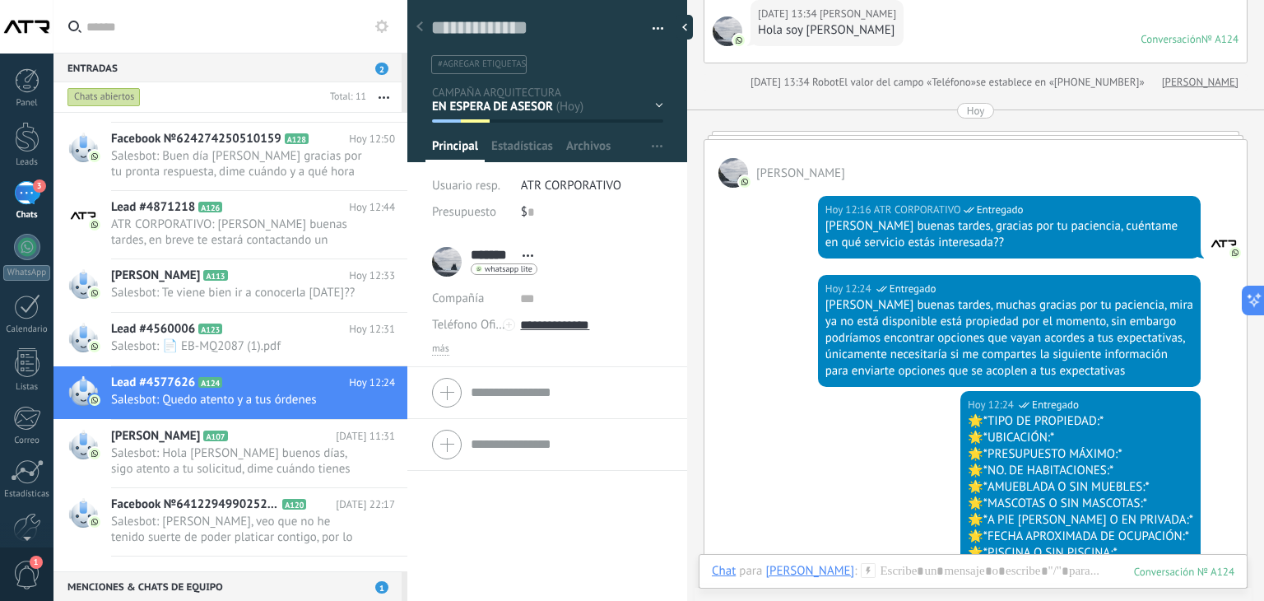
scroll to position [313, 0]
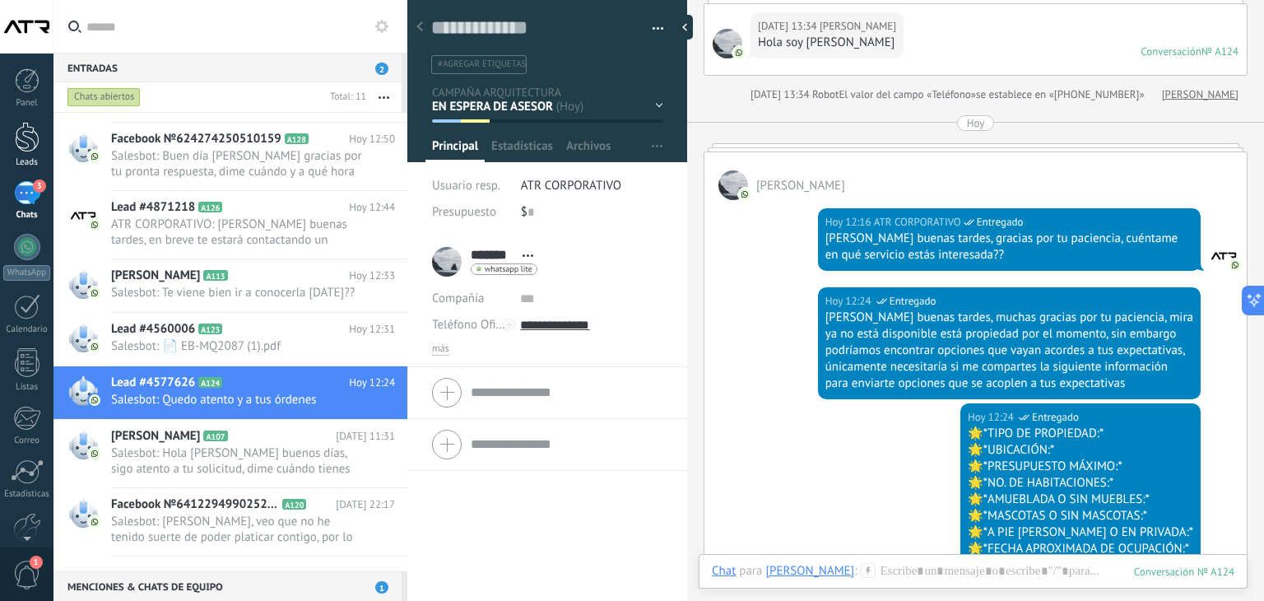
click at [37, 146] on div at bounding box center [27, 137] width 25 height 30
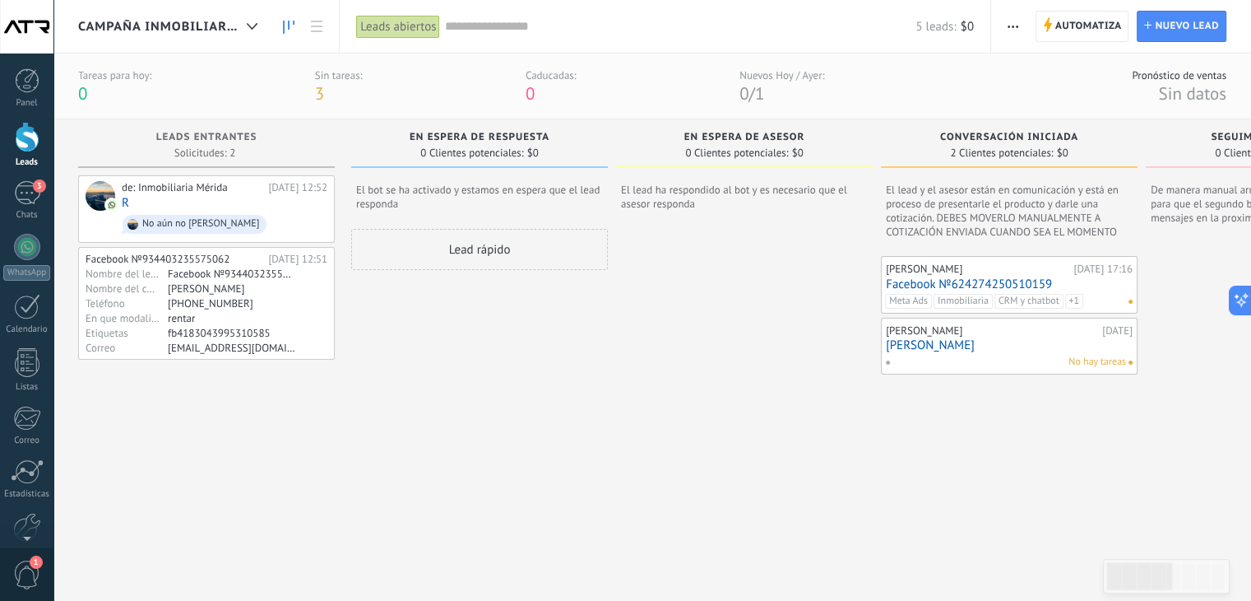
click at [193, 430] on div "de: Inmobiliaria Mérida Hoy 12:52 R No aún no Alvaro Facebook №934403235575062 …" at bounding box center [206, 408] width 257 height 466
click at [260, 208] on icon at bounding box center [263, 208] width 15 height 15
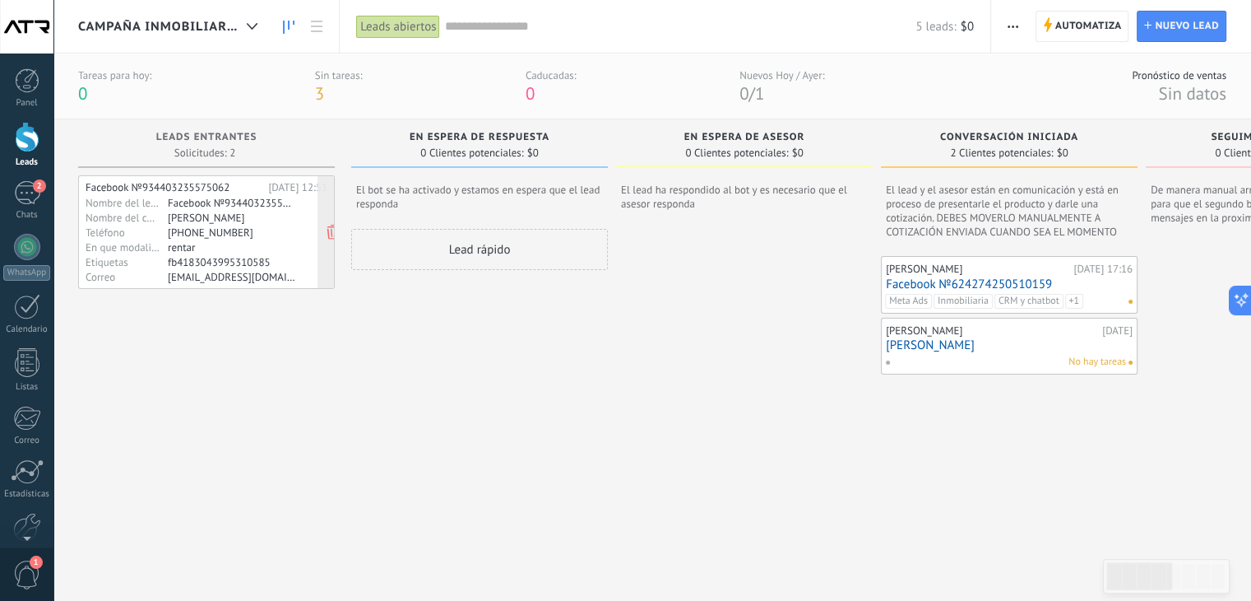
click at [240, 225] on div "+525537091728" at bounding box center [232, 231] width 128 height 13
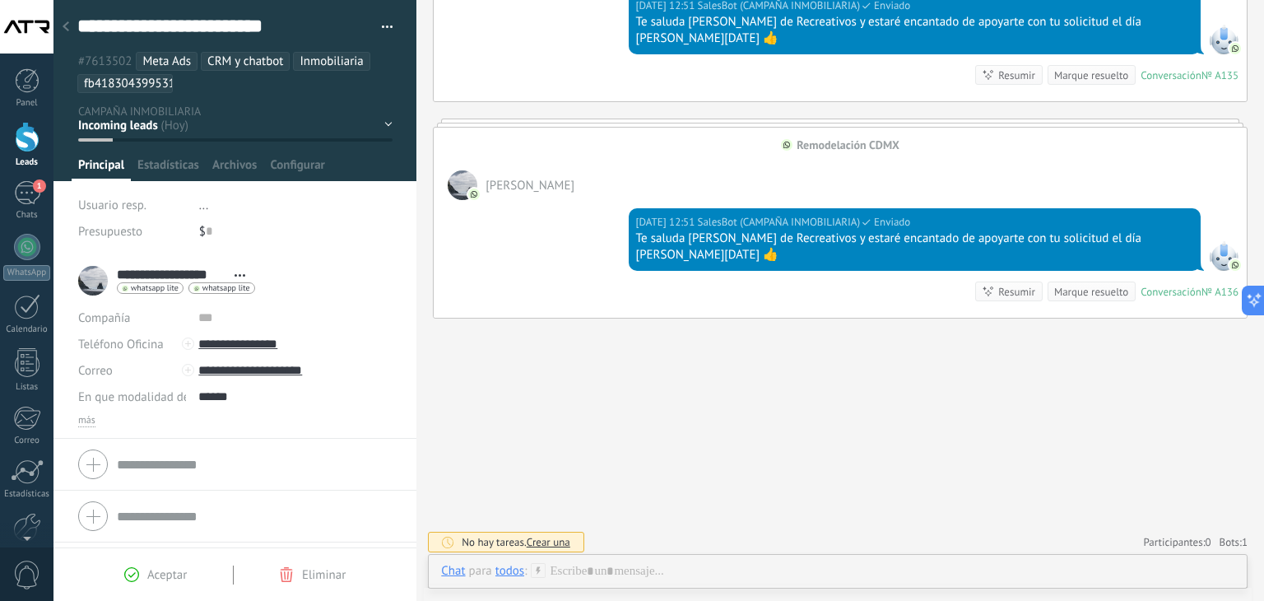
scroll to position [914, 0]
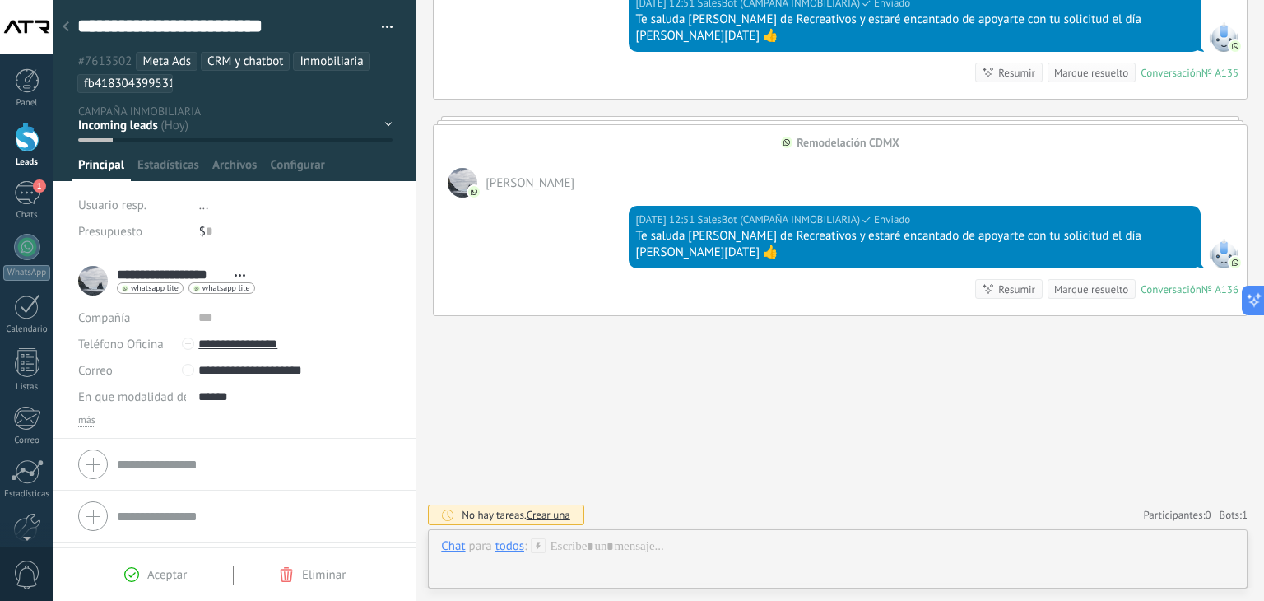
click at [69, 24] on div at bounding box center [65, 28] width 23 height 32
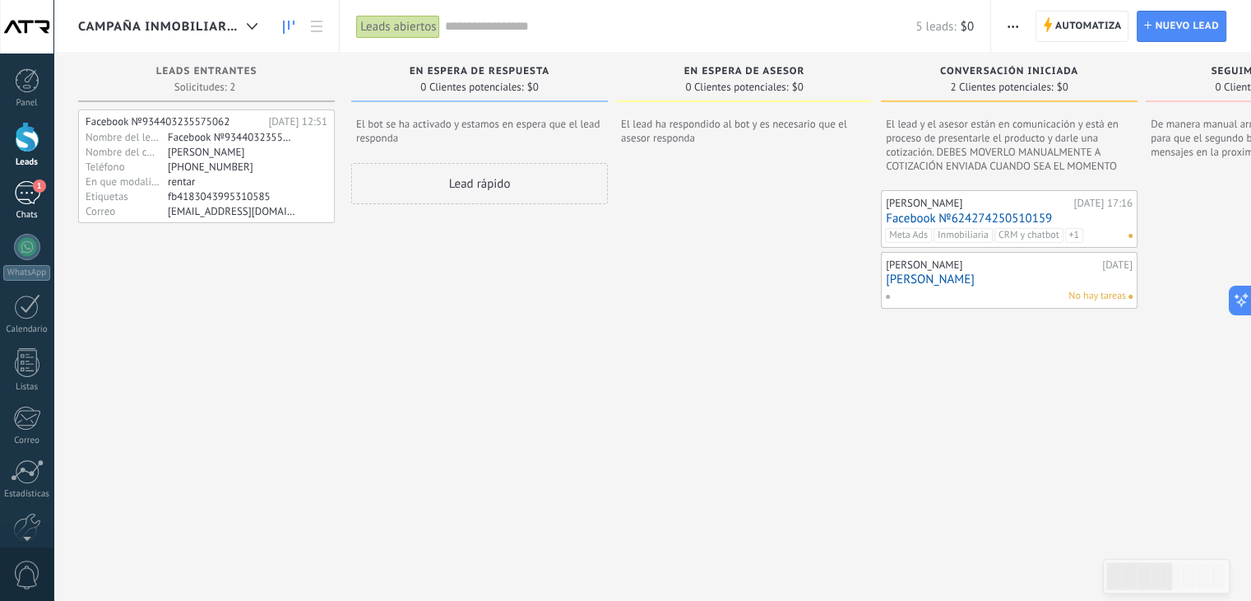
click at [16, 195] on div "1" at bounding box center [27, 193] width 26 height 24
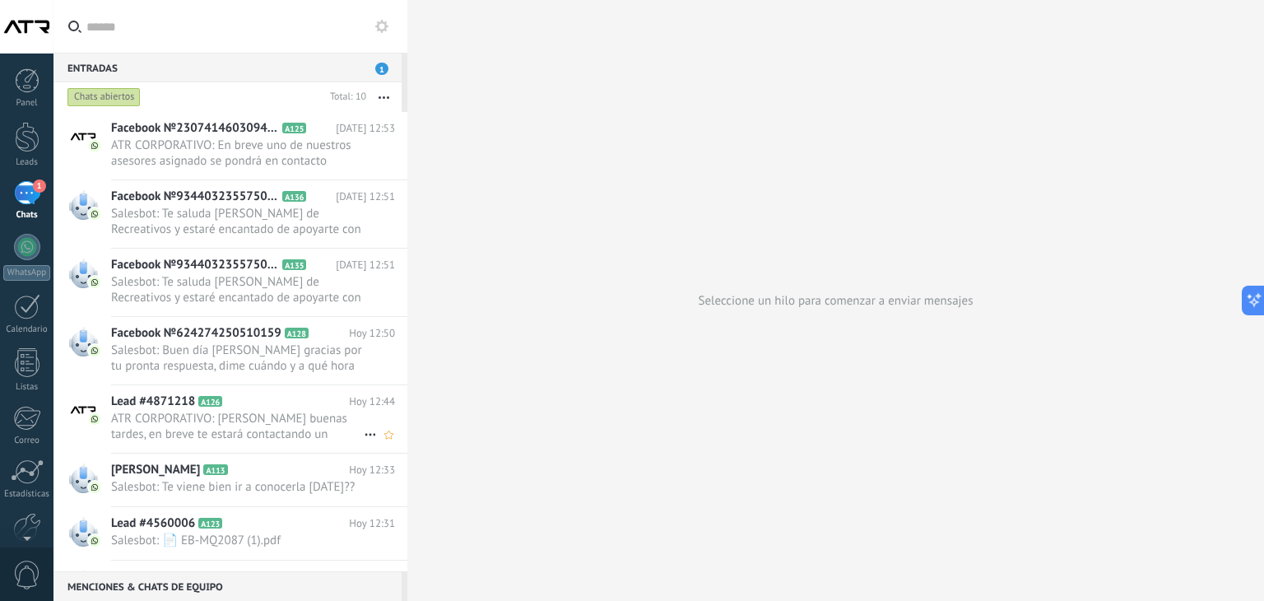
click at [280, 406] on h2 "Lead #4871218 A126" at bounding box center [230, 401] width 238 height 16
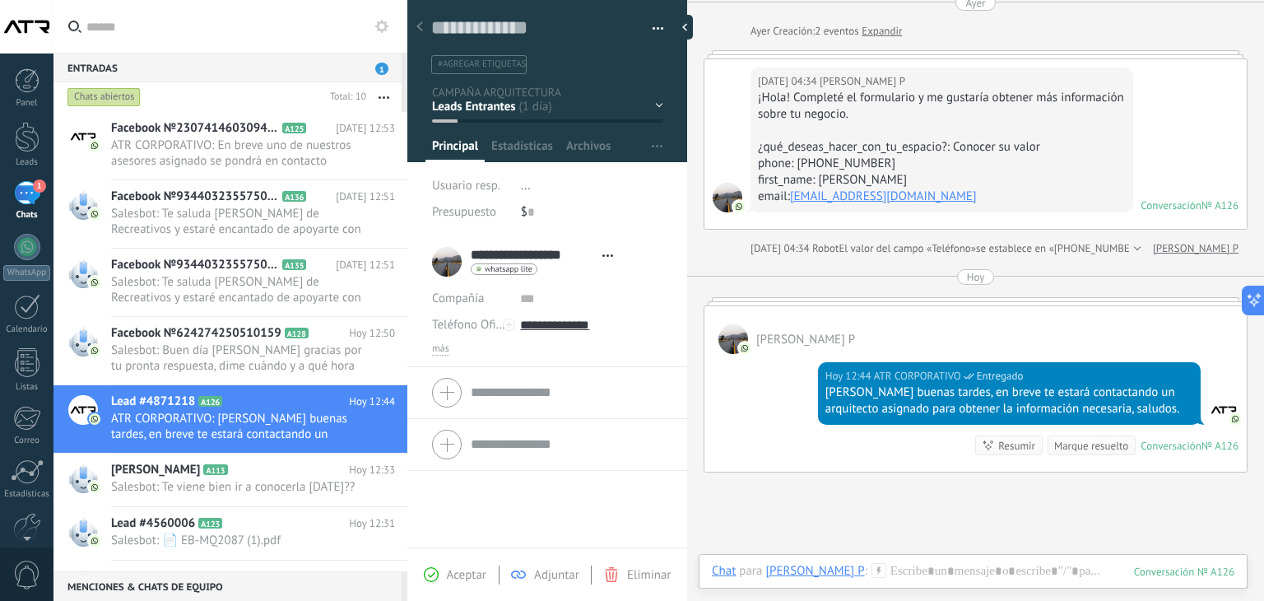
scroll to position [58, 0]
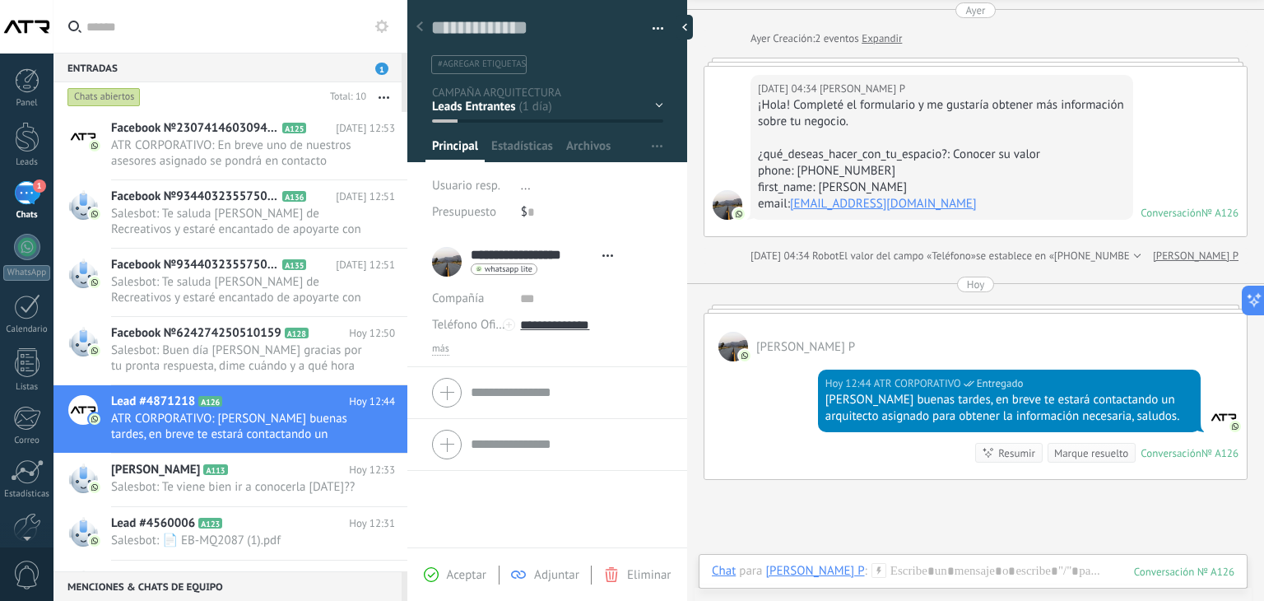
click at [778, 388] on div "Hoy 12:44 ATR CORPORATIVO Entregado Hola Eduardo buenas tardes, en breve te est…" at bounding box center [975, 420] width 542 height 118
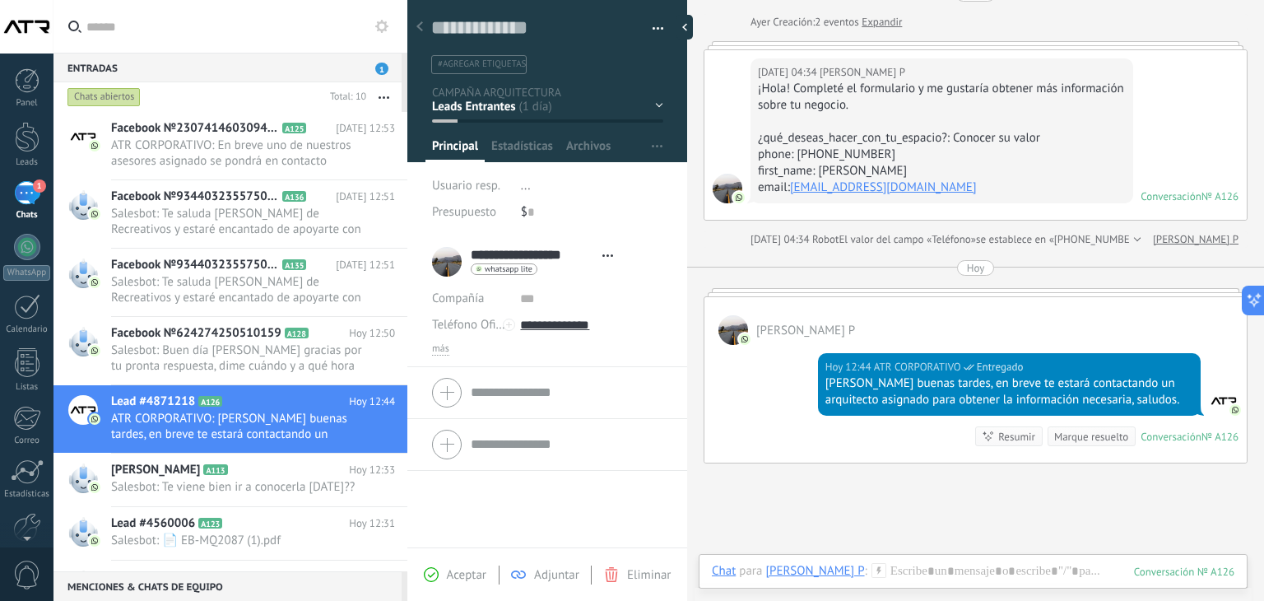
scroll to position [59, 0]
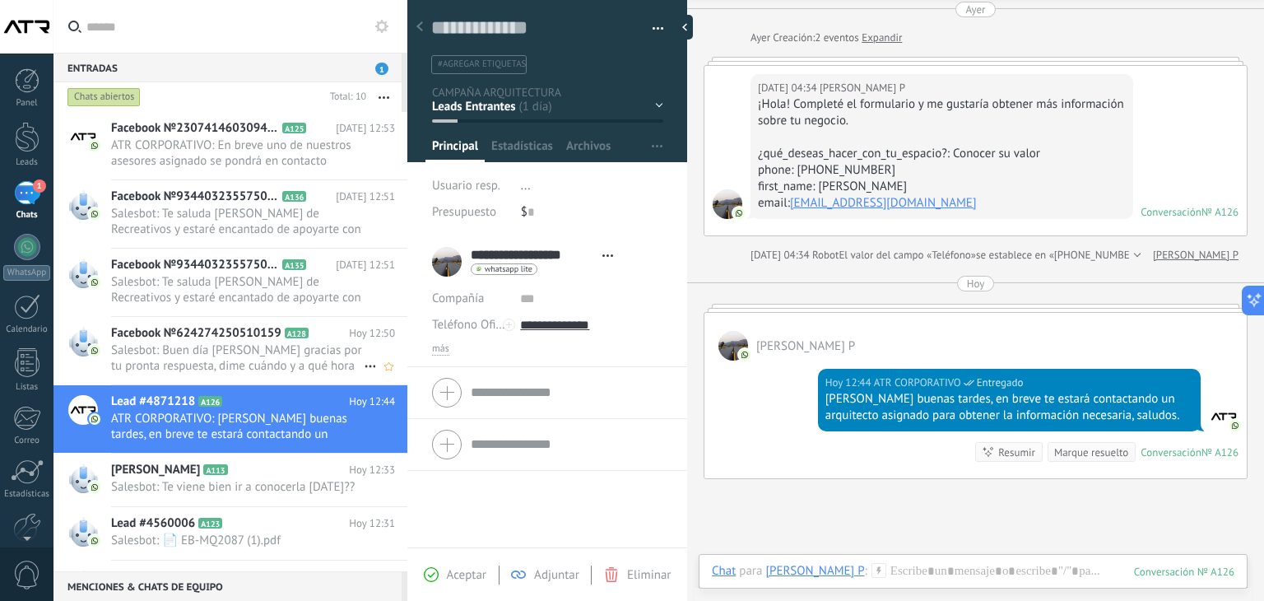
click at [238, 336] on span "Facebook №624274250510159" at bounding box center [196, 333] width 170 height 16
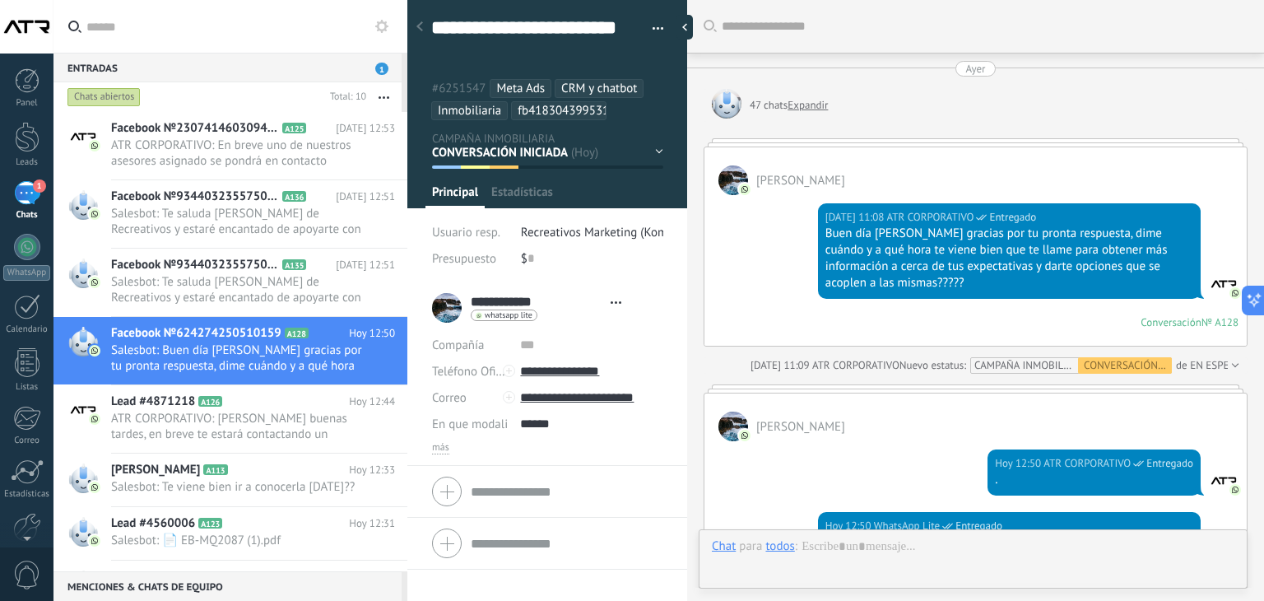
type textarea "**********"
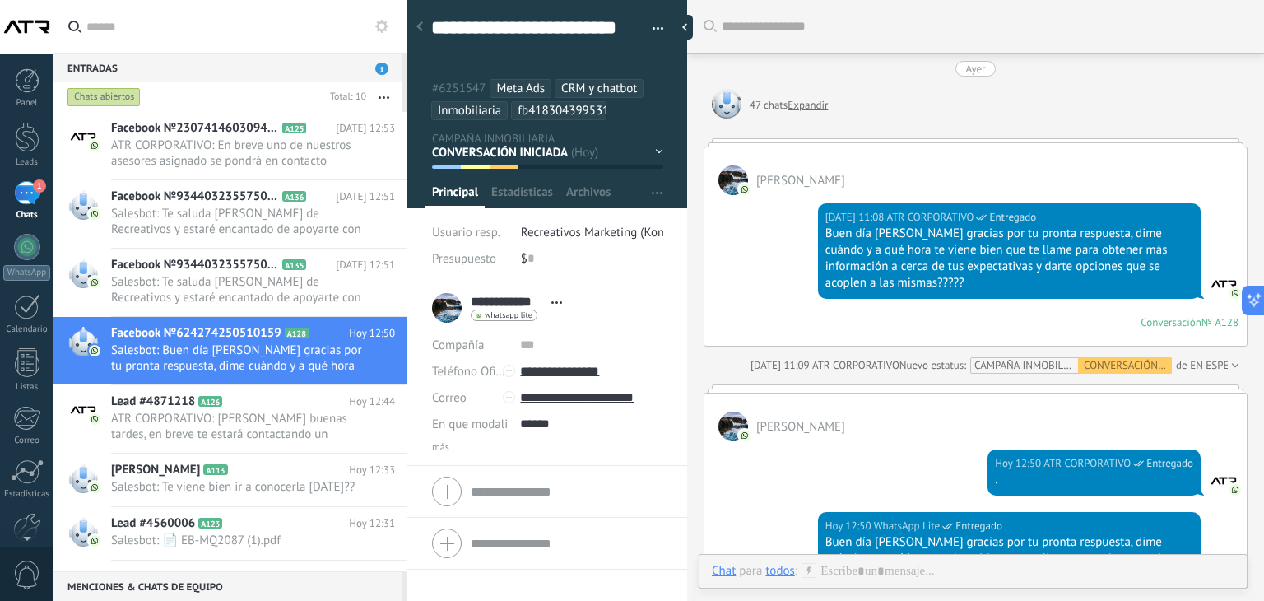
scroll to position [281, 0]
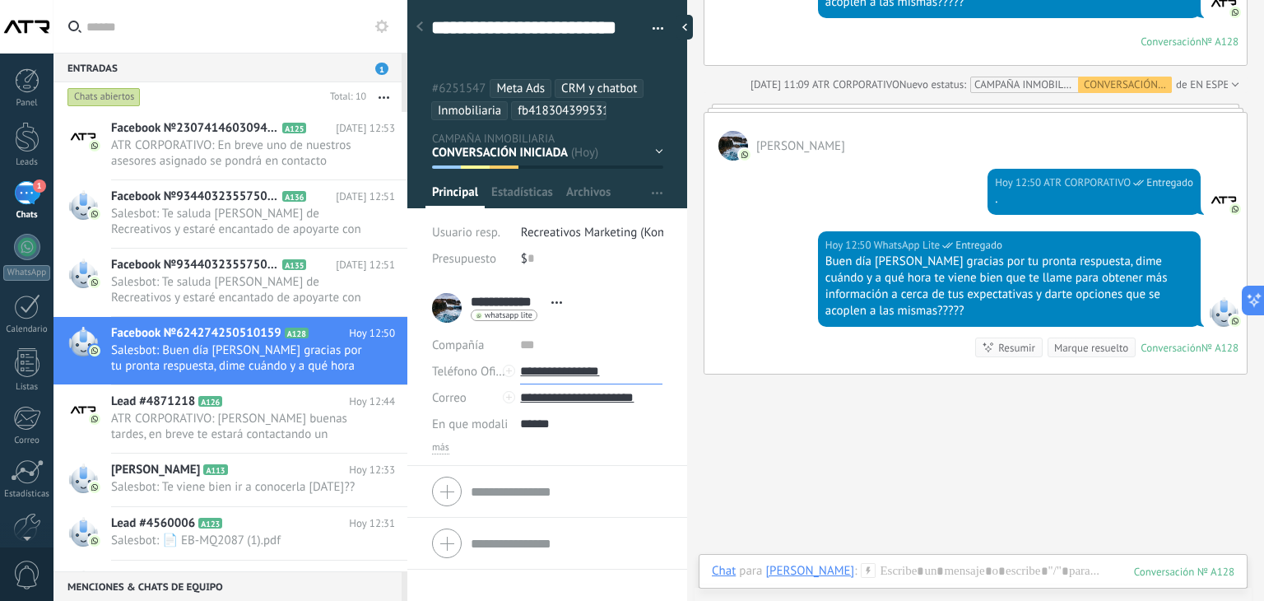
drag, startPoint x: 636, startPoint y: 367, endPoint x: 543, endPoint y: 369, distance: 93.0
click at [543, 369] on input "**********" at bounding box center [591, 371] width 142 height 26
type input "**********"
click at [223, 285] on span "Salesbot: Te saluda Rodrigo Sánchez de Recreativos y estaré encantado de apoyar…" at bounding box center [237, 289] width 253 height 31
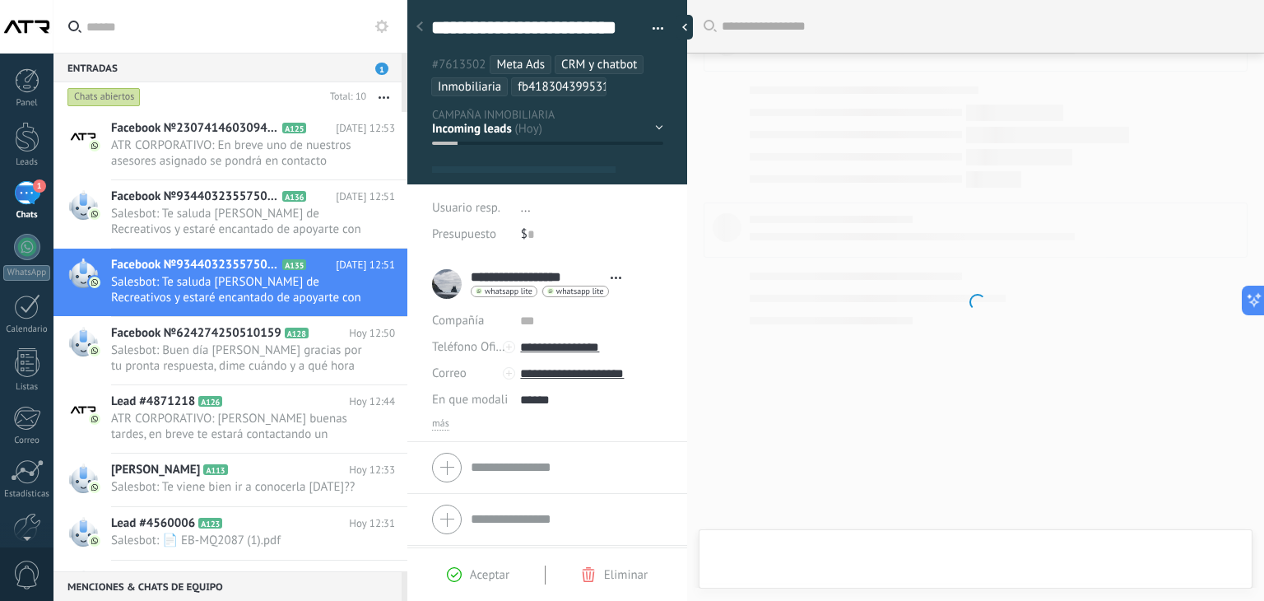
type textarea "**********"
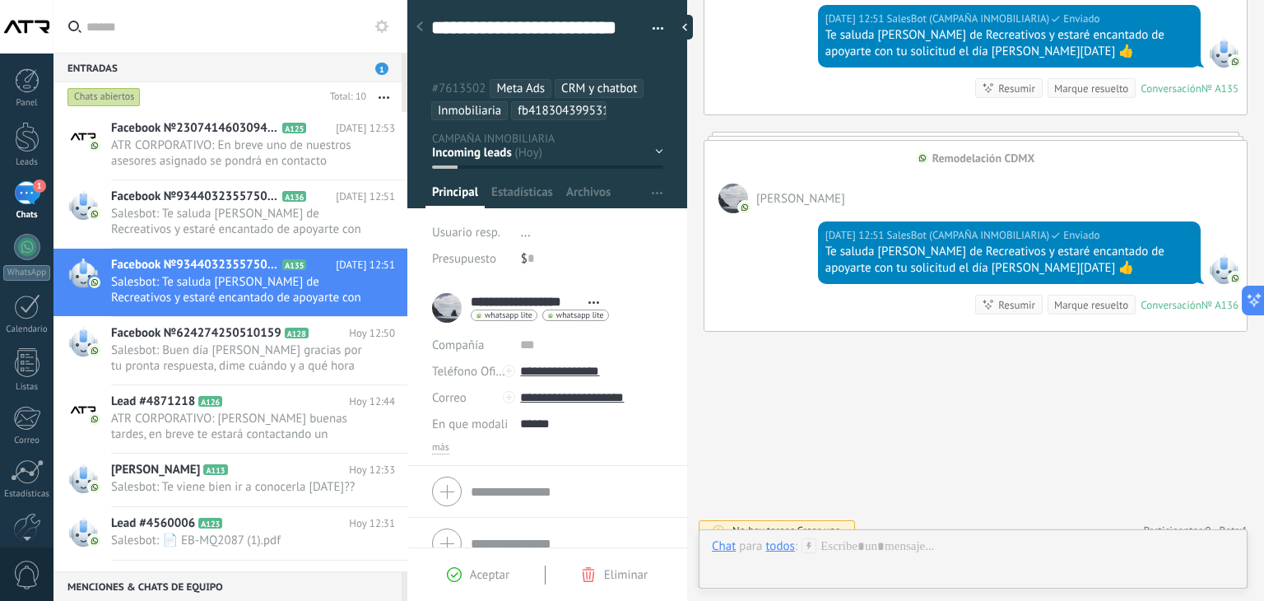
scroll to position [947, 0]
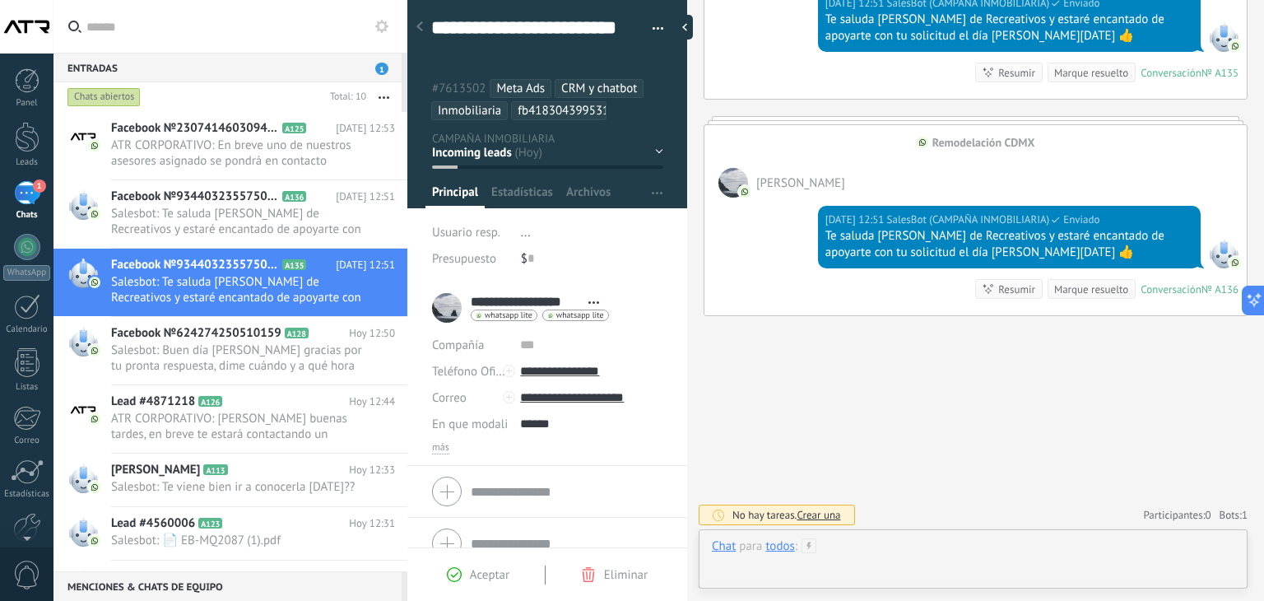
click at [882, 540] on div at bounding box center [973, 562] width 522 height 49
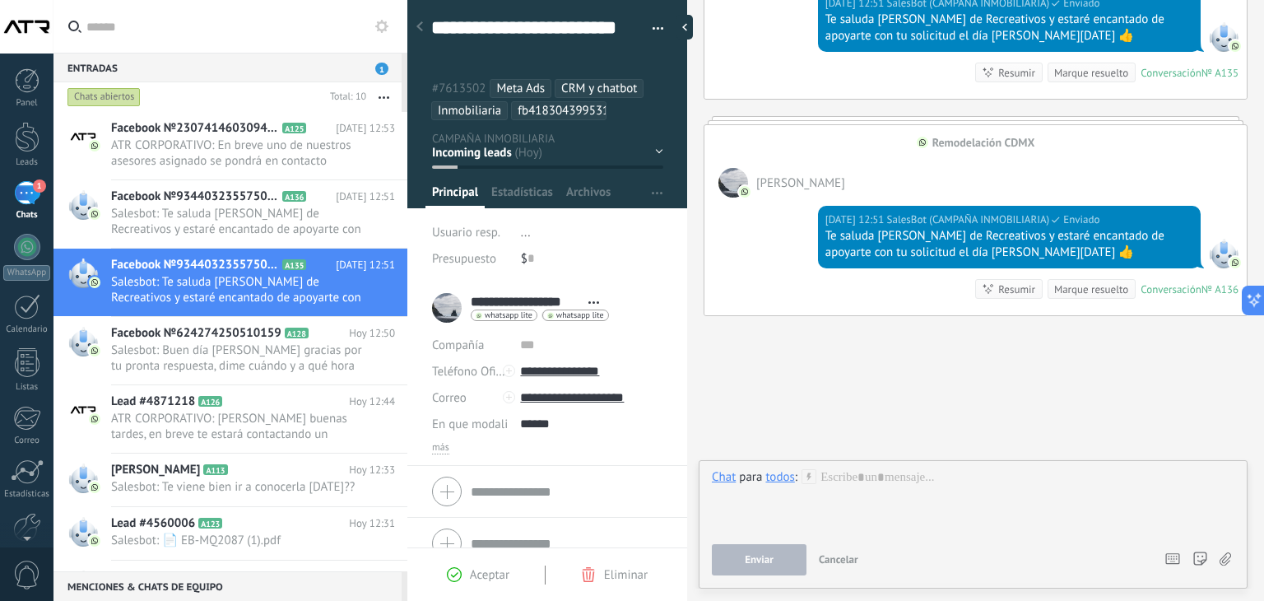
click at [971, 143] on div "Remodelación CDMX" at bounding box center [983, 142] width 103 height 15
drag, startPoint x: 621, startPoint y: 369, endPoint x: 541, endPoint y: 365, distance: 79.9
click at [541, 365] on input "**********" at bounding box center [591, 371] width 142 height 26
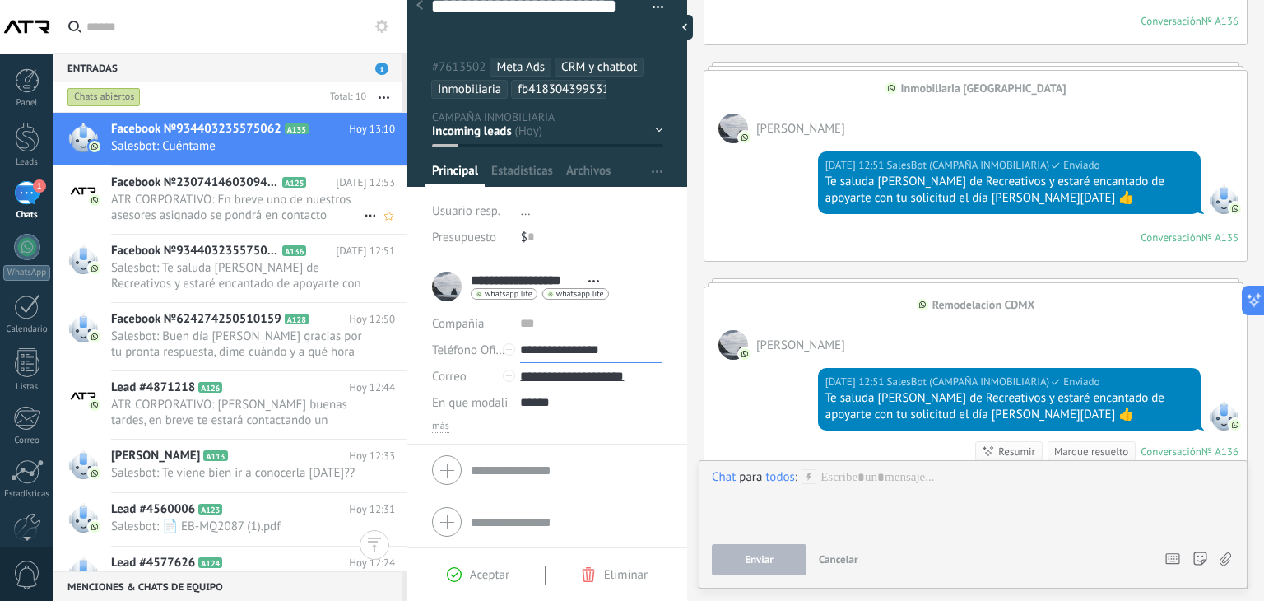
scroll to position [0, 0]
type input "**********"
click at [210, 210] on span "ATR CORPORATIVO: En breve uno de nuestros asesores asignado se pondrá en contac…" at bounding box center [237, 206] width 253 height 31
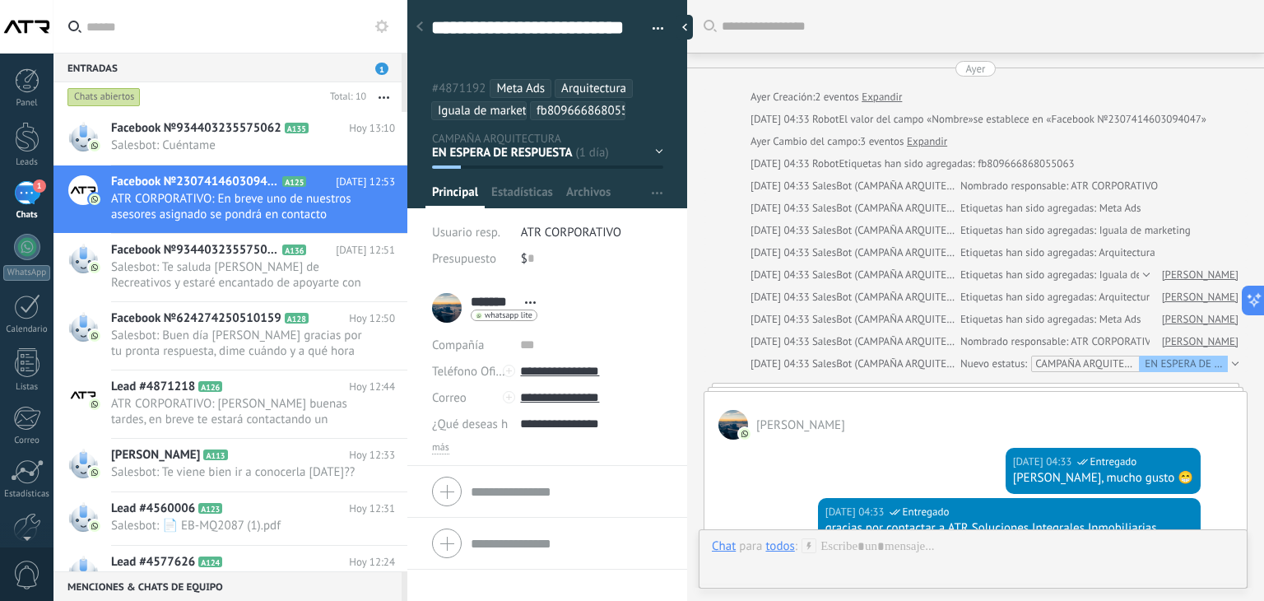
scroll to position [1194, 0]
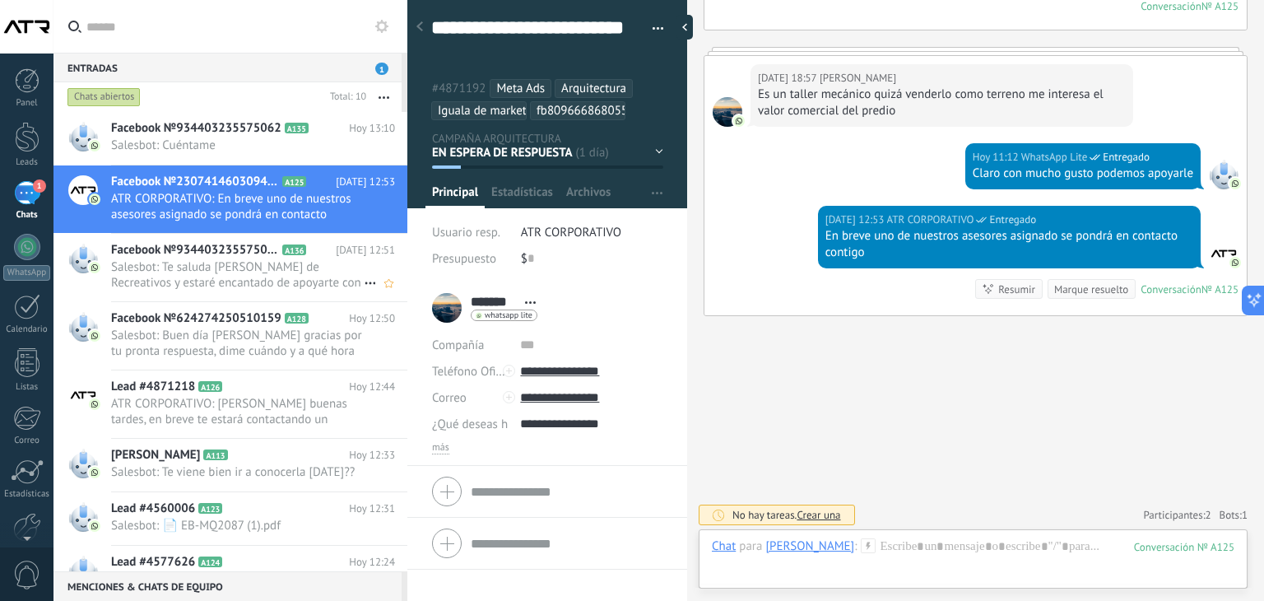
click at [250, 265] on span "Salesbot: Te saluda Rodrigo Sánchez de Recreativos y estaré encantado de apoyar…" at bounding box center [237, 274] width 253 height 31
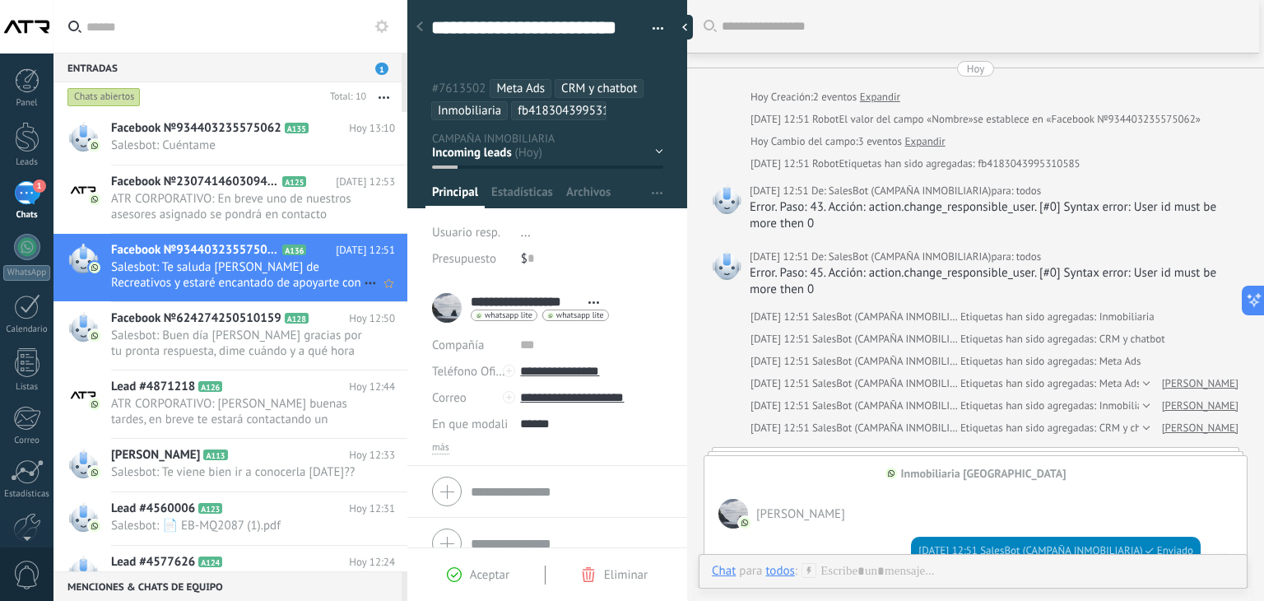
click at [365, 281] on icon at bounding box center [370, 283] width 20 height 20
click at [420, 290] on span "Conversación cerrada" at bounding box center [443, 291] width 112 height 33
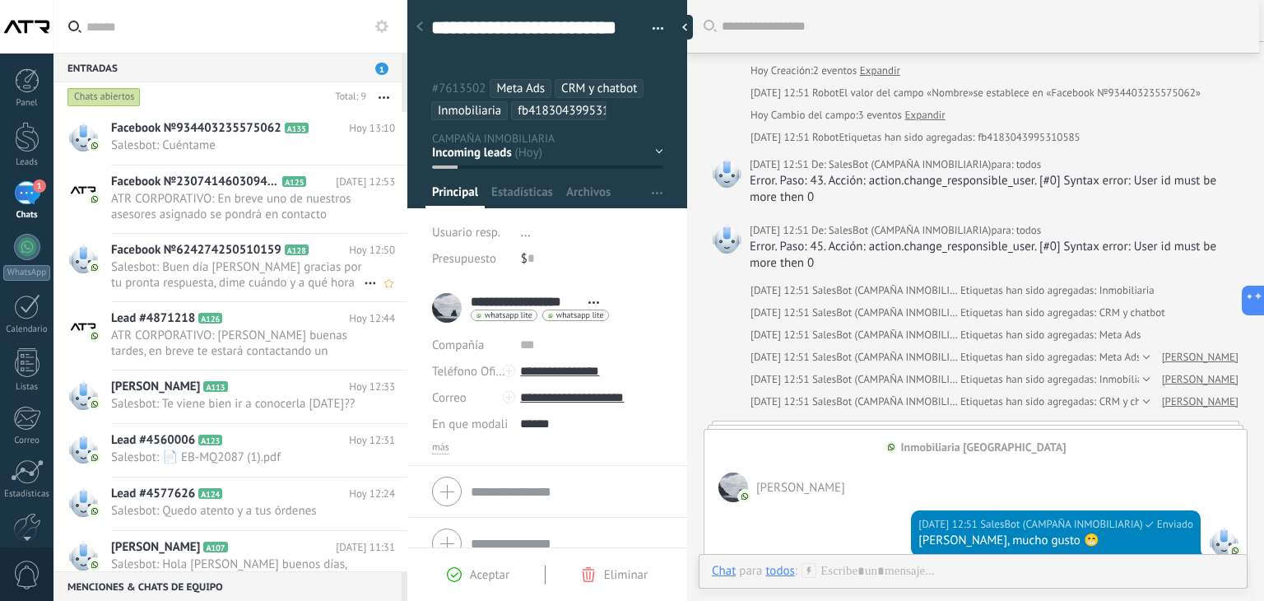
click at [276, 277] on span "Salesbot: Buen día [PERSON_NAME] gracias por tu pronta respuesta, dime cuándo y…" at bounding box center [237, 274] width 253 height 31
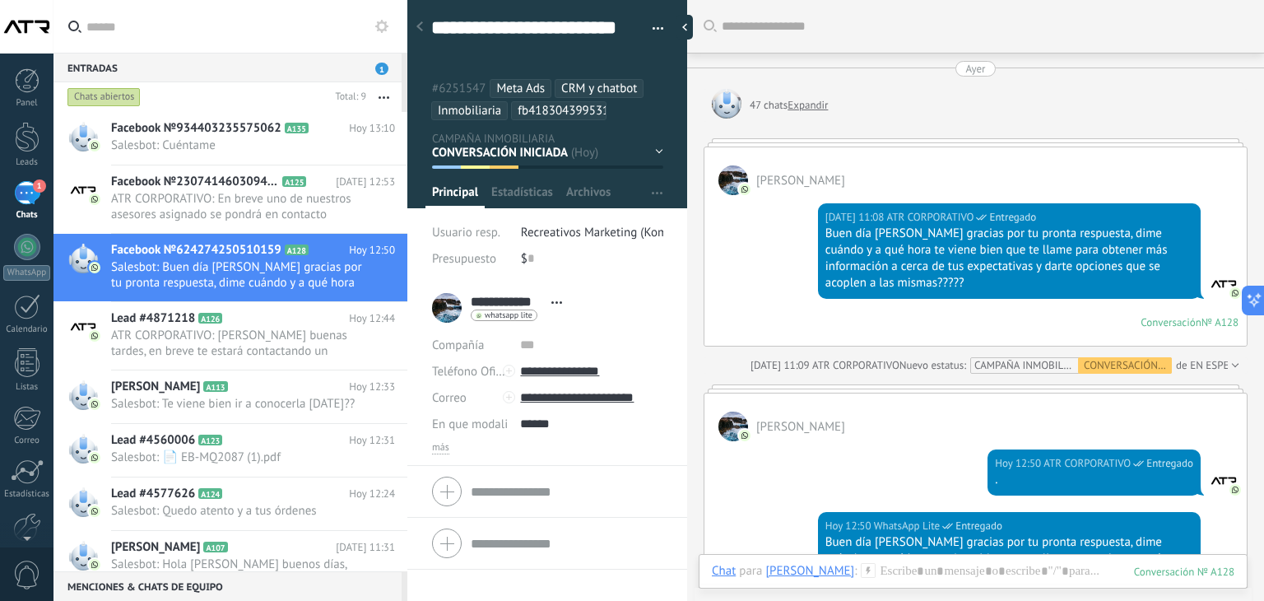
scroll to position [281, 0]
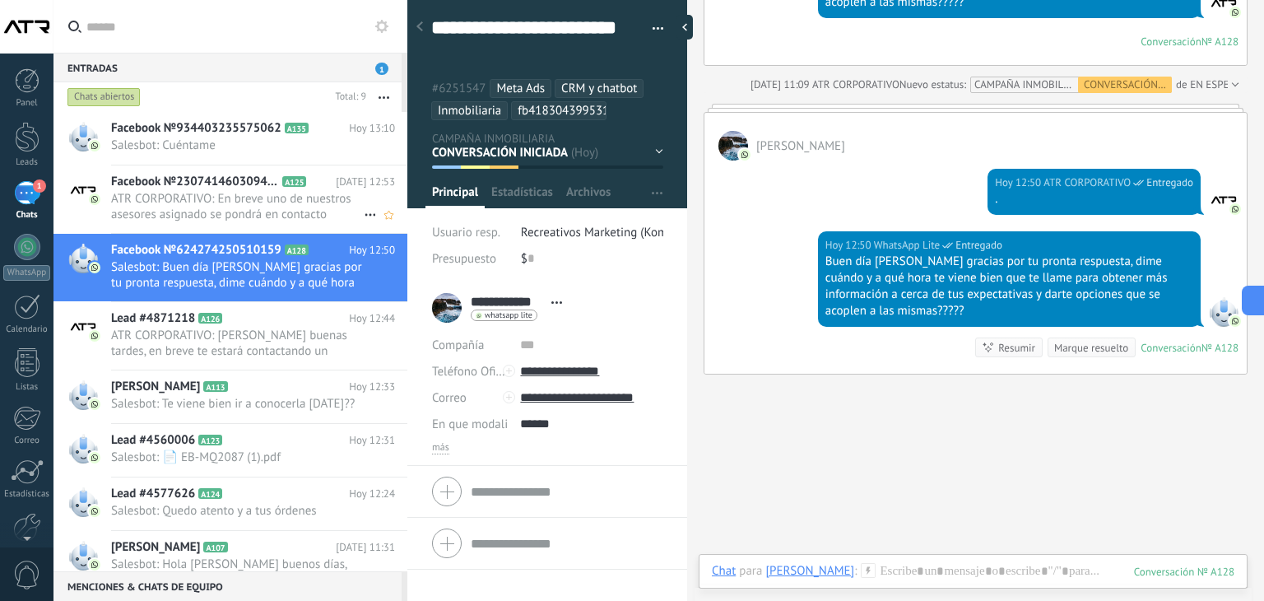
click at [244, 213] on span "ATR CORPORATIVO: En breve uno de nuestros asesores asignado se pondrá en contac…" at bounding box center [237, 206] width 253 height 31
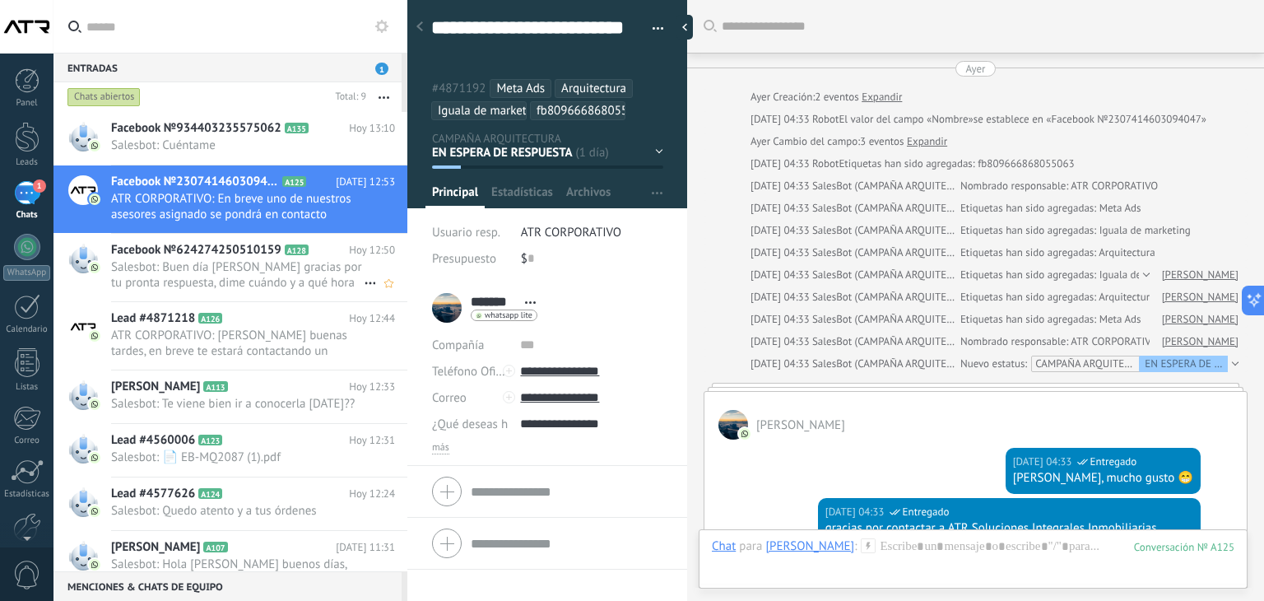
scroll to position [1194, 0]
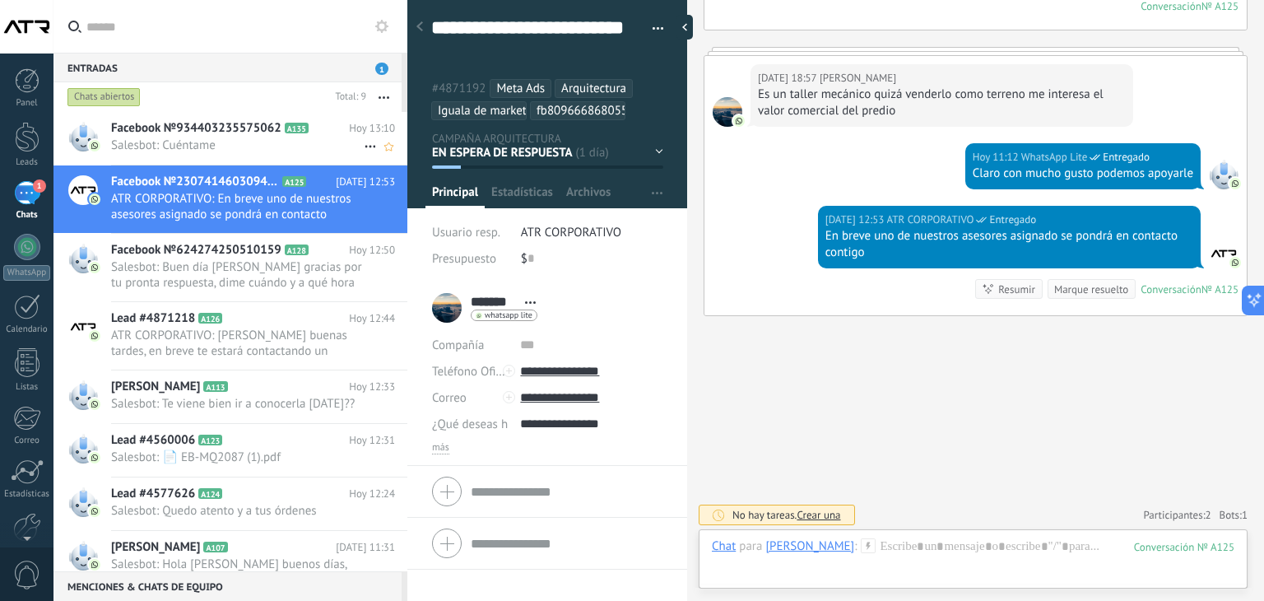
click at [238, 136] on span "Facebook №934403235575062" at bounding box center [196, 128] width 170 height 16
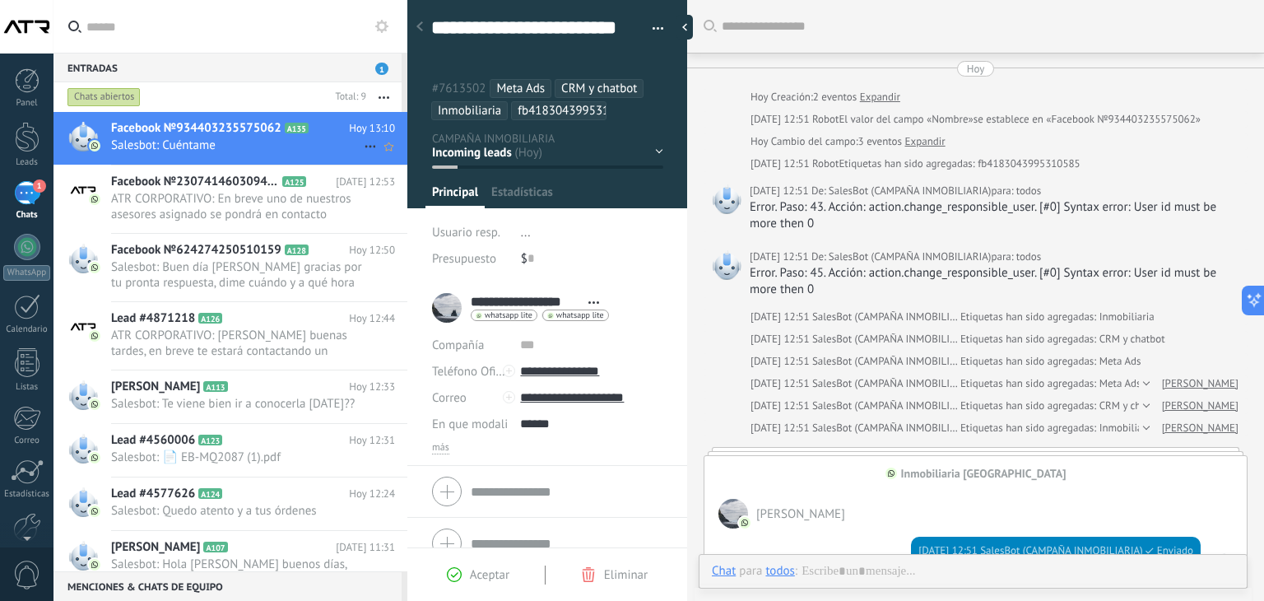
scroll to position [1162, 0]
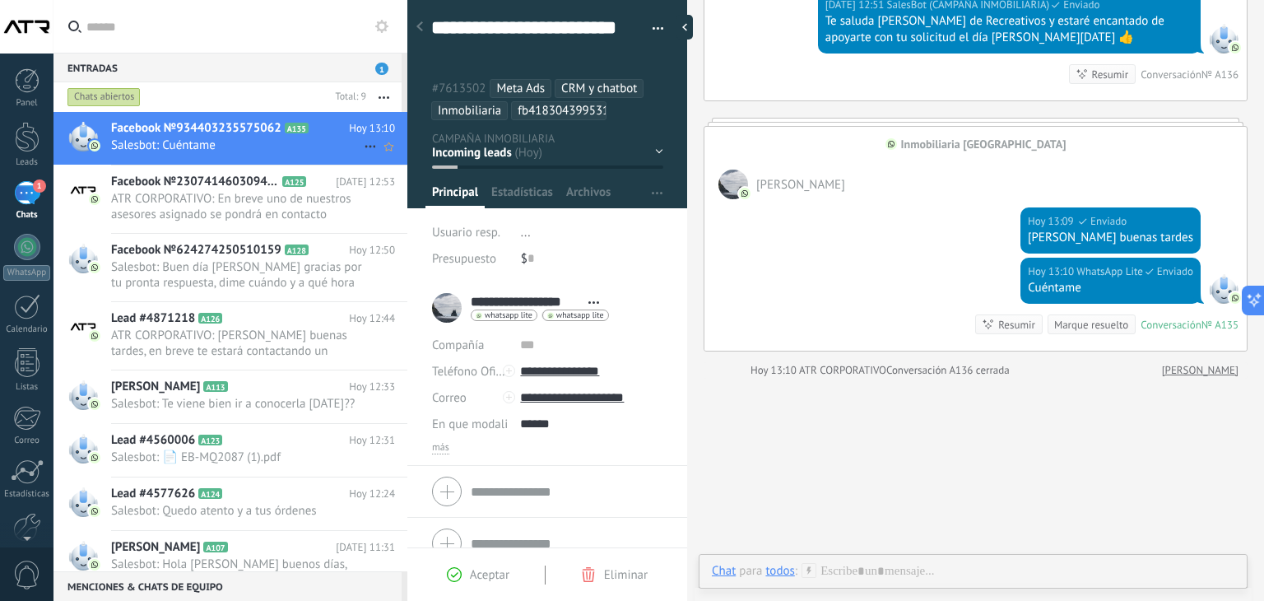
click at [369, 142] on icon at bounding box center [370, 147] width 20 height 20
click at [458, 155] on span "Conversación cerrada" at bounding box center [443, 154] width 112 height 33
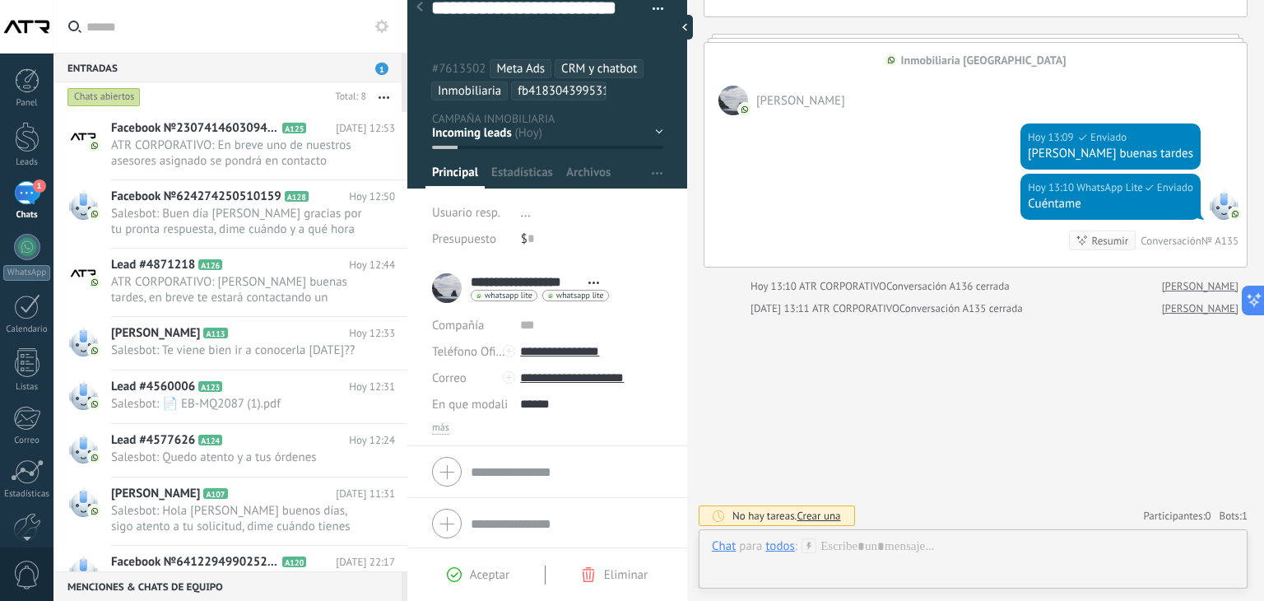
scroll to position [0, 0]
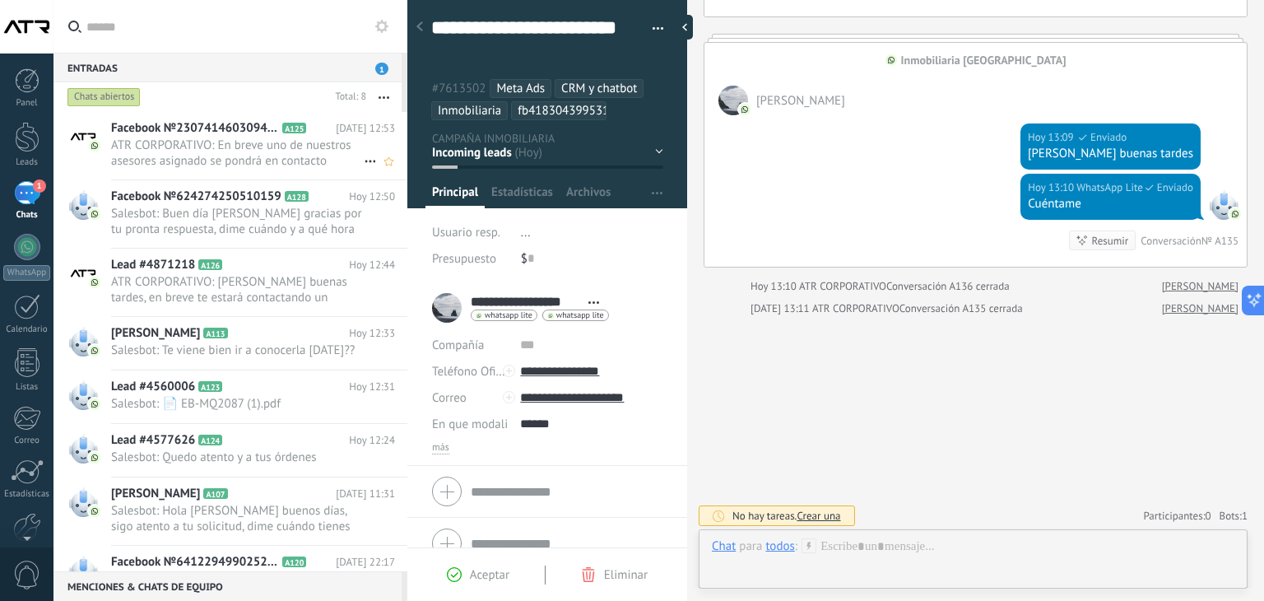
click at [198, 162] on span "ATR CORPORATIVO: En breve uno de nuestros asesores asignado se pondrá en contac…" at bounding box center [237, 152] width 253 height 31
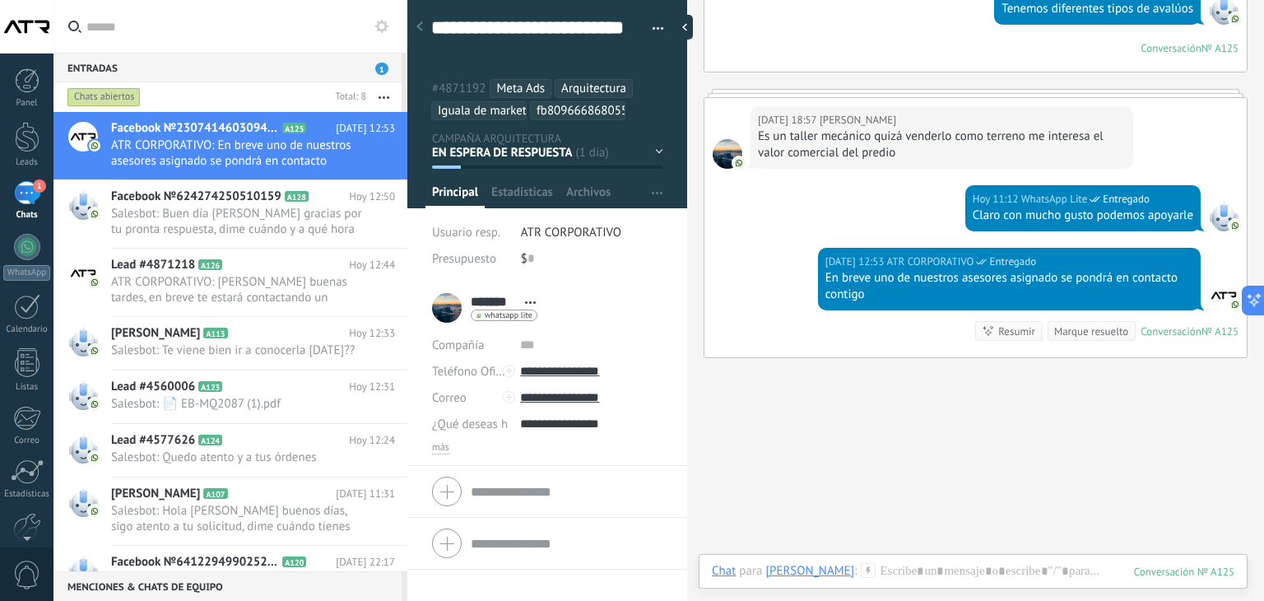
scroll to position [49, 0]
click at [293, 233] on span "Salesbot: Buen día [PERSON_NAME] gracias por tu pronta respuesta, dime cuándo y…" at bounding box center [237, 221] width 253 height 31
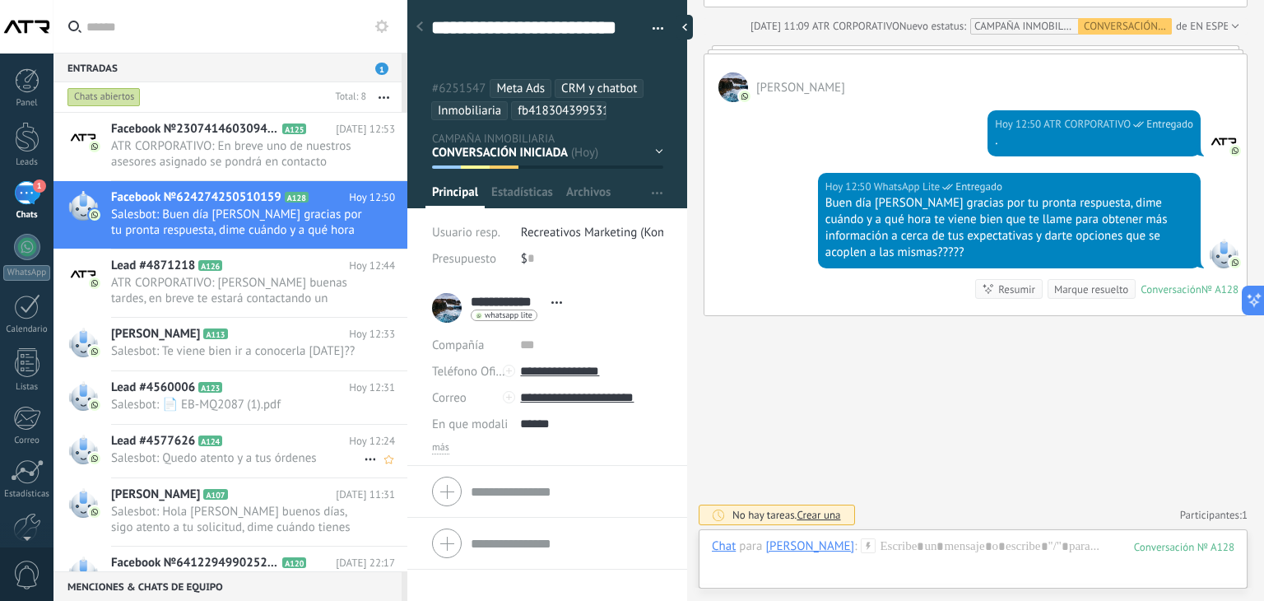
scroll to position [58, 0]
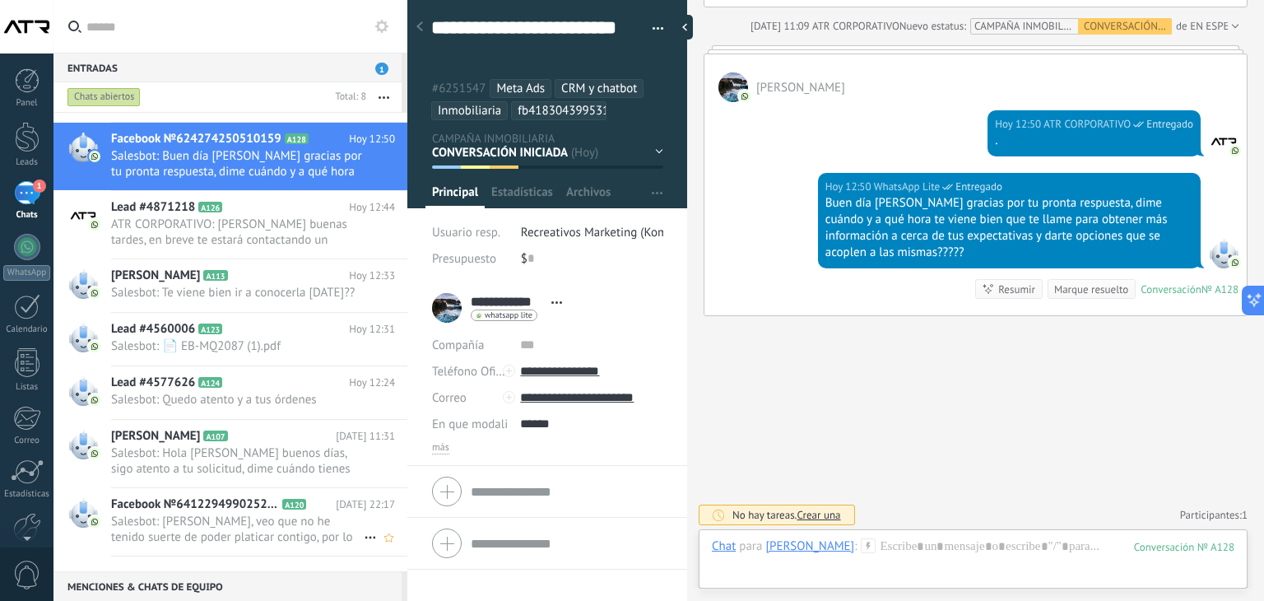
click at [206, 541] on span "Salesbot: [PERSON_NAME], veo que no he tenido suerte de poder platicar contigo,…" at bounding box center [237, 528] width 253 height 31
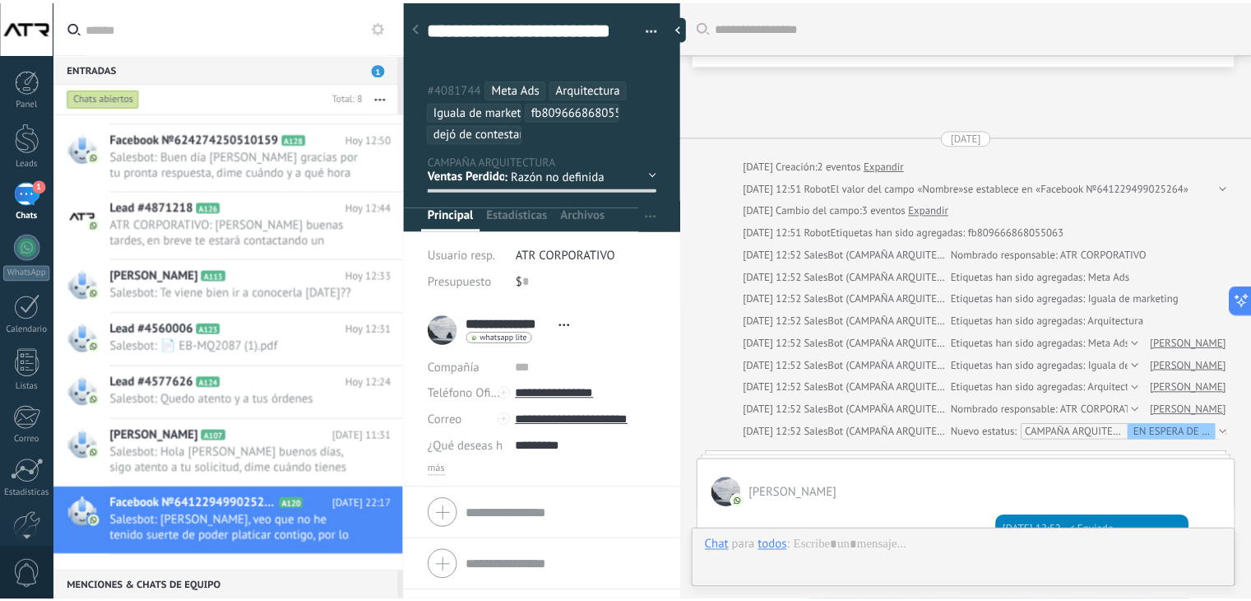
scroll to position [1195, 0]
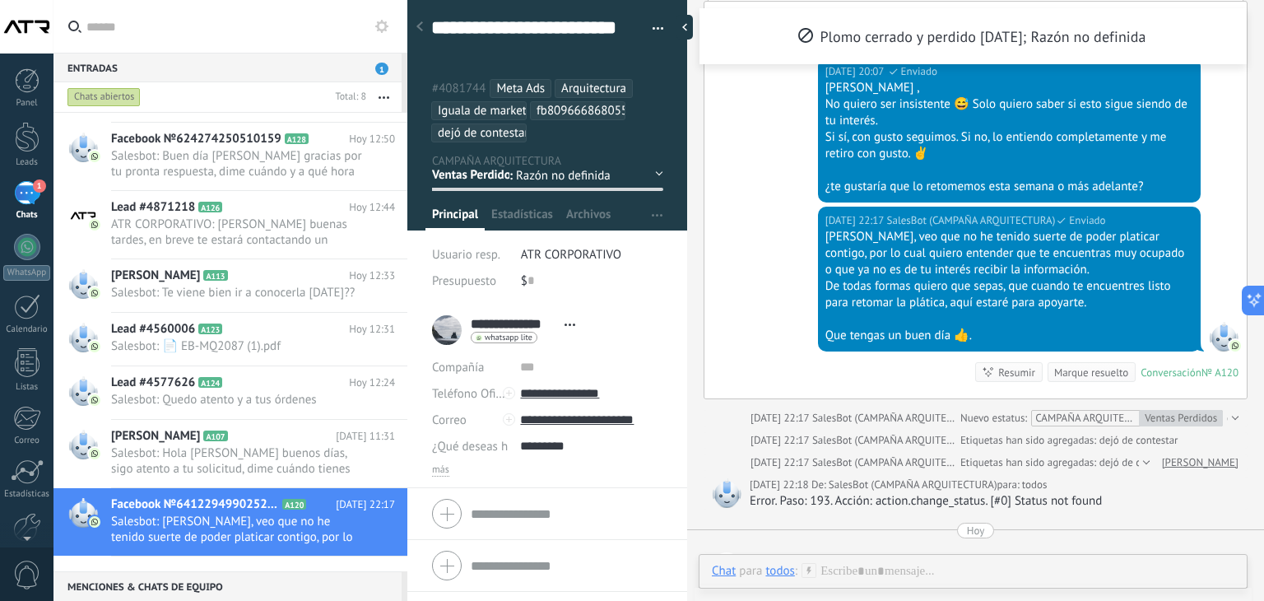
click at [22, 195] on div "1" at bounding box center [27, 193] width 26 height 24
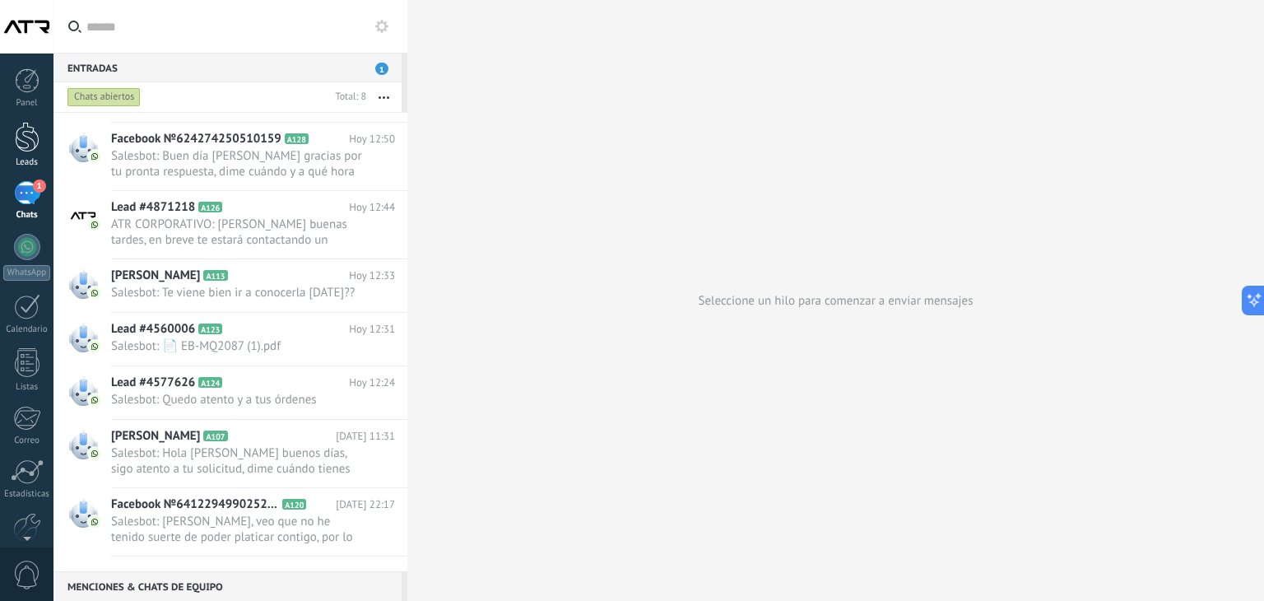
click at [25, 146] on div at bounding box center [27, 137] width 25 height 30
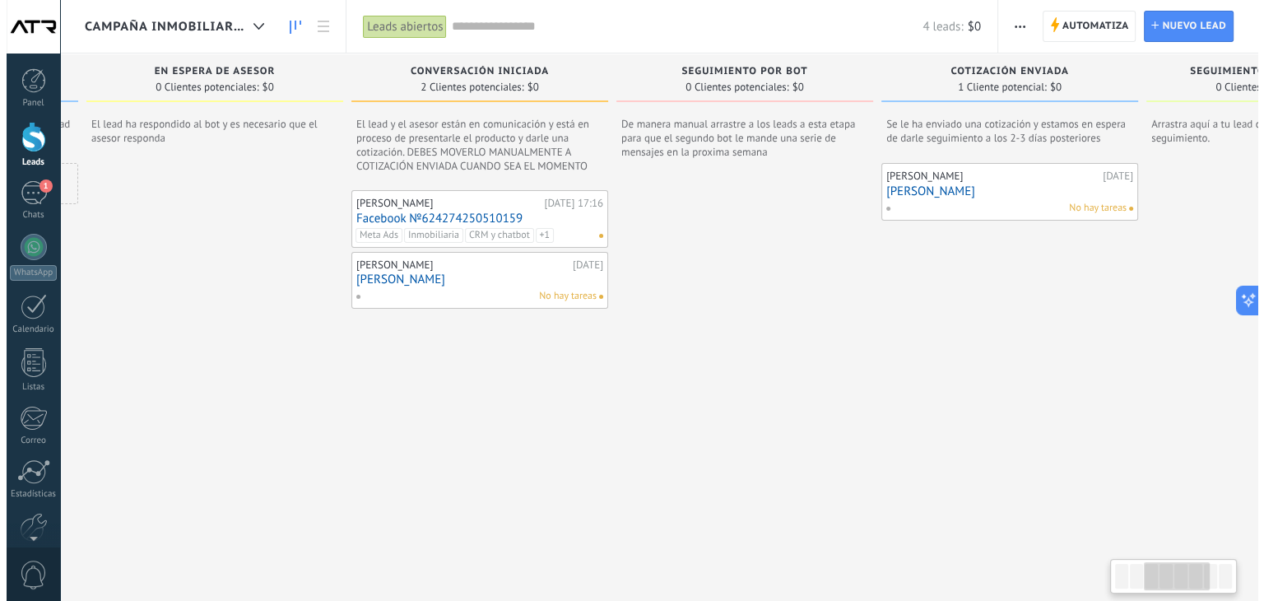
scroll to position [0, 536]
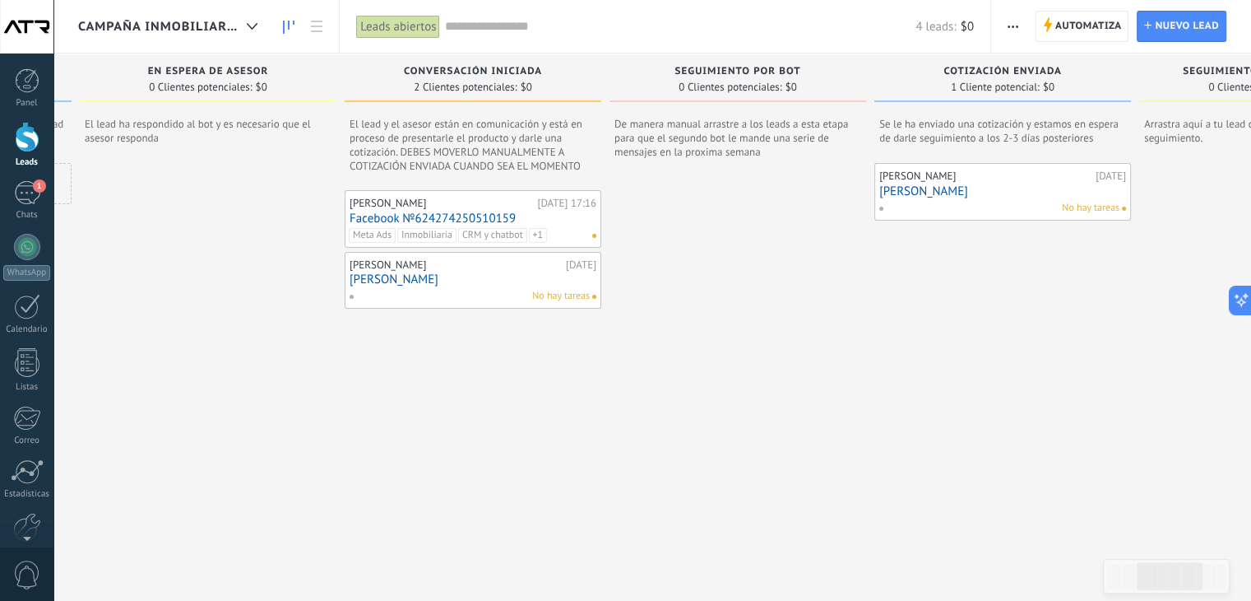
click at [397, 205] on div "[PERSON_NAME]" at bounding box center [441, 203] width 183 height 13
click at [361, 210] on div "Axel Polanco Ayer 17:16 Facebook №624274250510159 Meta Ads Inmobiliaria CRM y c…" at bounding box center [473, 219] width 247 height 48
click at [383, 215] on link "Facebook №624274250510159" at bounding box center [473, 218] width 247 height 14
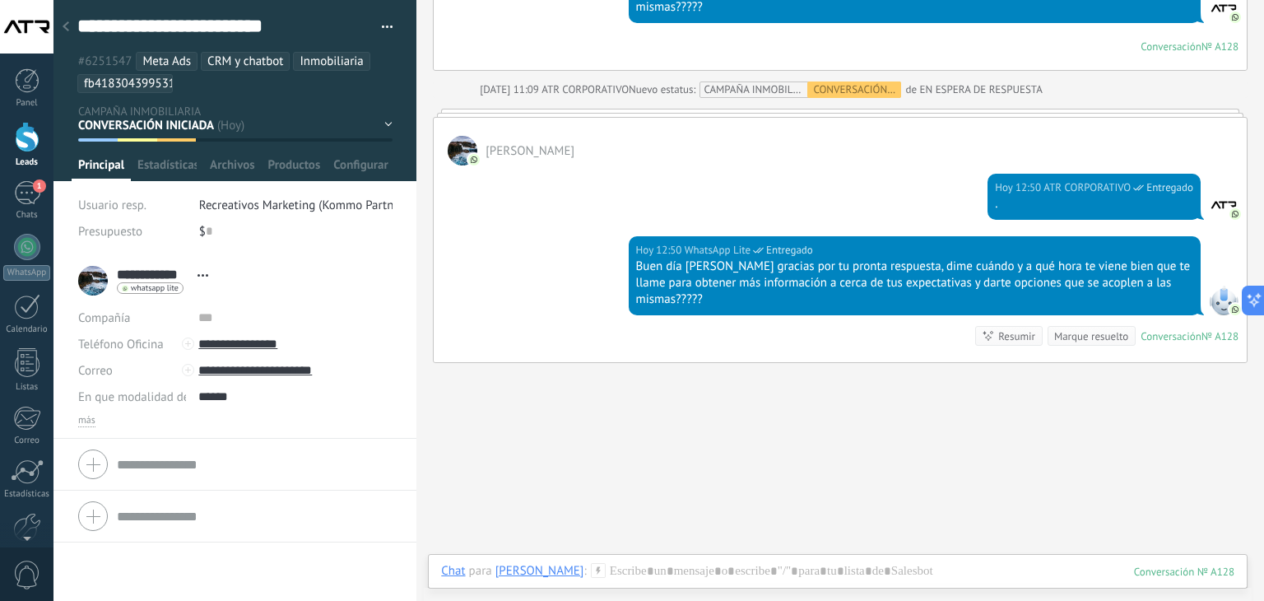
scroll to position [1275, 0]
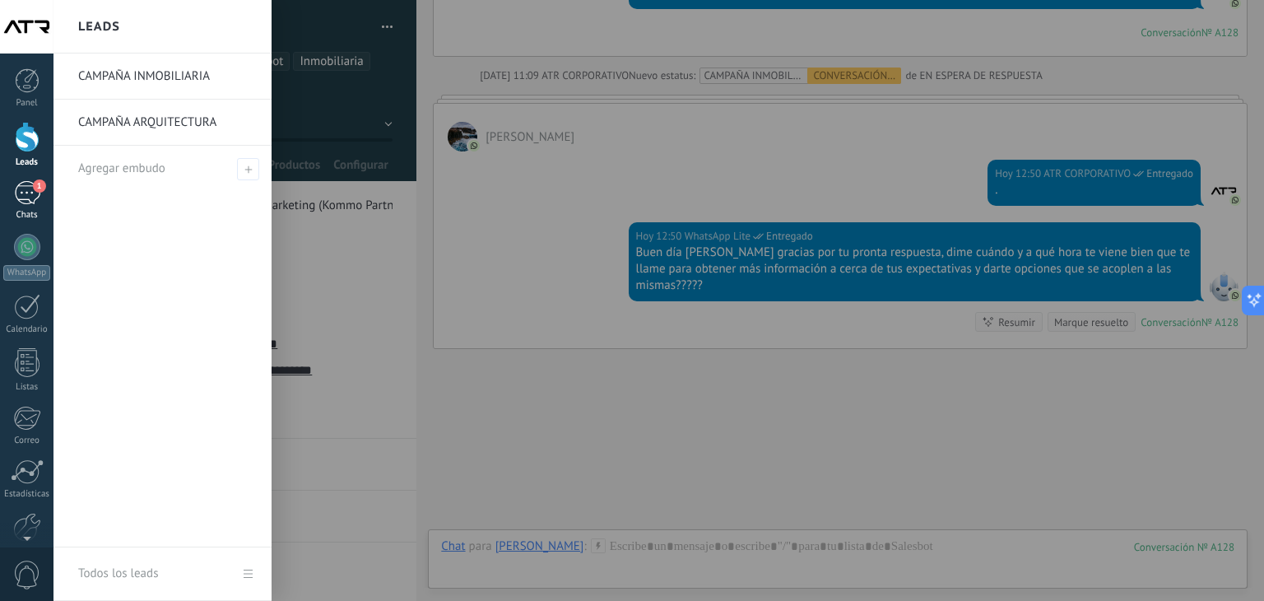
click at [20, 195] on div "1" at bounding box center [27, 193] width 26 height 24
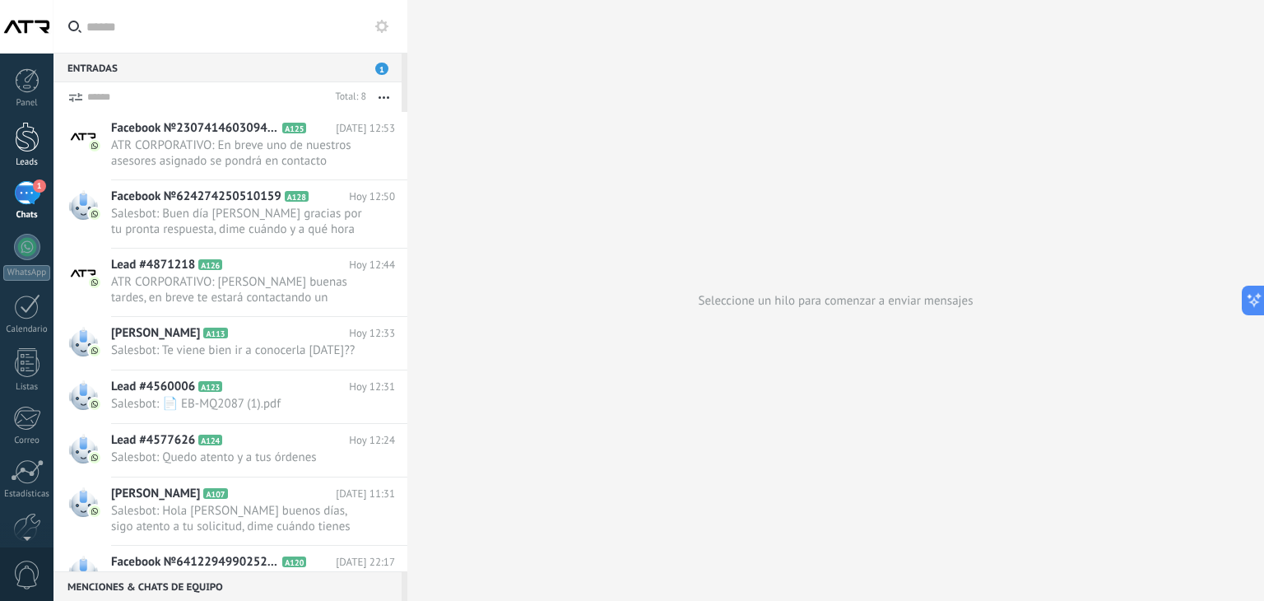
click at [23, 141] on div at bounding box center [27, 137] width 25 height 30
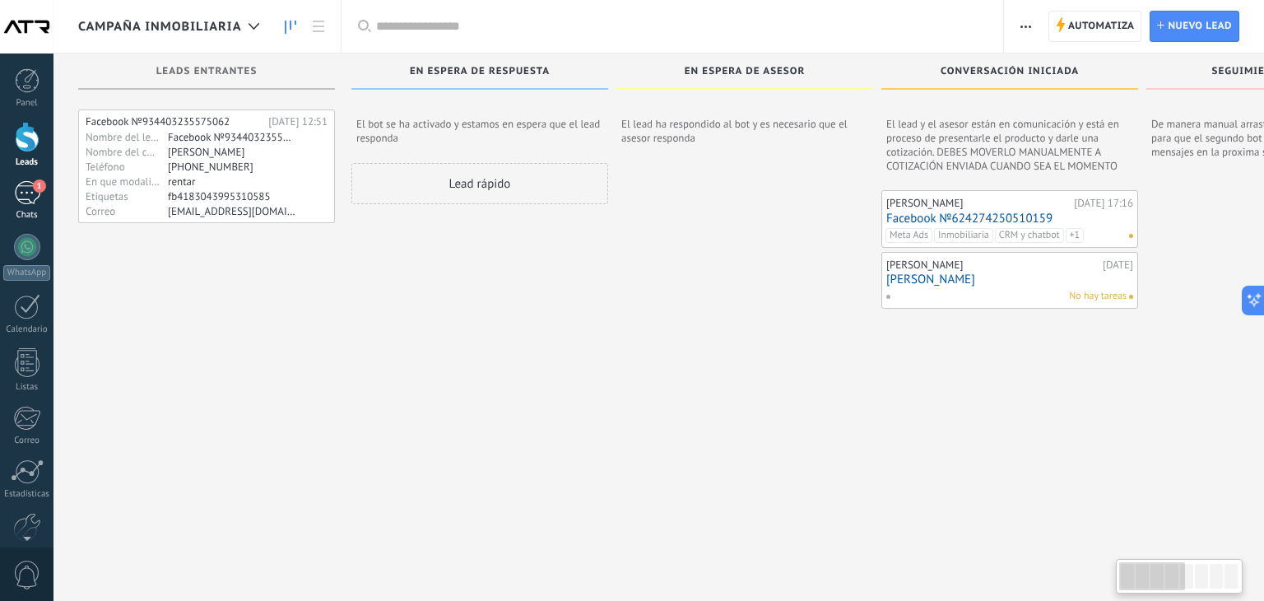
click at [24, 195] on div "1" at bounding box center [27, 193] width 26 height 24
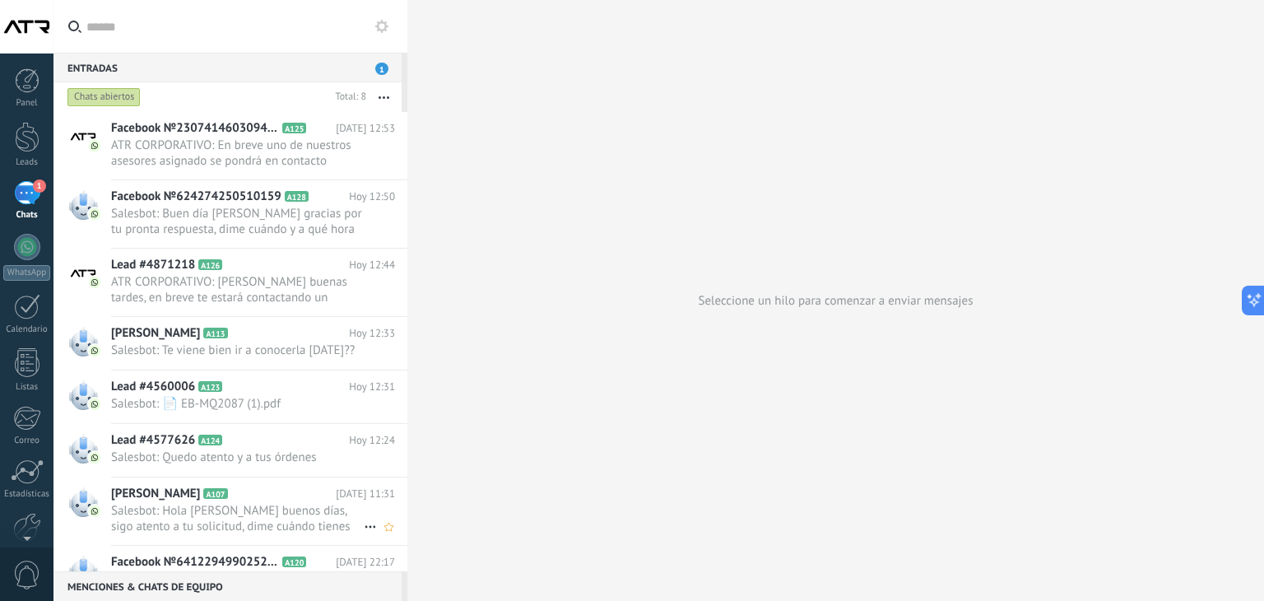
click at [193, 530] on span "Salesbot: Hola [PERSON_NAME] buenos días, sigo atento a tu solicitud, dime cuán…" at bounding box center [237, 518] width 253 height 31
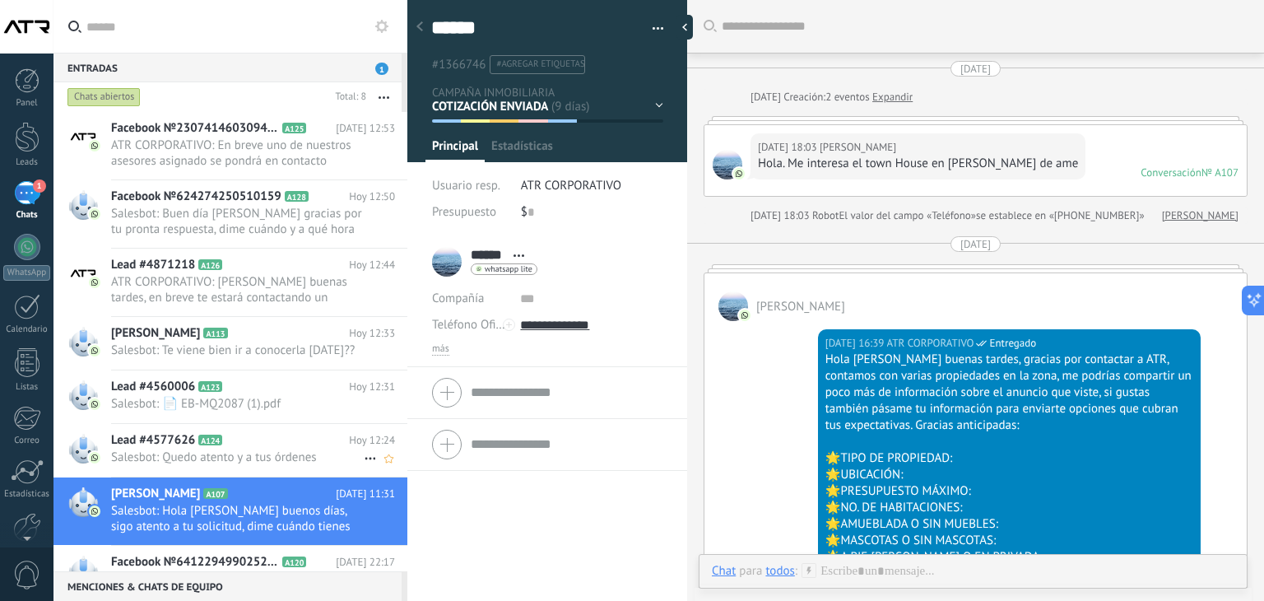
scroll to position [2484, 0]
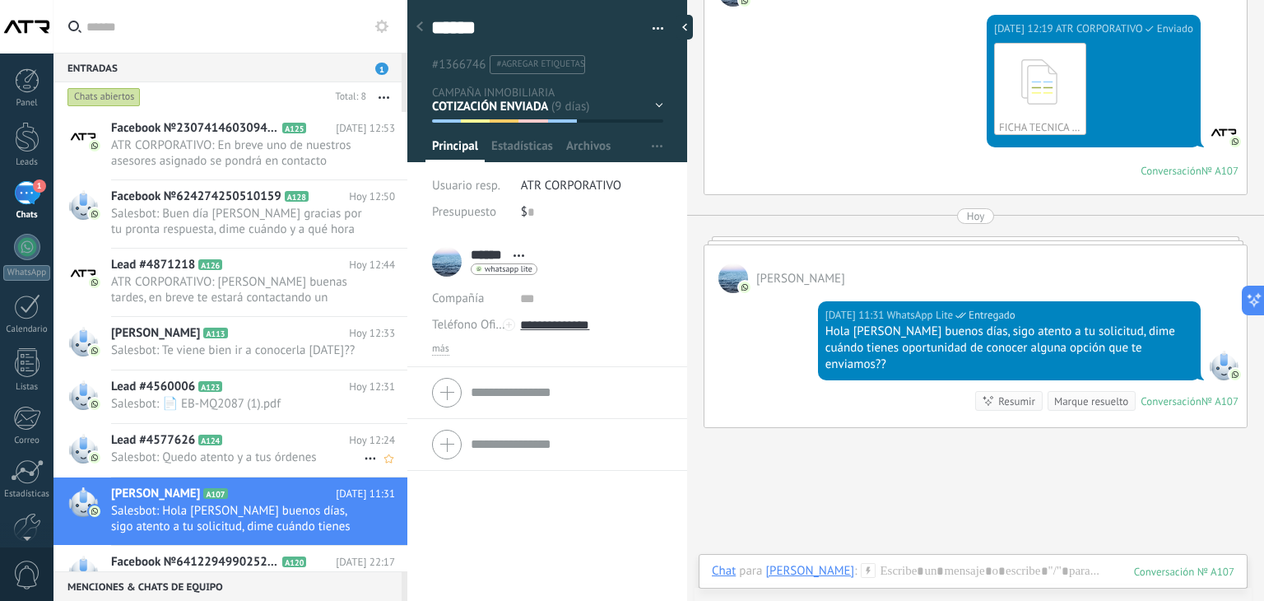
click at [257, 448] on h2 "Lead #4577626 A124" at bounding box center [230, 440] width 238 height 16
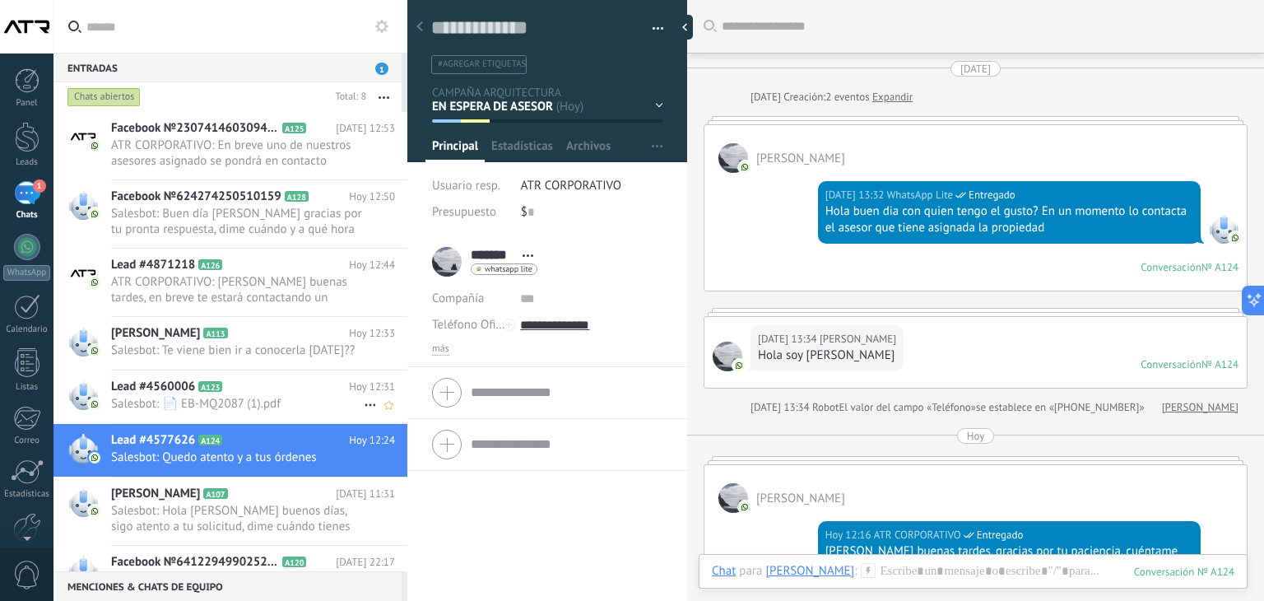
scroll to position [642, 0]
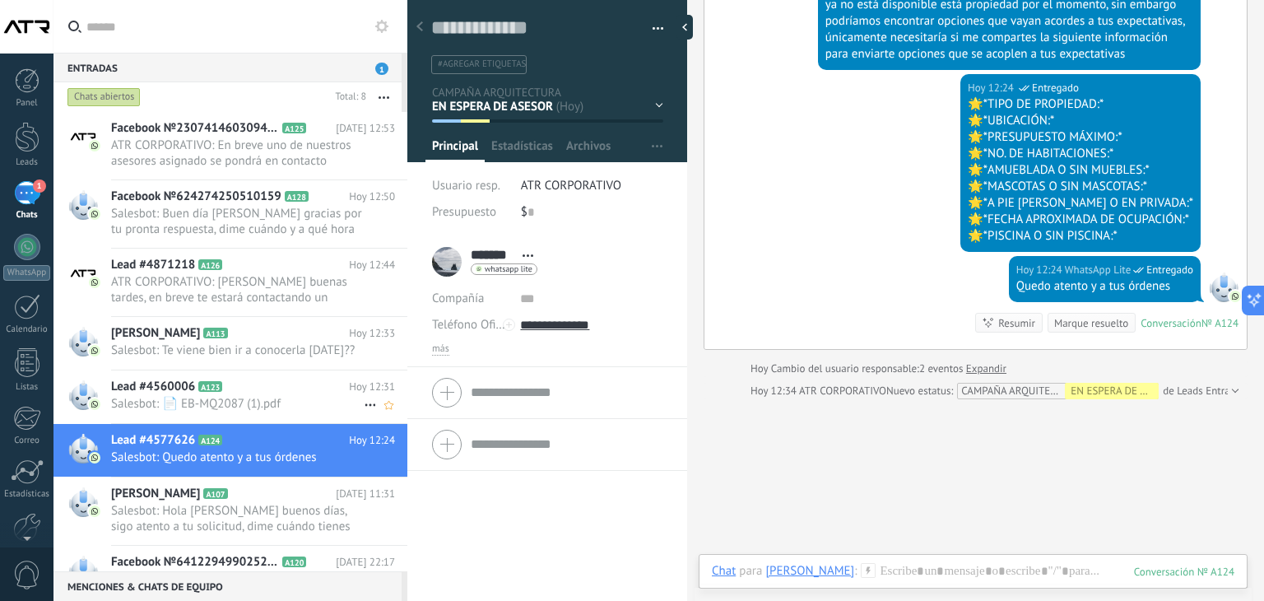
click at [240, 411] on span "Salesbot: 📄 EB-MQ2087 (1).pdf" at bounding box center [237, 404] width 253 height 16
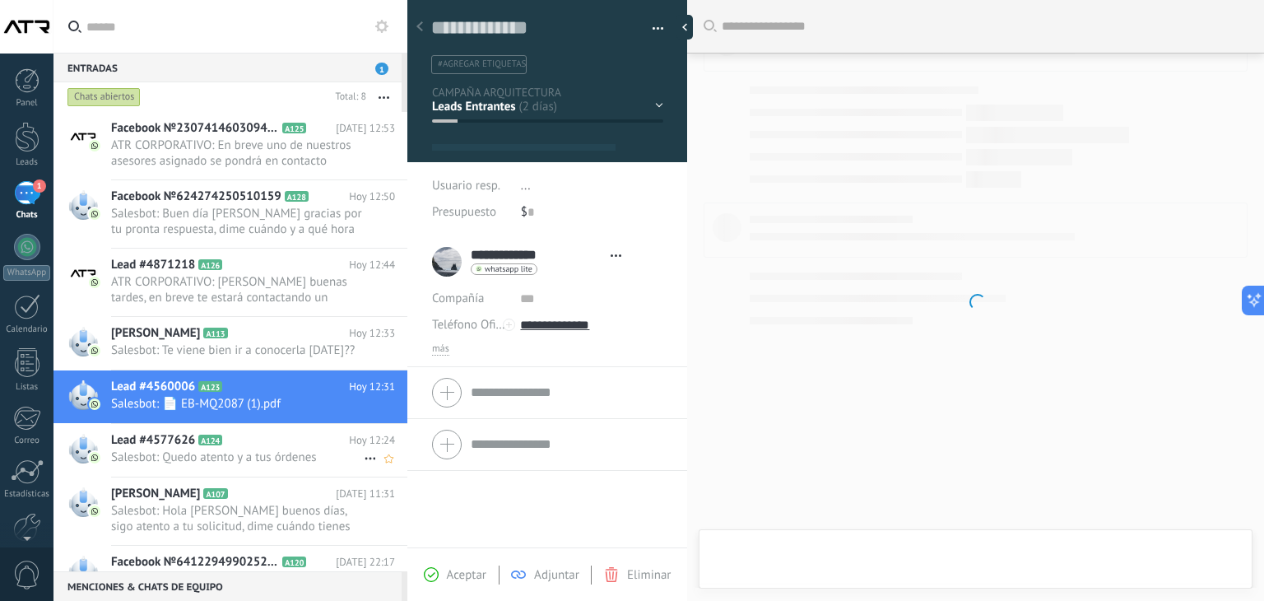
click at [241, 465] on span "Salesbot: Quedo atento y a tus órdenes" at bounding box center [237, 457] width 253 height 16
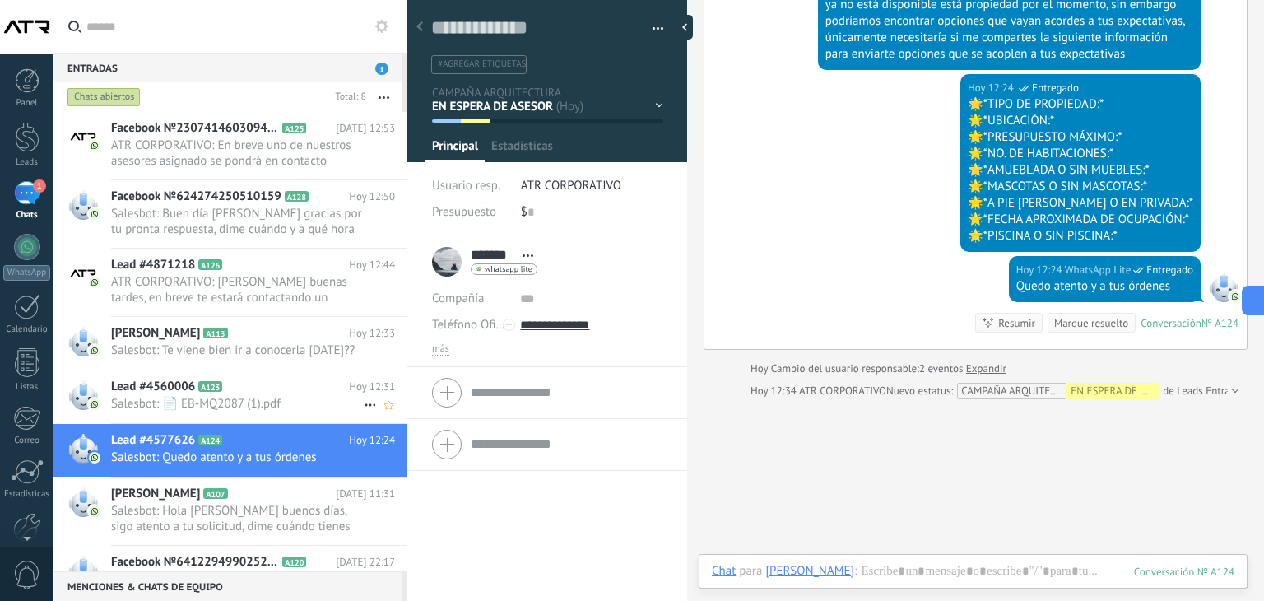
scroll to position [24, 0]
click at [250, 395] on h2 "Lead #4560006 A123" at bounding box center [230, 386] width 238 height 16
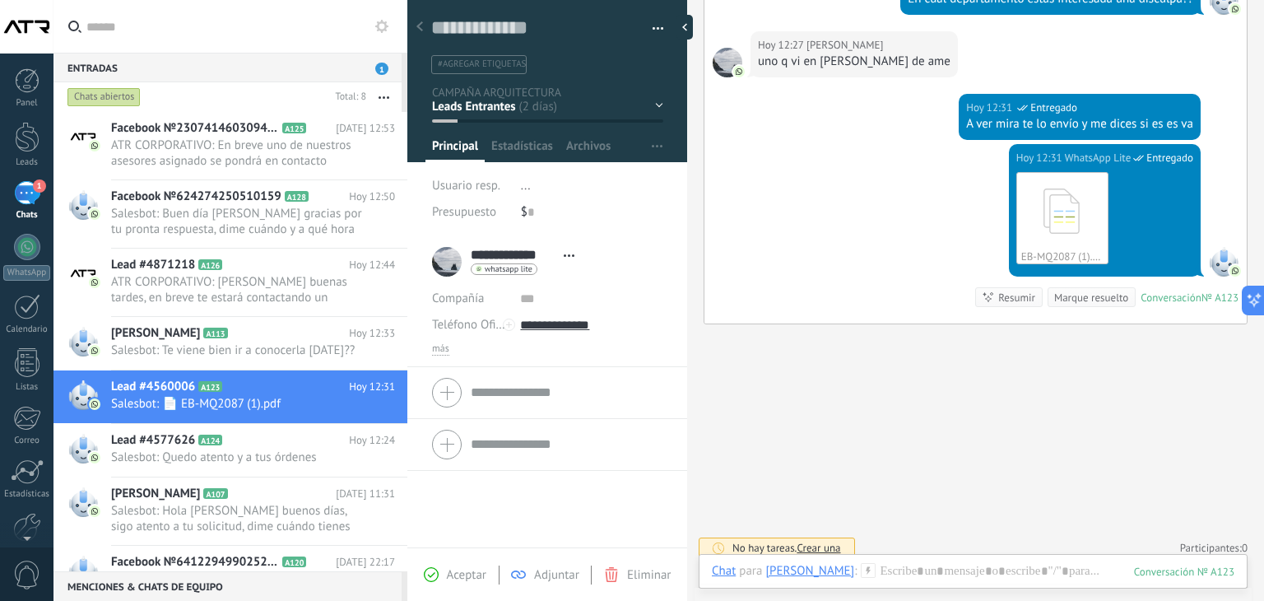
scroll to position [654, 0]
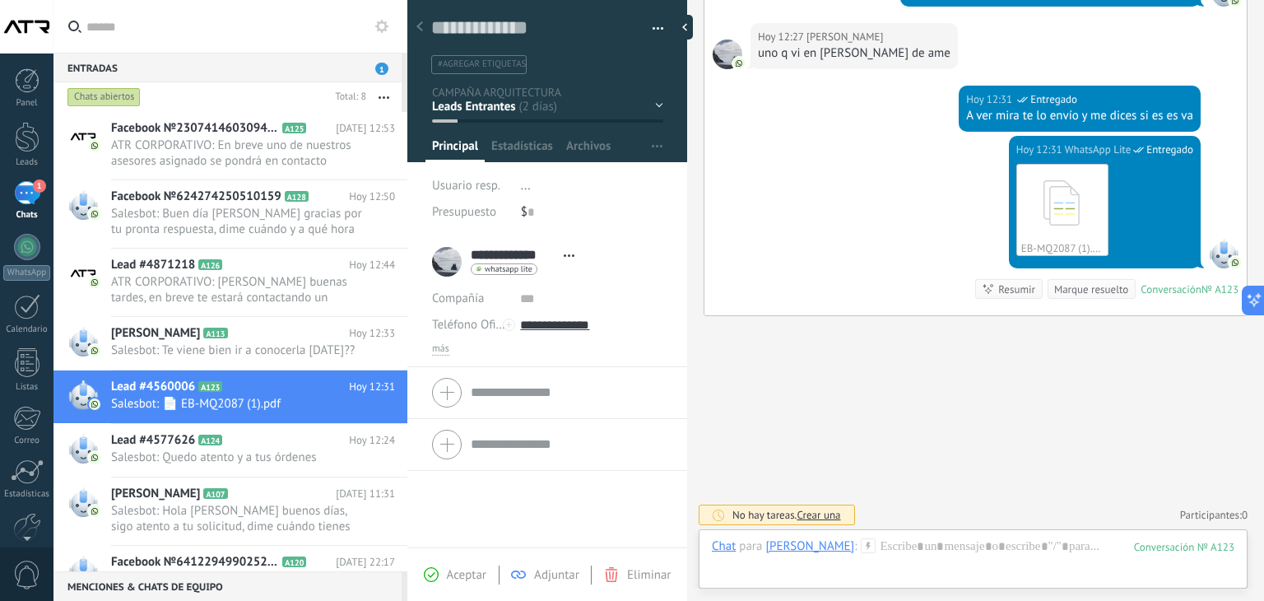
click at [0, 0] on div "EN ESPERA DE RESPUESTA EN ESPERA DE ASESOR CONVERSACIÓN INICIADA SEGUIMIENTO PO…" at bounding box center [0, 0] width 0 height 0
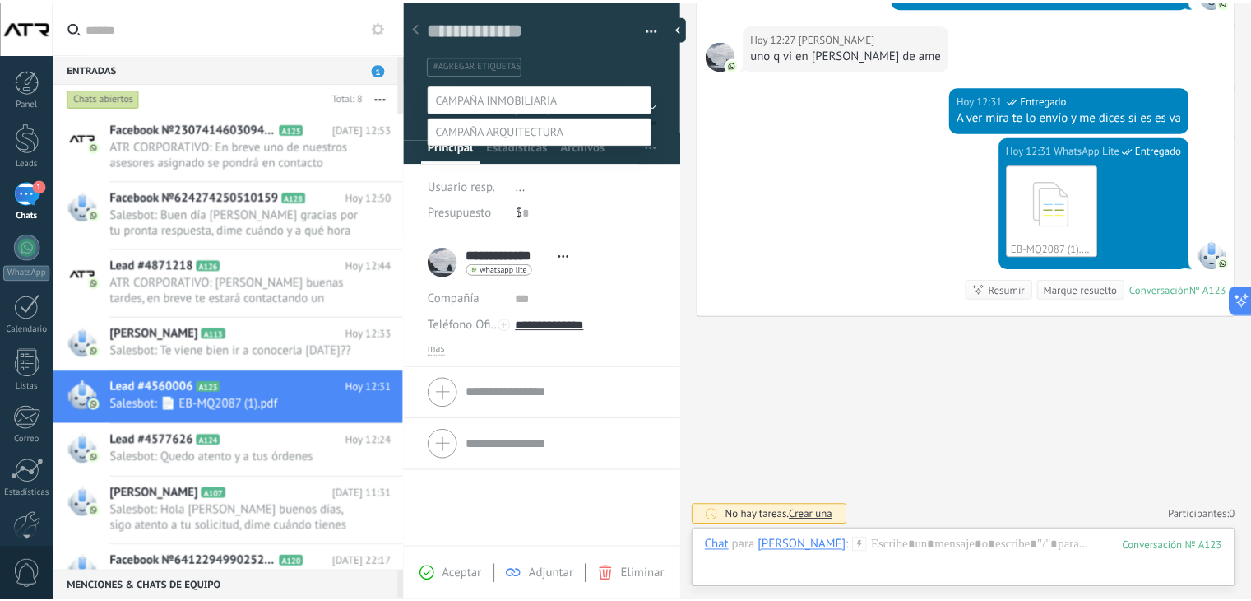
scroll to position [32, 0]
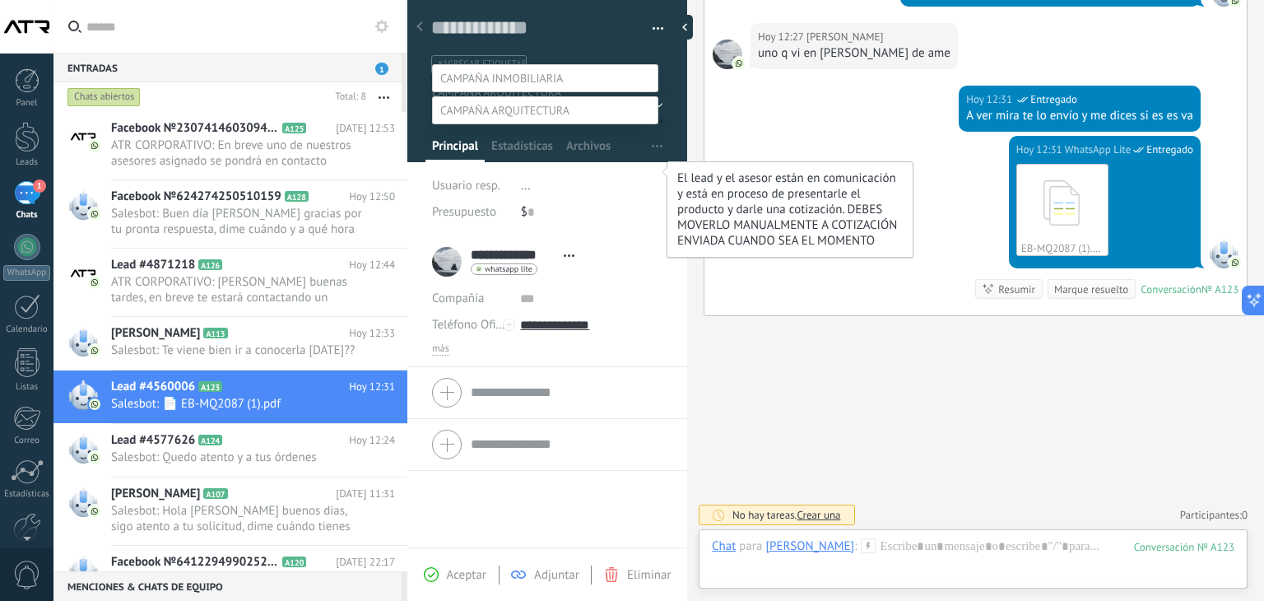
click at [0, 0] on label "CONVERSACIÓN INICIADA" at bounding box center [0, 0] width 0 height 0
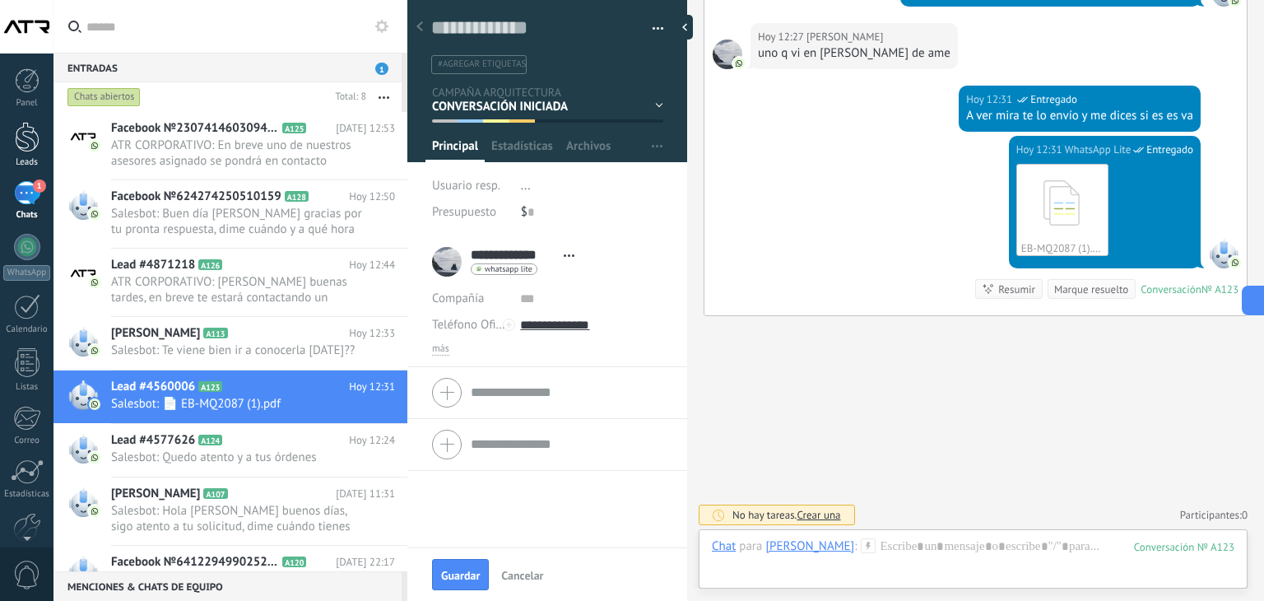
click at [30, 137] on div at bounding box center [27, 137] width 25 height 30
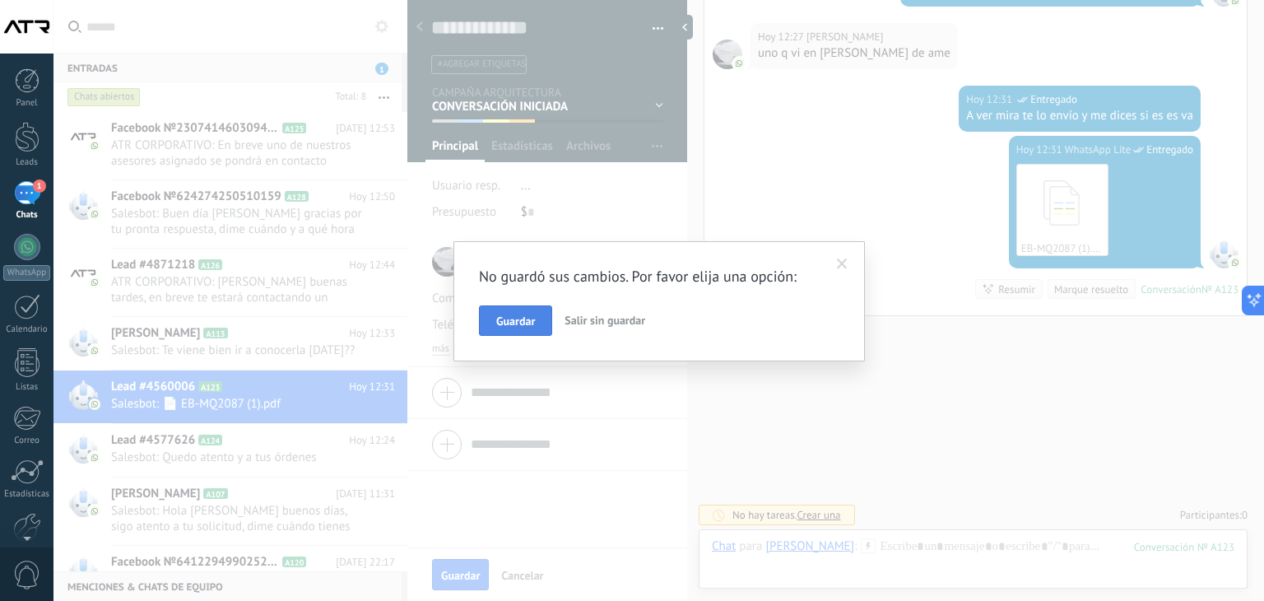
click at [522, 326] on span "Guardar" at bounding box center [515, 321] width 39 height 12
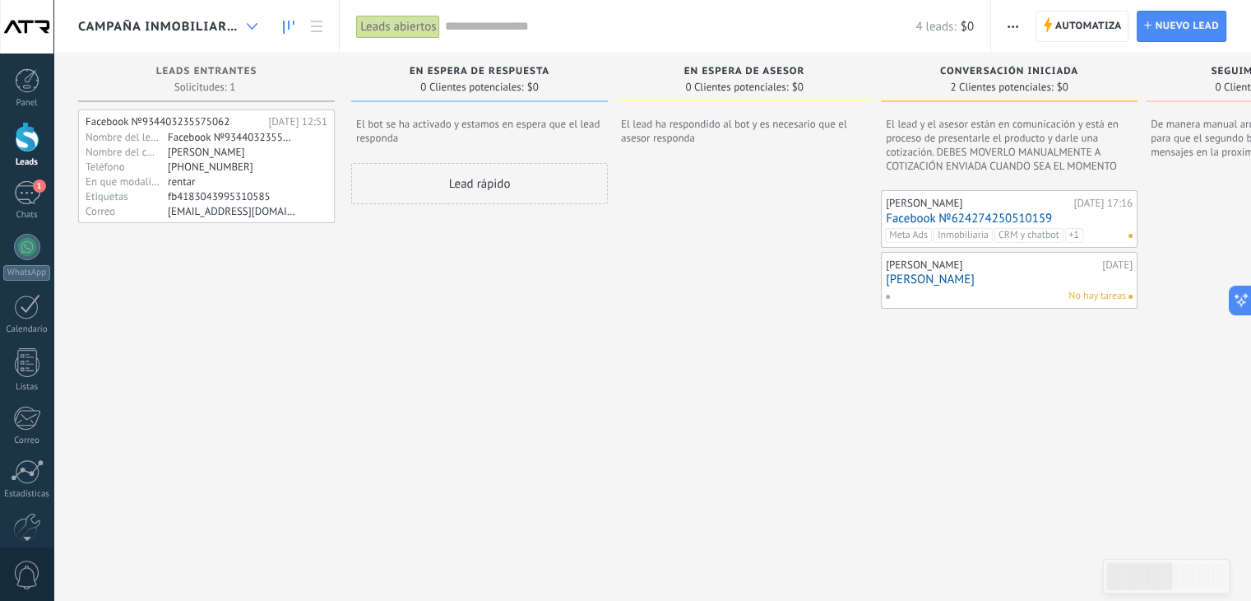
click at [244, 23] on div at bounding box center [252, 27] width 27 height 32
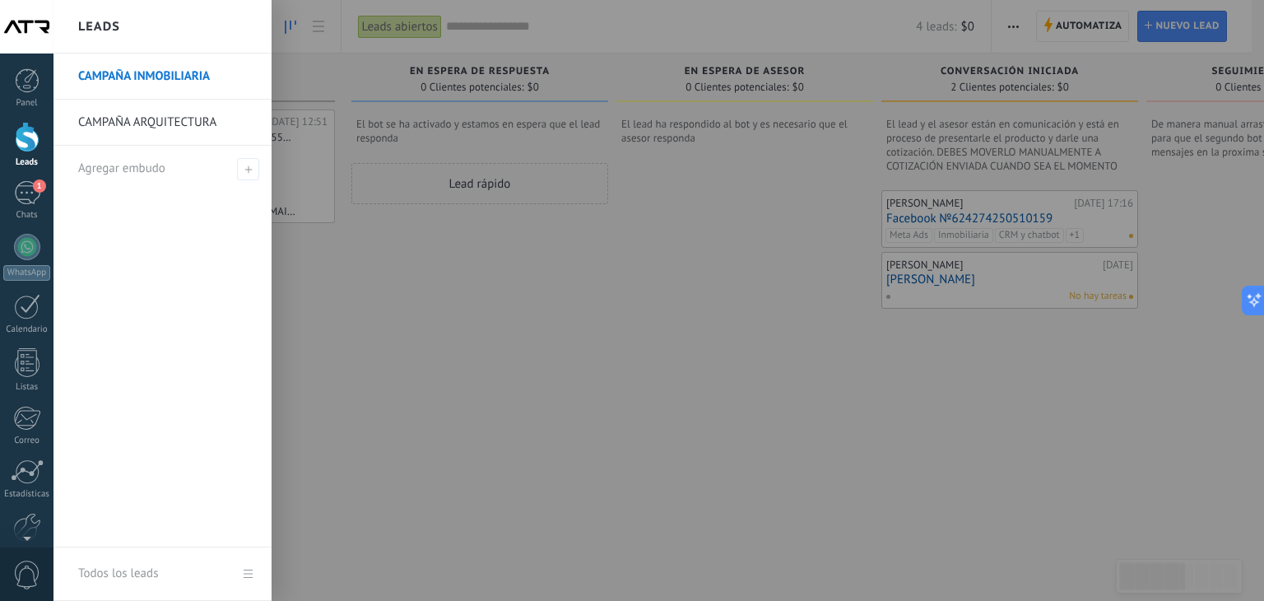
click at [169, 116] on link "CAMPAÑA ARQUITECTURA" at bounding box center [166, 123] width 177 height 46
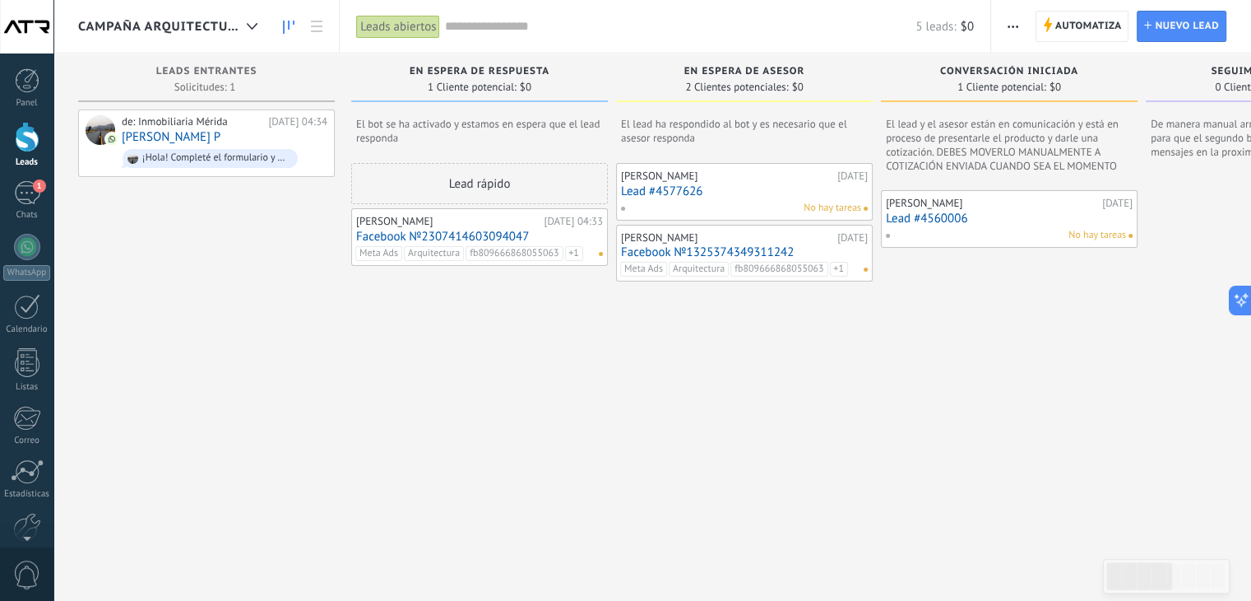
click at [932, 217] on link "Lead #4560006" at bounding box center [1009, 218] width 247 height 14
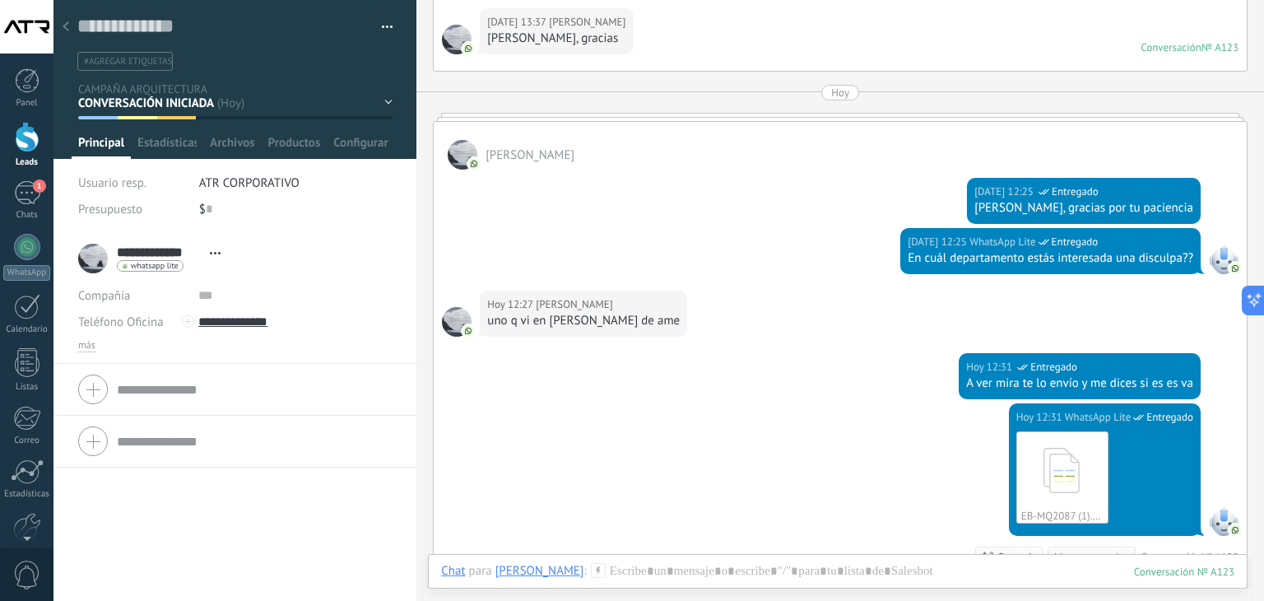
scroll to position [276, 0]
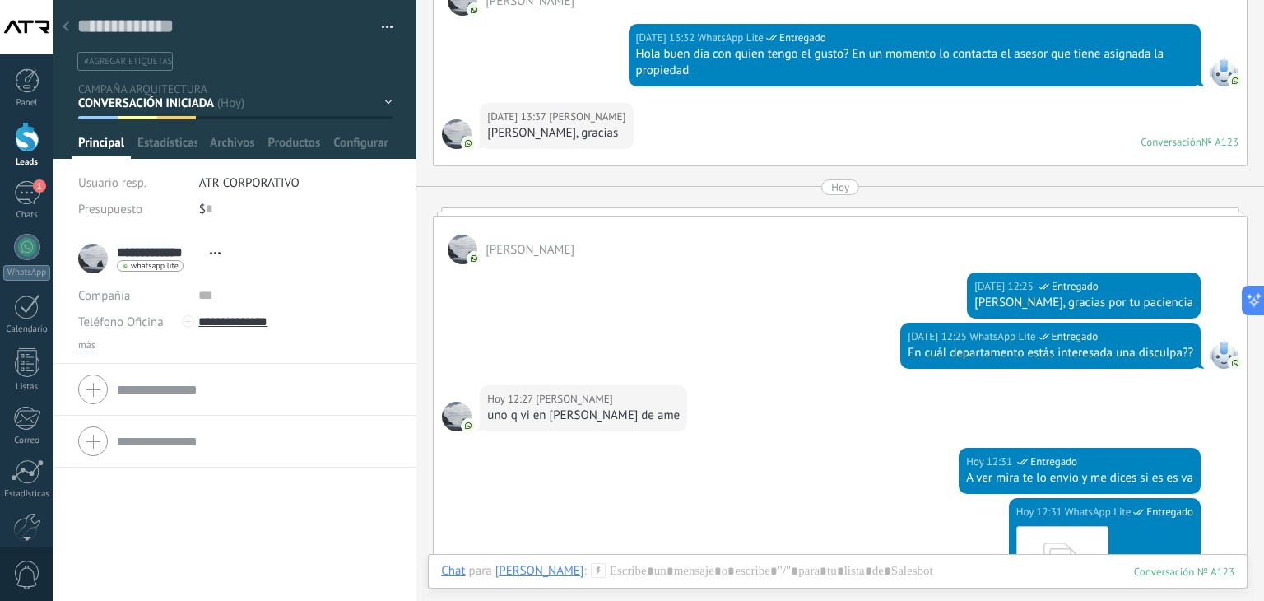
click at [63, 30] on icon at bounding box center [66, 26] width 7 height 10
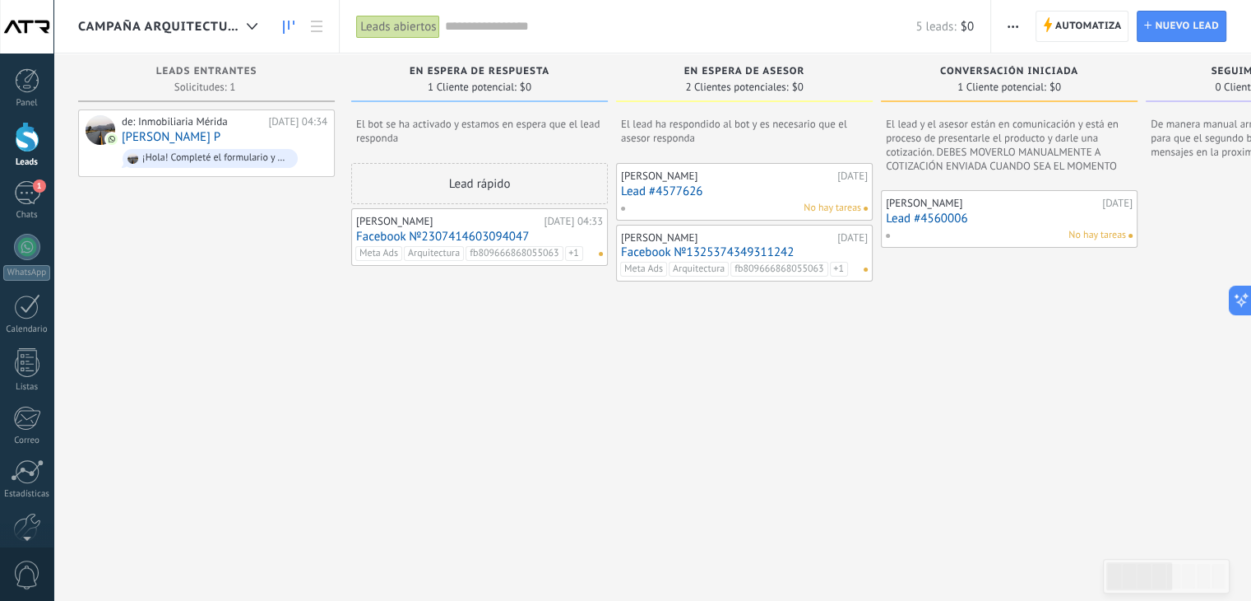
click at [420, 232] on link "Facebook №2307414603094047" at bounding box center [479, 237] width 247 height 14
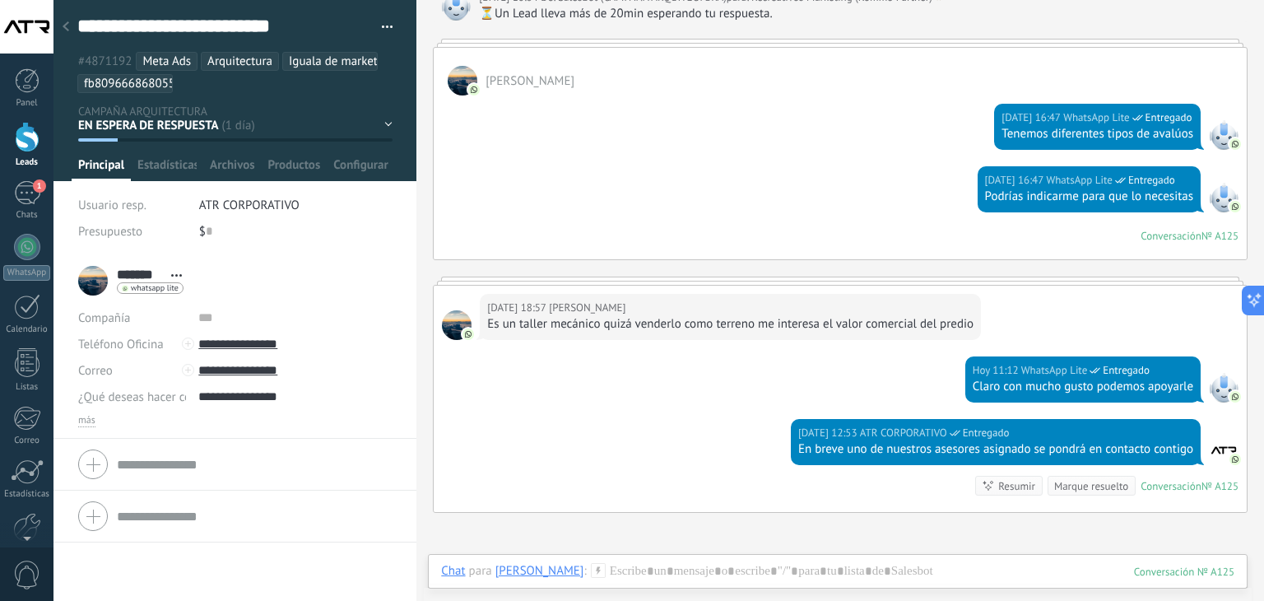
scroll to position [987, 0]
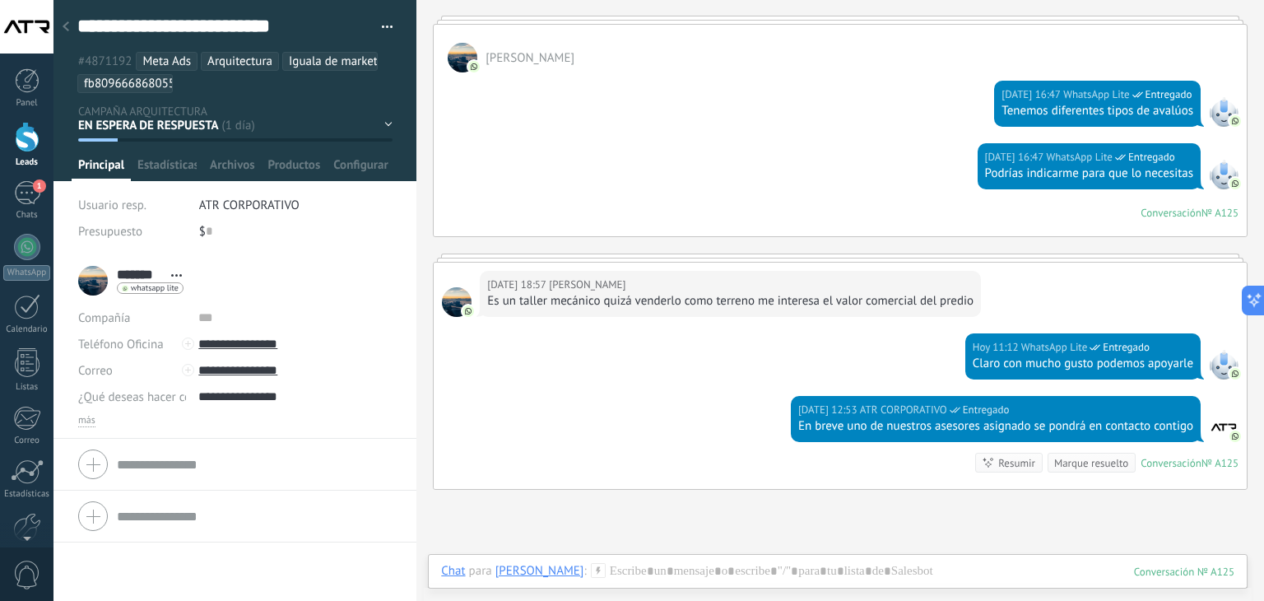
click at [64, 24] on icon at bounding box center [66, 26] width 7 height 10
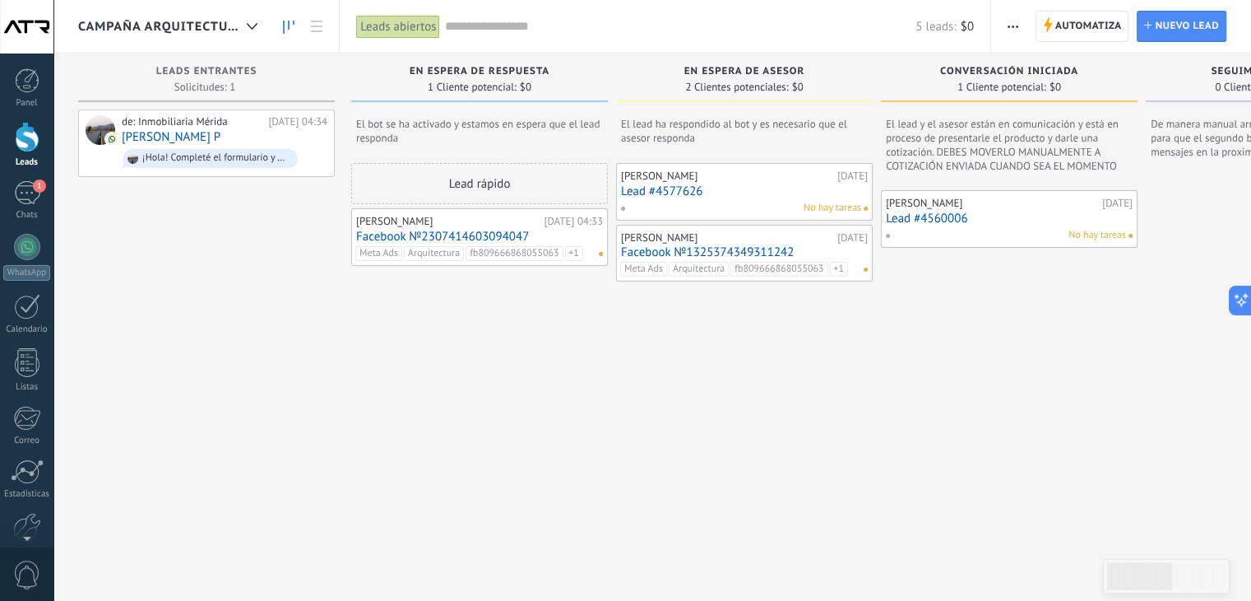
click at [440, 236] on link "Facebook №2307414603094047" at bounding box center [479, 237] width 247 height 14
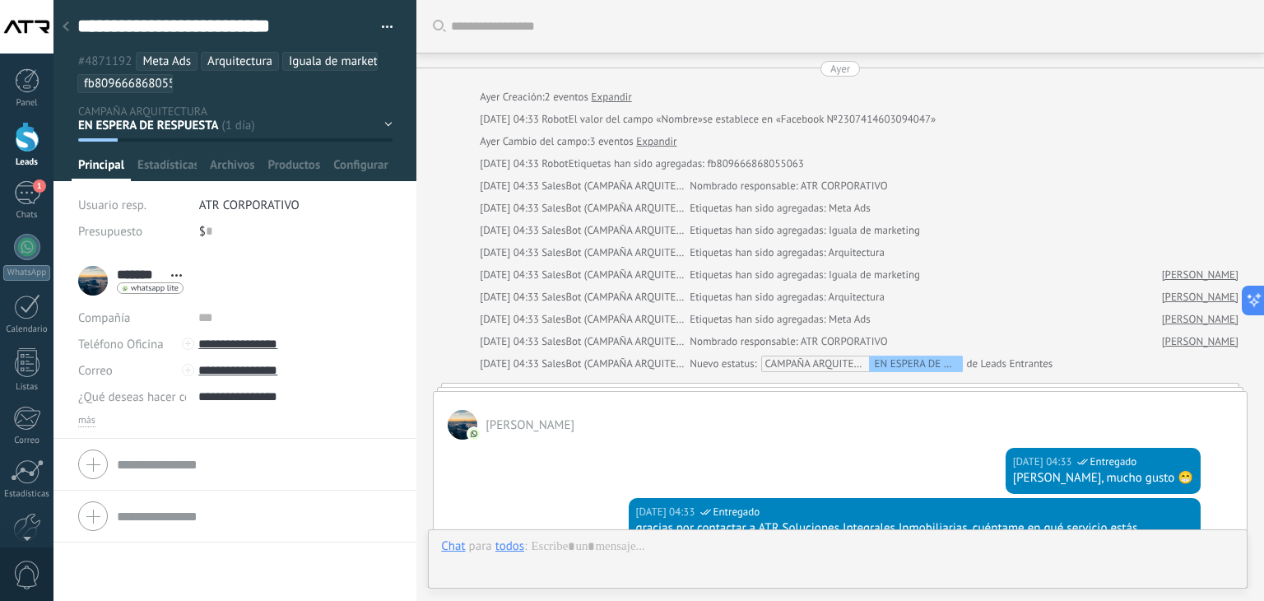
scroll to position [24, 0]
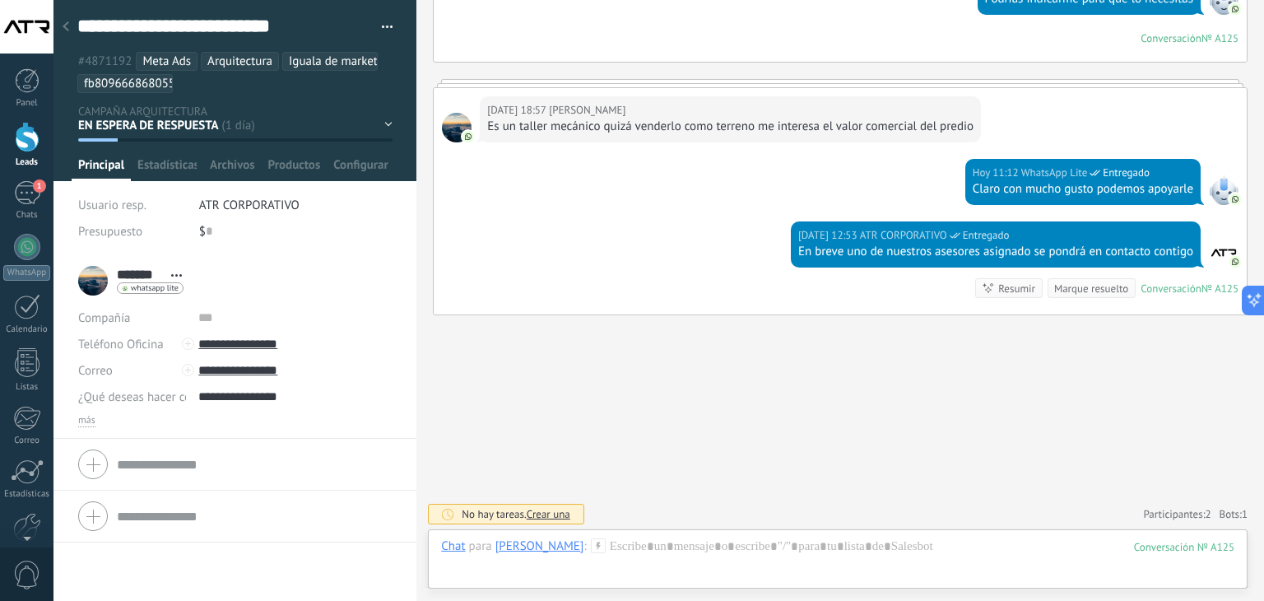
click at [70, 24] on div at bounding box center [65, 28] width 23 height 32
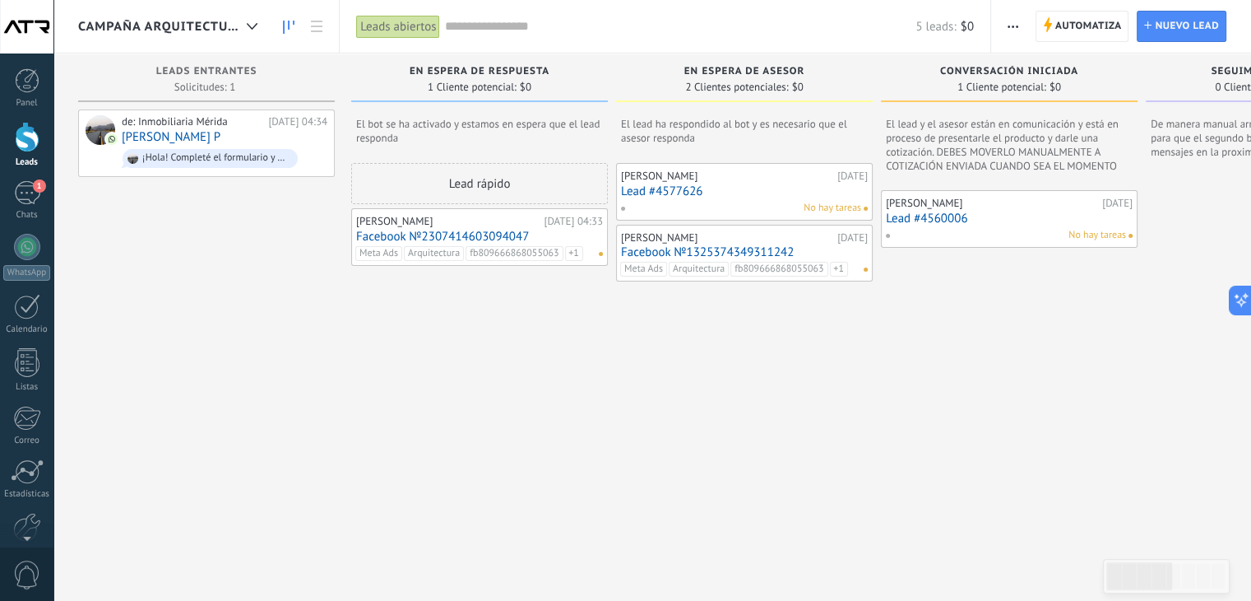
click at [546, 230] on link "Facebook №2307414603094047" at bounding box center [479, 237] width 247 height 14
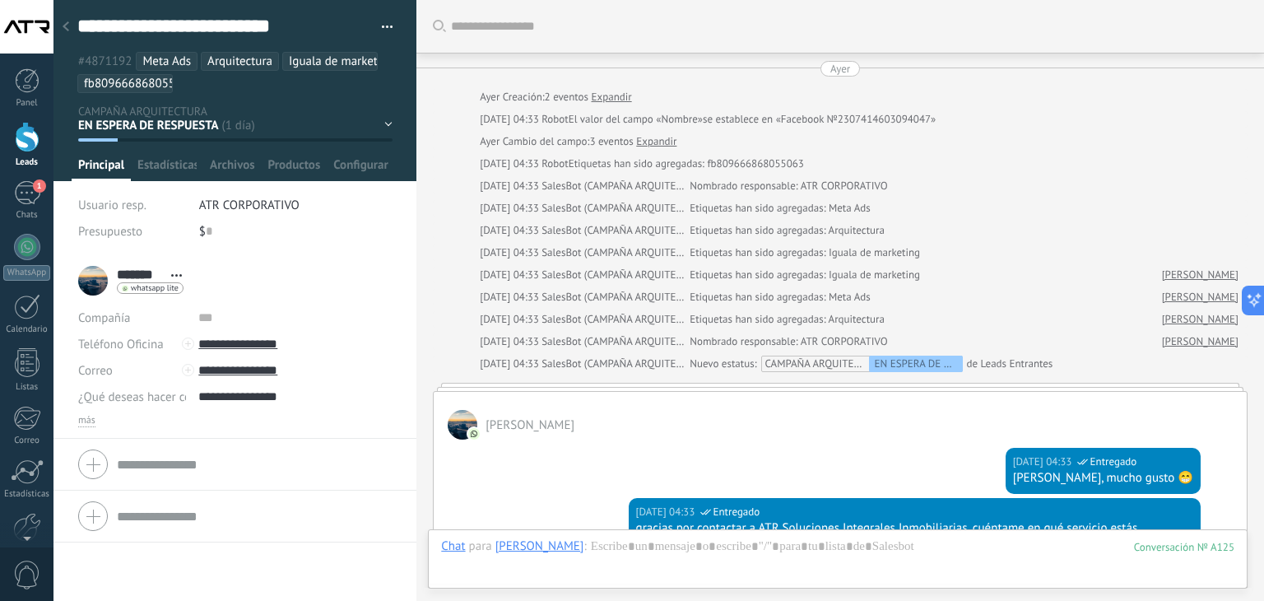
scroll to position [1161, 0]
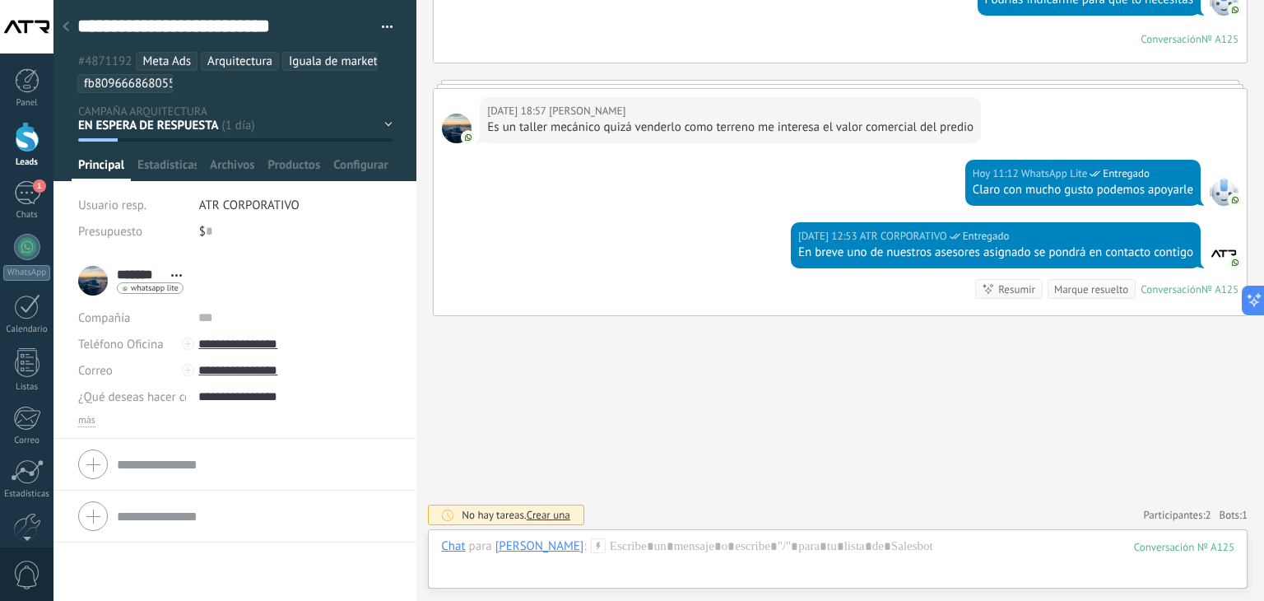
click at [379, 26] on button "button" at bounding box center [381, 27] width 24 height 25
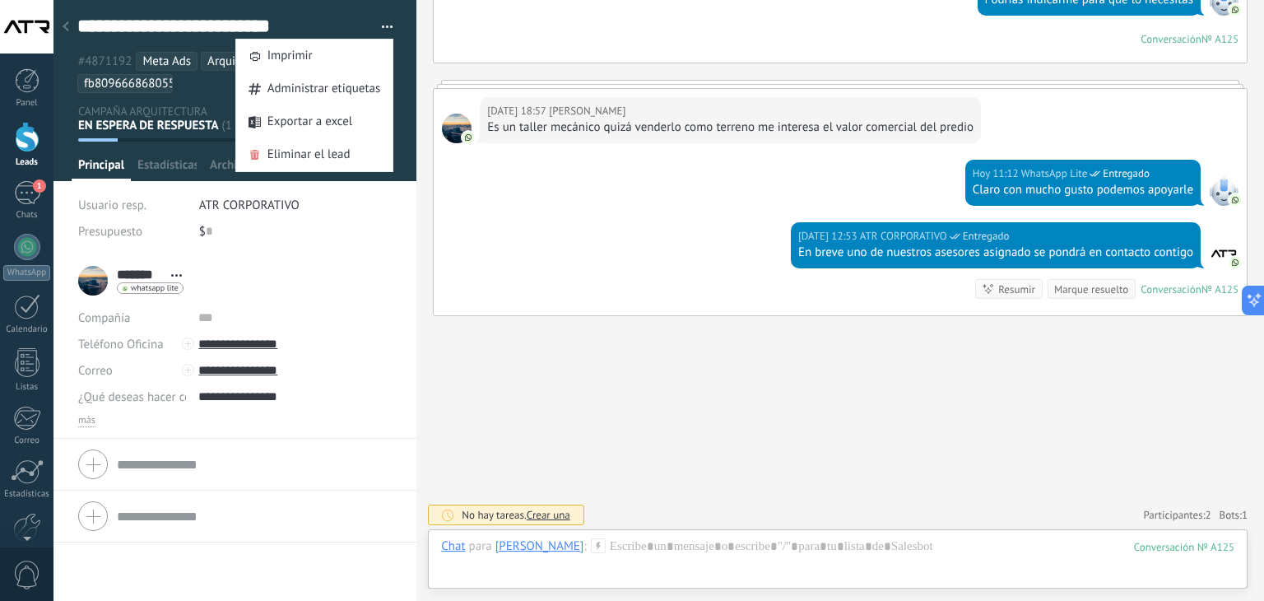
click at [58, 29] on div at bounding box center [65, 28] width 23 height 32
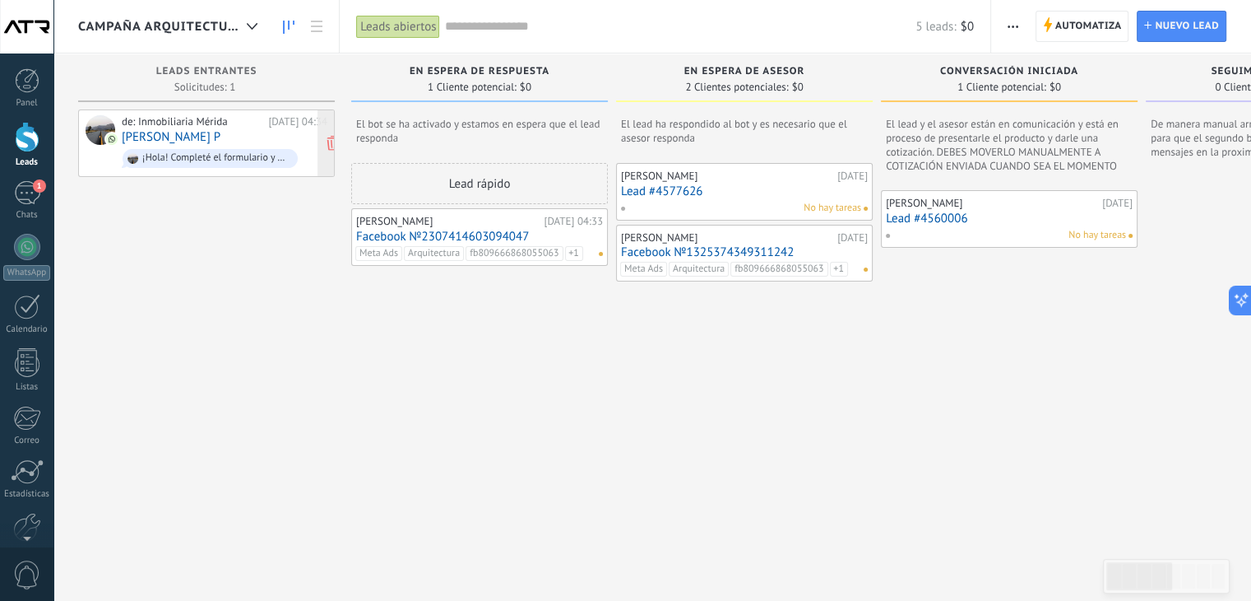
click at [191, 142] on link "[PERSON_NAME] P" at bounding box center [171, 137] width 99 height 14
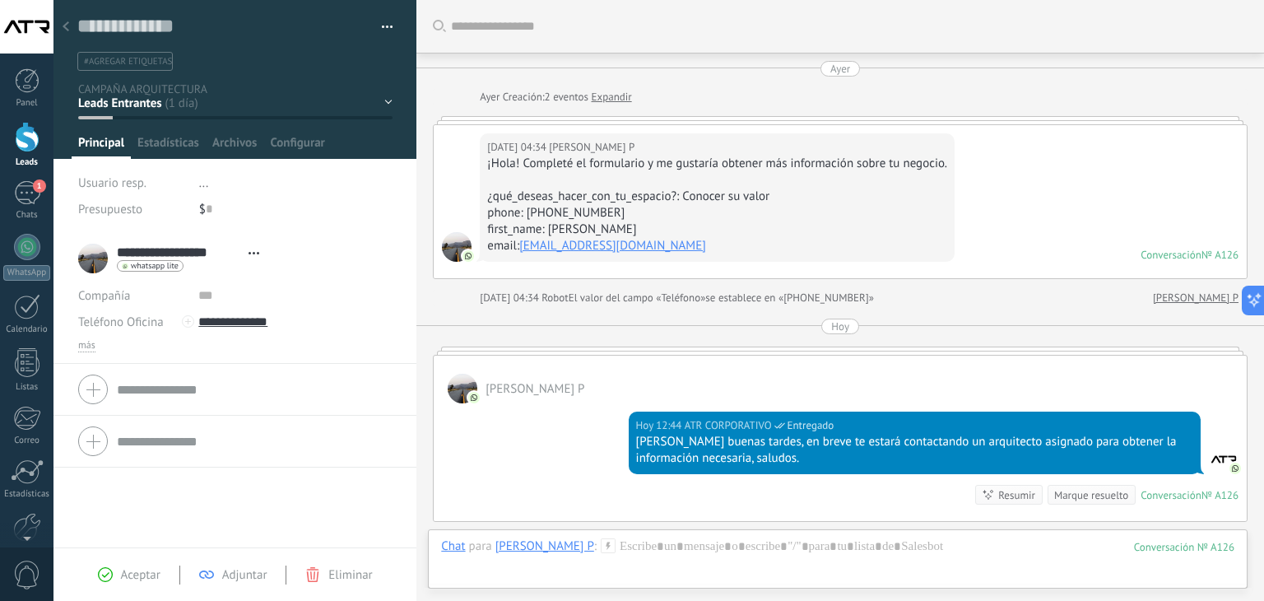
scroll to position [206, 0]
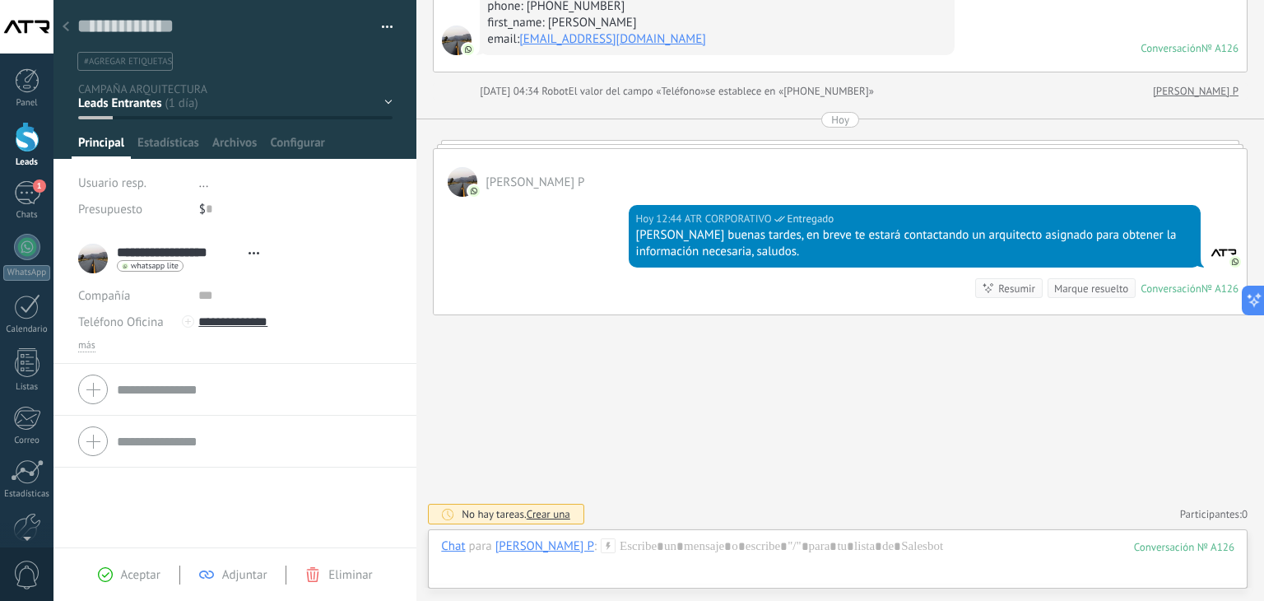
click at [69, 30] on div at bounding box center [65, 28] width 23 height 32
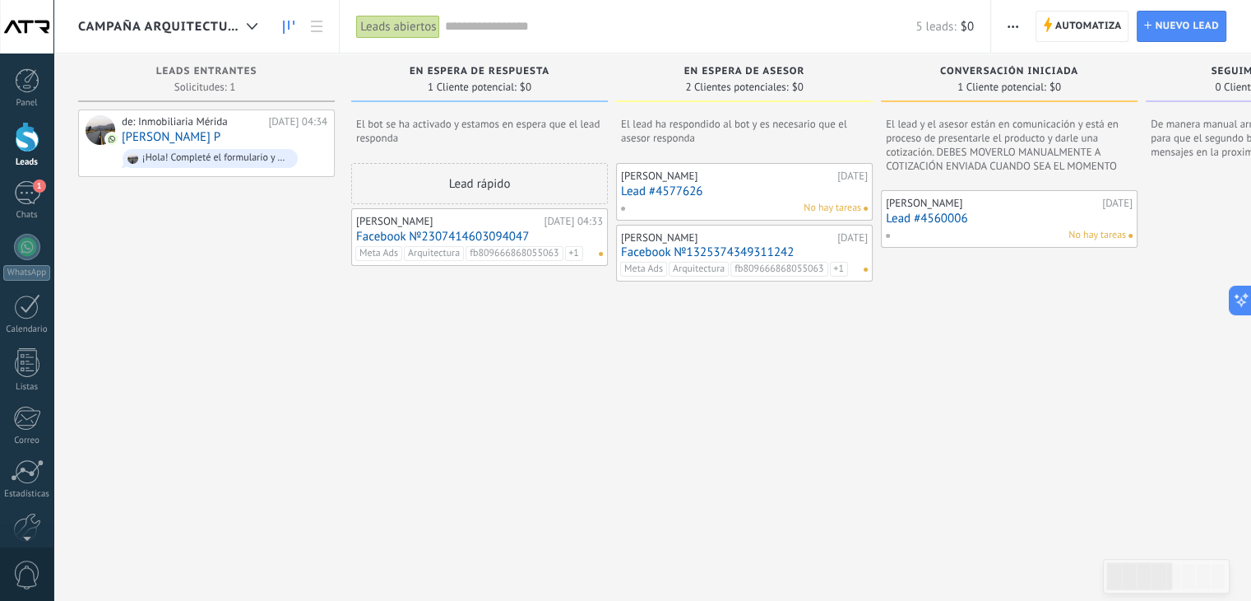
click at [530, 230] on link "Facebook №2307414603094047" at bounding box center [479, 237] width 247 height 14
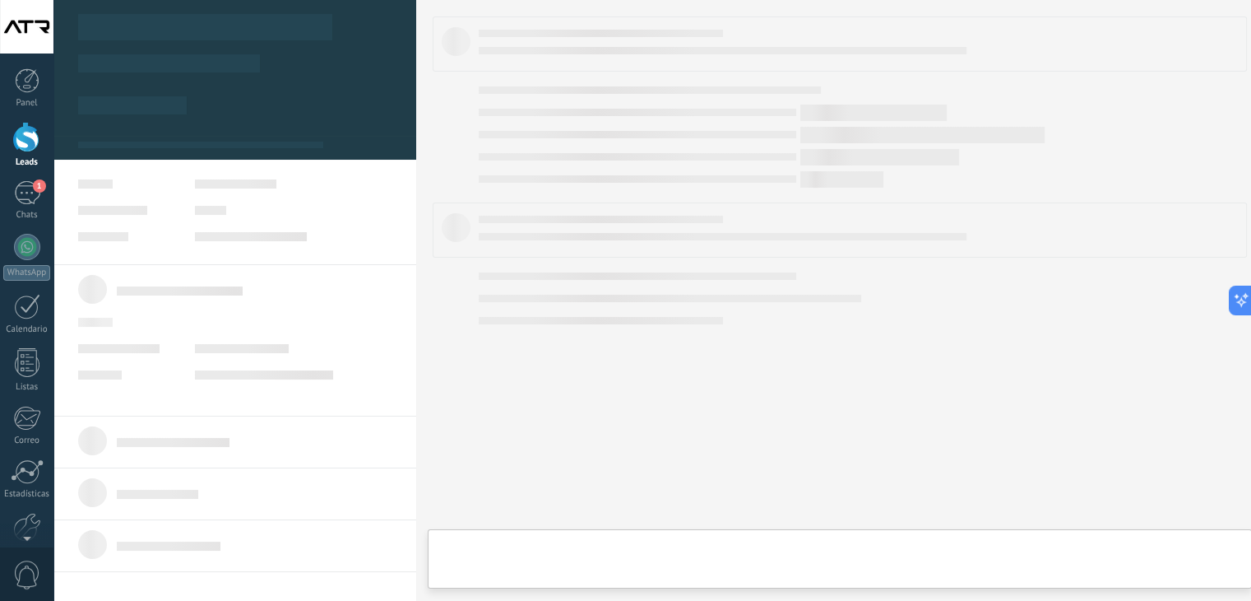
type textarea "**********"
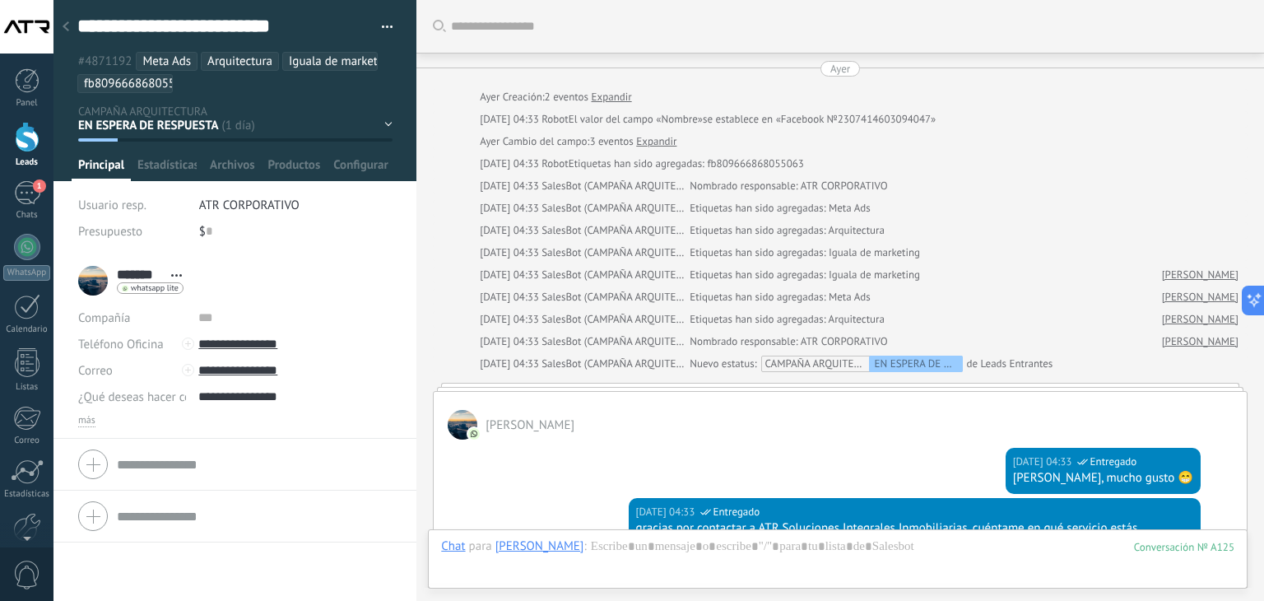
scroll to position [1162, 0]
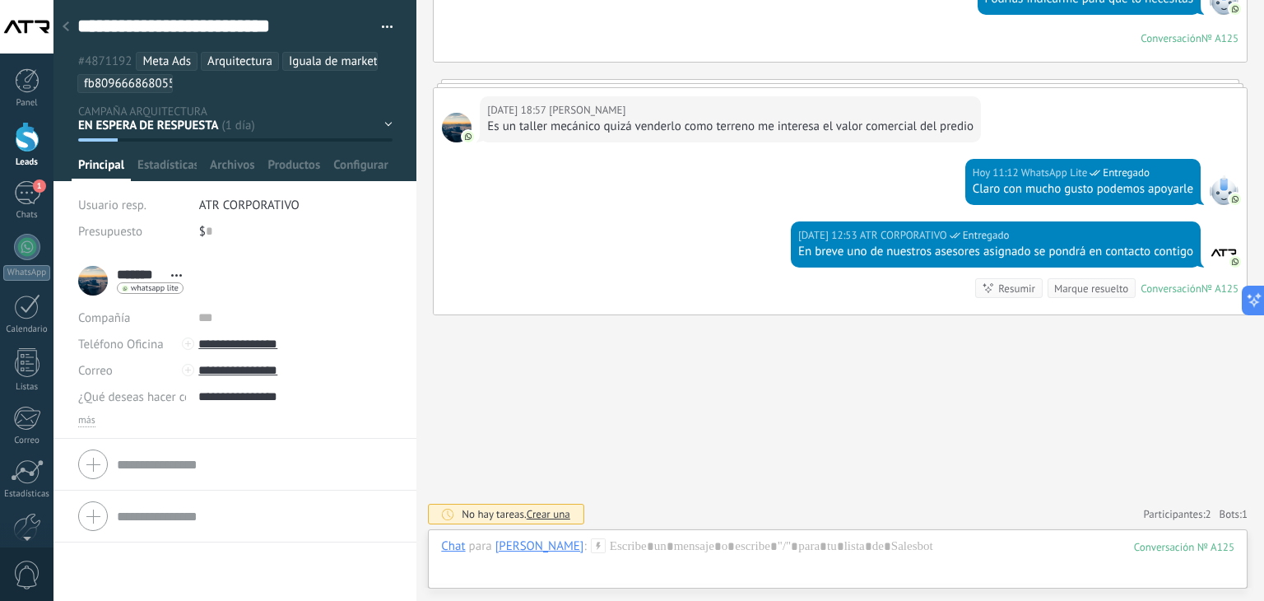
click at [0, 0] on div "EN ESPERA DE RESPUESTA EN ESPERA DE ASESOR CONVERSACIÓN INICIADA SEGUIMIENTO PO…" at bounding box center [0, 0] width 0 height 0
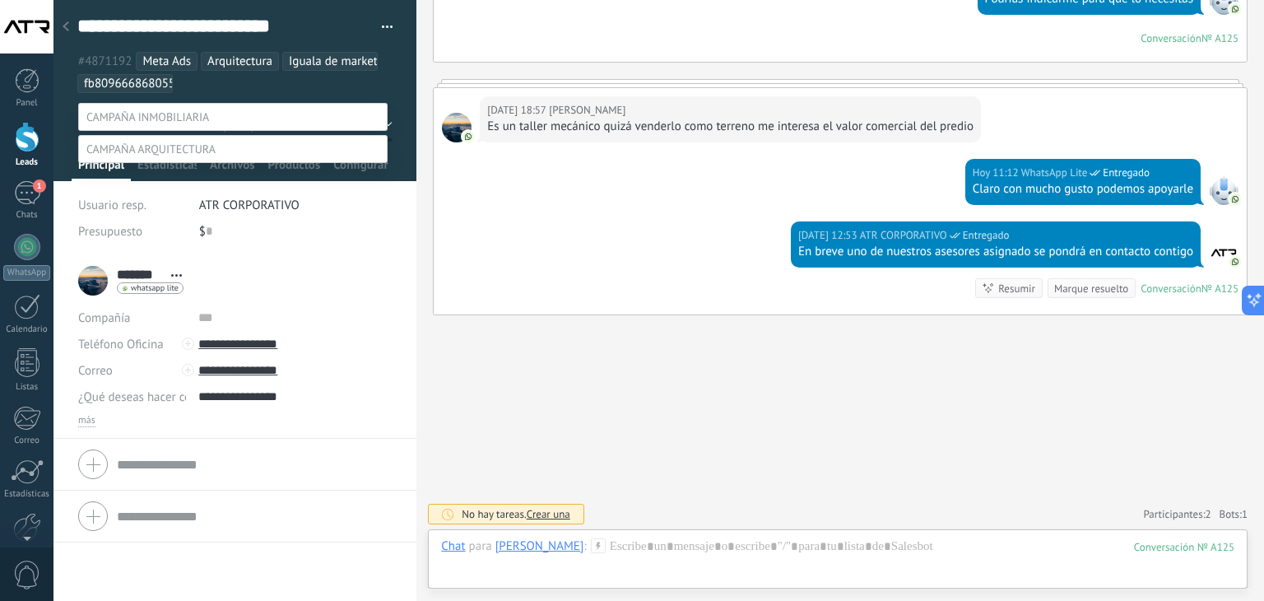
scroll to position [32, 0]
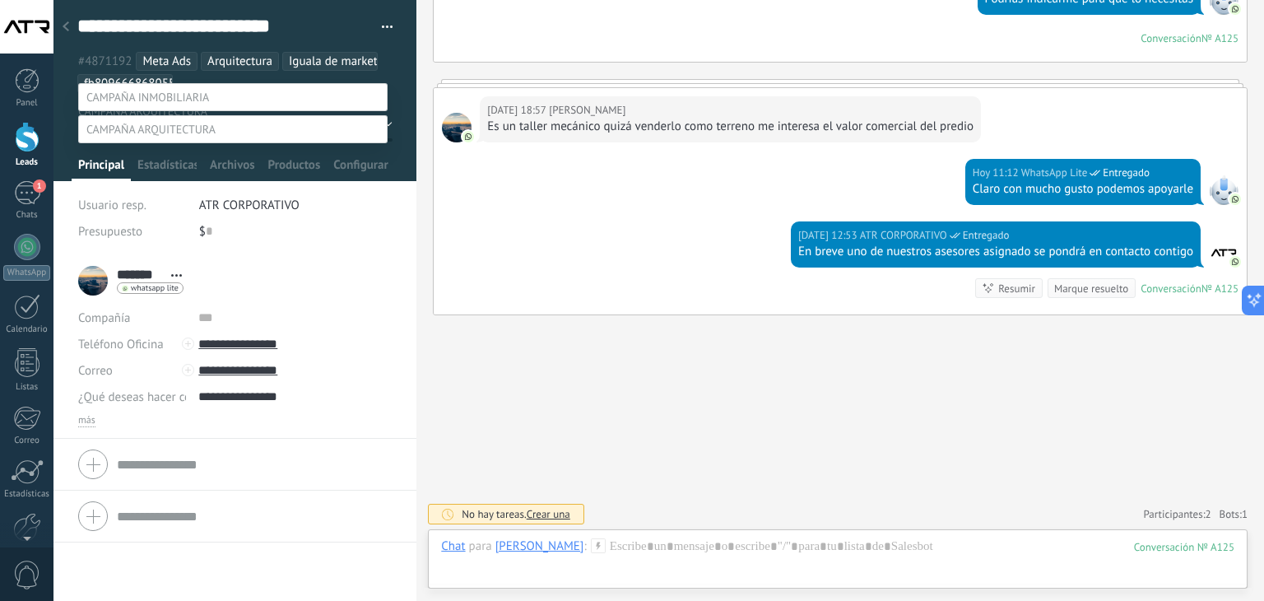
click at [379, 25] on div at bounding box center [658, 280] width 1210 height 601
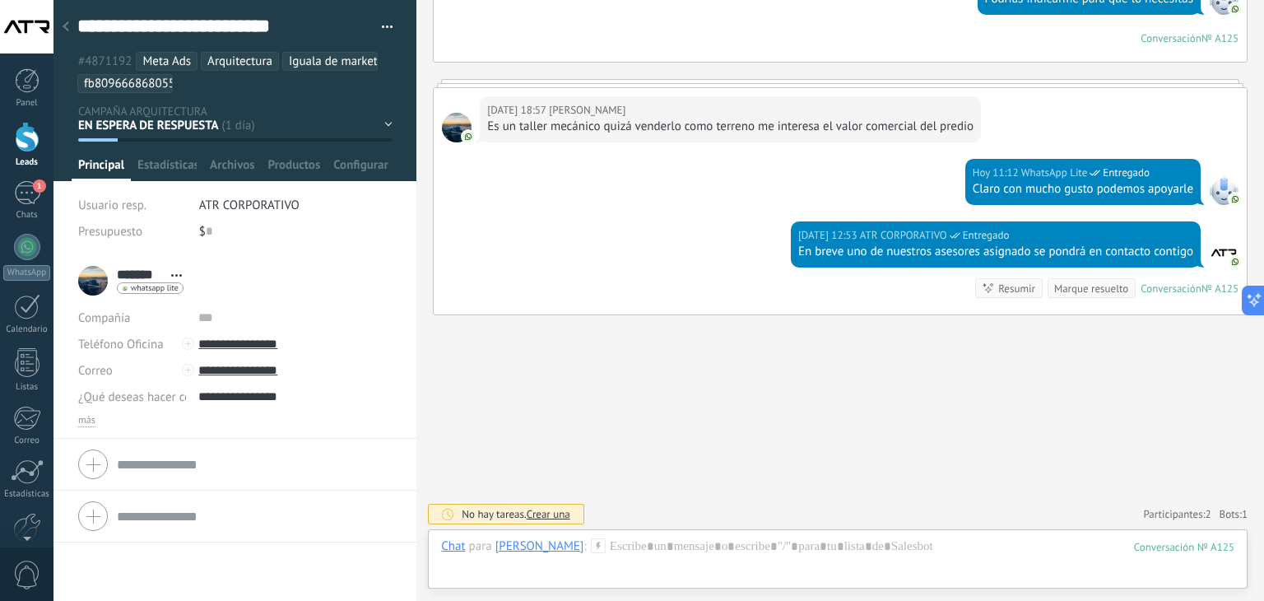
click at [379, 25] on button "button" at bounding box center [381, 27] width 24 height 25
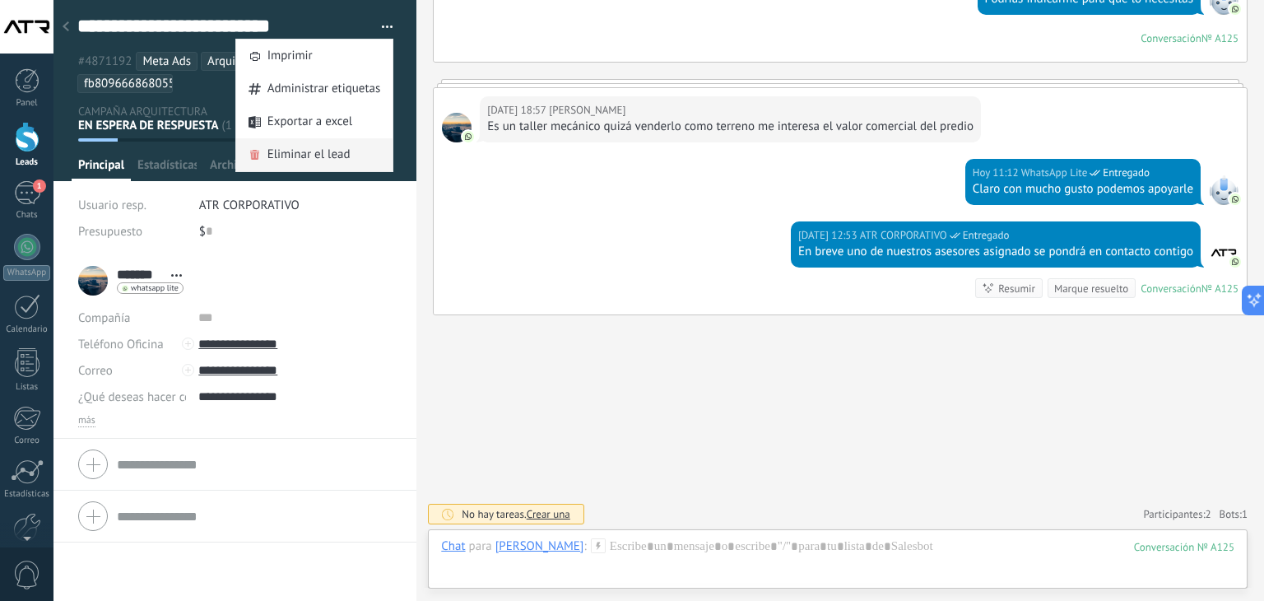
click at [301, 157] on span "Eliminar el lead" at bounding box center [308, 154] width 83 height 33
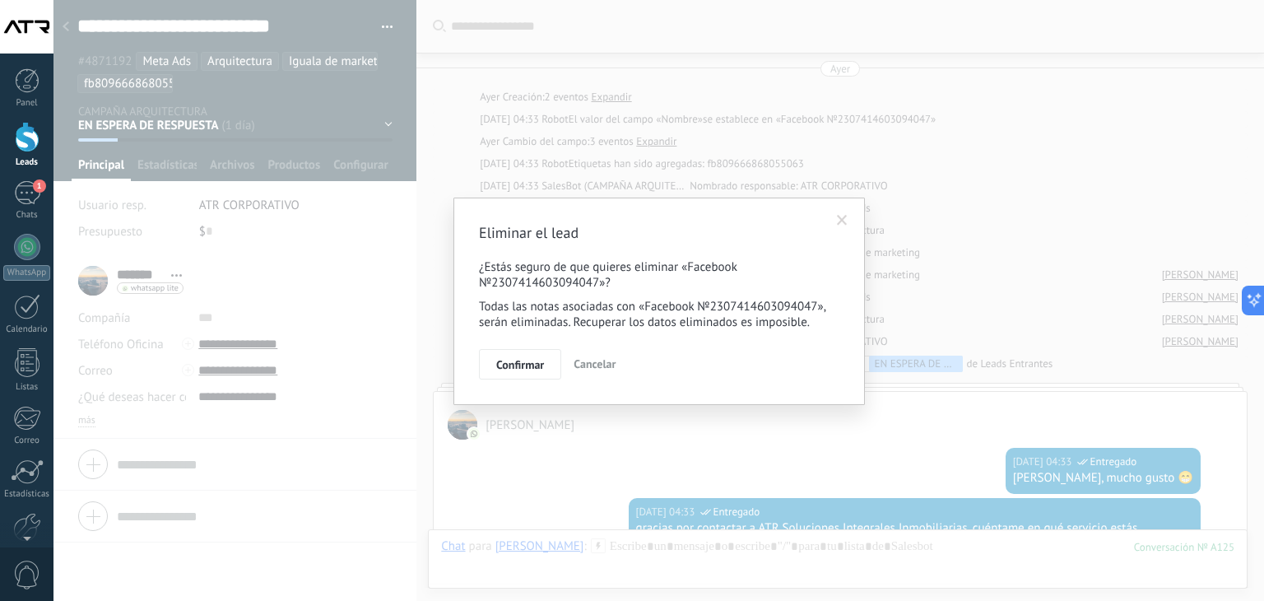
scroll to position [24, 0]
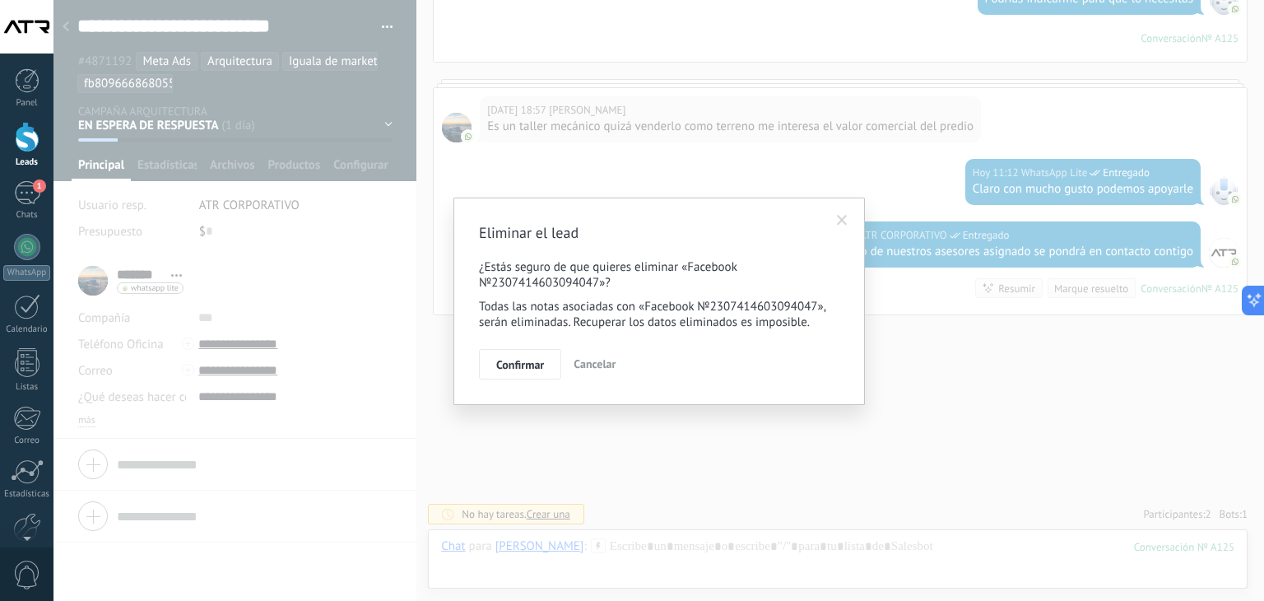
click at [510, 360] on span "Confirmar" at bounding box center [520, 365] width 48 height 12
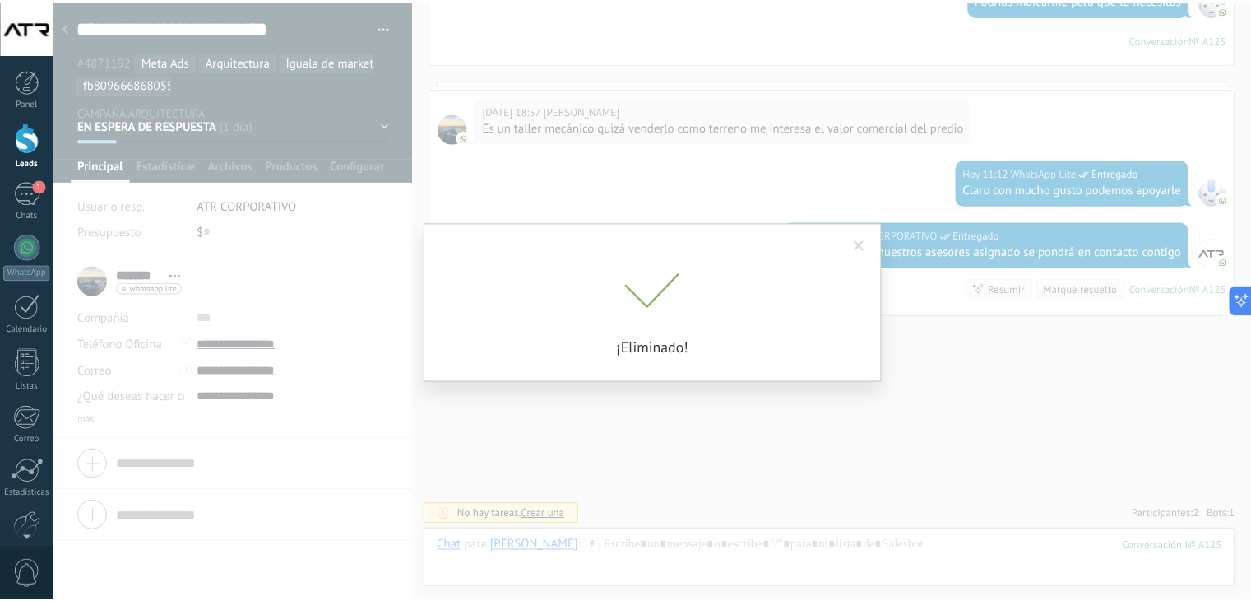
scroll to position [1218, 0]
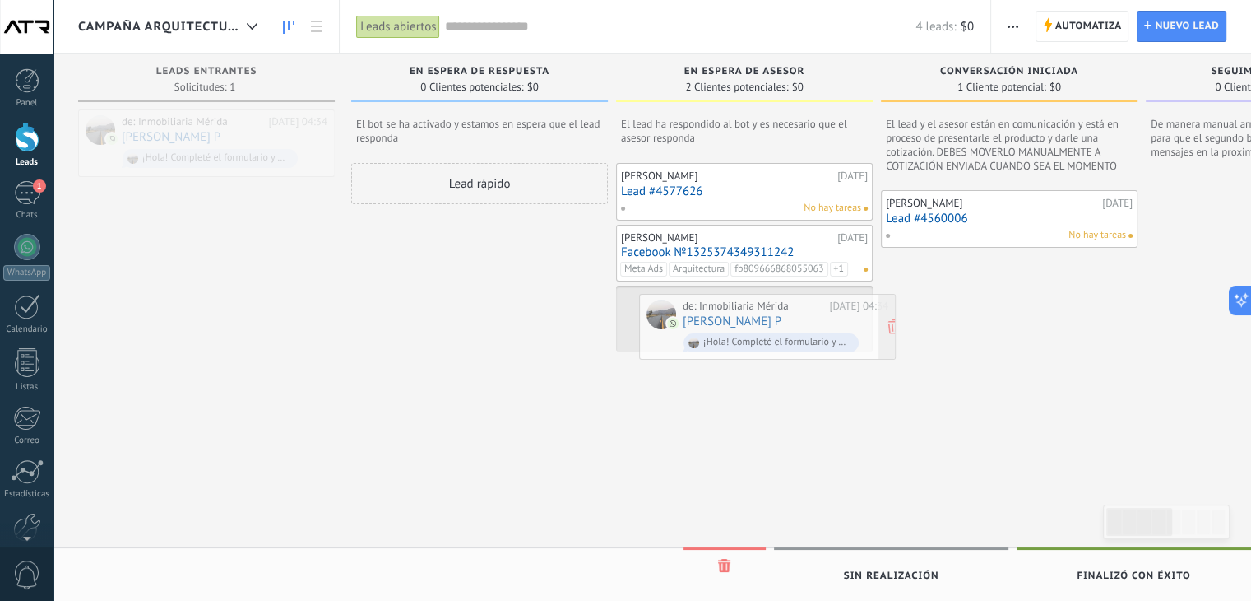
drag, startPoint x: 168, startPoint y: 129, endPoint x: 724, endPoint y: 312, distance: 585.3
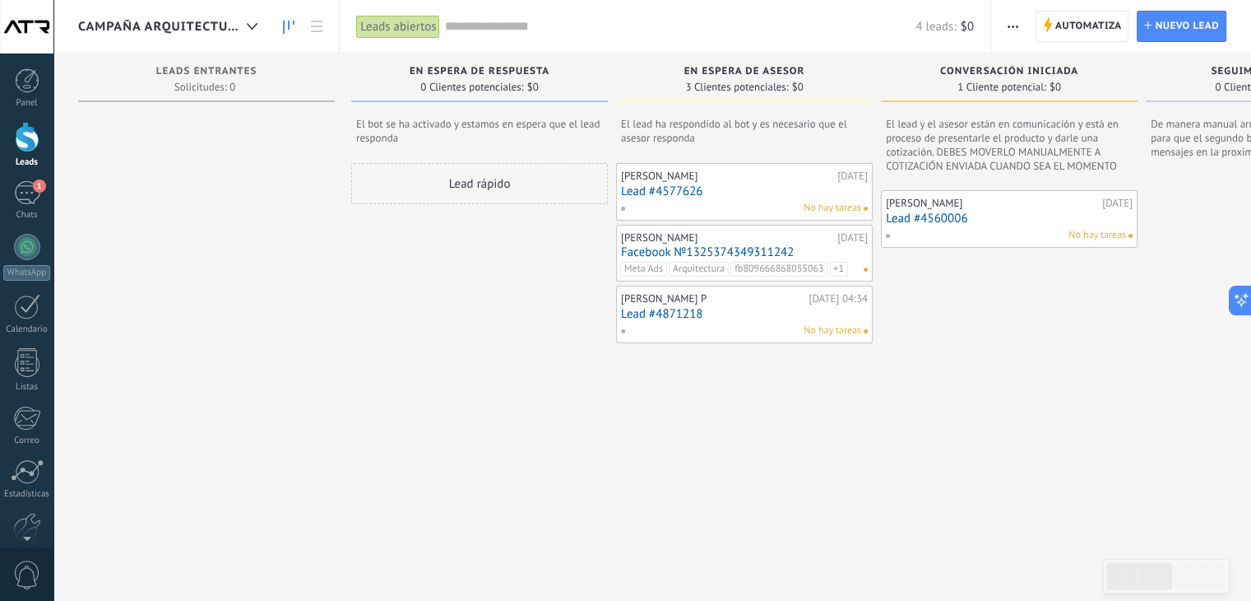
click at [429, 304] on div "Lead rápido" at bounding box center [479, 369] width 257 height 413
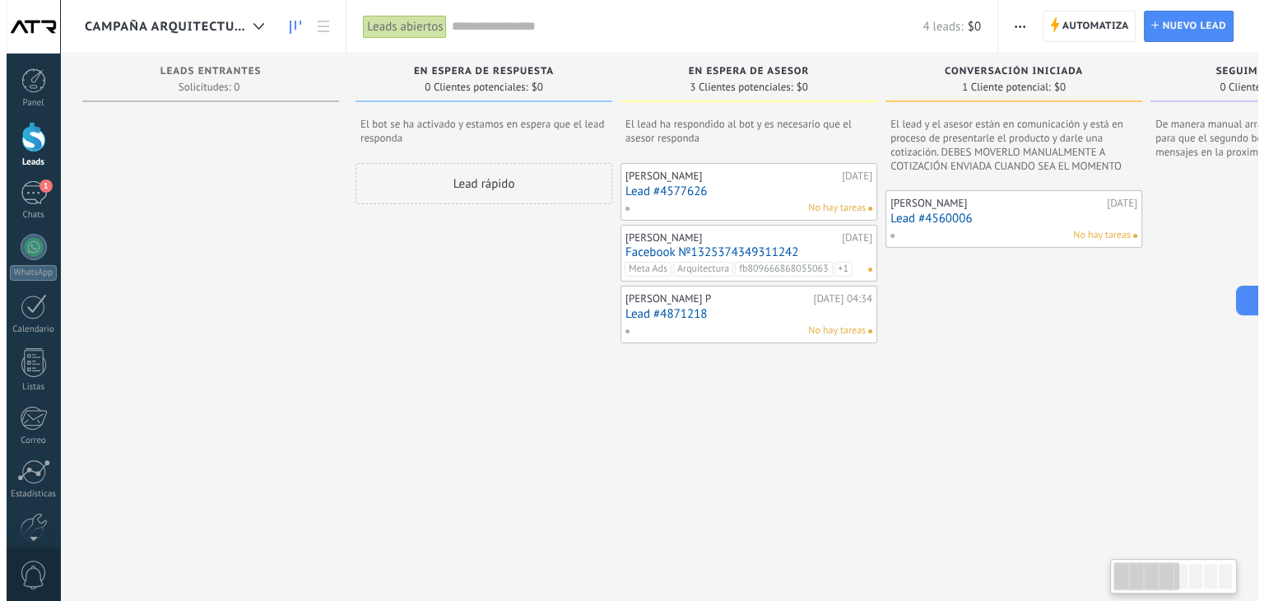
scroll to position [0, 3]
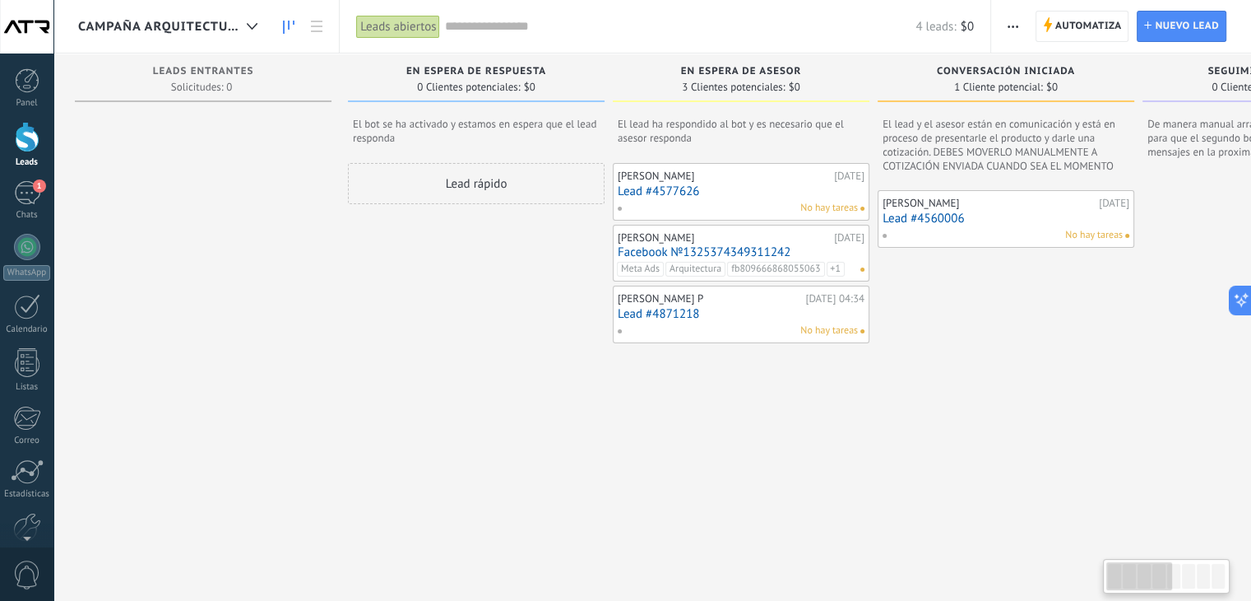
click at [750, 252] on link "Facebook №1325374349311242" at bounding box center [741, 252] width 247 height 14
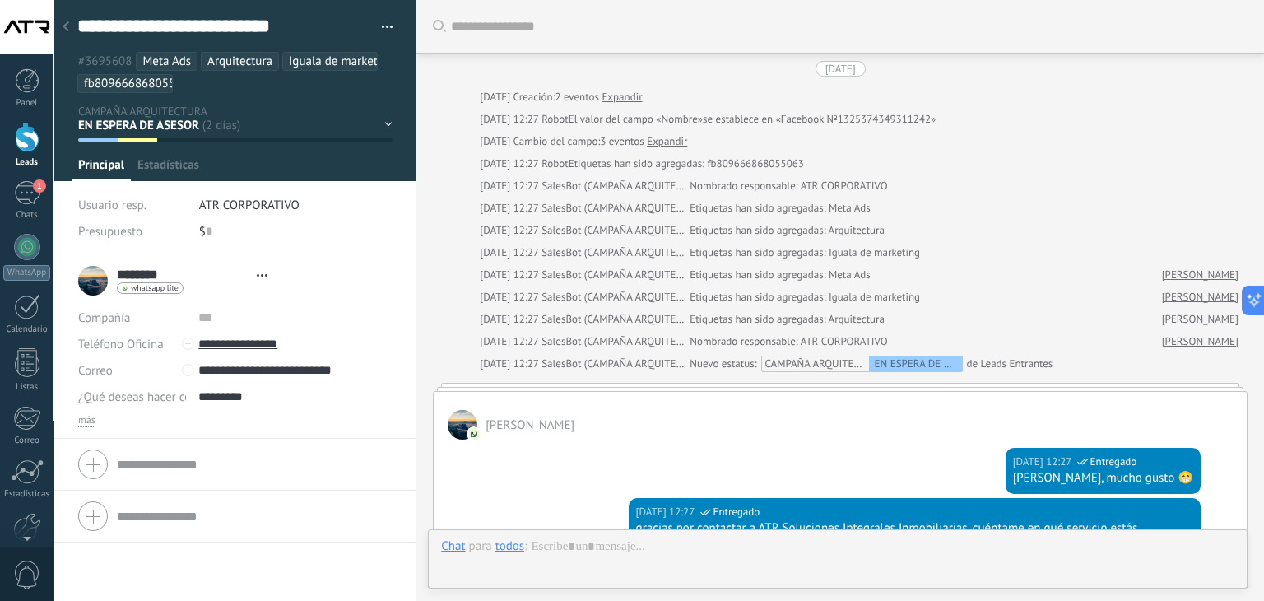
type textarea "**********"
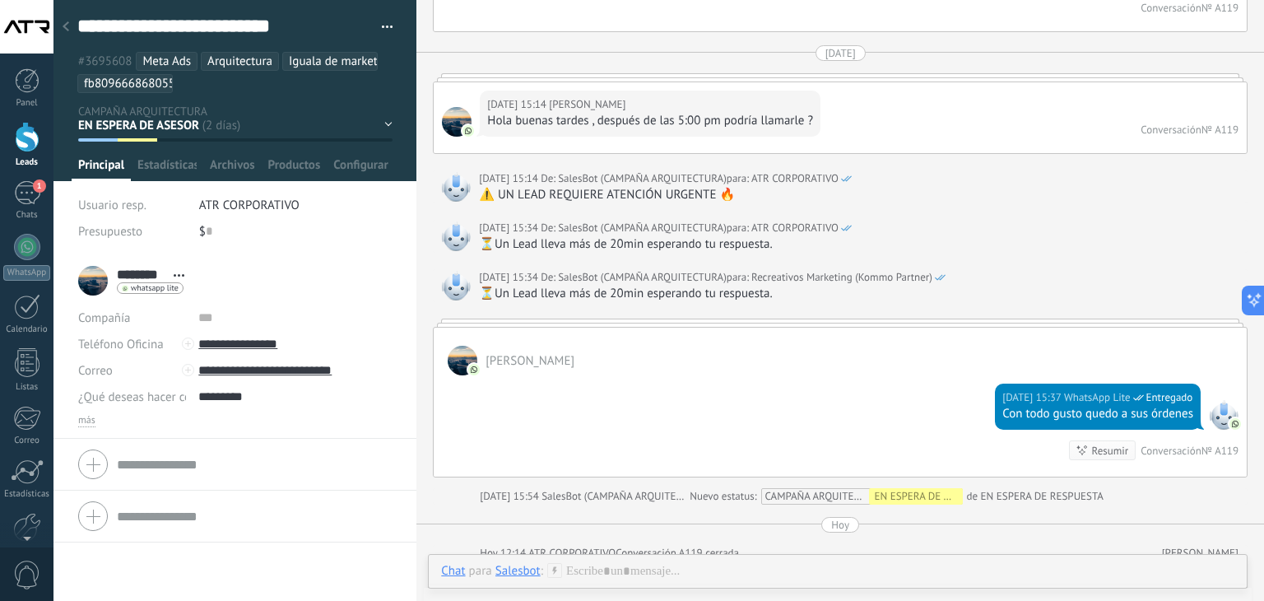
scroll to position [836, 0]
drag, startPoint x: 362, startPoint y: 322, endPoint x: 407, endPoint y: 333, distance: 46.5
click at [407, 333] on li "******** [PERSON_NAME] ******** [PERSON_NAME] Apellido Abrir detalle Copie el n…" at bounding box center [234, 346] width 363 height 183
click at [427, 398] on div "Buscar Carga más [DATE] [DATE] Creación: 2 eventos Expandir [DATE] 12:27 Robot …" at bounding box center [839, 7] width 847 height 1686
click at [1034, 238] on div "⏳Un Lead lleva más de 20min esperando tu respuesta." at bounding box center [859, 246] width 760 height 16
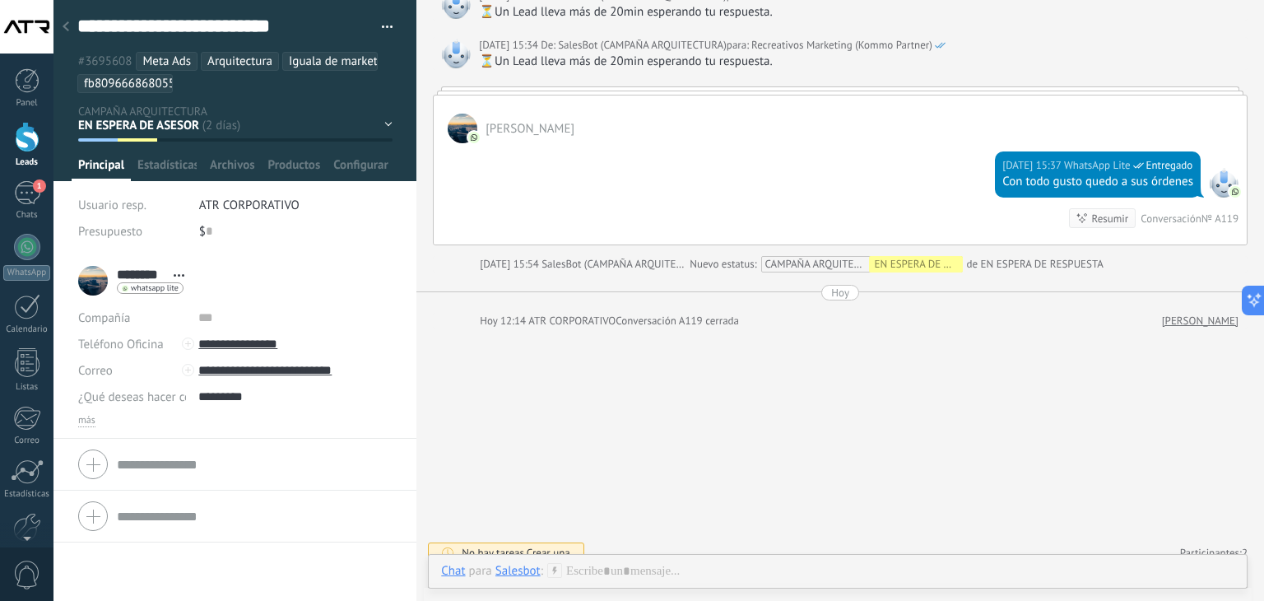
scroll to position [1083, 0]
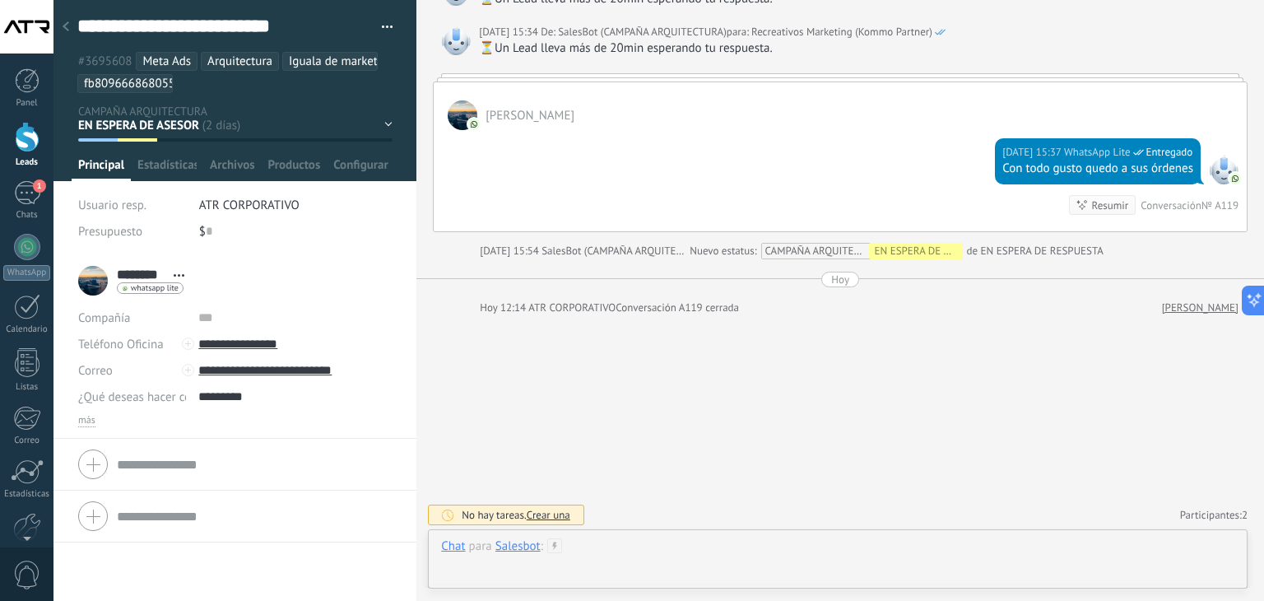
click at [747, 553] on div at bounding box center [837, 562] width 793 height 49
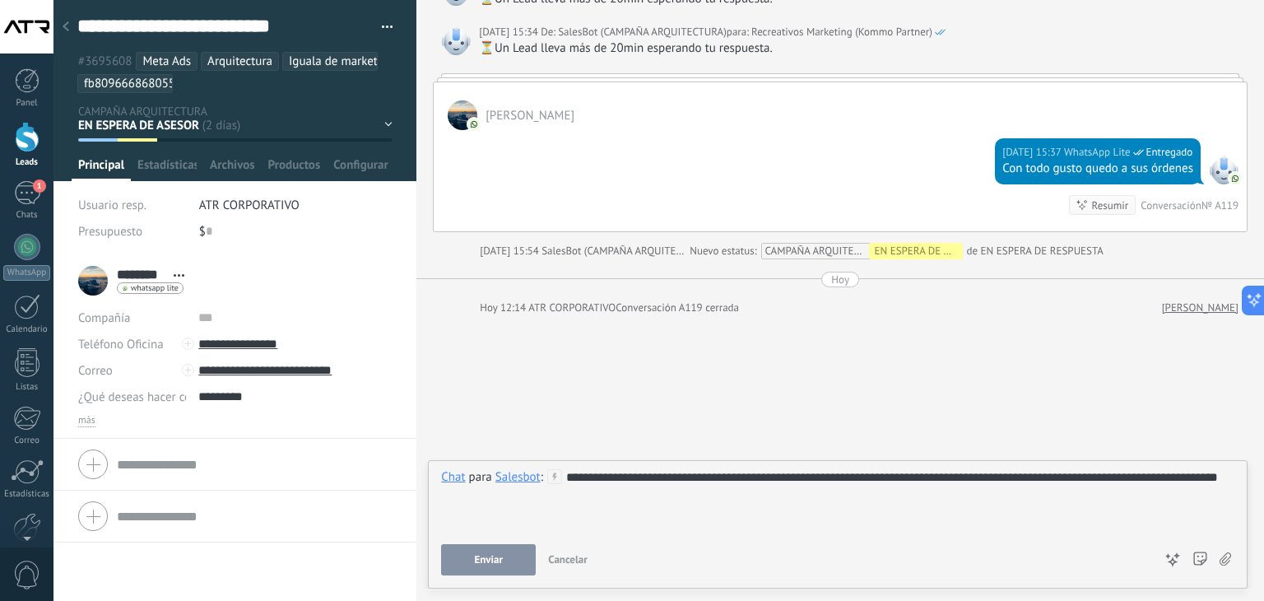
click at [480, 561] on span "Enviar" at bounding box center [489, 560] width 29 height 12
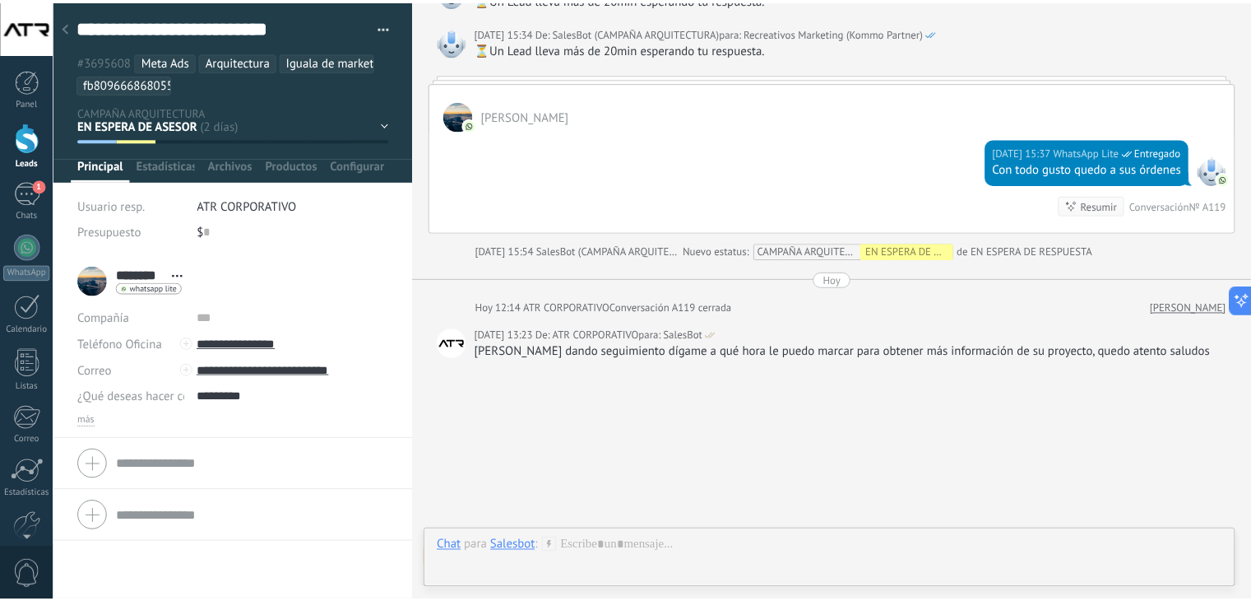
scroll to position [1126, 0]
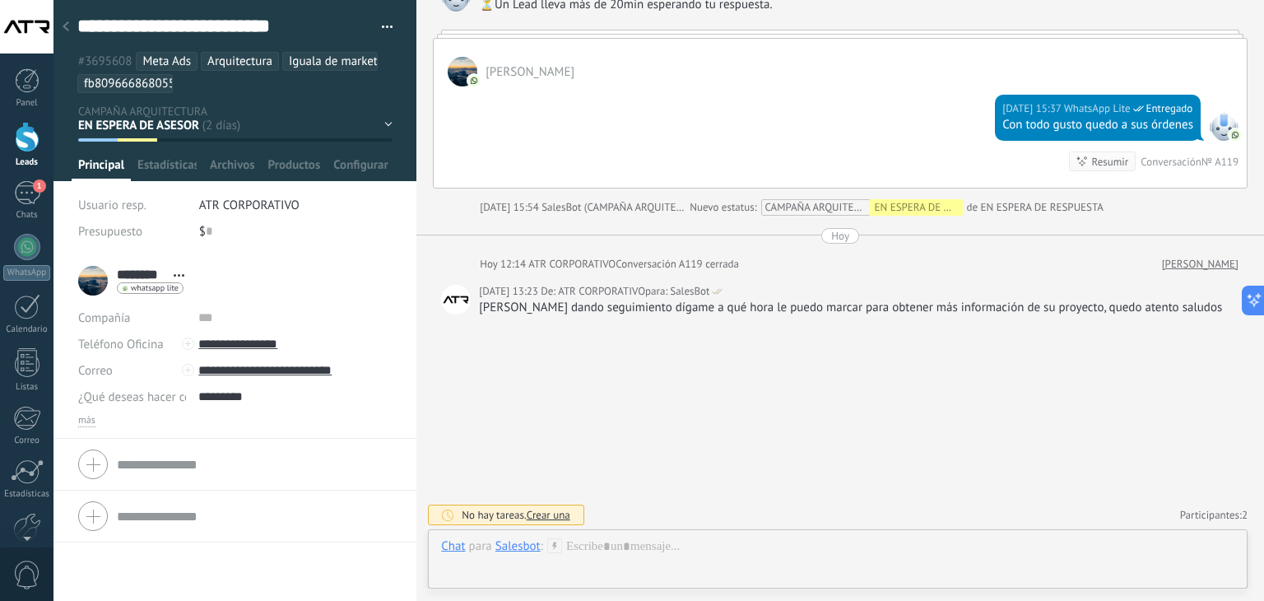
click at [527, 545] on div "Salesbot" at bounding box center [517, 545] width 45 height 15
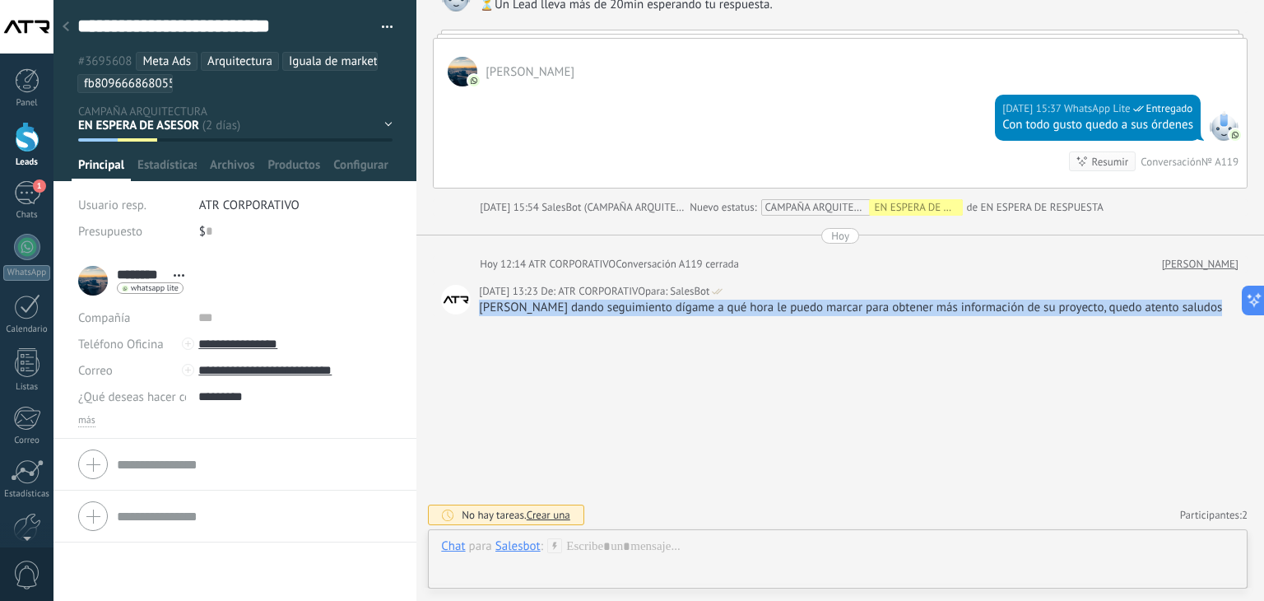
drag, startPoint x: 1207, startPoint y: 302, endPoint x: 482, endPoint y: 309, distance: 724.8
click at [482, 309] on div "[PERSON_NAME] dando seguimiento dígame a qué hora le puedo marcar para obtener …" at bounding box center [859, 307] width 760 height 16
copy div "[PERSON_NAME] dando seguimiento dígame a qué hora le puedo marcar para obtener …"
click at [515, 548] on div "Salesbot" at bounding box center [517, 545] width 45 height 15
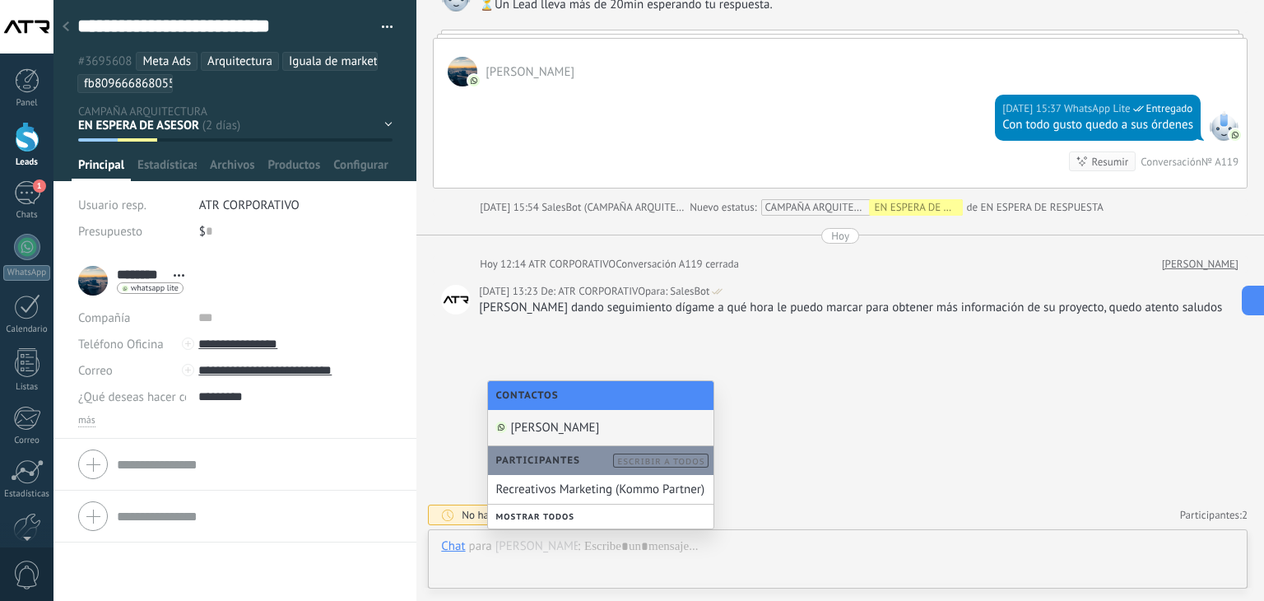
click at [543, 417] on div "[PERSON_NAME]" at bounding box center [600, 428] width 225 height 36
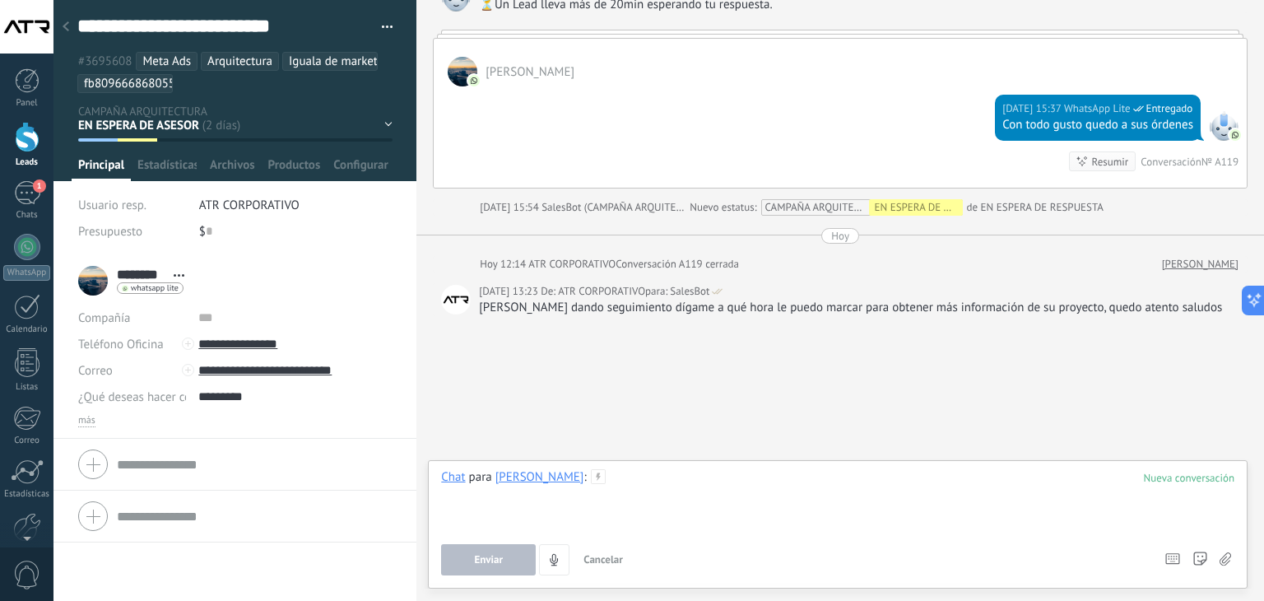
paste div
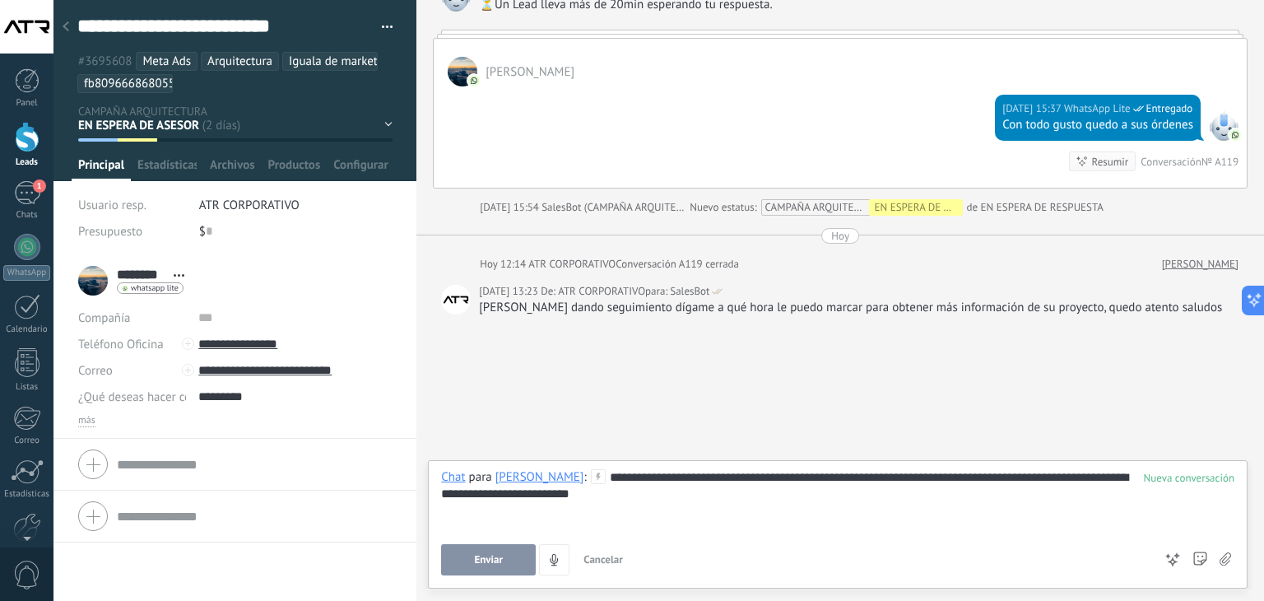
click at [499, 557] on span "Enviar" at bounding box center [489, 560] width 29 height 12
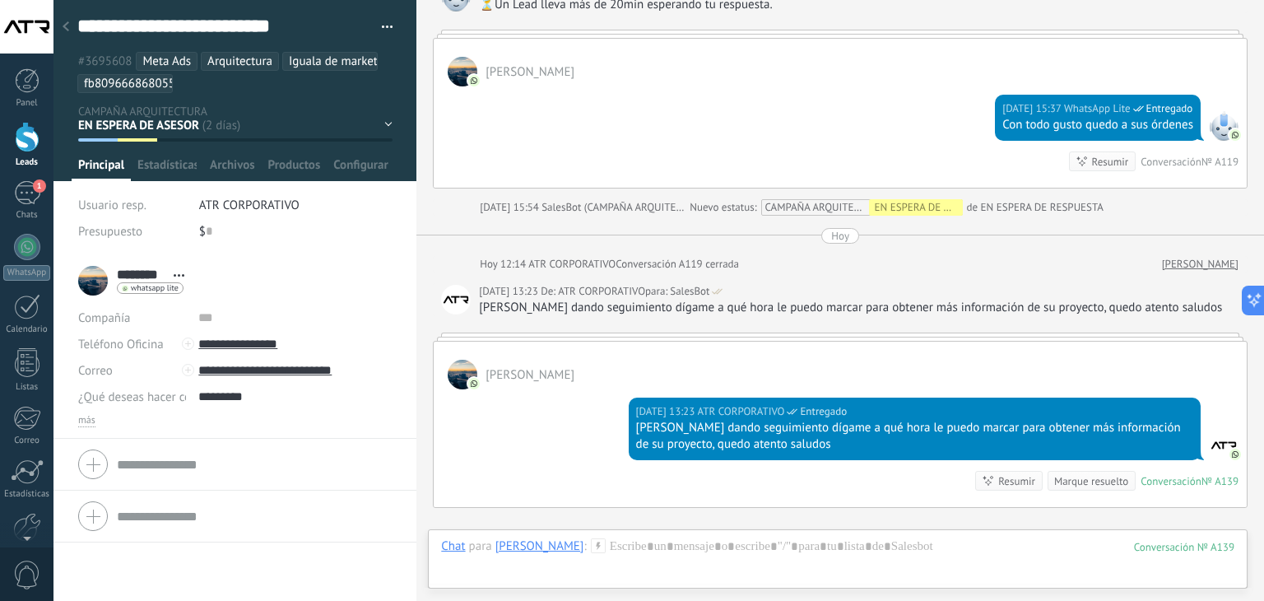
click at [65, 24] on icon at bounding box center [66, 26] width 7 height 10
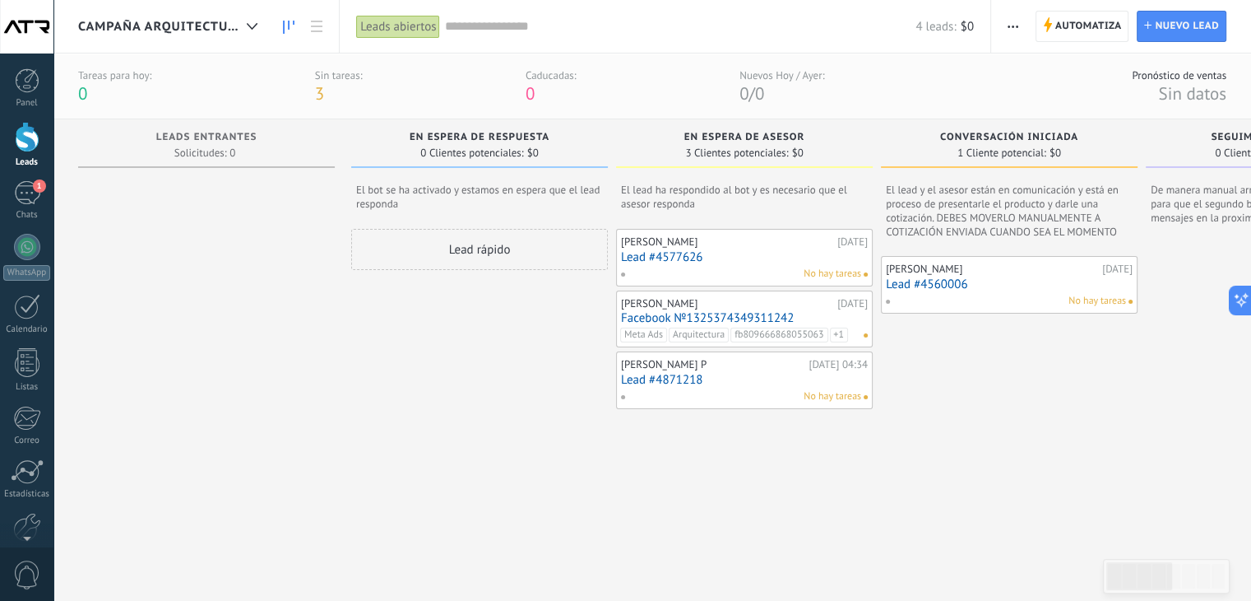
click at [661, 254] on link "Lead #4577626" at bounding box center [744, 257] width 247 height 14
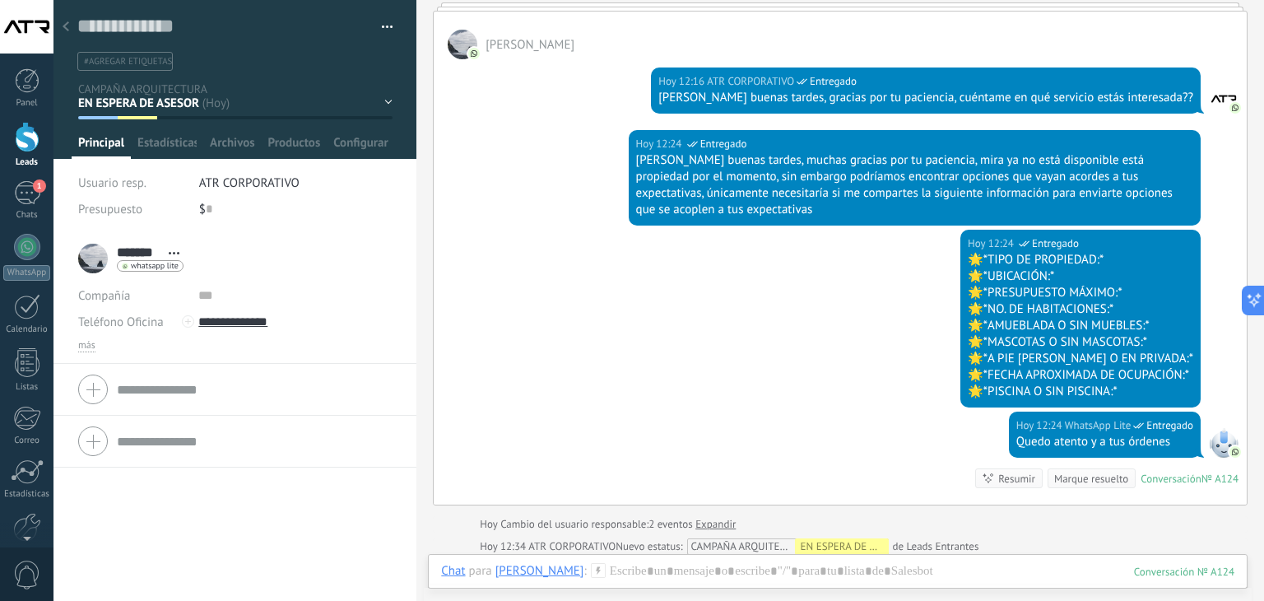
scroll to position [628, 0]
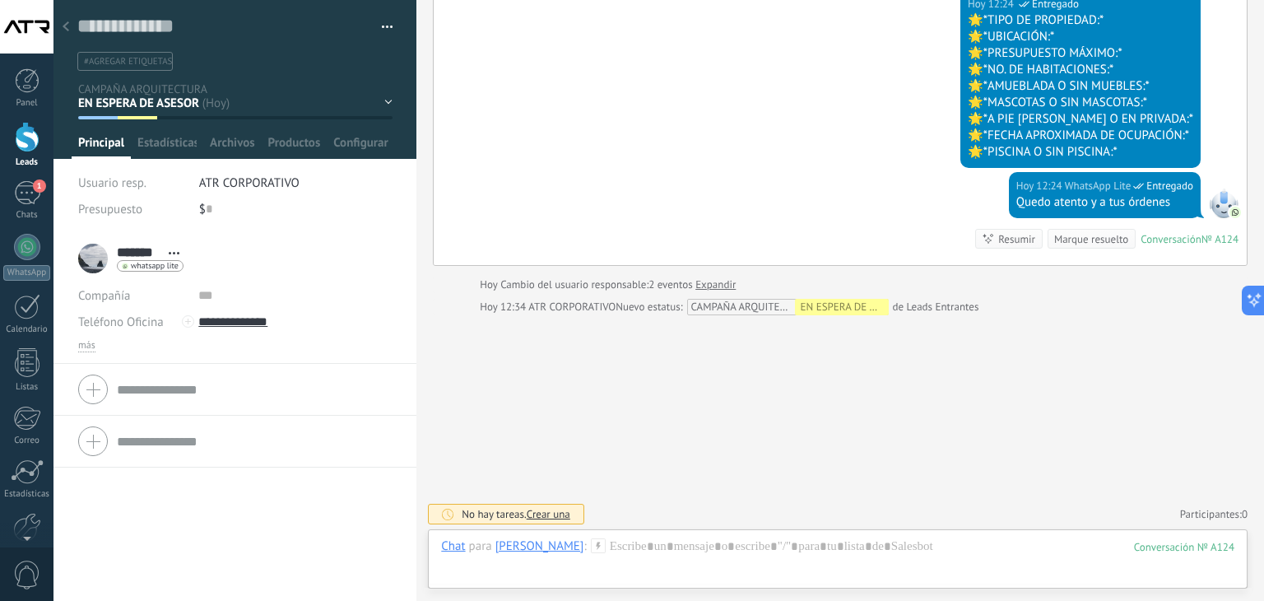
click at [736, 303] on div "CAMPAÑA ARQUITECTURA EN ESPERA DE ASESOR" at bounding box center [789, 307] width 197 height 16
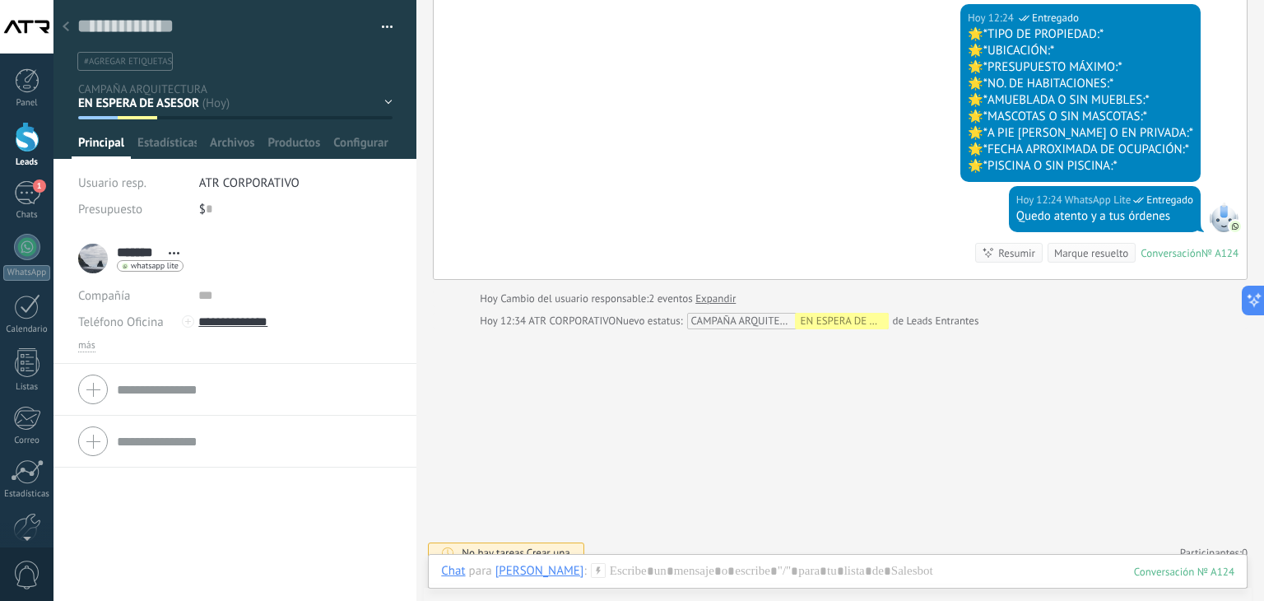
scroll to position [615, 0]
click at [382, 25] on button "button" at bounding box center [381, 27] width 24 height 25
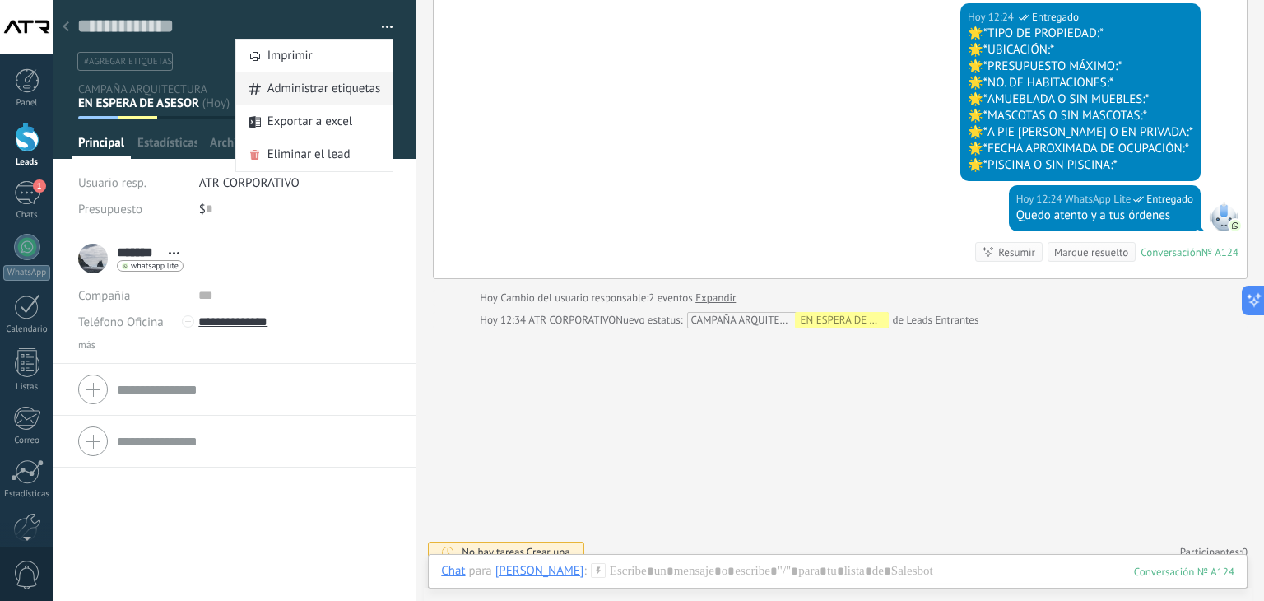
click at [336, 80] on span "Administrar etiquetas" at bounding box center [324, 88] width 114 height 33
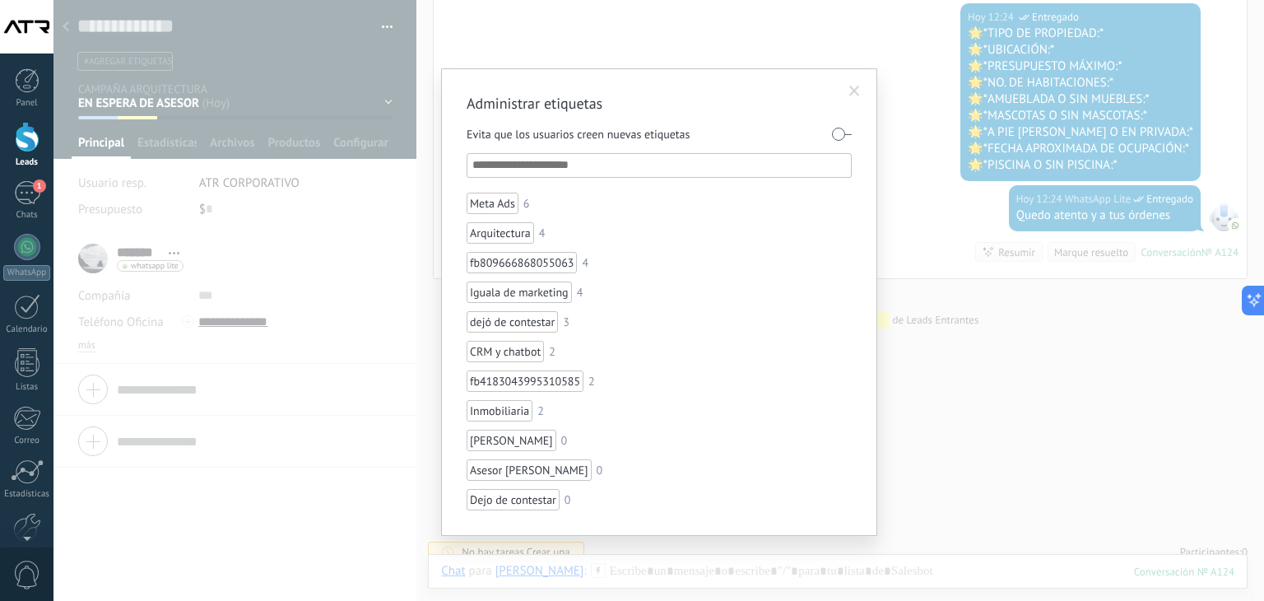
click at [852, 89] on span at bounding box center [854, 92] width 11 height 12
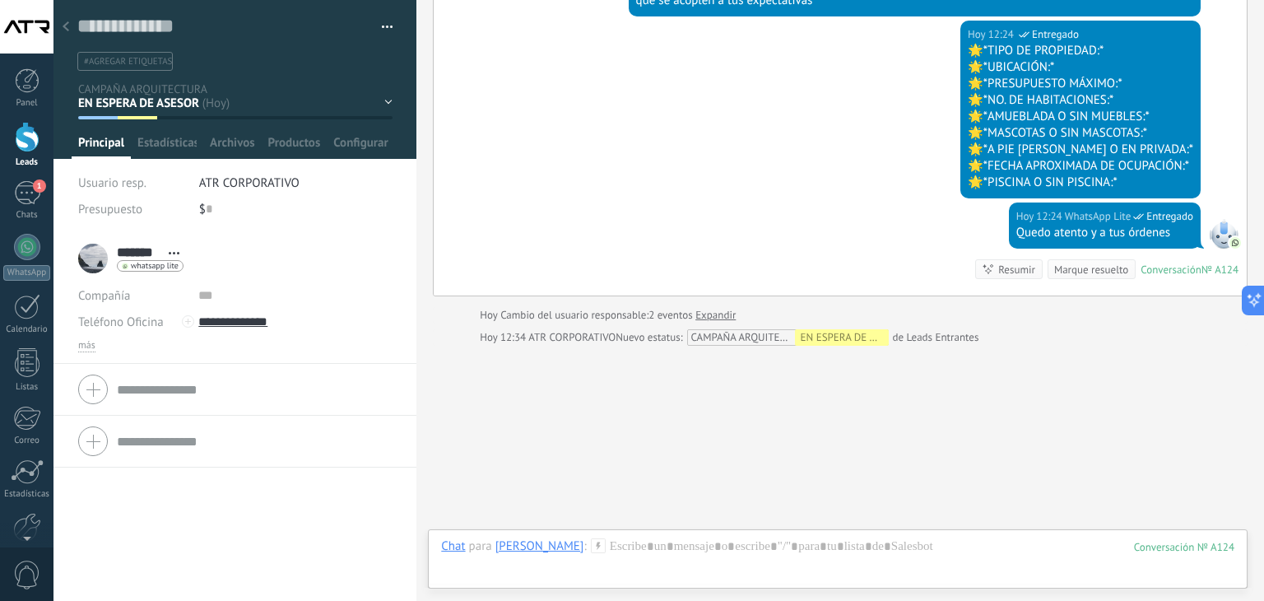
scroll to position [628, 0]
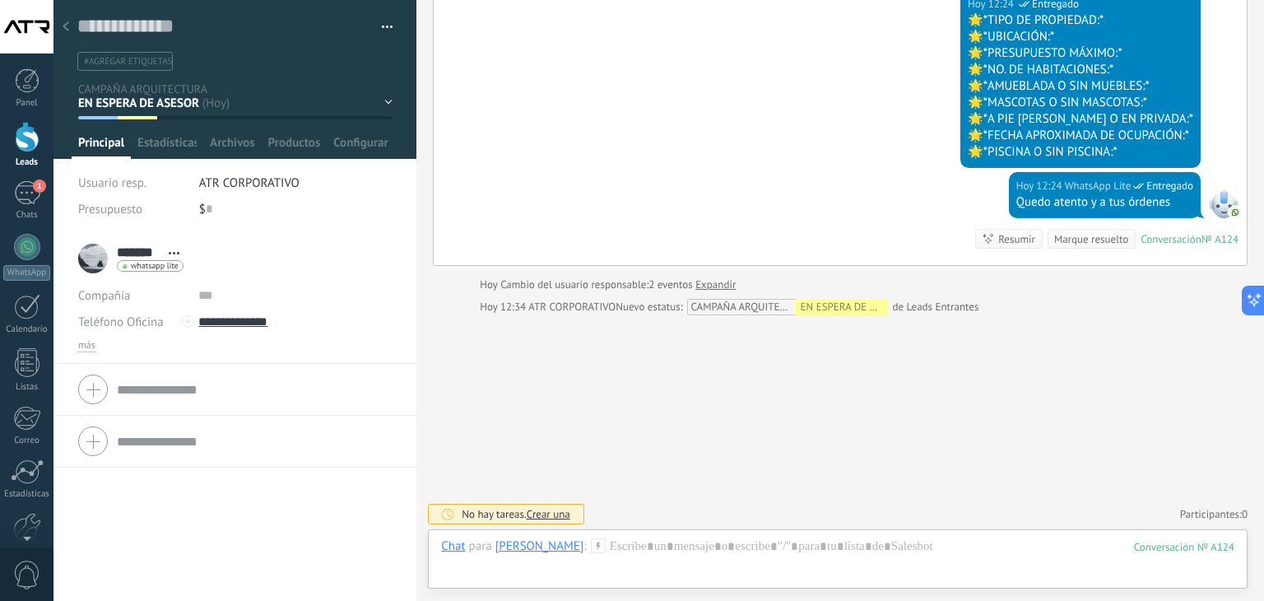
click at [174, 252] on icon at bounding box center [174, 253] width 11 height 2
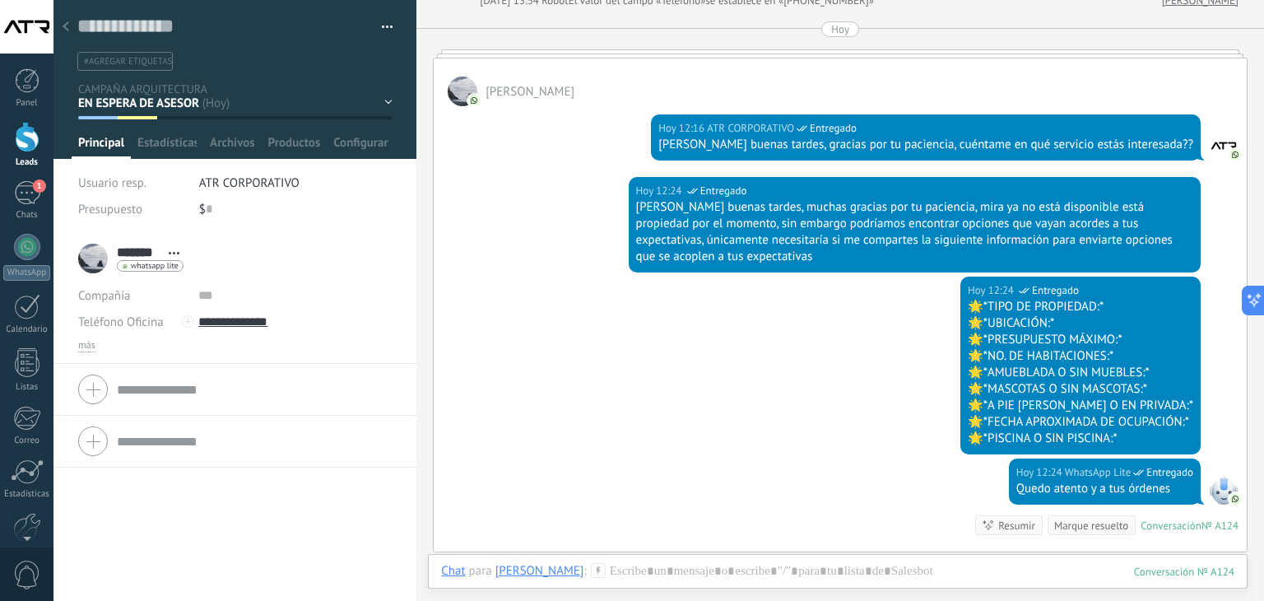
scroll to position [343, 0]
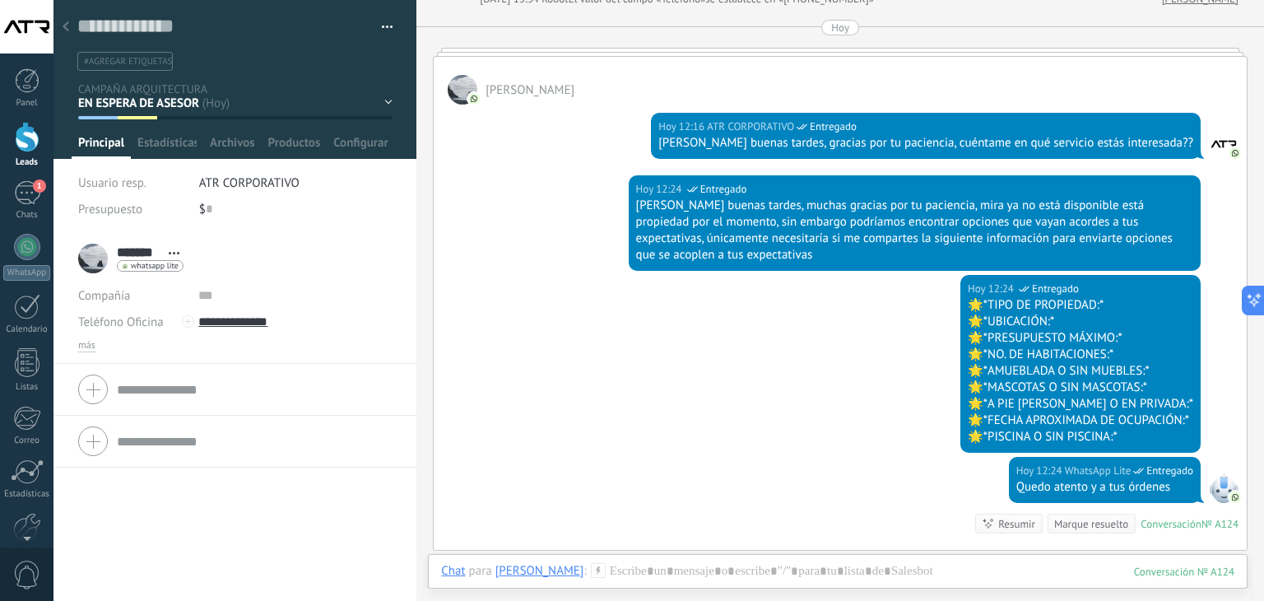
click at [376, 25] on button "button" at bounding box center [381, 27] width 24 height 25
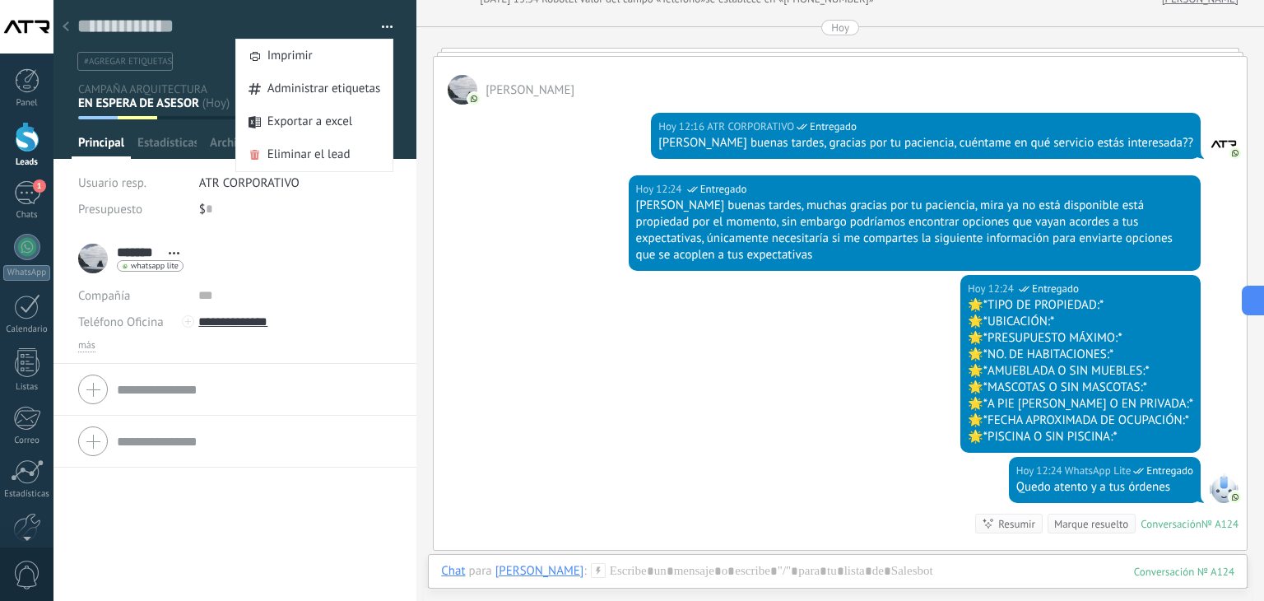
click at [476, 318] on div "[DATE] 12:24 WhatsApp Lite Entregado 🌟*TIPO DE PROPIEDAD:* 🌟*UBICACIÓN:* 🌟*PRES…" at bounding box center [840, 366] width 813 height 182
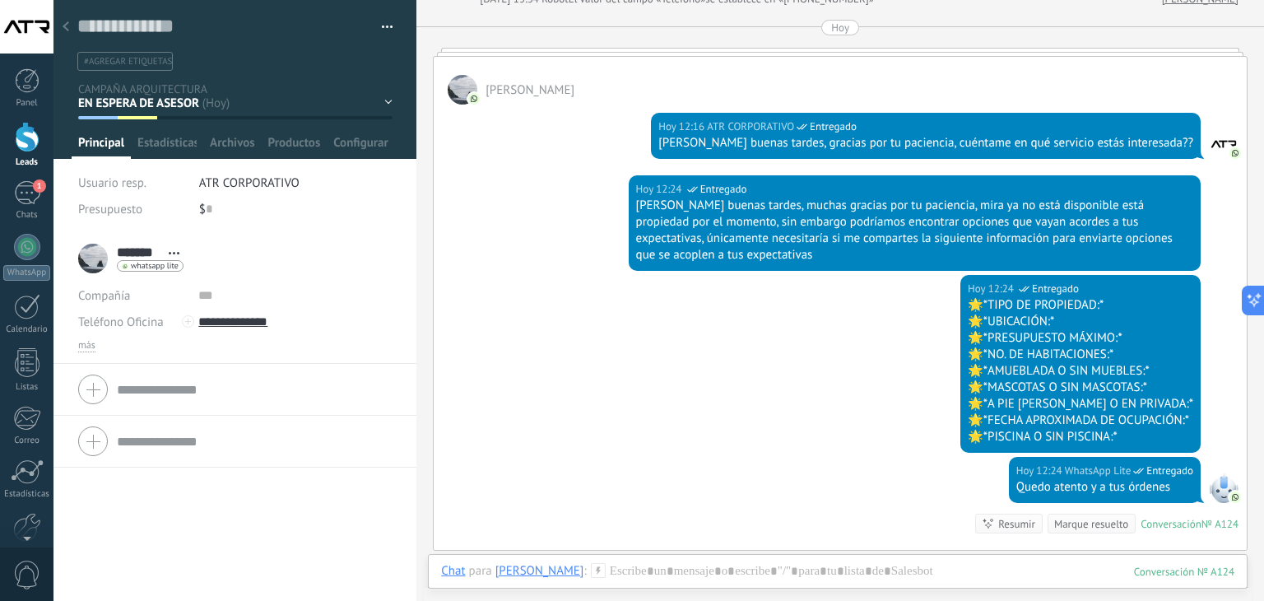
click at [67, 26] on icon at bounding box center [66, 26] width 7 height 10
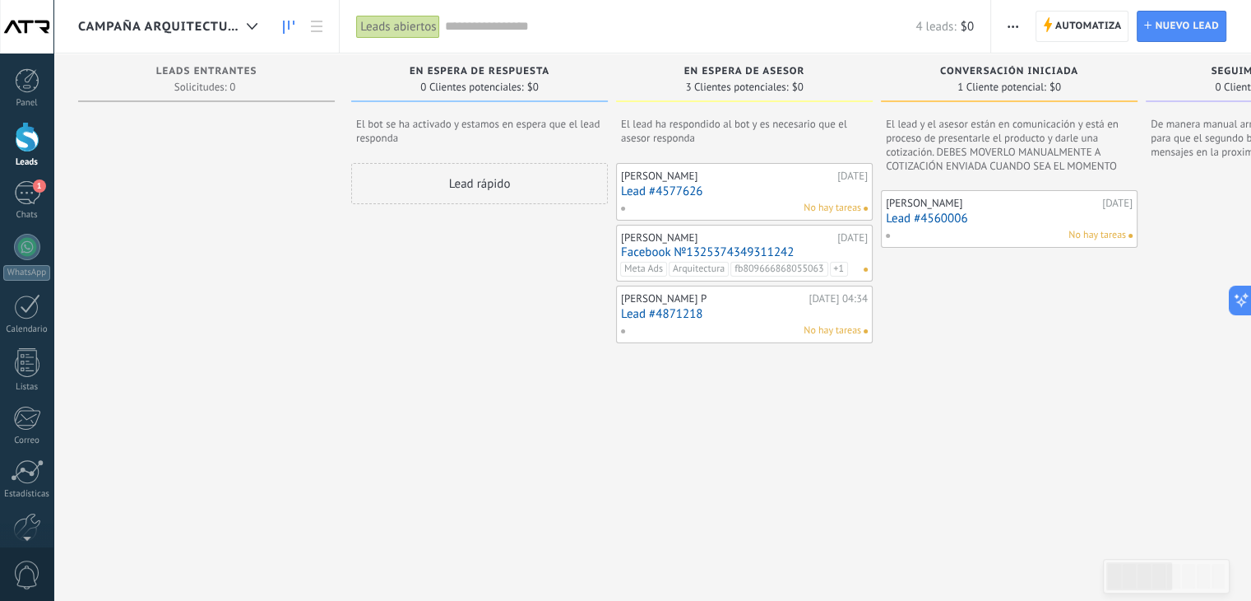
click at [921, 218] on link "Lead #4560006" at bounding box center [1009, 218] width 247 height 14
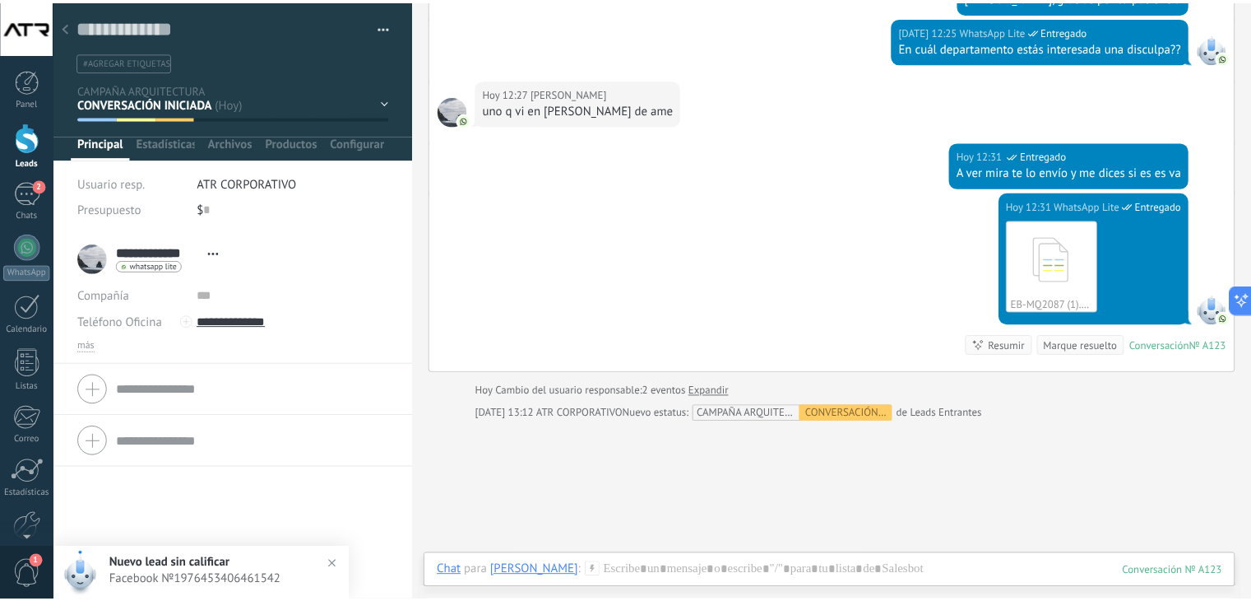
scroll to position [581, 0]
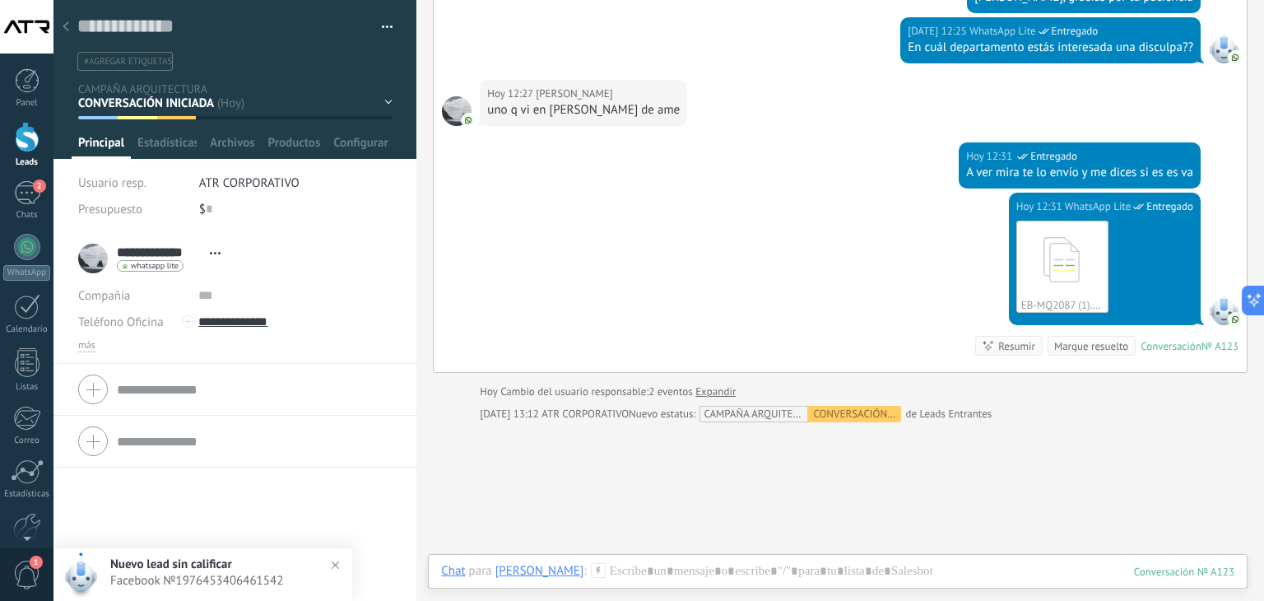
click at [69, 21] on div at bounding box center [65, 28] width 23 height 32
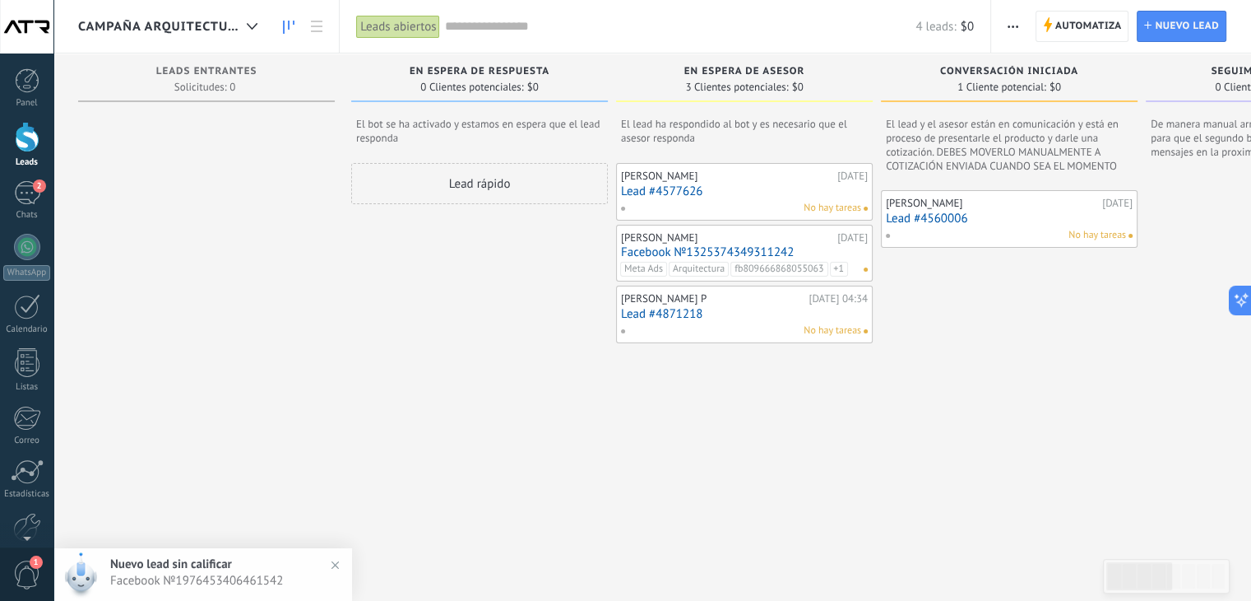
click at [152, 34] on span "CAMPAÑA ARQUITECTURA" at bounding box center [159, 27] width 162 height 16
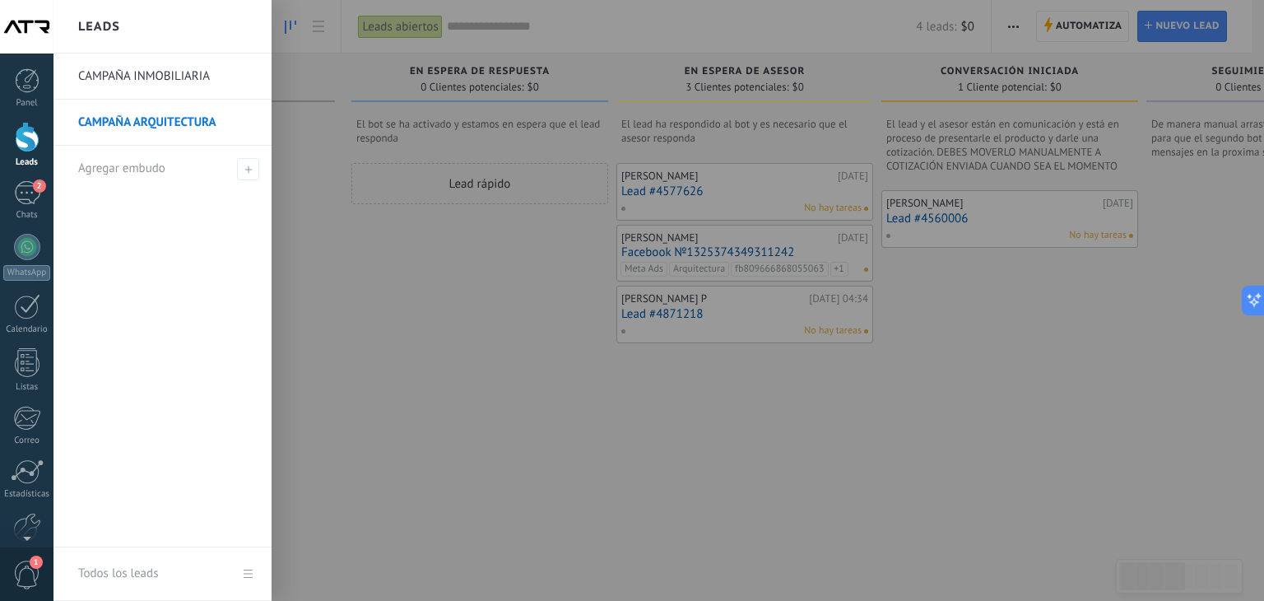
click at [392, 370] on div at bounding box center [685, 300] width 1264 height 601
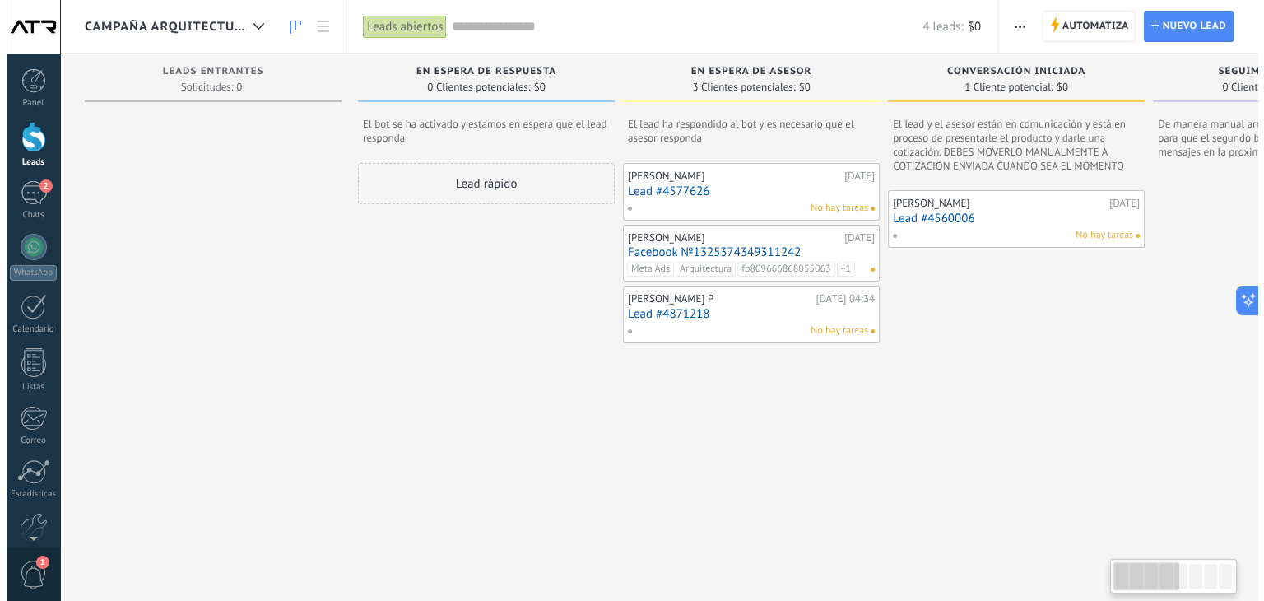
scroll to position [0, 2]
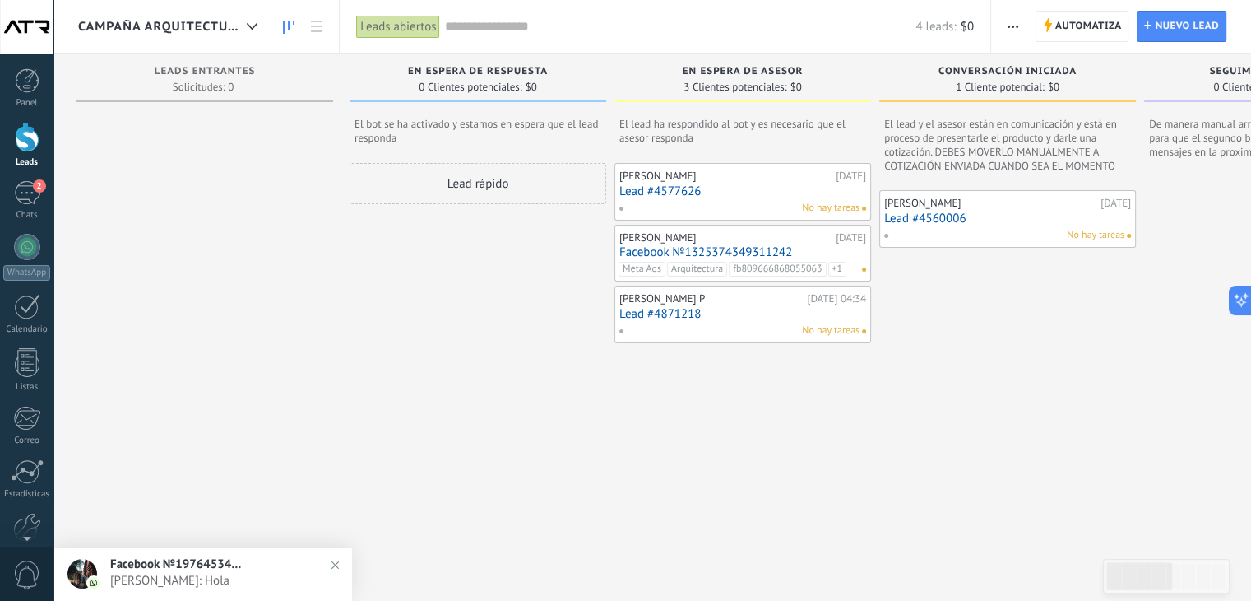
click at [672, 186] on link "Lead #4577626" at bounding box center [742, 191] width 247 height 14
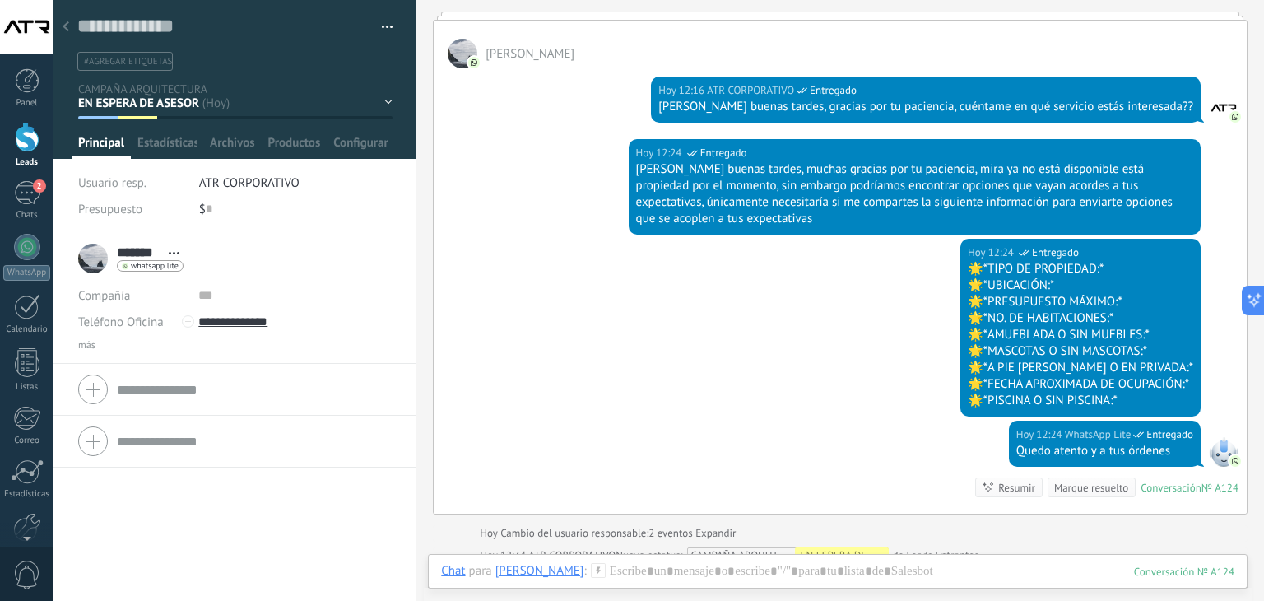
scroll to position [628, 0]
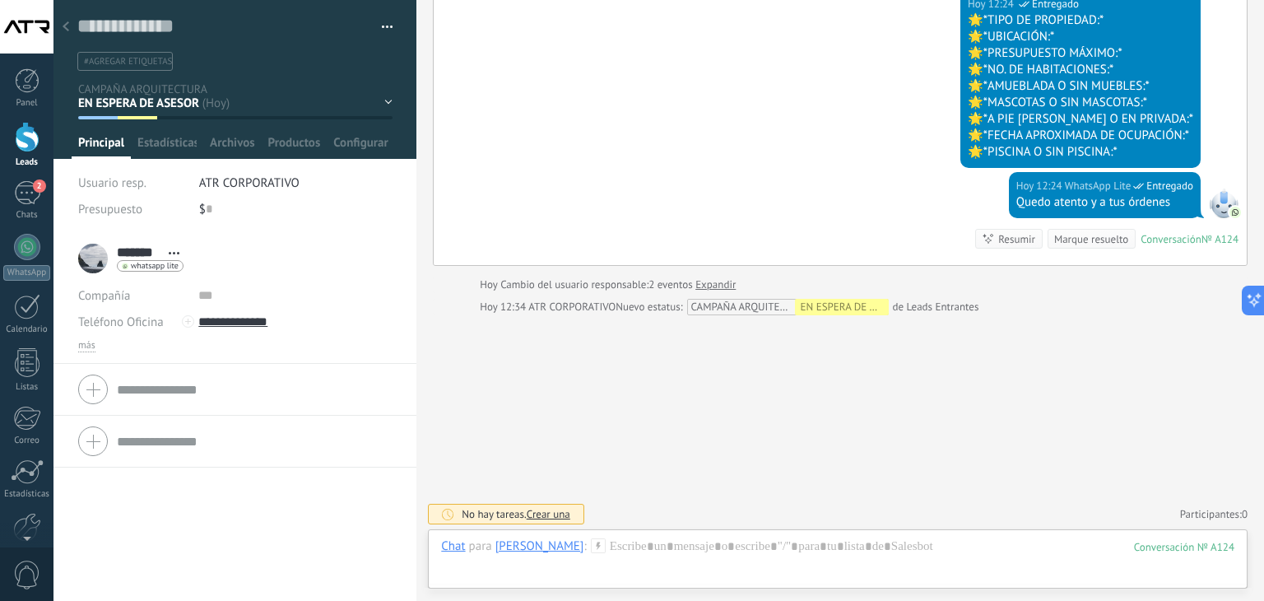
click at [383, 24] on button "button" at bounding box center [381, 27] width 24 height 25
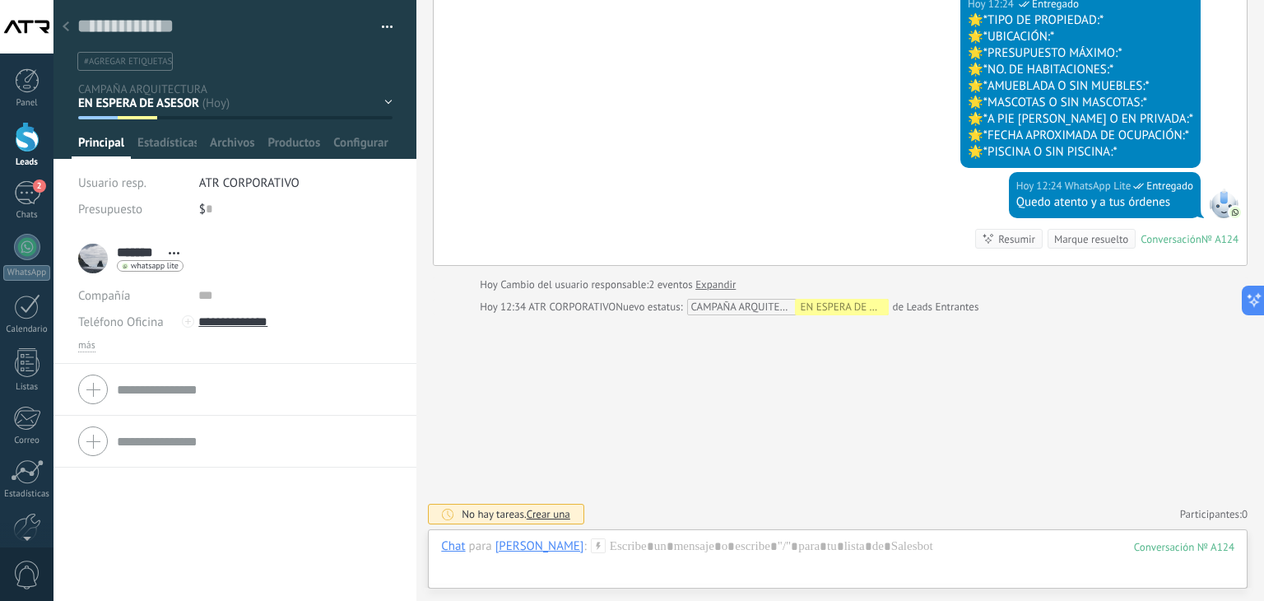
click at [63, 26] on icon at bounding box center [66, 26] width 7 height 10
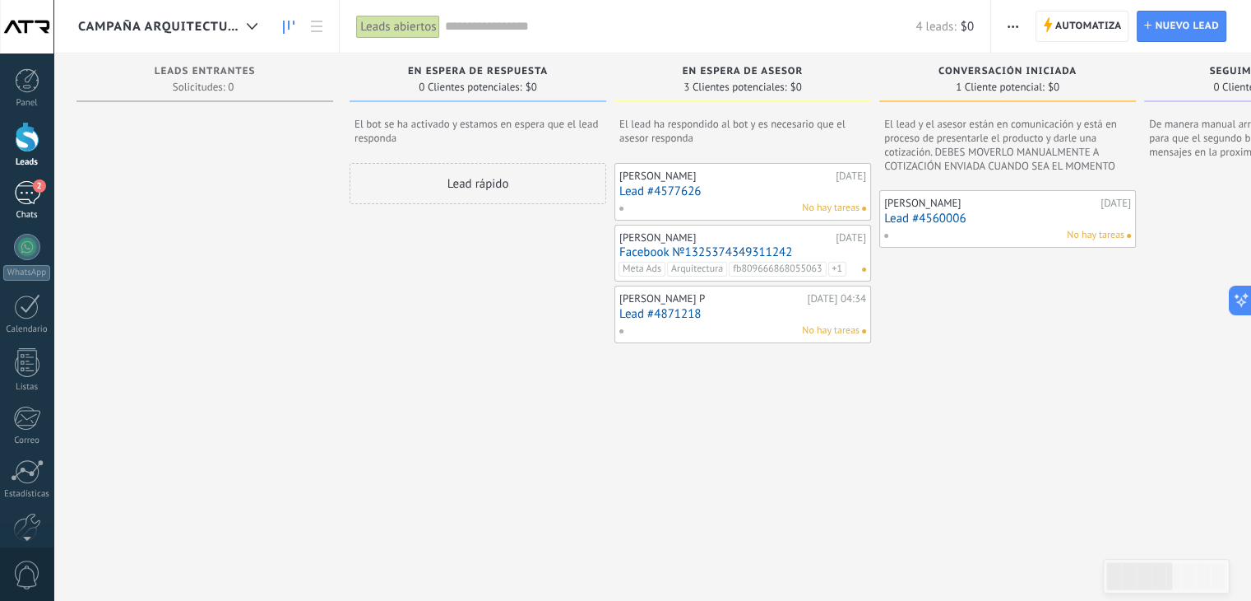
click at [34, 197] on div "2" at bounding box center [27, 193] width 26 height 24
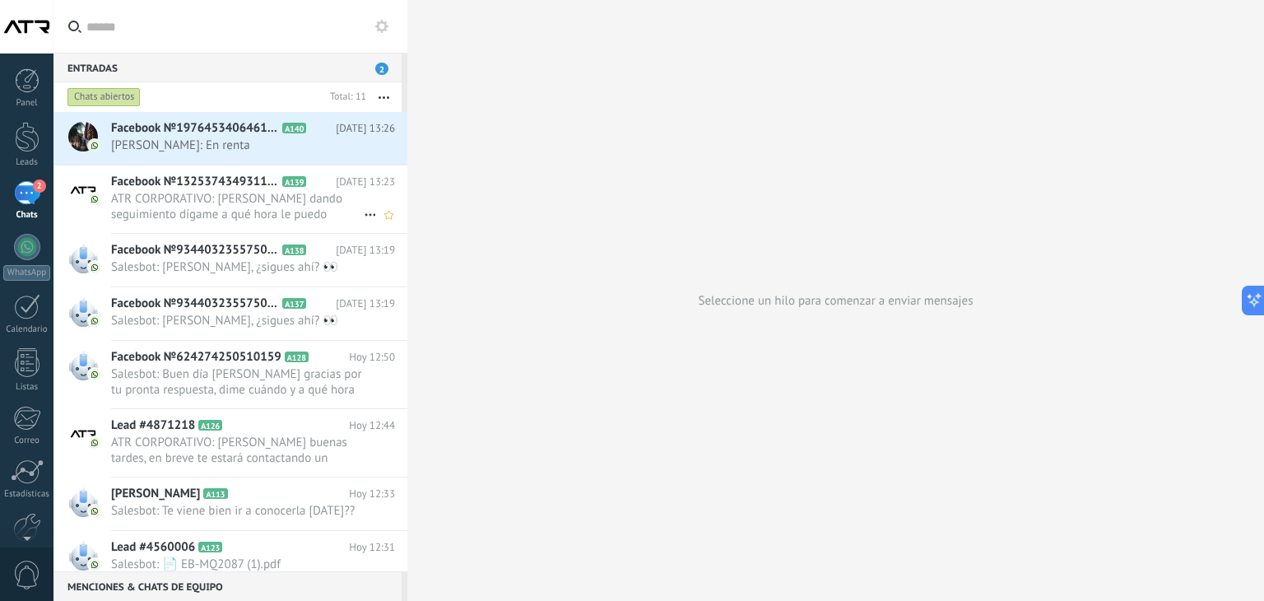
click at [174, 188] on span "Facebook №1325374349311242" at bounding box center [195, 182] width 168 height 16
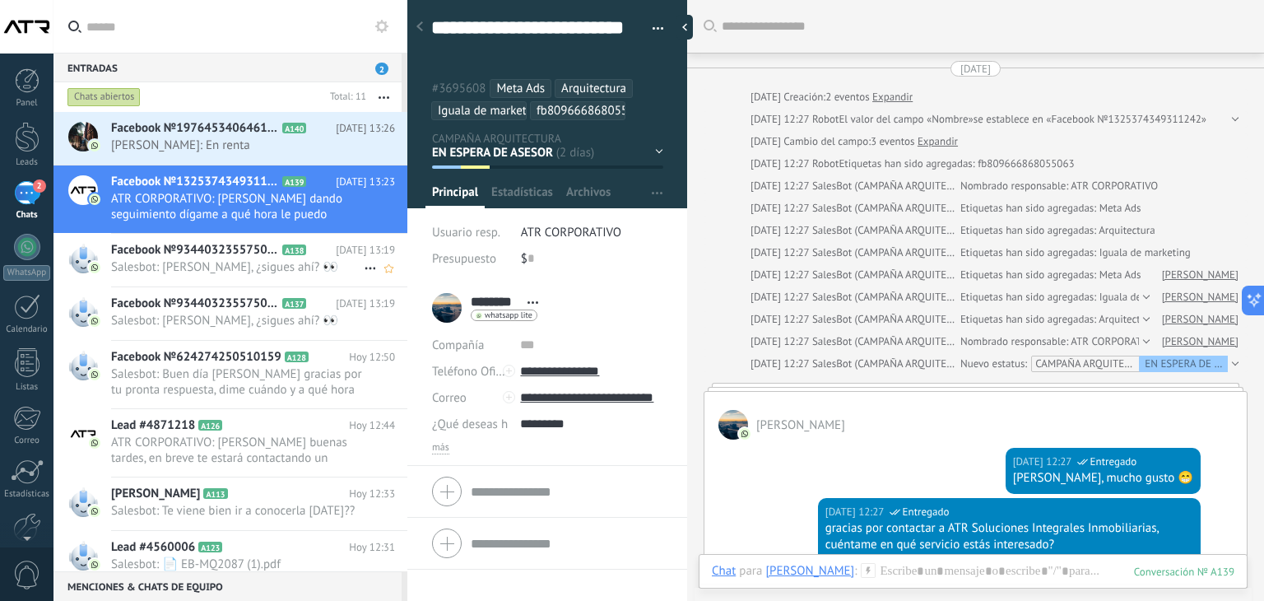
scroll to position [1300, 0]
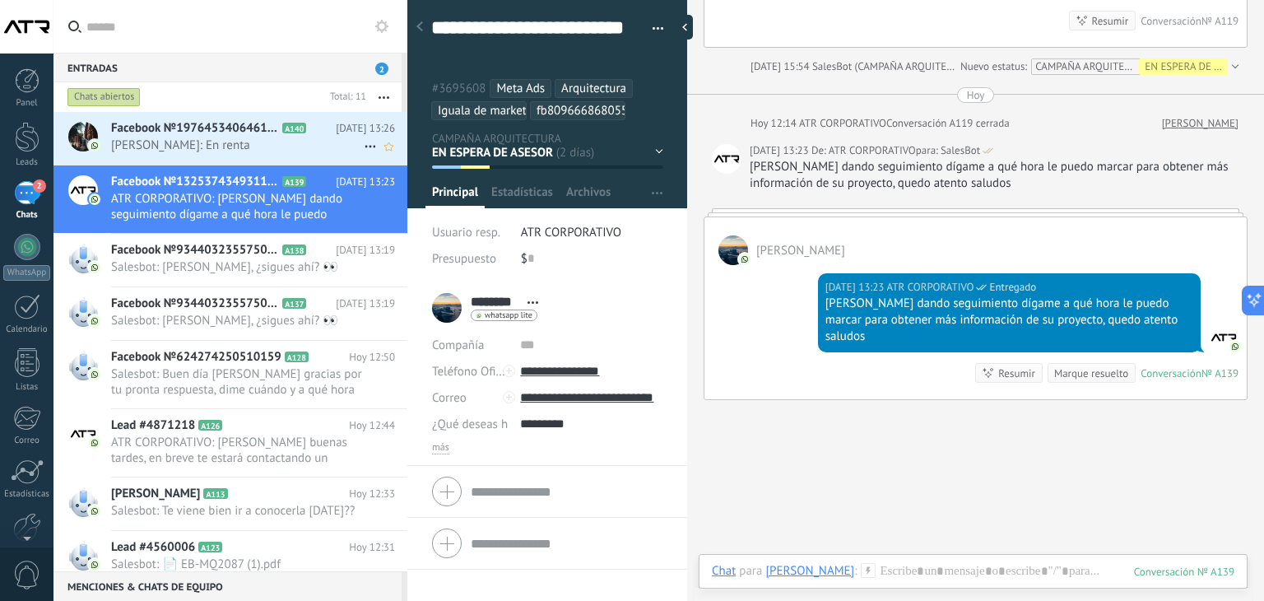
click at [257, 139] on span "[PERSON_NAME]: En renta" at bounding box center [237, 145] width 253 height 16
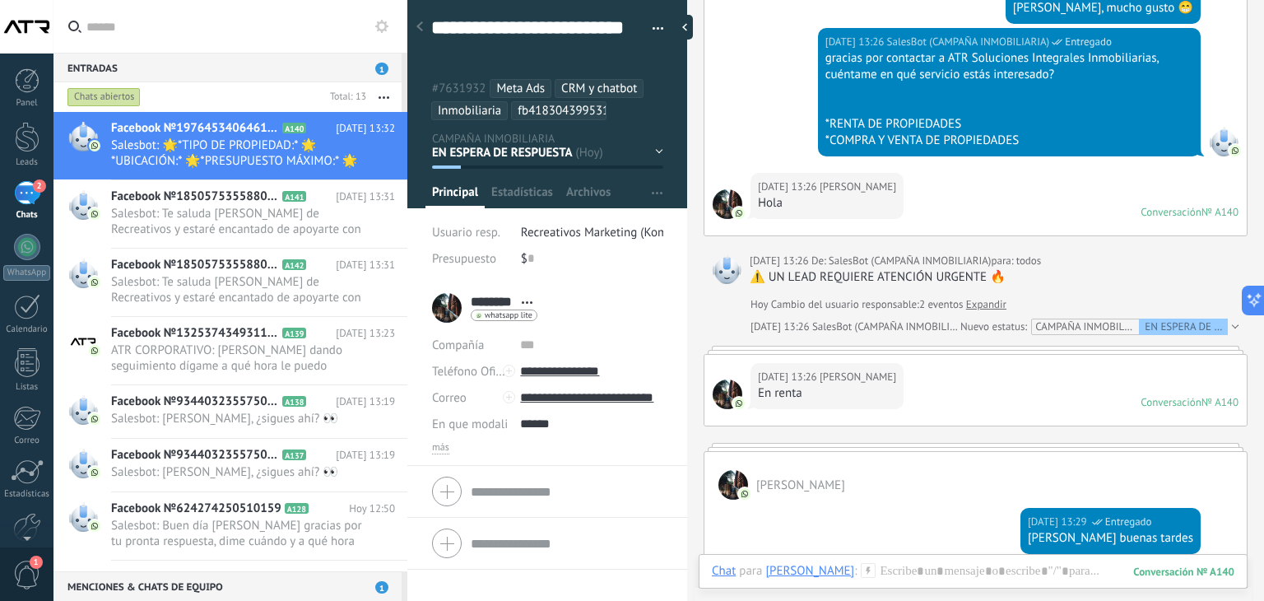
scroll to position [704, 0]
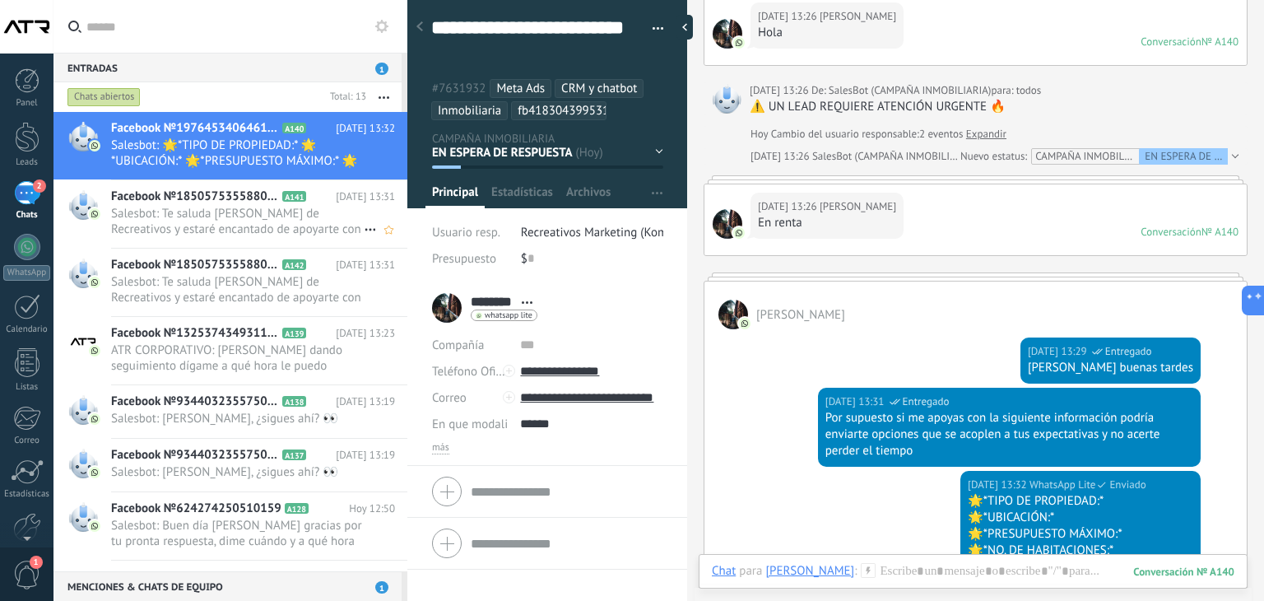
click at [197, 227] on span "Salesbot: Te saluda [PERSON_NAME] de Recreativos y estaré encantado de apoyarte…" at bounding box center [237, 221] width 253 height 31
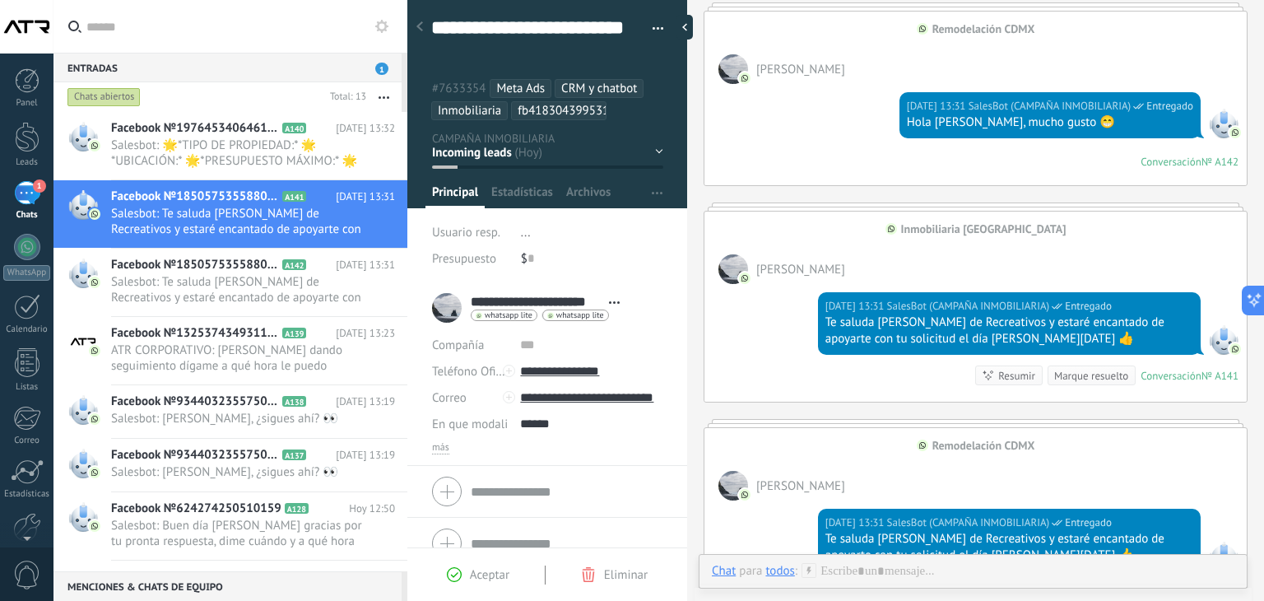
scroll to position [21, 0]
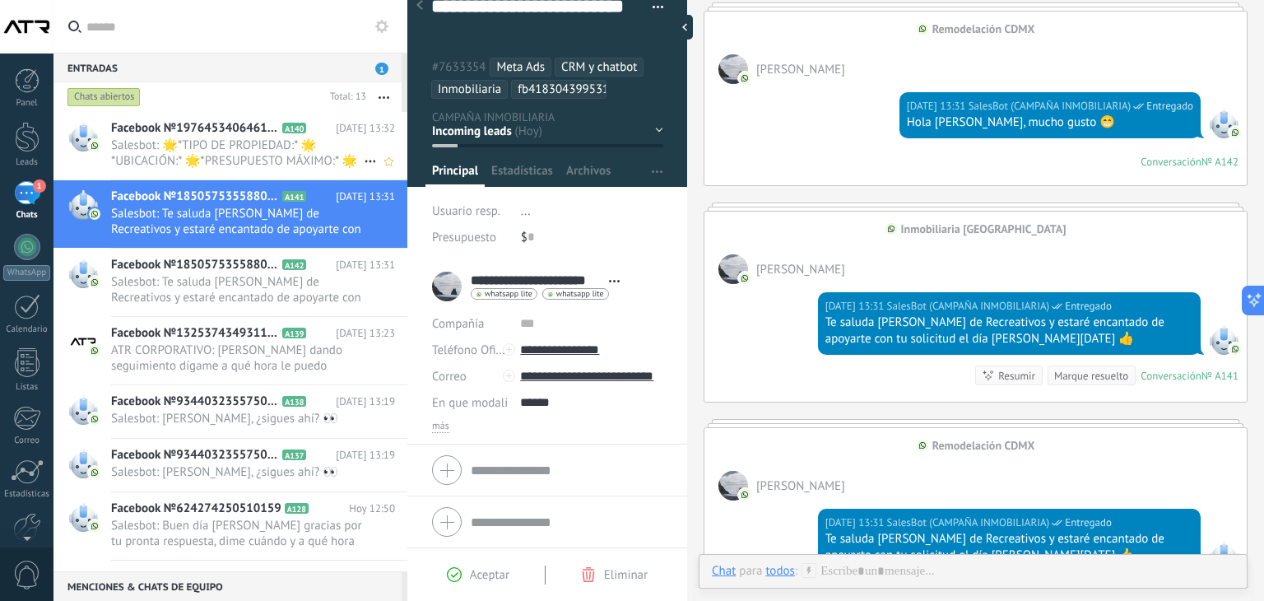
click at [202, 154] on span "Salesbot: 🌟*TIPO DE PROPIEDAD:* 🌟*UBICACIÓN:* 🌟*PRESUPUESTO MÁXIMO:* 🌟*NO. DE H…" at bounding box center [237, 152] width 253 height 31
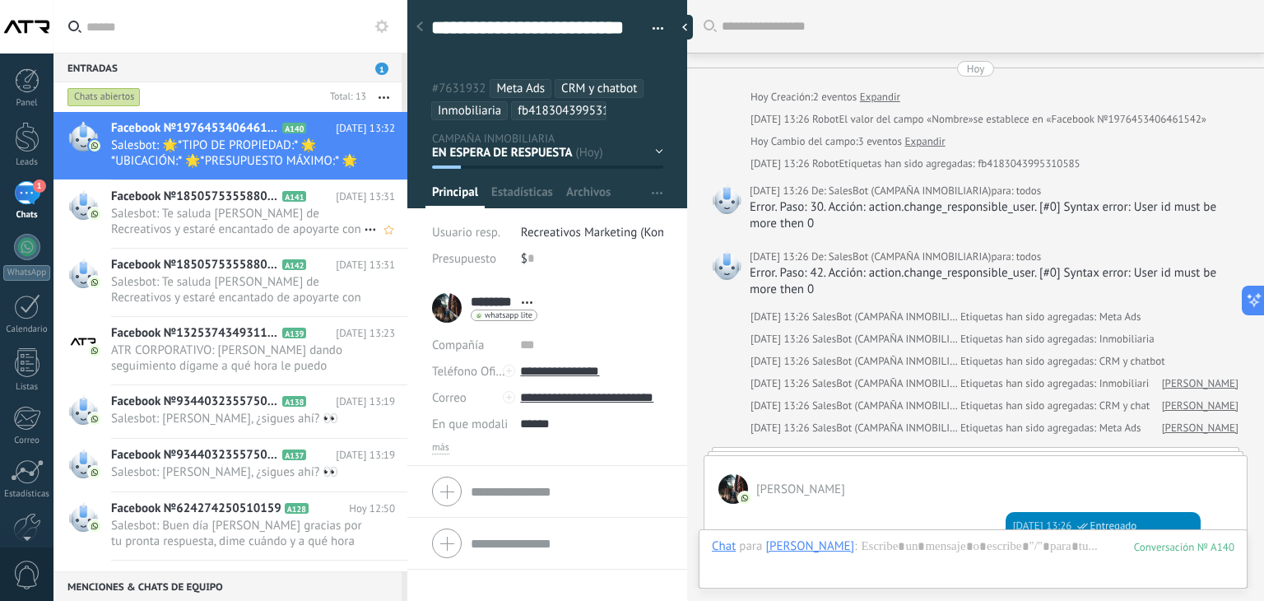
scroll to position [986, 0]
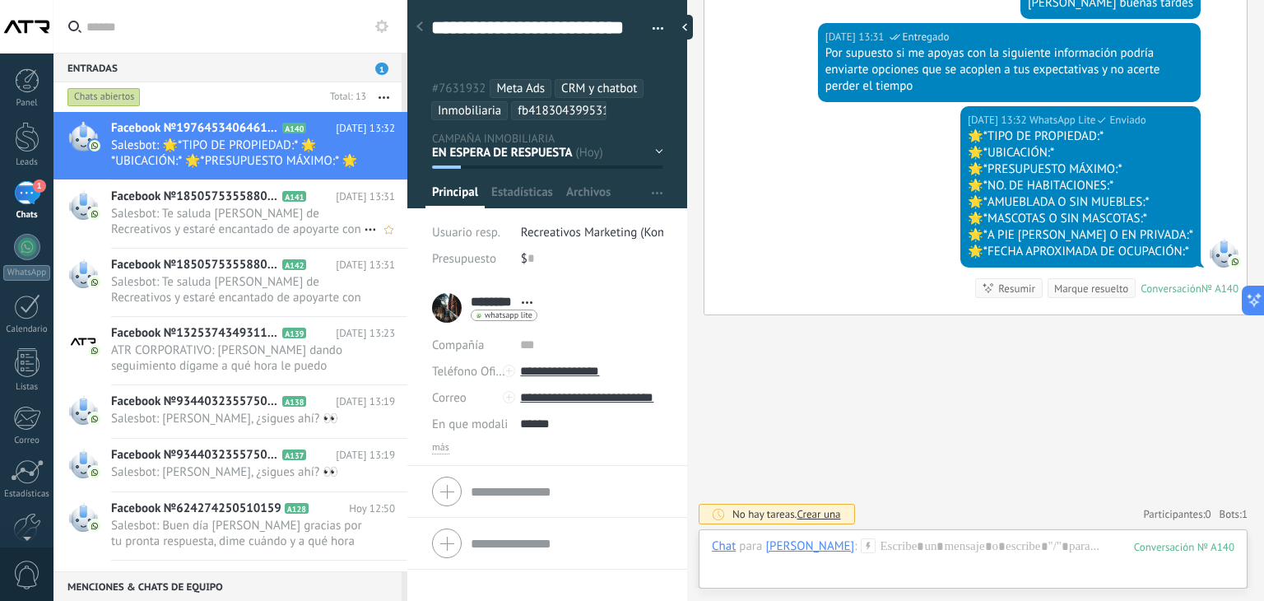
click at [245, 211] on span "Salesbot: Te saluda Rodrigo Sánchez de Recreativos y estaré encantado de apoyar…" at bounding box center [237, 221] width 253 height 31
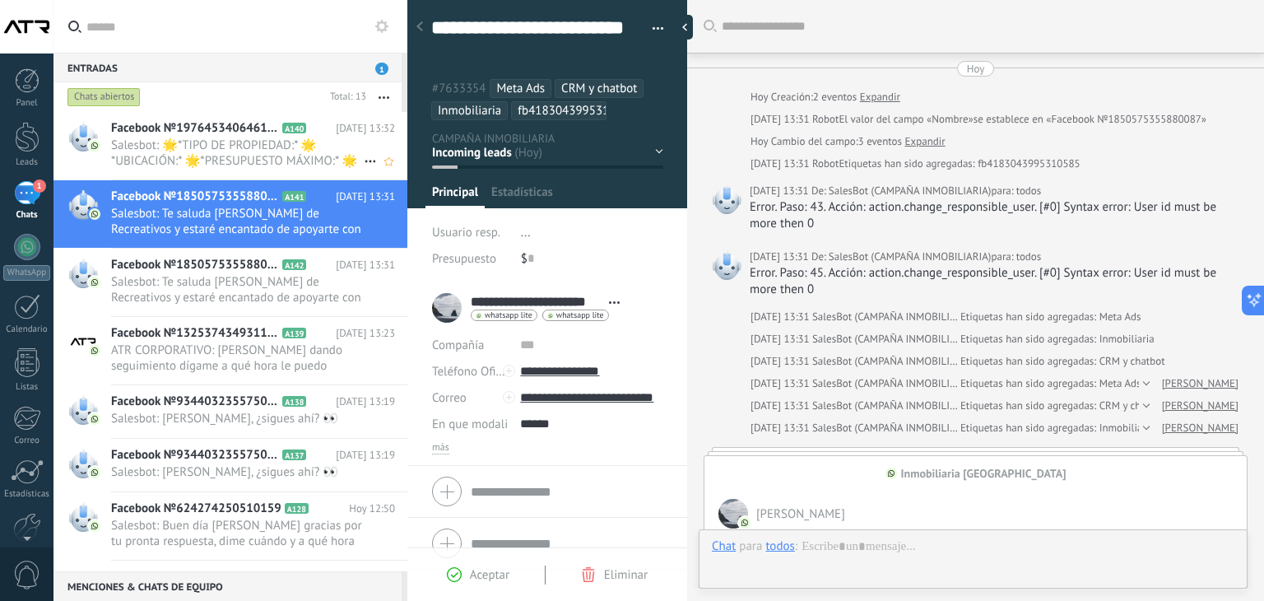
scroll to position [644, 0]
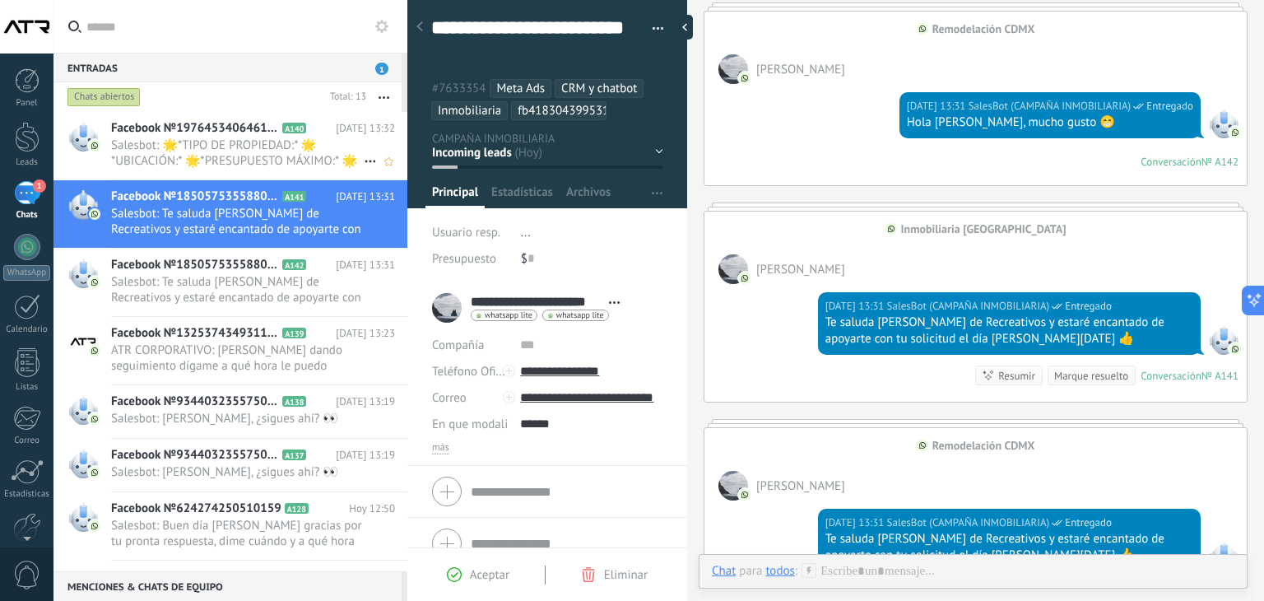
click at [225, 144] on span "Salesbot: 🌟*TIPO DE PROPIEDAD:* 🌟*UBICACIÓN:* 🌟*PRESUPUESTO MÁXIMO:* 🌟*NO. DE H…" at bounding box center [237, 152] width 253 height 31
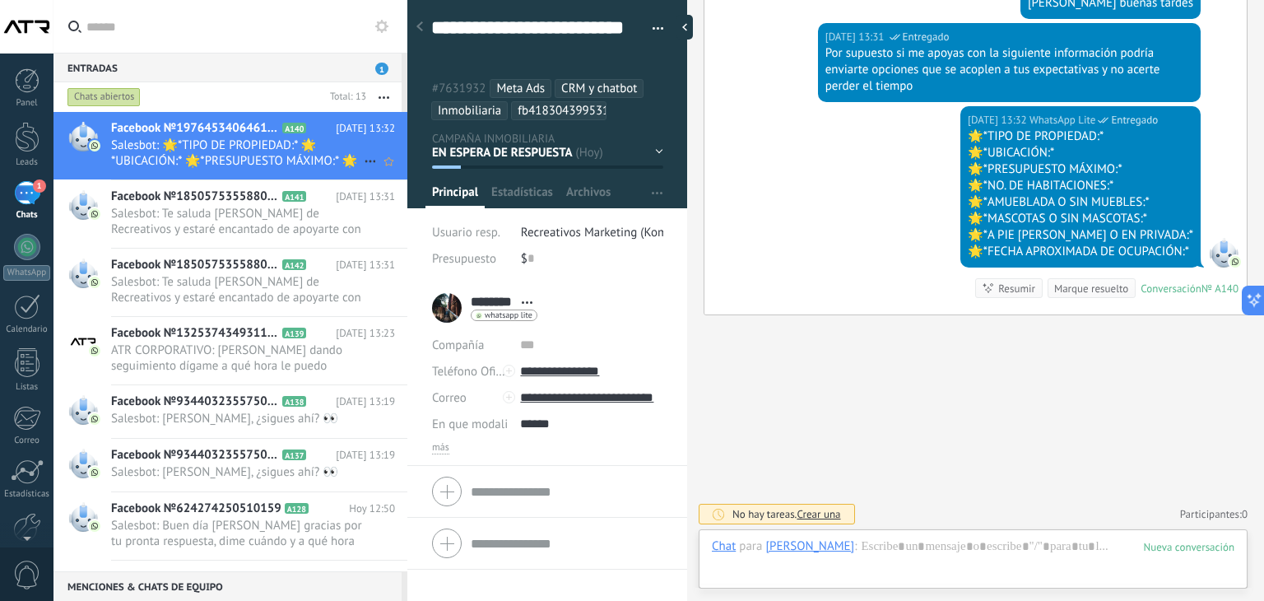
scroll to position [49, 0]
click at [306, 216] on span "Salesbot: Te saluda Rodrigo Sánchez de Recreativos y estaré encantado de apoyar…" at bounding box center [237, 221] width 253 height 31
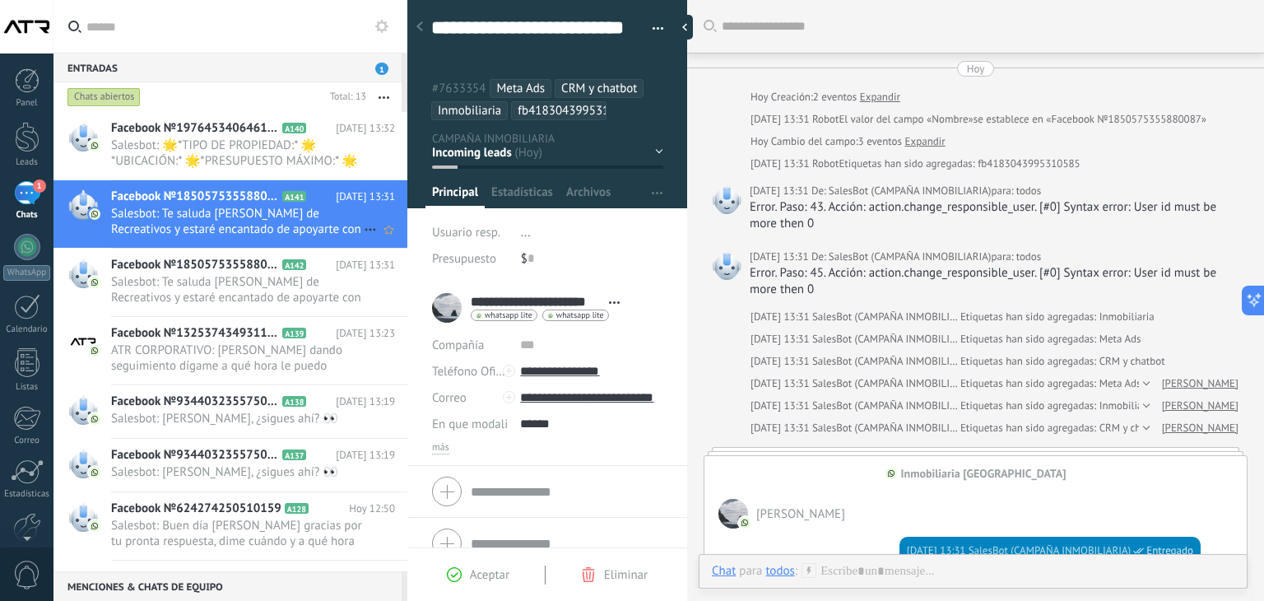
scroll to position [644, 0]
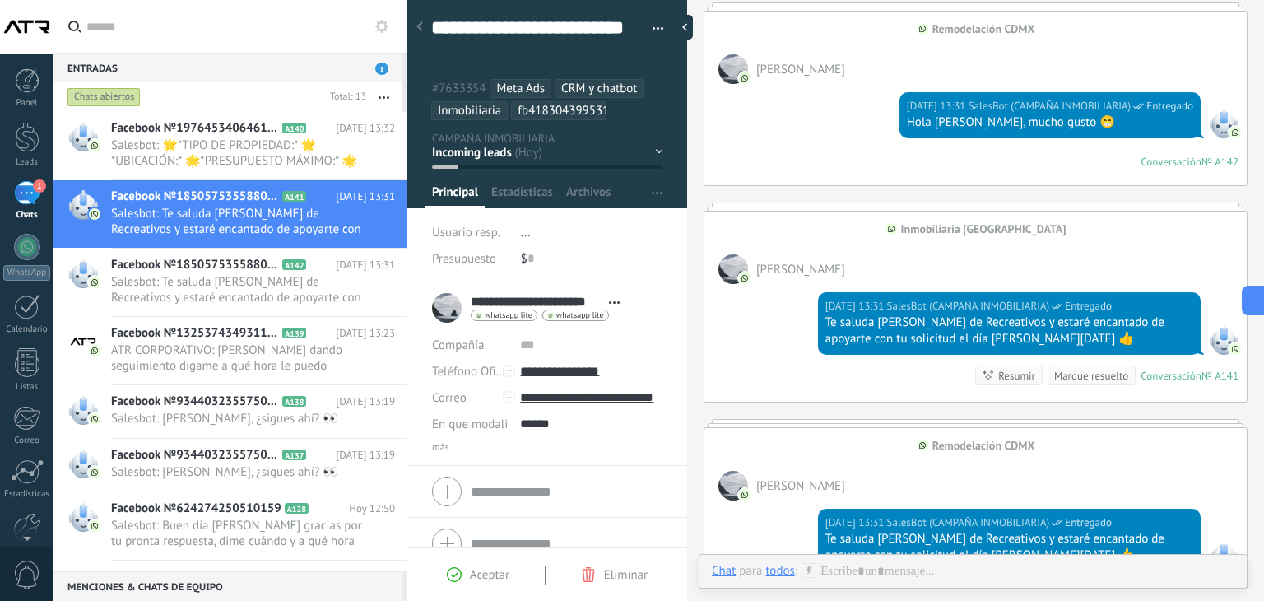
click at [615, 578] on span "Eliminar" at bounding box center [626, 575] width 44 height 16
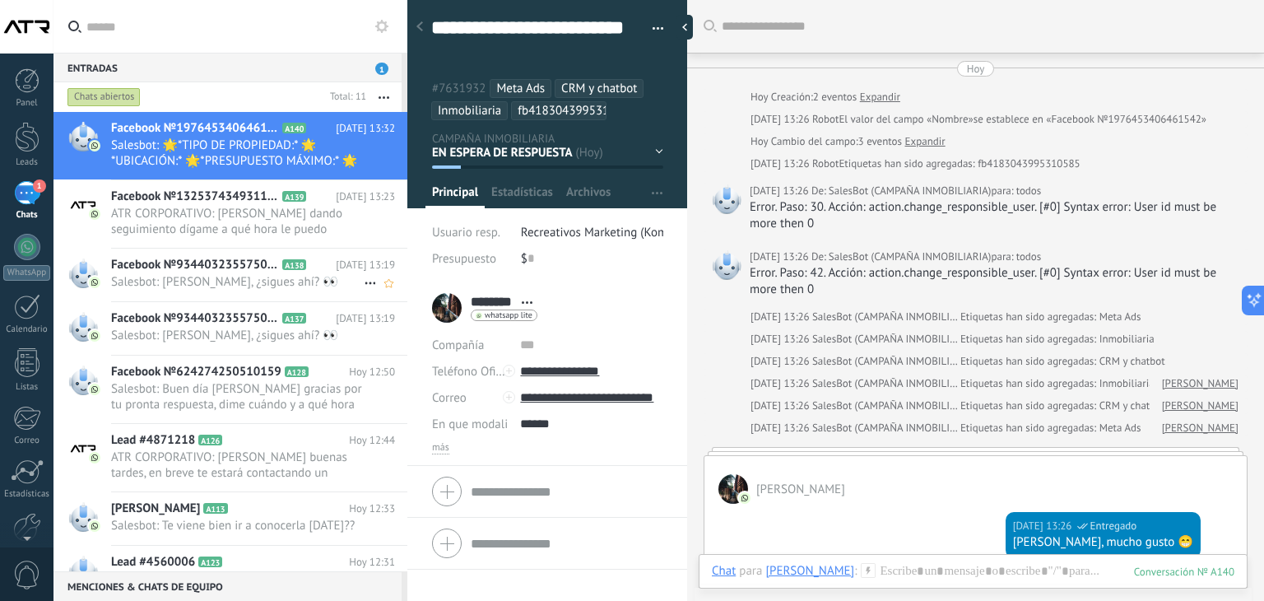
scroll to position [895, 0]
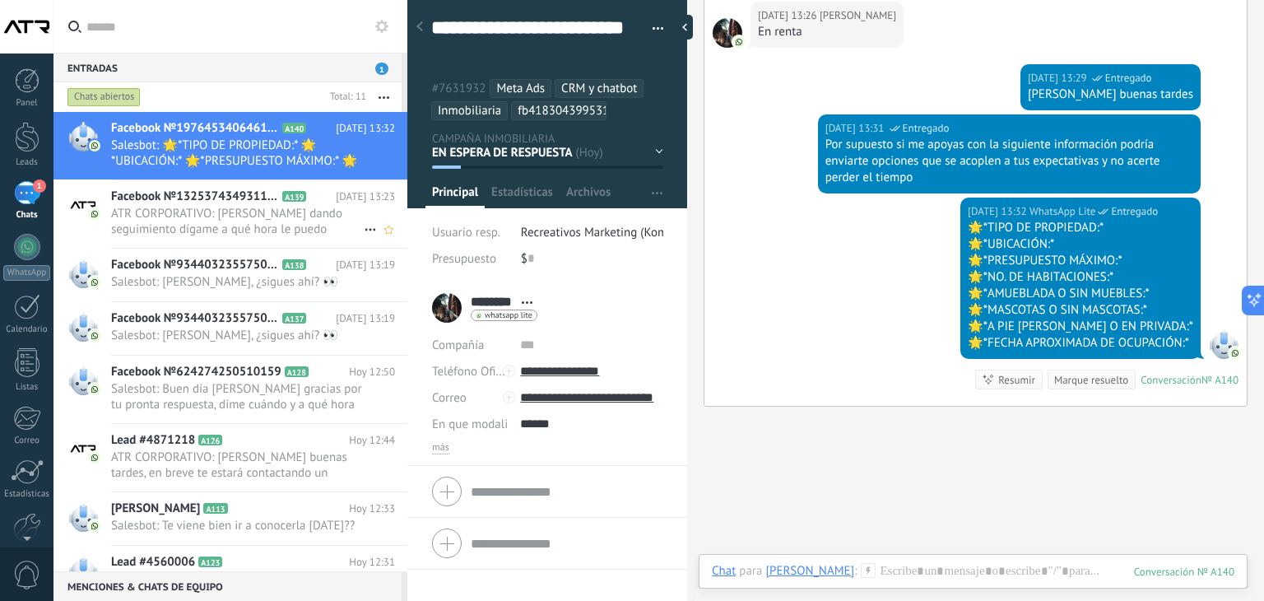
click at [185, 202] on span "Facebook №1325374349311242" at bounding box center [195, 196] width 168 height 16
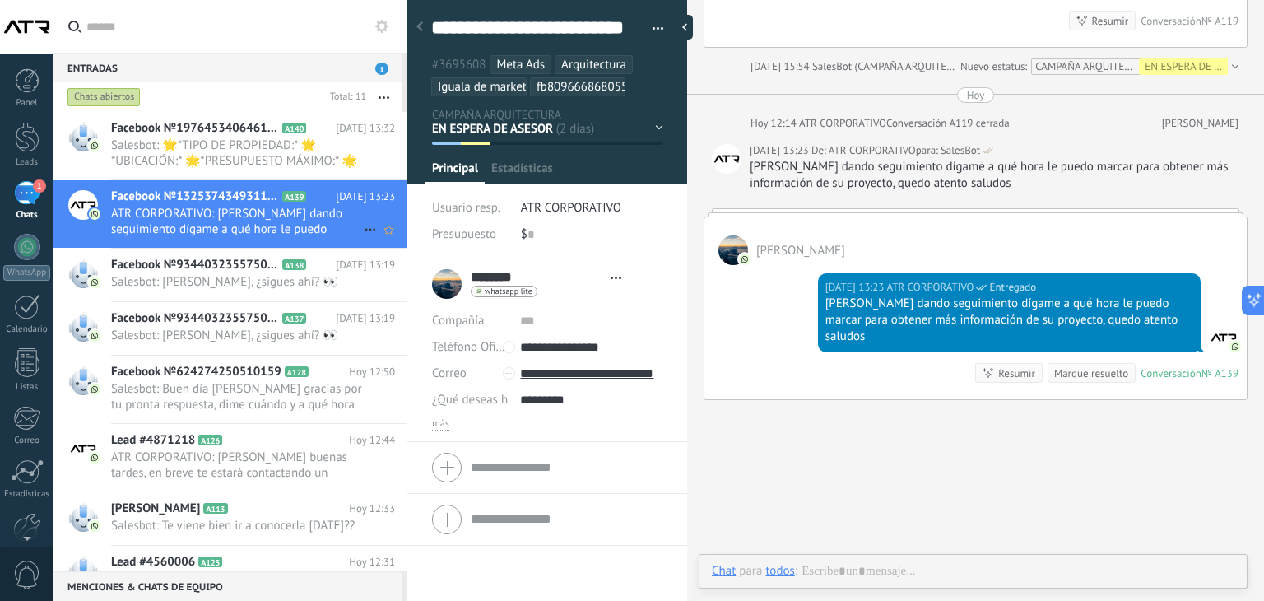
scroll to position [49, 0]
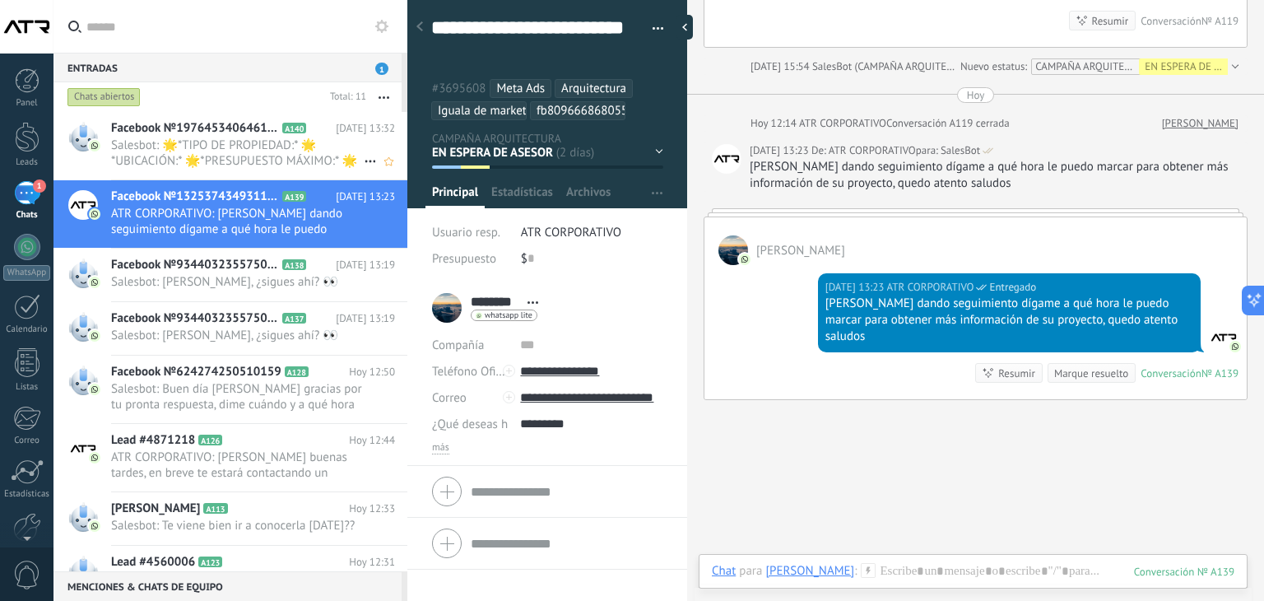
click at [206, 141] on span "Salesbot: 🌟*TIPO DE PROPIEDAD:* 🌟*UBICACIÓN:* 🌟*PRESUPUESTO MÁXIMO:* 🌟*NO. DE H…" at bounding box center [237, 152] width 253 height 31
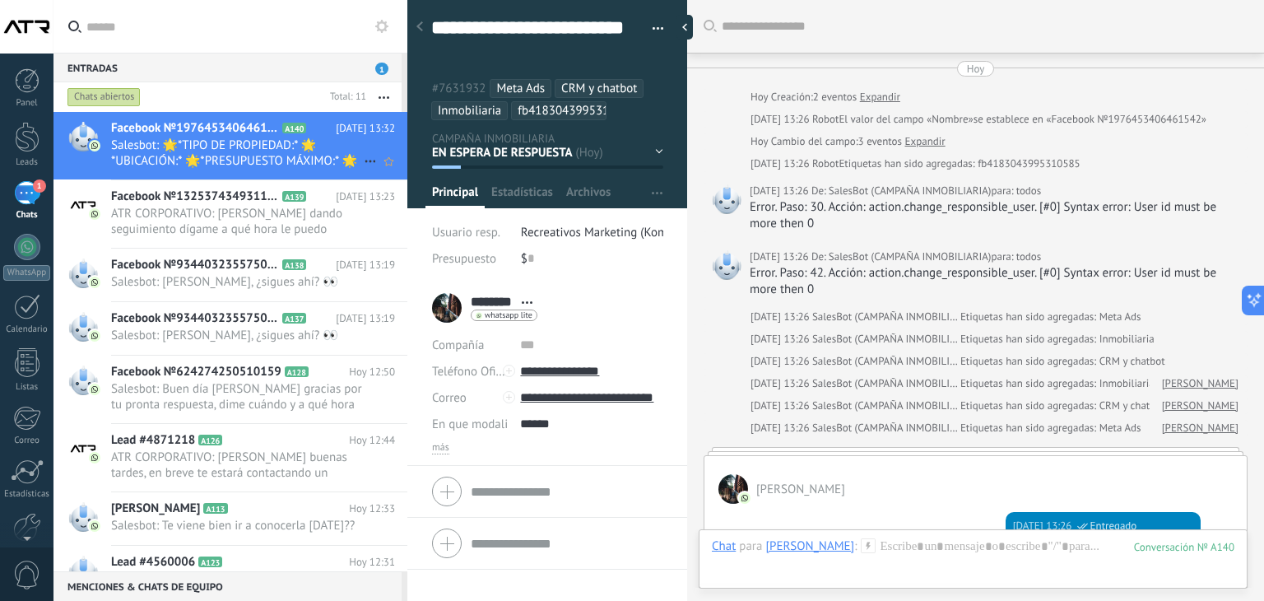
scroll to position [986, 0]
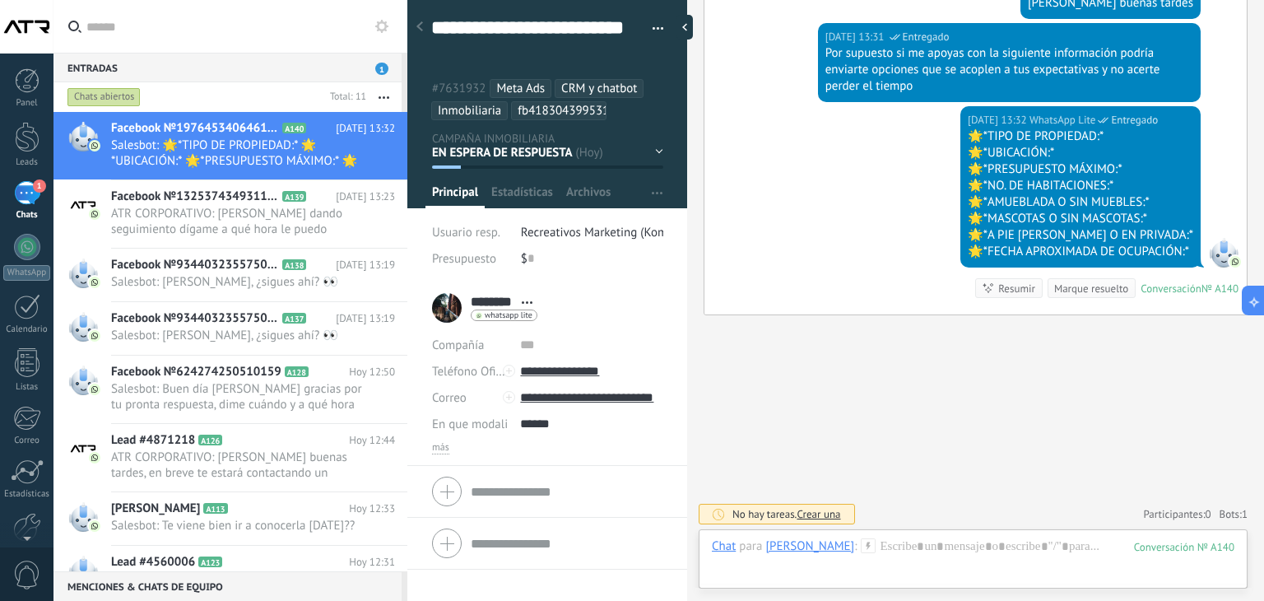
click at [0, 0] on div "EN ESPERA DE RESPUESTA EN ESPERA DE ASESOR CONVERSACIÓN INICIADA SEGUIMIENTO PO…" at bounding box center [0, 0] width 0 height 0
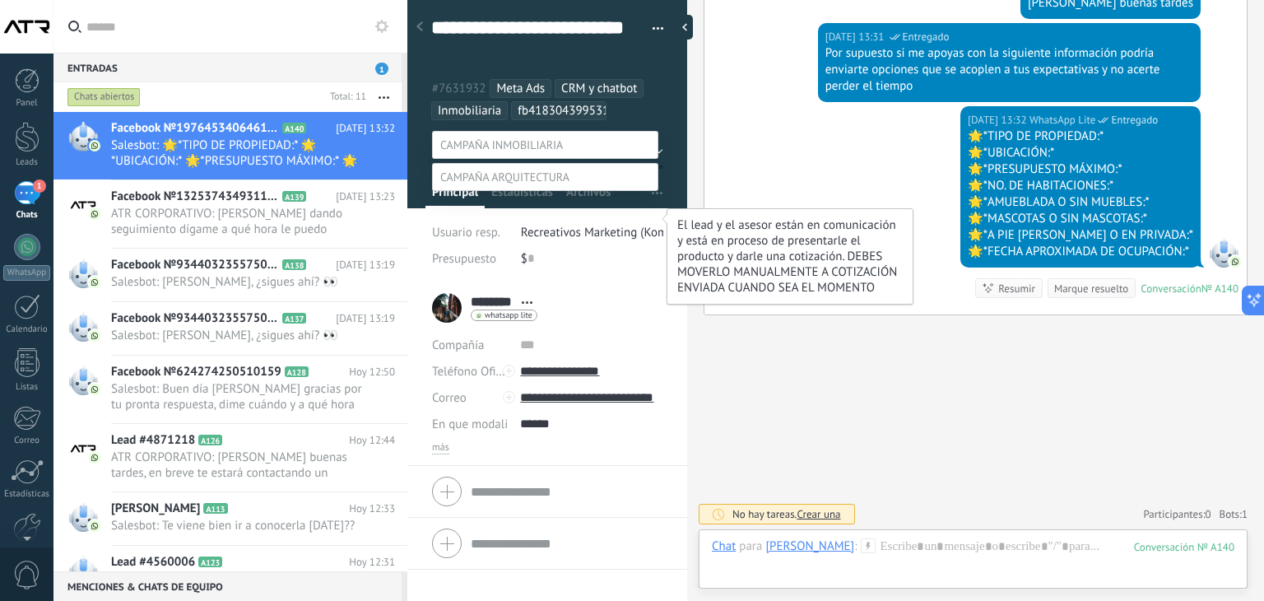
click at [0, 0] on label "CONVERSACIÓN INICIADA" at bounding box center [0, 0] width 0 height 0
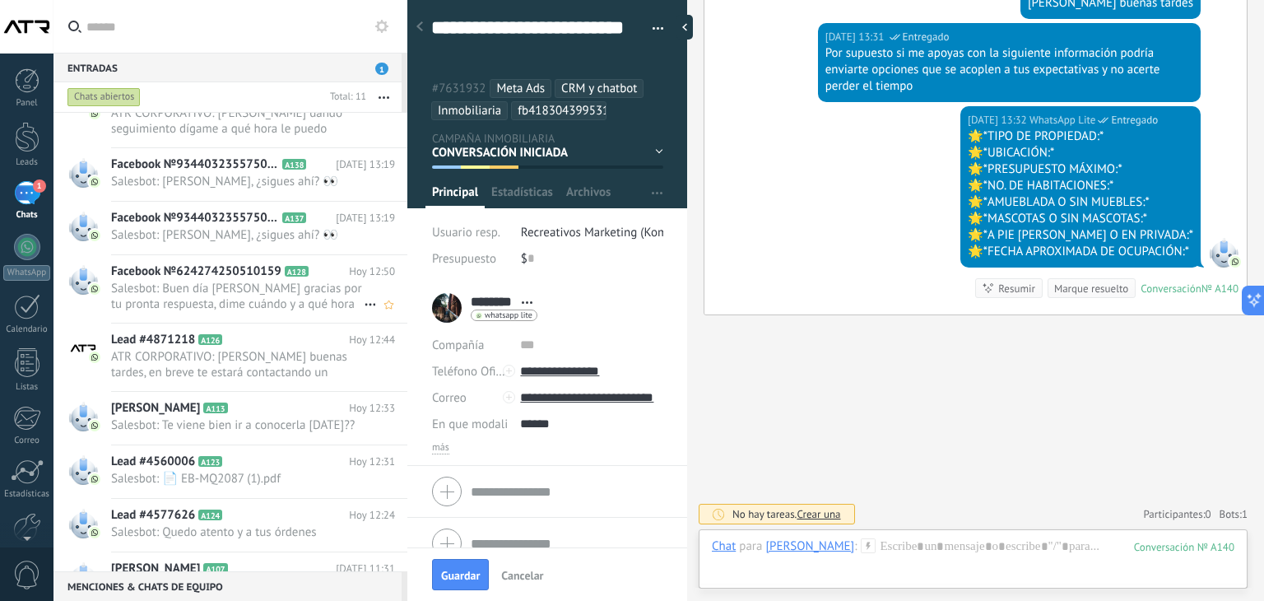
scroll to position [227, 0]
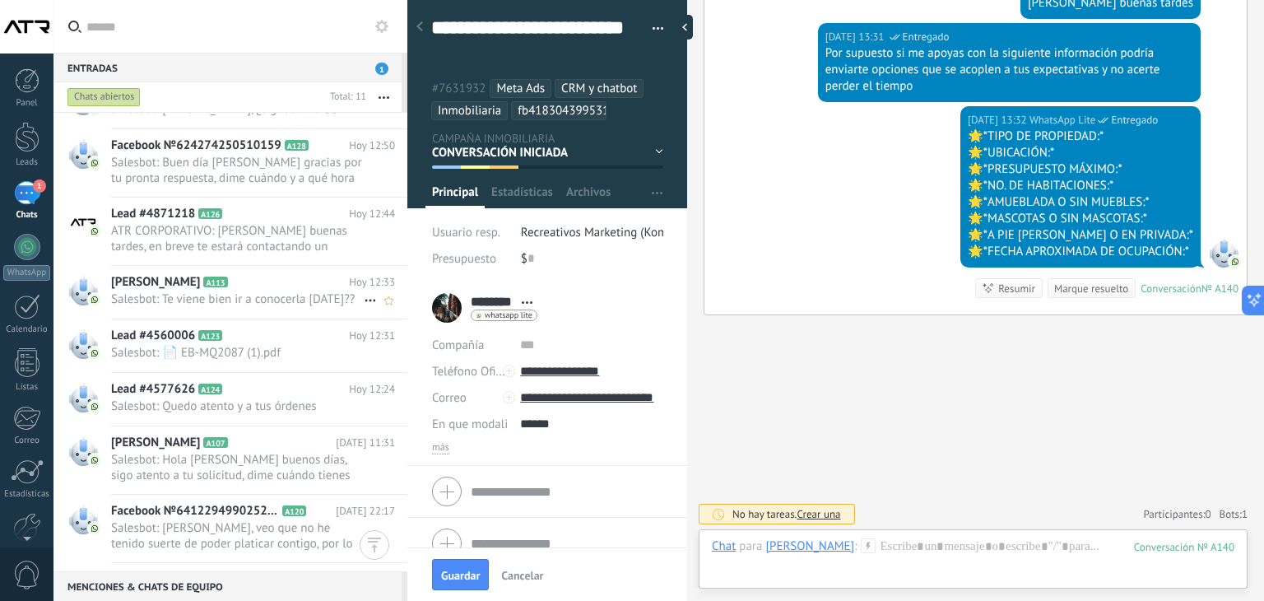
click at [221, 297] on span "Salesbot: Te viene bien ir a conocerla [DATE]??" at bounding box center [237, 299] width 253 height 16
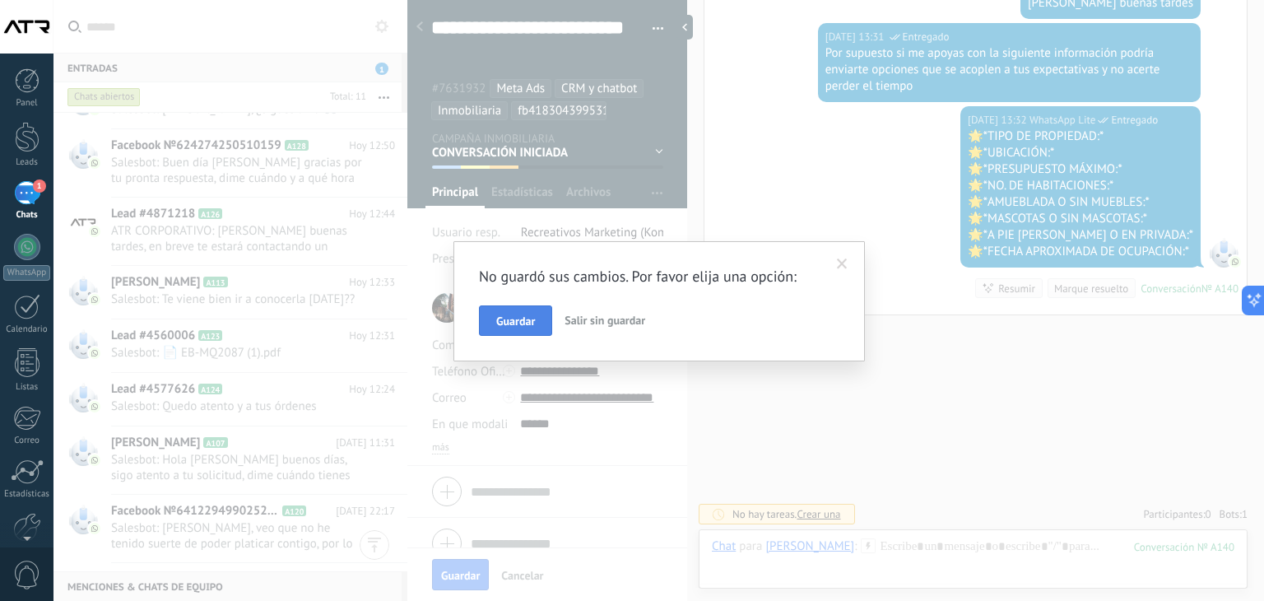
click at [506, 315] on span "Guardar" at bounding box center [515, 321] width 39 height 12
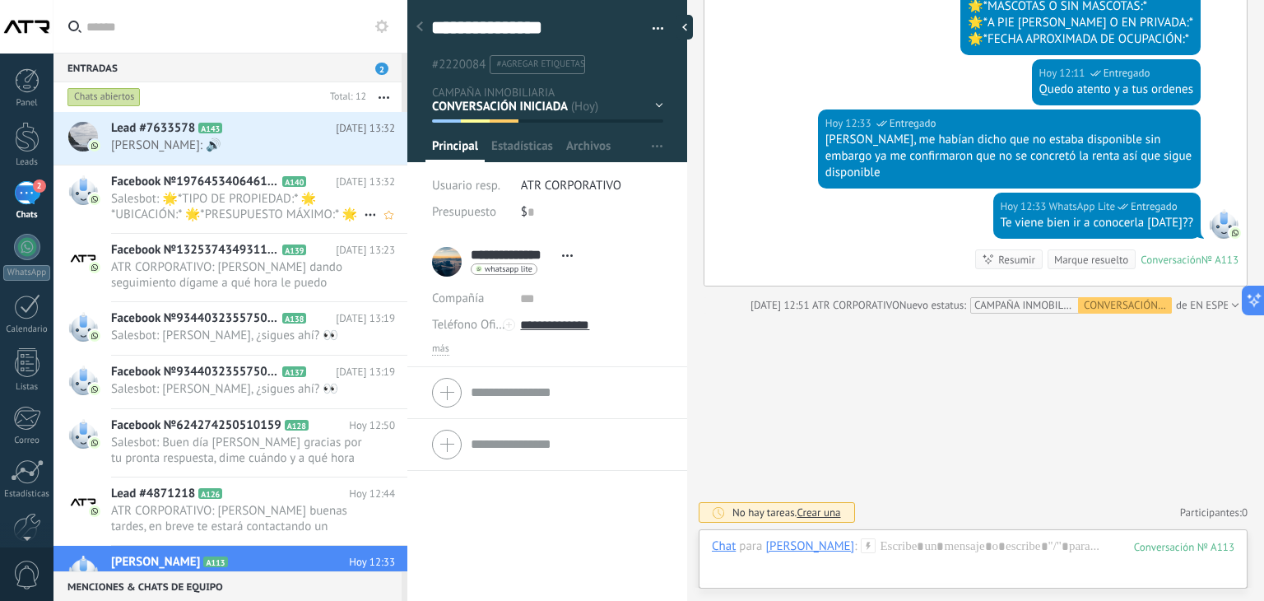
click at [246, 188] on span "Facebook №1976453406461542" at bounding box center [195, 182] width 168 height 16
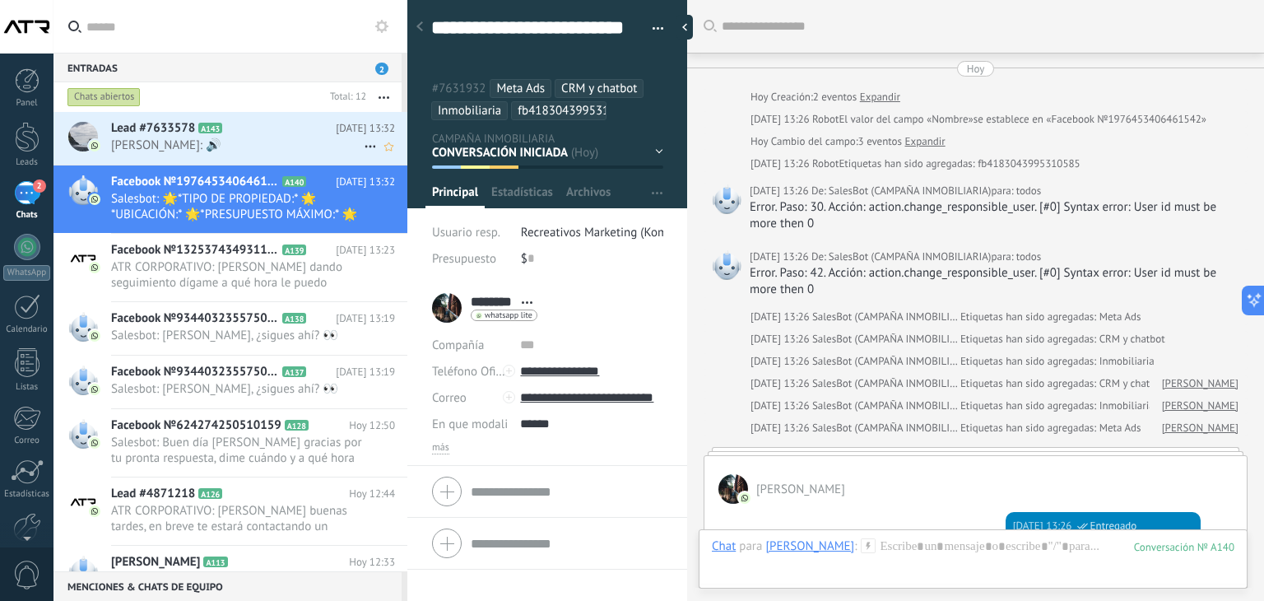
scroll to position [1014, 0]
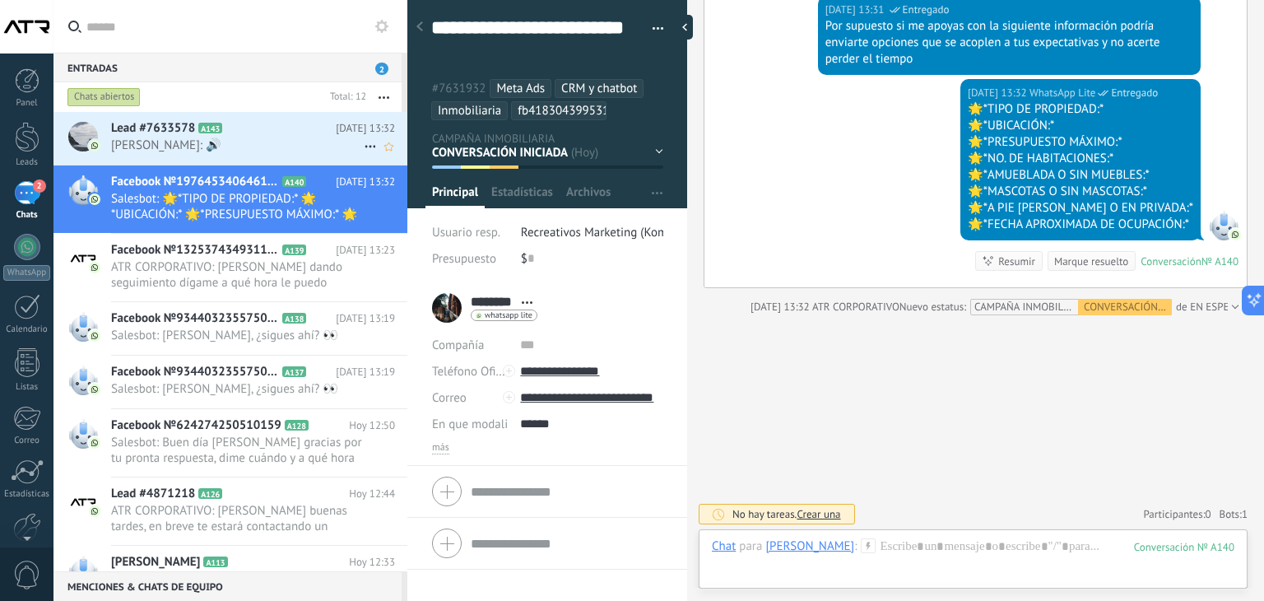
click at [260, 134] on h2 "Lead #7633578 A143" at bounding box center [223, 128] width 225 height 16
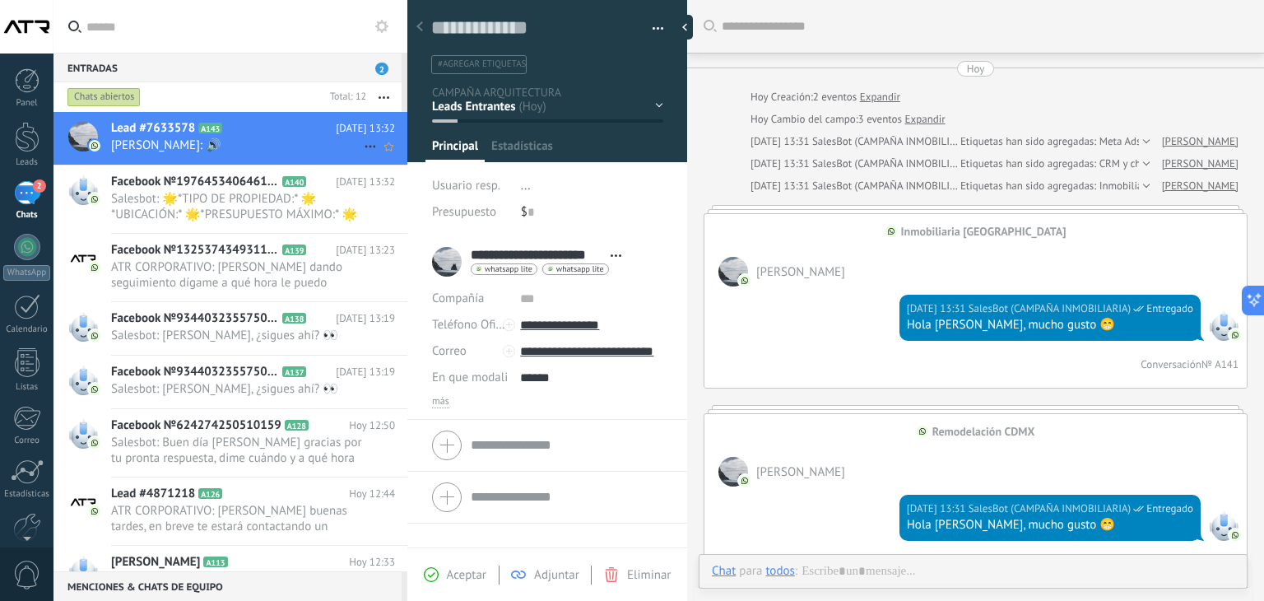
type textarea "**********"
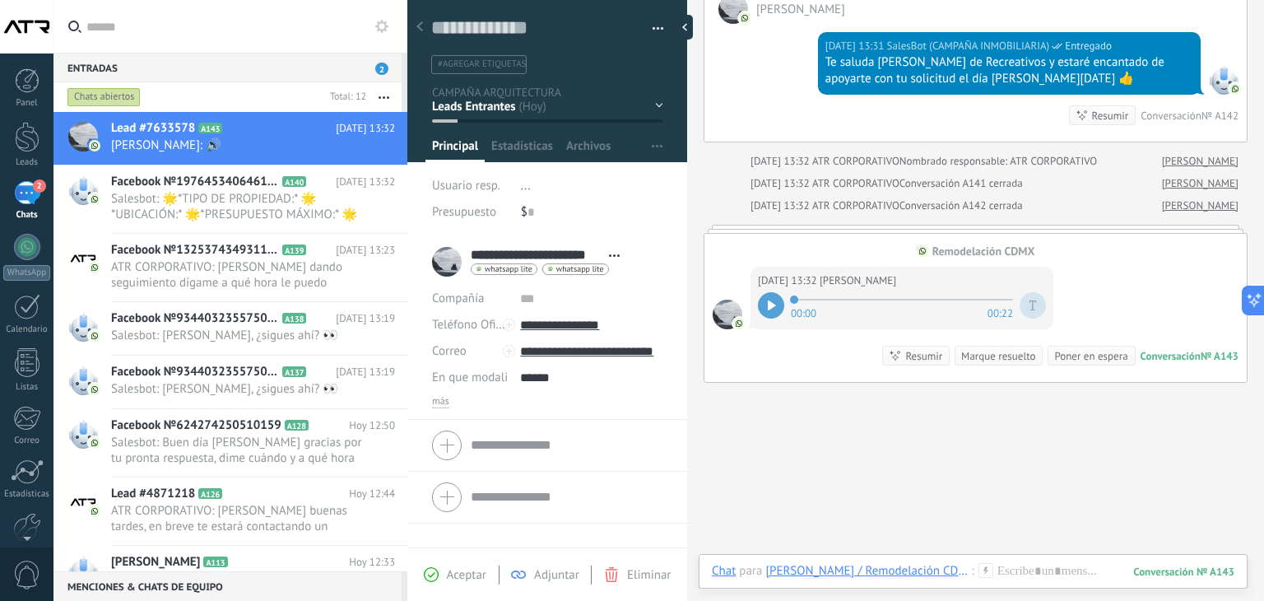
click at [769, 305] on icon at bounding box center [771, 305] width 7 height 10
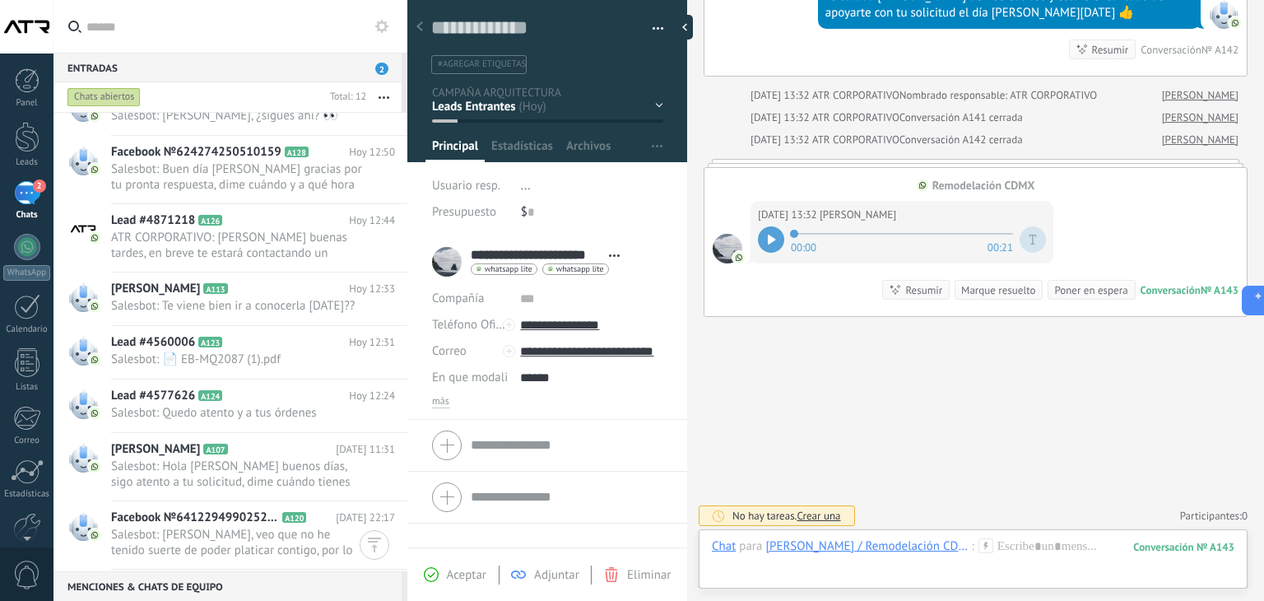
scroll to position [0, 0]
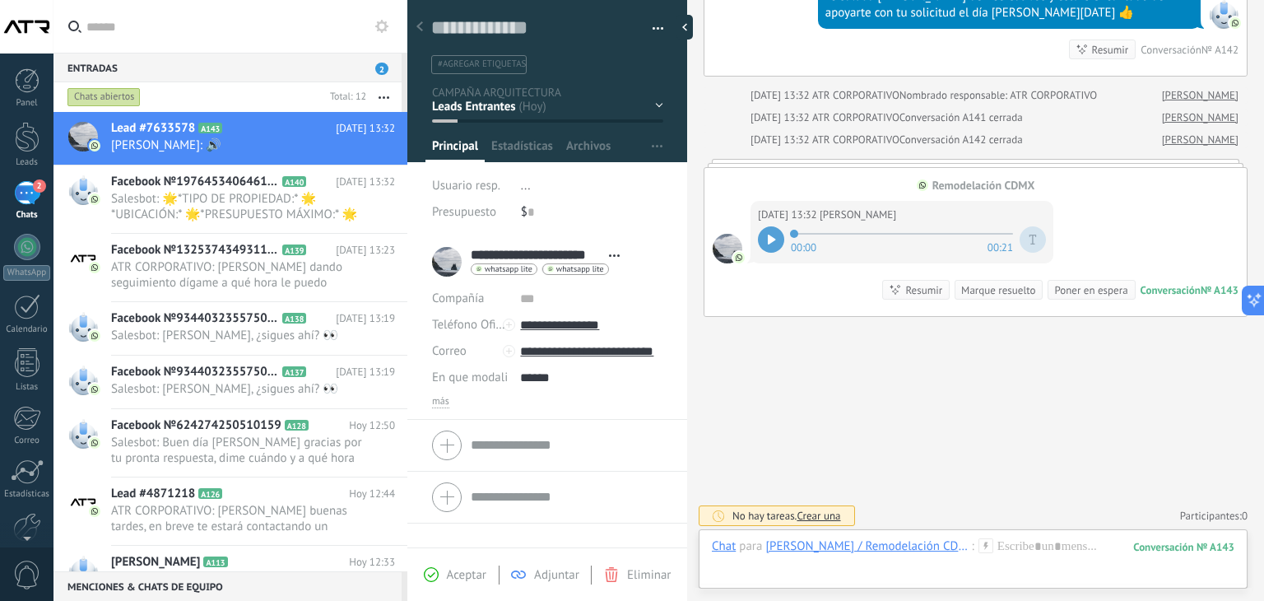
click at [16, 33] on div at bounding box center [26, 26] width 53 height 53
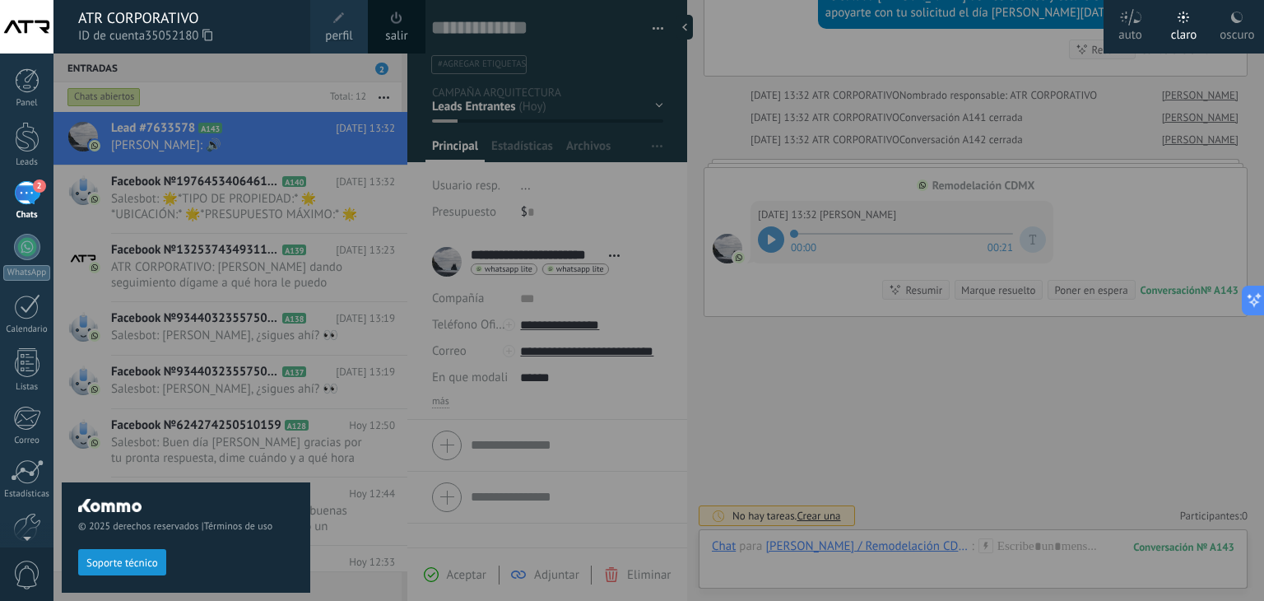
click at [397, 23] on span at bounding box center [397, 18] width 12 height 12
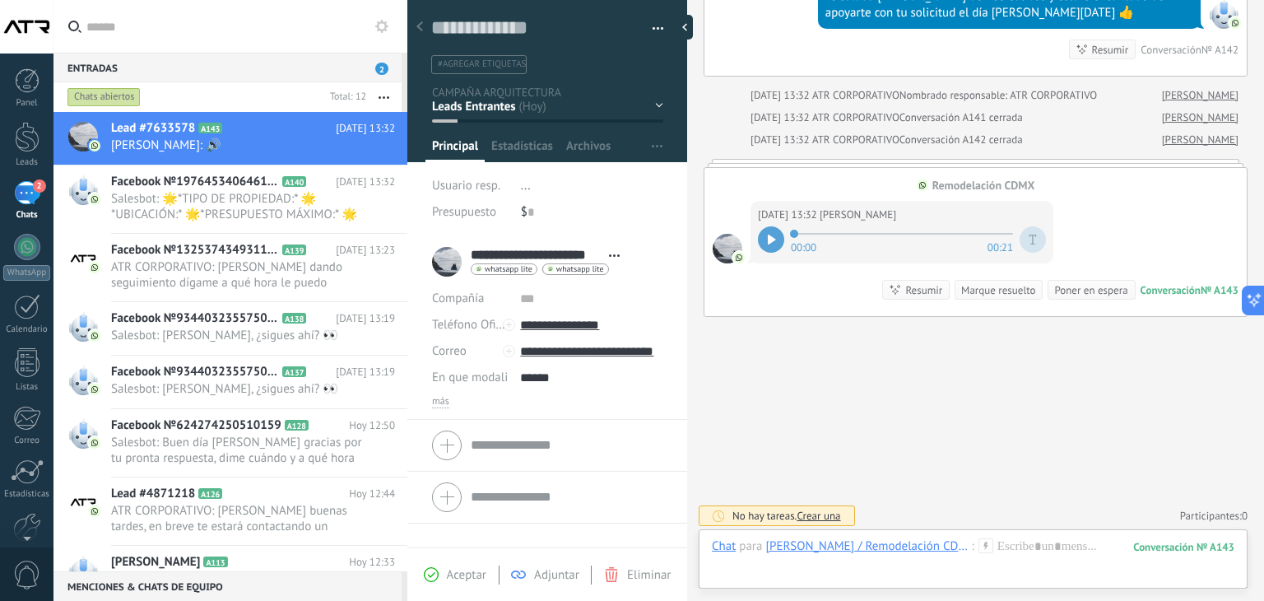
click at [382, 27] on icon at bounding box center [381, 26] width 13 height 13
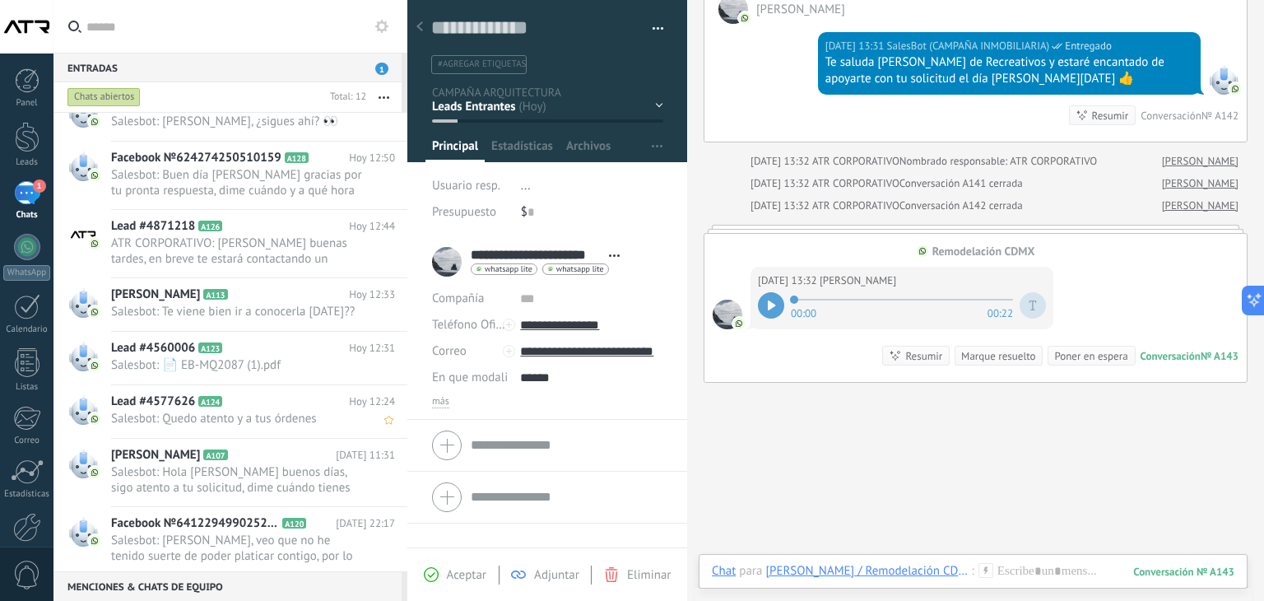
scroll to position [287, 0]
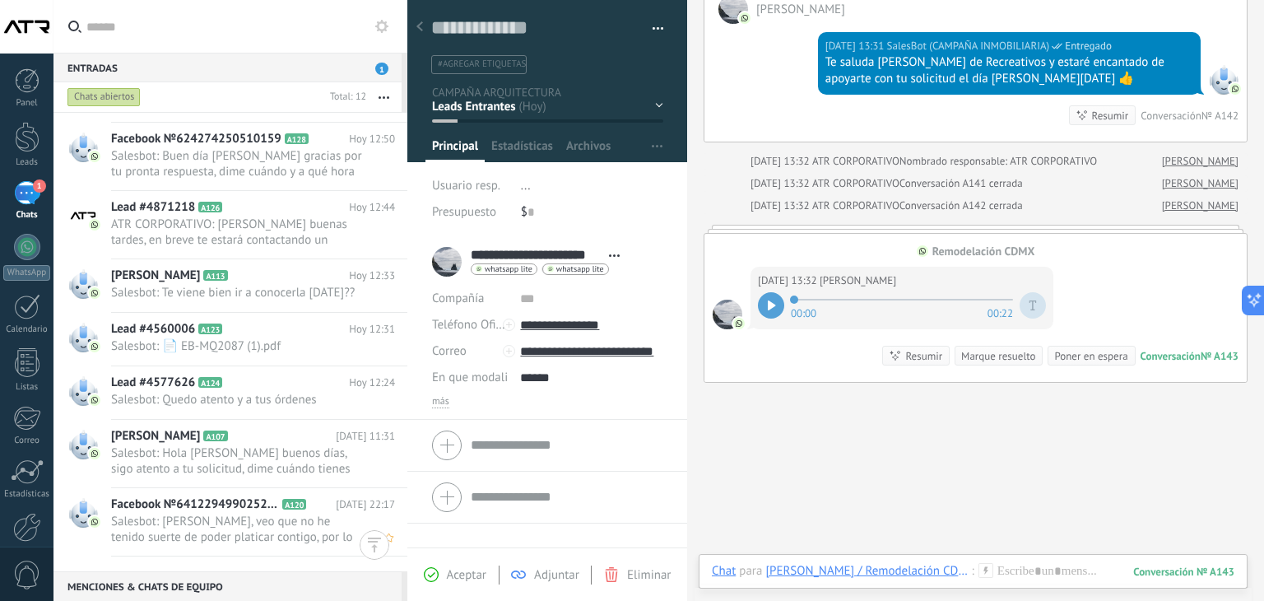
click at [244, 540] on span "Salesbot: [PERSON_NAME], veo que no he tenido suerte de poder platicar contigo,…" at bounding box center [237, 528] width 253 height 31
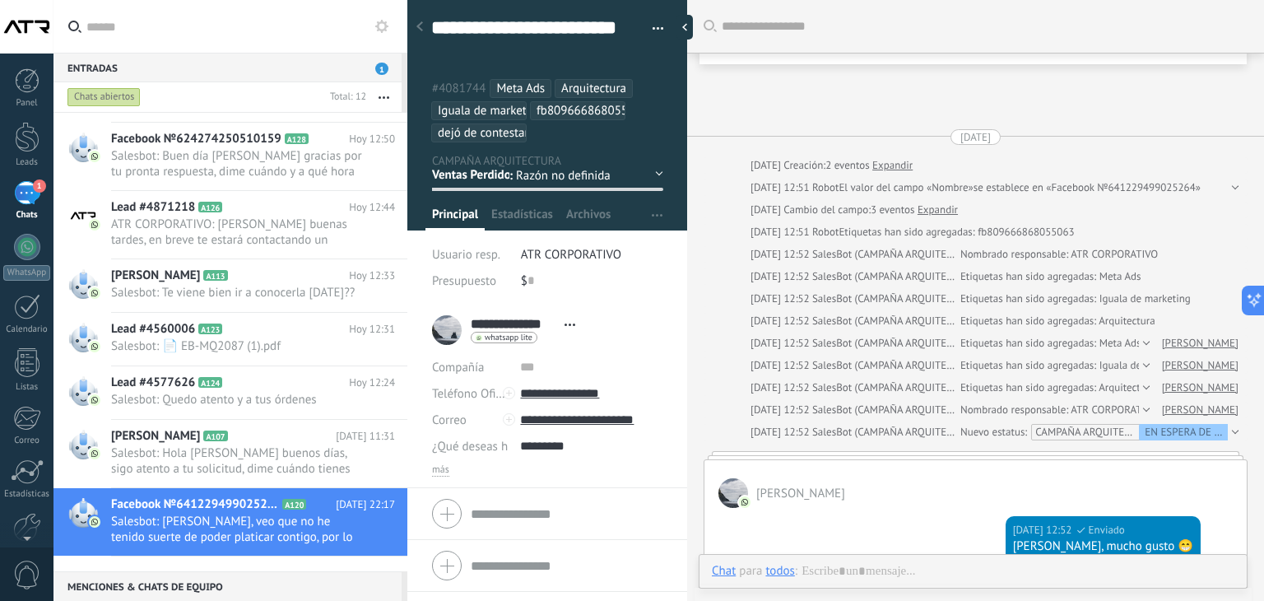
scroll to position [1195, 0]
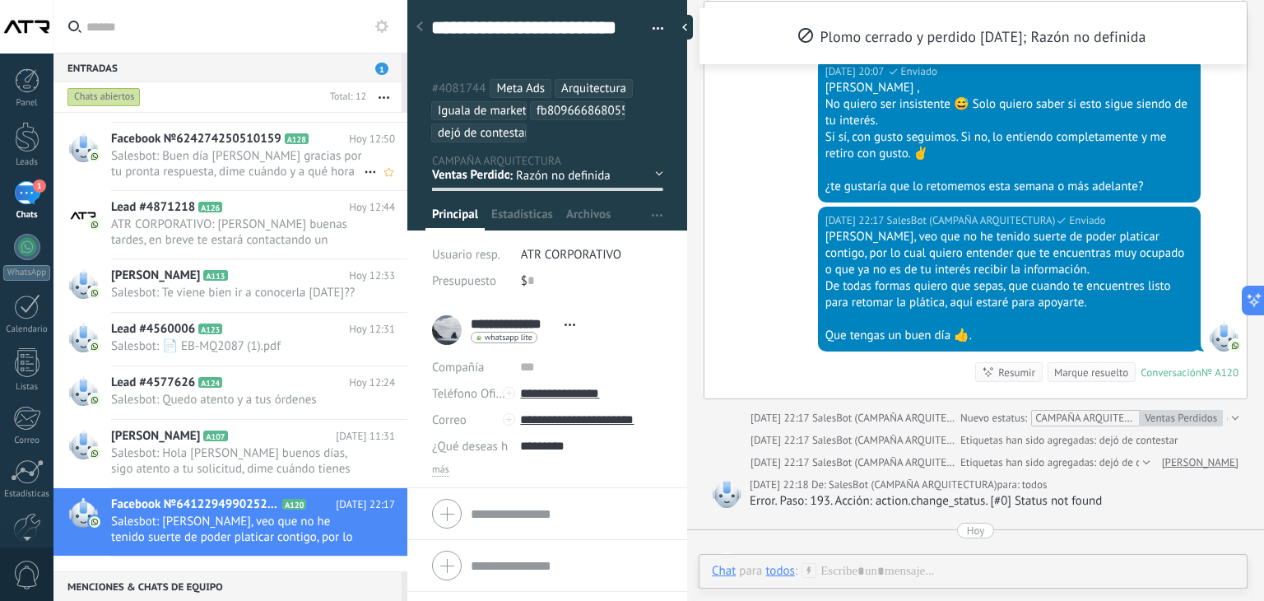
click at [240, 174] on span "Salesbot: Buen día [PERSON_NAME] gracias por tu pronta respuesta, dime cuándo y…" at bounding box center [237, 163] width 253 height 31
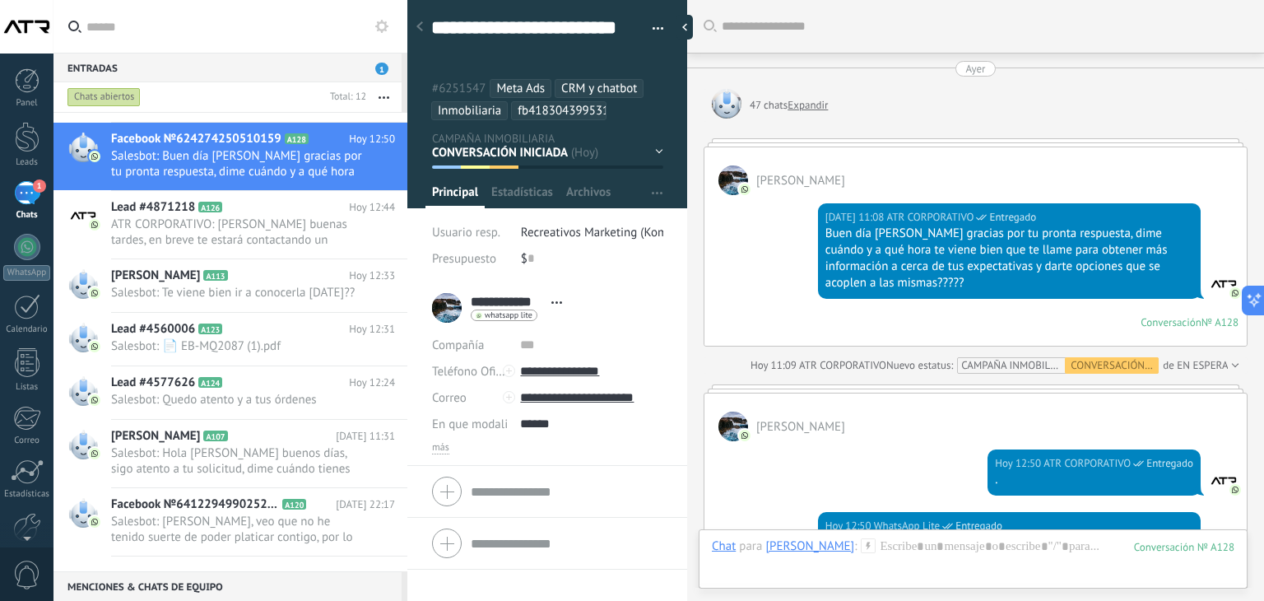
scroll to position [339, 0]
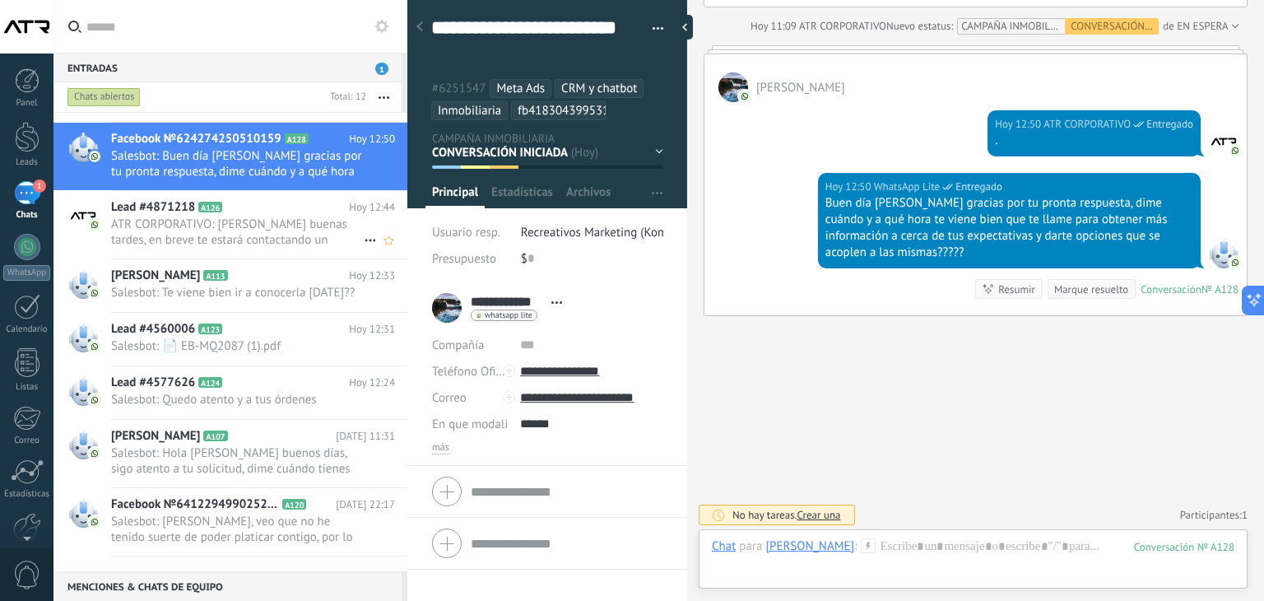
click at [276, 227] on span "ATR CORPORATIVO: [PERSON_NAME] buenas tardes, en breve te estará contactando un…" at bounding box center [237, 231] width 253 height 31
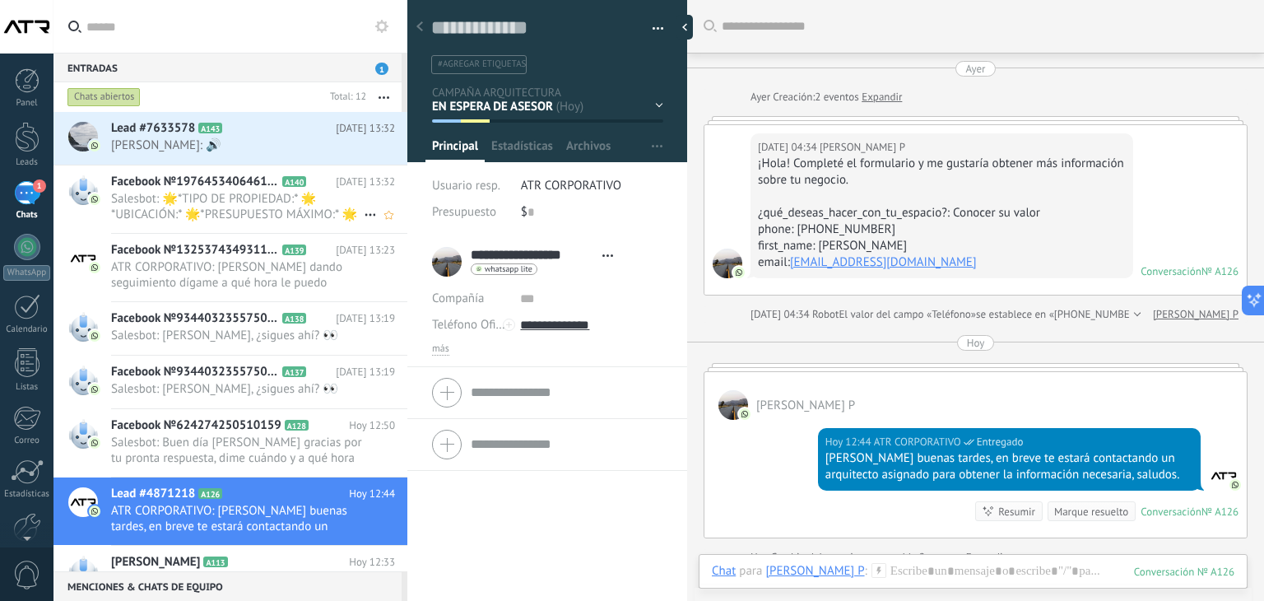
click at [198, 206] on span "Salesbot: 🌟*TIPO DE PROPIEDAD:* 🌟*UBICACIÓN:* 🌟*PRESUPUESTO MÁXIMO:* 🌟*NO. DE H…" at bounding box center [237, 206] width 253 height 31
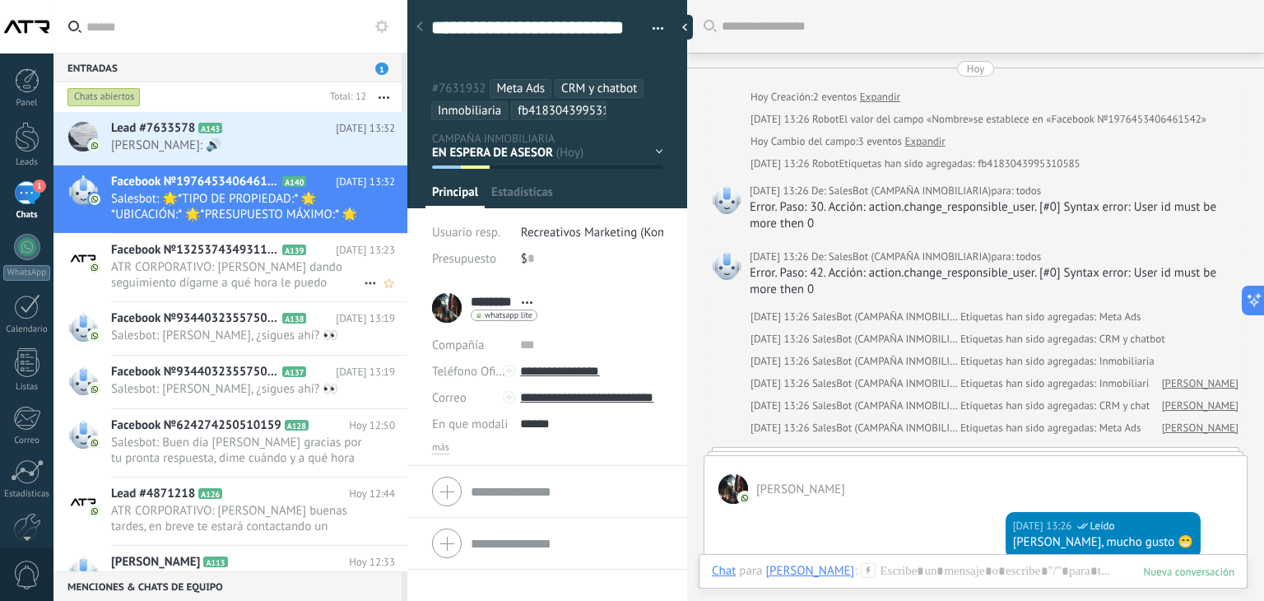
scroll to position [895, 0]
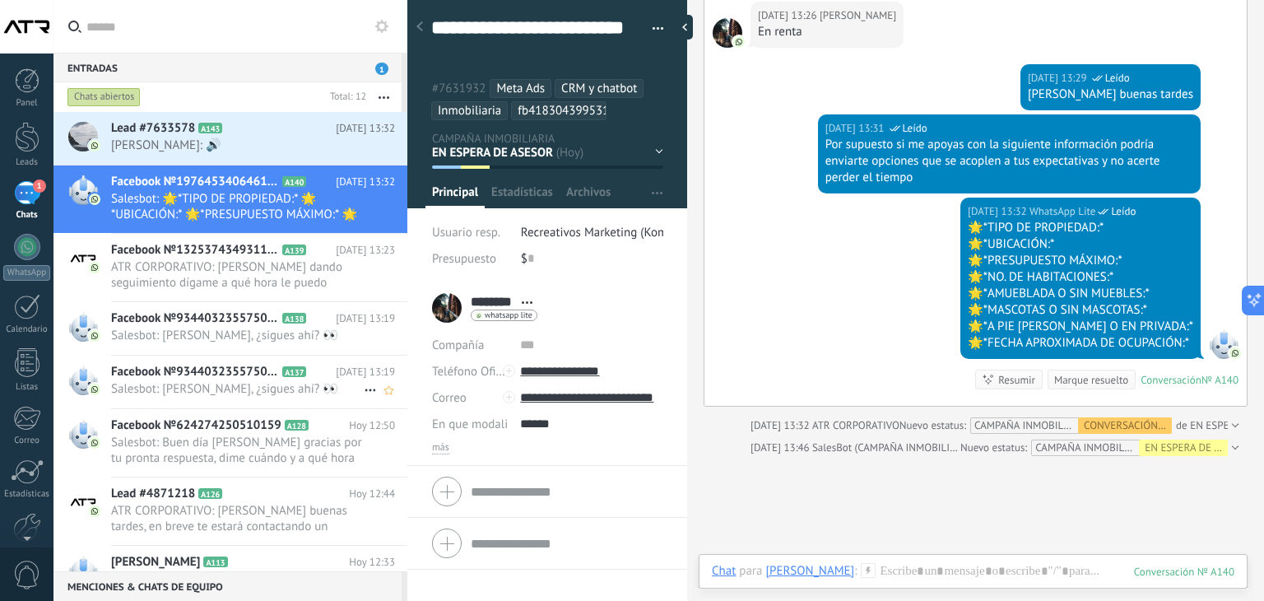
click at [219, 371] on span "Facebook №934403235575062" at bounding box center [195, 372] width 168 height 16
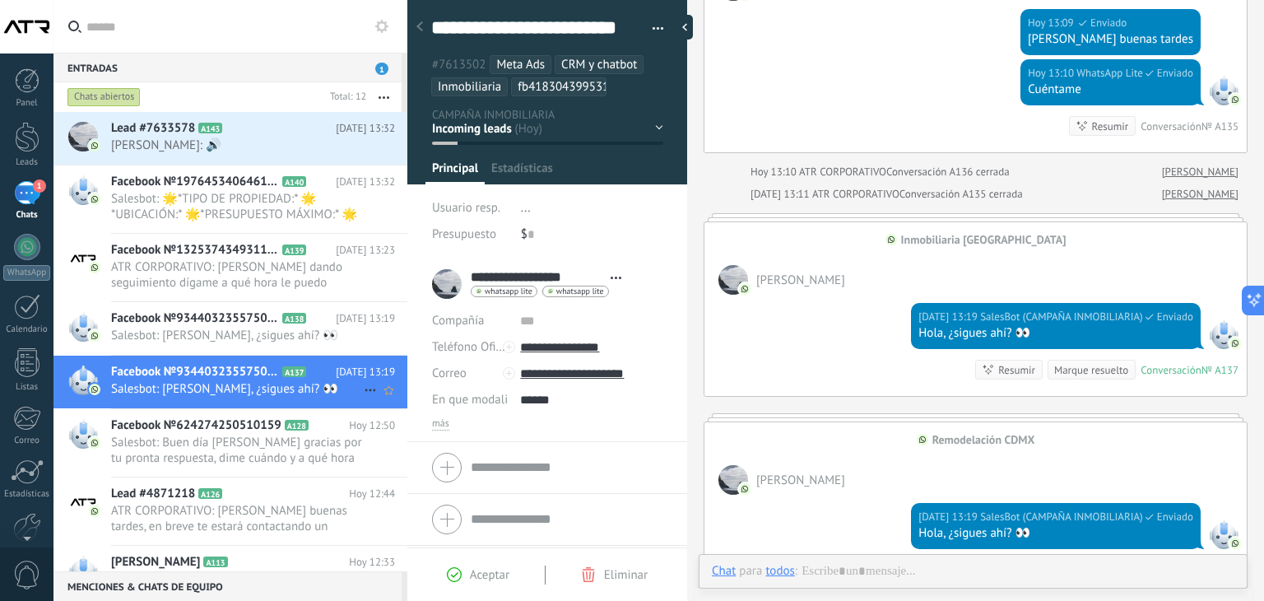
scroll to position [49, 0]
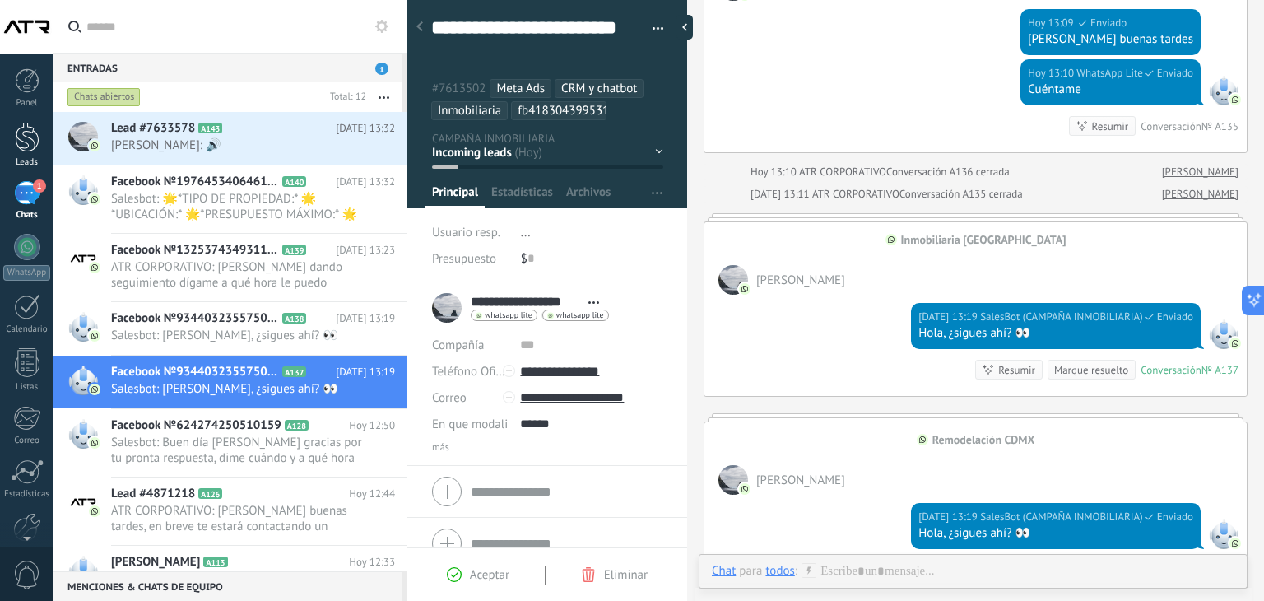
click at [30, 148] on div at bounding box center [27, 137] width 25 height 30
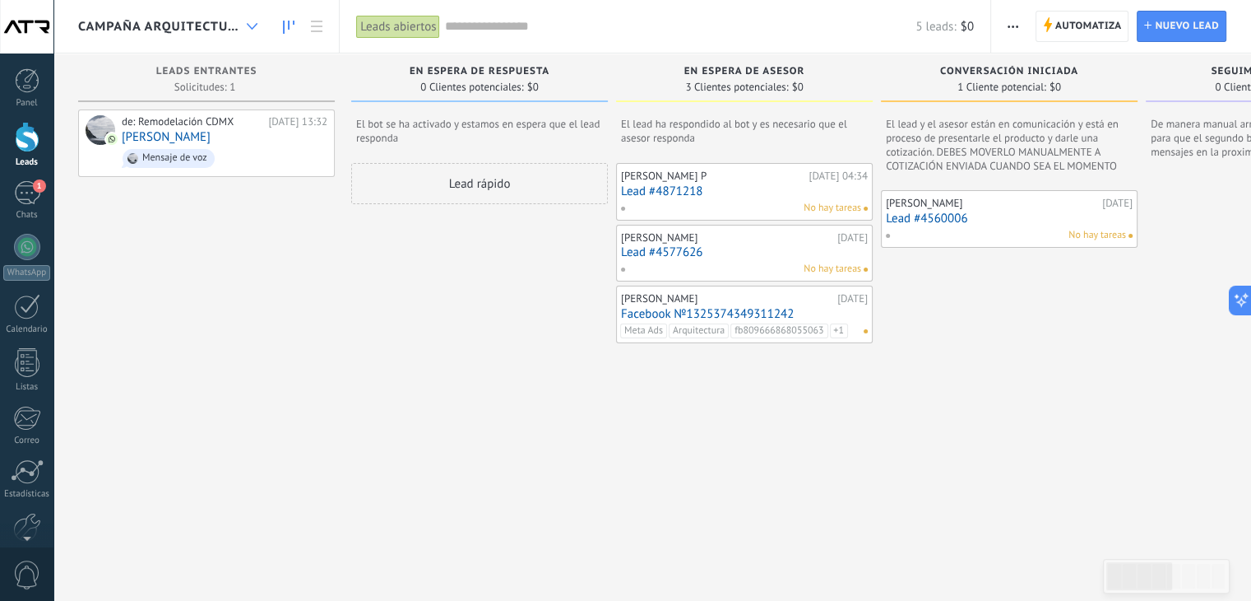
click at [247, 25] on div at bounding box center [252, 27] width 27 height 32
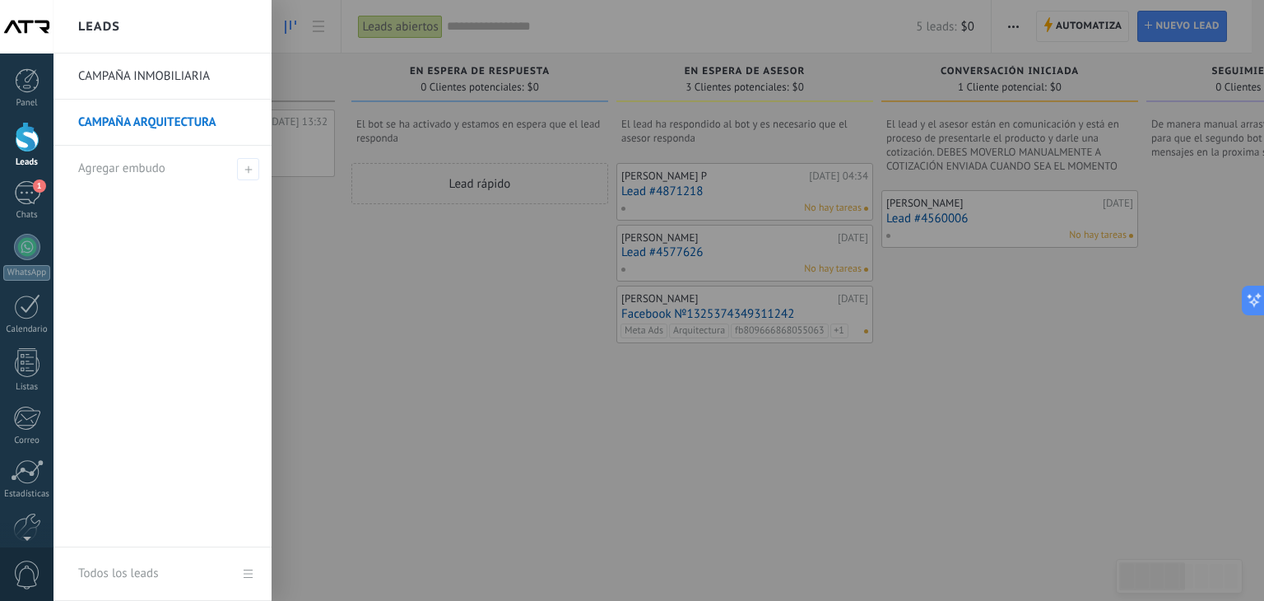
click at [183, 119] on link "CAMPAÑA ARQUITECTURA" at bounding box center [166, 123] width 177 height 46
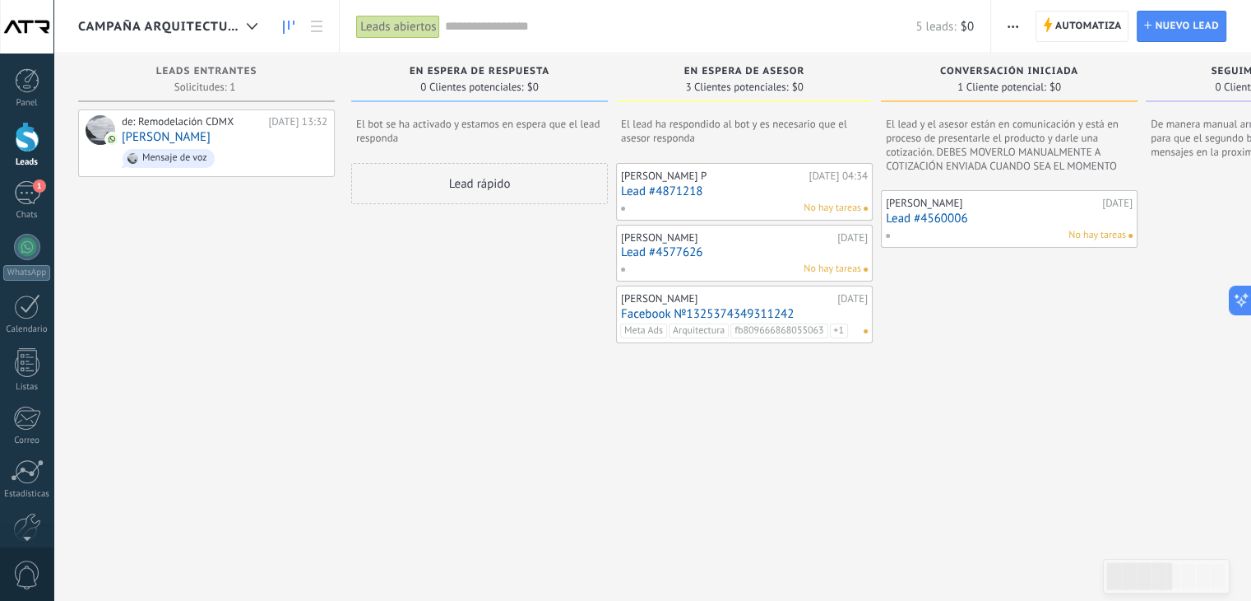
click at [931, 220] on link "Lead #4560006" at bounding box center [1009, 218] width 247 height 14
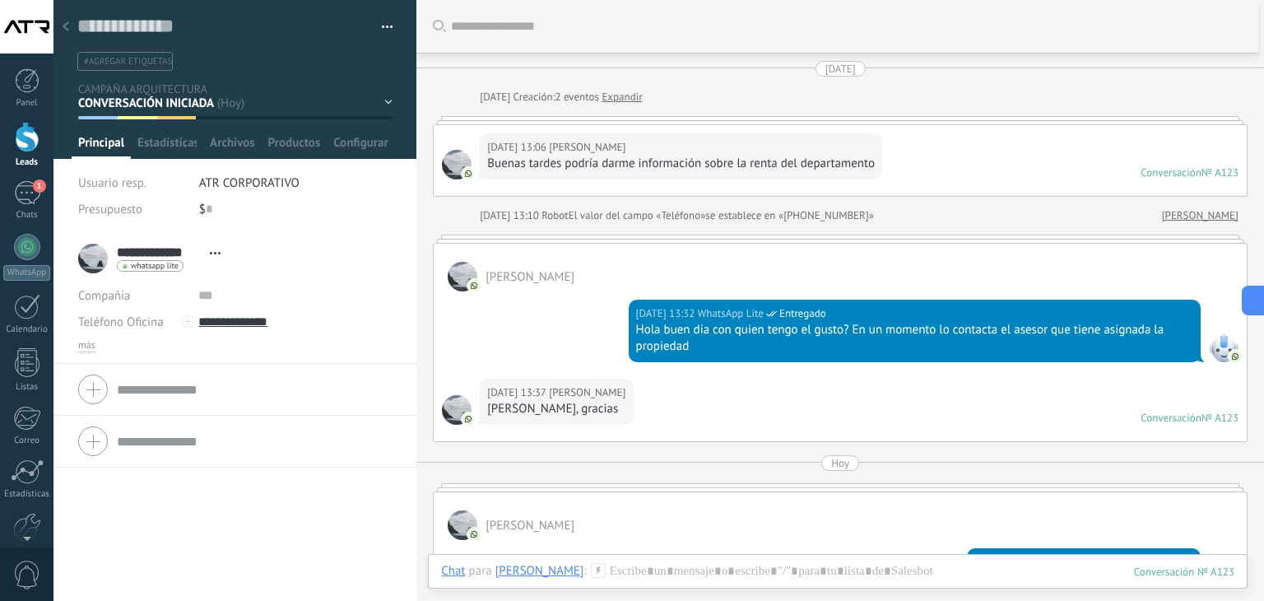
click at [65, 35] on div at bounding box center [65, 28] width 23 height 32
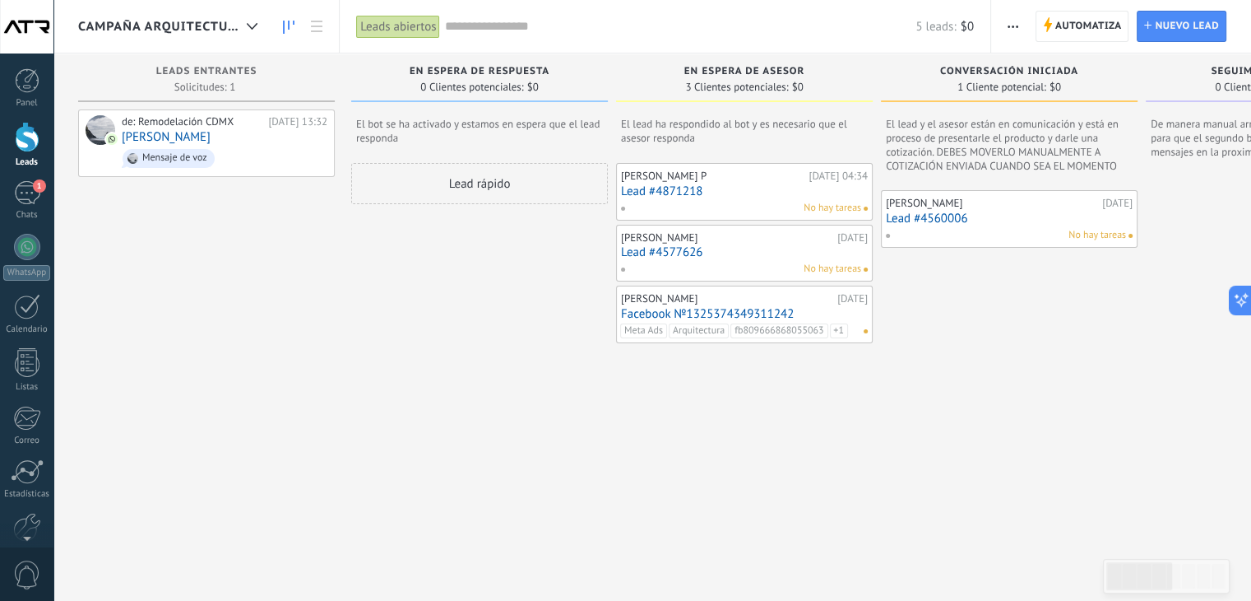
click at [926, 202] on div "[PERSON_NAME]" at bounding box center [992, 203] width 212 height 13
click at [925, 223] on link "Lead #4560006" at bounding box center [1009, 218] width 247 height 14
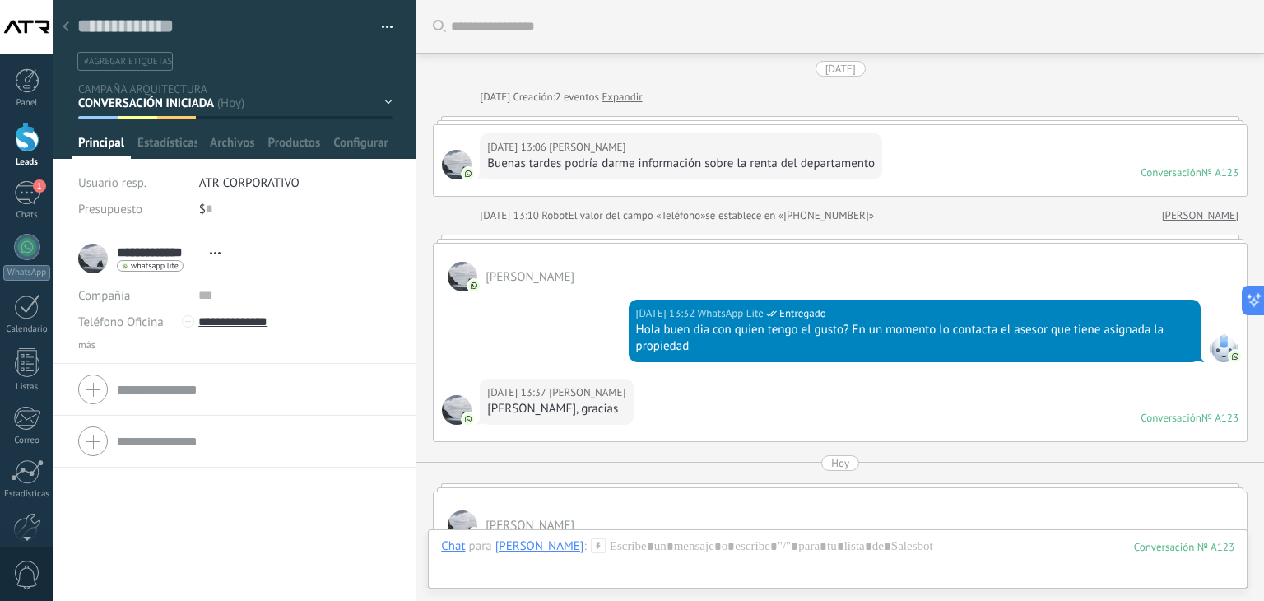
scroll to position [687, 0]
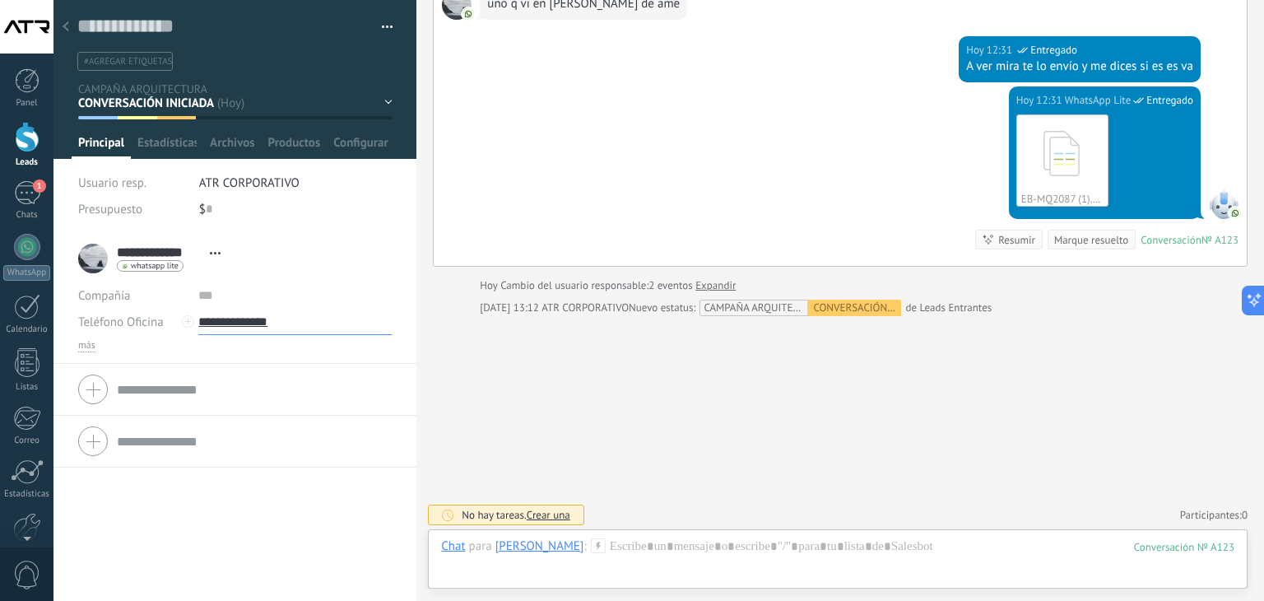
drag, startPoint x: 297, startPoint y: 323, endPoint x: 224, endPoint y: 320, distance: 73.3
click at [224, 320] on input "**********" at bounding box center [294, 321] width 193 height 26
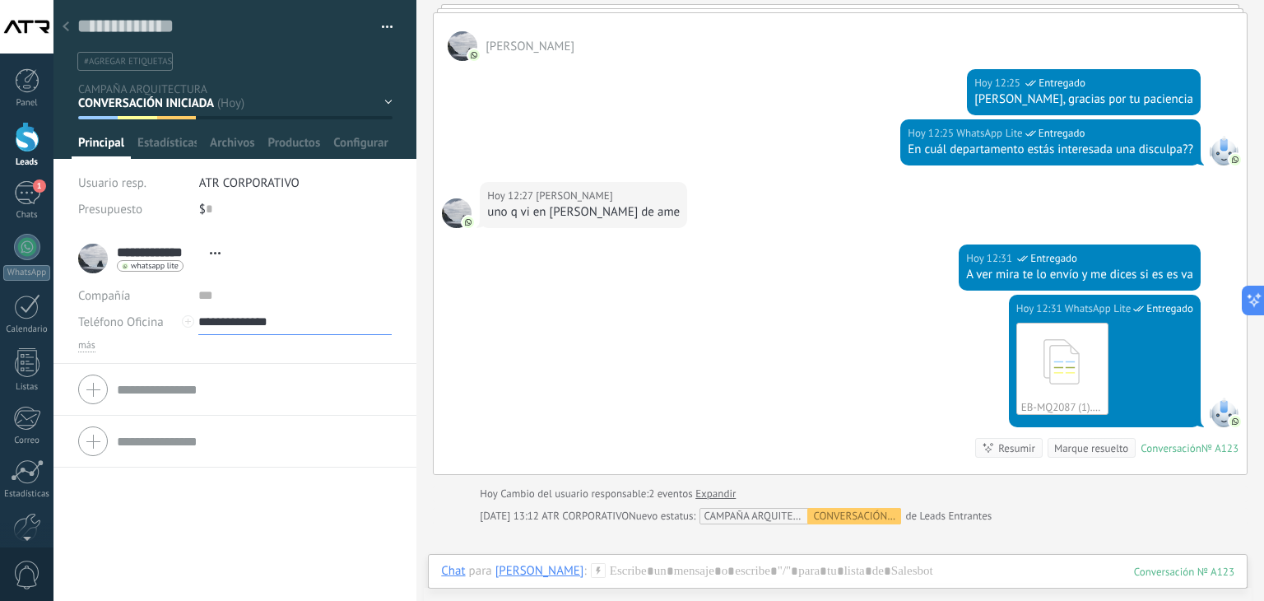
scroll to position [358, 0]
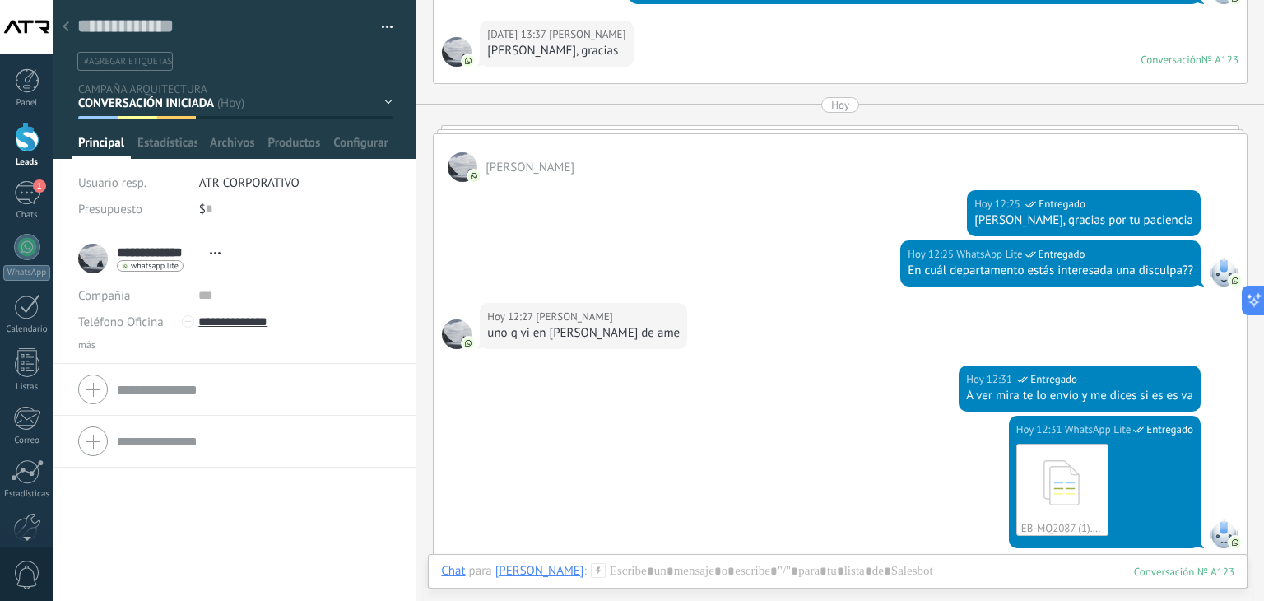
click at [64, 24] on icon at bounding box center [66, 26] width 7 height 10
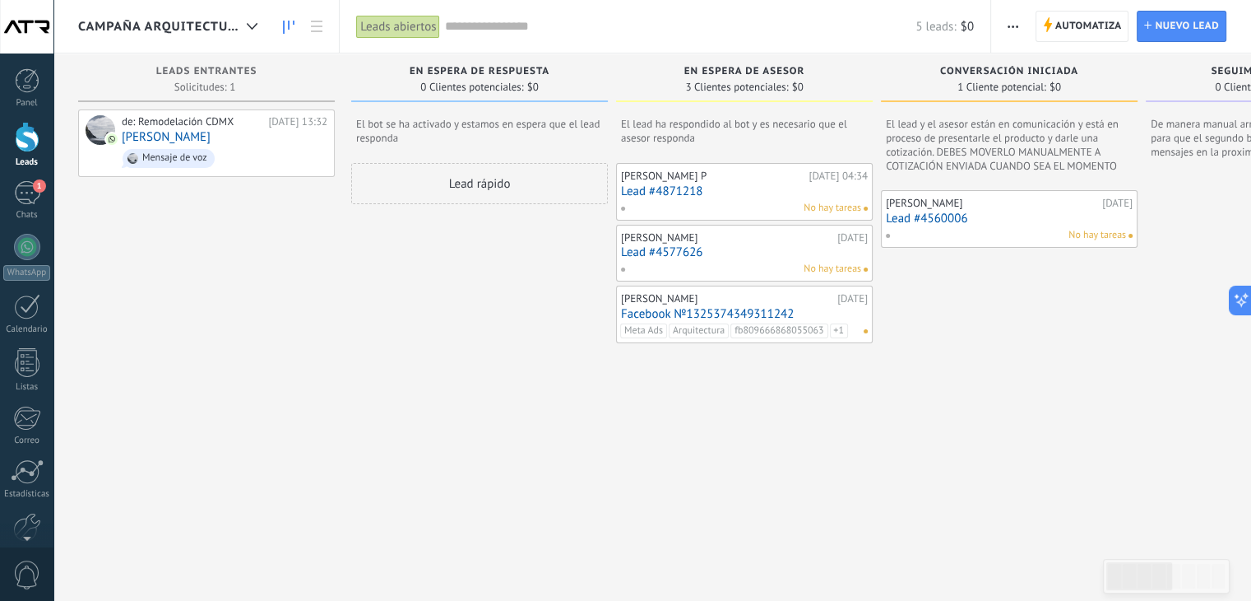
click at [705, 307] on link "Facebook №1325374349311242" at bounding box center [744, 314] width 247 height 14
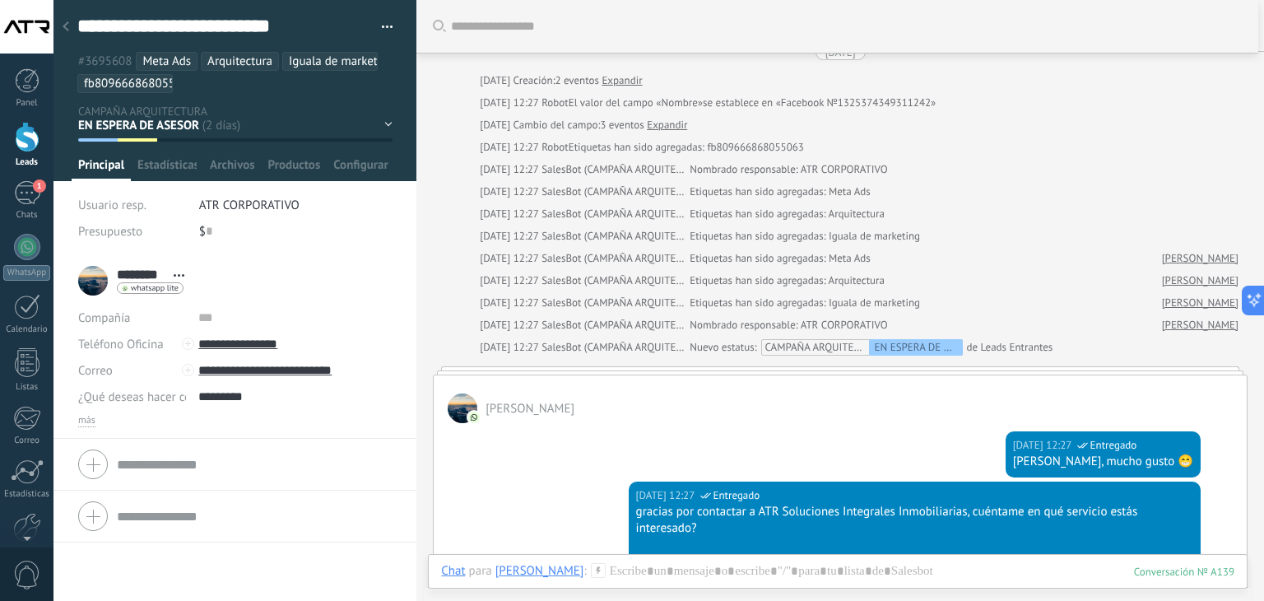
scroll to position [1, 0]
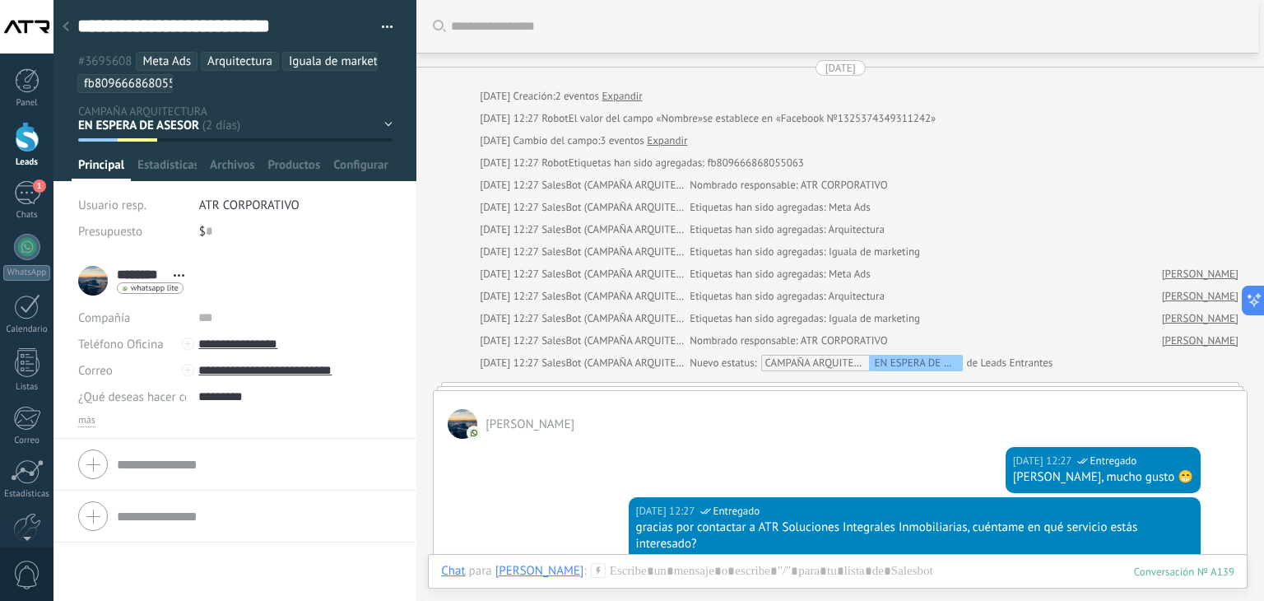
click at [65, 30] on icon at bounding box center [66, 26] width 7 height 10
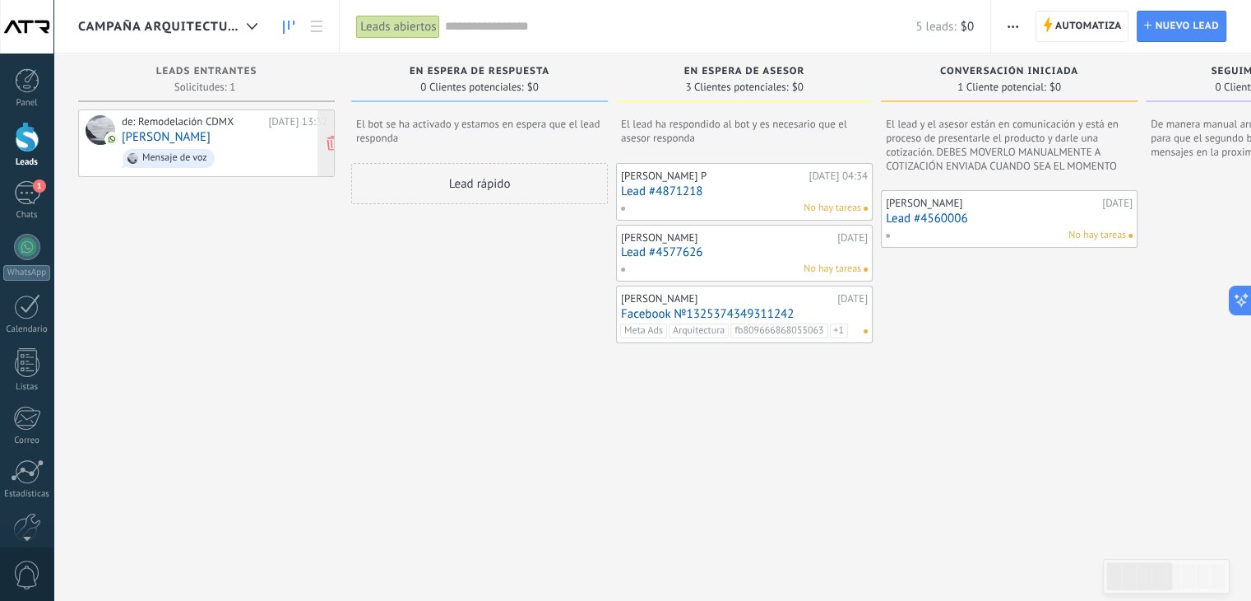
click at [211, 136] on link "[PERSON_NAME]" at bounding box center [166, 137] width 89 height 14
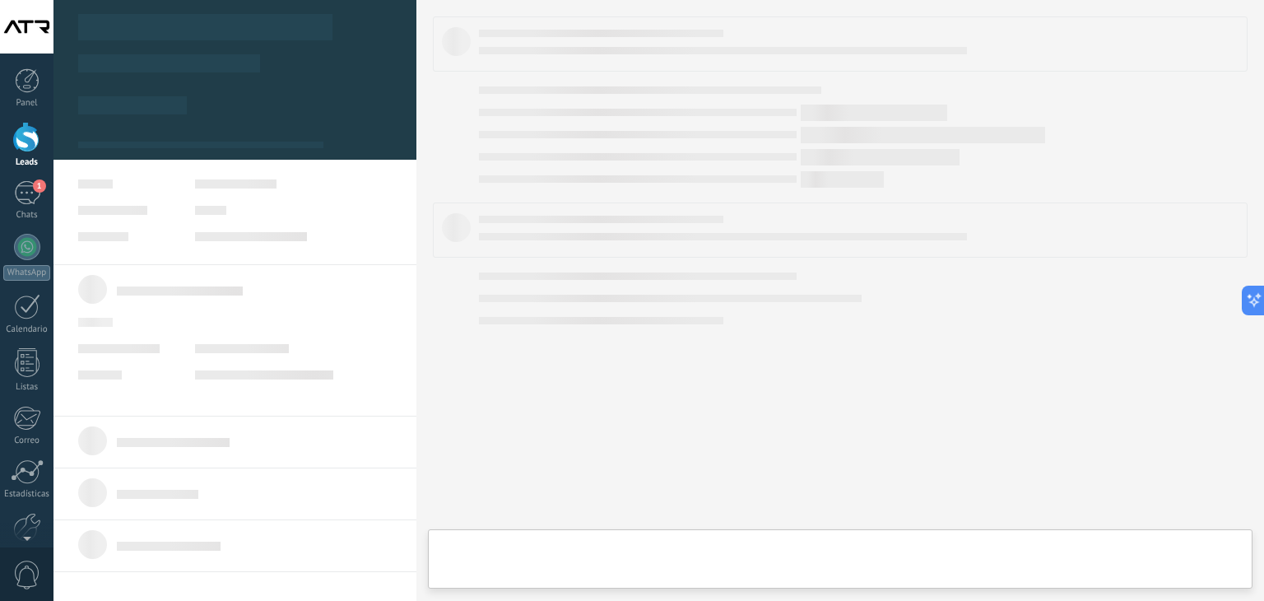
type textarea "**********"
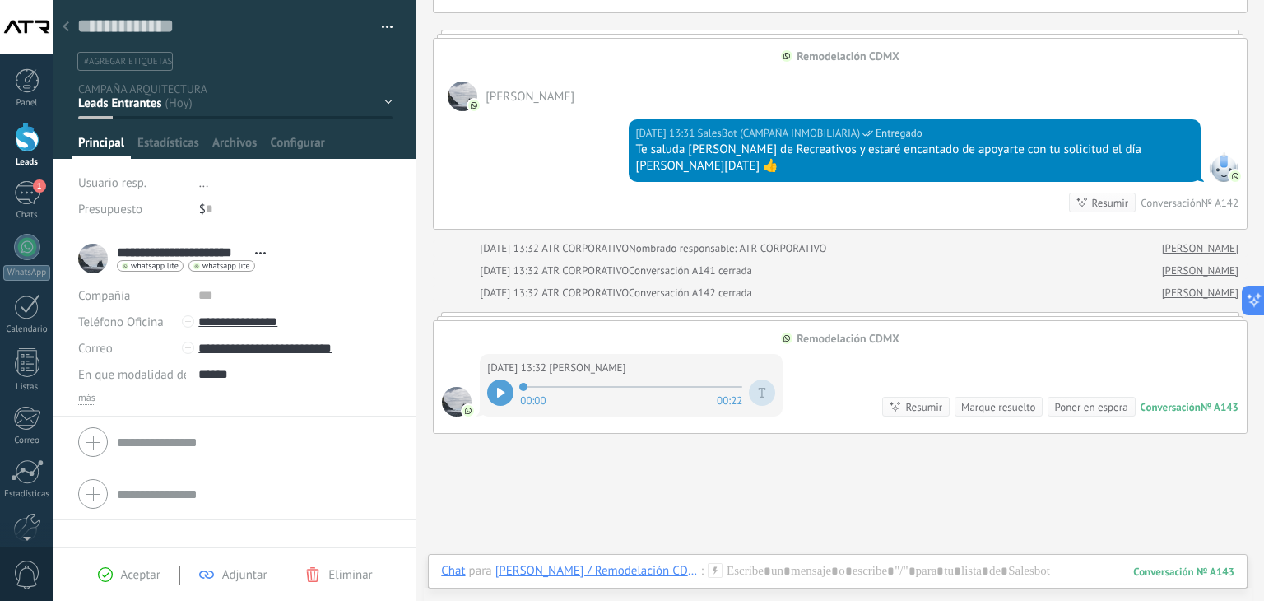
scroll to position [826, 0]
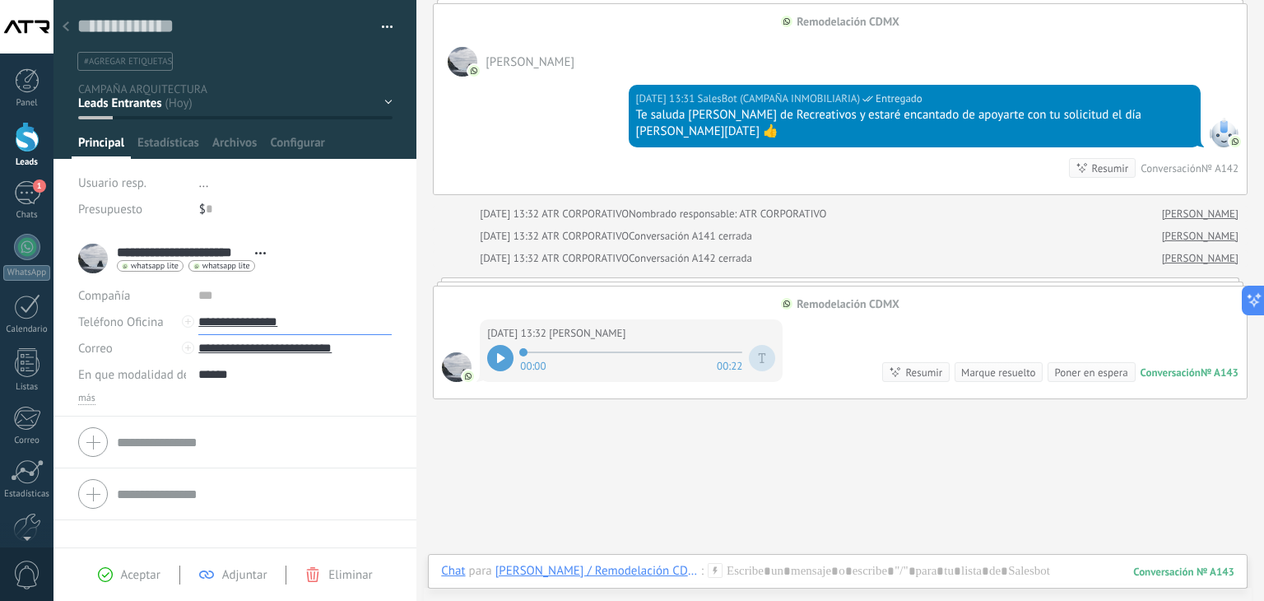
drag, startPoint x: 308, startPoint y: 320, endPoint x: 222, endPoint y: 324, distance: 85.7
click at [222, 324] on input "**********" at bounding box center [294, 321] width 193 height 26
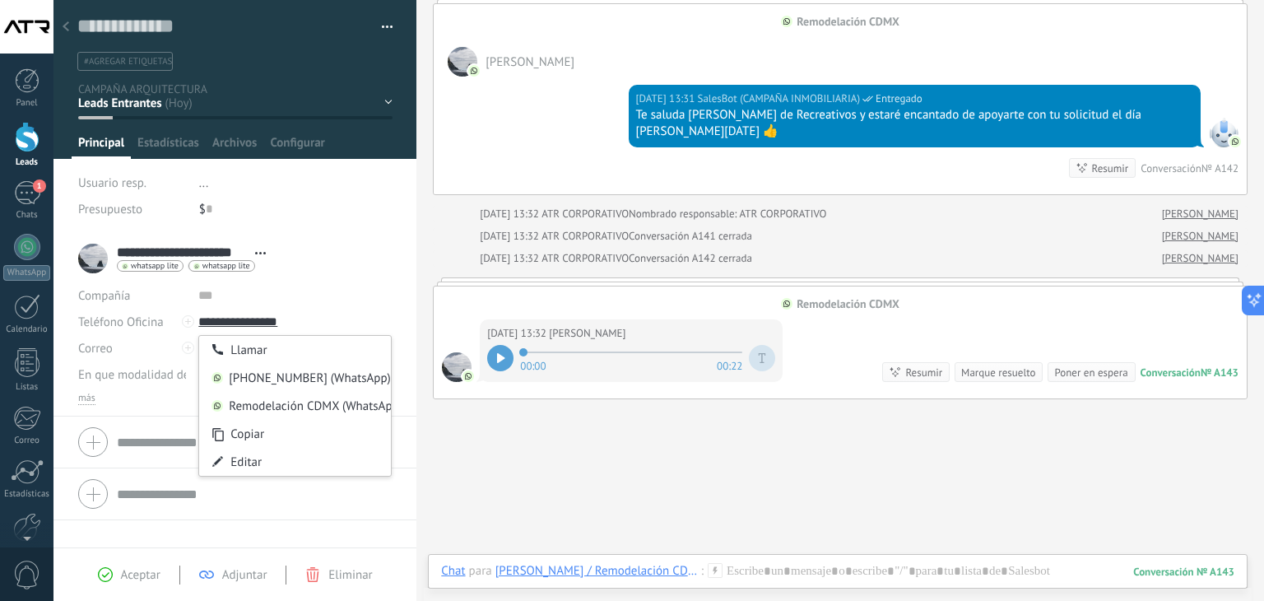
type input "**********"
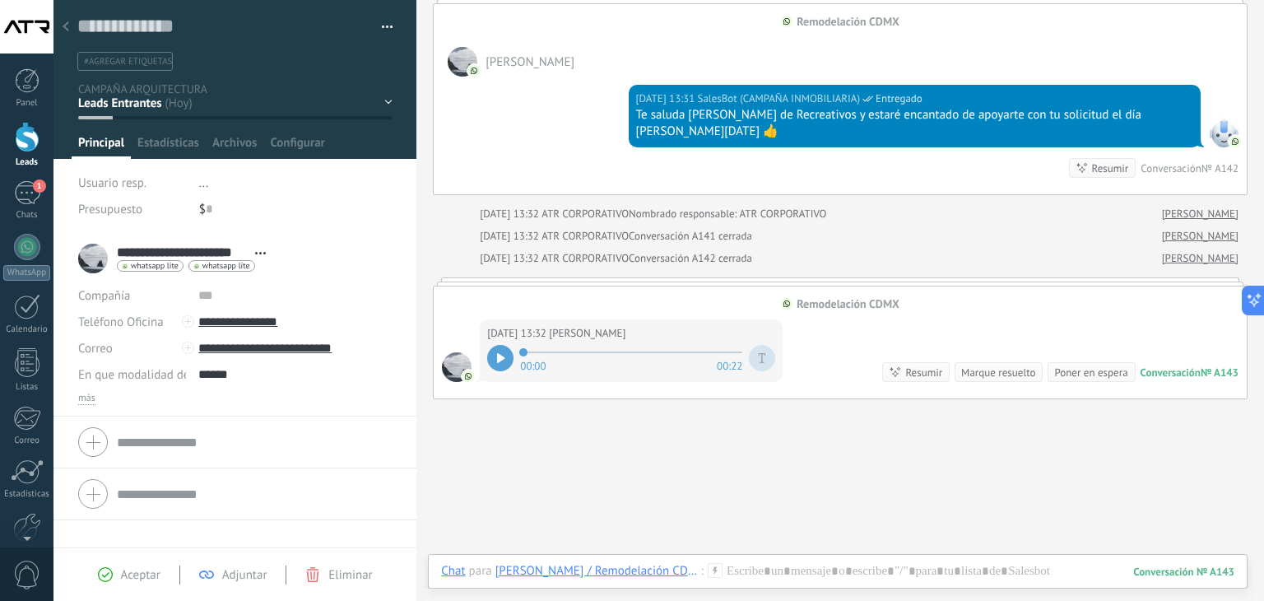
click at [63, 31] on icon at bounding box center [66, 26] width 7 height 10
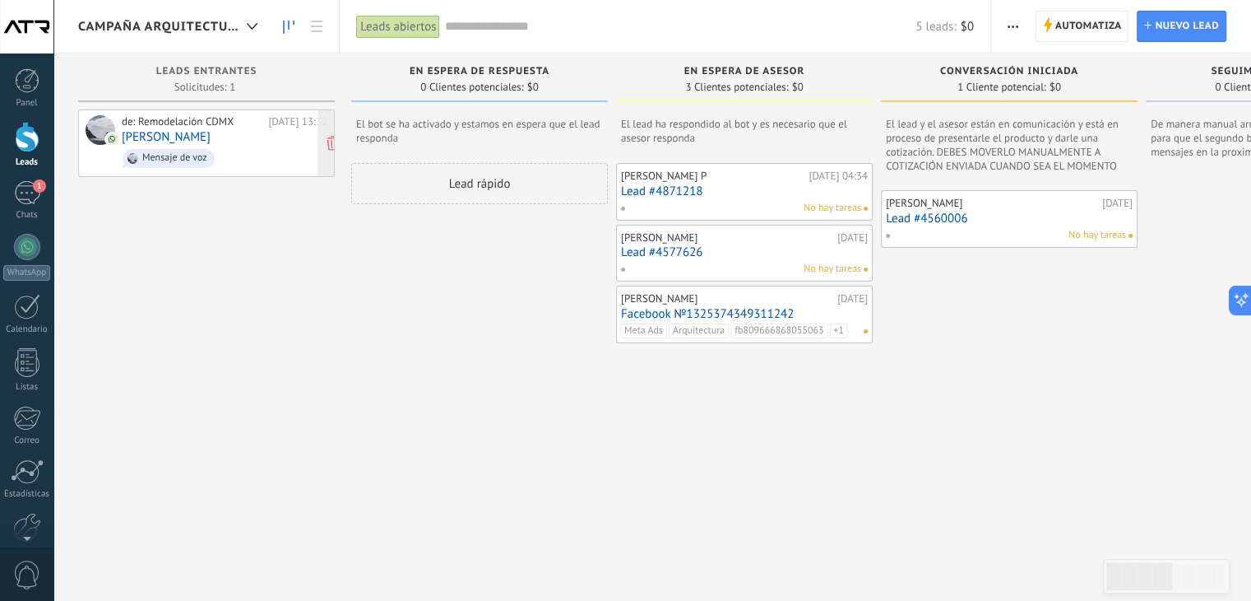
click at [174, 126] on div "de: Remodelación CDMX" at bounding box center [192, 121] width 141 height 13
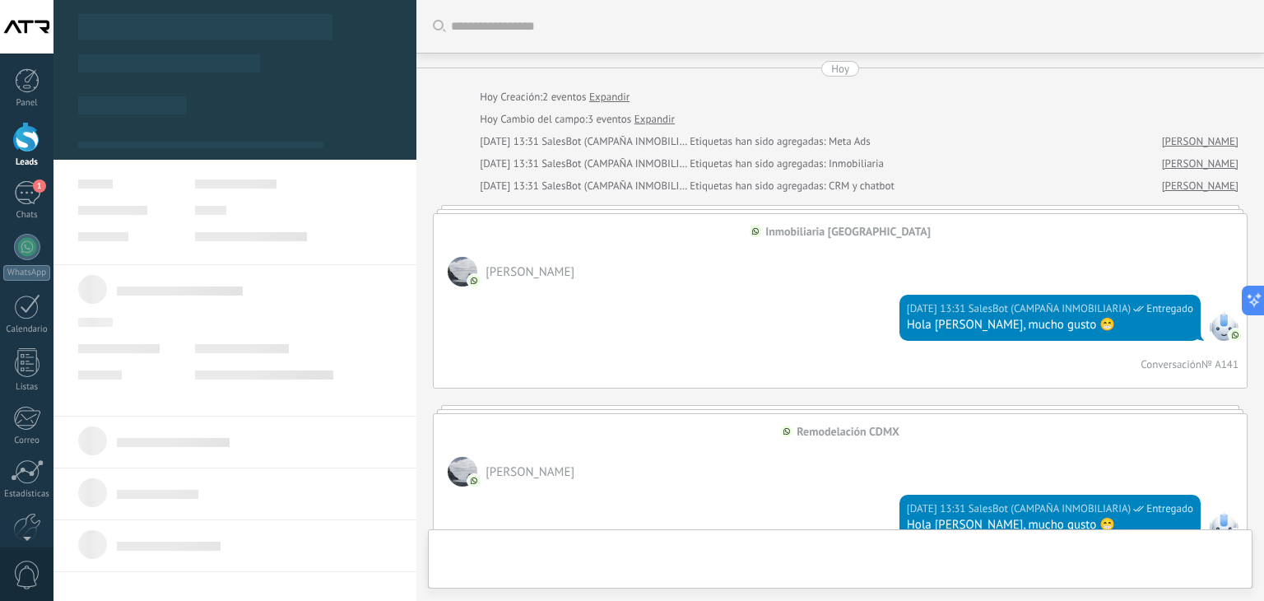
type textarea "**********"
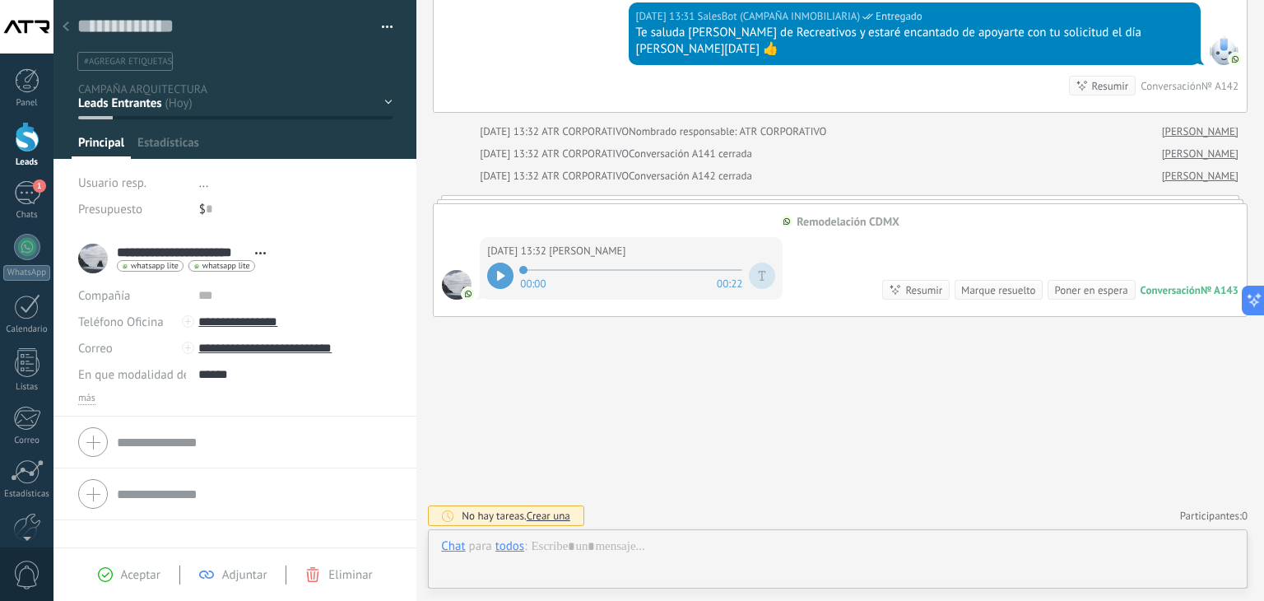
scroll to position [24, 0]
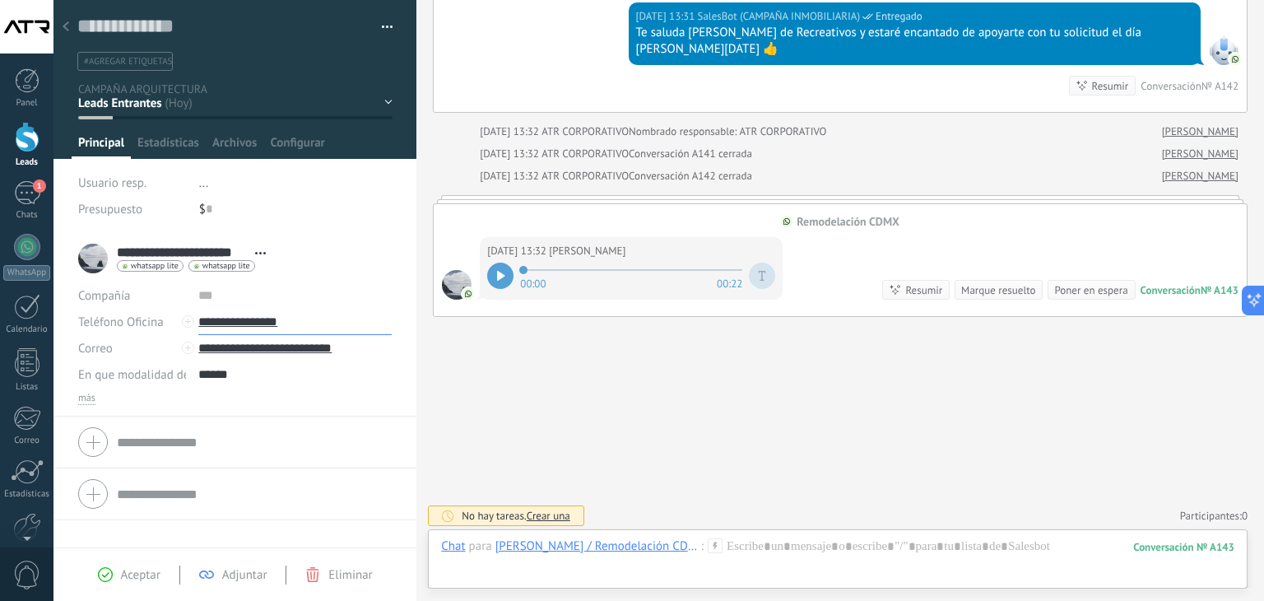
drag, startPoint x: 336, startPoint y: 323, endPoint x: 220, endPoint y: 323, distance: 115.2
click at [220, 323] on input "**********" at bounding box center [294, 321] width 193 height 26
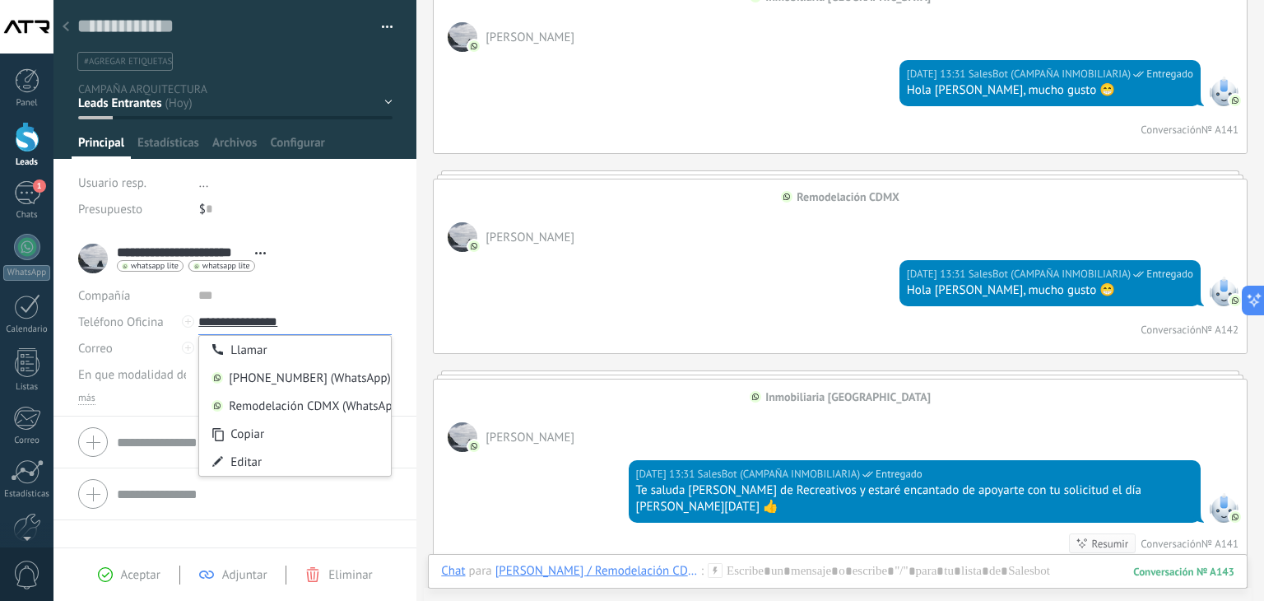
scroll to position [0, 0]
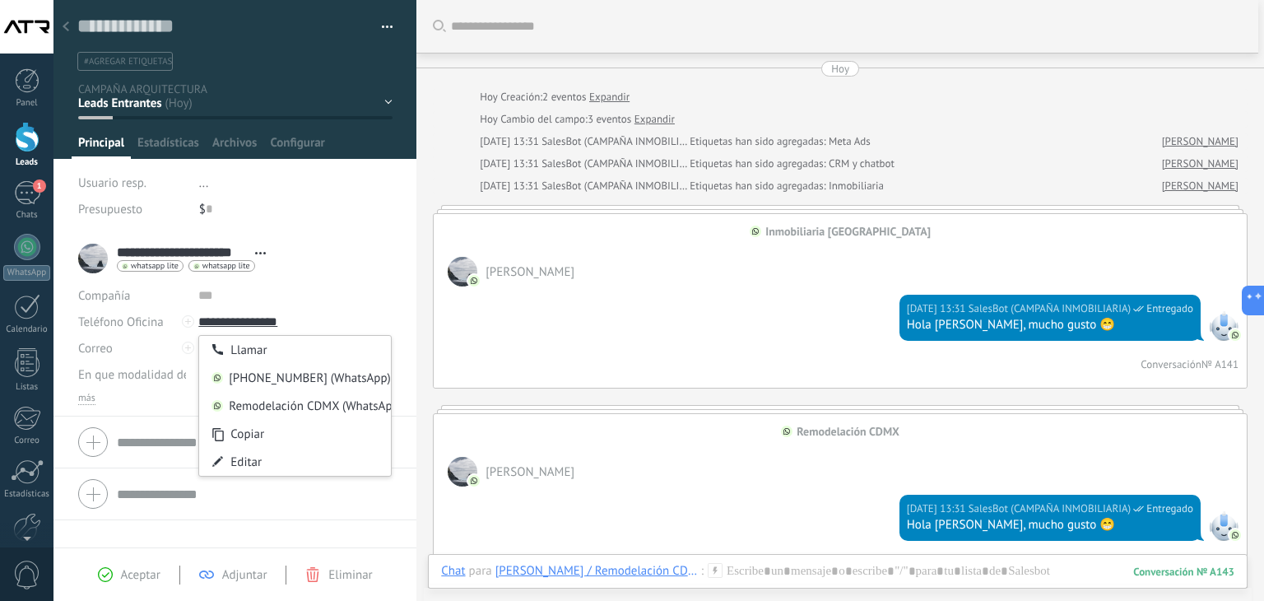
type input "**********"
click at [362, 217] on div "$ 0" at bounding box center [296, 209] width 194 height 26
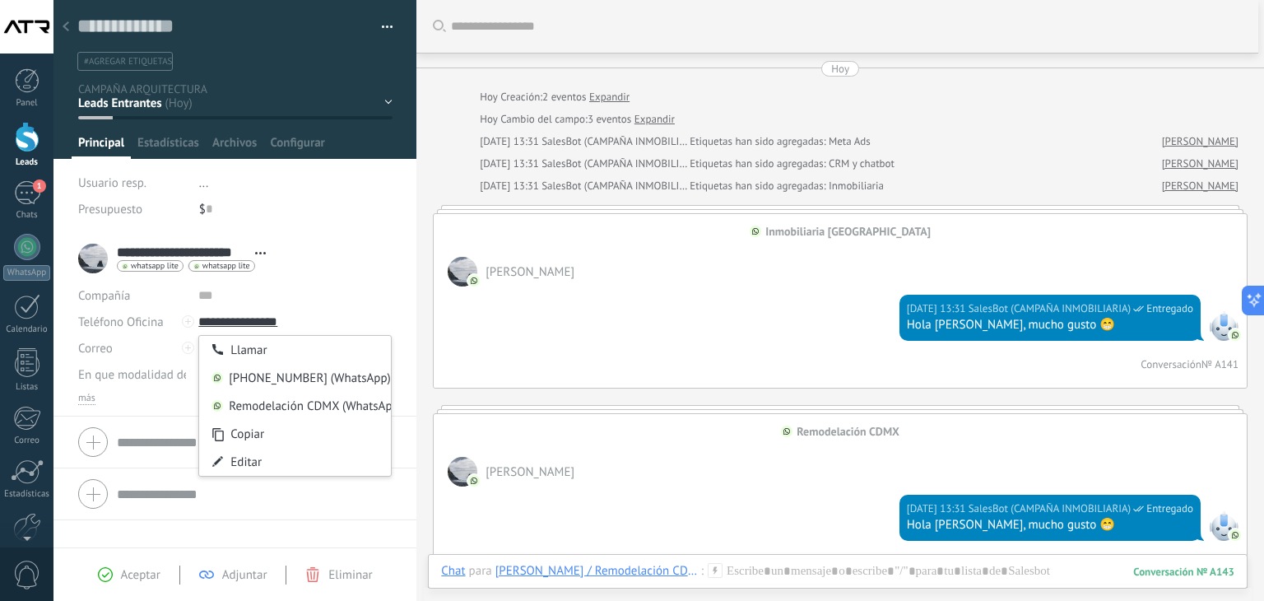
click at [67, 29] on icon at bounding box center [66, 26] width 7 height 10
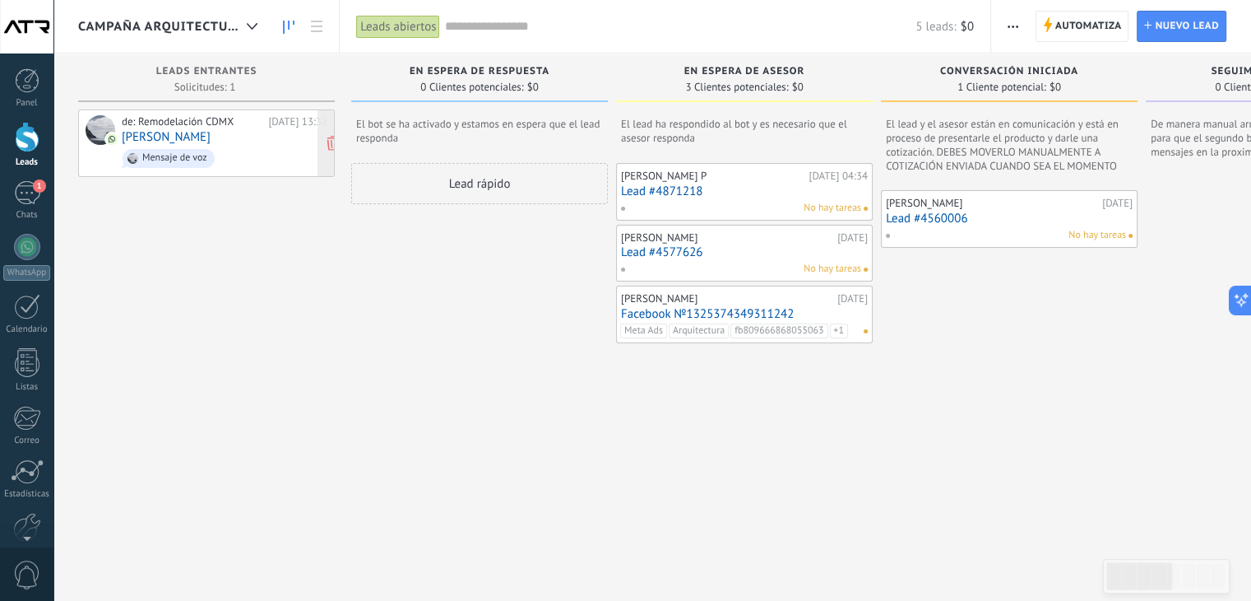
click at [163, 141] on link "[PERSON_NAME]" at bounding box center [166, 137] width 89 height 14
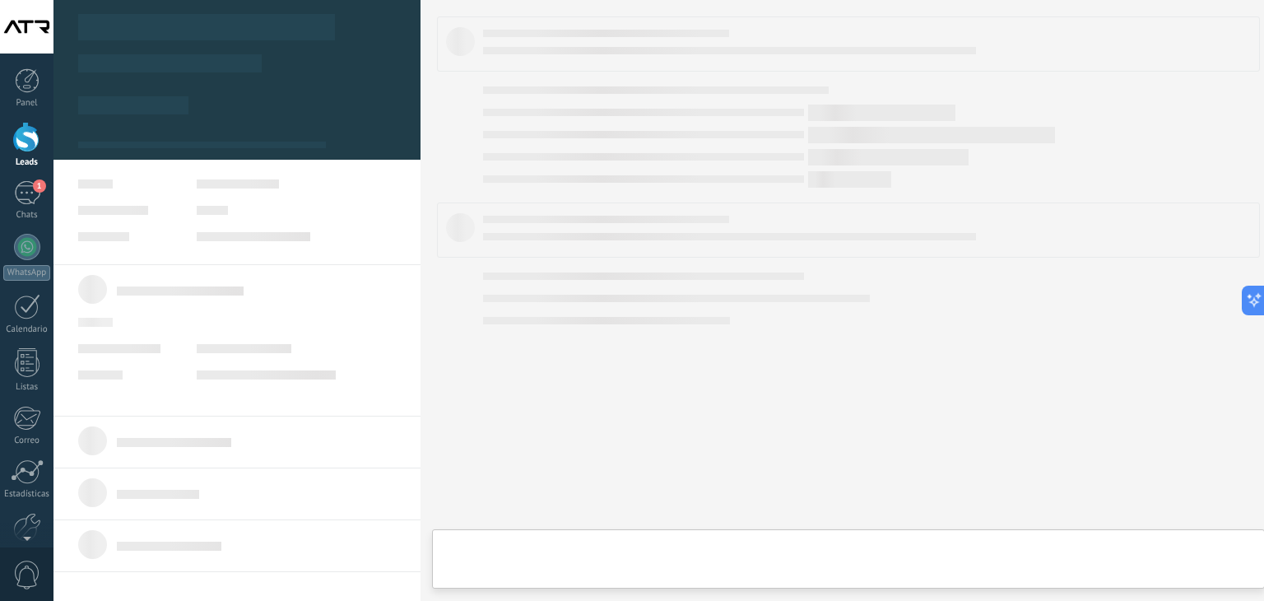
type textarea "**********"
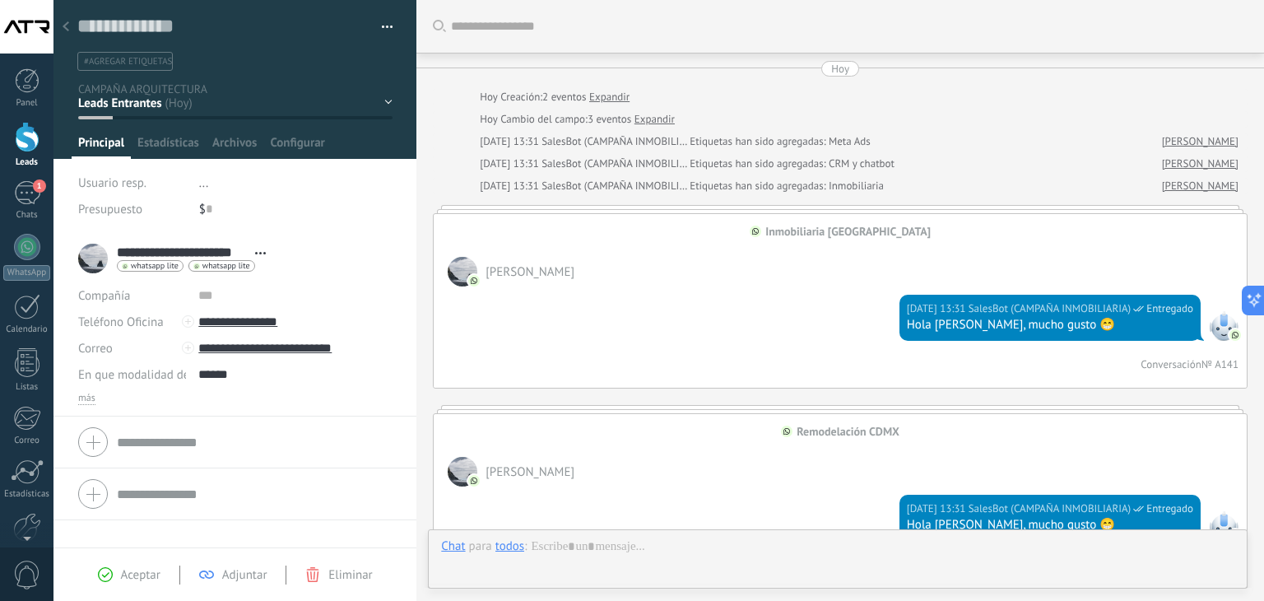
scroll to position [908, 0]
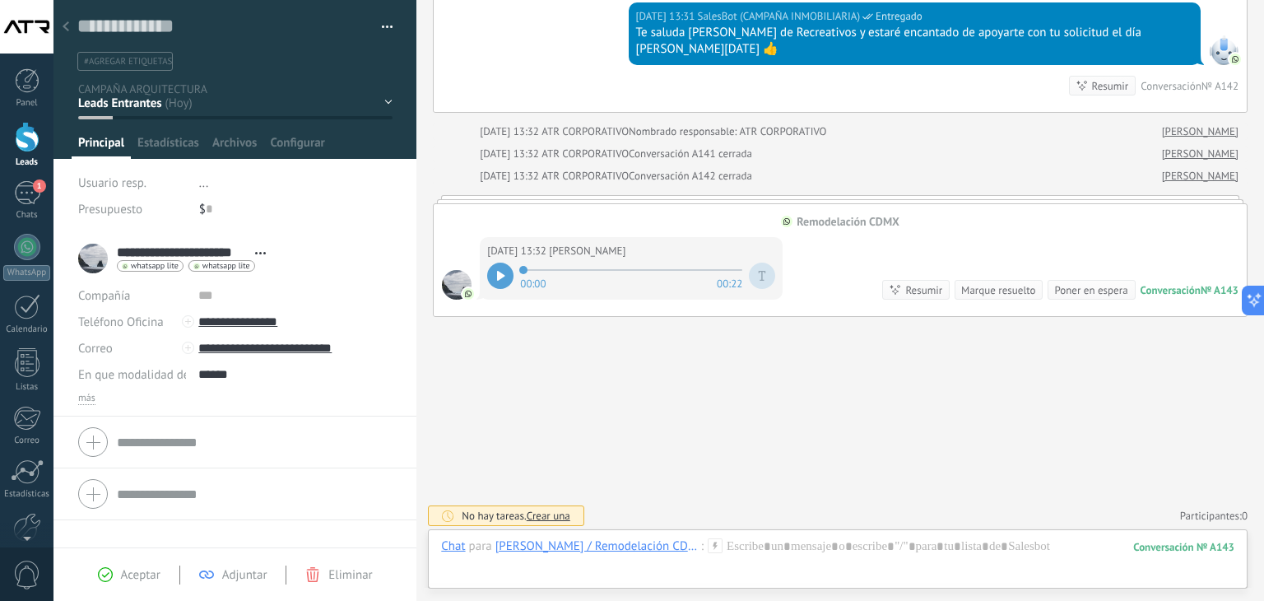
click at [0, 0] on div "EN ESPERA DE RESPUESTA EN ESPERA DE ASESOR CONVERSACIÓN INICIADA SEGUIMIENTO PO…" at bounding box center [0, 0] width 0 height 0
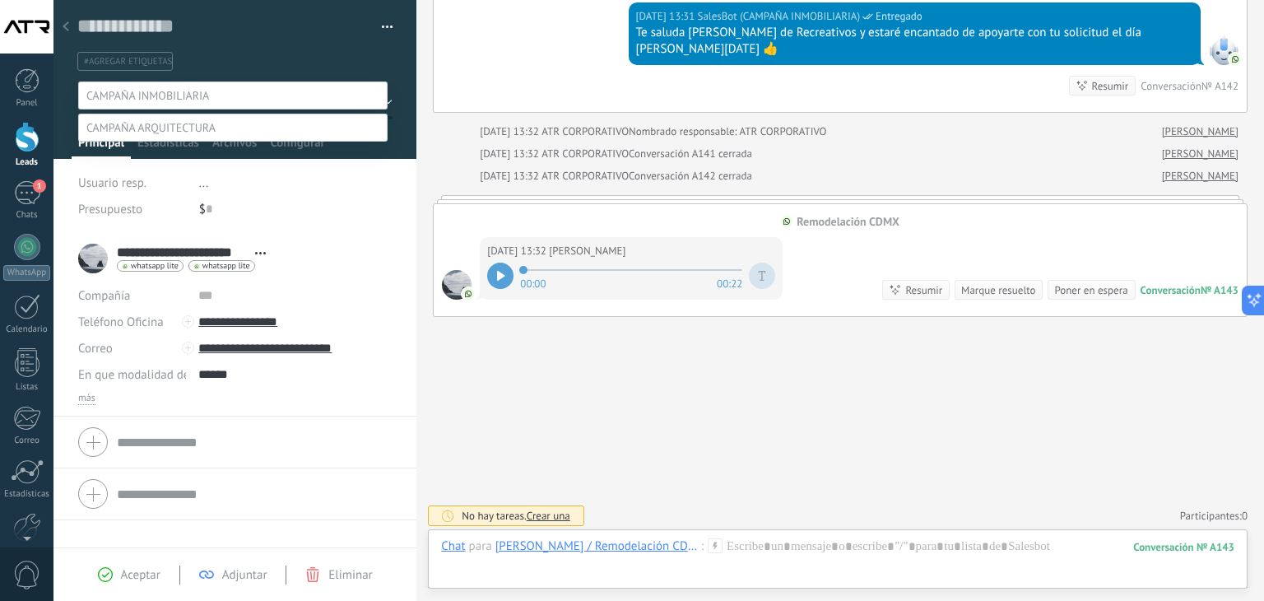
scroll to position [32, 0]
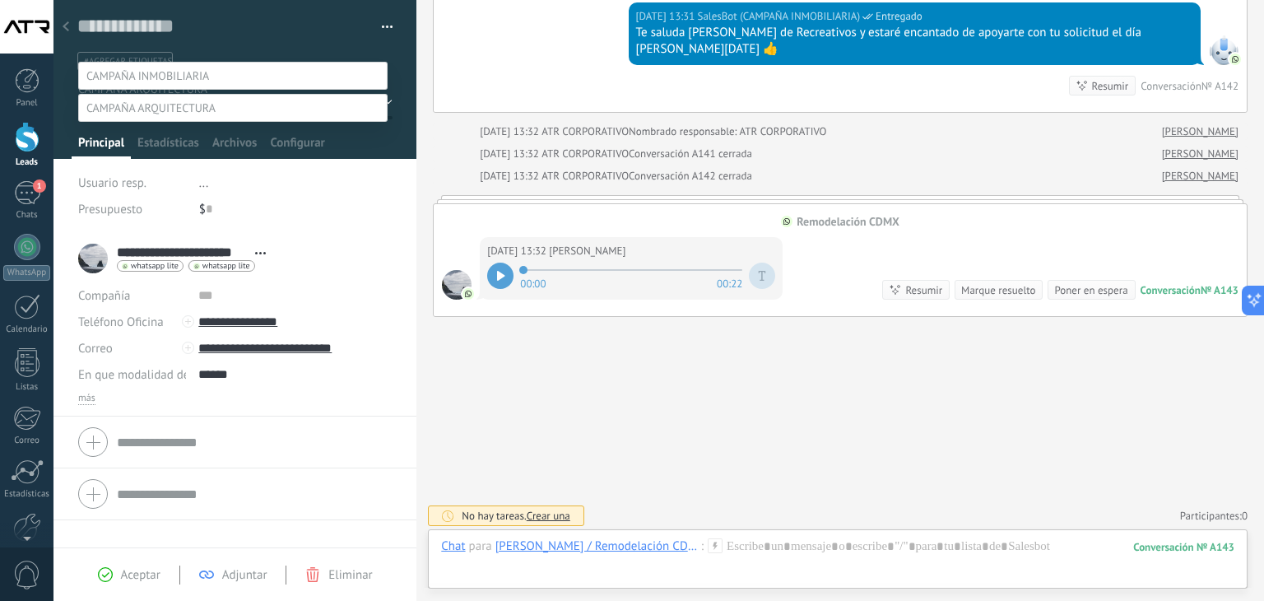
click at [244, 63] on label at bounding box center [232, 76] width 309 height 28
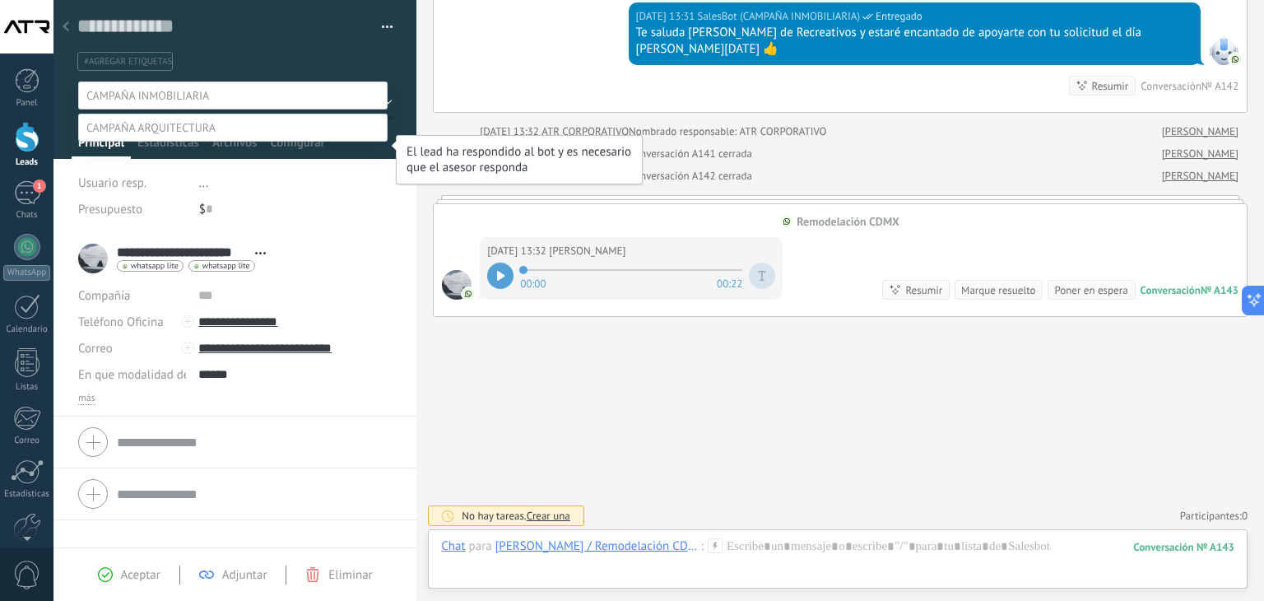
click at [0, 0] on label "EN ESPERA DE ASESOR" at bounding box center [0, 0] width 0 height 0
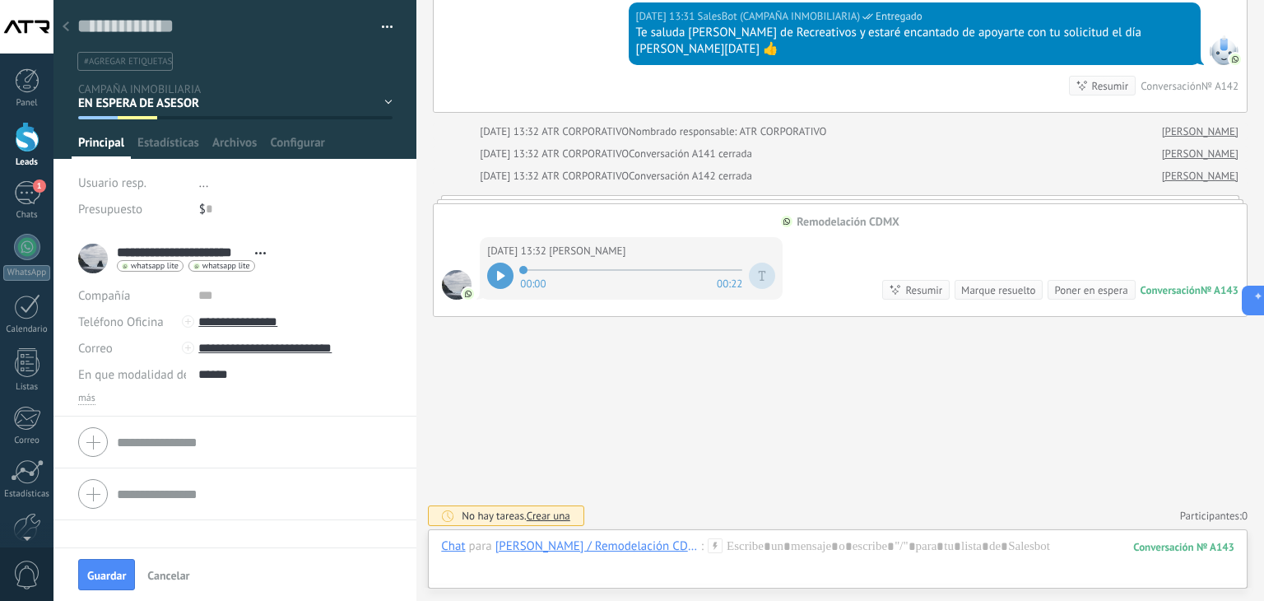
click at [140, 63] on span "#agregar etiquetas" at bounding box center [128, 62] width 88 height 12
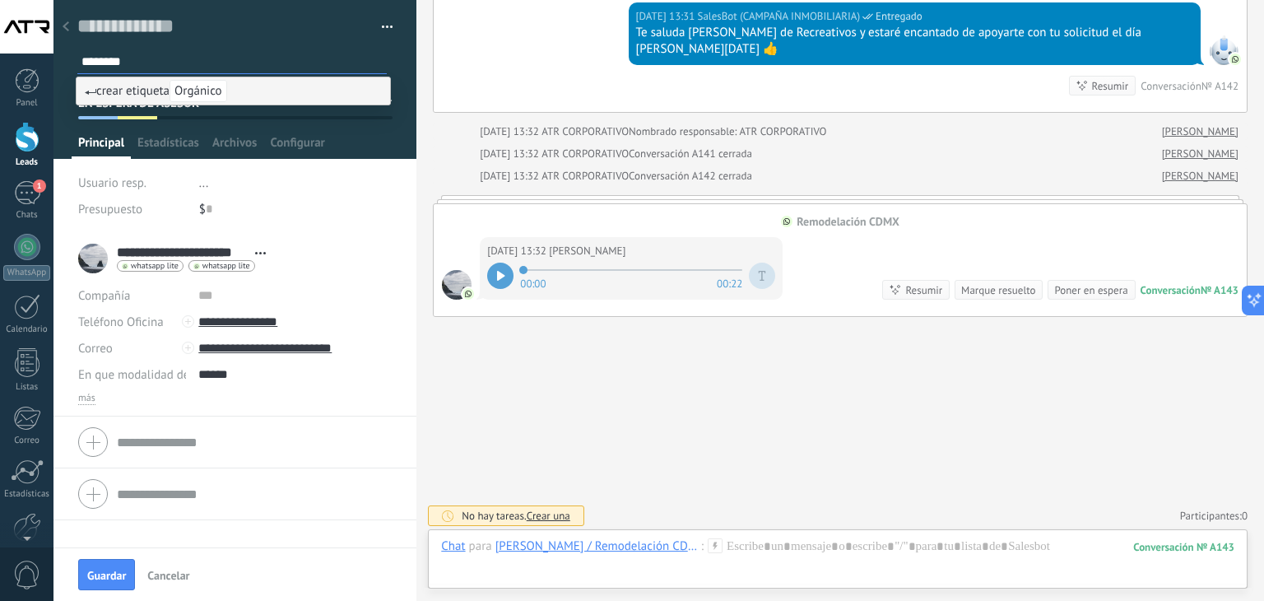
type input "********"
click at [207, 90] on span "Orgánico" at bounding box center [198, 91] width 58 height 22
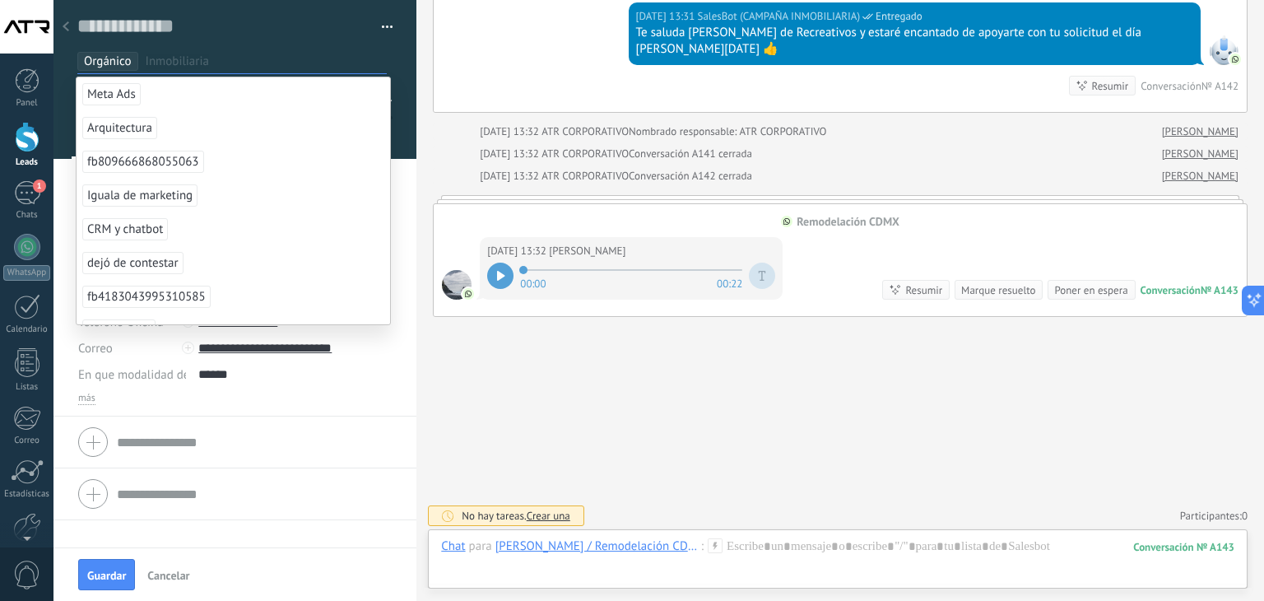
click at [392, 387] on li "**********" at bounding box center [234, 324] width 363 height 183
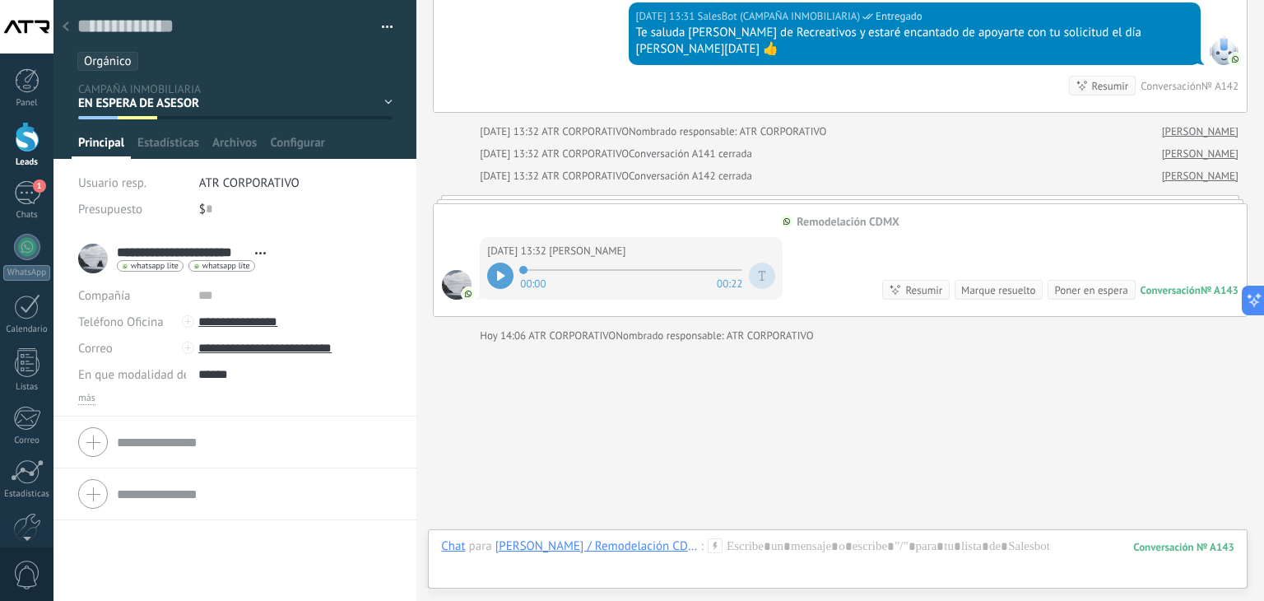
scroll to position [958, 0]
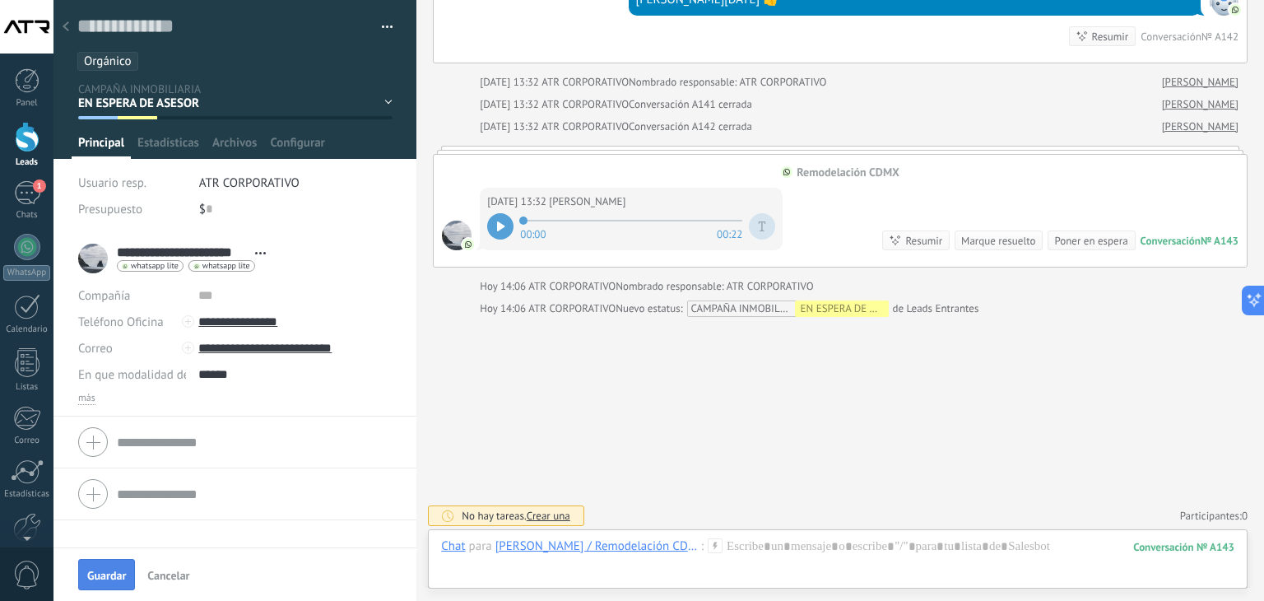
click at [99, 578] on span "Guardar" at bounding box center [106, 575] width 39 height 12
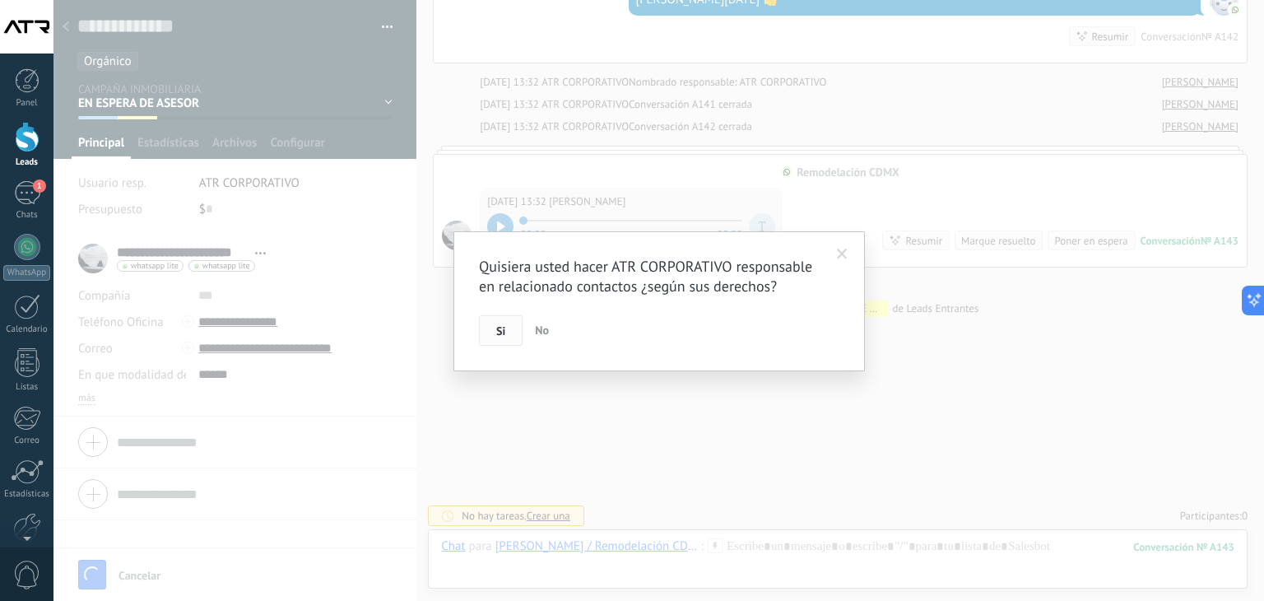
click at [494, 333] on button "Si" at bounding box center [501, 330] width 44 height 31
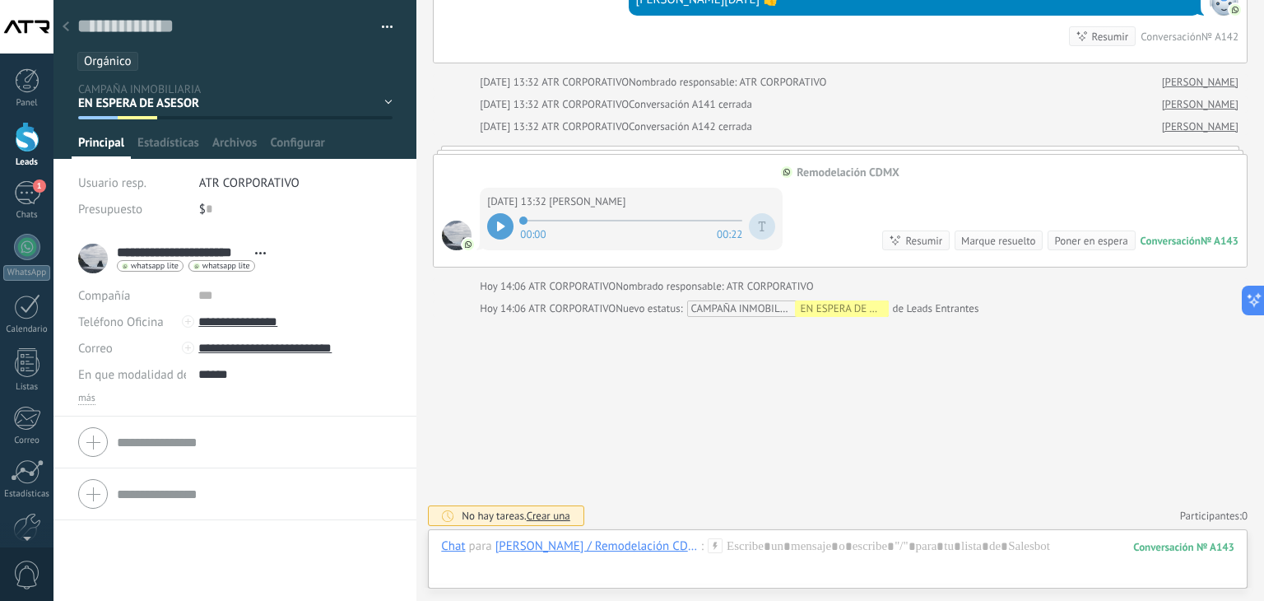
click at [69, 21] on div at bounding box center [65, 28] width 23 height 32
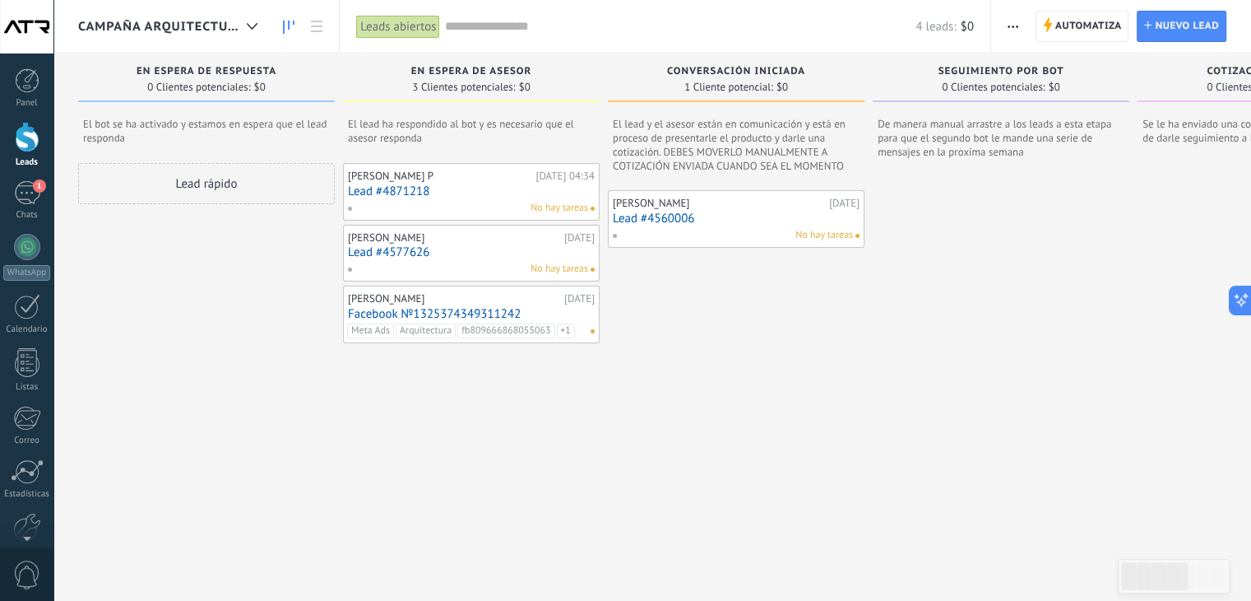
click at [689, 216] on link "Lead #4560006" at bounding box center [736, 218] width 247 height 14
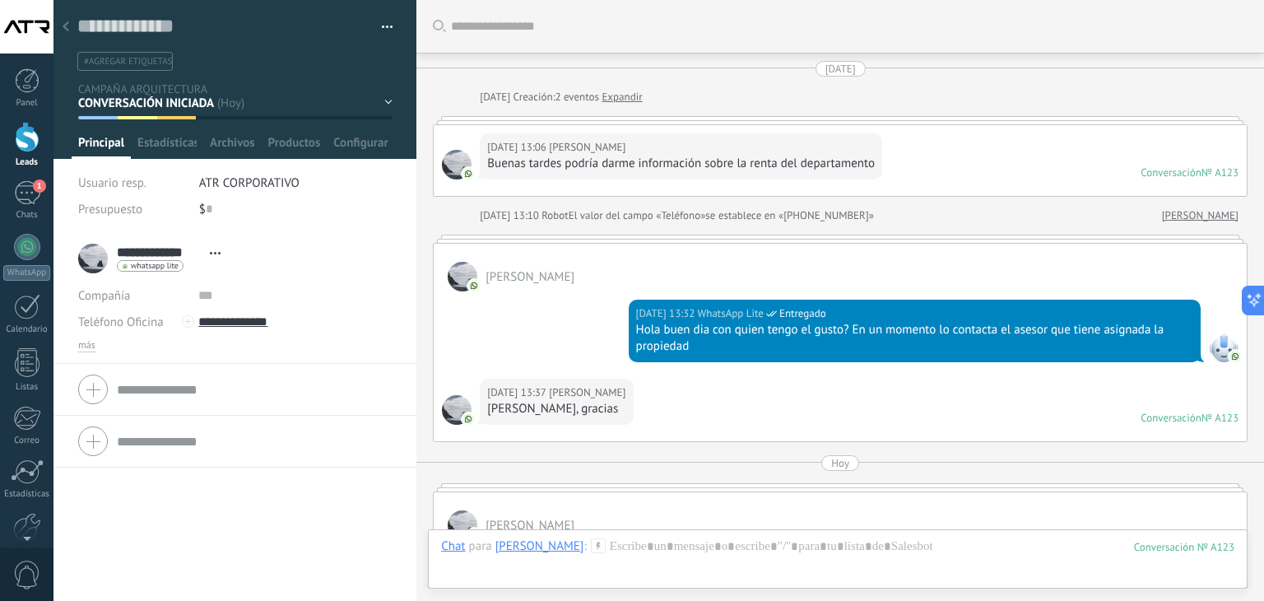
scroll to position [687, 0]
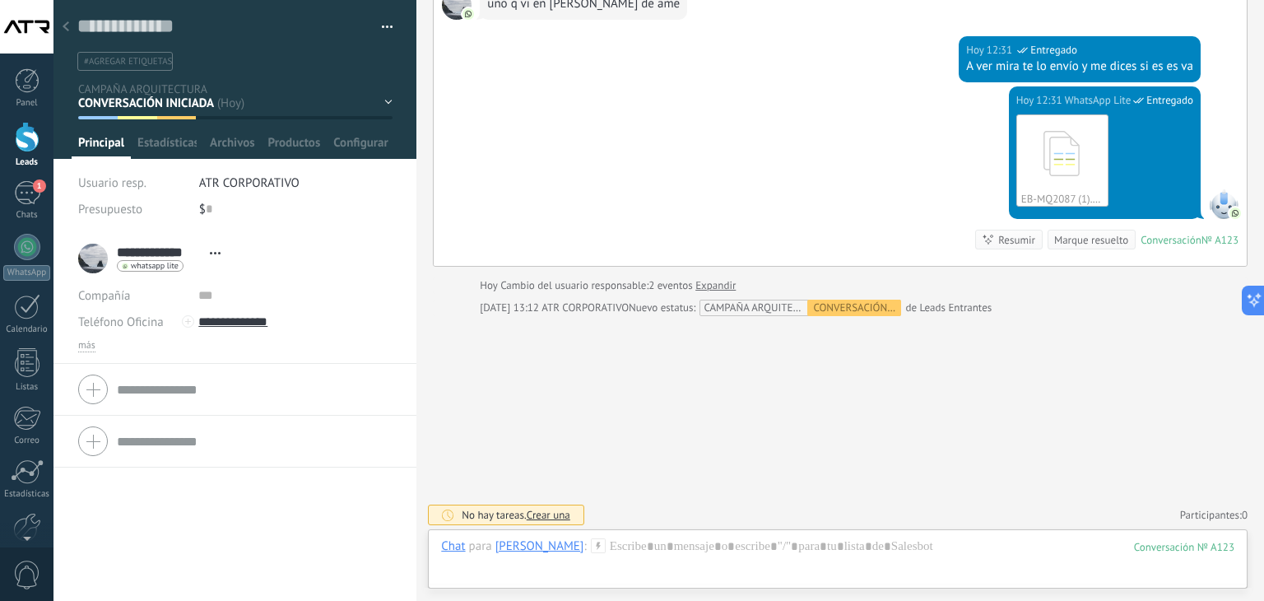
click at [0, 0] on div "EN ESPERA DE RESPUESTA EN ESPERA DE ASESOR CONVERSACIÓN INICIADA SEGUIMIENTO PO…" at bounding box center [0, 0] width 0 height 0
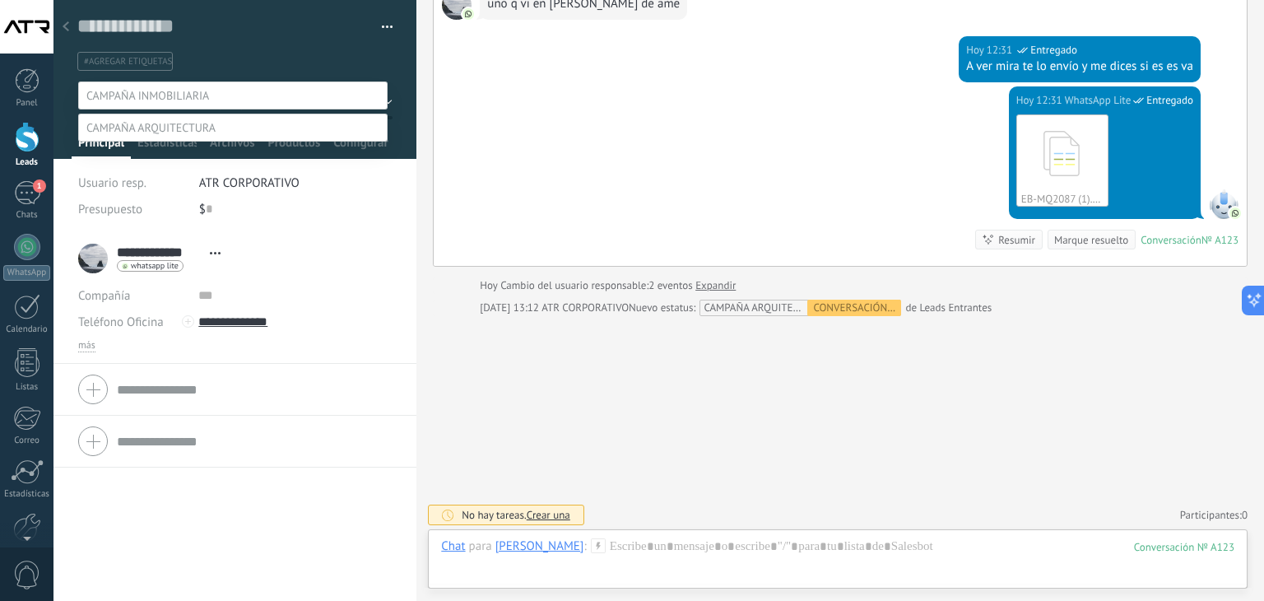
scroll to position [32, 0]
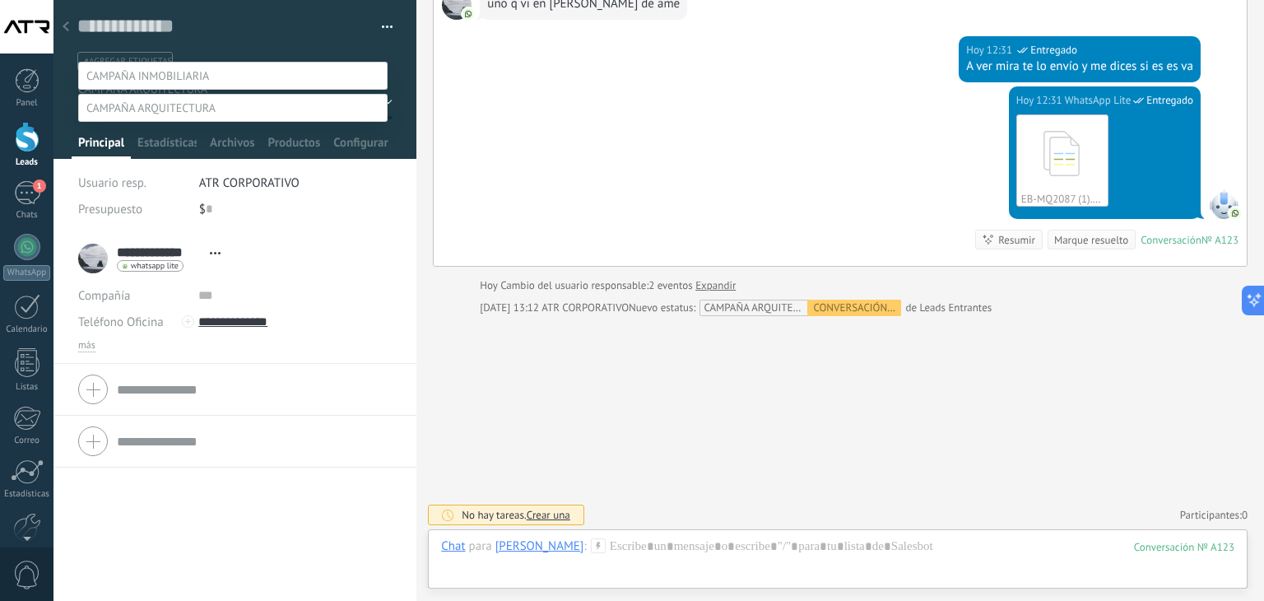
click at [160, 68] on span at bounding box center [147, 75] width 123 height 15
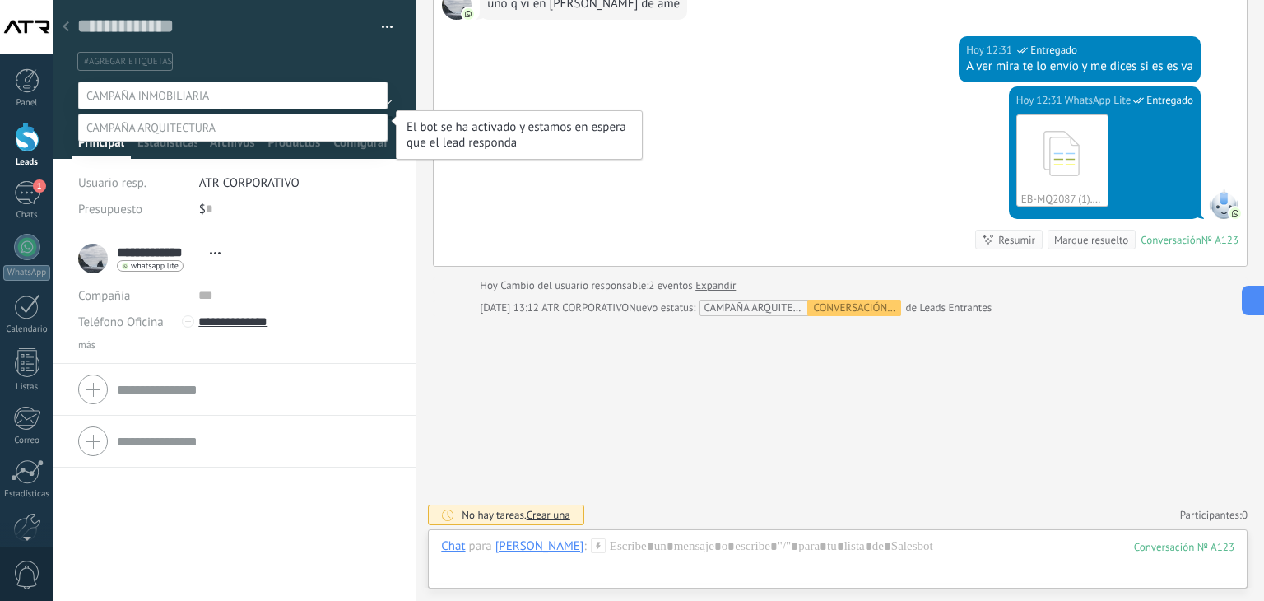
click at [0, 0] on label "EN ESPERA DE RESPUESTA" at bounding box center [0, 0] width 0 height 0
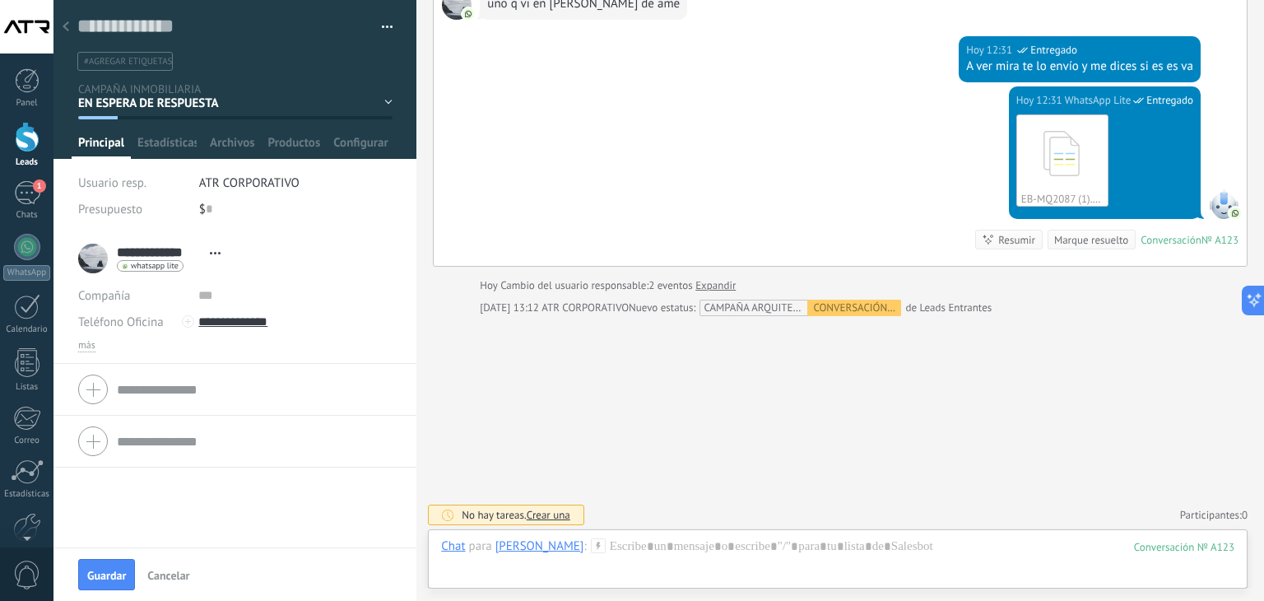
click at [138, 63] on span "#agregar etiquetas" at bounding box center [128, 62] width 88 height 12
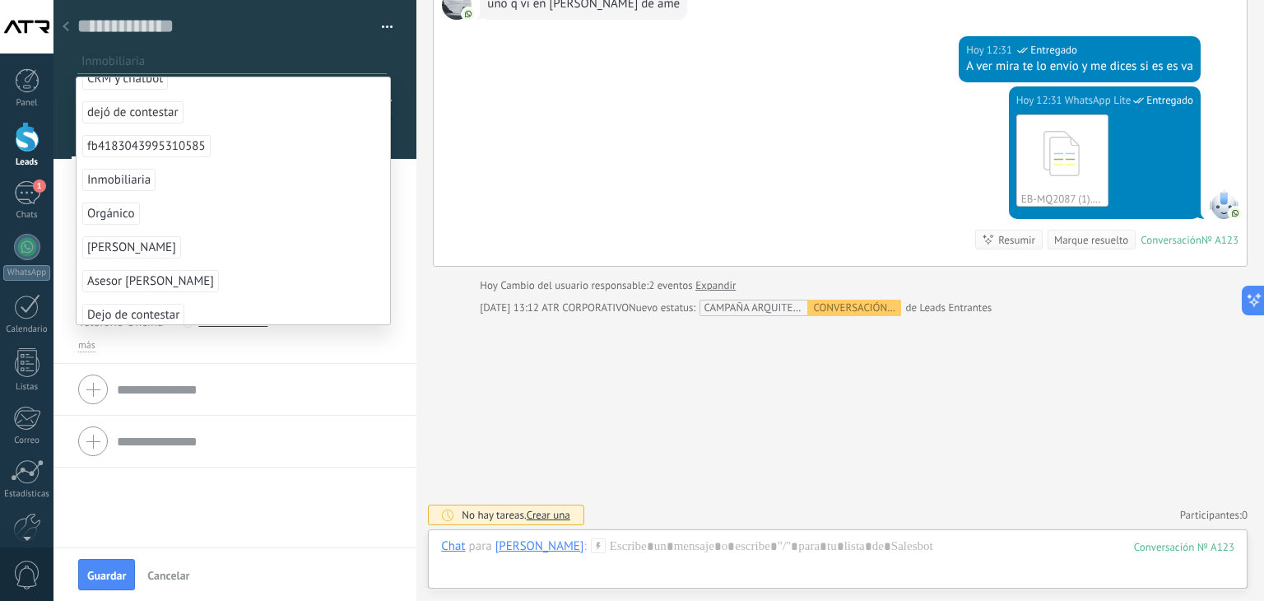
scroll to position [155, 0]
click at [122, 216] on span "Orgánico" at bounding box center [111, 208] width 58 height 22
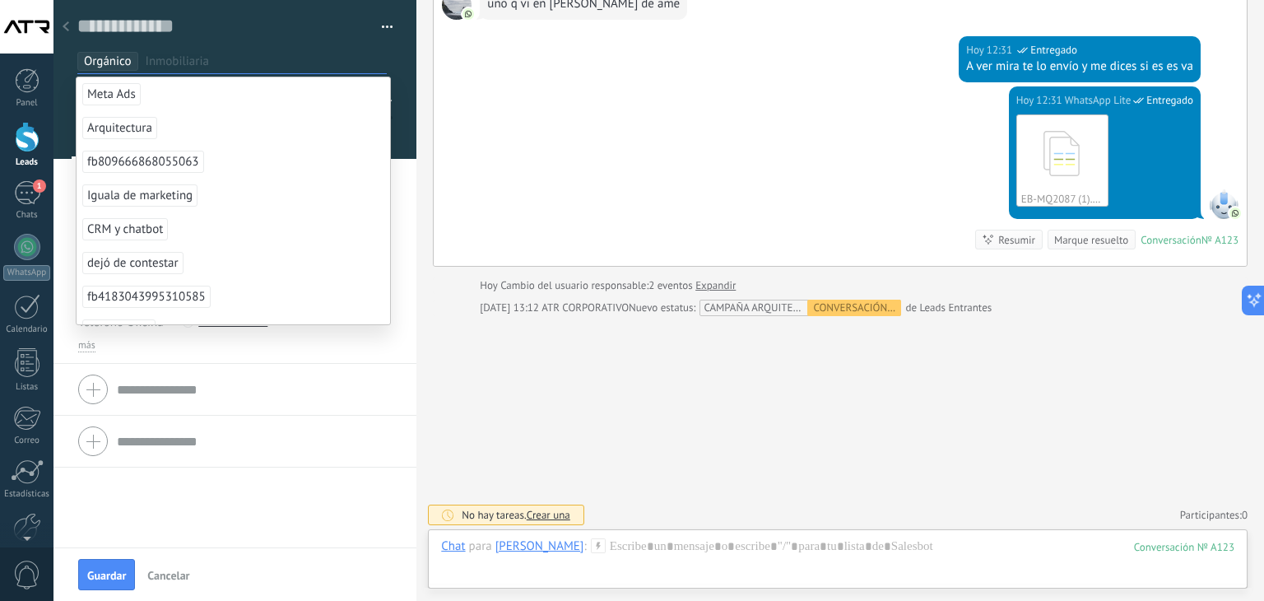
click at [295, 360] on li "**********" at bounding box center [234, 298] width 363 height 131
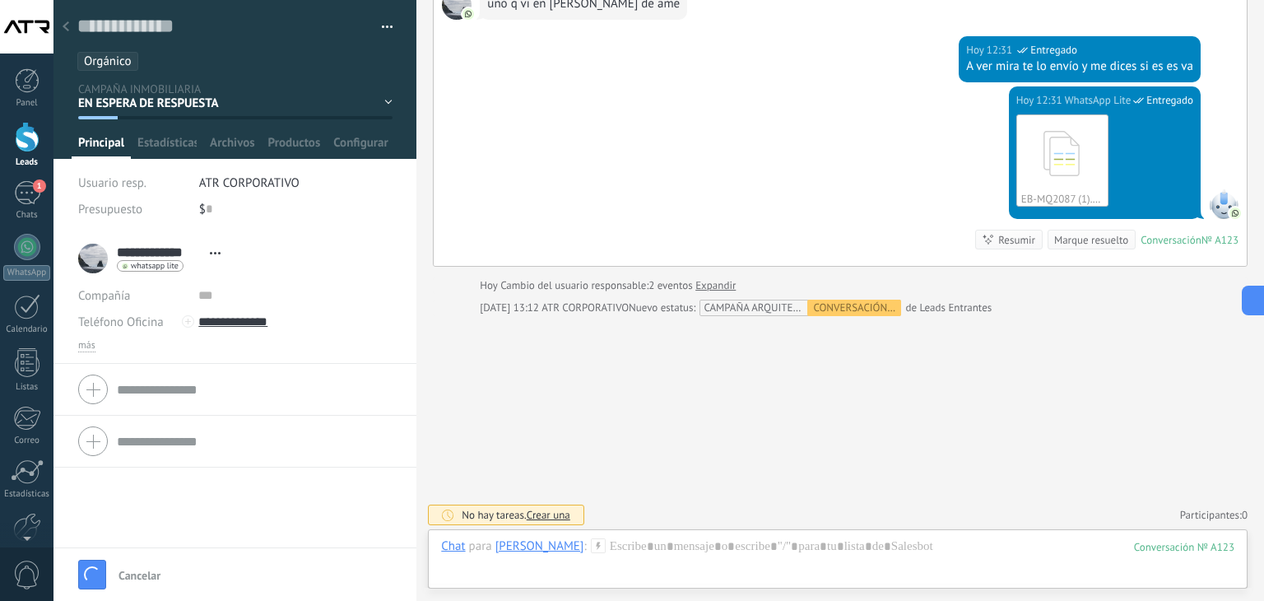
scroll to position [709, 0]
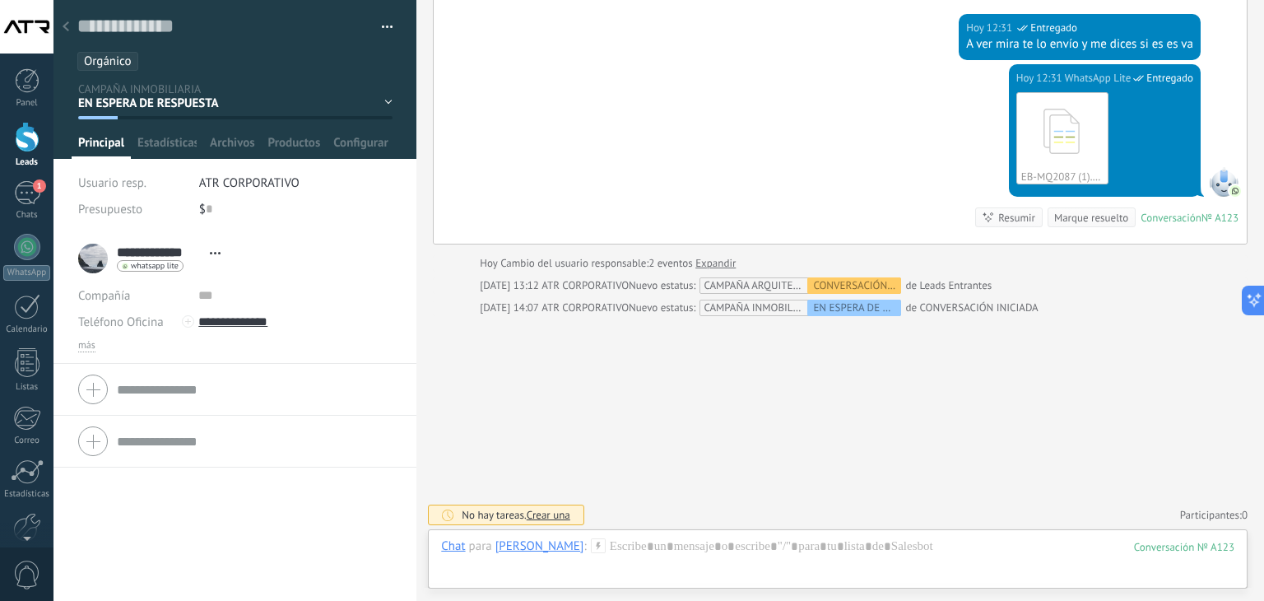
click at [66, 21] on div at bounding box center [65, 28] width 23 height 32
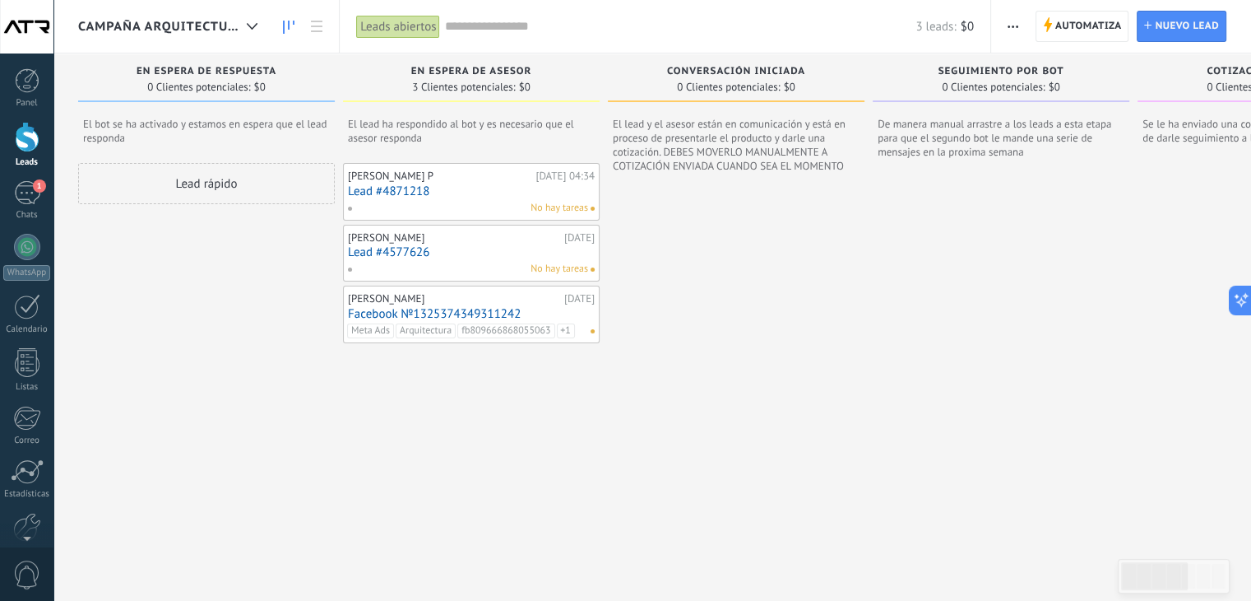
click at [160, 35] on div "CAMPAÑA ARQUITECTURA" at bounding box center [172, 26] width 188 height 53
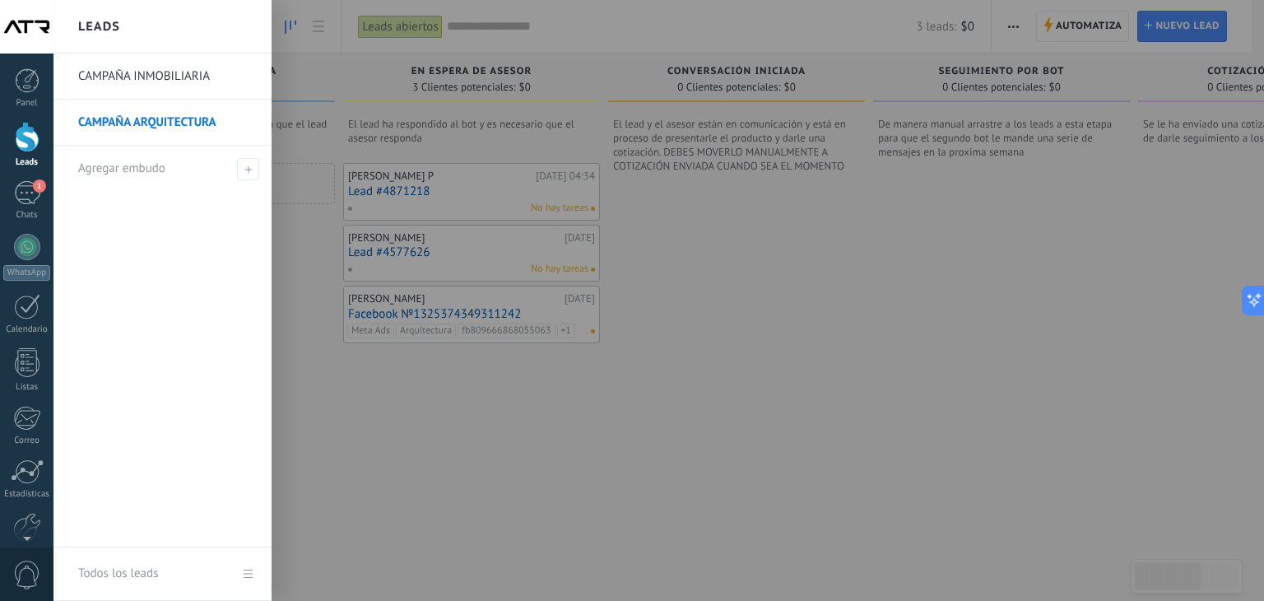
click at [153, 78] on link "CAMPAÑA INMOBILIARIA" at bounding box center [166, 76] width 177 height 46
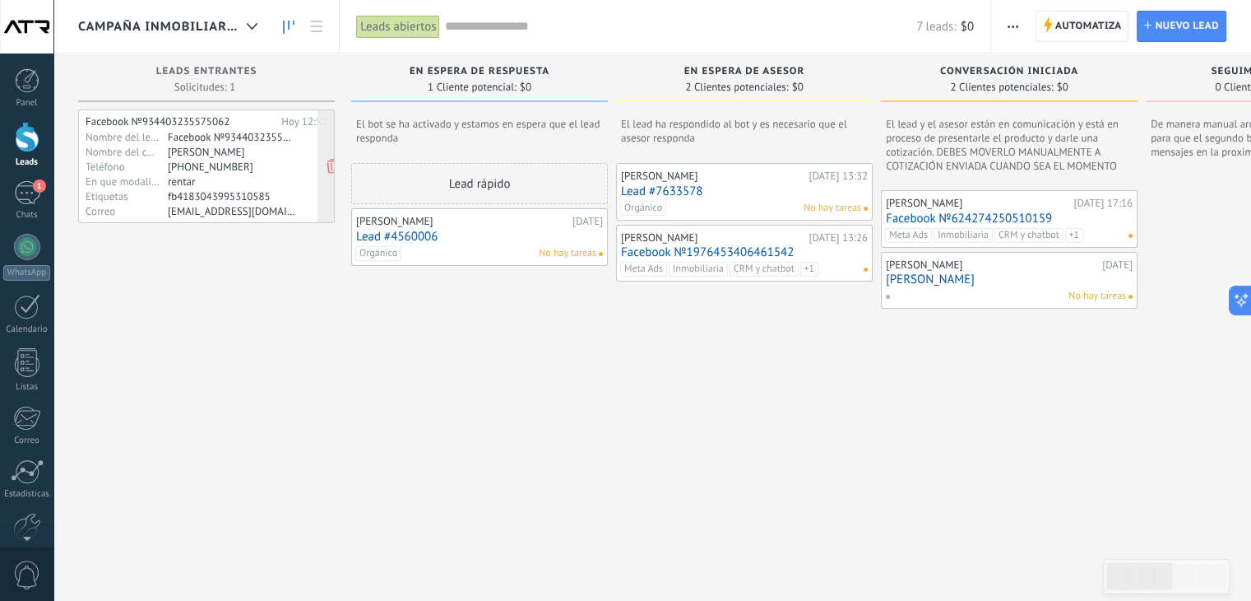
click at [253, 169] on div "[PHONE_NUMBER]" at bounding box center [232, 166] width 128 height 13
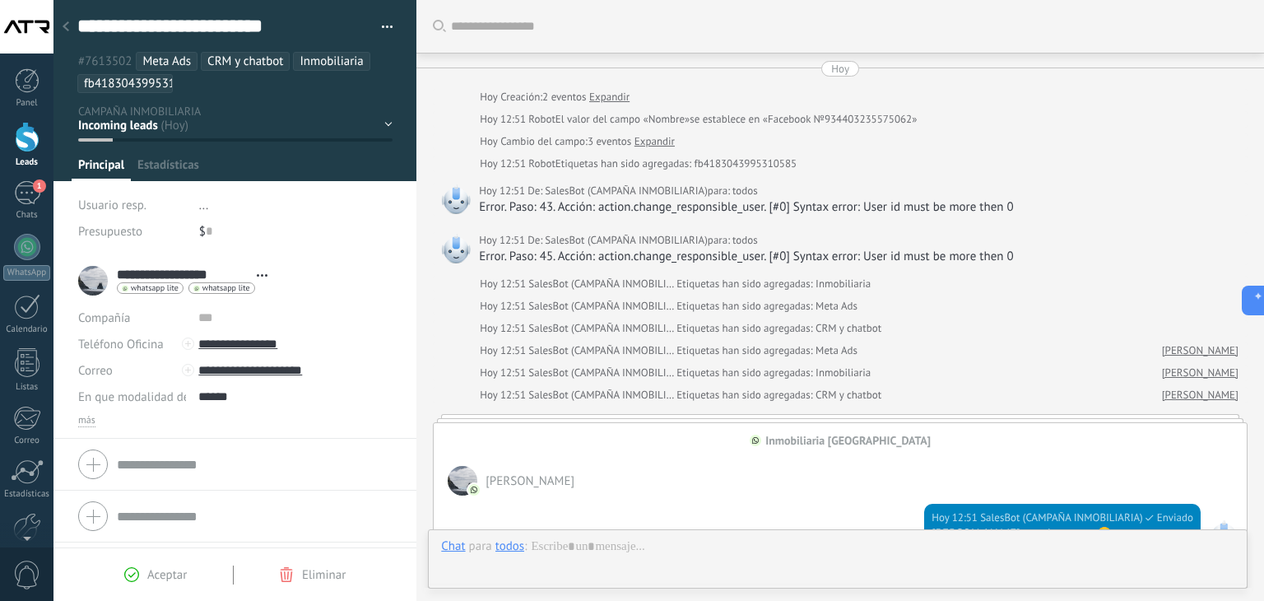
type textarea "**********"
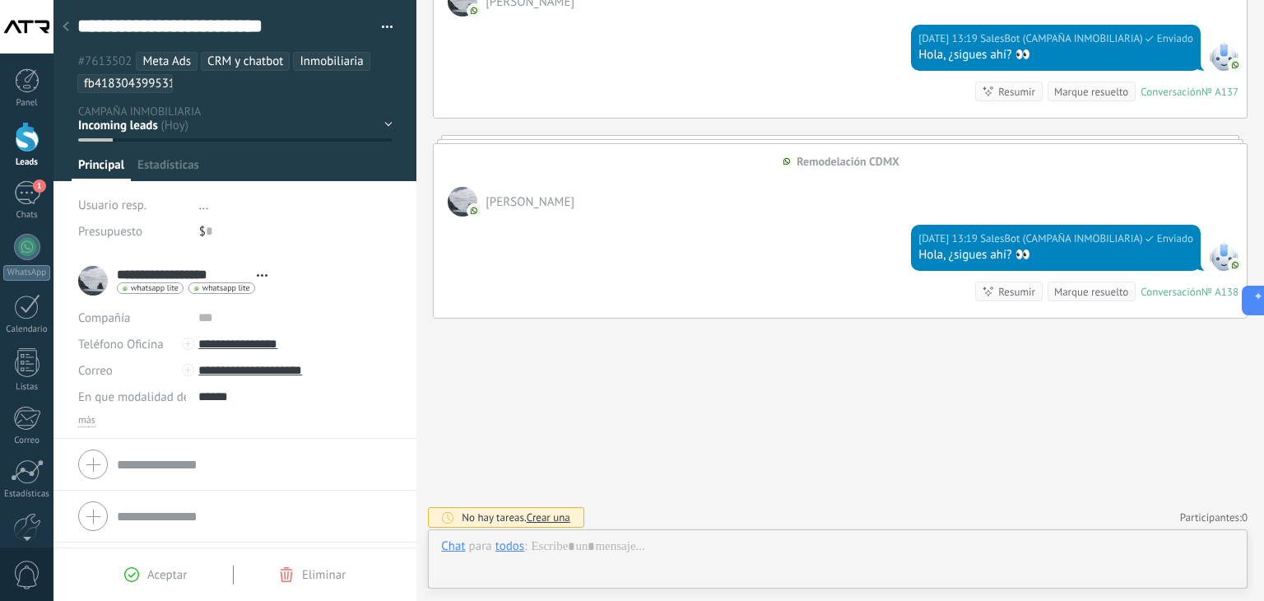
scroll to position [24, 0]
drag, startPoint x: 311, startPoint y: 341, endPoint x: 222, endPoint y: 344, distance: 88.9
click at [222, 344] on input "**********" at bounding box center [294, 344] width 193 height 26
type input "**********"
click at [66, 26] on use at bounding box center [66, 26] width 7 height 10
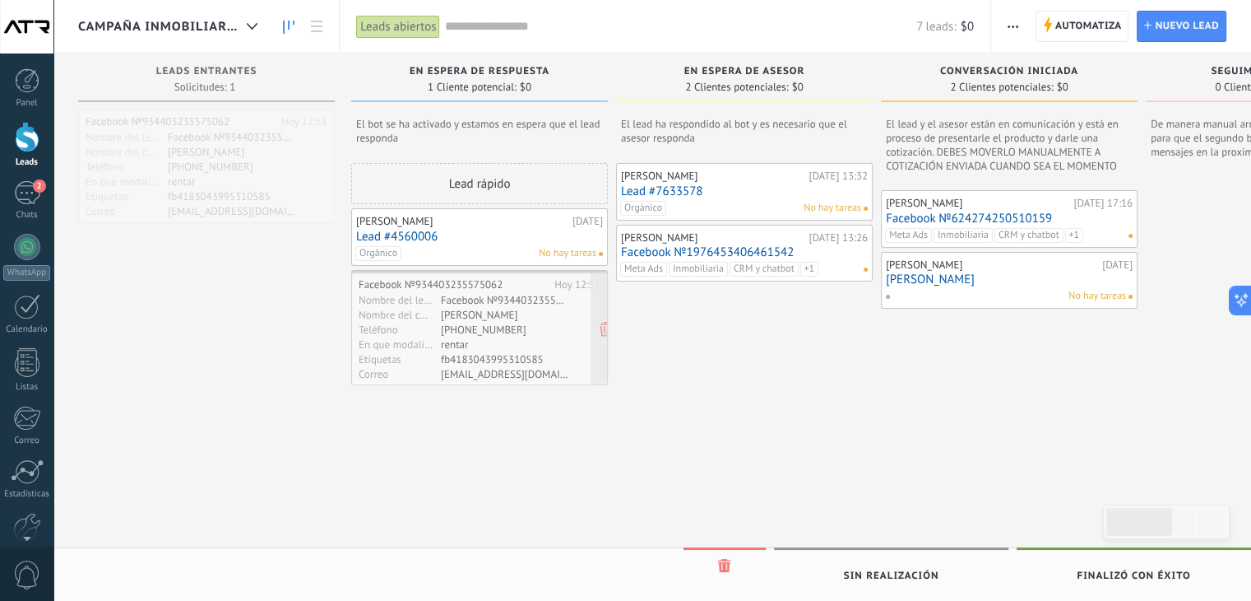
drag, startPoint x: 212, startPoint y: 146, endPoint x: 485, endPoint y: 309, distance: 318.0
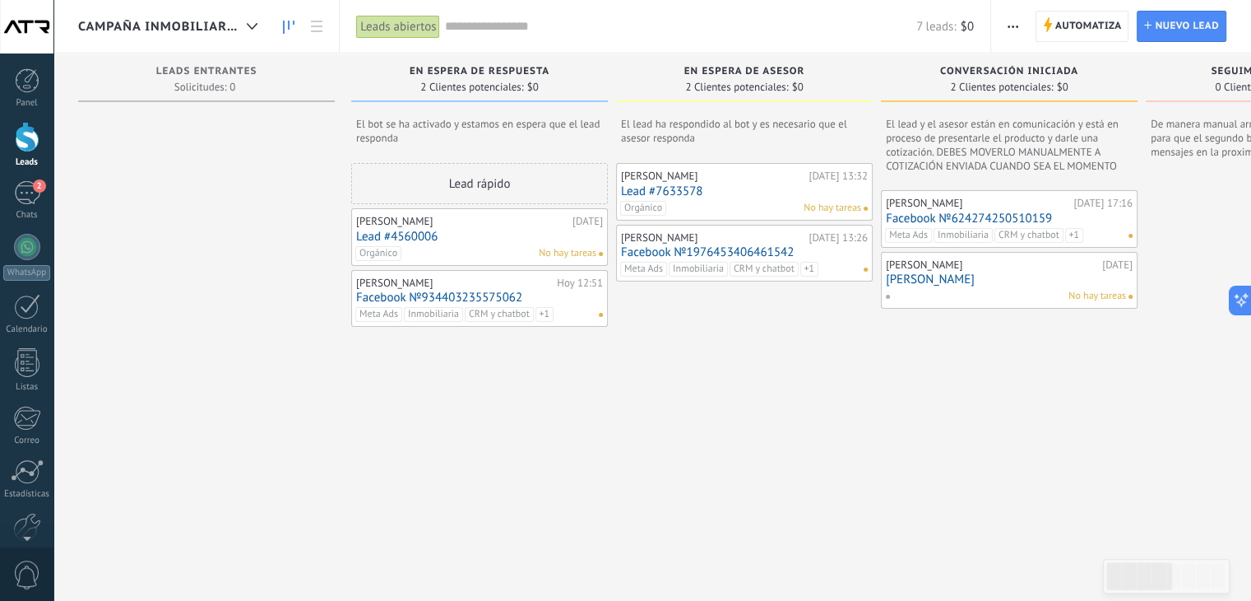
click at [464, 290] on link "Facebook №934403235575062" at bounding box center [479, 297] width 247 height 14
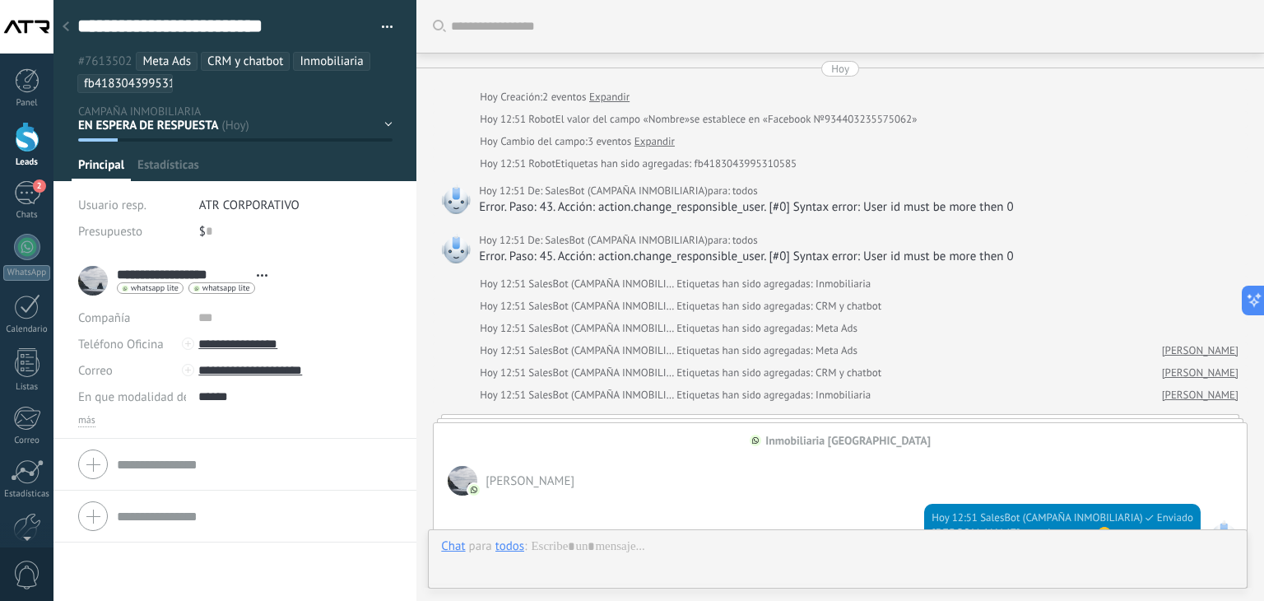
type textarea "**********"
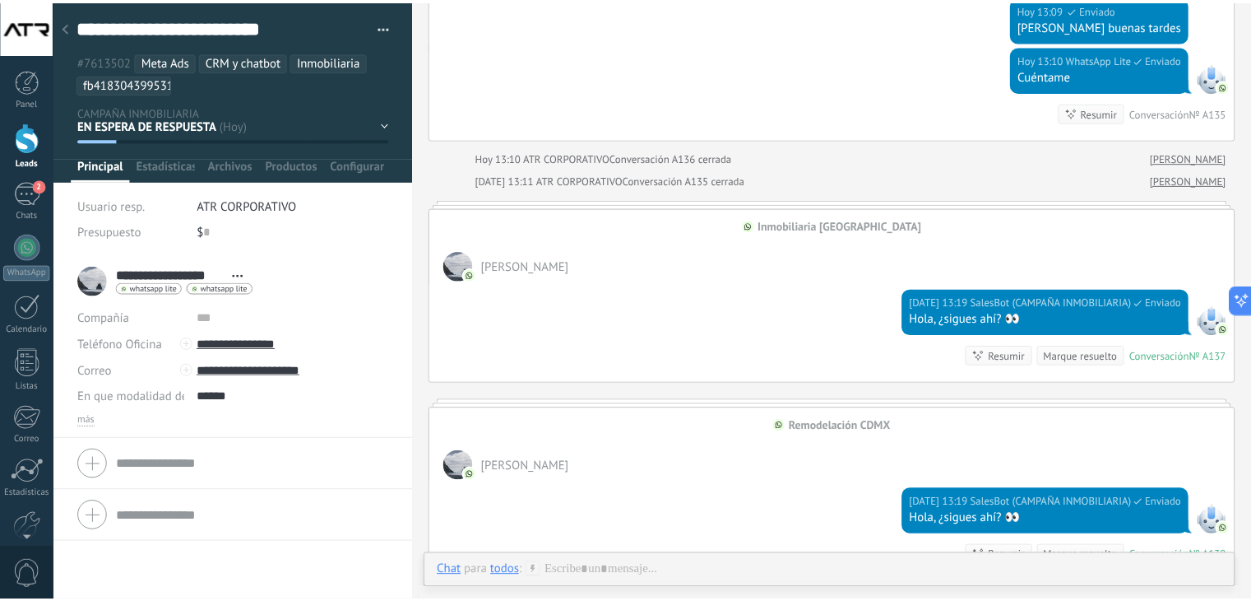
scroll to position [1325, 0]
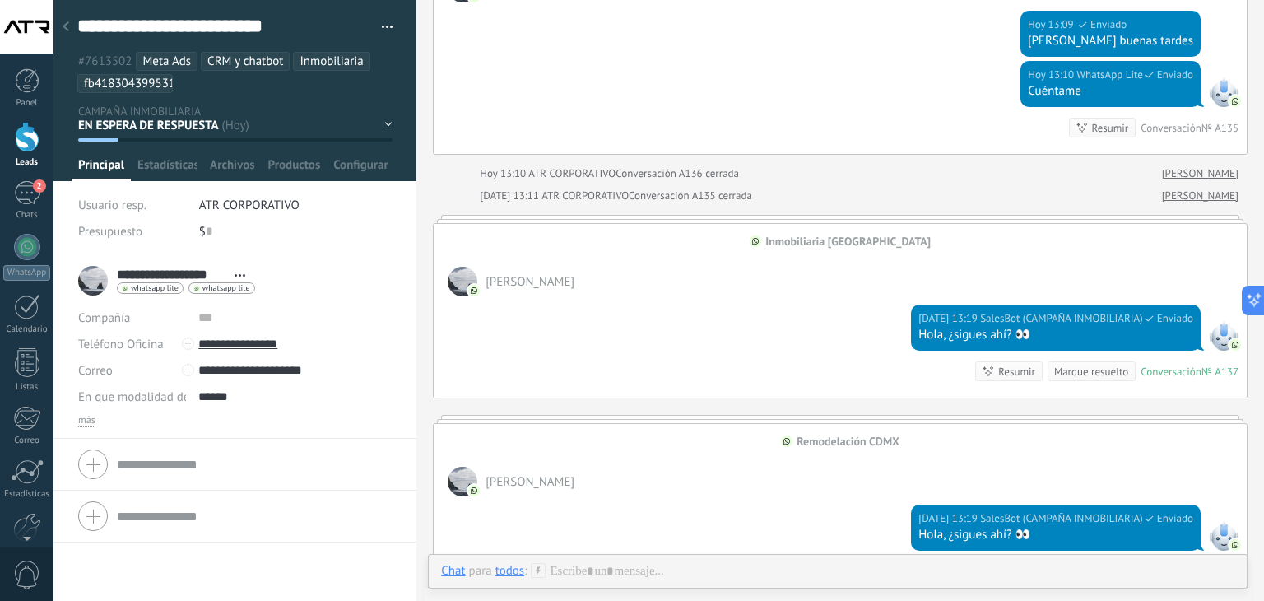
click at [64, 24] on icon at bounding box center [66, 26] width 7 height 10
